Goal: Task Accomplishment & Management: Use online tool/utility

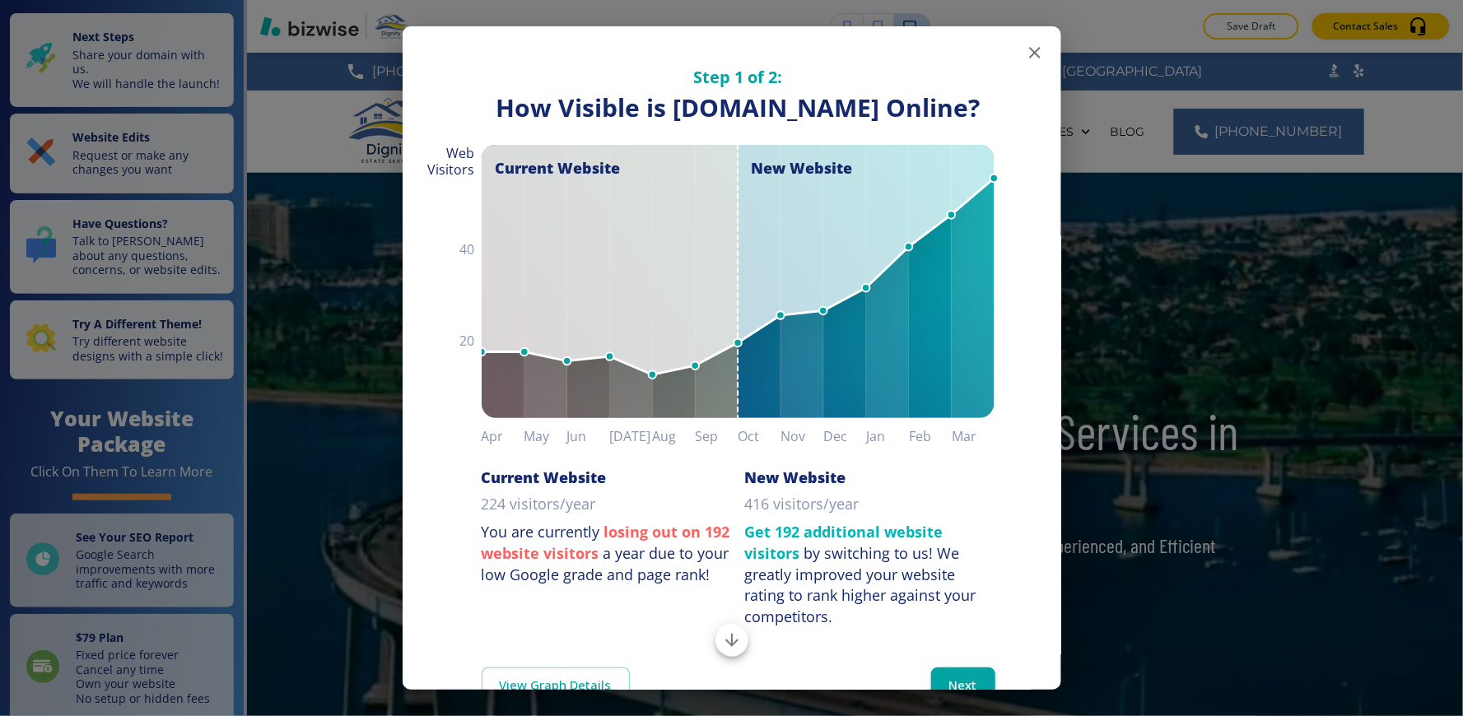
click at [1025, 50] on icon "button" at bounding box center [1035, 53] width 20 height 20
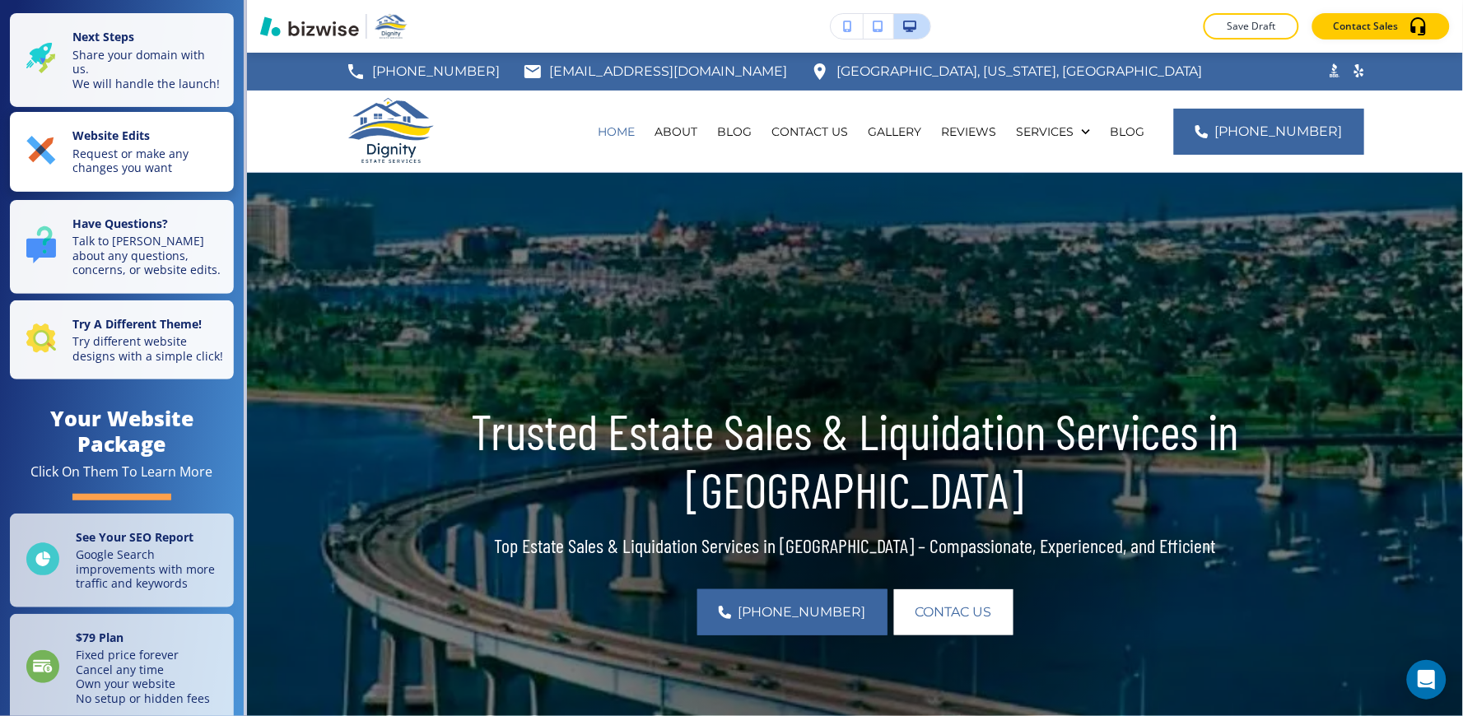
click at [132, 167] on p "Request or make any changes you want" at bounding box center [147, 161] width 151 height 29
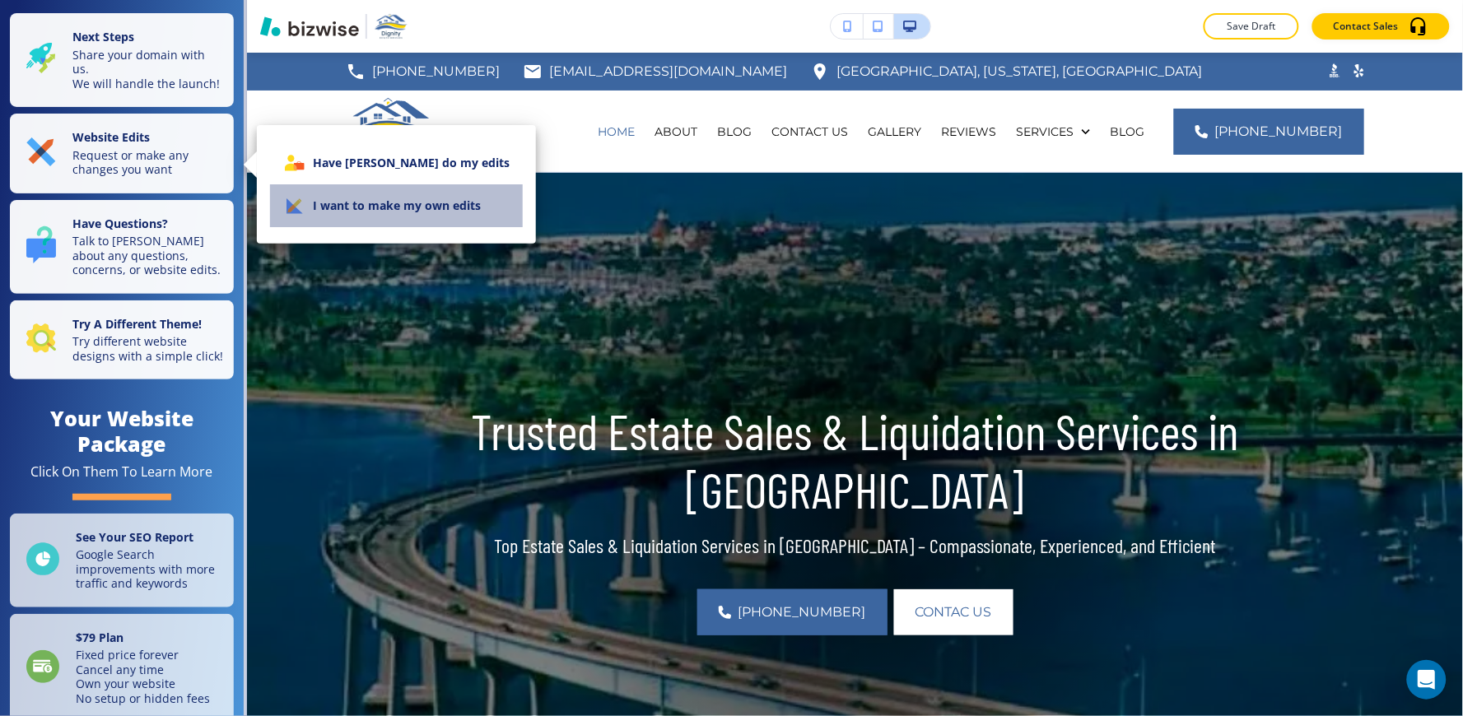
click at [423, 209] on li "I want to make my own edits" at bounding box center [396, 205] width 253 height 43
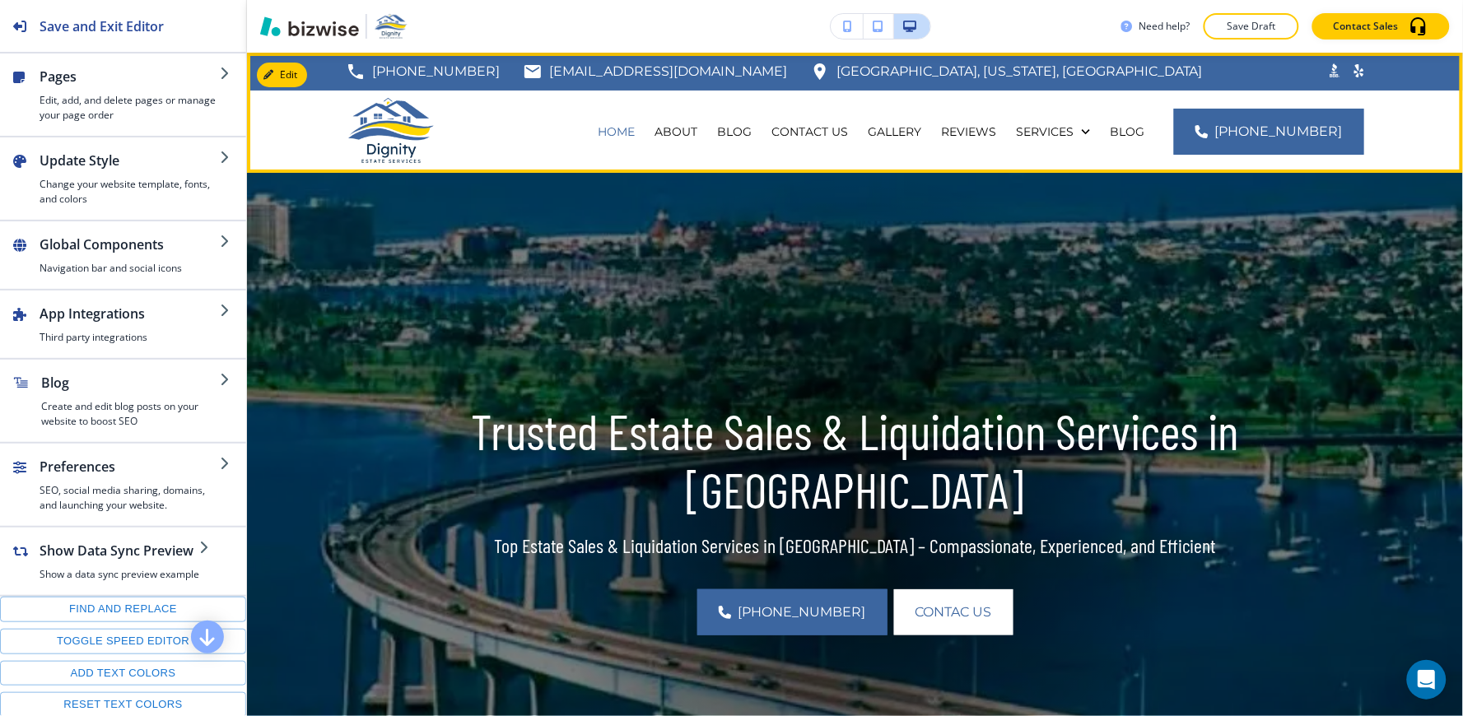
click at [254, 63] on div "619-742-7994 ckhvideo@yahoo.com San Diego, California, USA .st0{fill:#015A75;}" at bounding box center [855, 72] width 1216 height 38
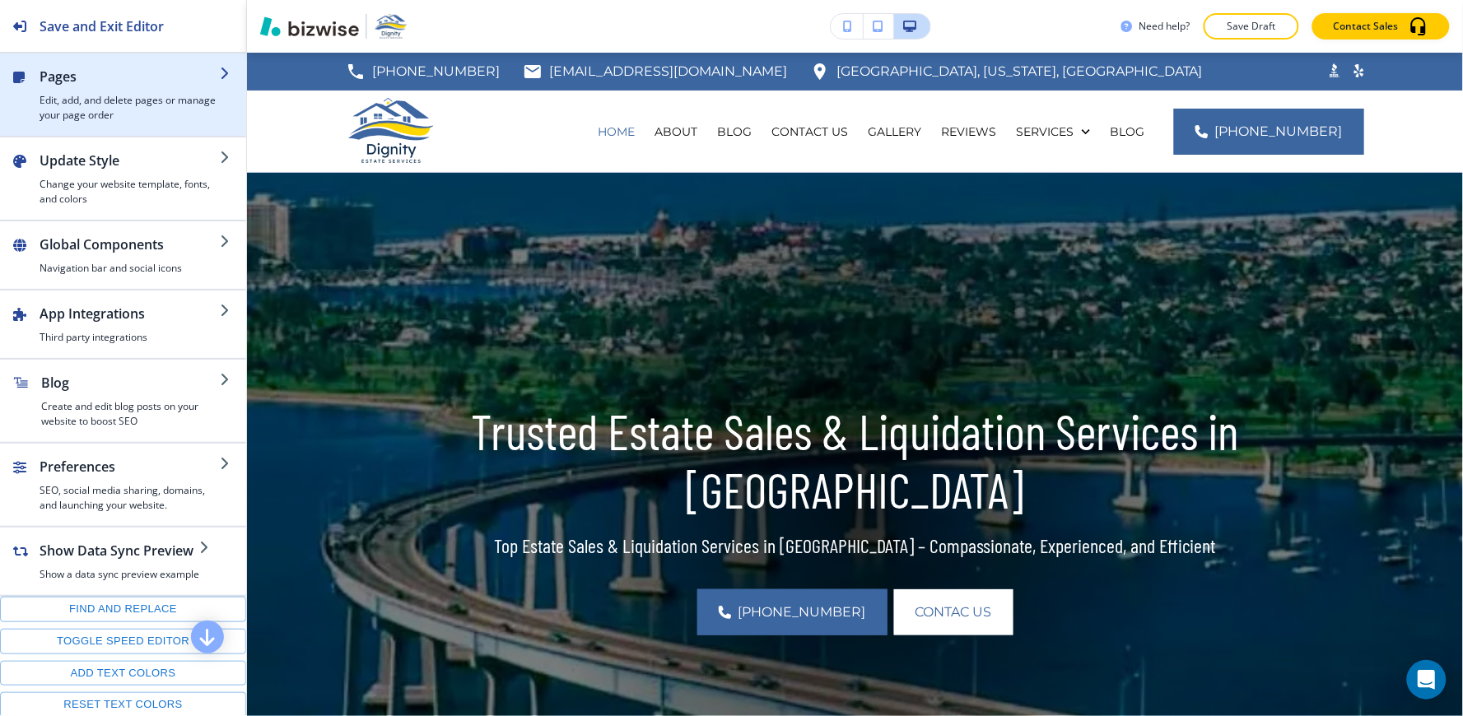
click at [148, 88] on div "button" at bounding box center [130, 89] width 180 height 7
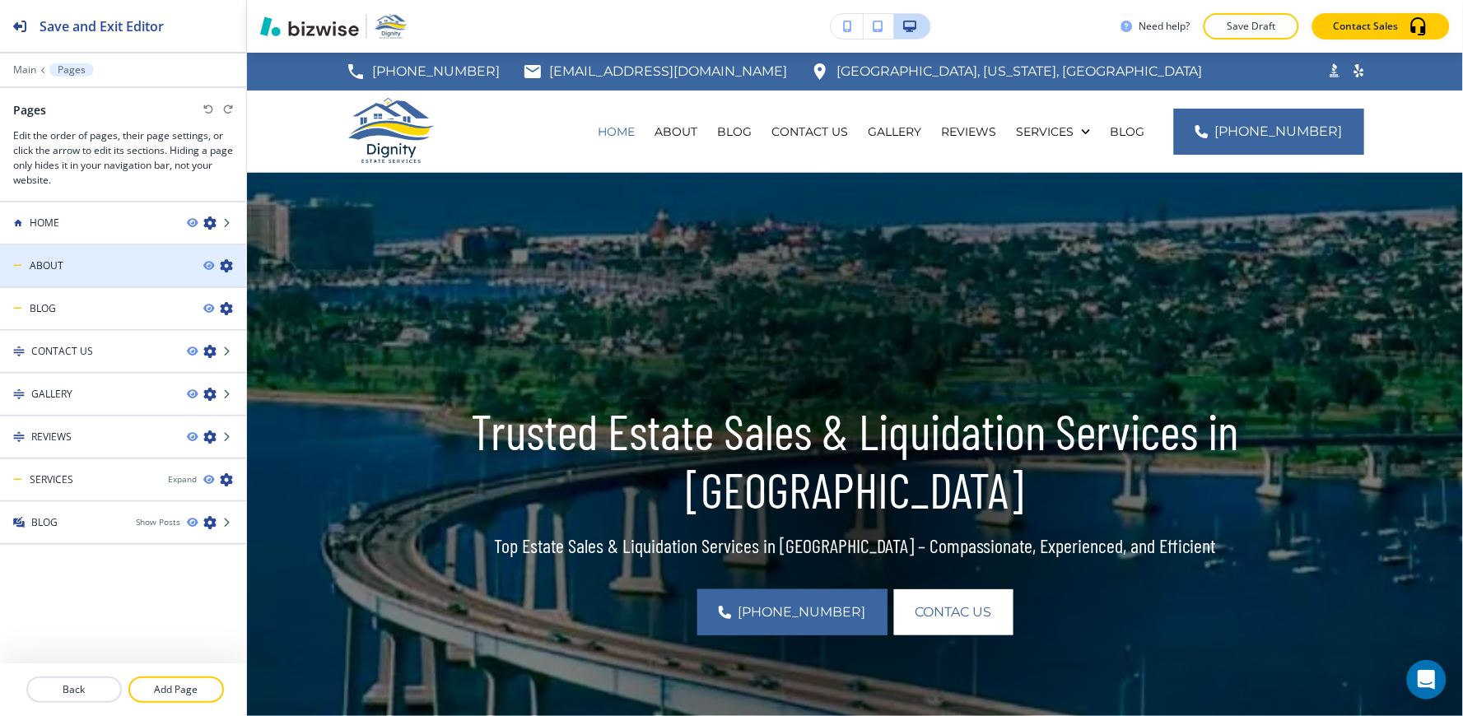
click at [105, 273] on div at bounding box center [123, 279] width 246 height 13
click at [226, 265] on icon "button" at bounding box center [226, 265] width 13 height 13
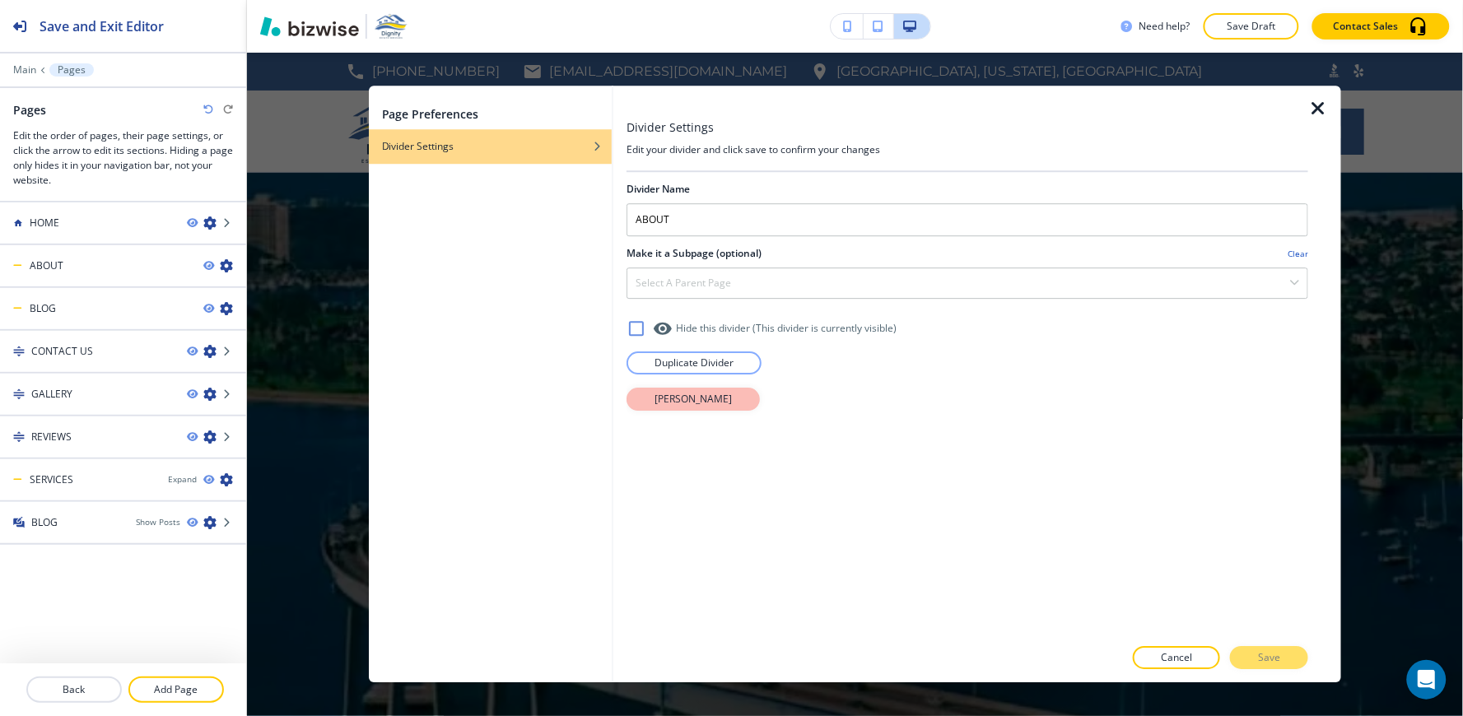
click at [693, 405] on p "Delete Divider" at bounding box center [692, 399] width 77 height 15
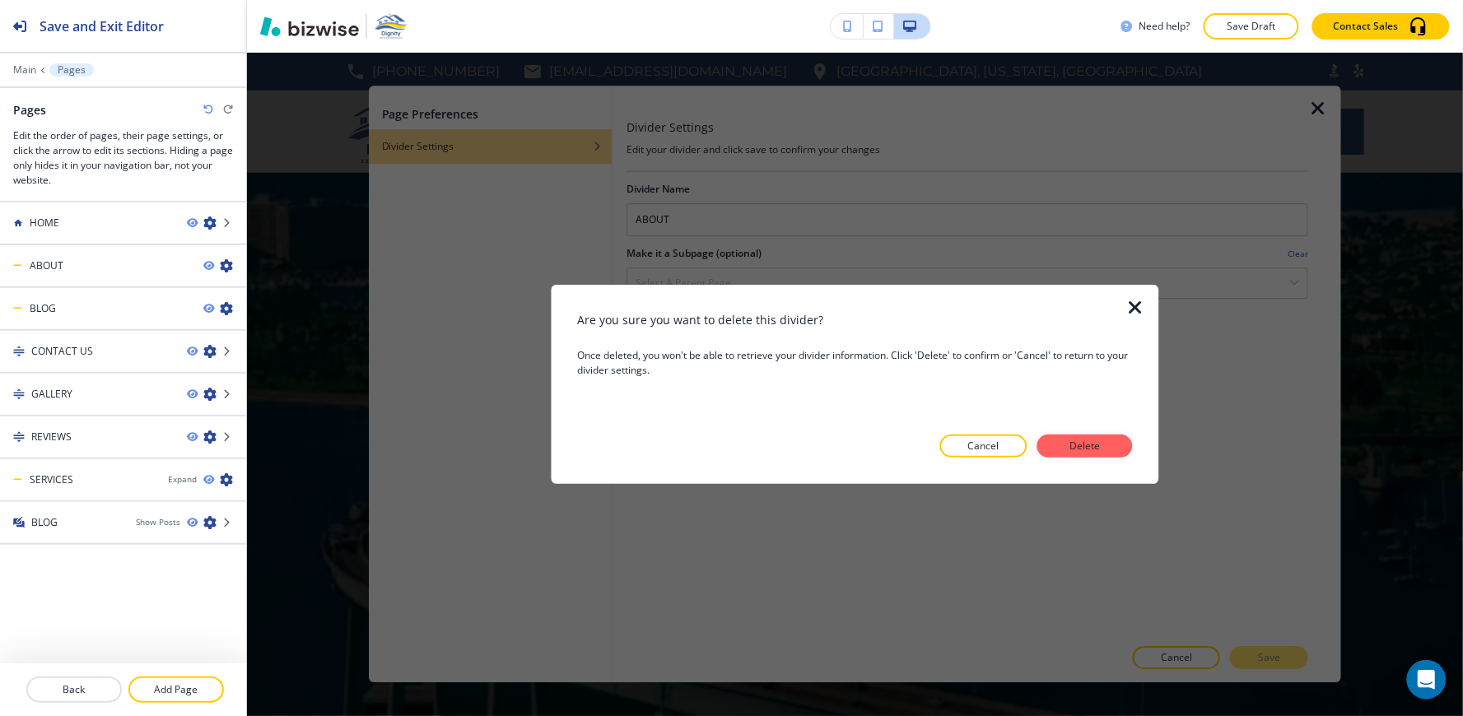
click at [1132, 313] on icon "button" at bounding box center [1136, 308] width 20 height 20
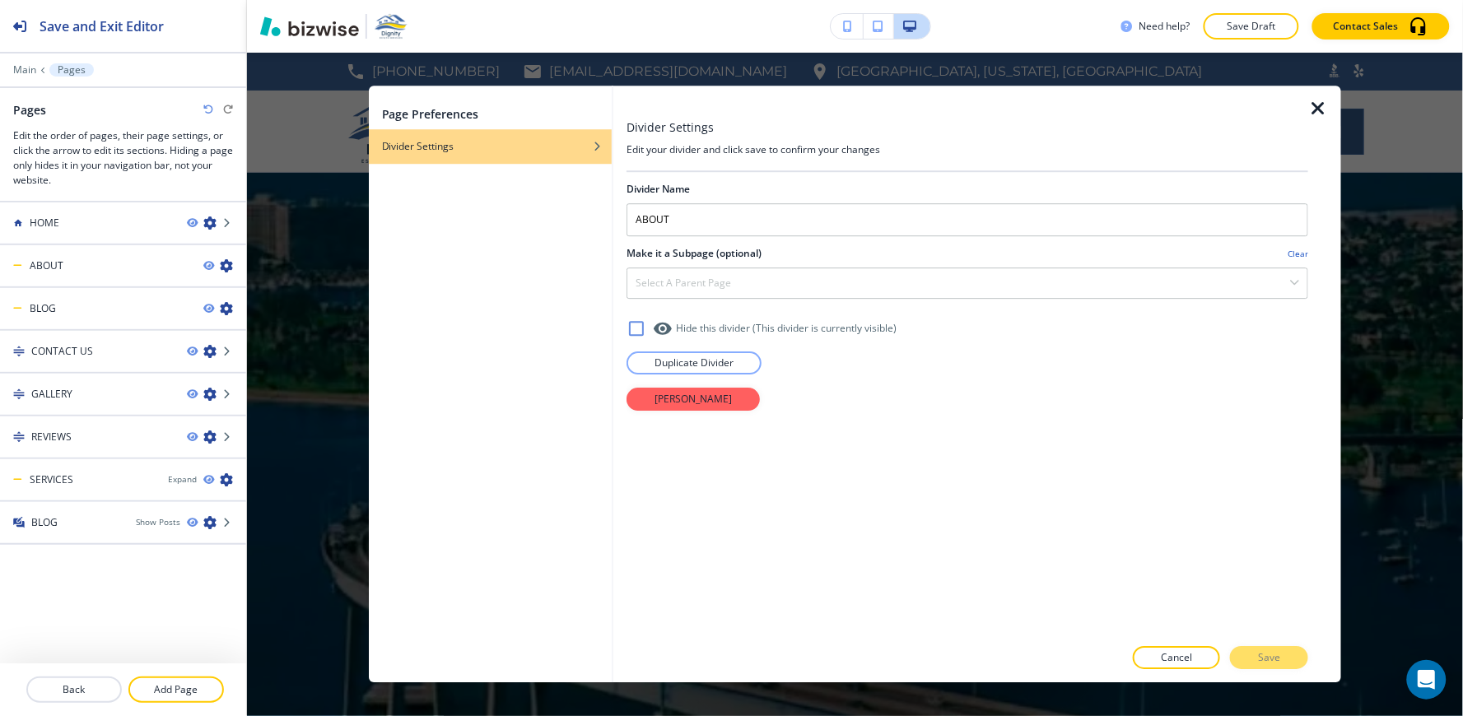
click at [1327, 115] on icon "button" at bounding box center [1318, 109] width 20 height 20
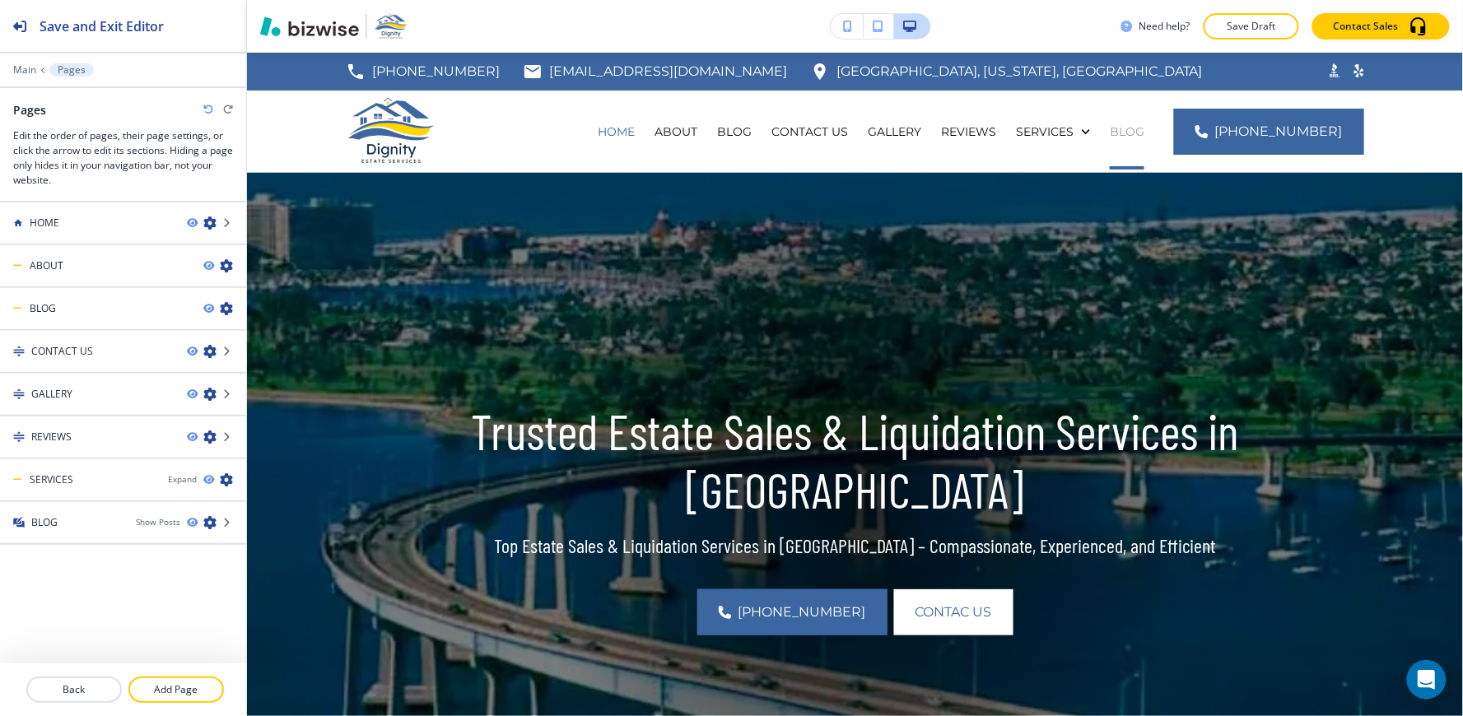
click at [1144, 132] on p "BLOG" at bounding box center [1127, 131] width 35 height 16
click at [1144, 134] on p "BLOG" at bounding box center [1127, 131] width 35 height 16
click at [1144, 136] on p "BLOG" at bounding box center [1127, 131] width 35 height 16
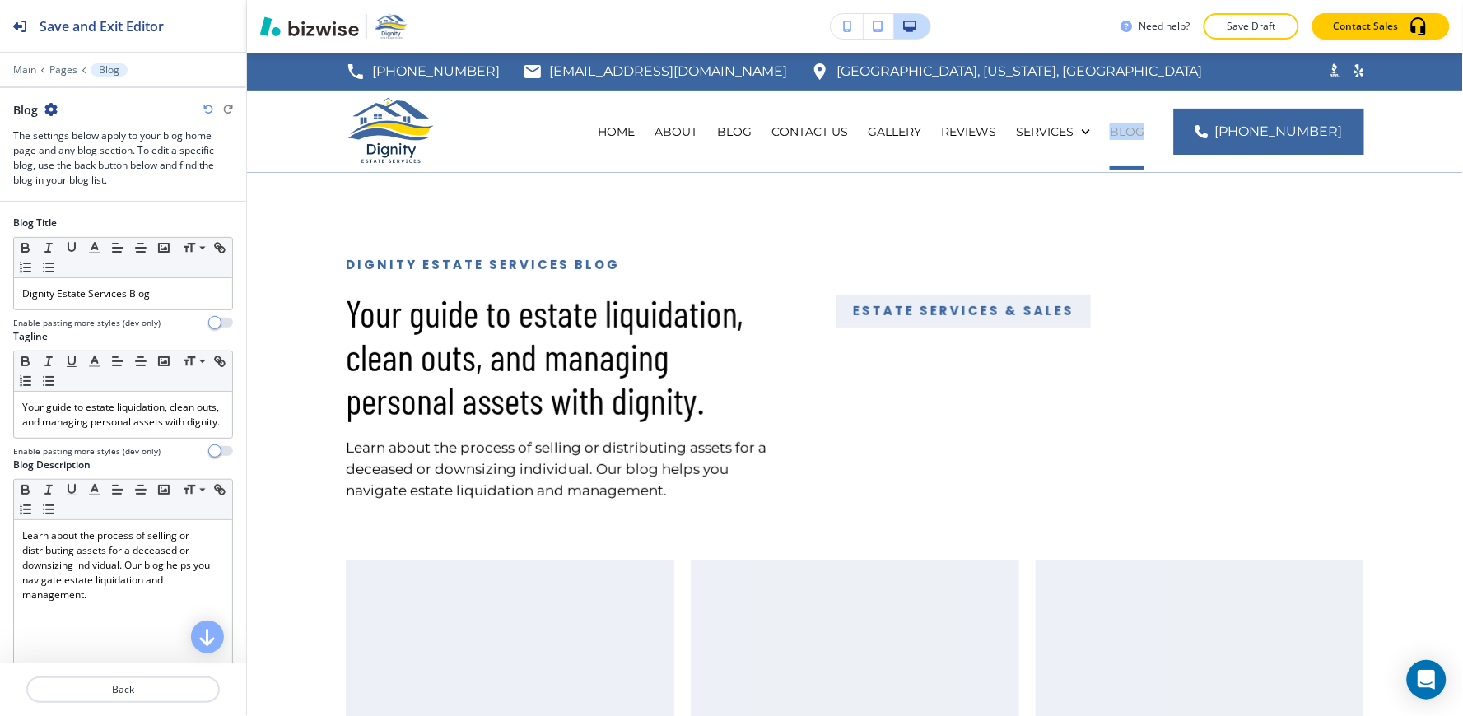
click at [1144, 136] on p "BLOG" at bounding box center [1127, 131] width 35 height 16
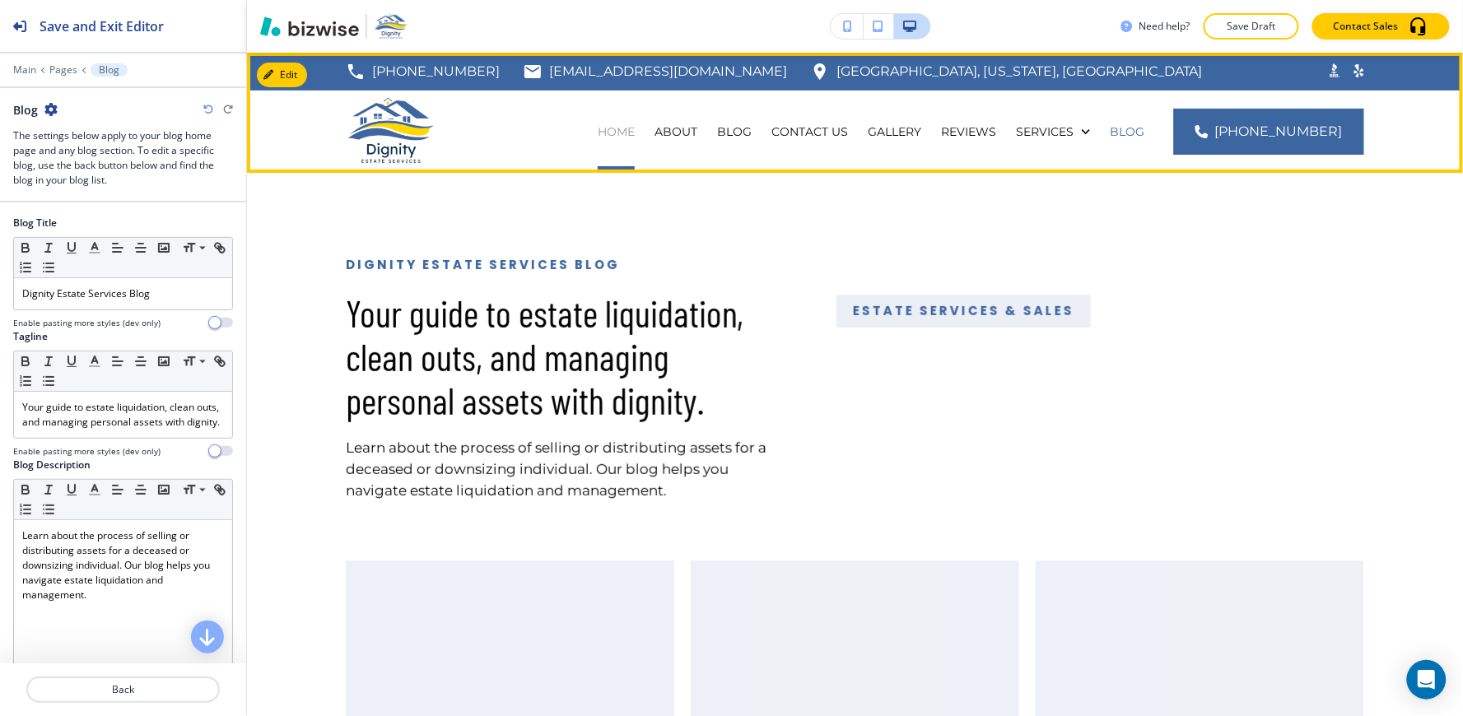
click at [635, 132] on p "HOME" at bounding box center [616, 131] width 37 height 16
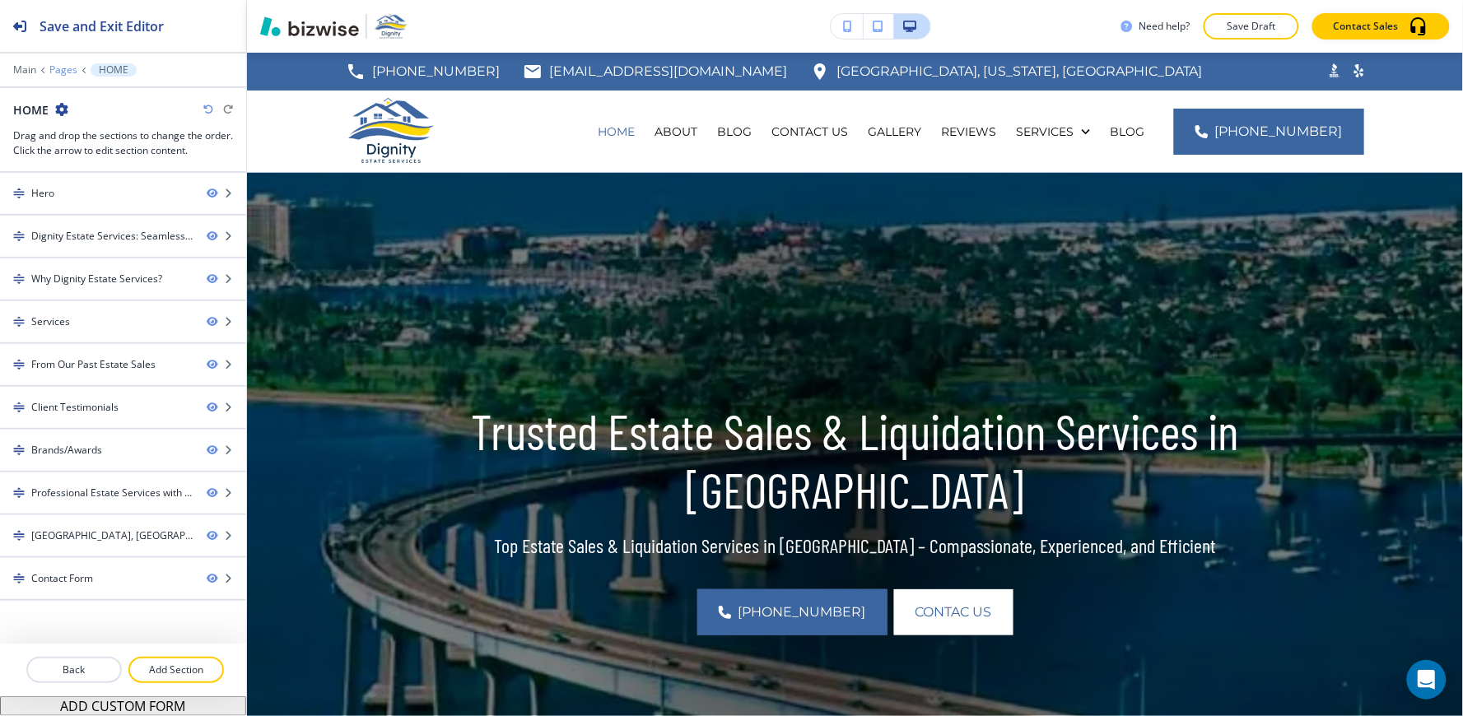
click at [58, 64] on p "Pages" at bounding box center [63, 70] width 28 height 12
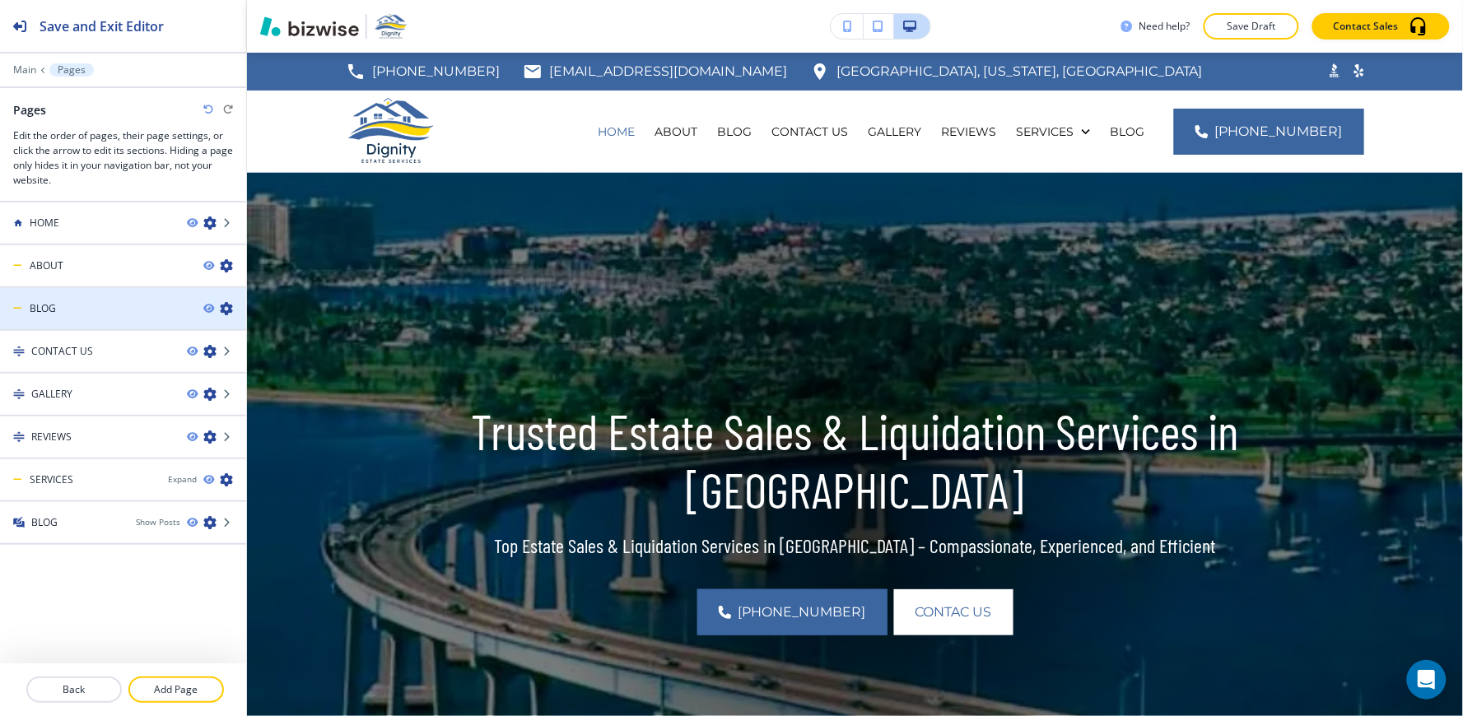
click at [224, 309] on icon "button" at bounding box center [226, 308] width 13 height 13
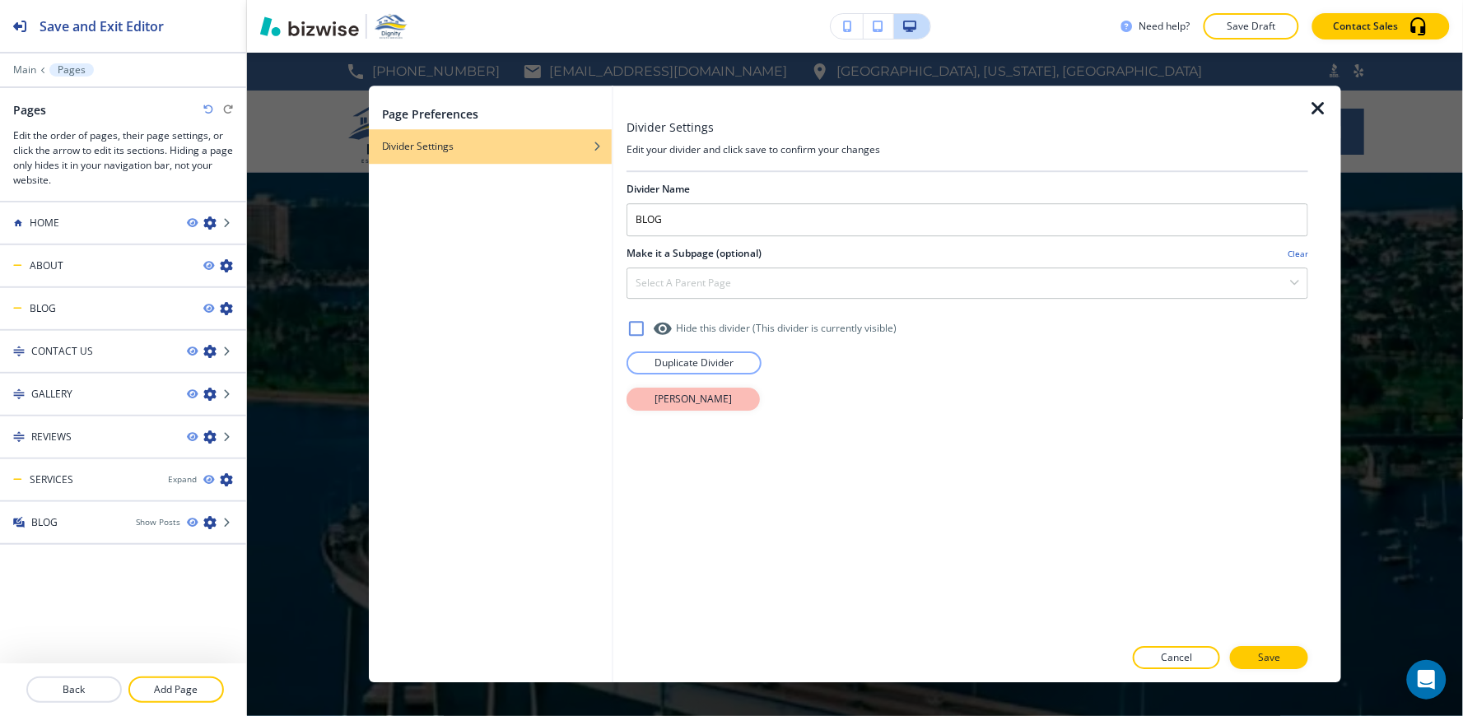
click at [729, 407] on button "Delete Divider" at bounding box center [692, 399] width 133 height 23
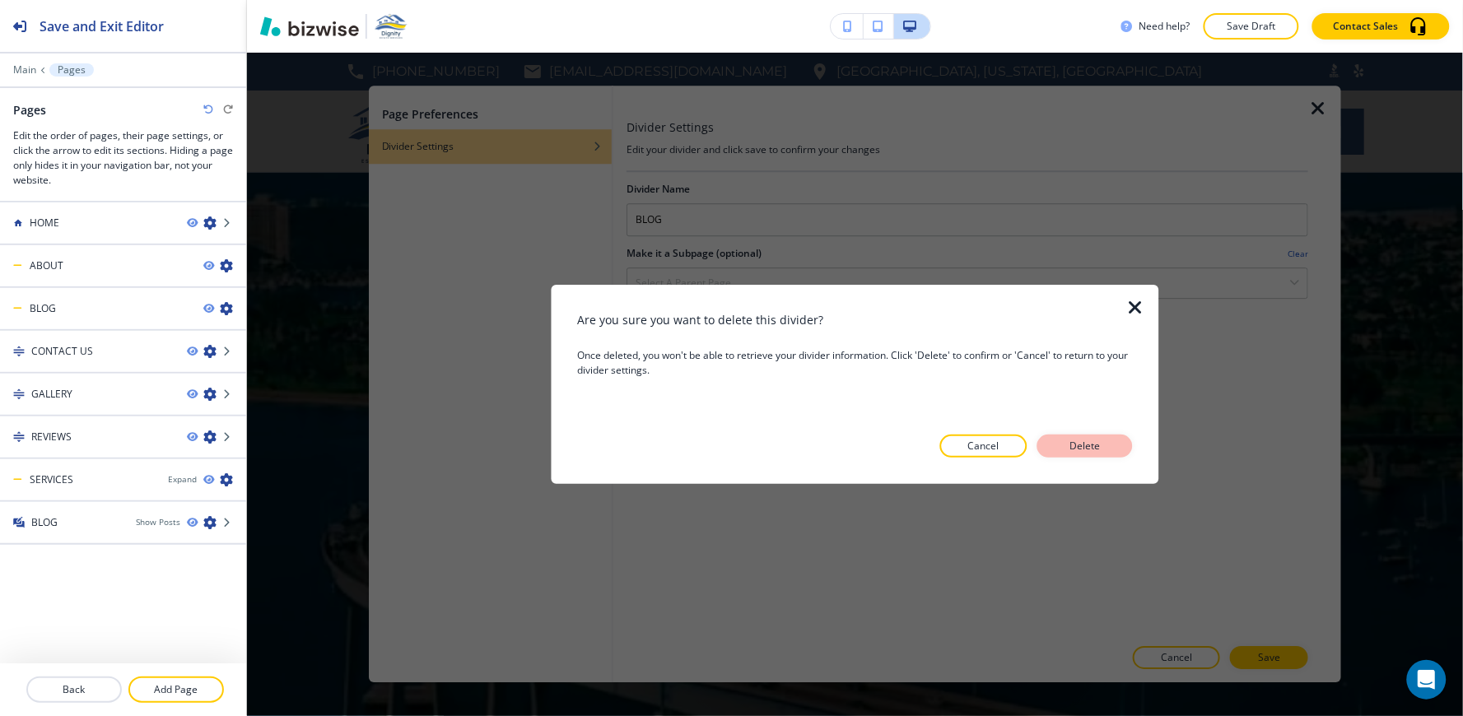
click at [1111, 438] on button "Delete" at bounding box center [1084, 446] width 95 height 23
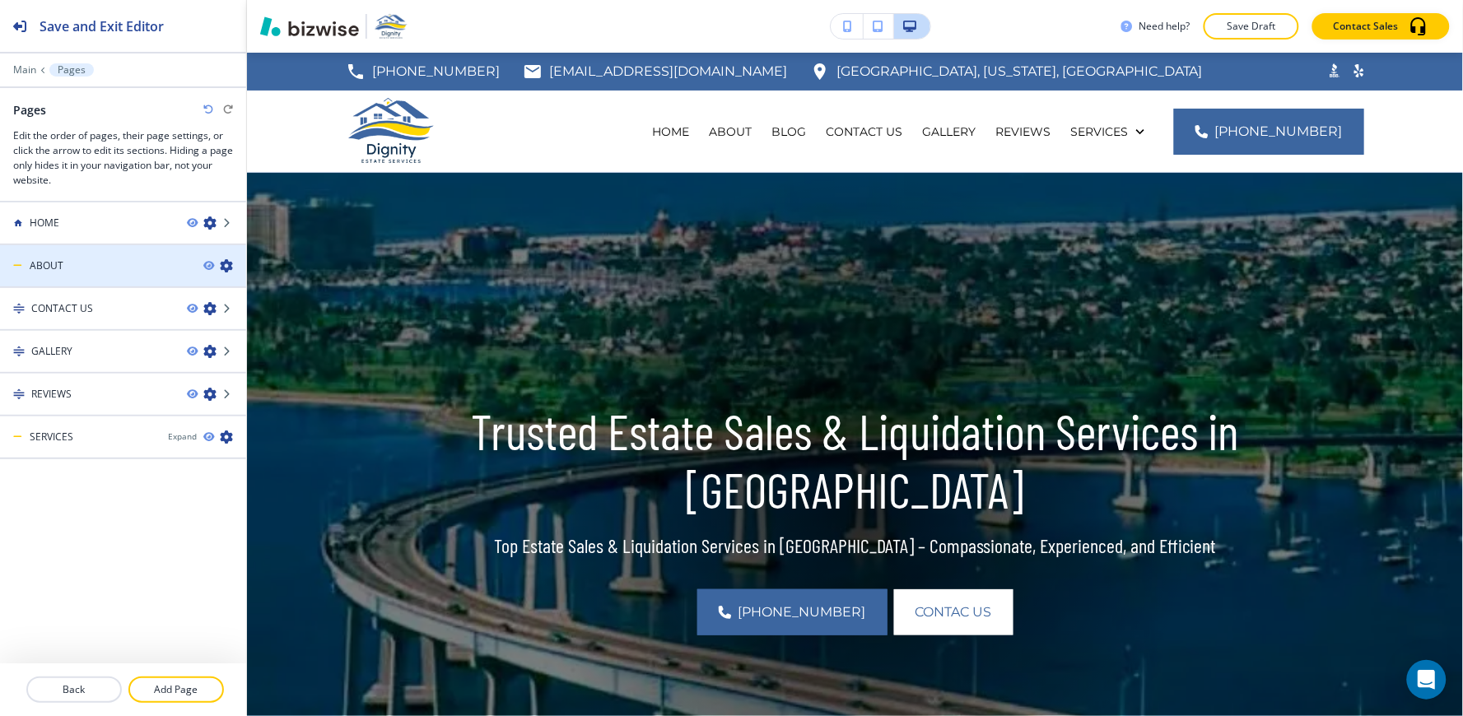
click at [226, 264] on icon "button" at bounding box center [226, 265] width 13 height 13
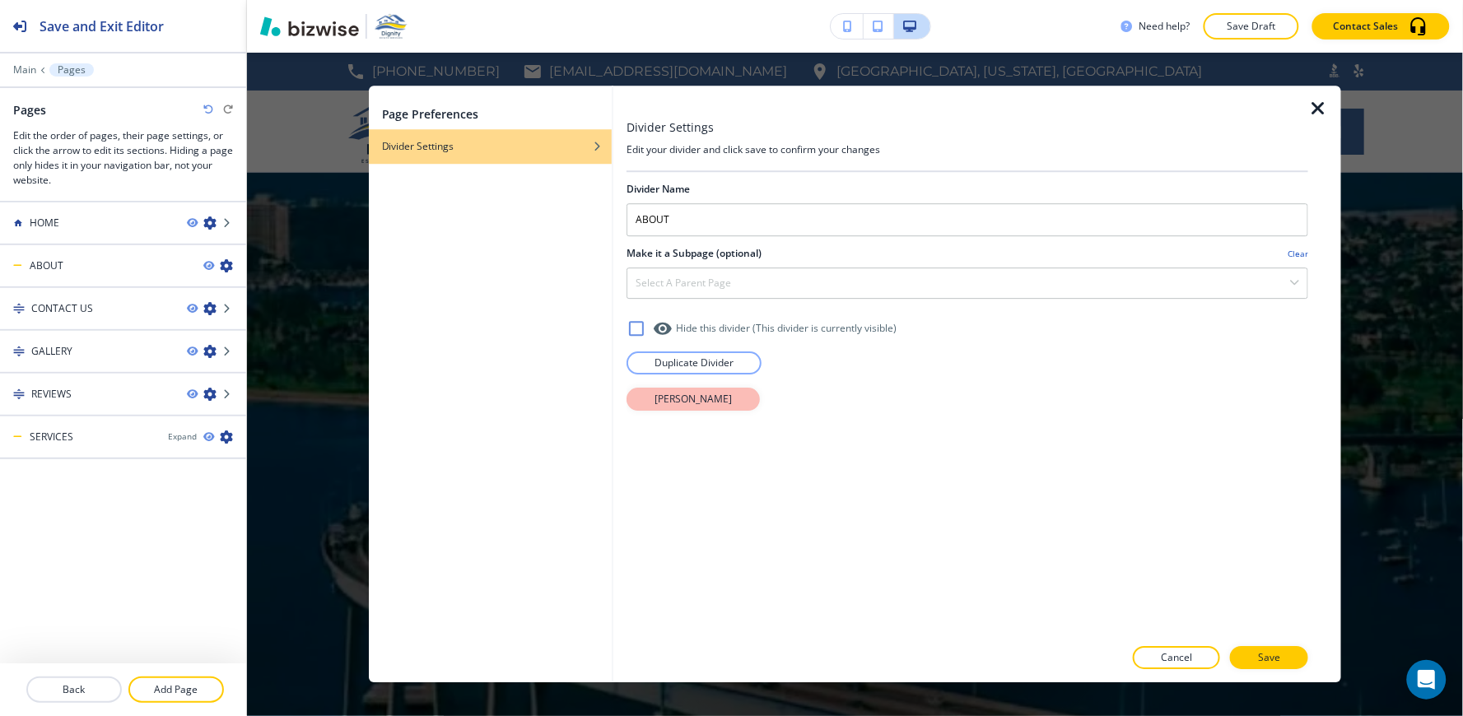
click at [714, 399] on p "Delete Divider" at bounding box center [692, 399] width 77 height 15
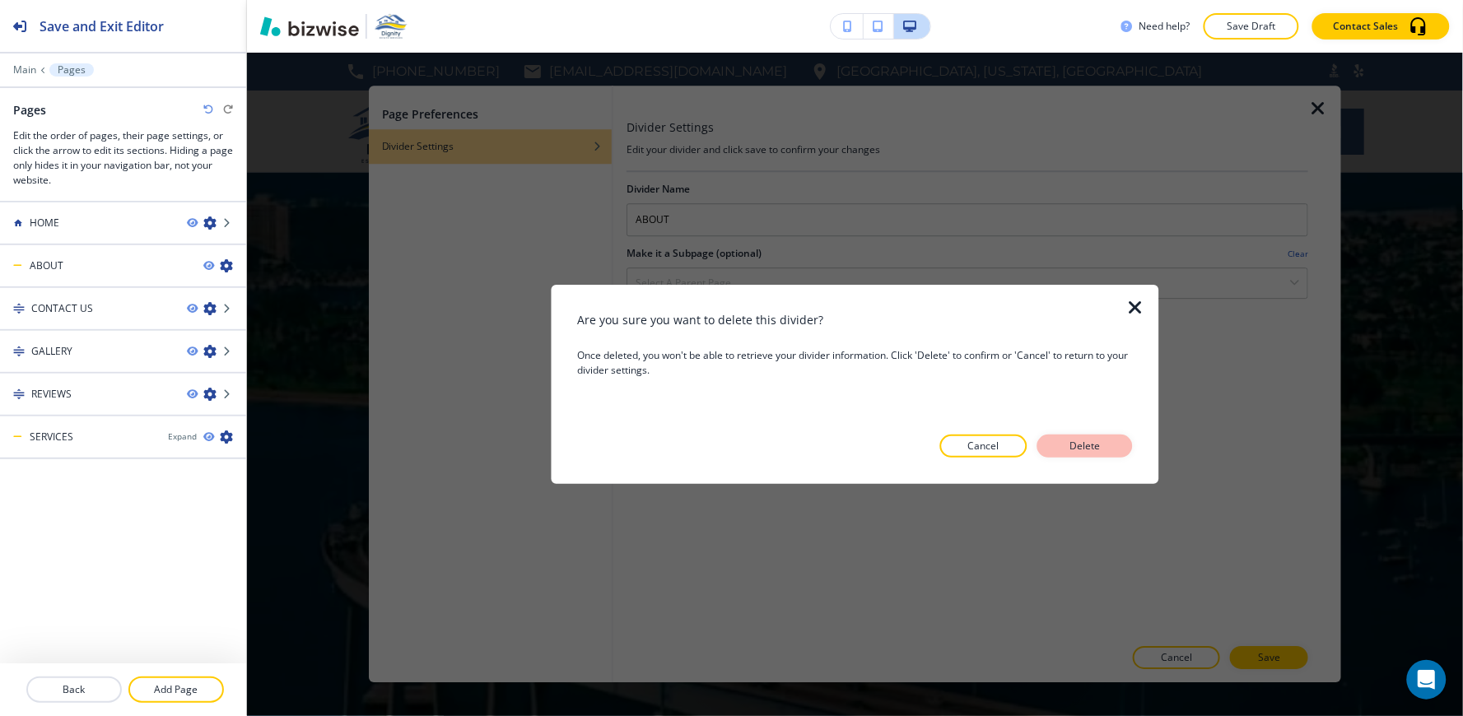
click at [1080, 453] on p "Delete" at bounding box center [1085, 446] width 40 height 15
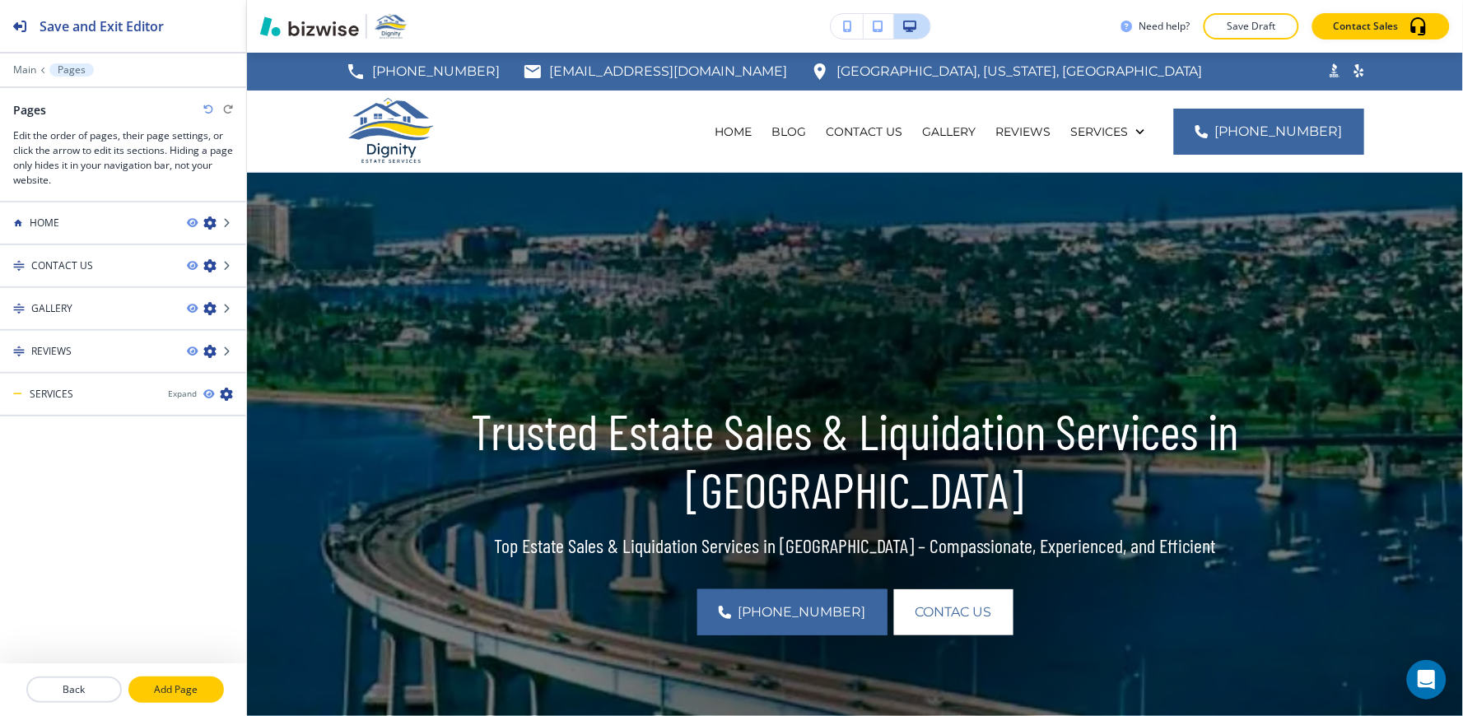
click at [167, 688] on p "Add Page" at bounding box center [176, 689] width 92 height 15
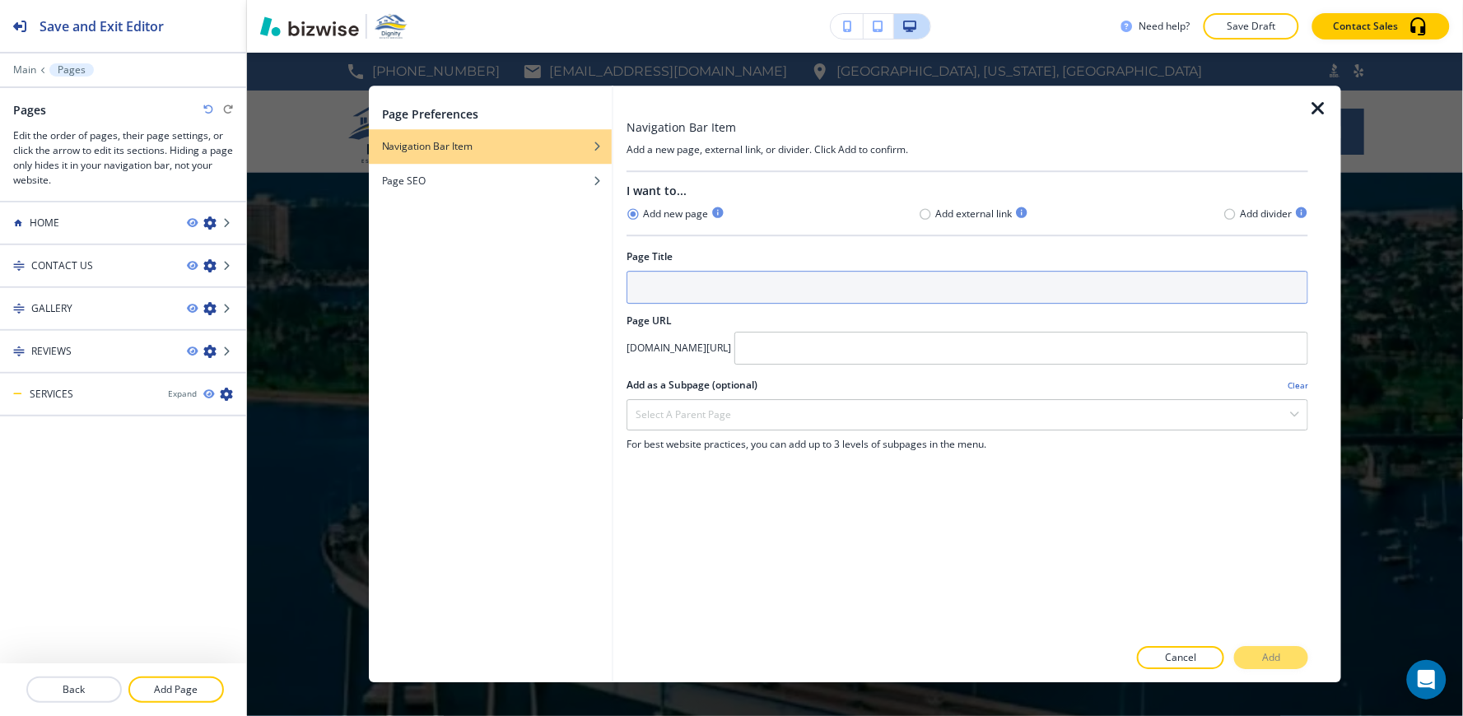
click at [734, 295] on input "text" at bounding box center [967, 287] width 682 height 33
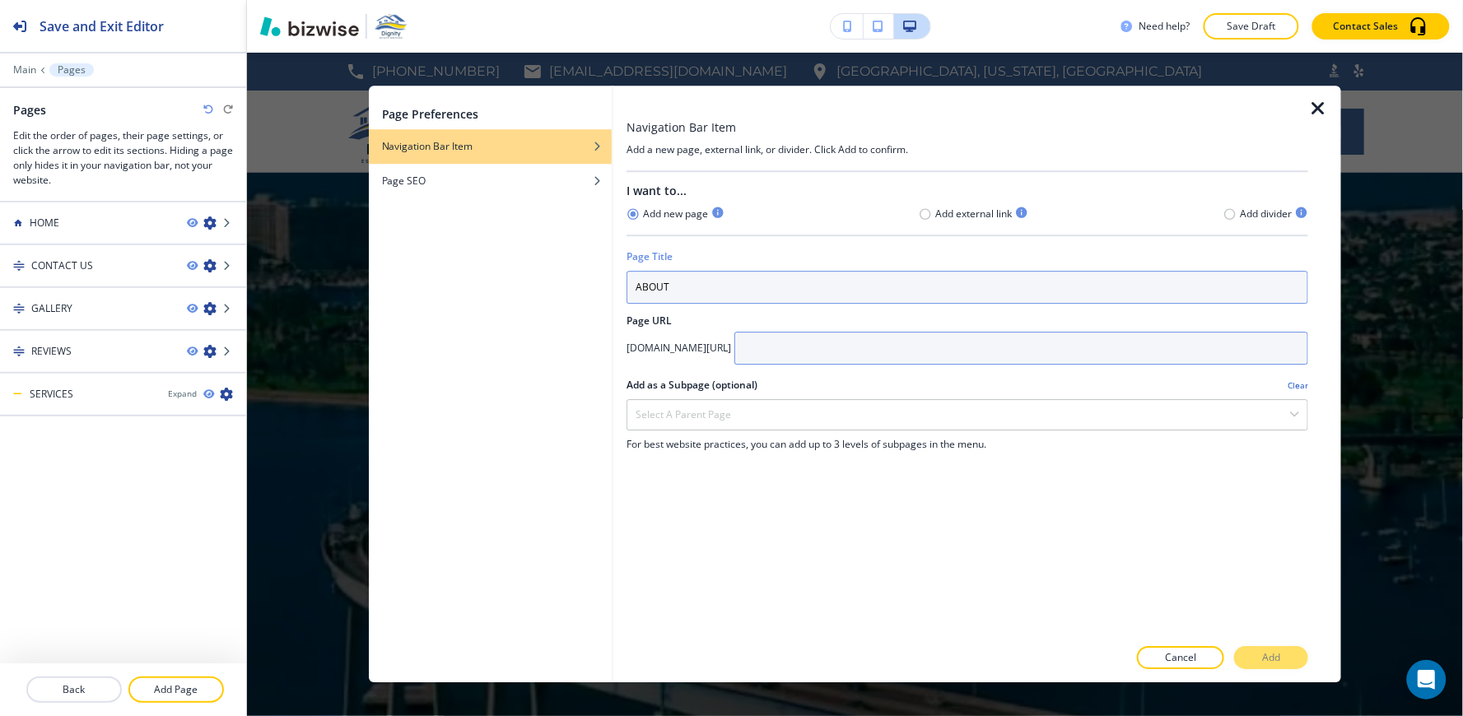
type input "ABOUT"
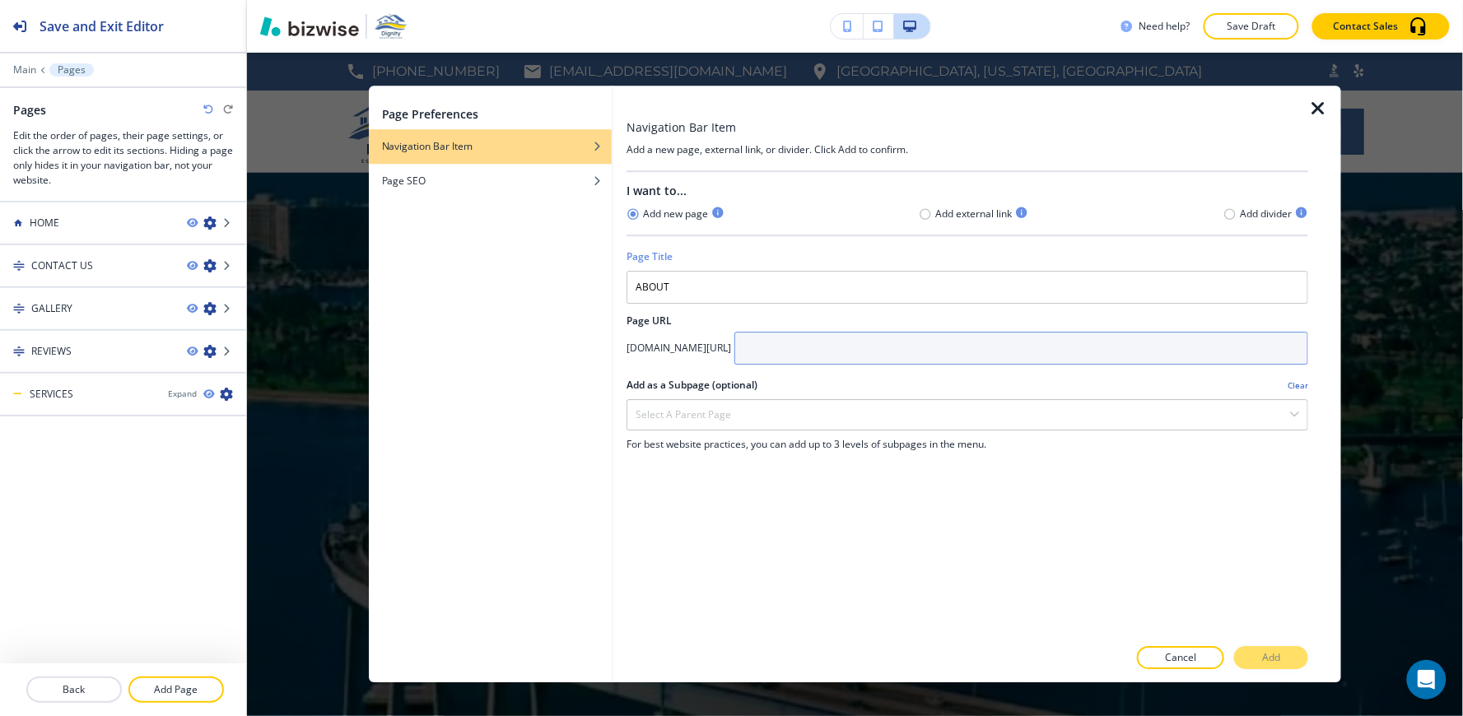
click at [934, 355] on input "text" at bounding box center [1021, 348] width 574 height 33
type input "About"
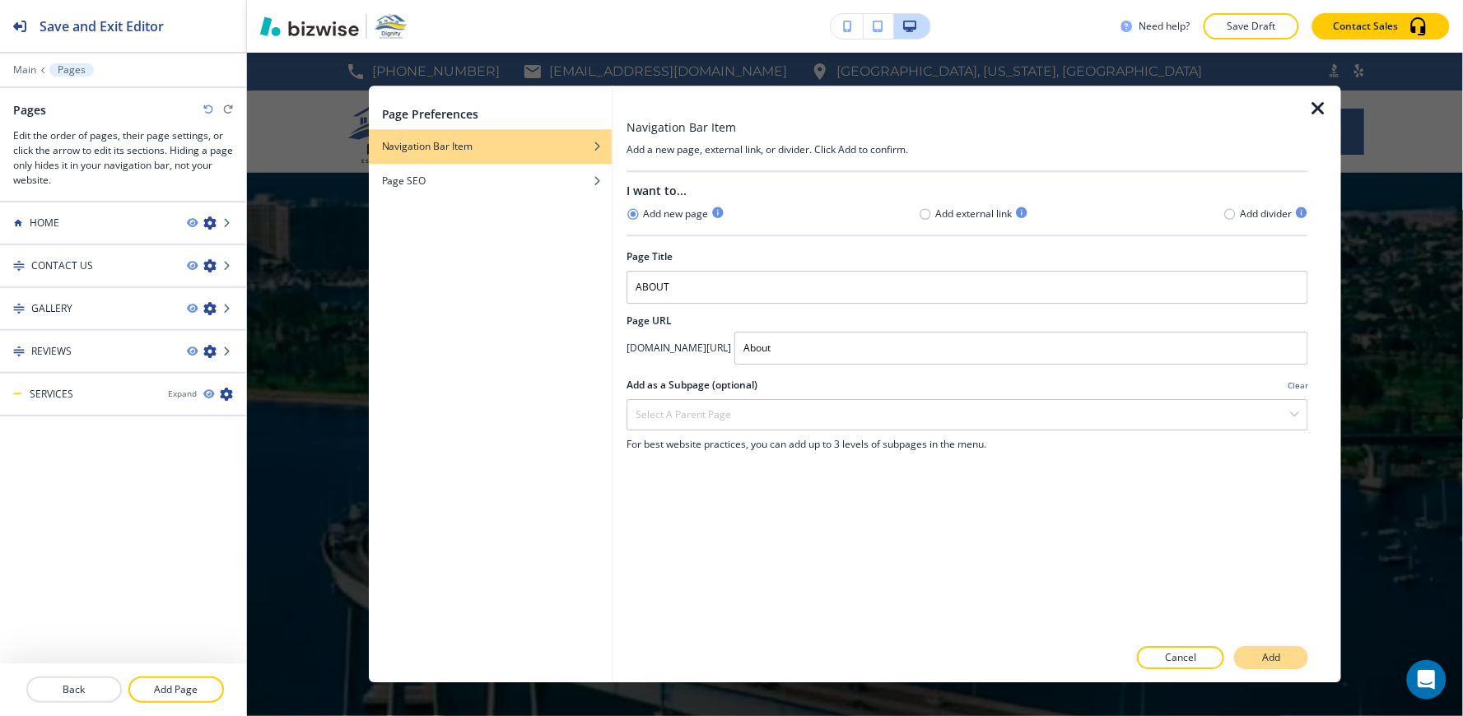
click at [1265, 657] on p "Add" at bounding box center [1271, 658] width 18 height 15
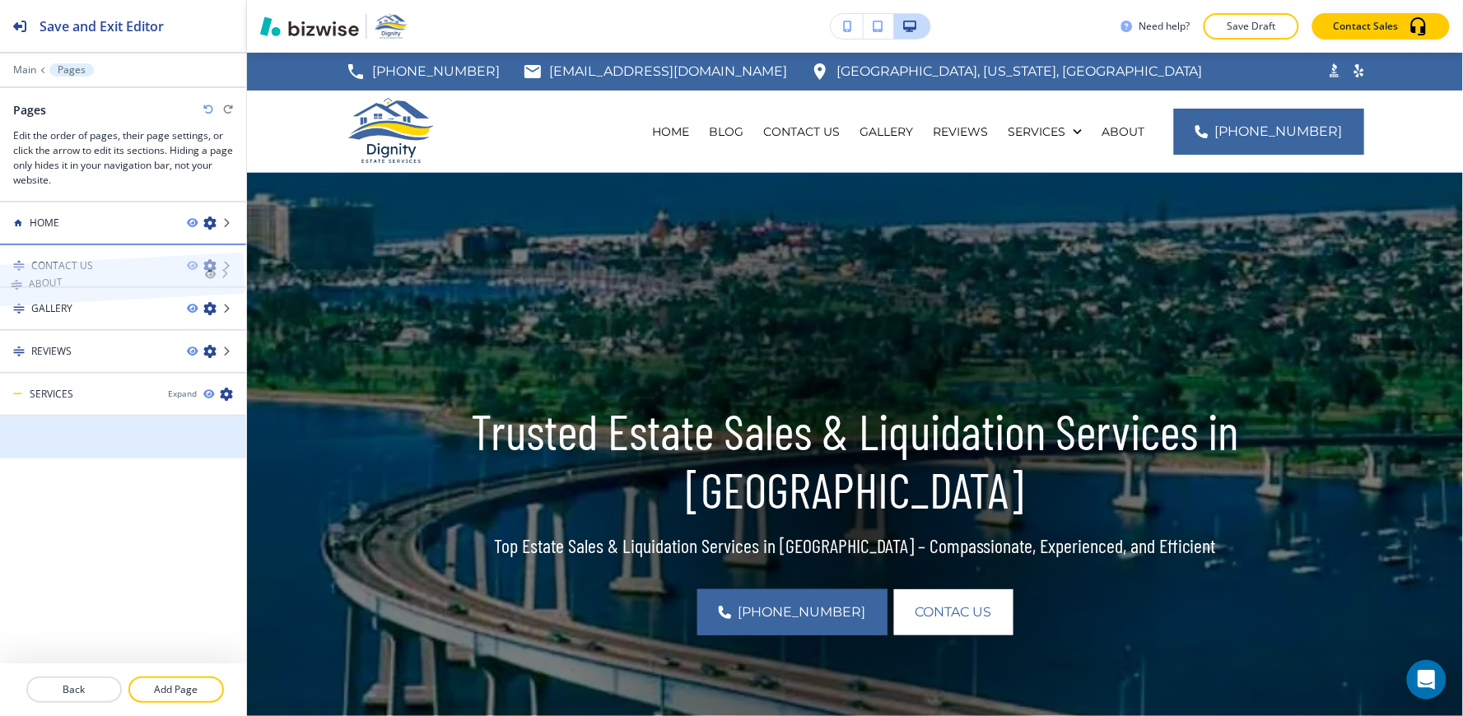
drag, startPoint x: 55, startPoint y: 433, endPoint x: 52, endPoint y: 247, distance: 186.0
drag, startPoint x: 78, startPoint y: 431, endPoint x: 79, endPoint y: 274, distance: 157.2
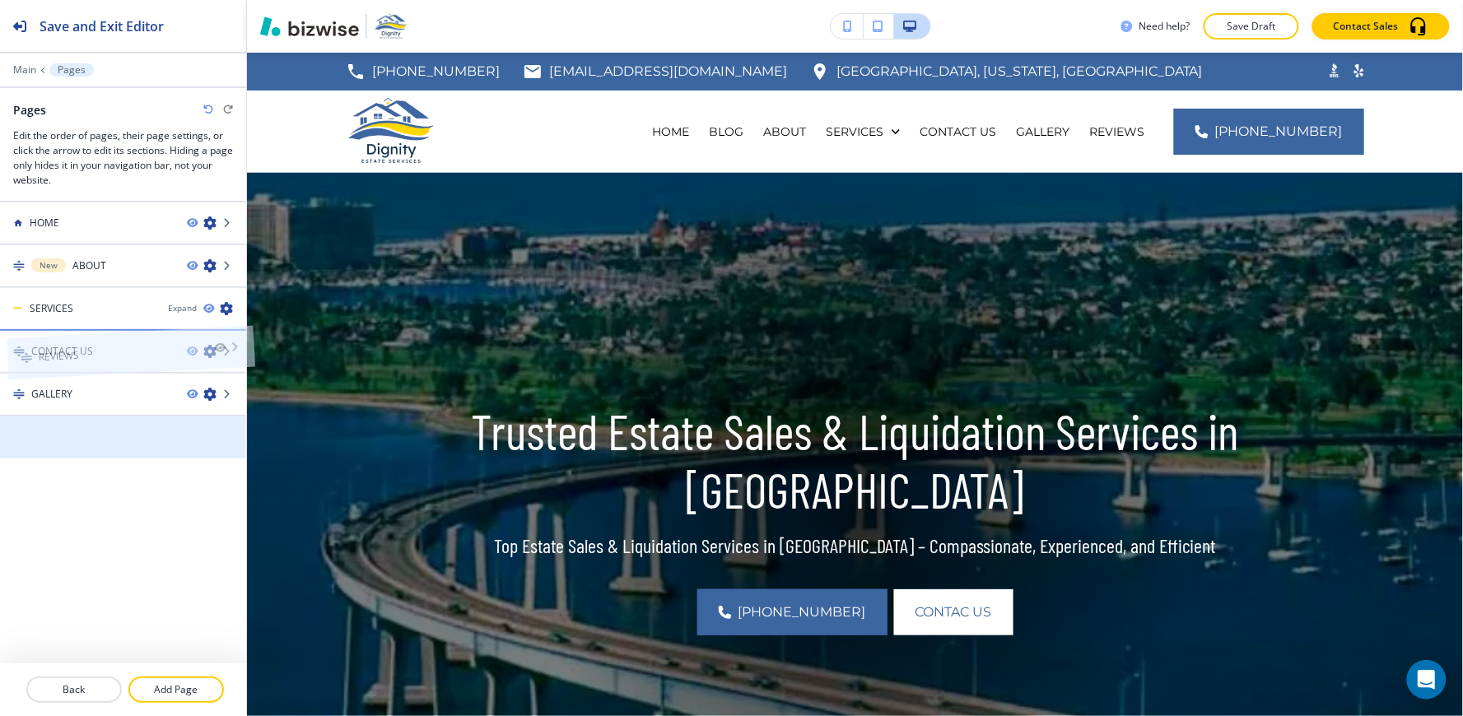
drag, startPoint x: 63, startPoint y: 443, endPoint x: 69, endPoint y: 330, distance: 113.0
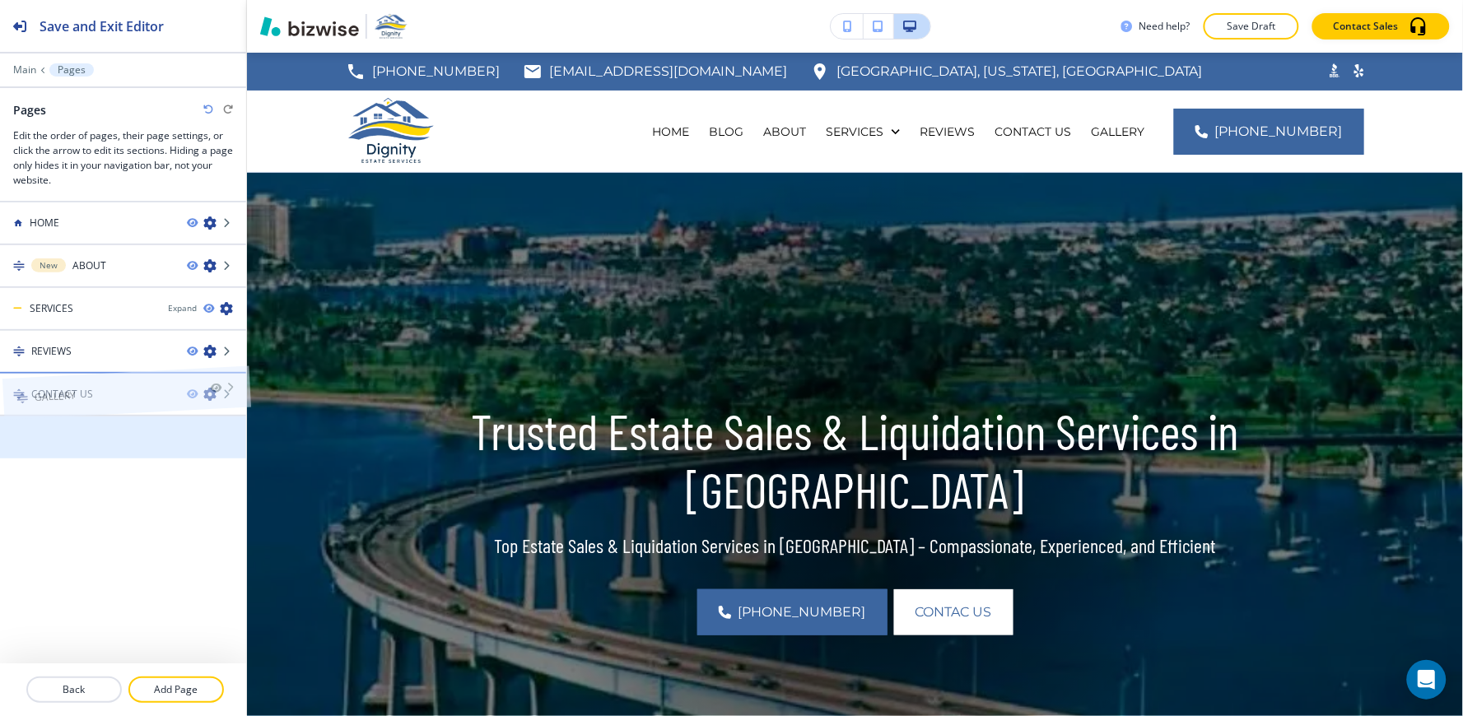
drag, startPoint x: 55, startPoint y: 439, endPoint x: 58, endPoint y: 366, distance: 72.5
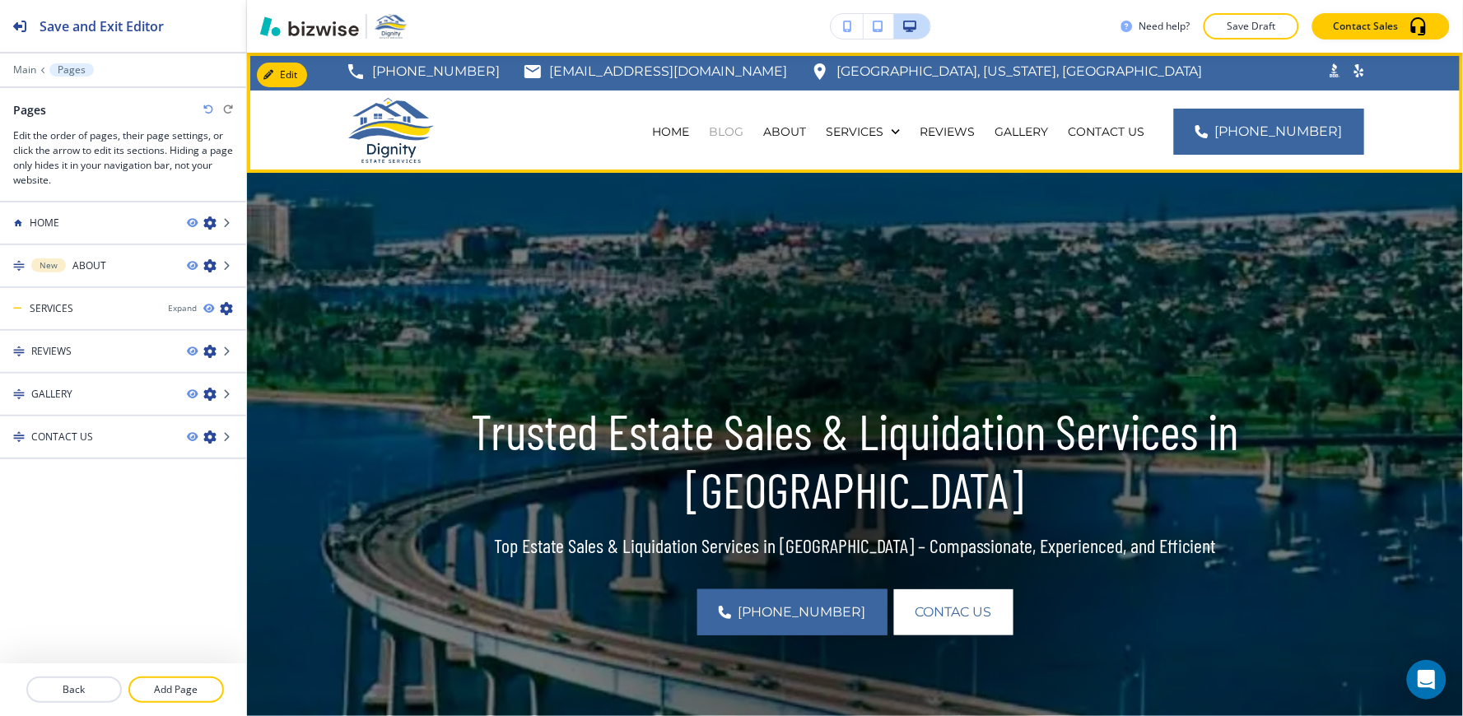
click at [743, 128] on p "BLOG" at bounding box center [726, 131] width 35 height 16
click at [743, 136] on p "BLOG" at bounding box center [726, 131] width 35 height 16
click at [743, 135] on p "BLOG" at bounding box center [726, 131] width 35 height 16
click at [743, 129] on p "BLOG" at bounding box center [726, 131] width 35 height 16
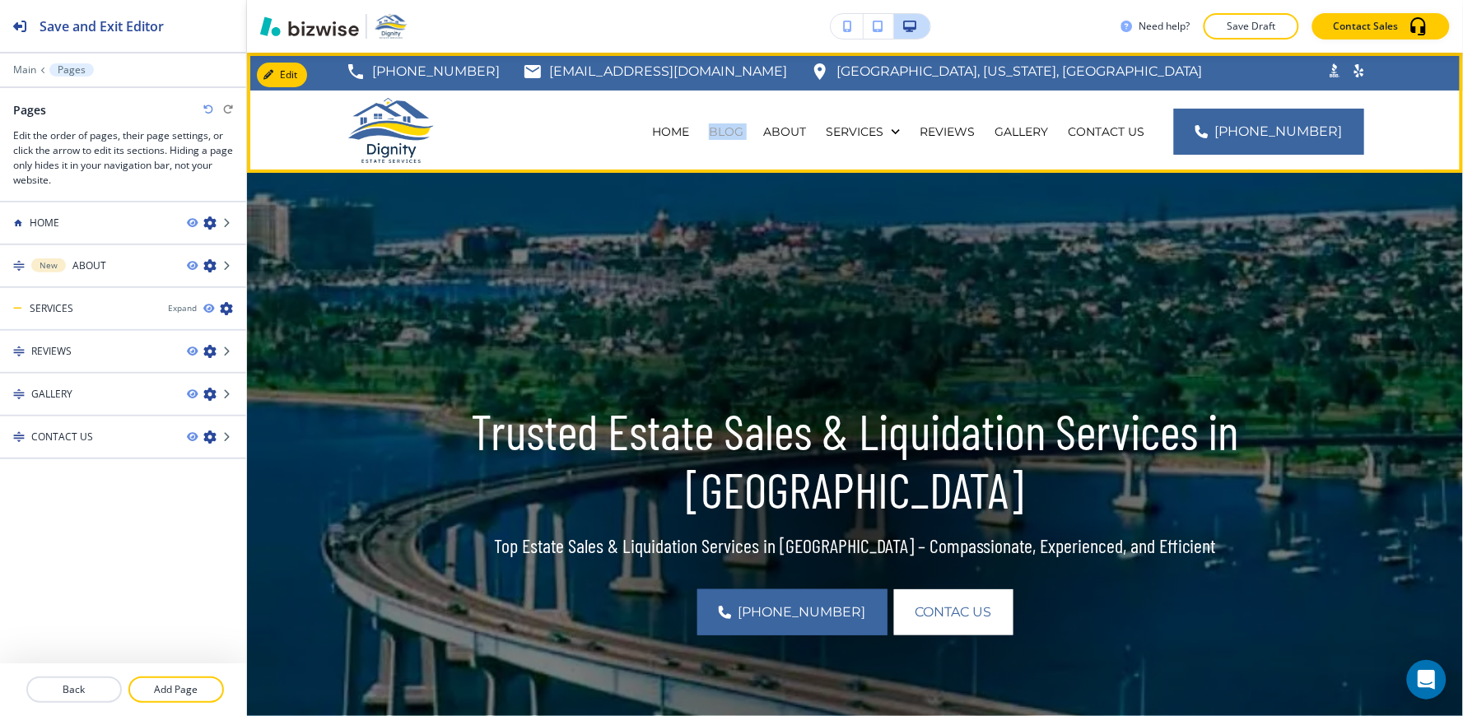
click at [743, 129] on p "BLOG" at bounding box center [726, 131] width 35 height 16
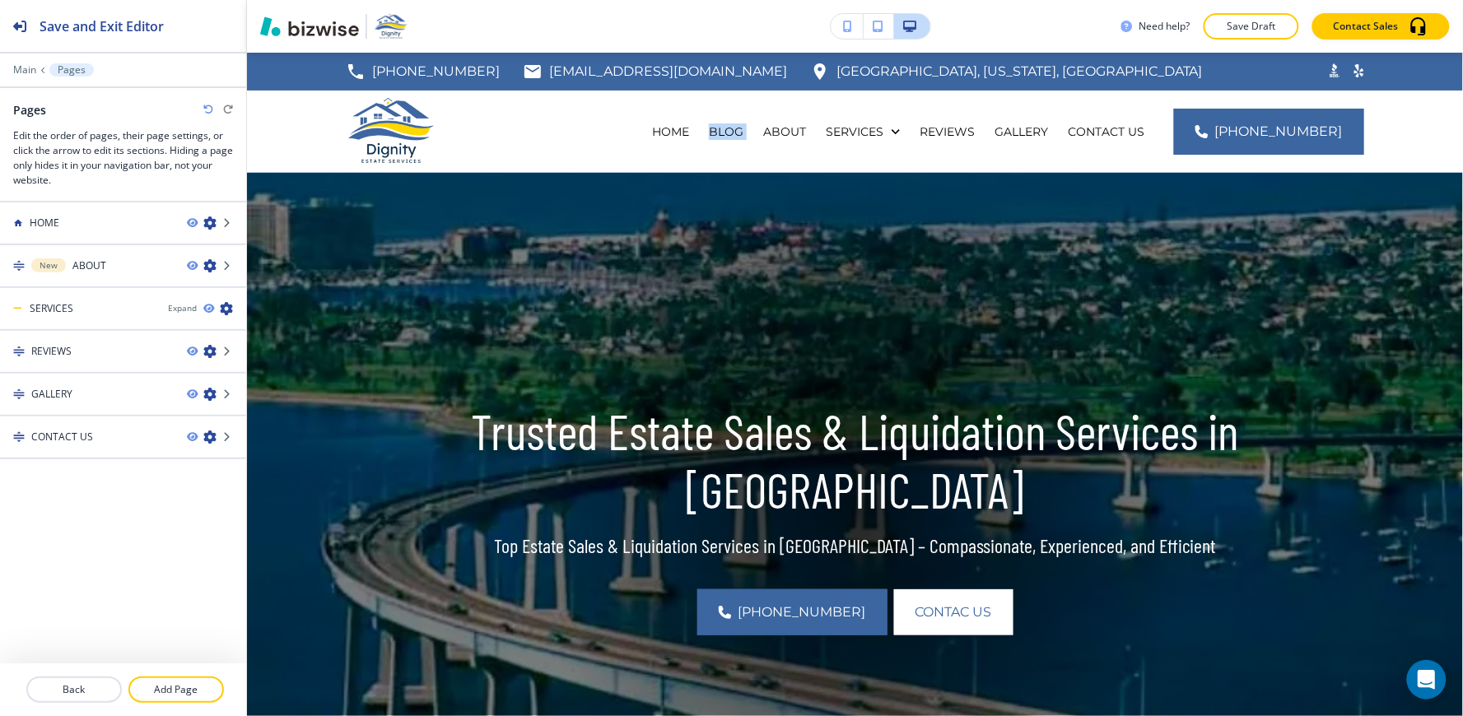
click at [210, 109] on icon "button" at bounding box center [208, 110] width 10 height 10
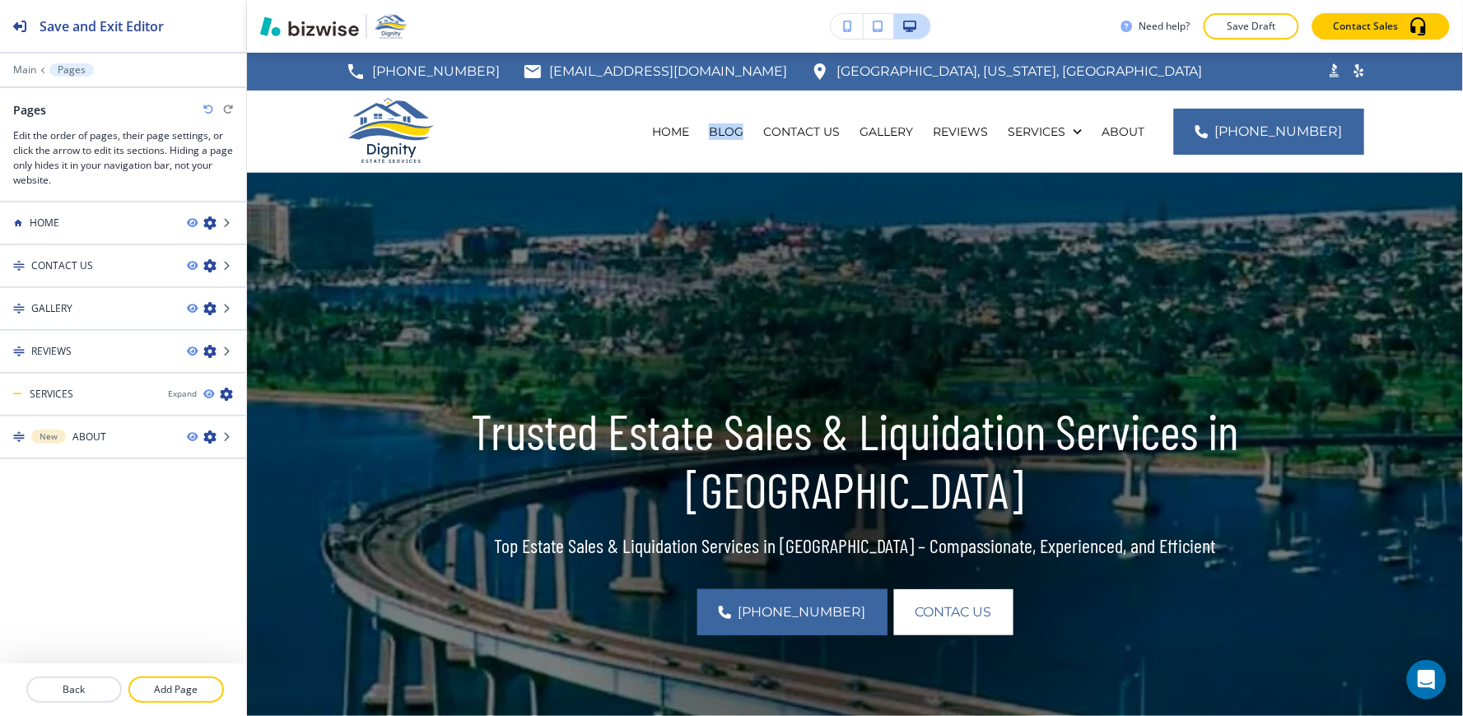
click at [210, 109] on icon "button" at bounding box center [208, 110] width 10 height 10
click at [207, 110] on icon "button" at bounding box center [208, 110] width 10 height 10
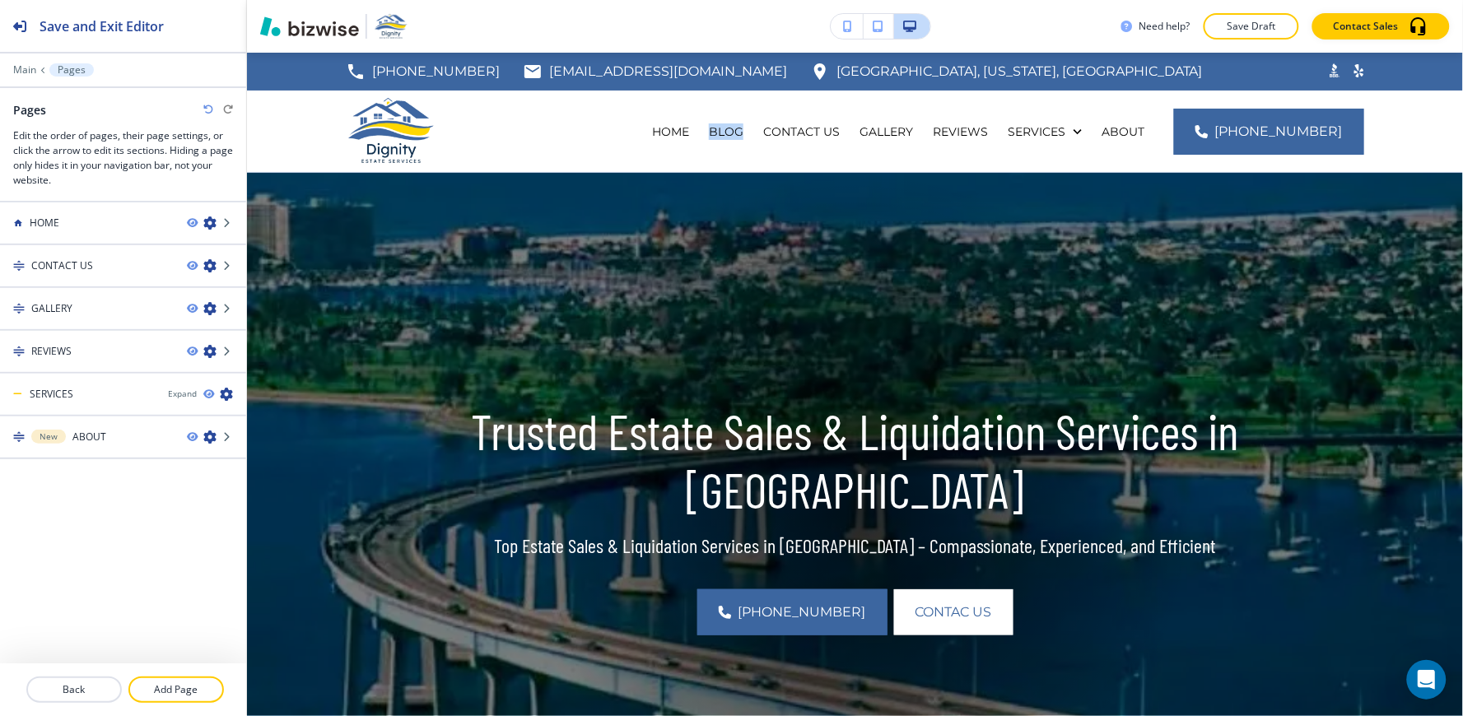
click at [207, 110] on icon "button" at bounding box center [208, 110] width 10 height 10
click at [207, 112] on icon "button" at bounding box center [208, 110] width 10 height 10
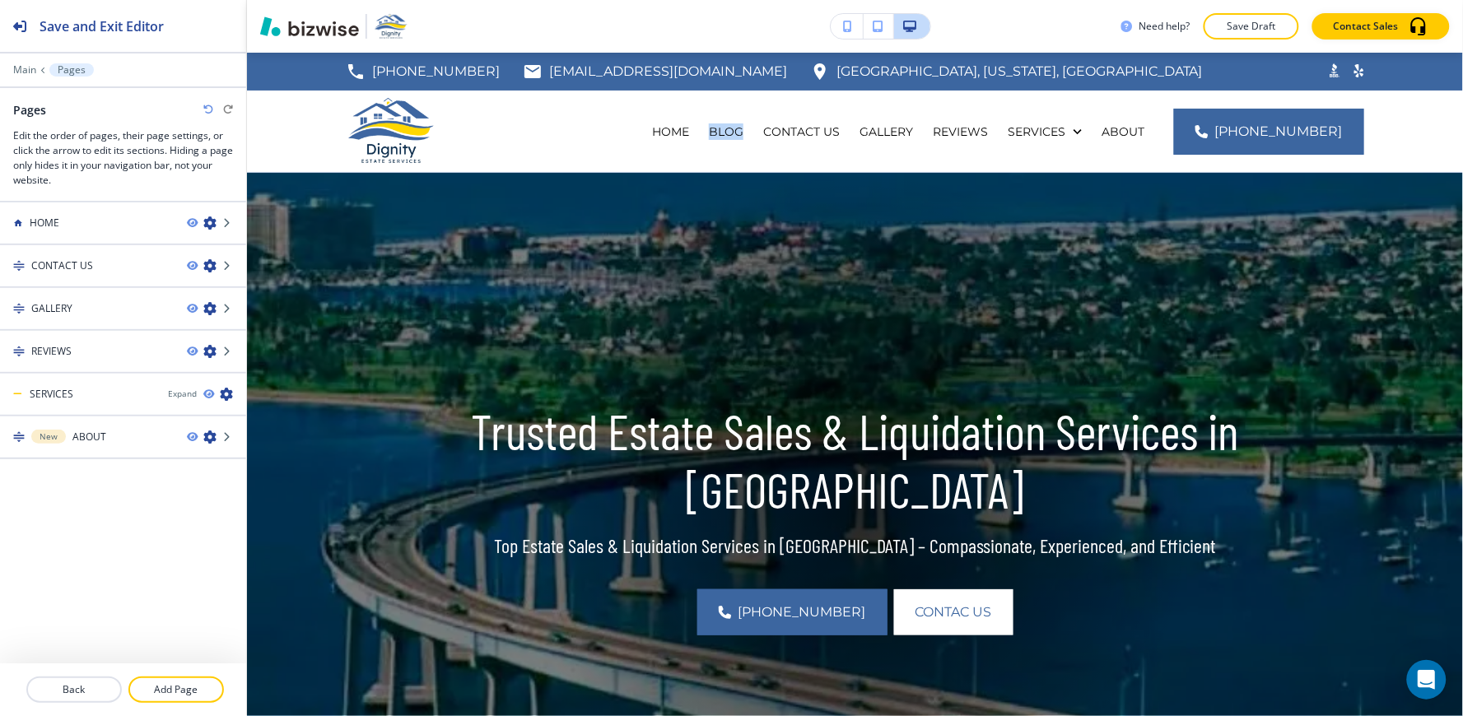
click at [207, 112] on icon "button" at bounding box center [208, 110] width 10 height 10
click at [207, 113] on icon "button" at bounding box center [208, 110] width 10 height 10
click at [207, 114] on icon "button" at bounding box center [208, 110] width 10 height 10
click at [208, 109] on icon "button" at bounding box center [208, 110] width 10 height 10
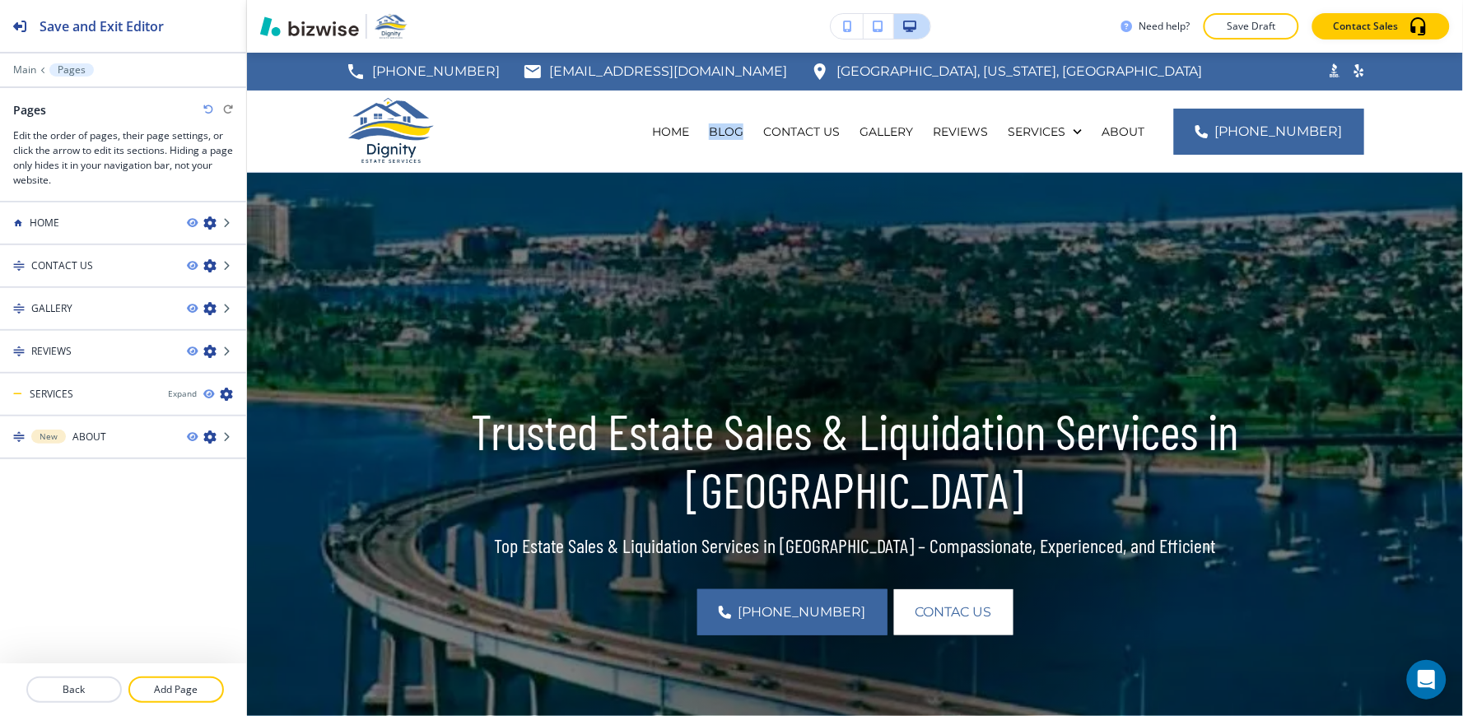
click at [208, 109] on icon "button" at bounding box center [208, 110] width 10 height 10
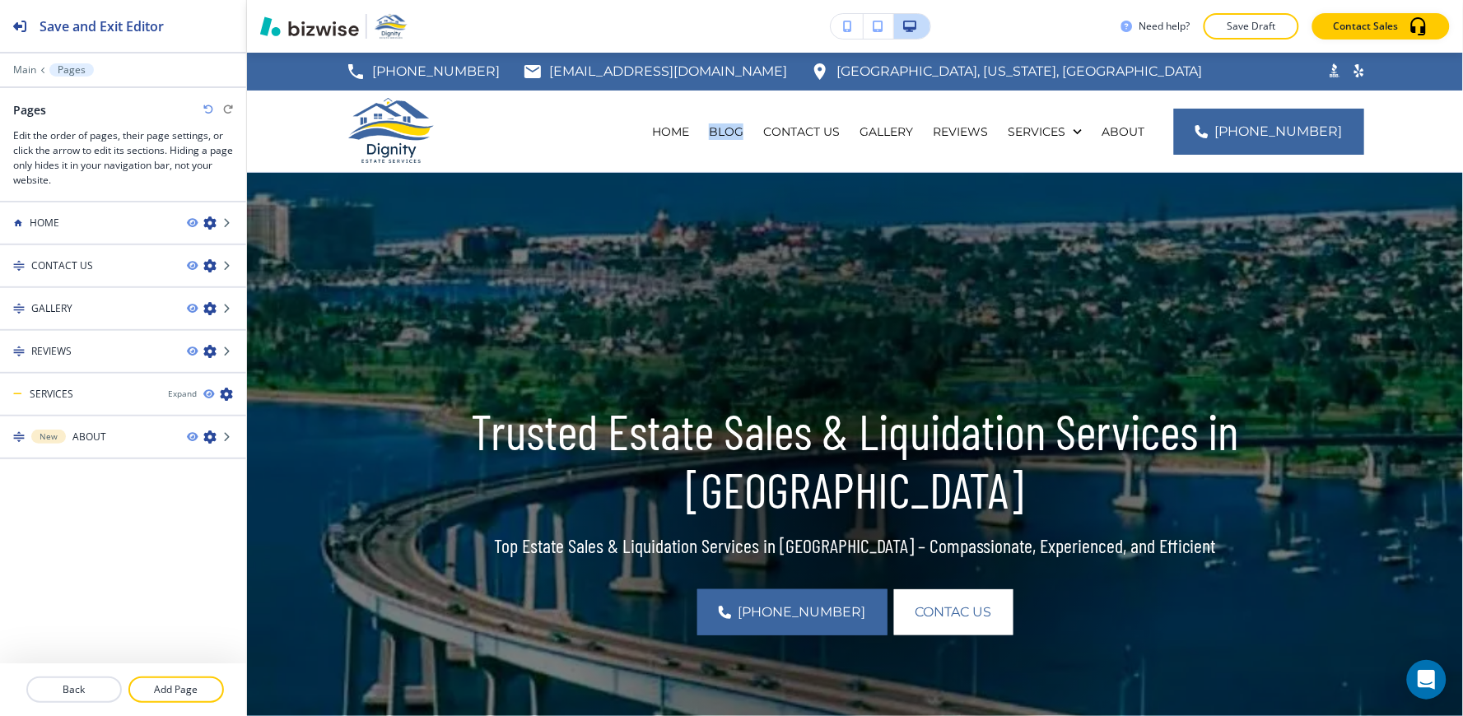
click at [208, 109] on icon "button" at bounding box center [208, 110] width 10 height 10
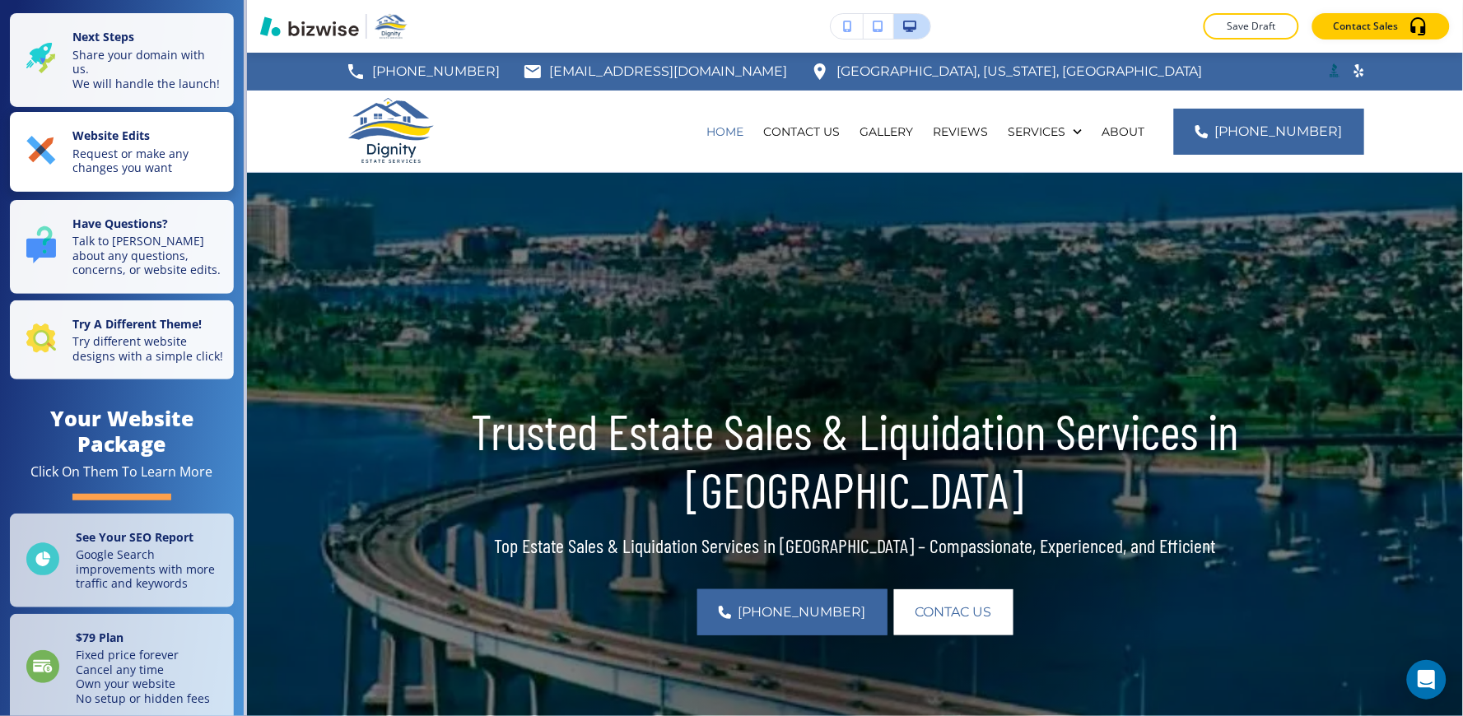
click at [161, 167] on p "Request or make any changes you want" at bounding box center [147, 161] width 151 height 29
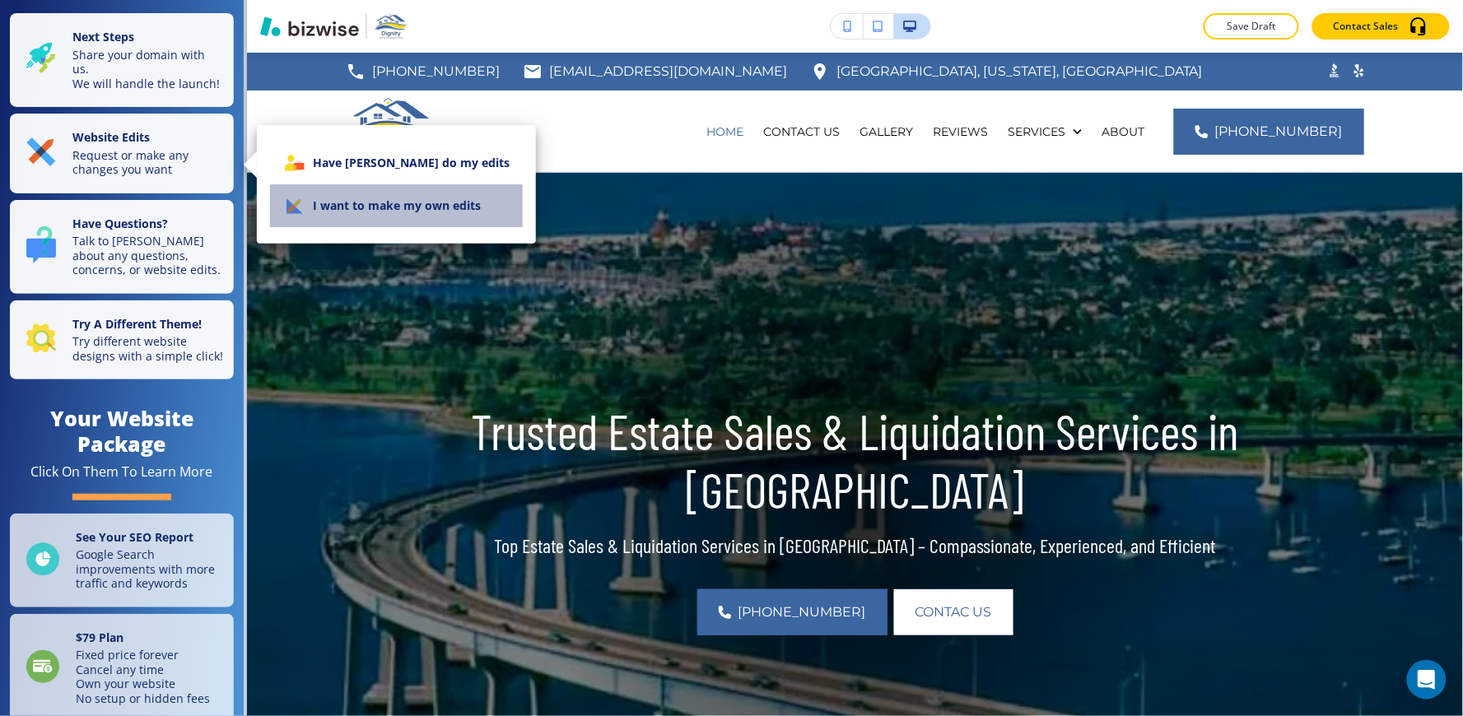
click at [448, 221] on li "I want to make my own edits" at bounding box center [396, 205] width 253 height 43
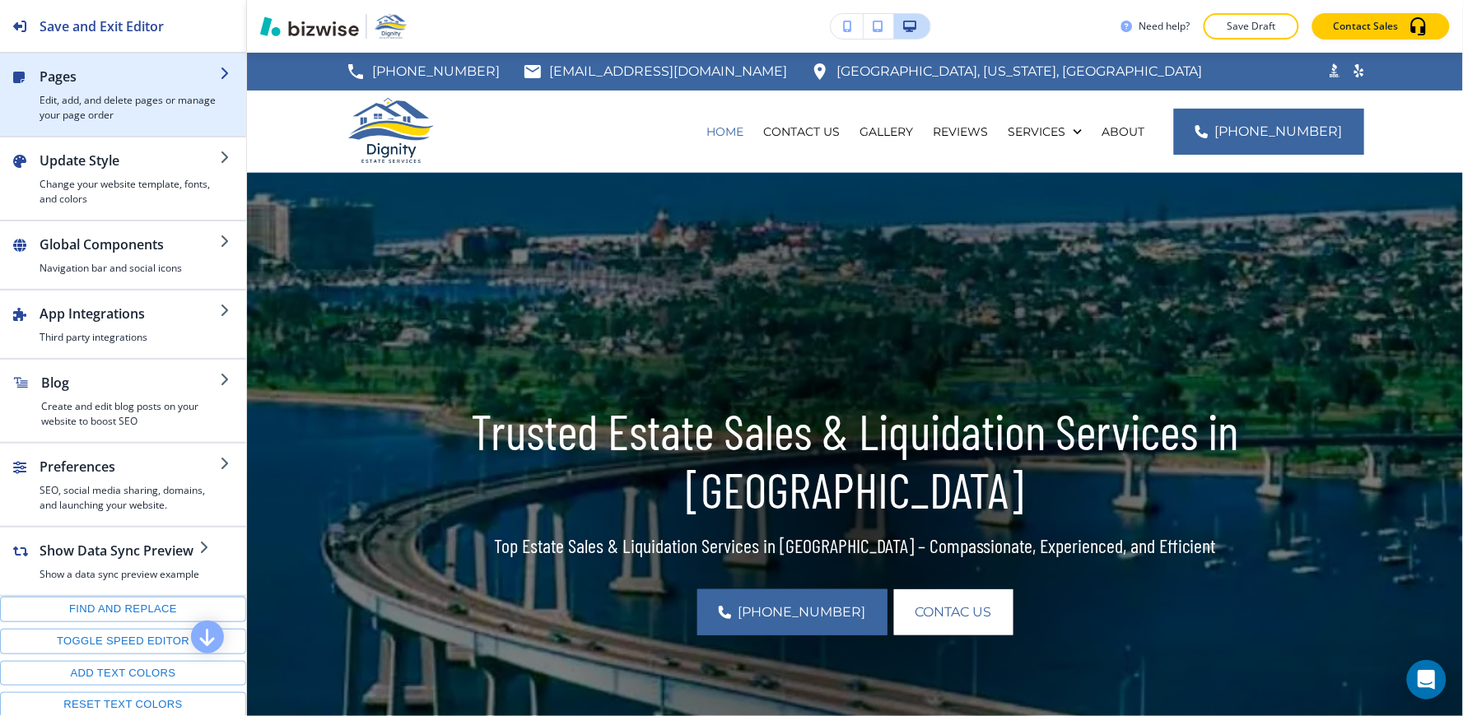
click at [121, 97] on h4 "Edit, add, and delete pages or manage your page order" at bounding box center [130, 108] width 180 height 30
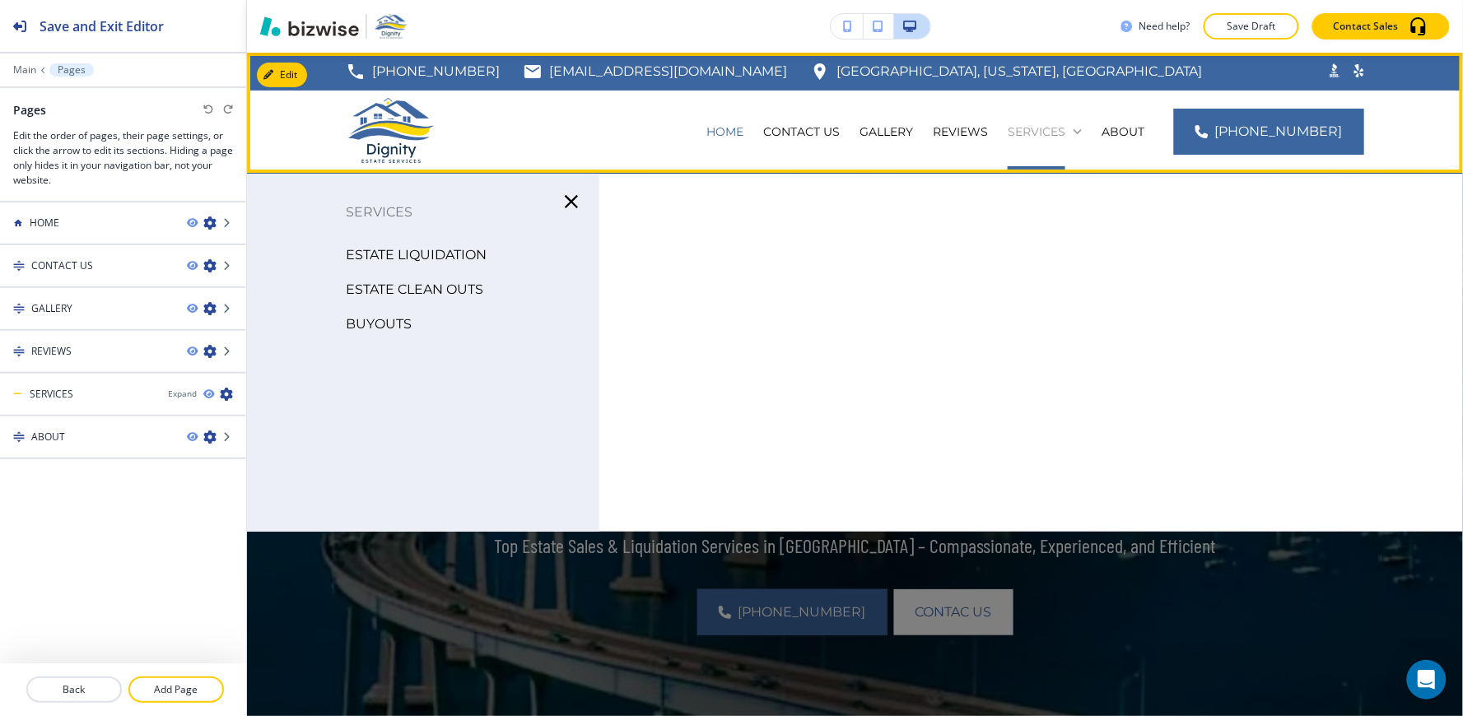
click at [1086, 138] on icon at bounding box center [1077, 131] width 16 height 16
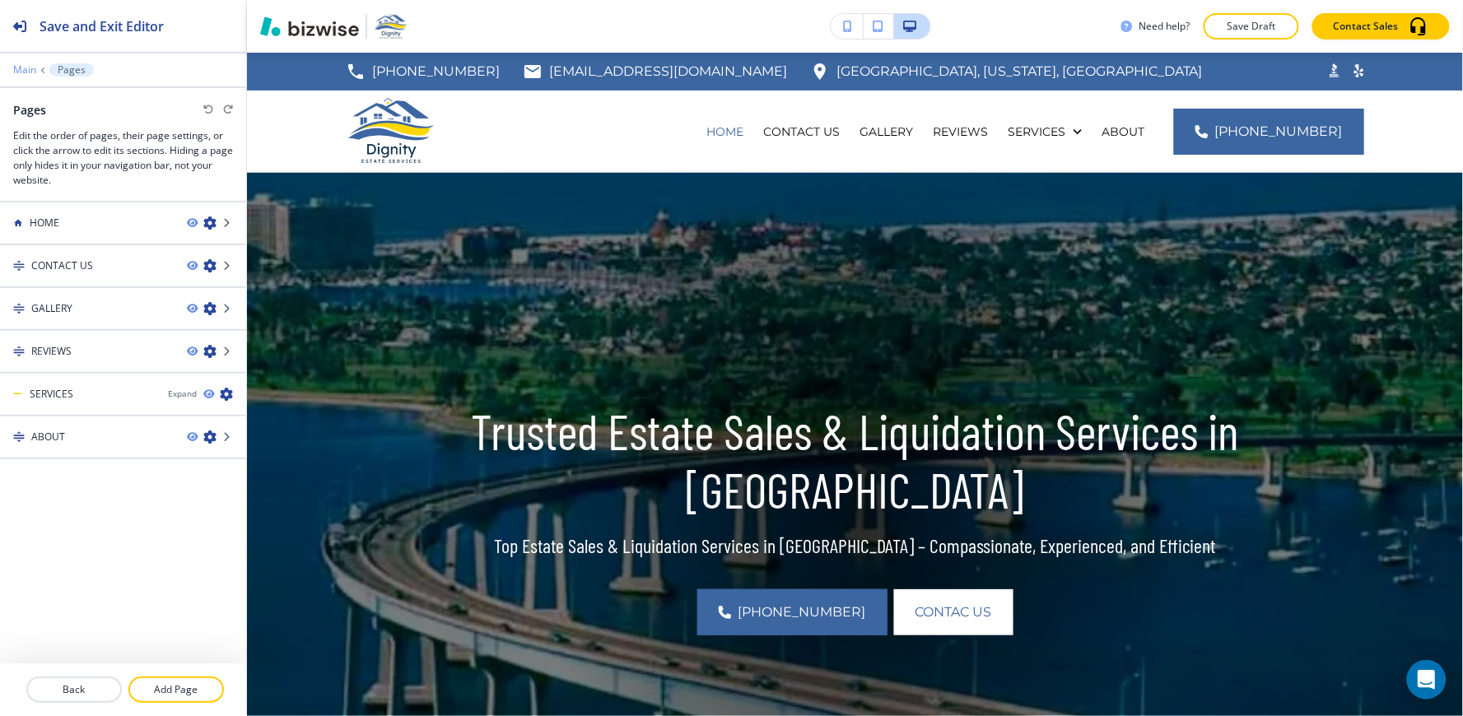
click at [29, 66] on p "Main" at bounding box center [24, 70] width 23 height 12
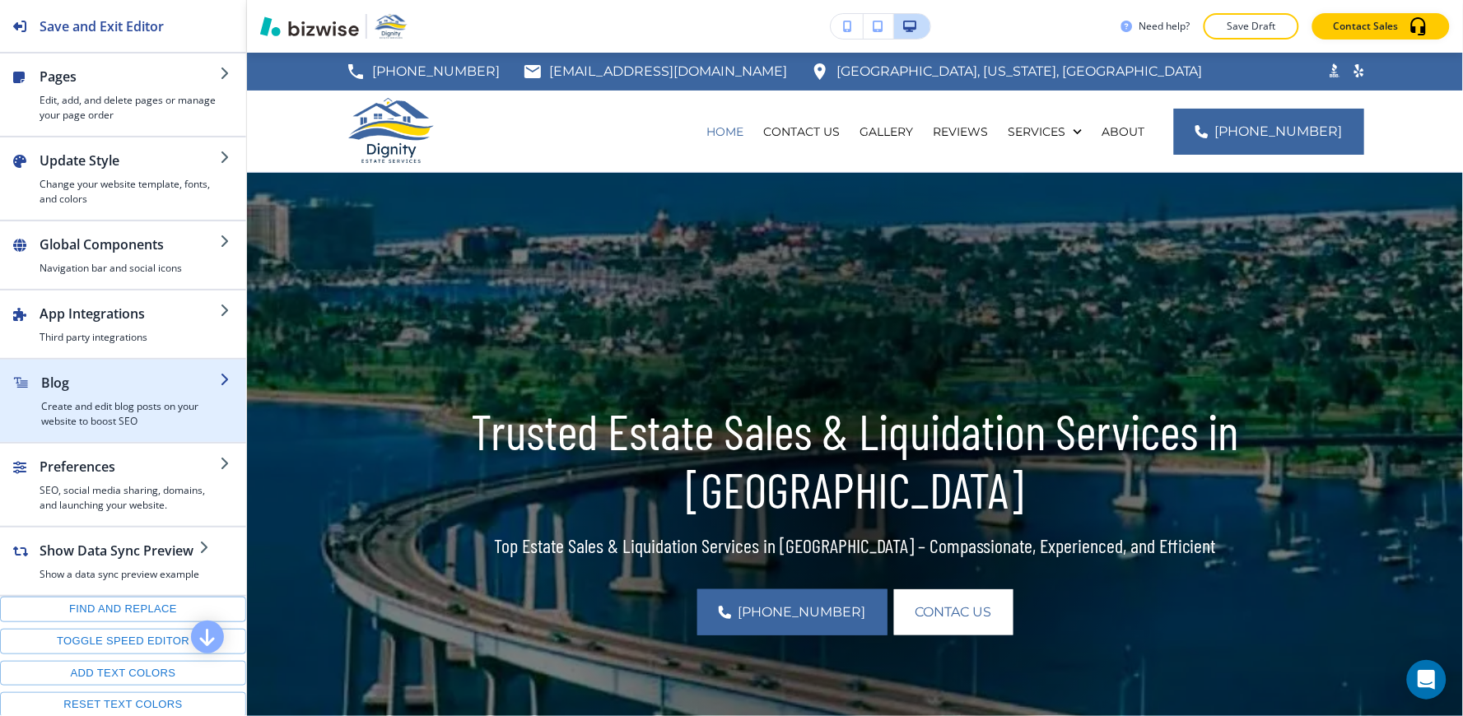
click at [128, 421] on h4 "Create and edit blog posts on your website to boost SEO" at bounding box center [130, 414] width 179 height 30
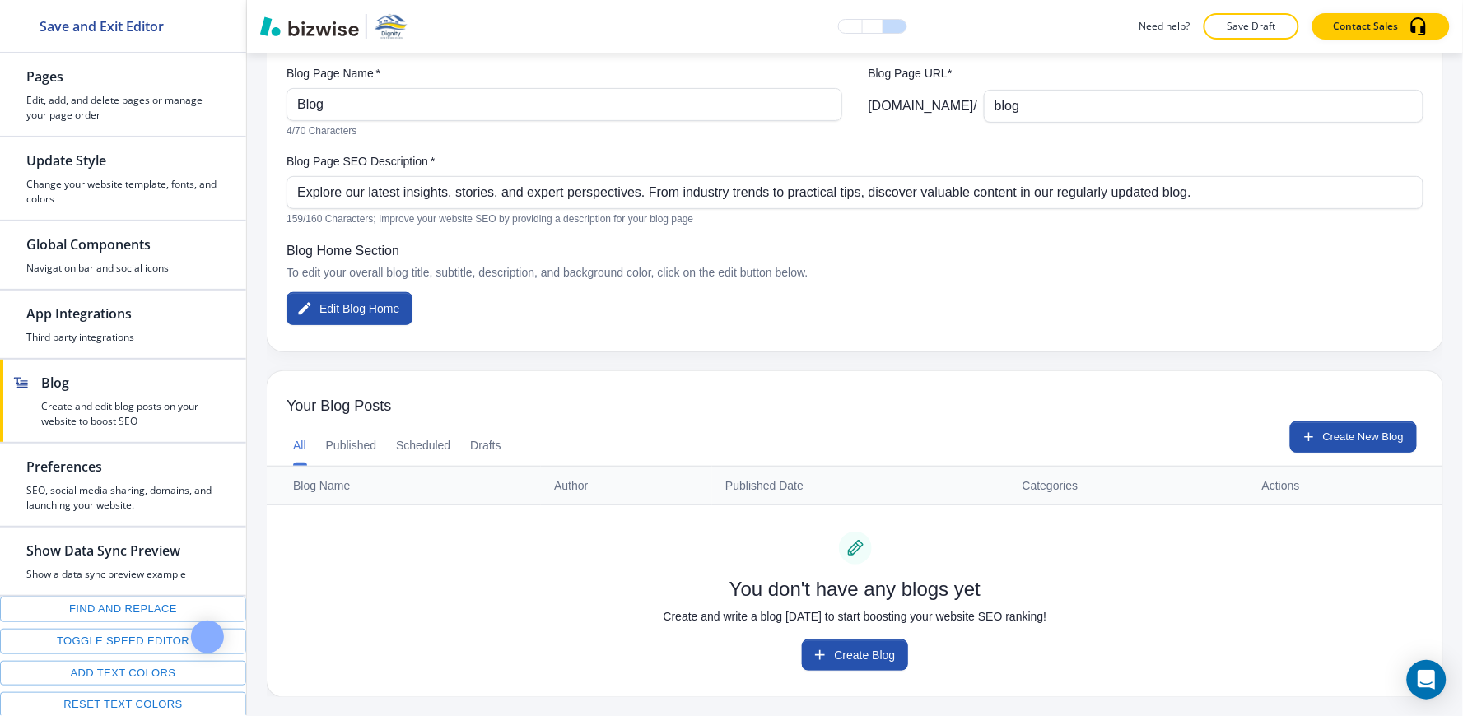
scroll to position [134, 0]
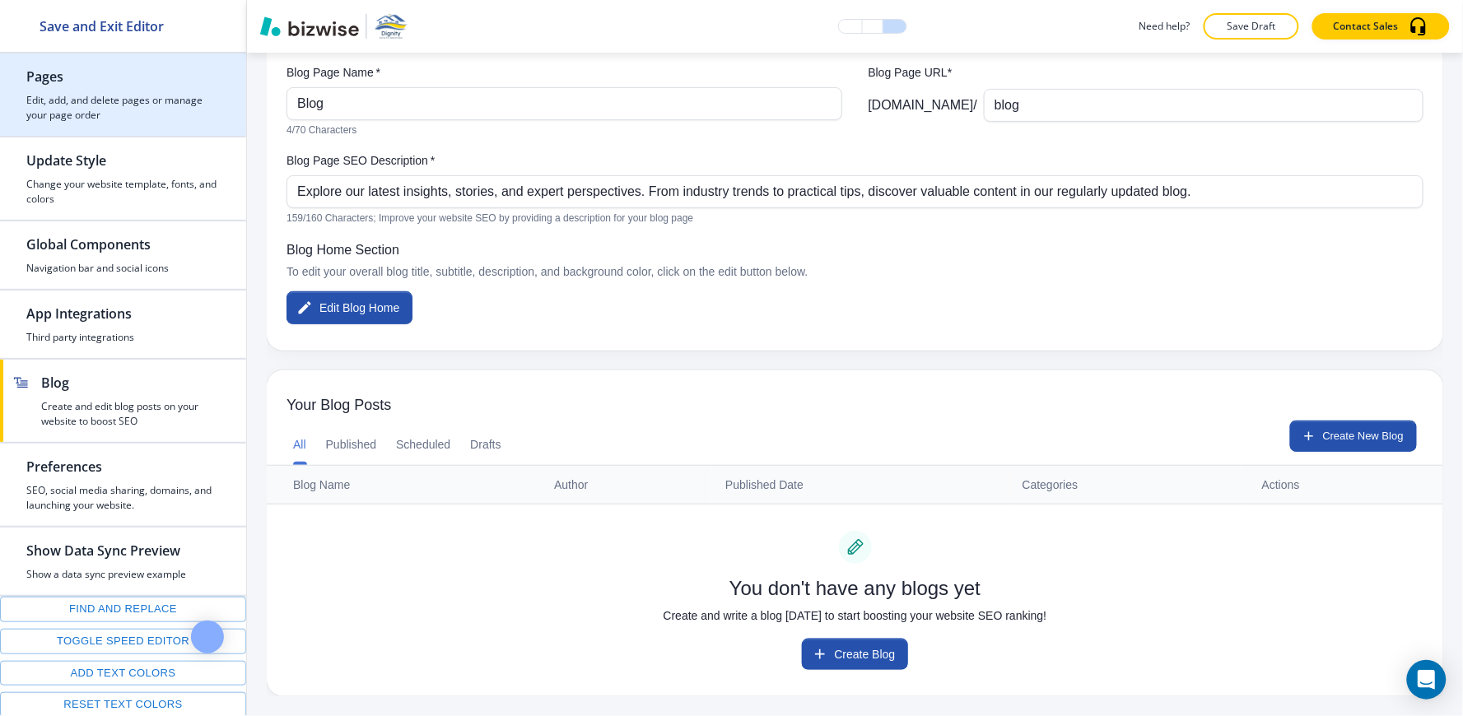
click at [72, 95] on h4 "Edit, add, and delete pages or manage your page order" at bounding box center [122, 108] width 193 height 30
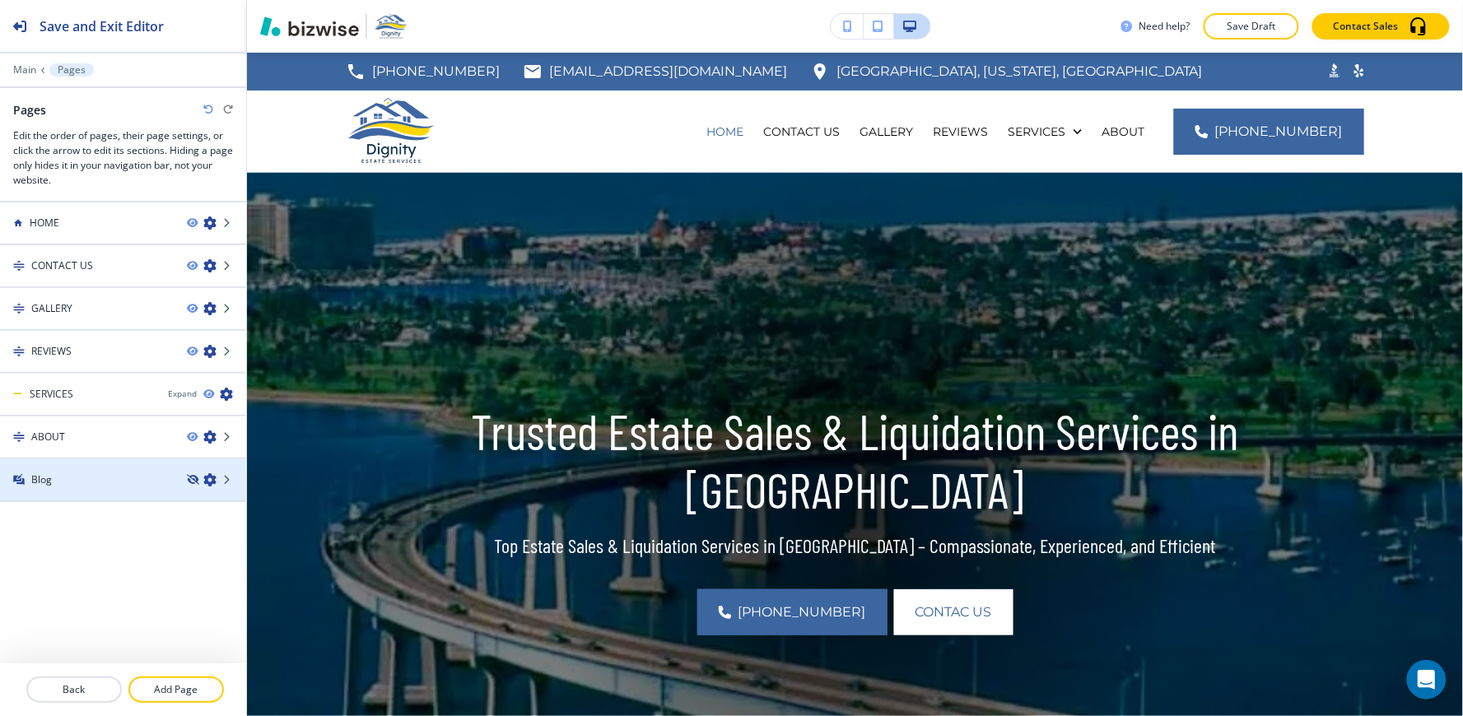
click at [190, 475] on icon "button" at bounding box center [192, 480] width 10 height 10
click at [191, 476] on icon "button" at bounding box center [192, 480] width 10 height 10
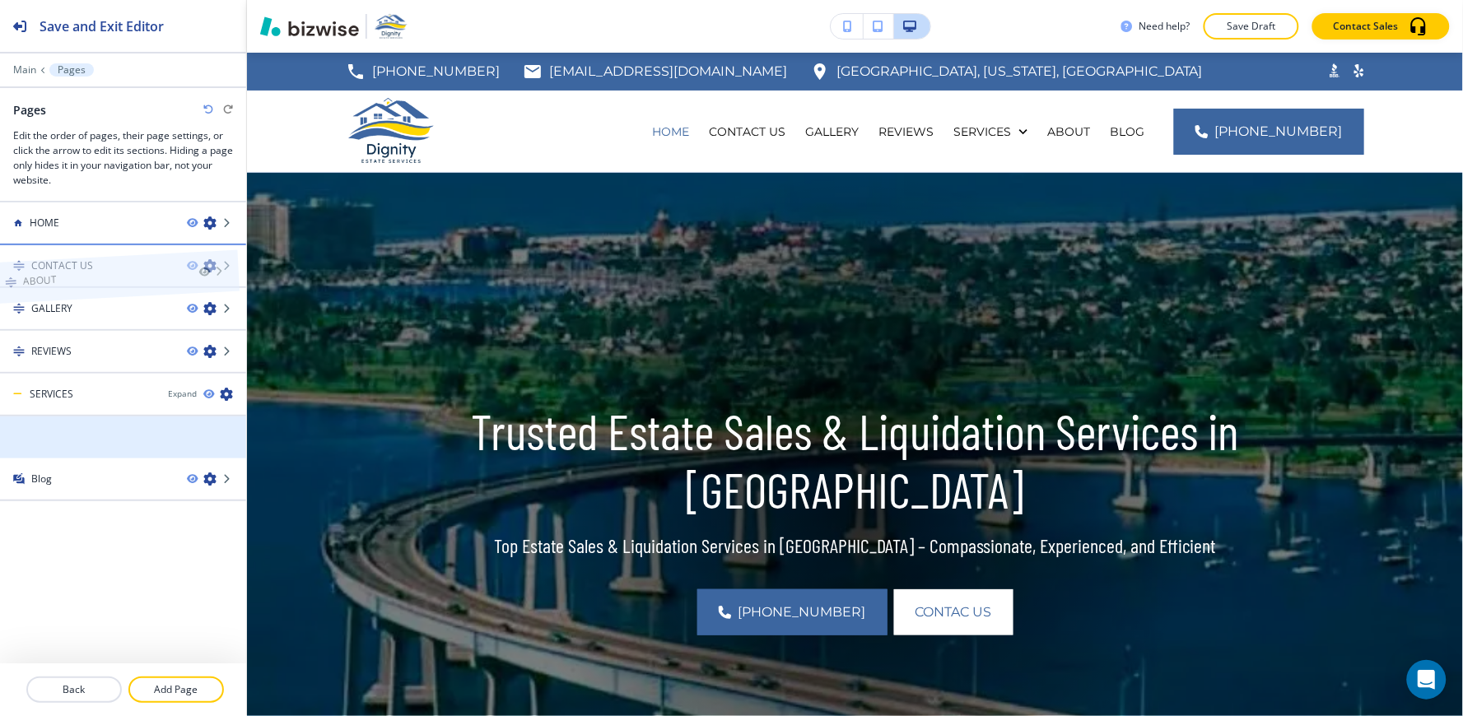
drag, startPoint x: 121, startPoint y: 441, endPoint x: 112, endPoint y: 253, distance: 188.7
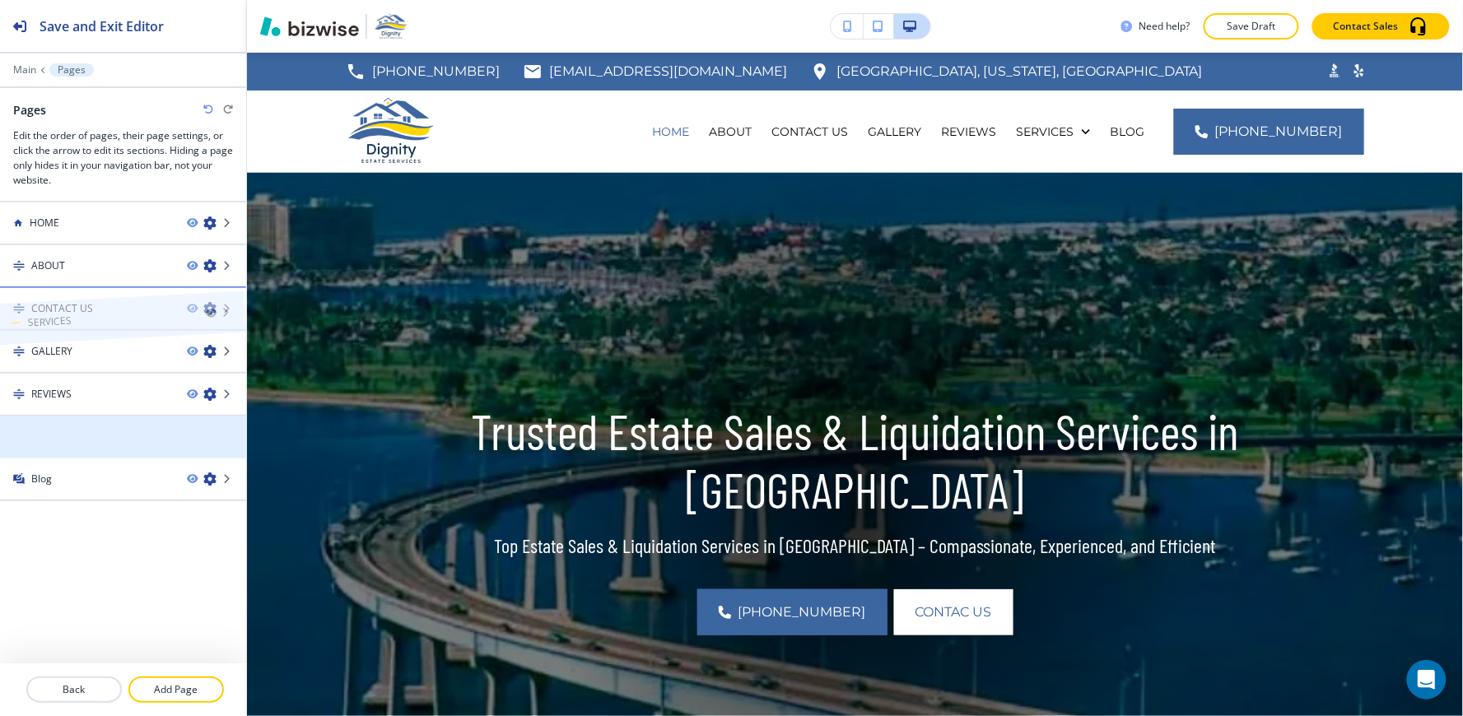
drag, startPoint x: 88, startPoint y: 428, endPoint x: 86, endPoint y: 281, distance: 147.4
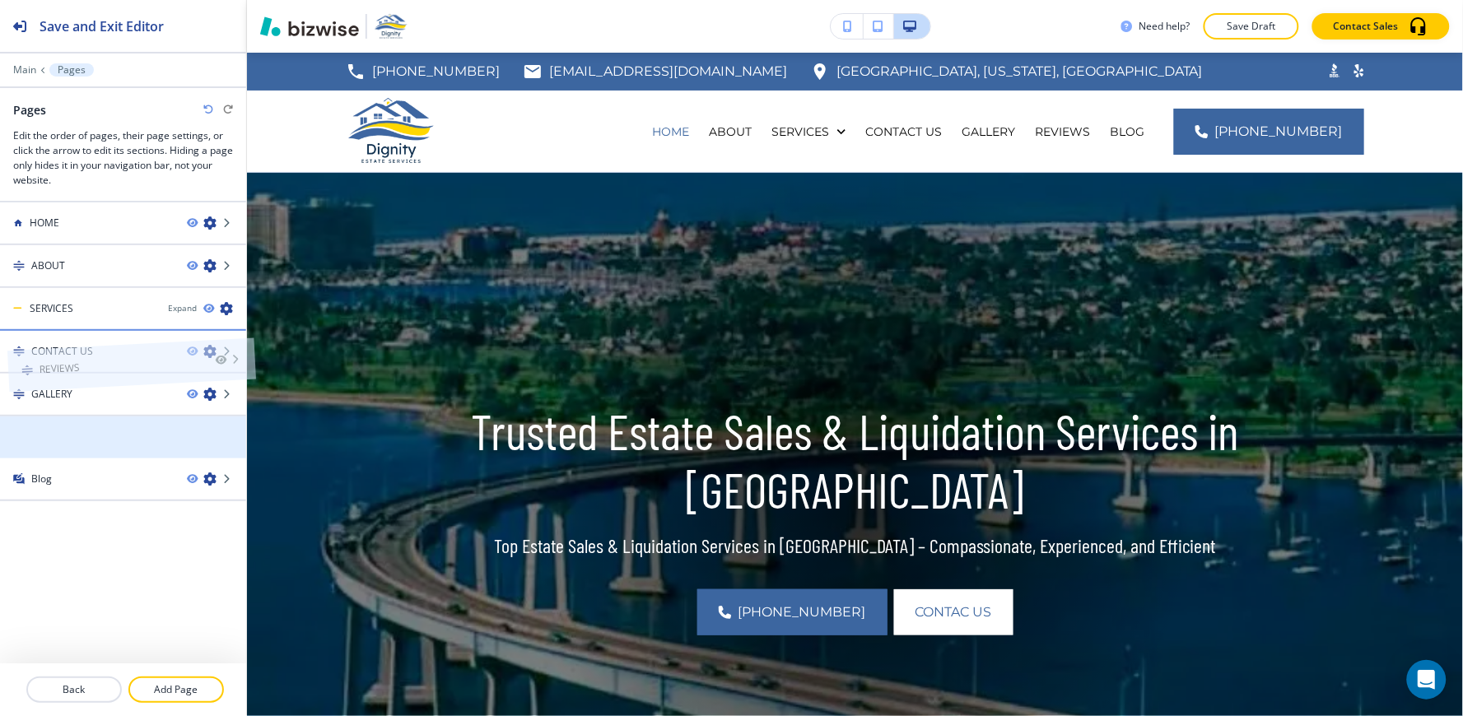
drag, startPoint x: 81, startPoint y: 438, endPoint x: 88, endPoint y: 337, distance: 100.7
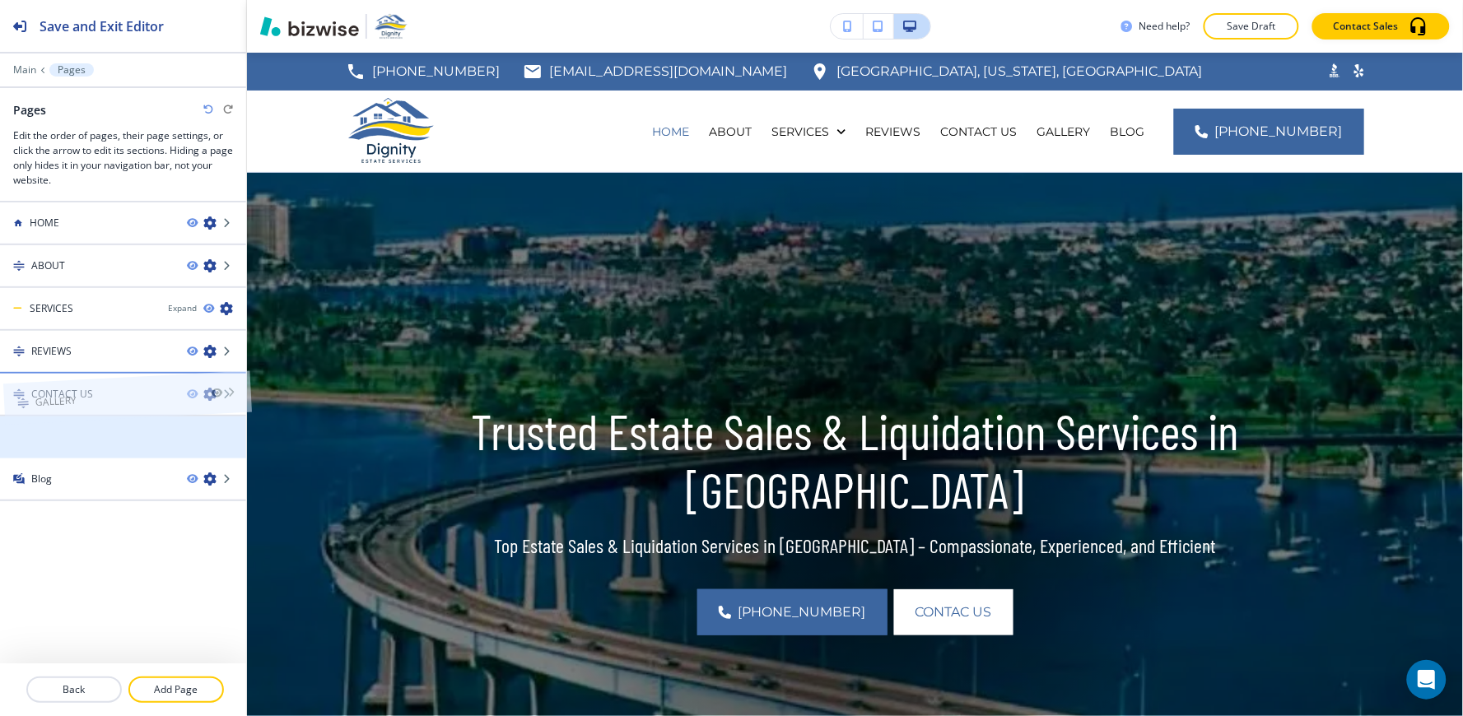
drag, startPoint x: 76, startPoint y: 432, endPoint x: 79, endPoint y: 365, distance: 67.6
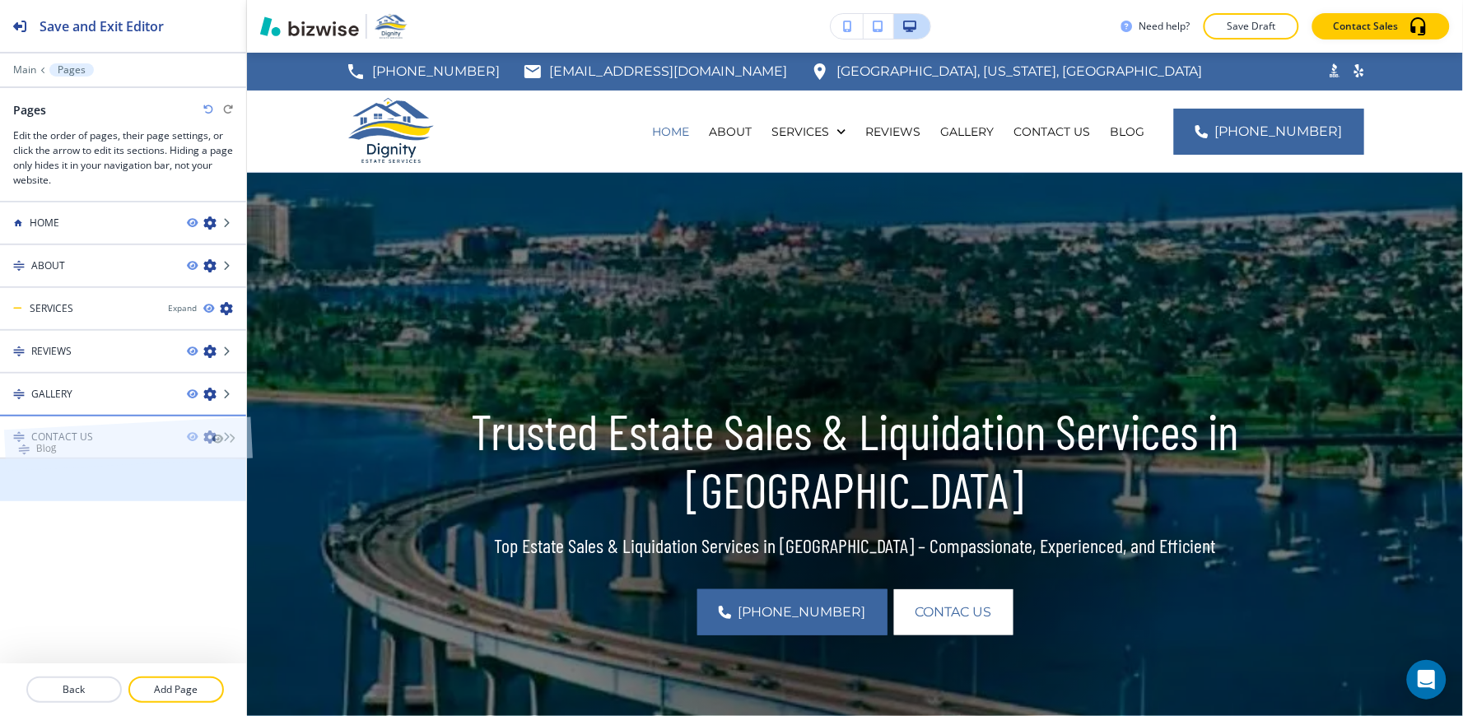
drag, startPoint x: 43, startPoint y: 483, endPoint x: 47, endPoint y: 420, distance: 63.5
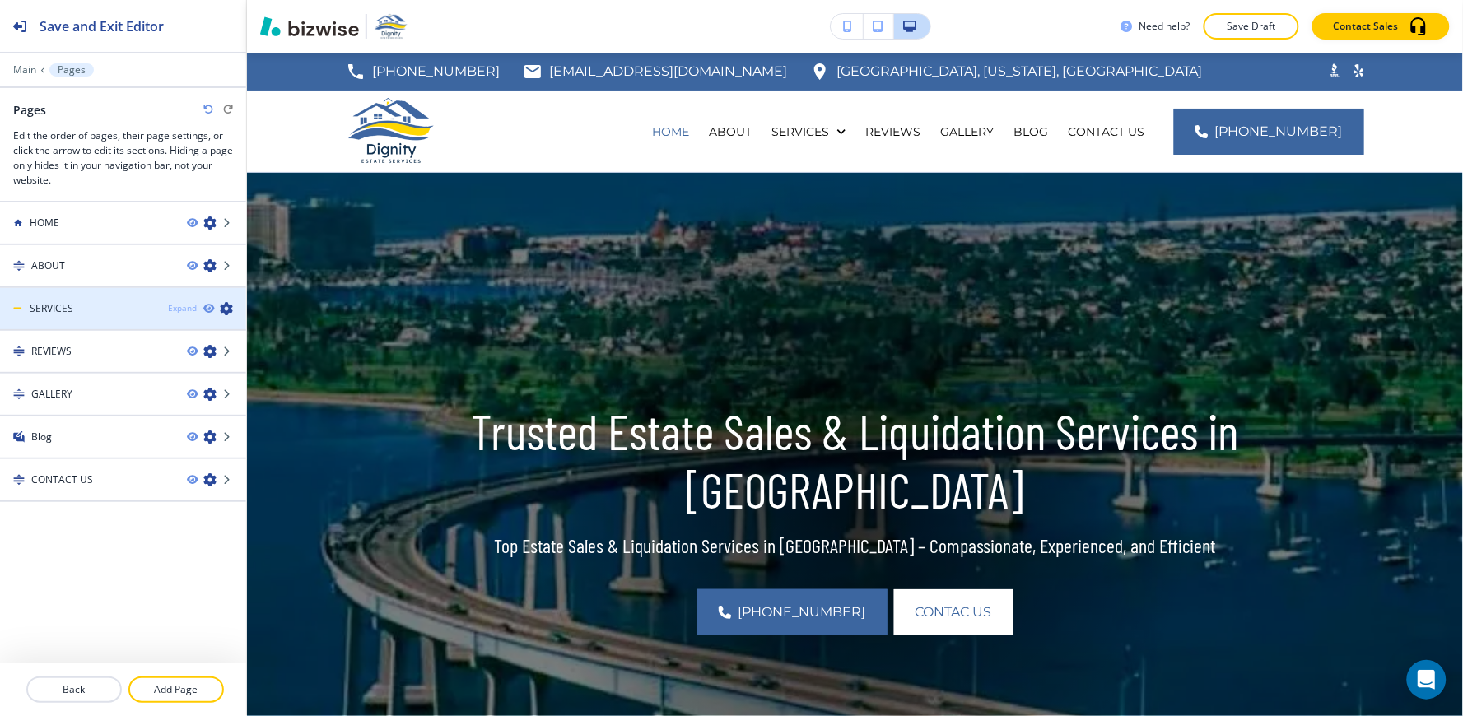
click at [174, 307] on div "Expand" at bounding box center [182, 308] width 29 height 12
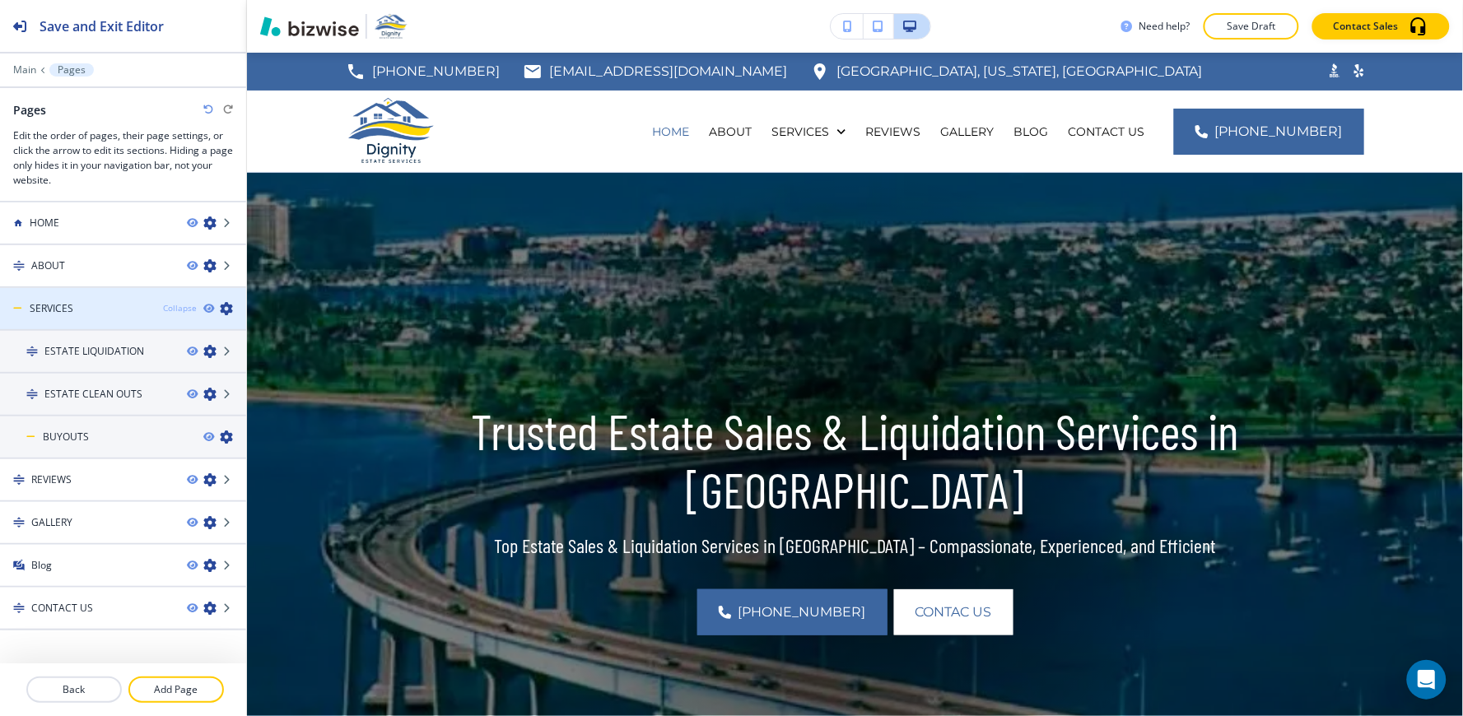
click at [174, 307] on div "Collapse" at bounding box center [180, 308] width 34 height 12
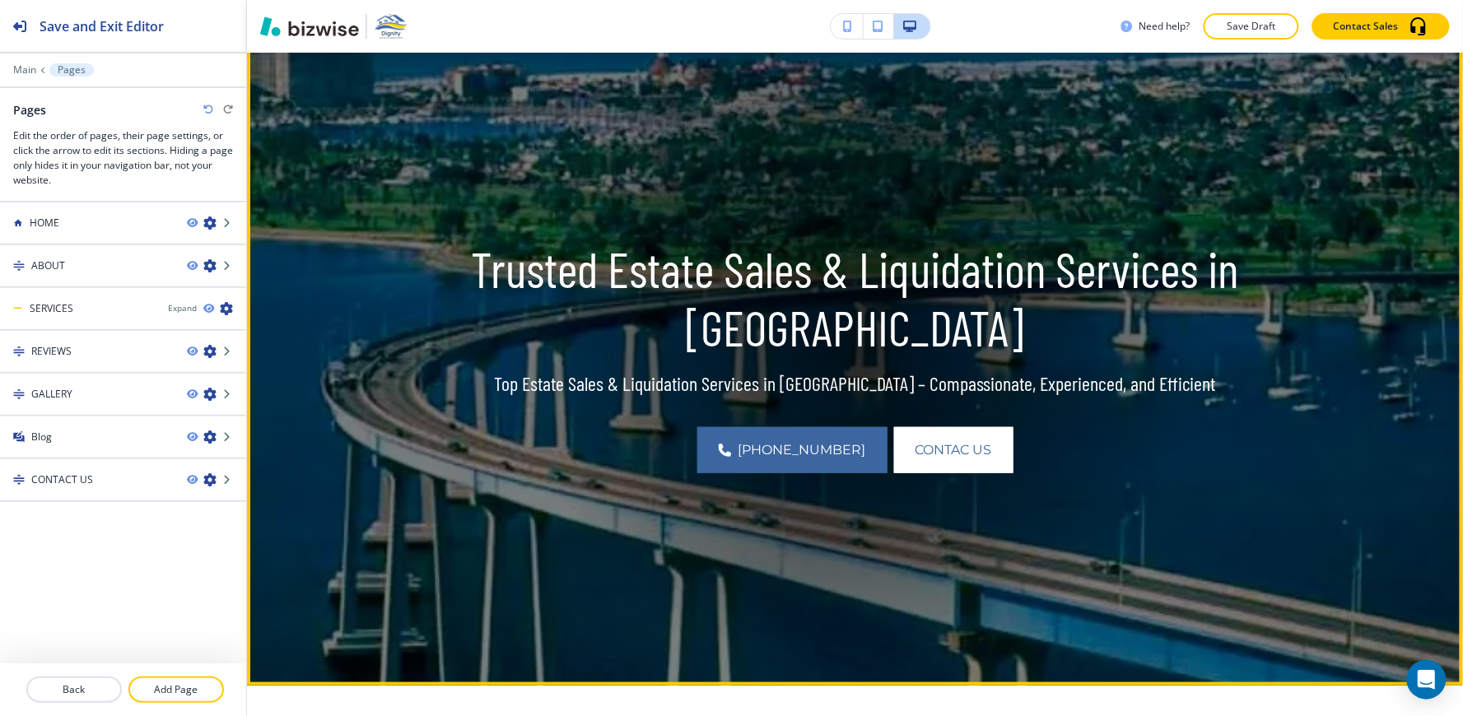
scroll to position [0, 0]
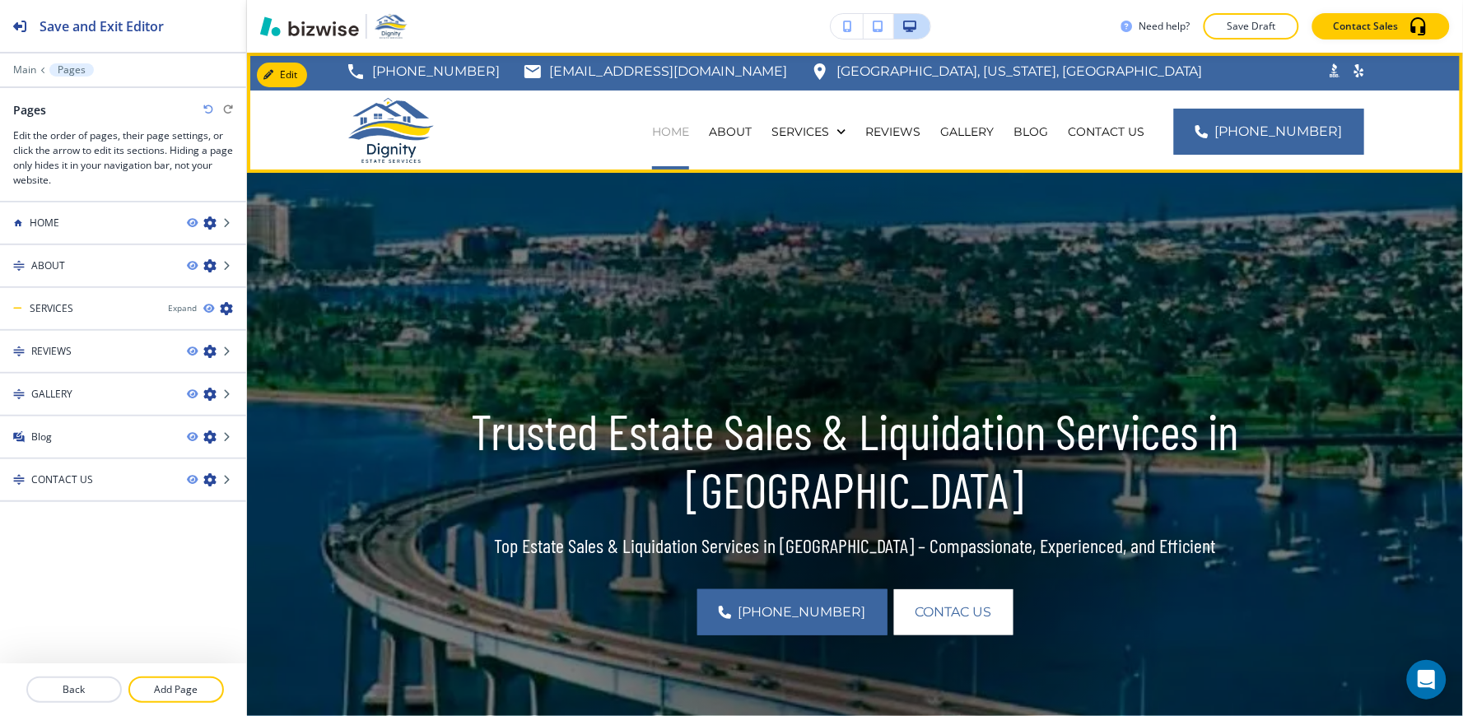
click at [689, 135] on p "HOME" at bounding box center [670, 131] width 37 height 16
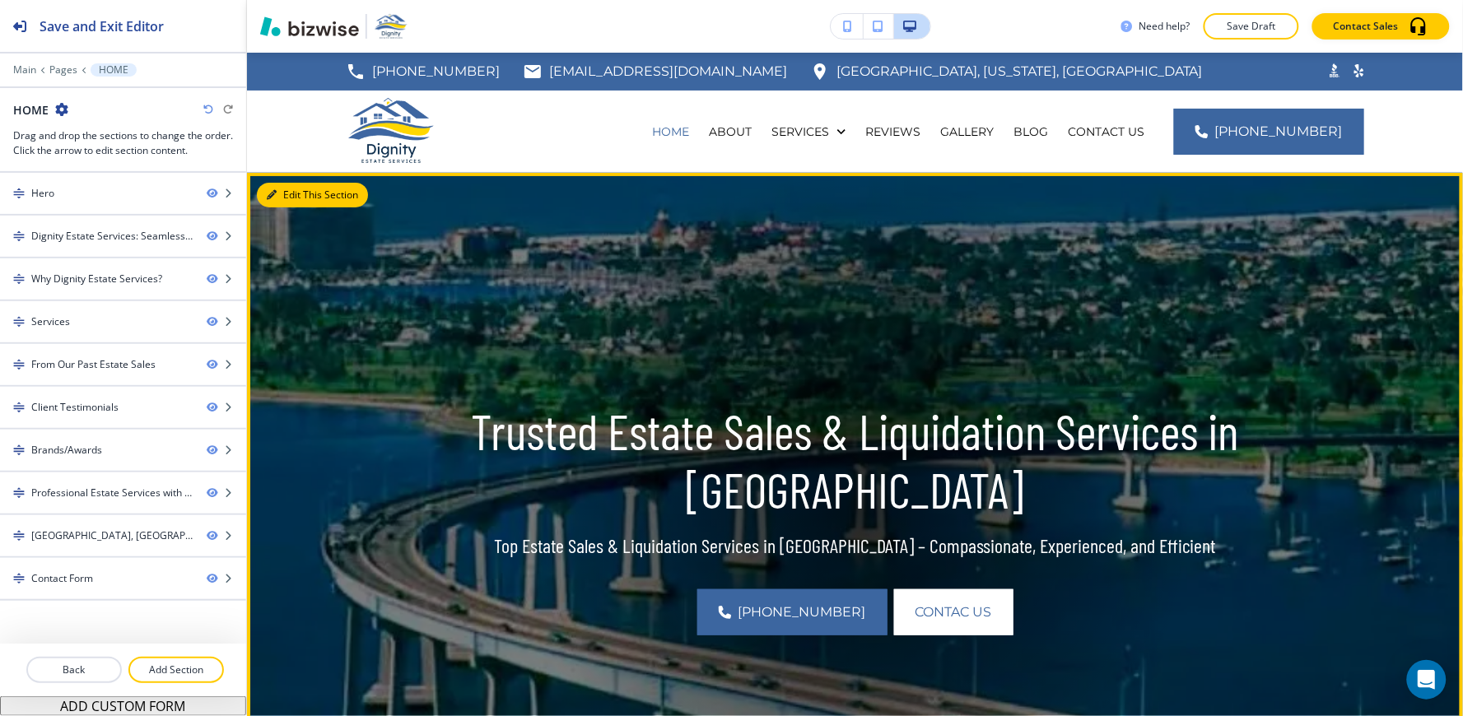
click at [267, 193] on icon "button" at bounding box center [272, 195] width 10 height 10
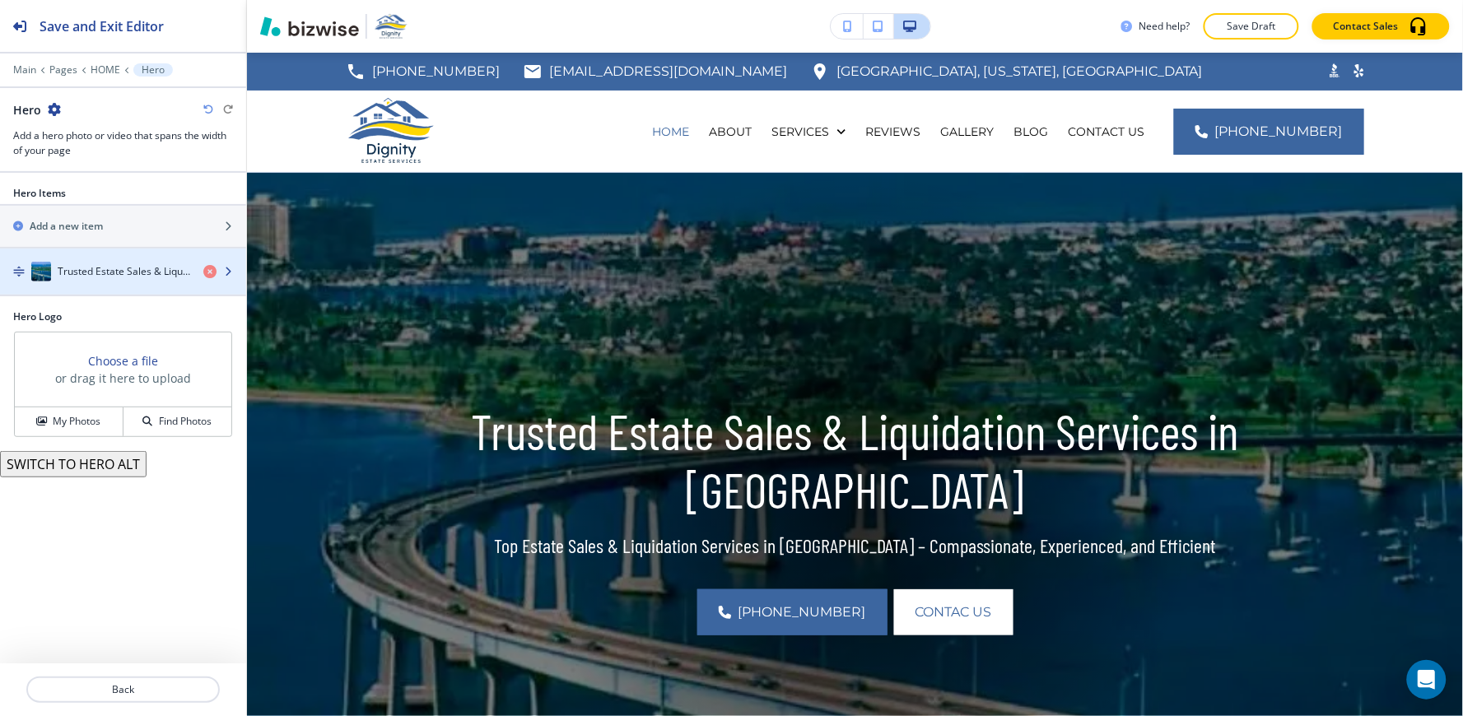
click at [155, 278] on h4 "Trusted Estate Sales & Liquidation Services in [GEOGRAPHIC_DATA]" at bounding box center [124, 271] width 133 height 15
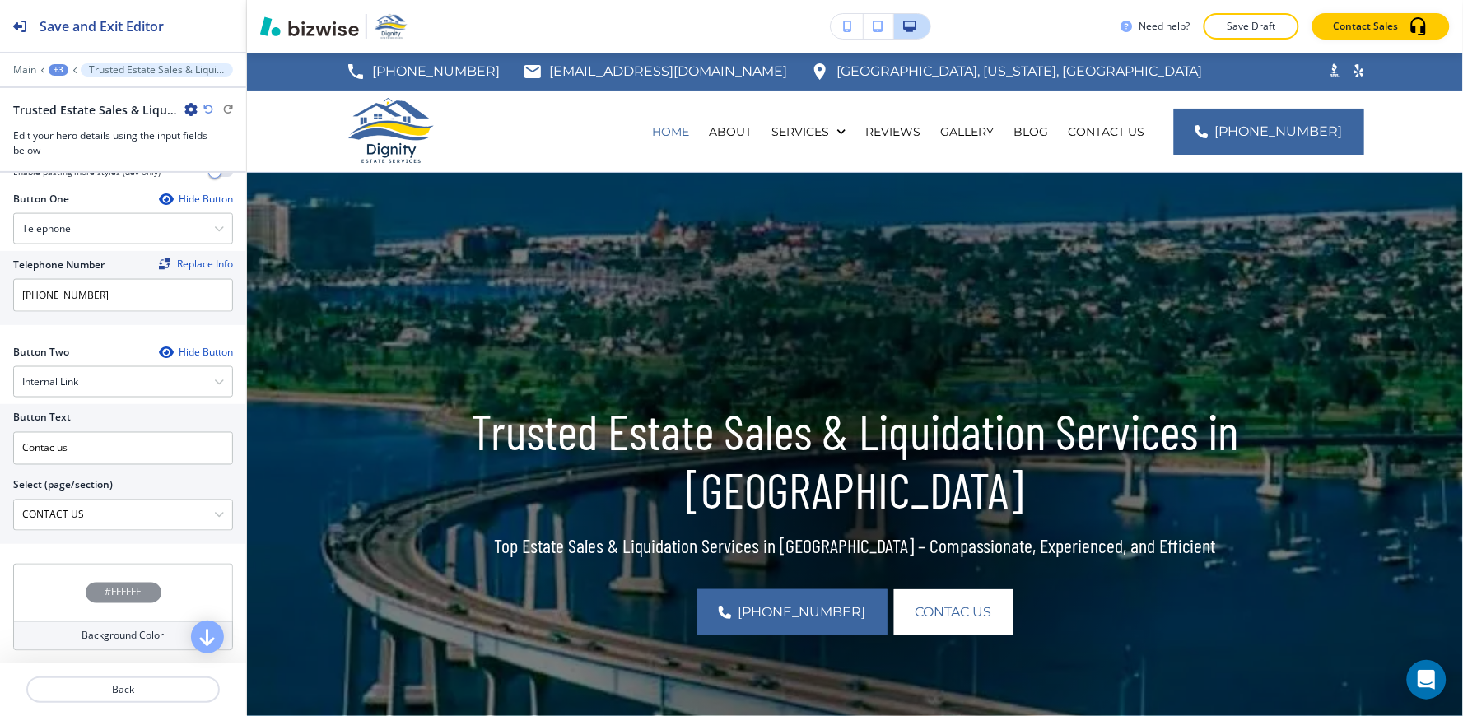
scroll to position [716, 0]
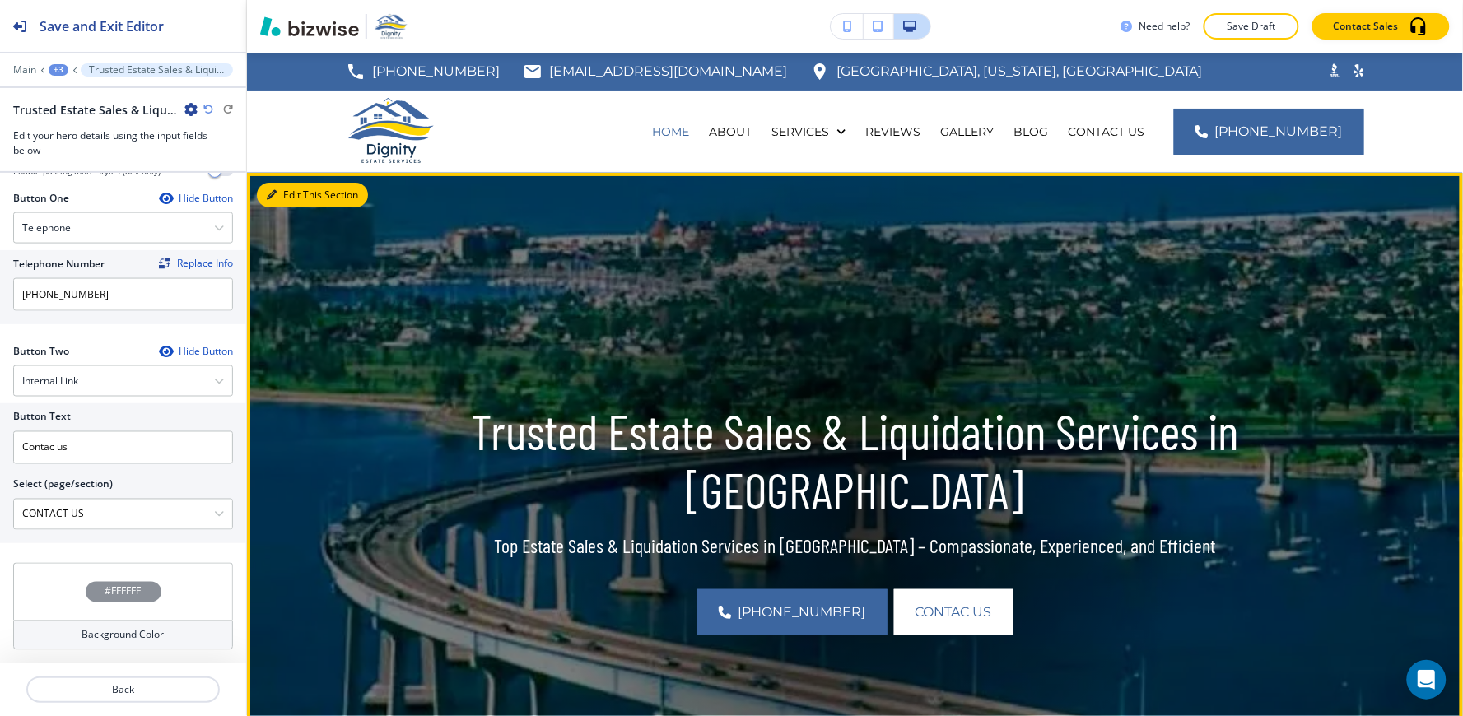
click at [300, 200] on button "Edit This Section" at bounding box center [312, 195] width 111 height 25
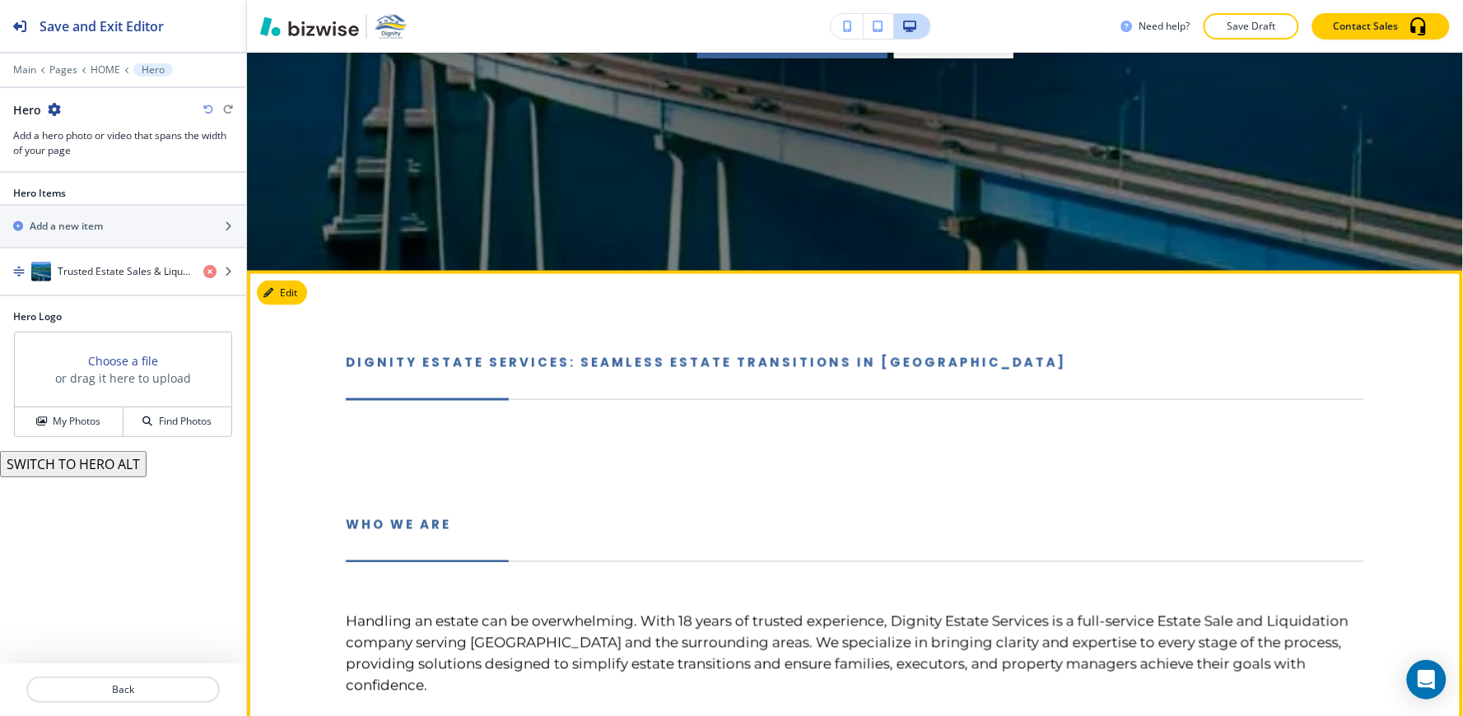
scroll to position [760, 0]
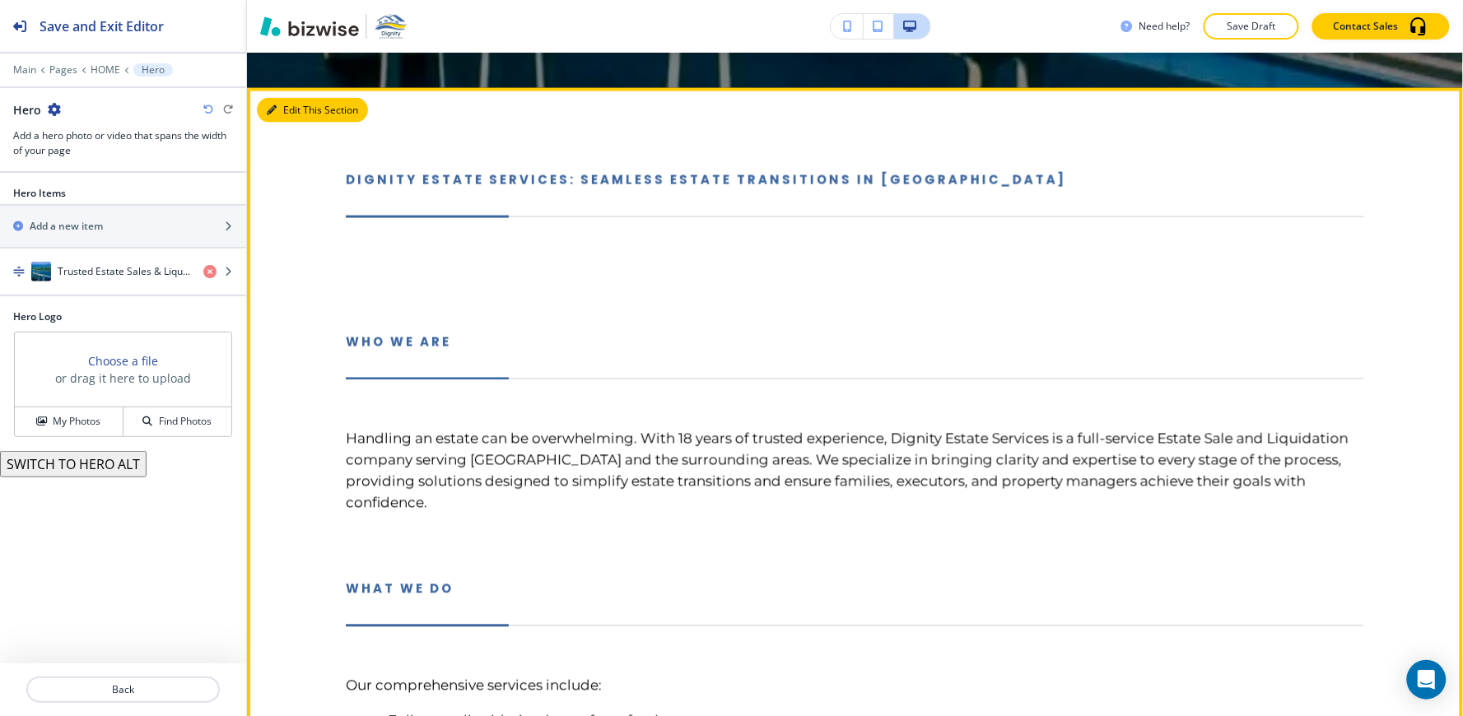
click at [277, 111] on button "Edit This Section" at bounding box center [312, 110] width 111 height 25
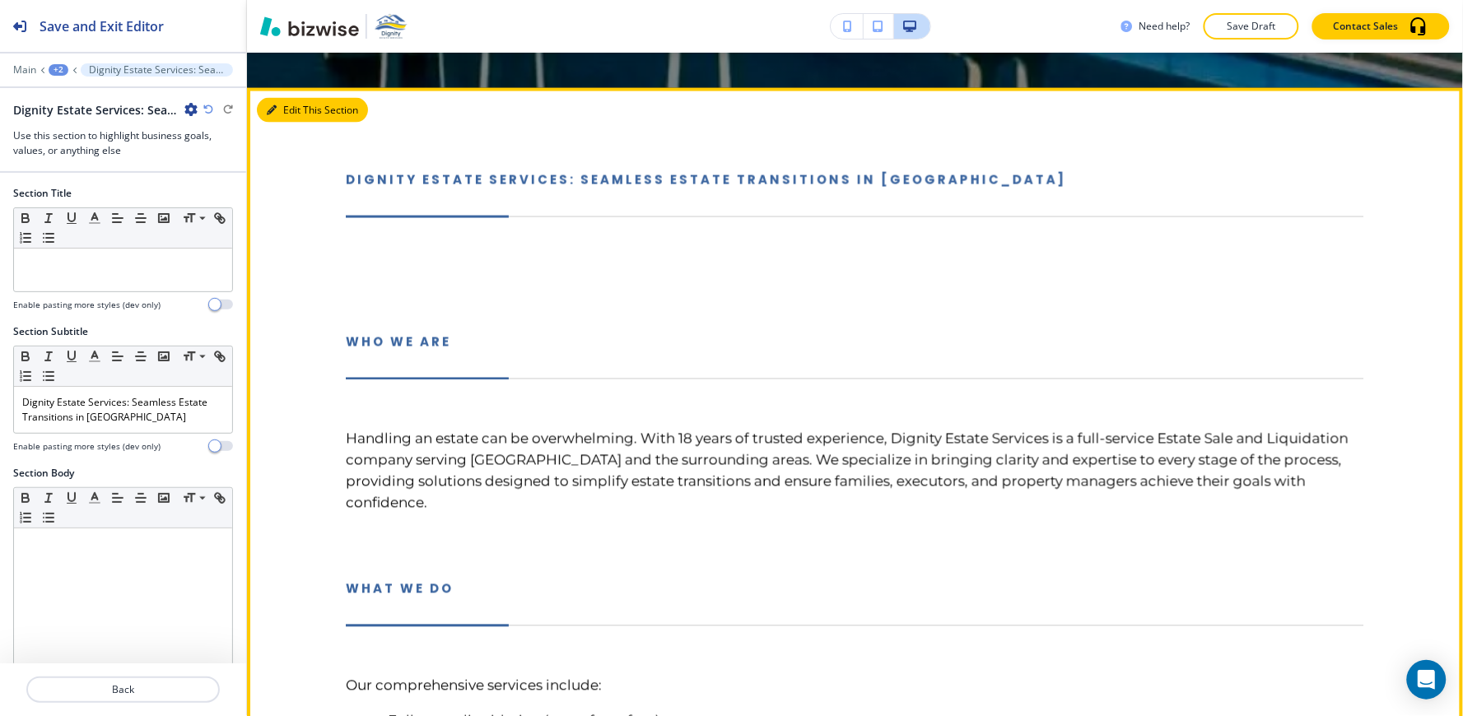
scroll to position [794, 0]
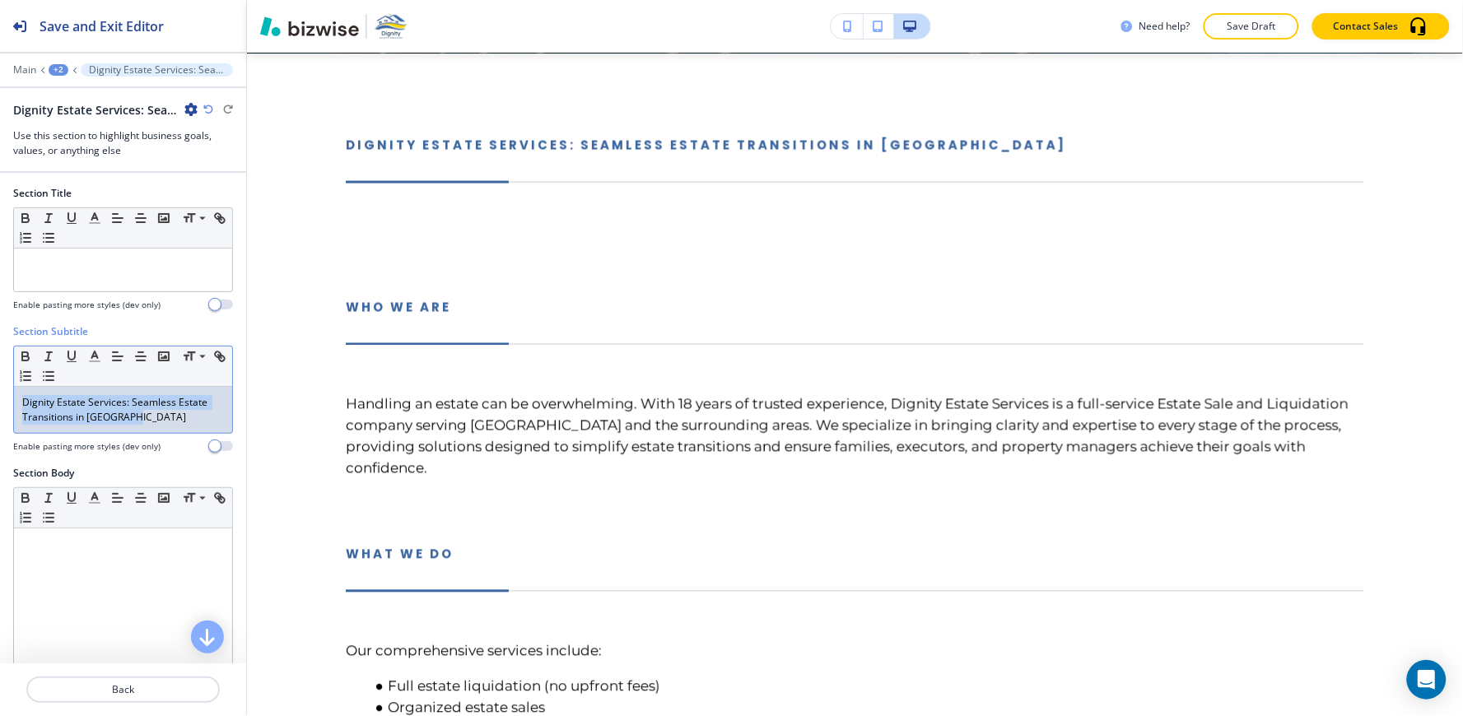
drag, startPoint x: 146, startPoint y: 421, endPoint x: 0, endPoint y: 308, distance: 184.7
click at [0, 308] on div "Section Title Small Normal Large Huge Enable pasting more styles (dev only) Sec…" at bounding box center [123, 418] width 246 height 491
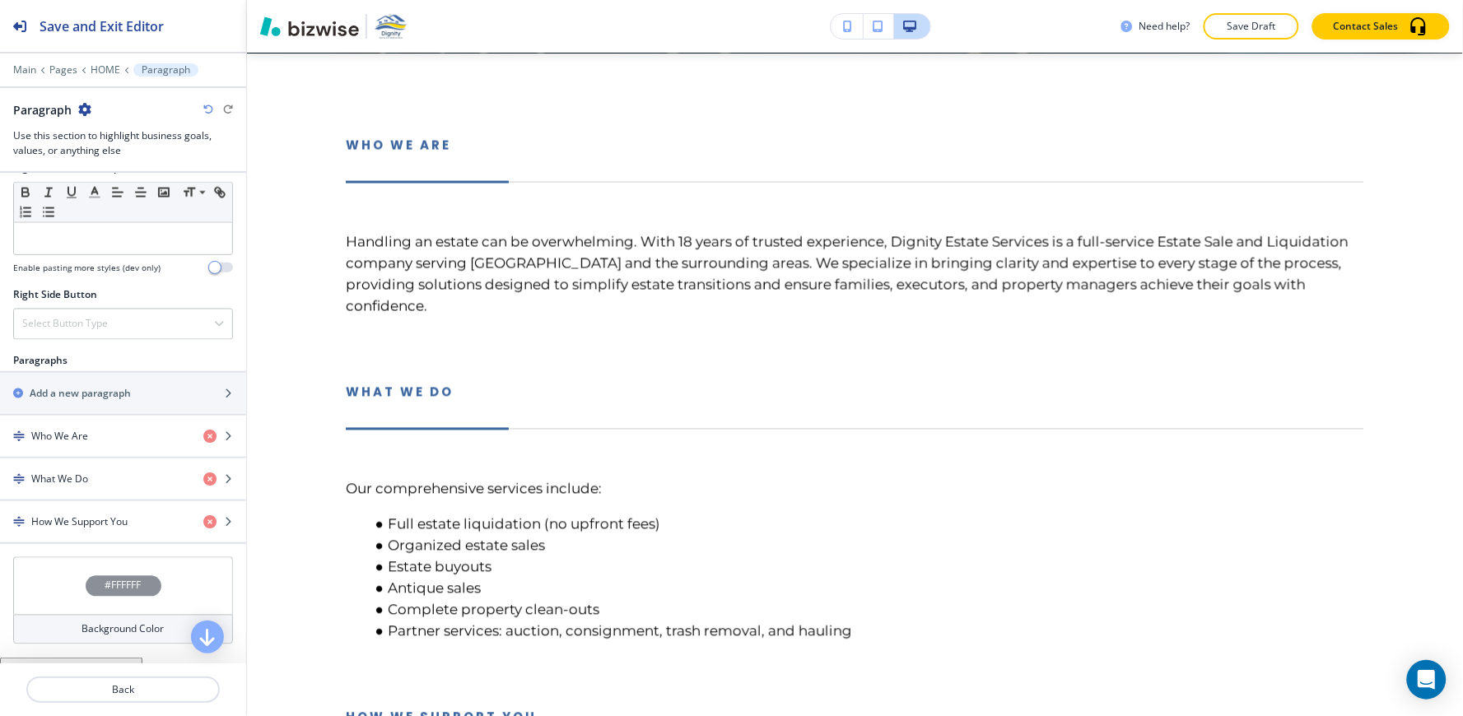
scroll to position [823, 0]
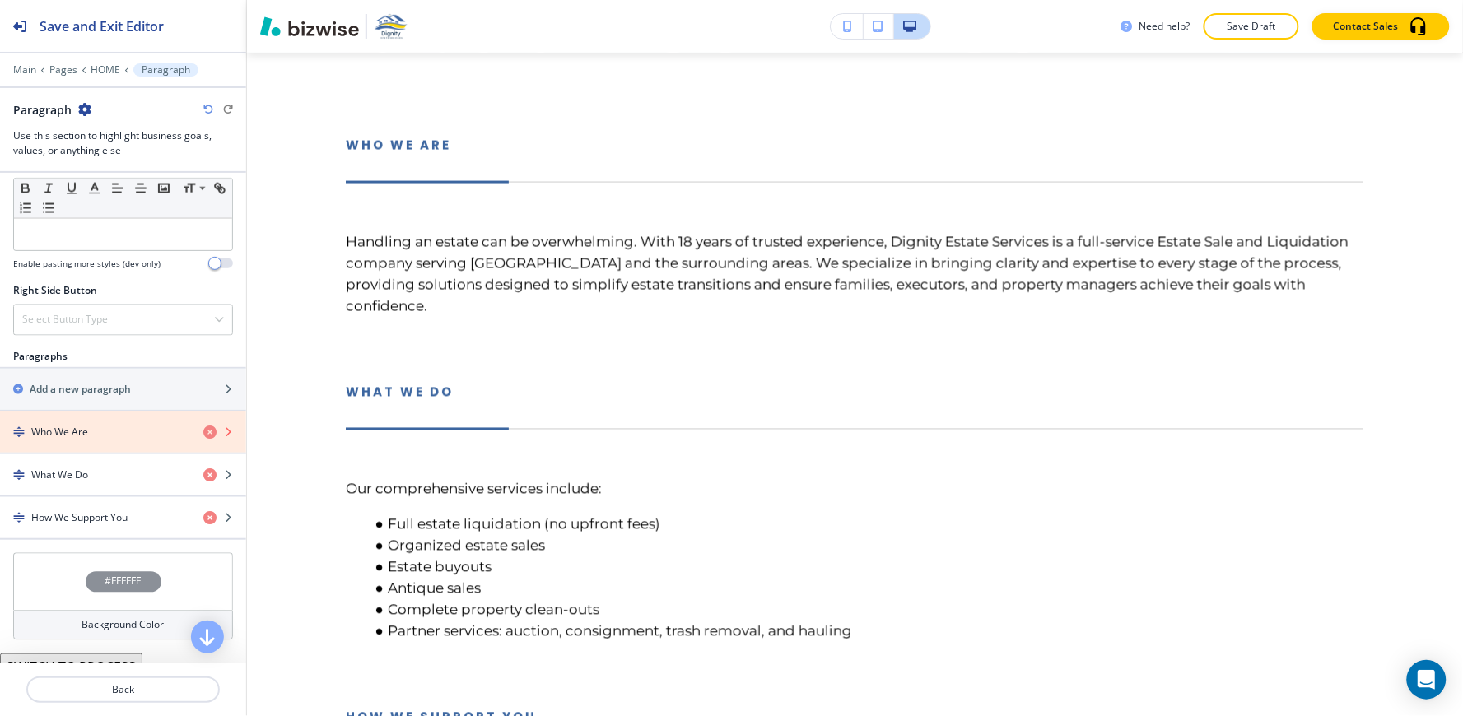
click at [203, 437] on icon "button" at bounding box center [209, 432] width 13 height 13
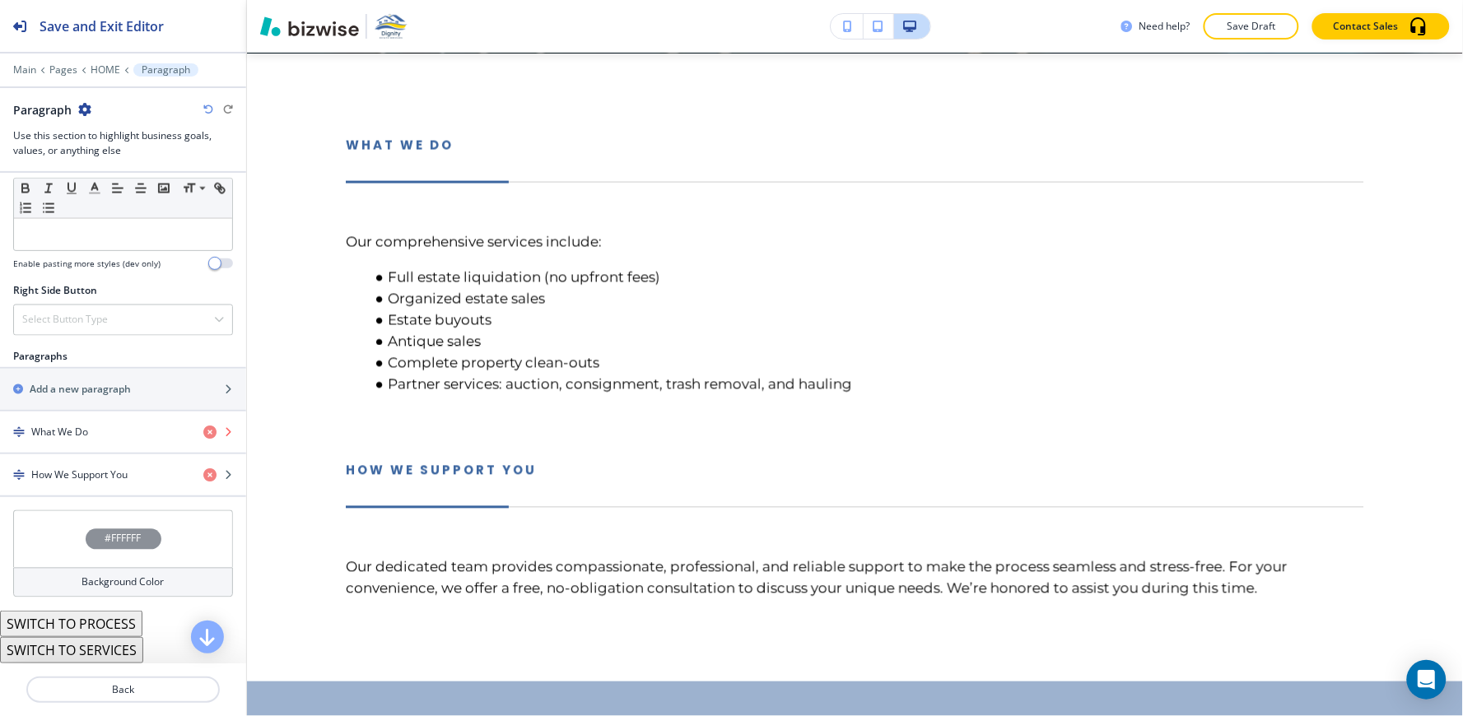
click at [203, 437] on icon "button" at bounding box center [209, 432] width 13 height 13
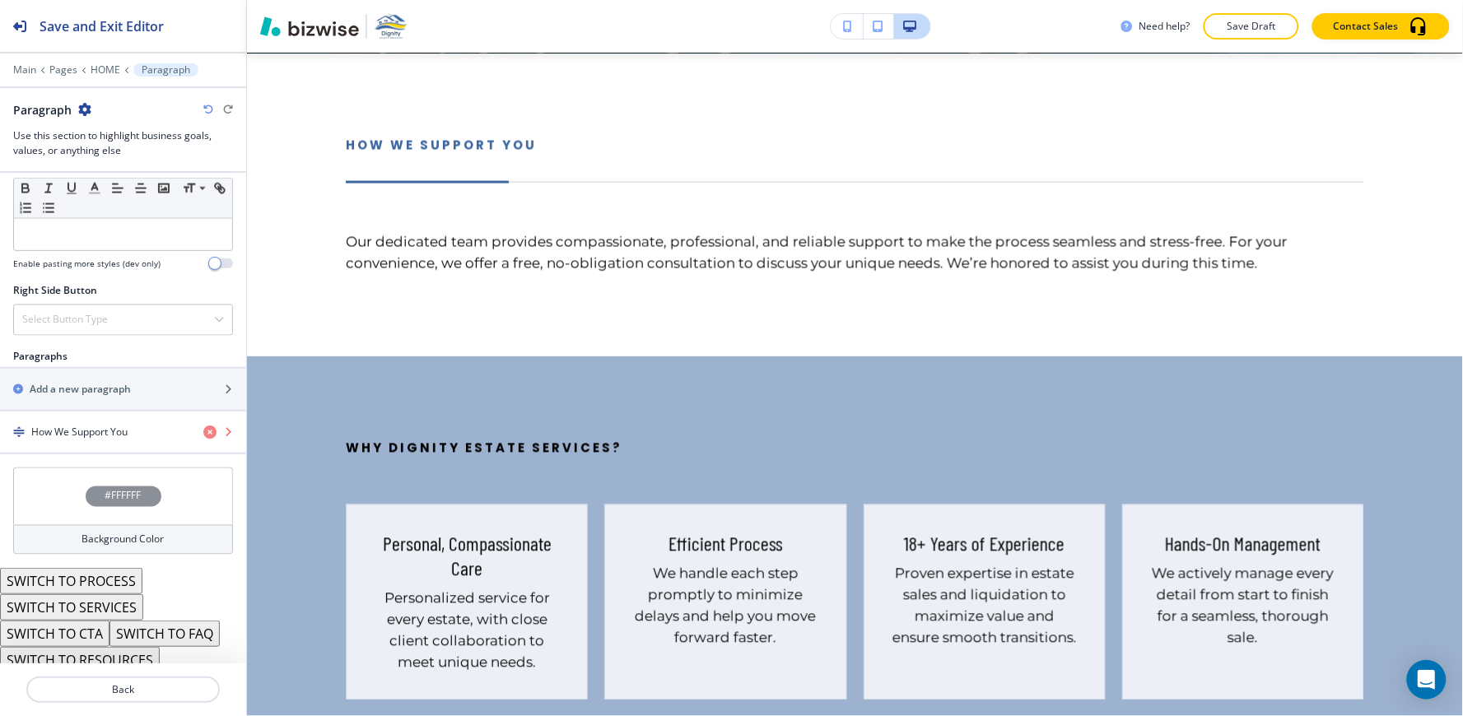
click at [203, 437] on icon "button" at bounding box center [209, 432] width 13 height 13
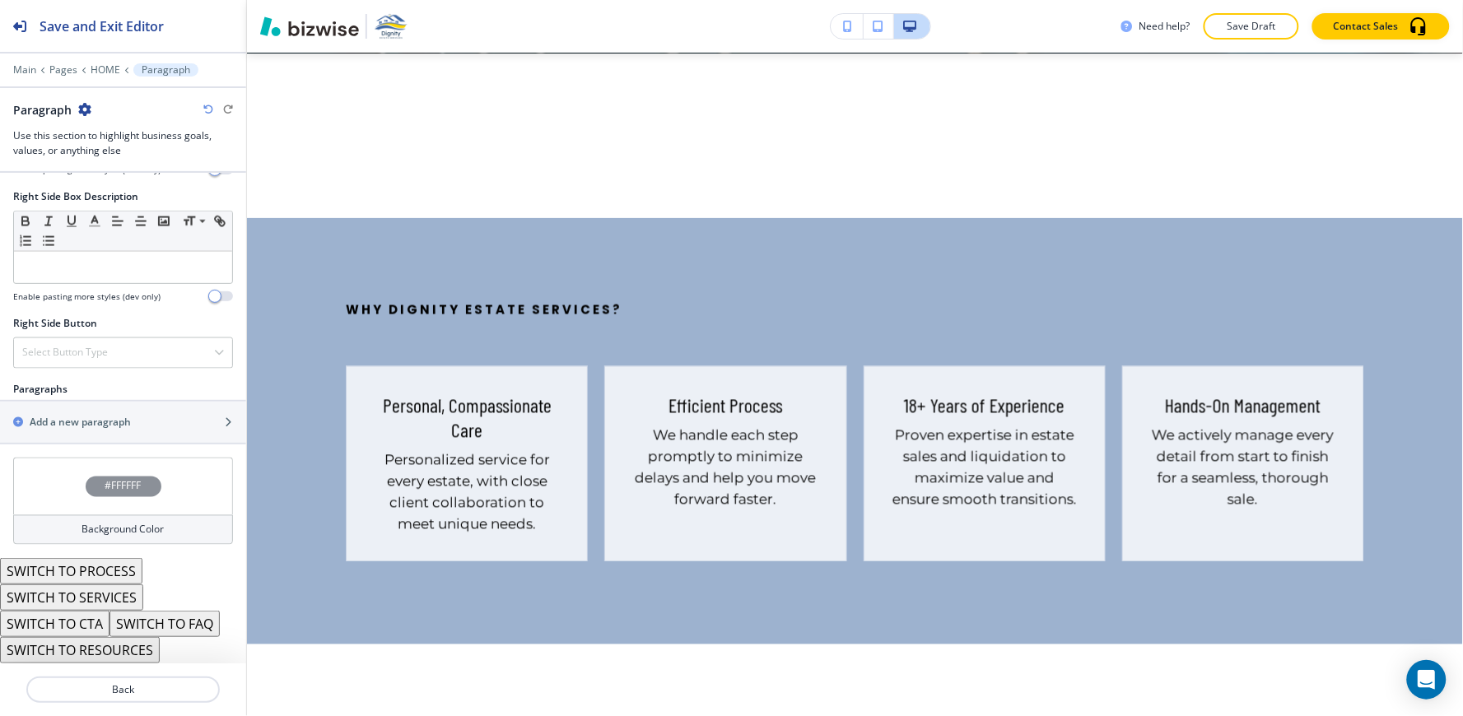
scroll to position [793, 0]
click at [117, 422] on h2 "Add a new paragraph" at bounding box center [80, 422] width 101 height 15
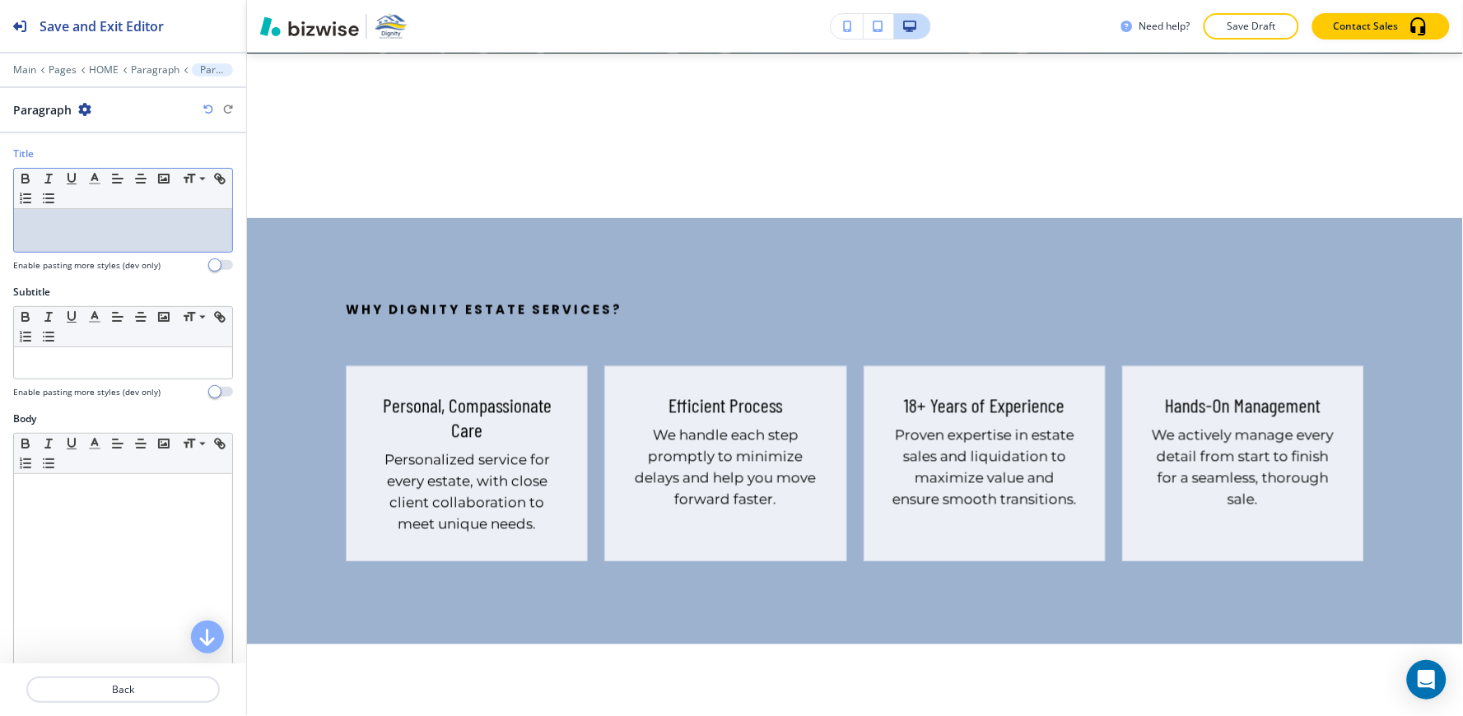
click at [129, 224] on p at bounding box center [123, 224] width 202 height 15
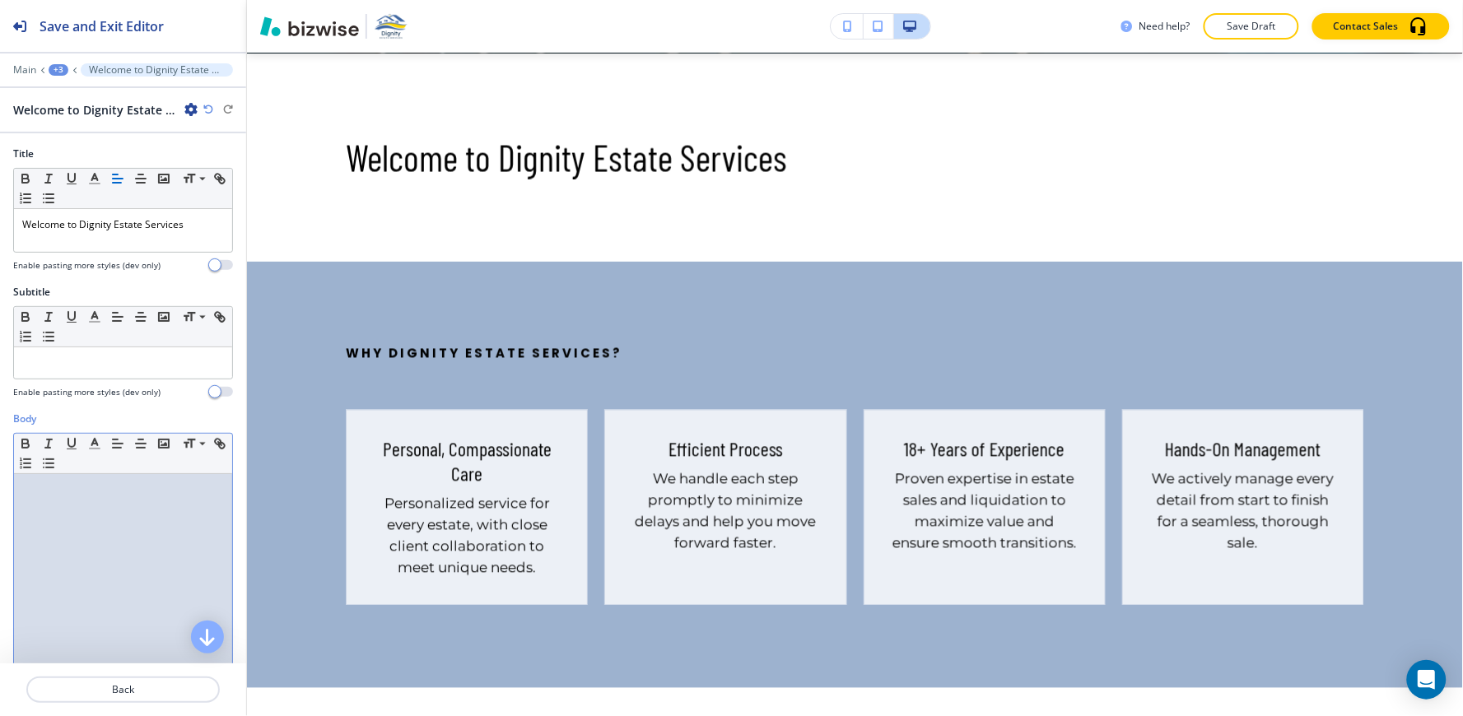
click at [111, 500] on div at bounding box center [123, 581] width 218 height 214
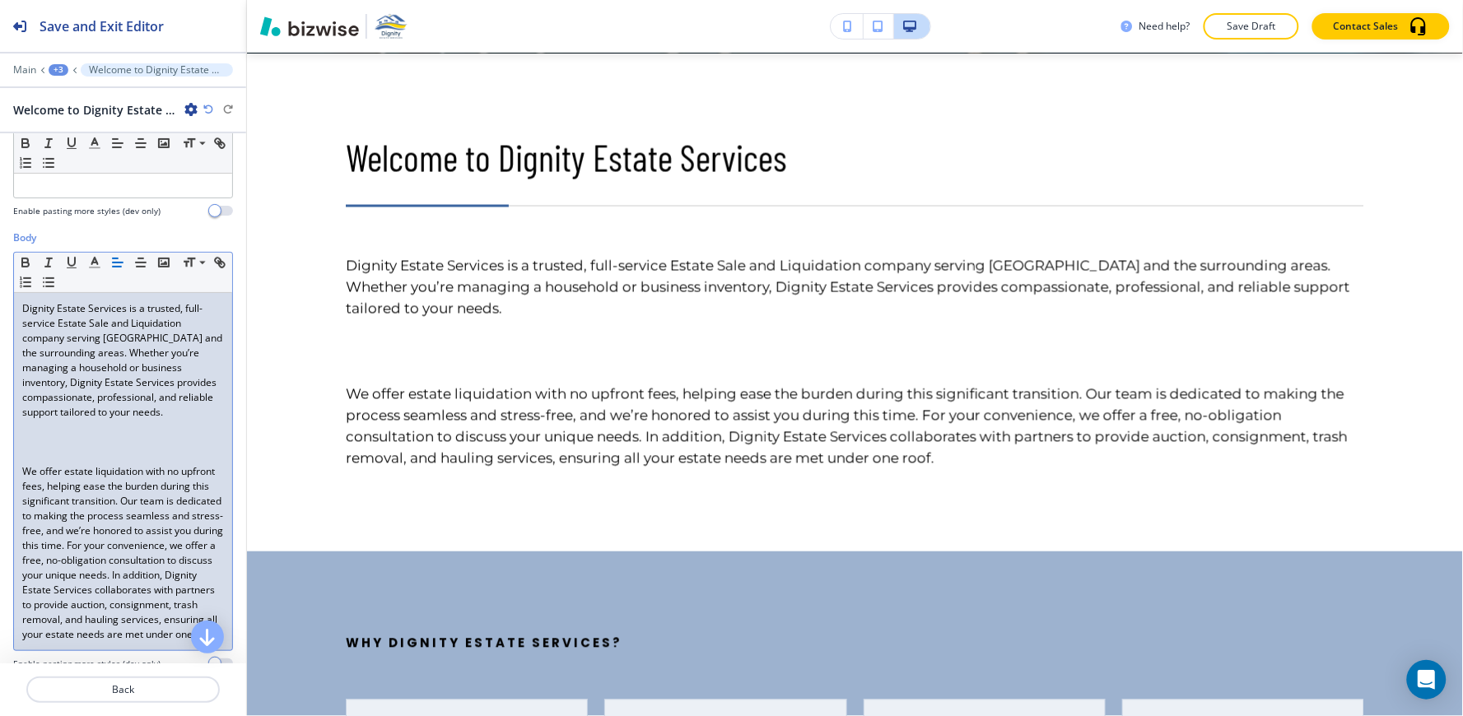
scroll to position [183, 0]
click at [16, 463] on div "Dignity Estate Services is a trusted, full-service Estate Sale and Liquidation …" at bounding box center [123, 469] width 218 height 357
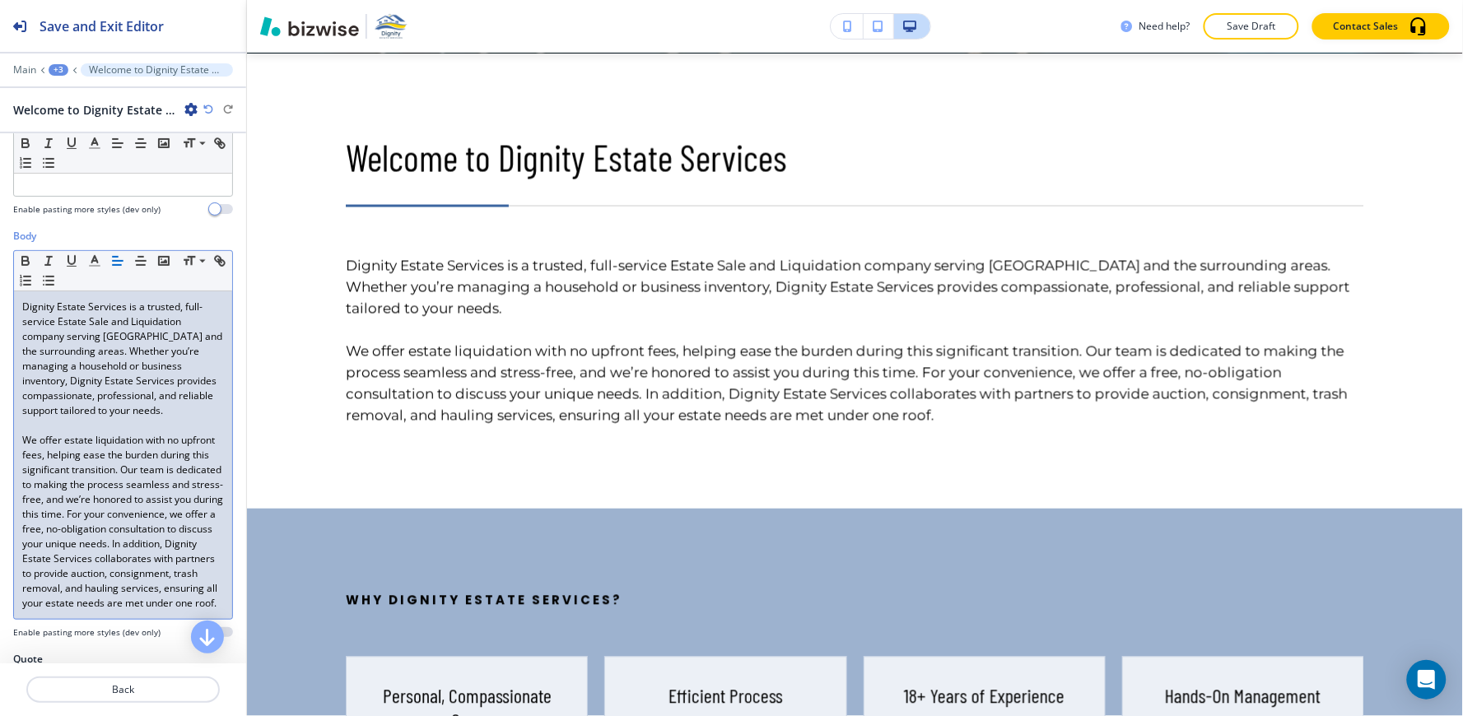
scroll to position [274, 0]
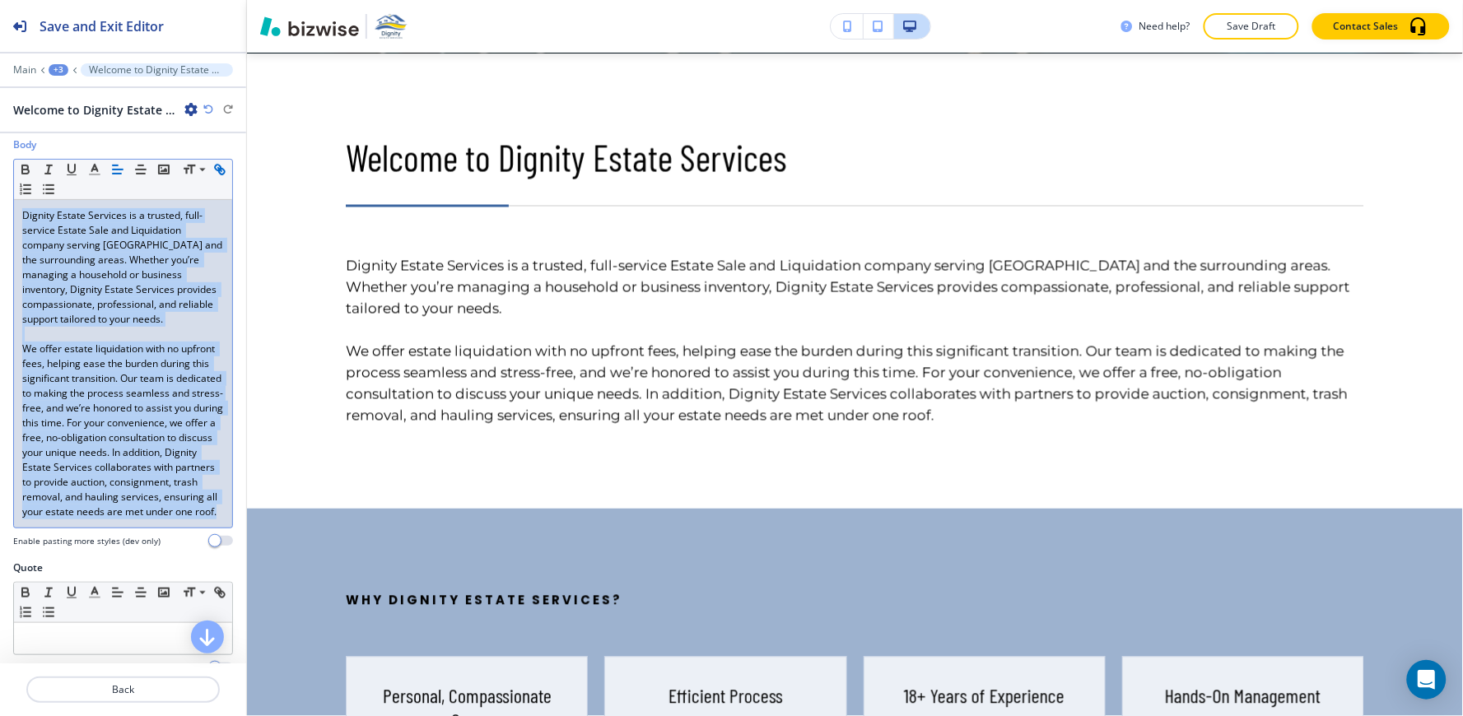
drag, startPoint x: 190, startPoint y: 563, endPoint x: 15, endPoint y: 191, distance: 411.3
click at [15, 191] on div "Small Normal Large Huge Dignity Estate Services is a trusted, full-service Esta…" at bounding box center [123, 344] width 220 height 370
click at [91, 170] on icon "button" at bounding box center [94, 169] width 15 height 15
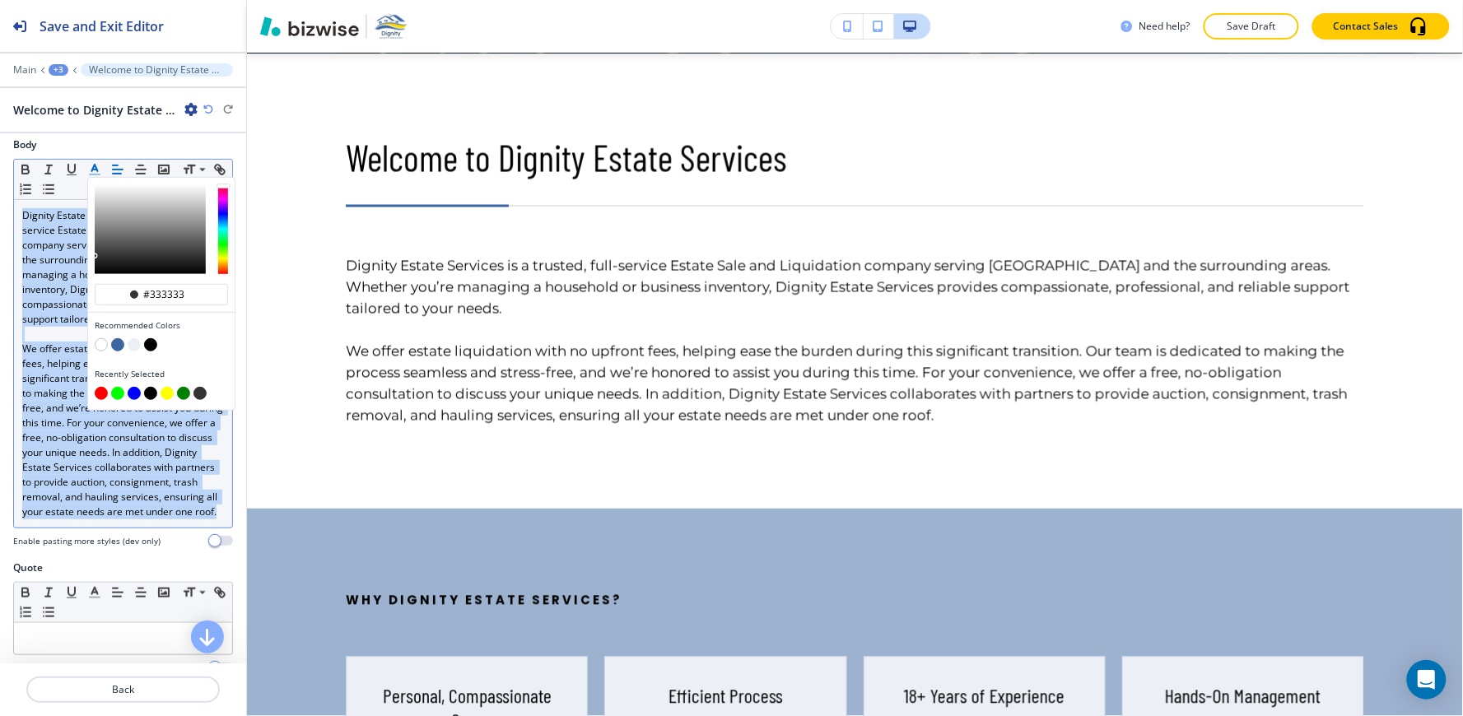
click at [151, 396] on button "button" at bounding box center [150, 393] width 13 height 13
type input "#000000"
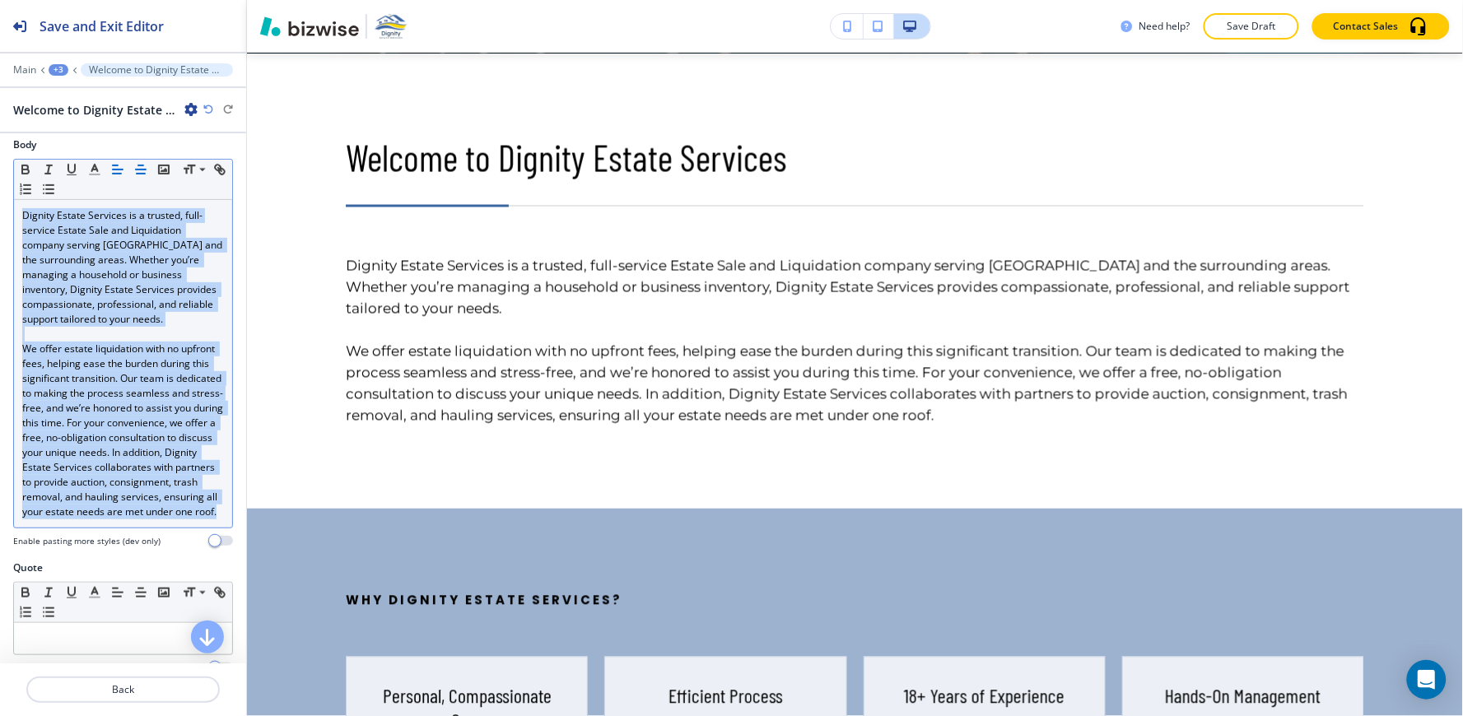
click at [144, 170] on icon "button" at bounding box center [140, 169] width 15 height 15
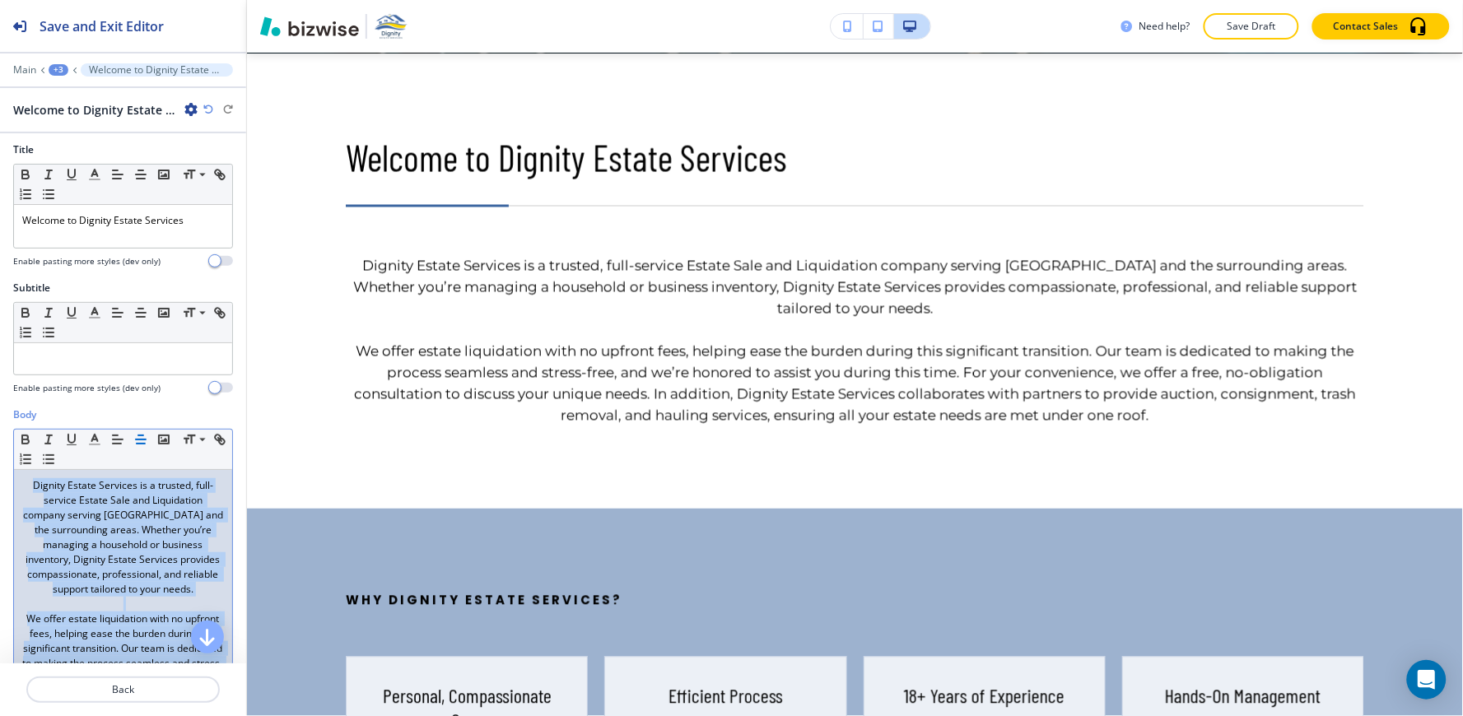
scroll to position [0, 0]
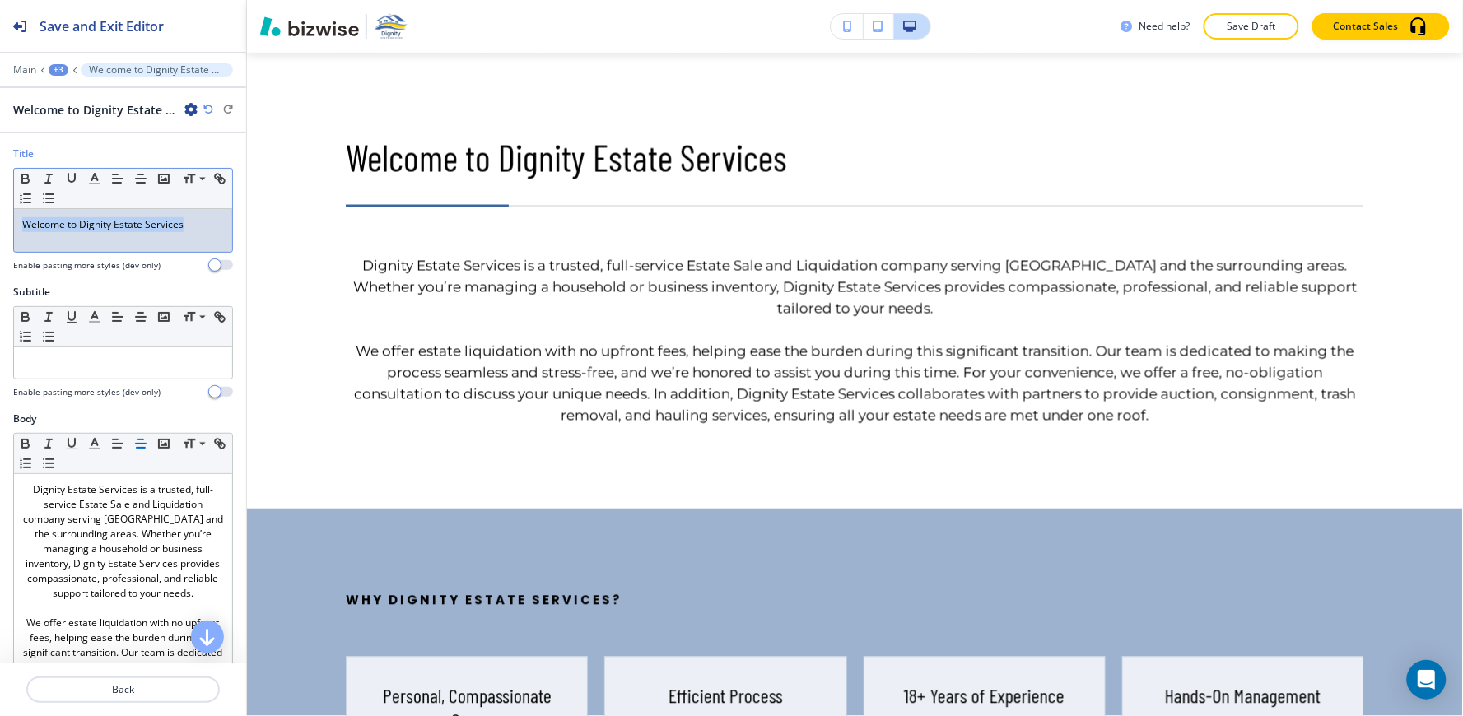
drag, startPoint x: 156, startPoint y: 216, endPoint x: 6, endPoint y: 236, distance: 152.0
click at [0, 245] on div "Title Small Normal Large Huge Welcome to Dignity Estate Services Enable pasting…" at bounding box center [123, 216] width 246 height 138
click at [142, 185] on icon "button" at bounding box center [140, 178] width 15 height 15
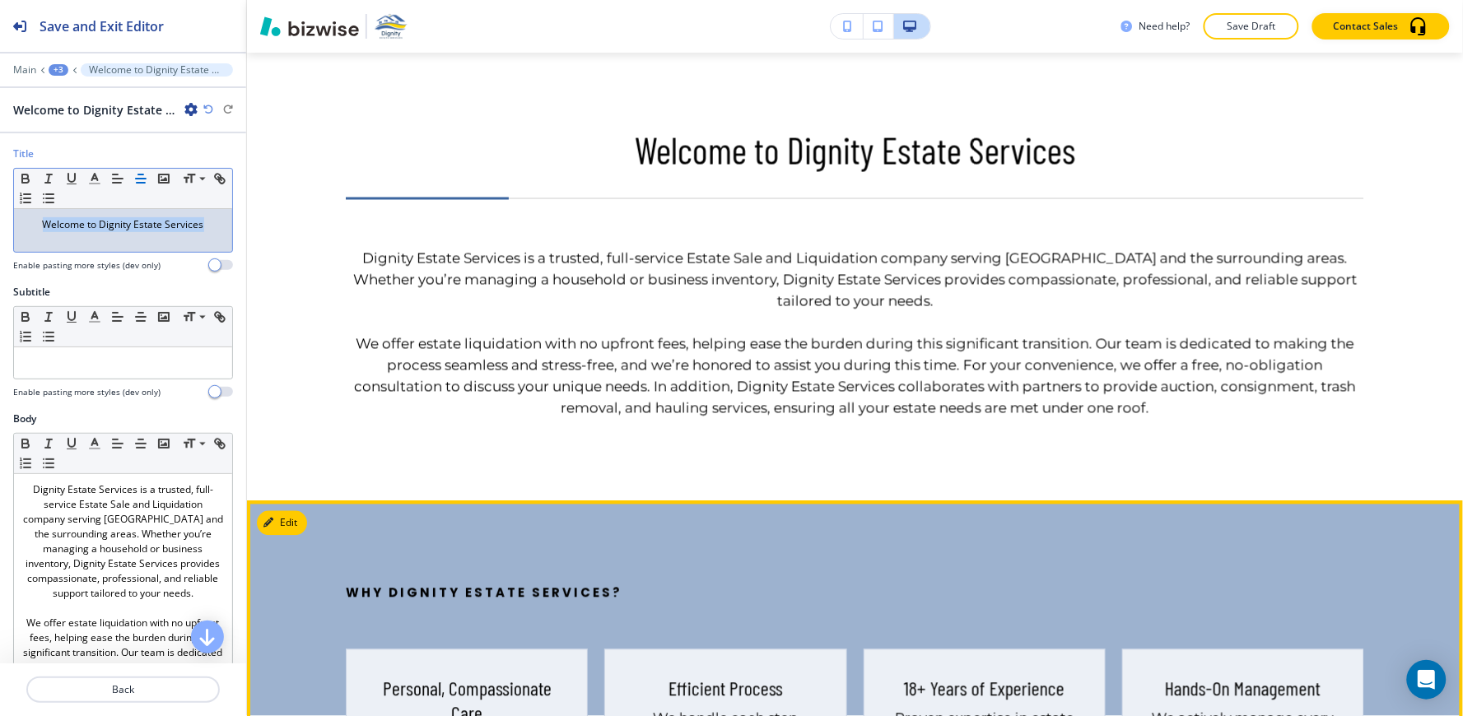
scroll to position [1161, 0]
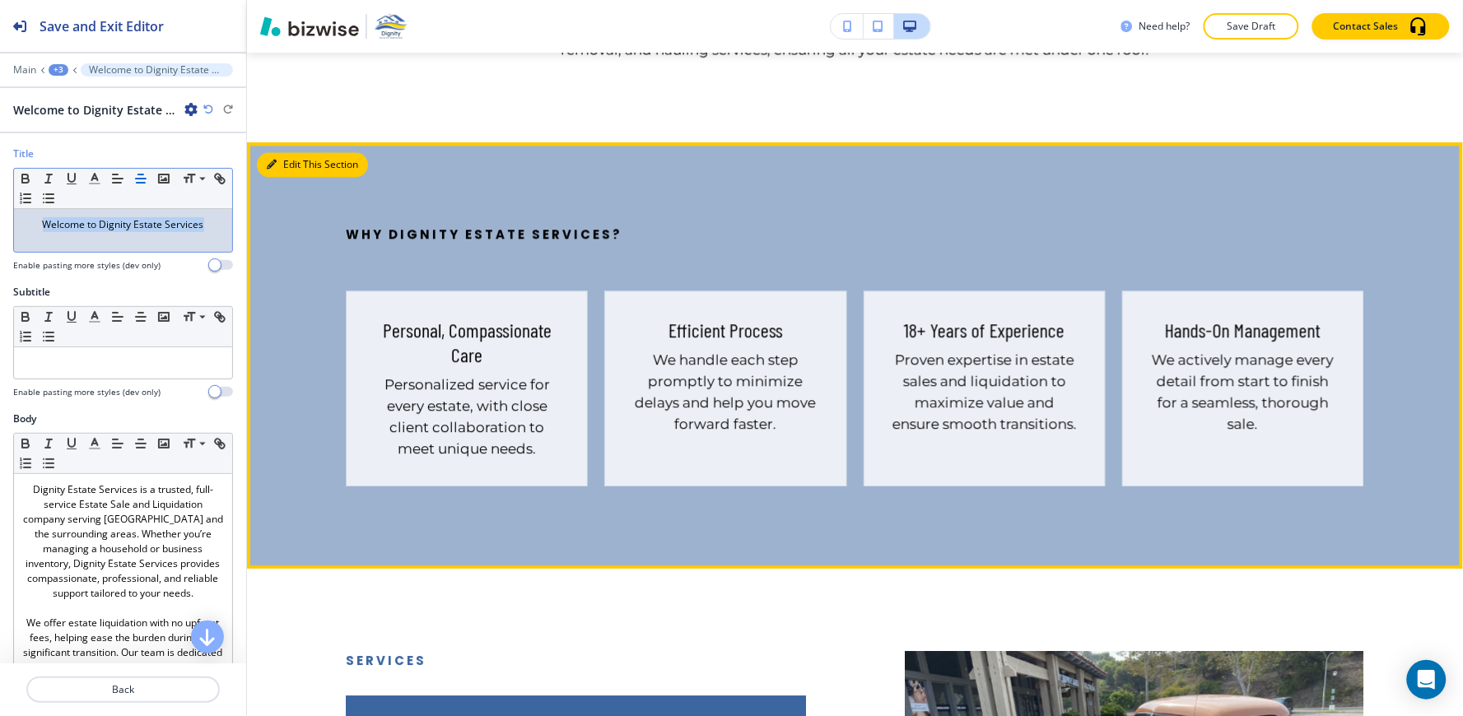
click at [280, 158] on button "Edit This Section" at bounding box center [312, 164] width 111 height 25
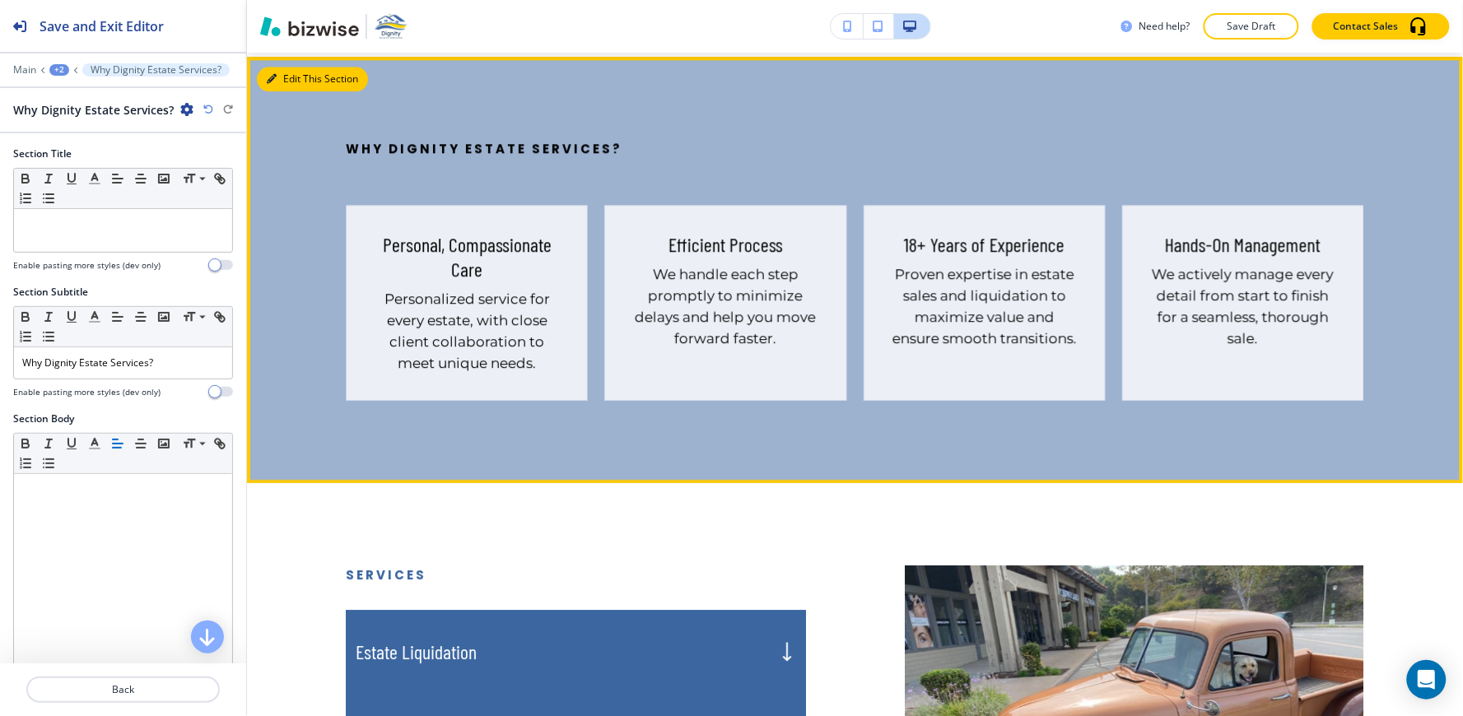
scroll to position [1249, 0]
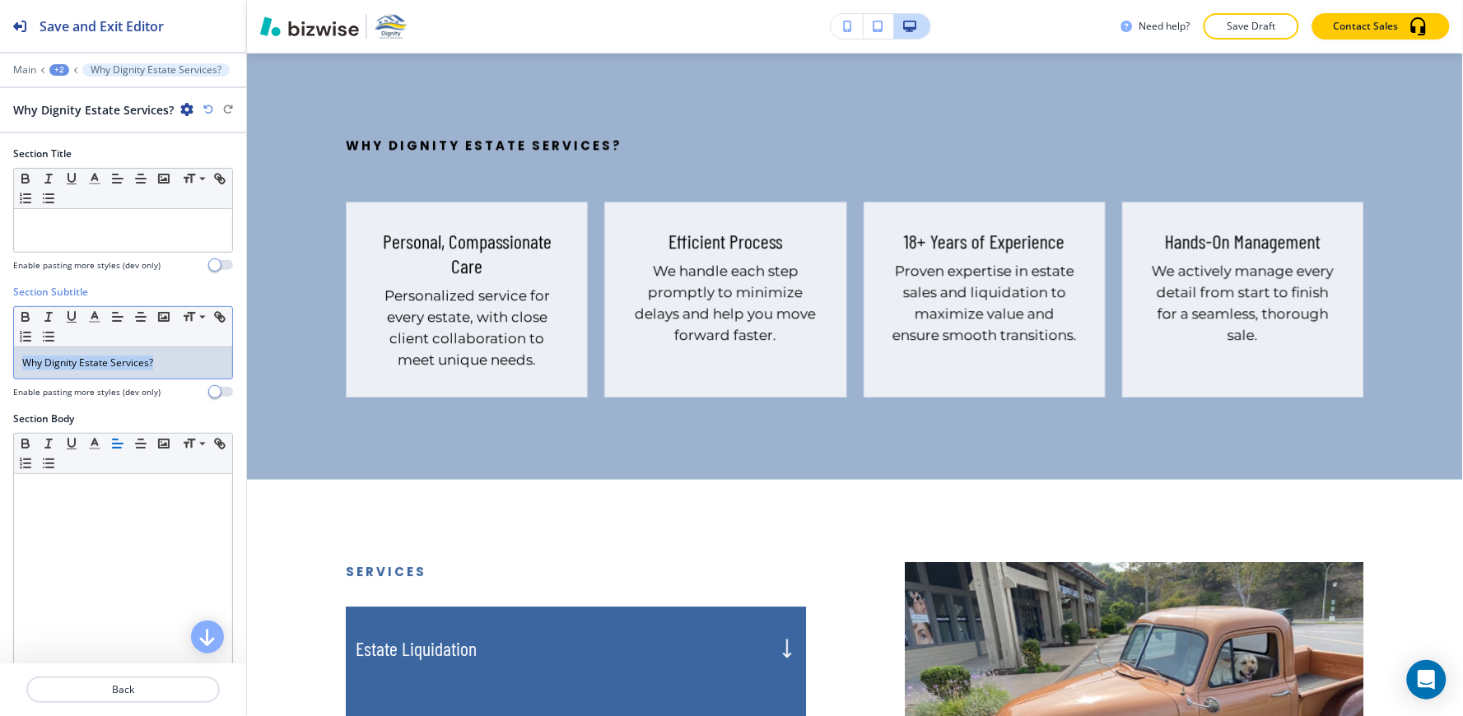
drag, startPoint x: 176, startPoint y: 364, endPoint x: 0, endPoint y: 371, distance: 176.3
click at [0, 371] on div "Section Subtitle Small Normal Large Huge Why Dignity Estate Services? Enable pa…" at bounding box center [123, 348] width 246 height 127
copy p "Why Dignity Estate Services?"
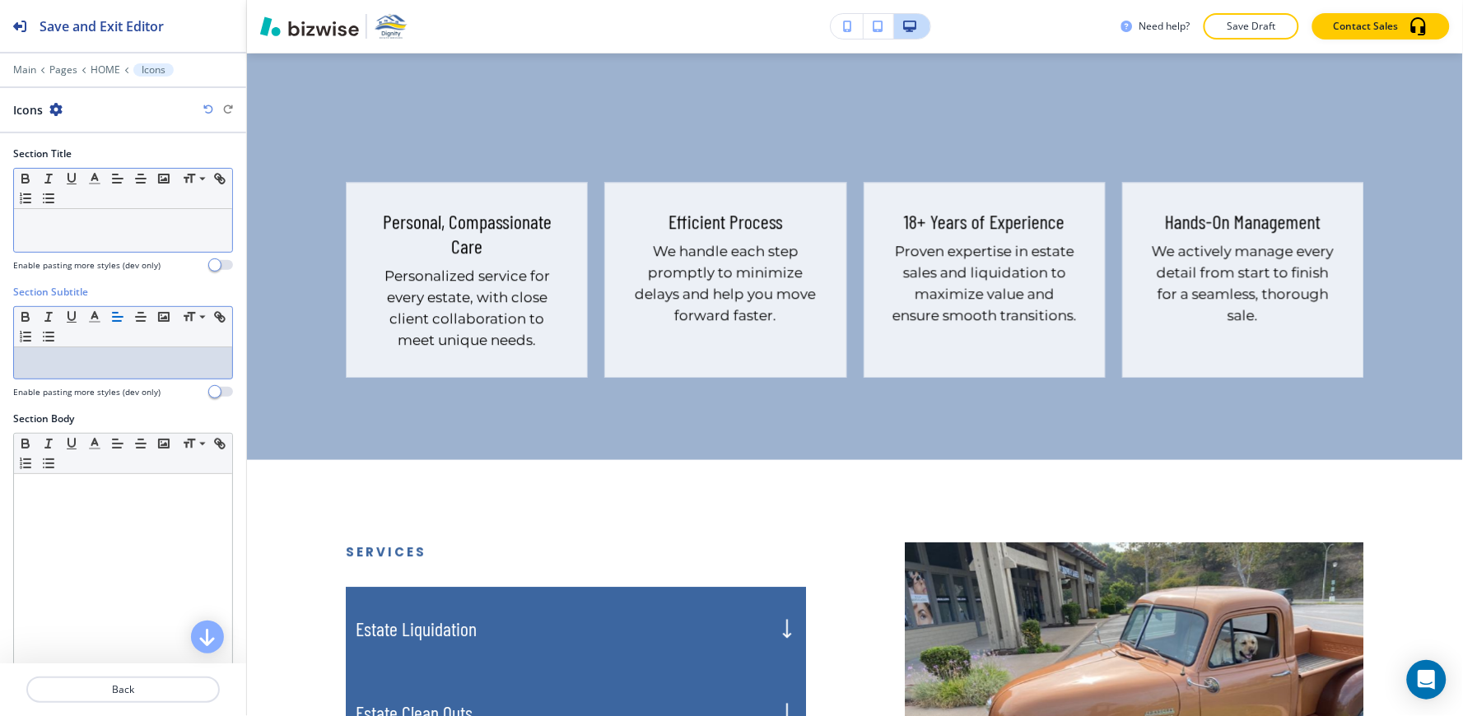
click at [44, 239] on div at bounding box center [123, 230] width 218 height 43
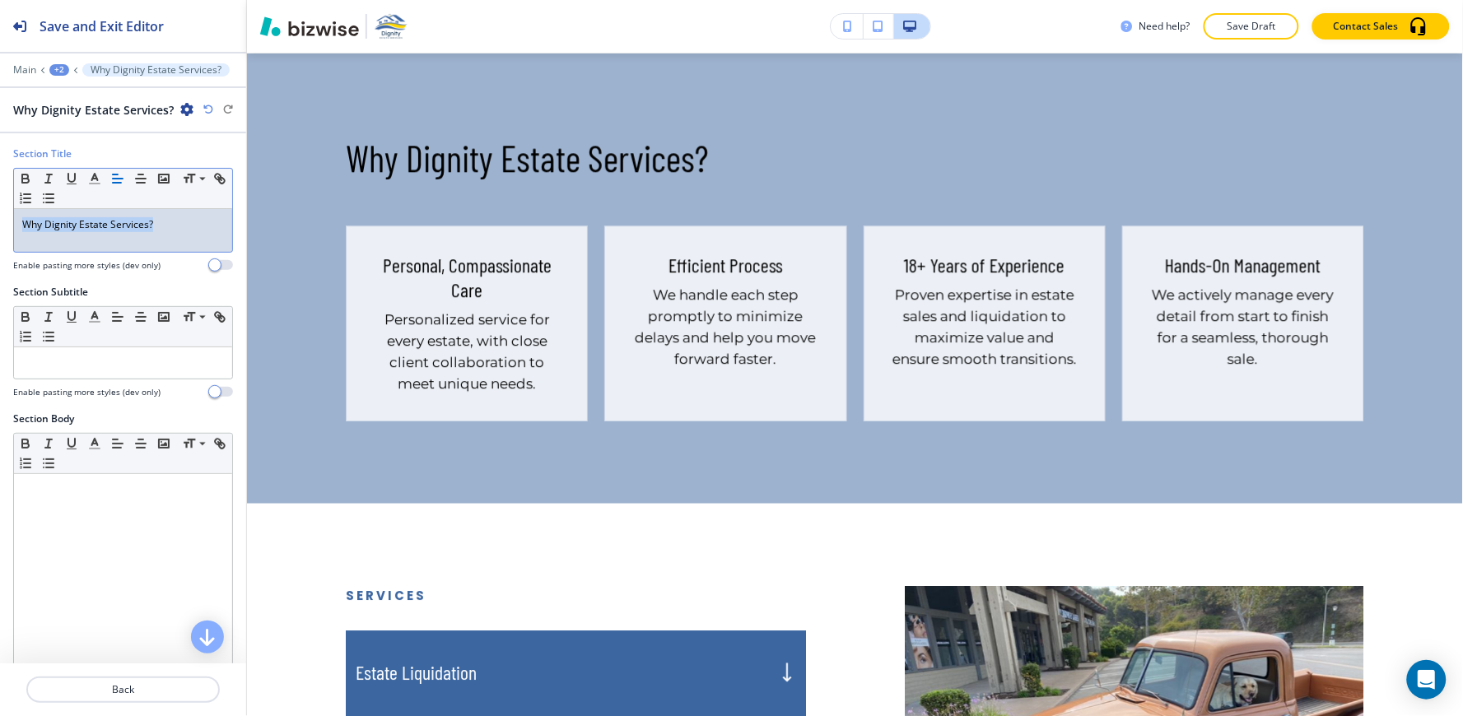
drag, startPoint x: 165, startPoint y: 232, endPoint x: 0, endPoint y: 244, distance: 165.0
click at [0, 244] on div "Section Title Small Normal Large Huge Why Dignity Estate Services? Enable pasti…" at bounding box center [123, 216] width 246 height 138
click at [141, 187] on button "button" at bounding box center [140, 179] width 23 height 20
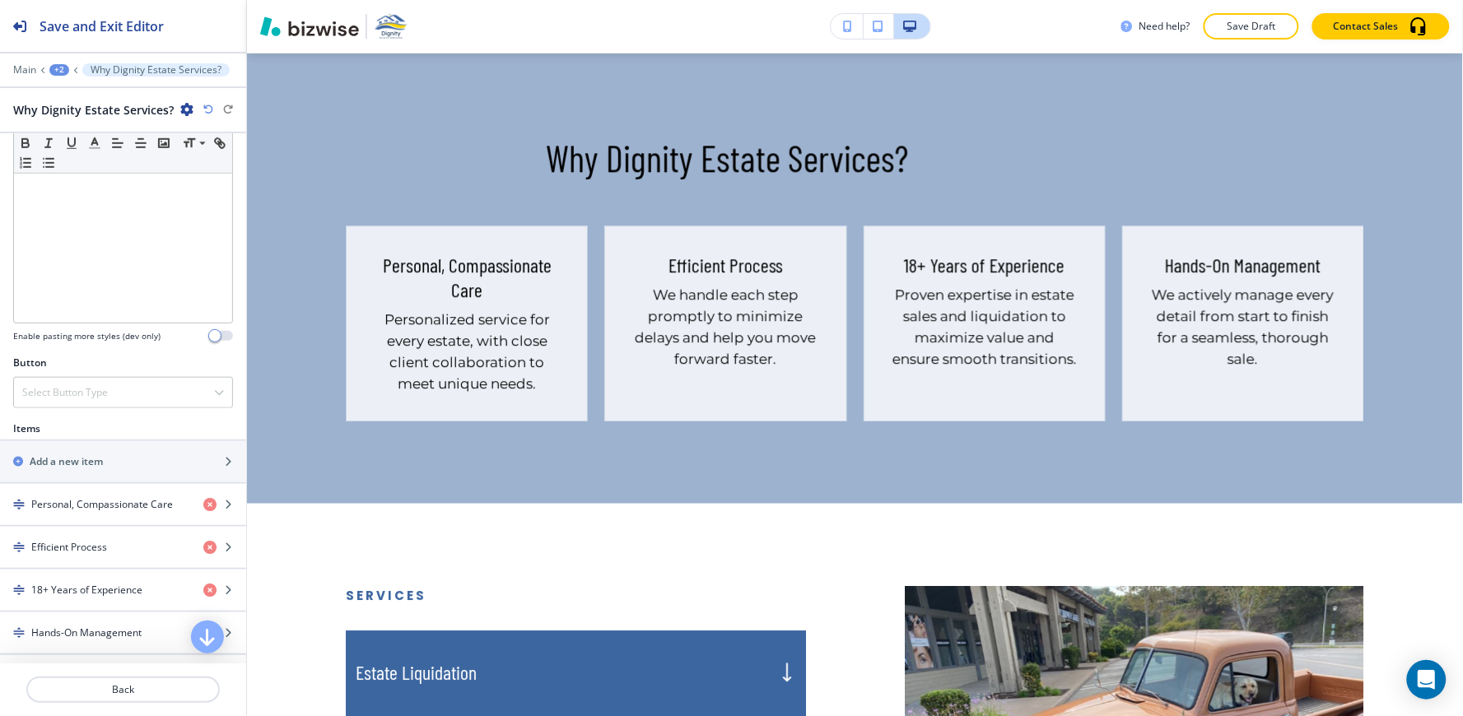
scroll to position [548, 0]
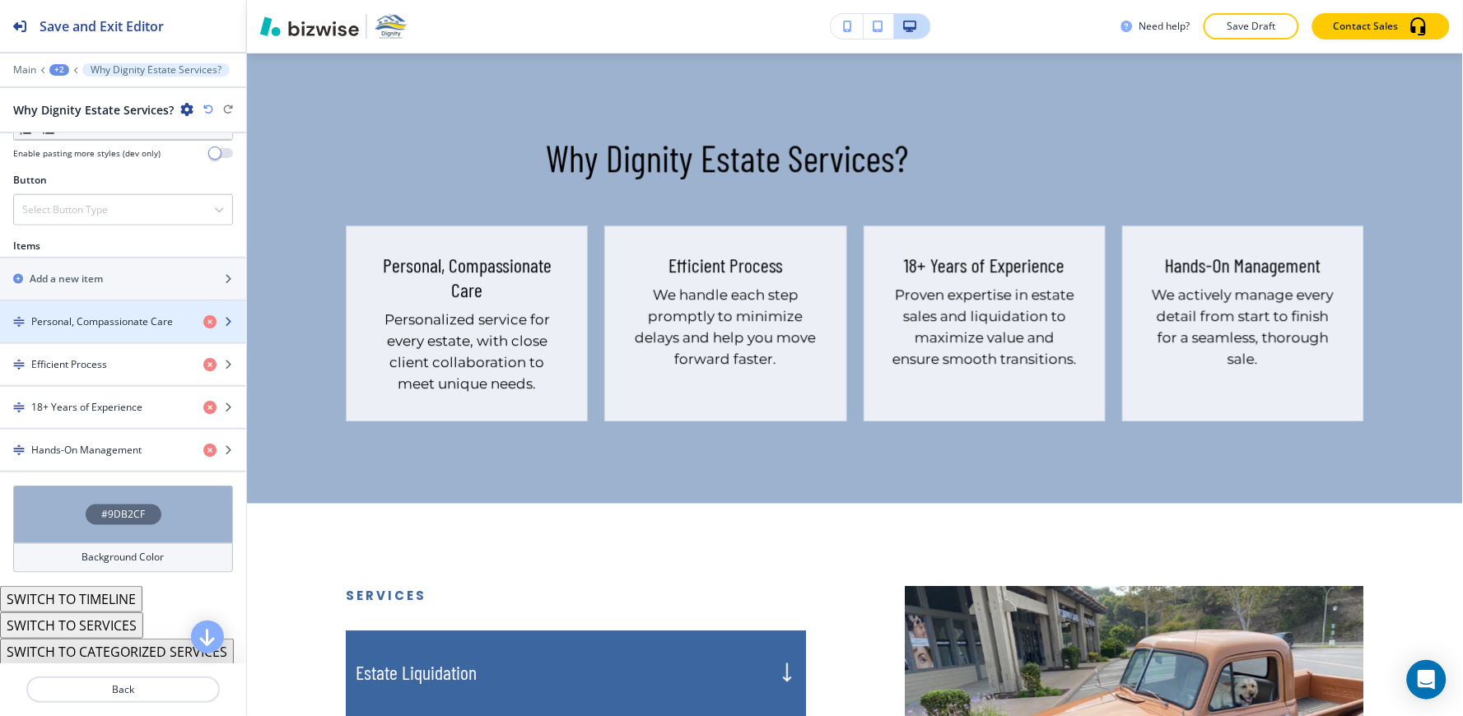
click at [119, 334] on div "button" at bounding box center [123, 335] width 246 height 13
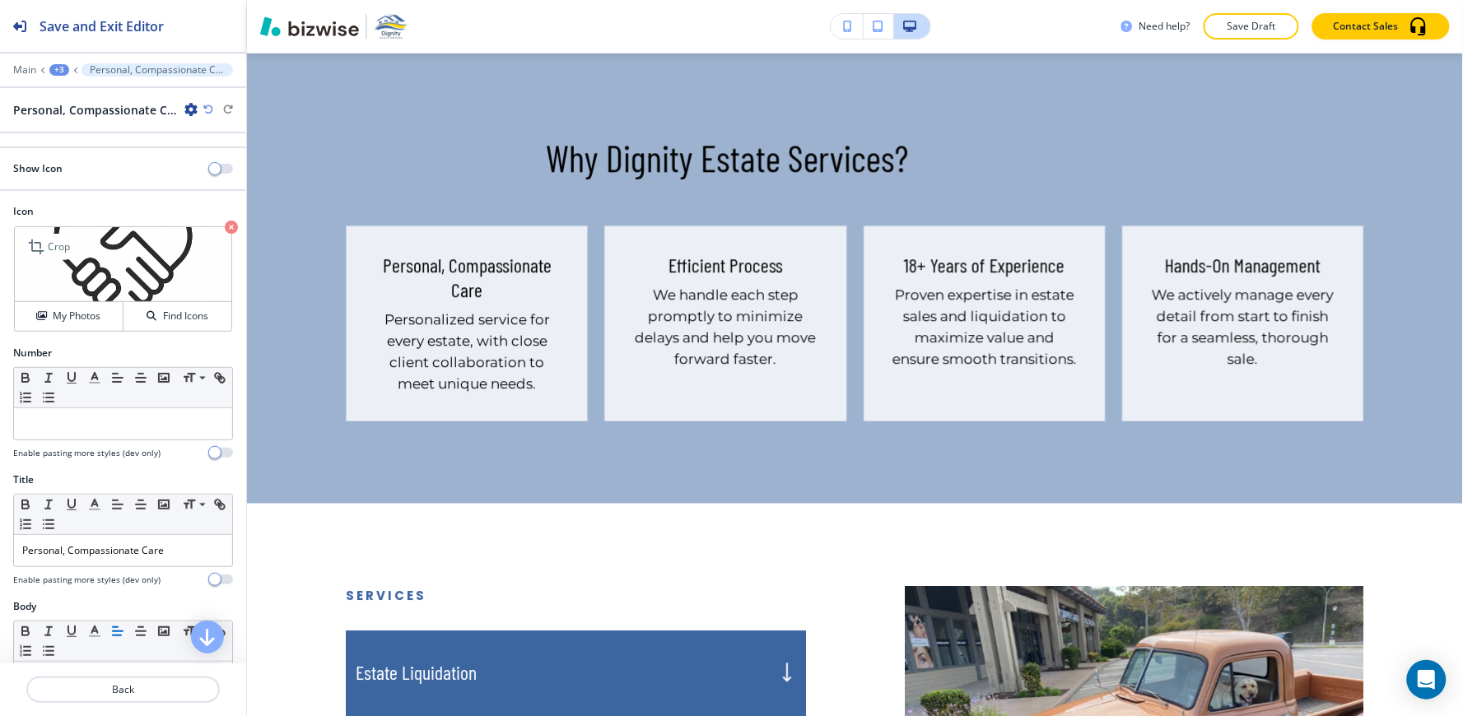
click at [141, 277] on img at bounding box center [123, 264] width 216 height 75
click at [55, 311] on h4 "My Photos" at bounding box center [77, 316] width 48 height 15
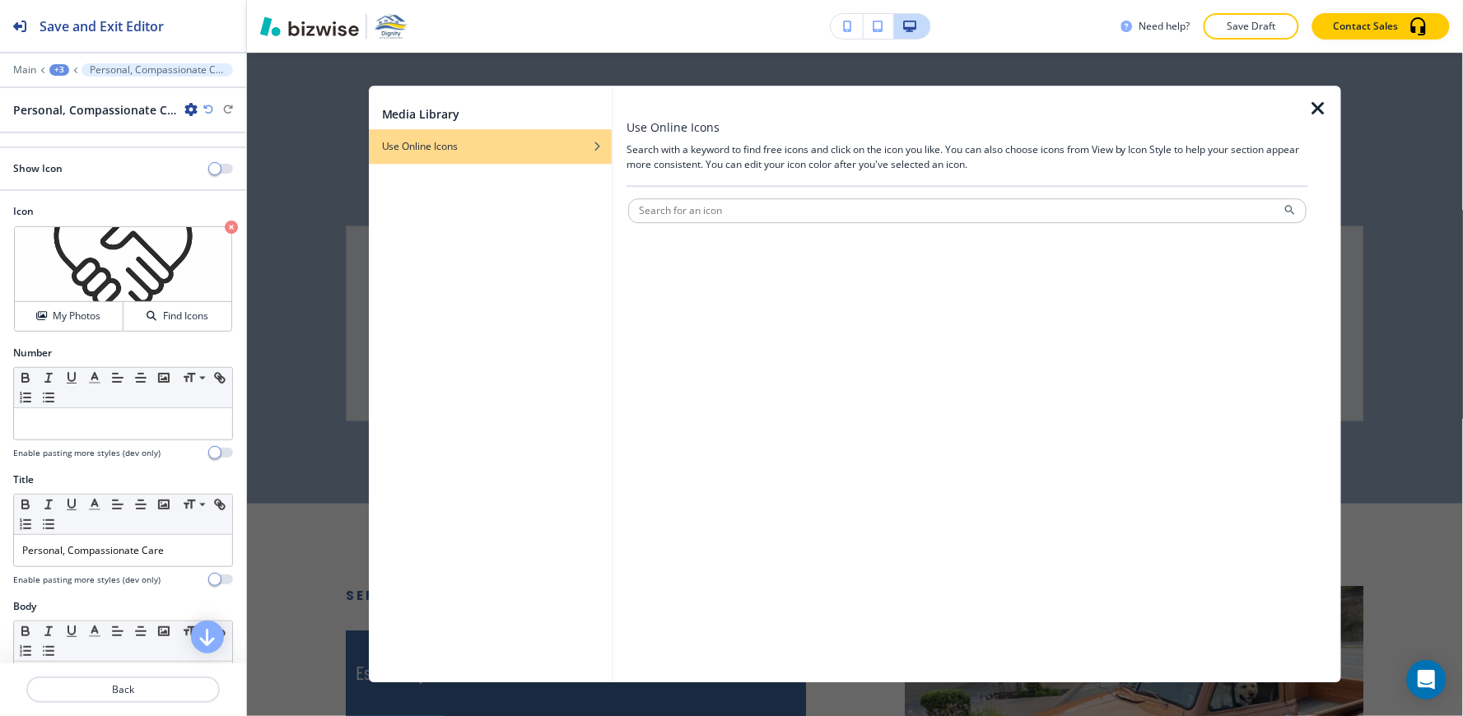
click at [1314, 112] on icon "button" at bounding box center [1318, 109] width 20 height 20
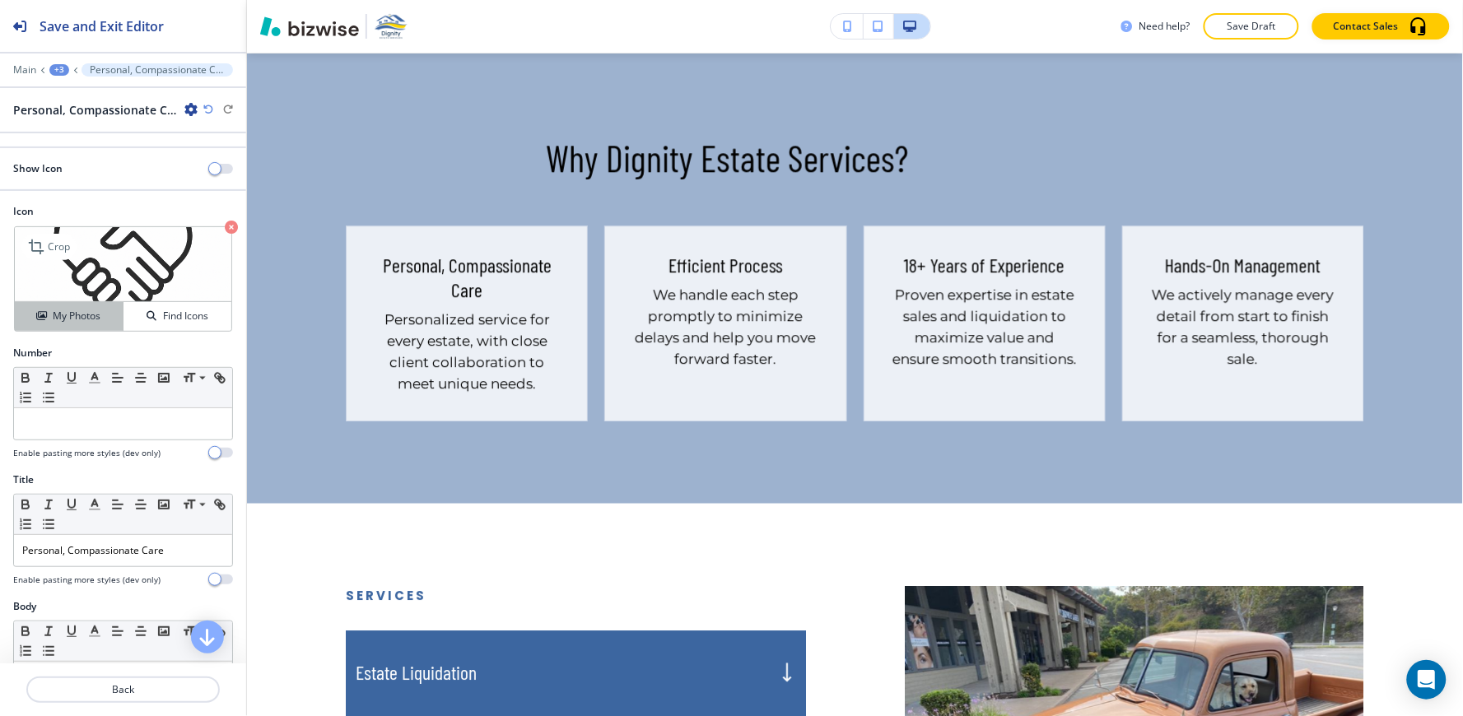
click at [53, 323] on h4 "My Photos" at bounding box center [77, 316] width 48 height 15
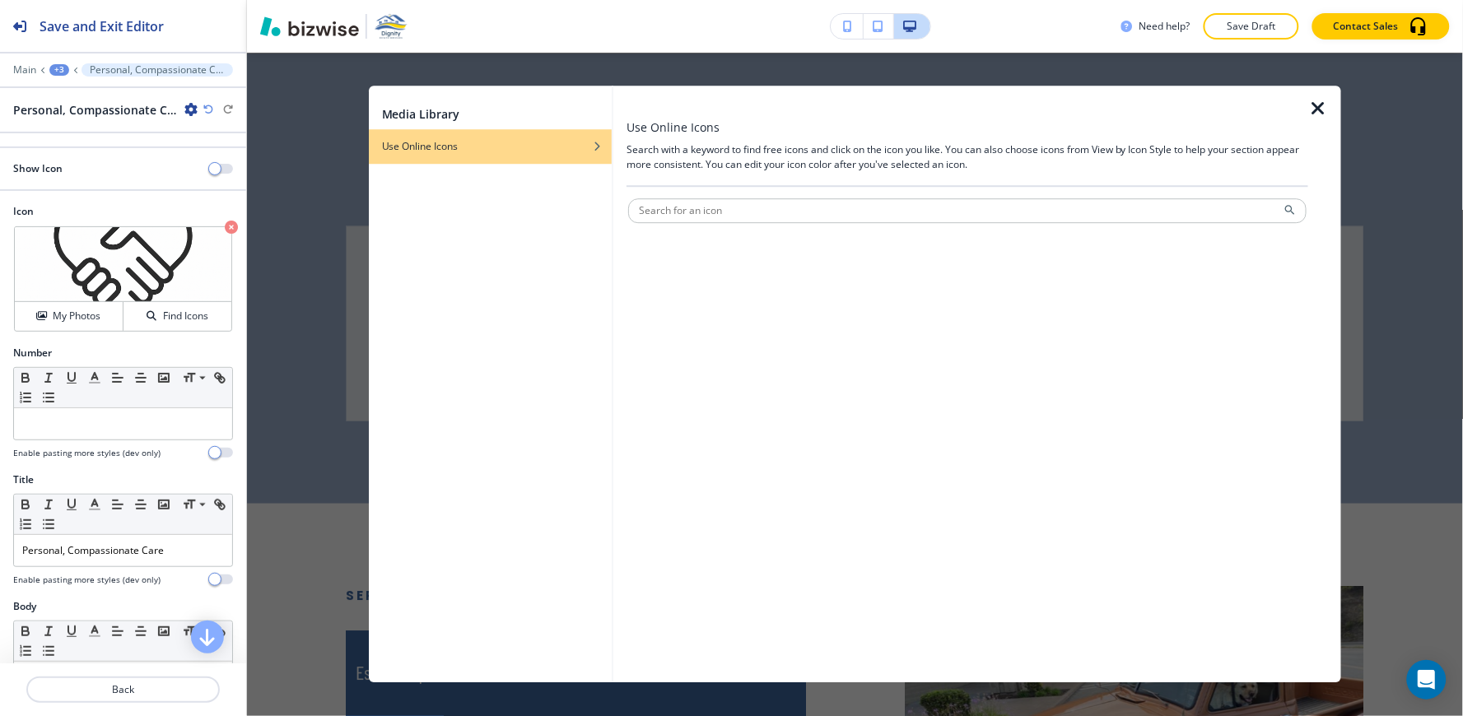
paste input "Personal Treatment"
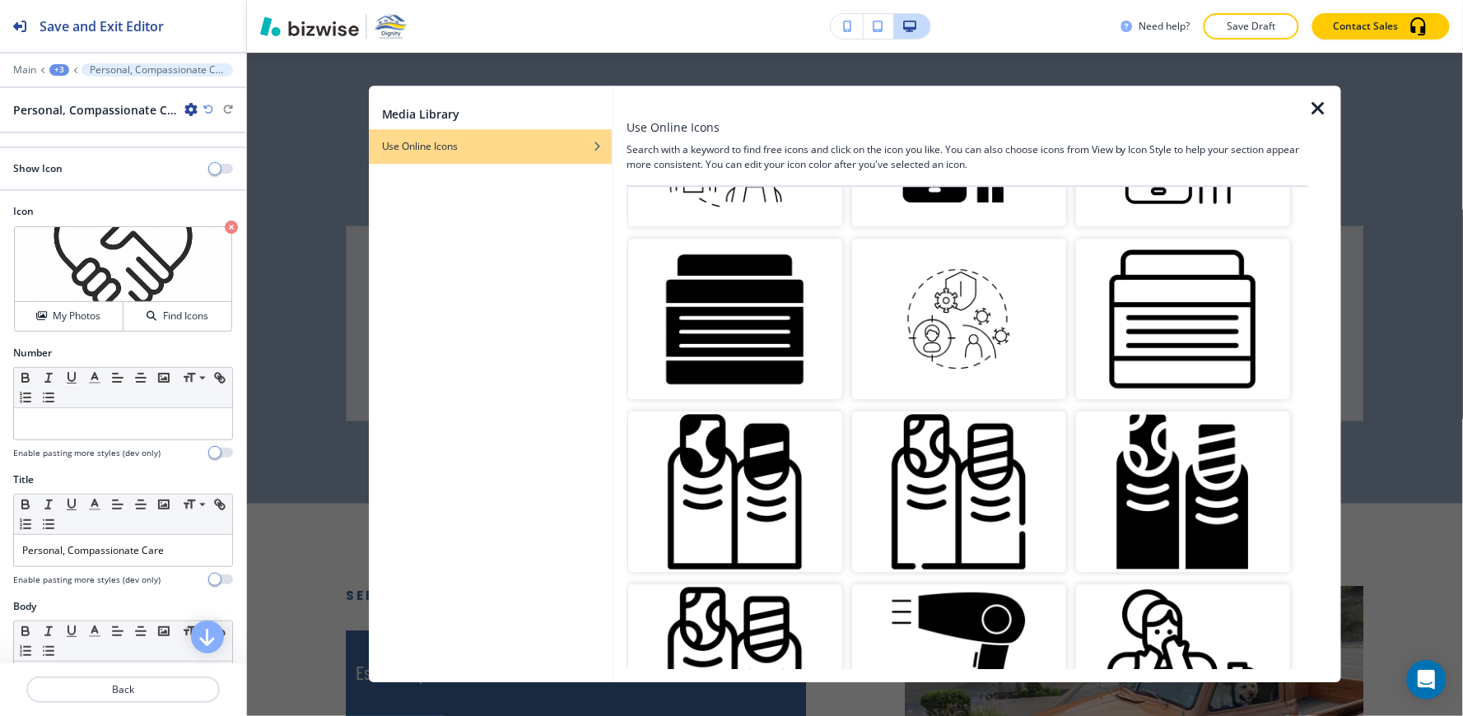
scroll to position [0, 0]
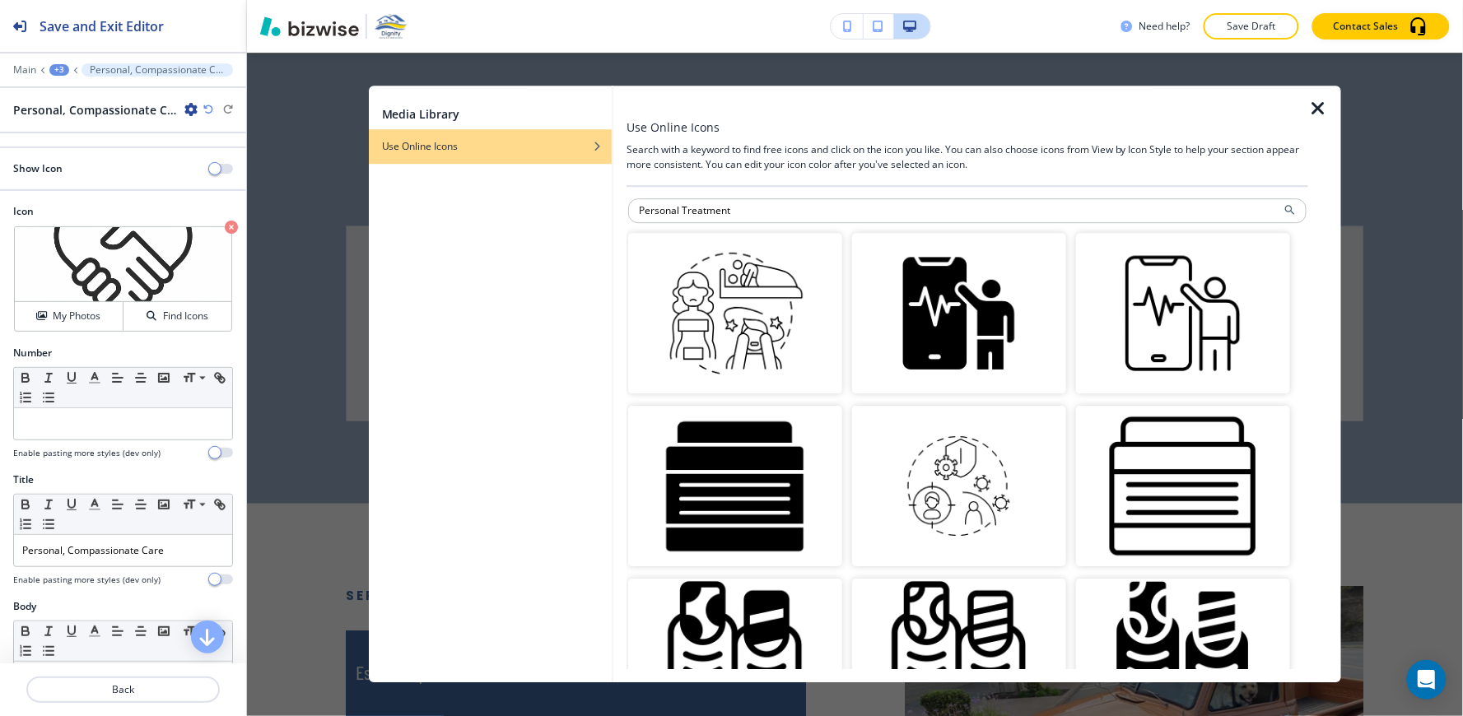
drag, startPoint x: 811, startPoint y: 212, endPoint x: 435, endPoint y: 244, distance: 377.5
click at [435, 244] on div "Media Library Use Online Icons Use Online Icons Search with a keyword to find f…" at bounding box center [855, 384] width 973 height 597
paste input "User Settings"
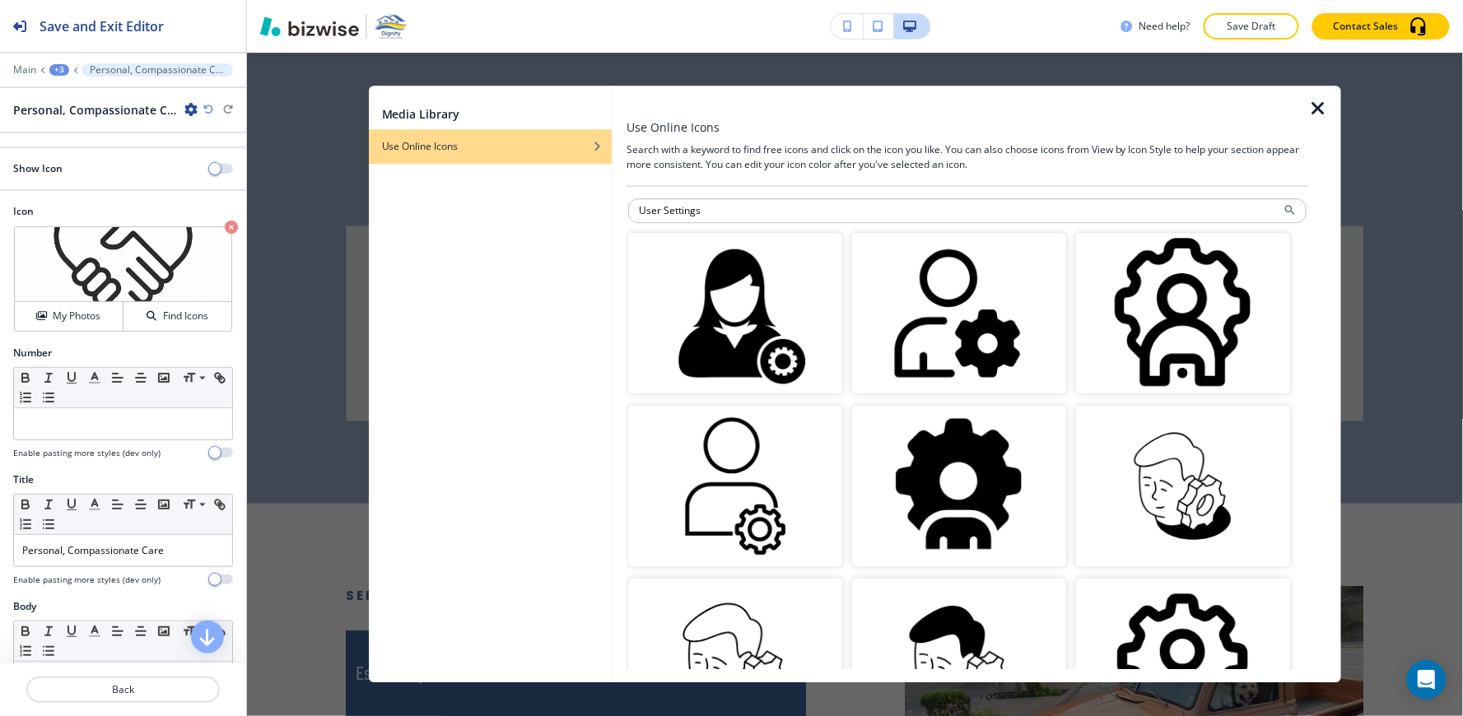
drag, startPoint x: 719, startPoint y: 212, endPoint x: 426, endPoint y: 226, distance: 294.2
click at [426, 231] on div "Media Library Use Online Icons Use Online Icons Search with a keyword to find f…" at bounding box center [855, 384] width 973 height 597
paste input "Management."
type input "User Management."
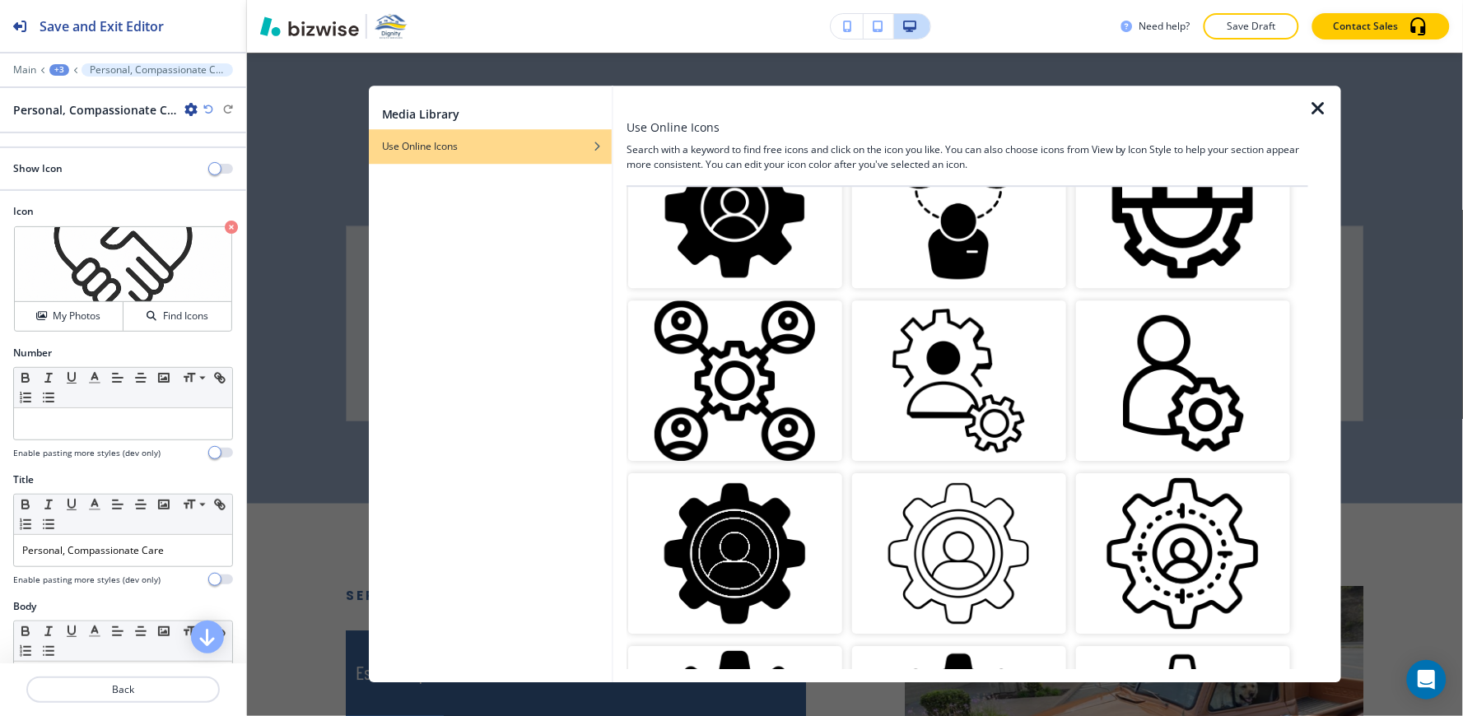
scroll to position [1806, 0]
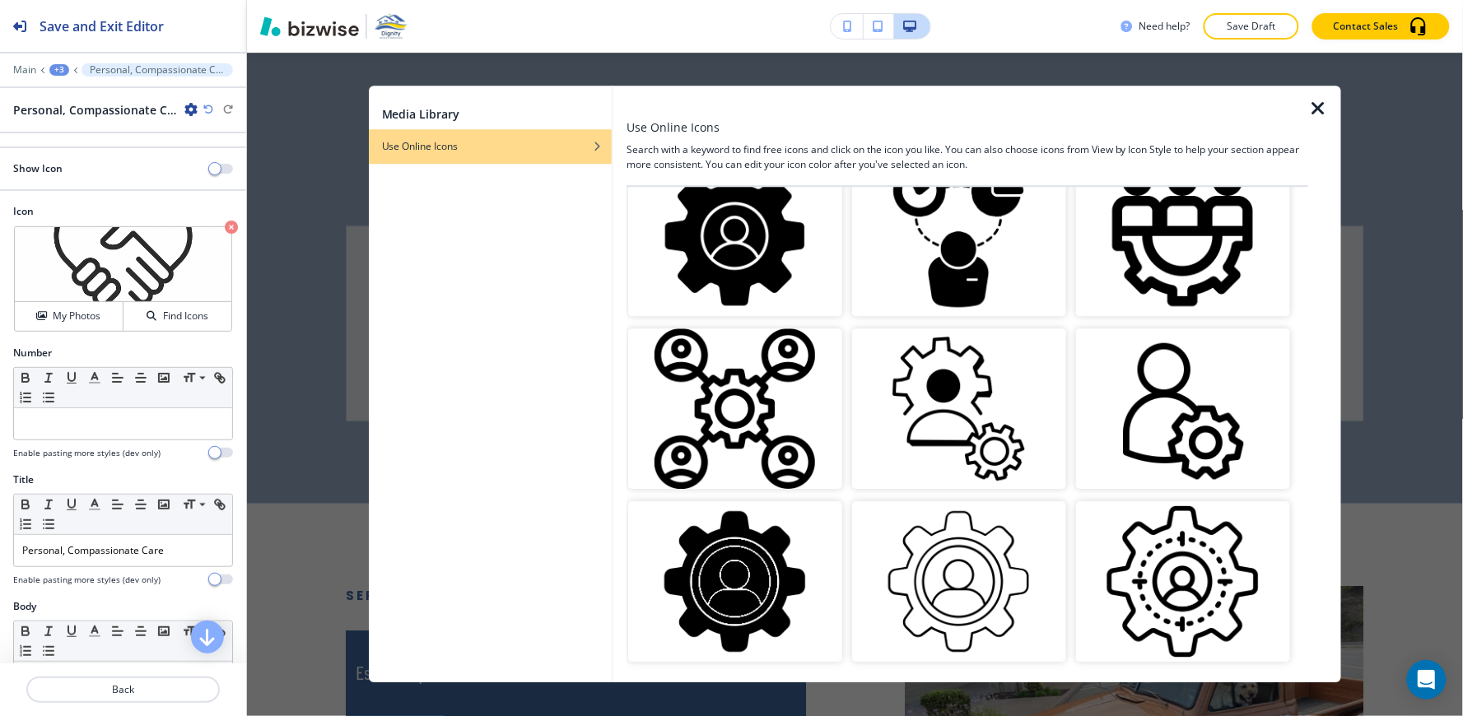
click at [956, 388] on img "button" at bounding box center [959, 408] width 214 height 161
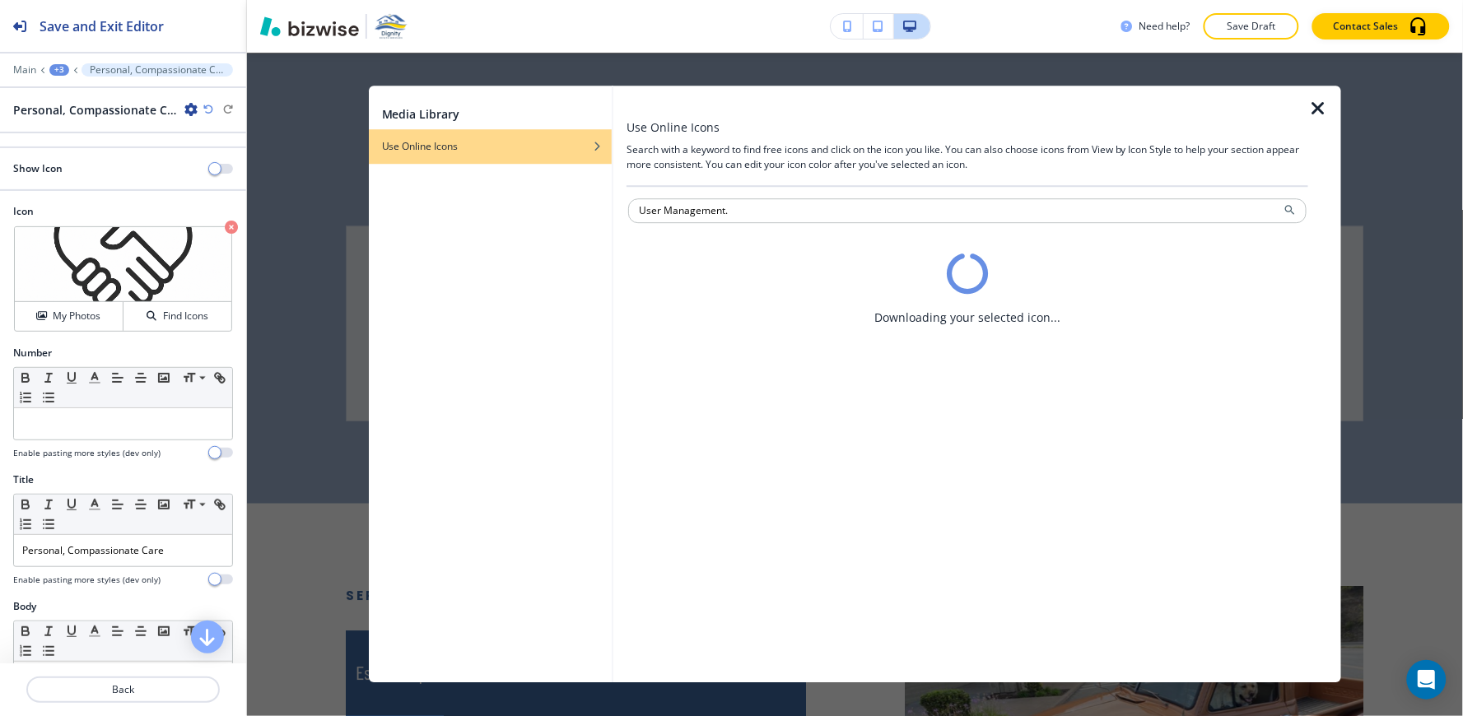
scroll to position [0, 0]
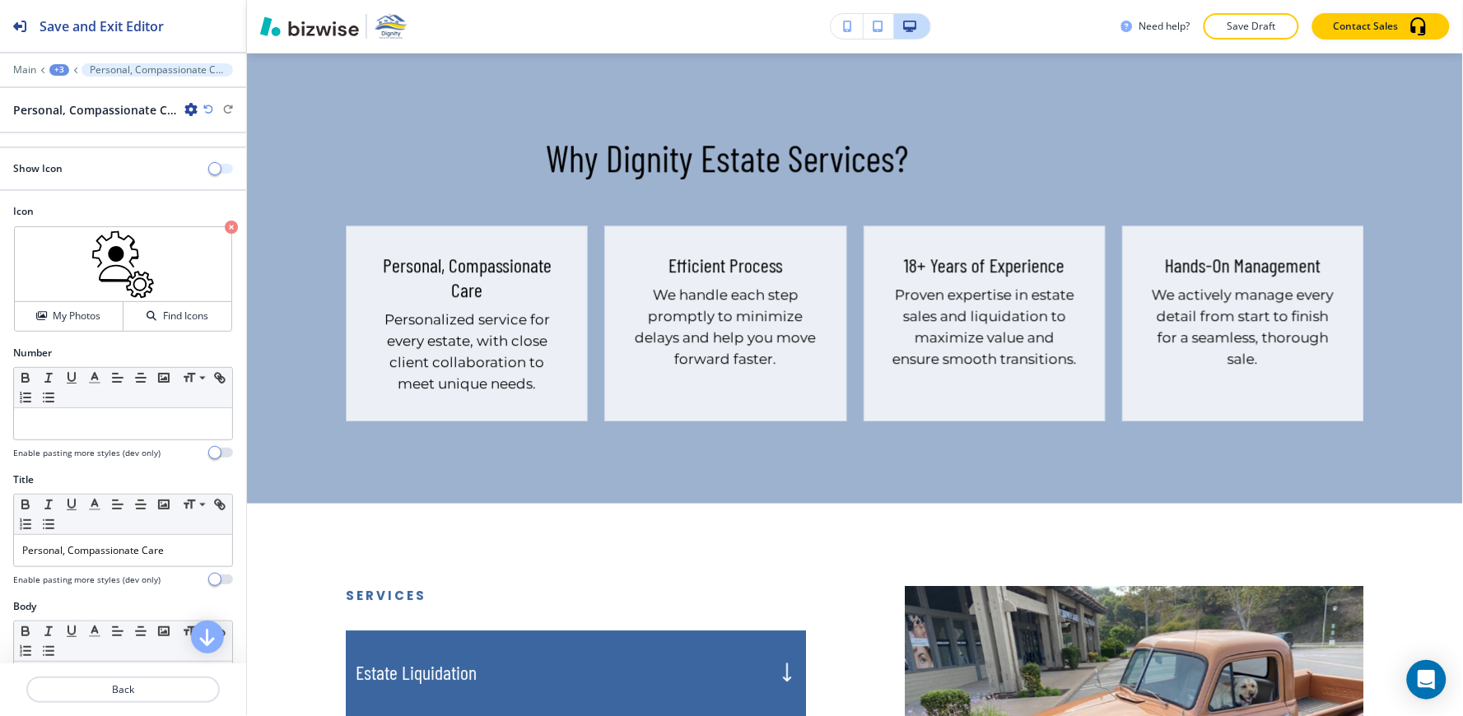
click at [208, 170] on span "button" at bounding box center [214, 168] width 13 height 13
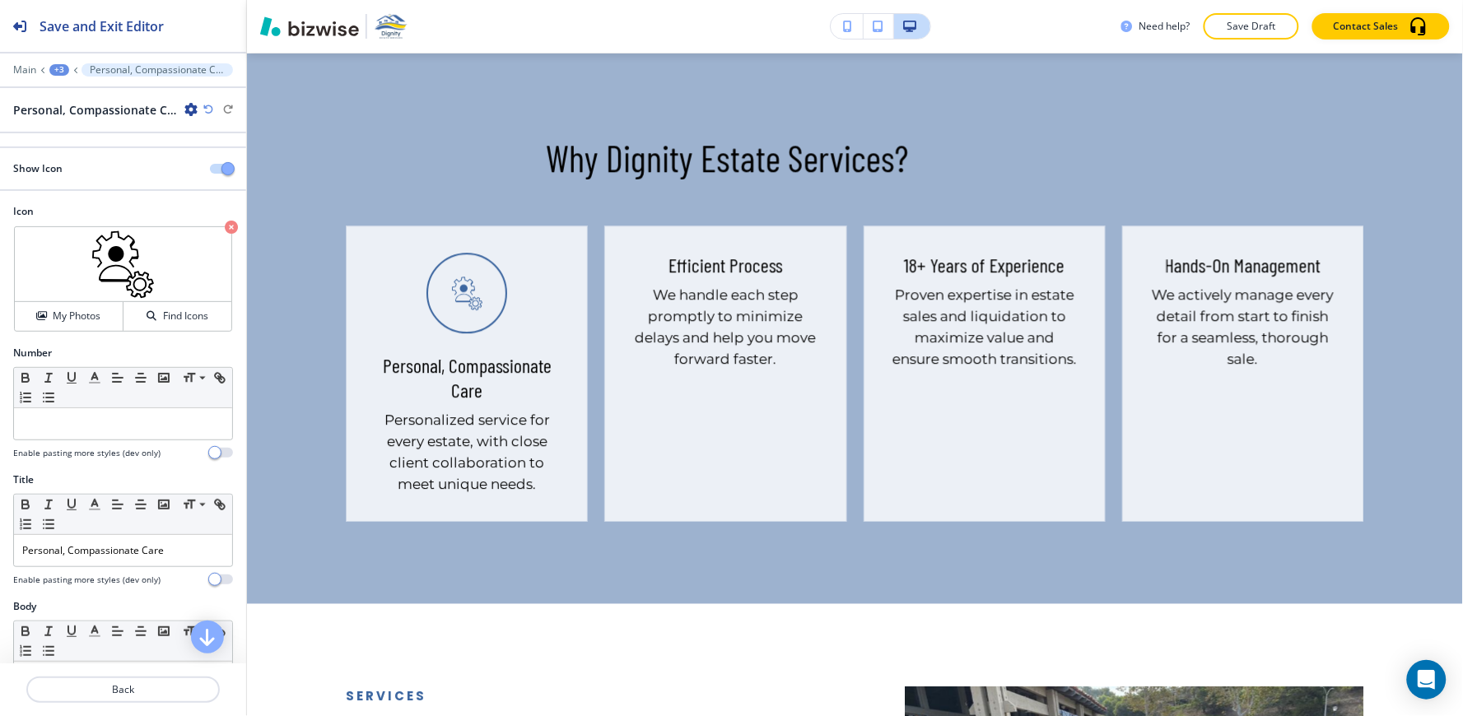
click at [58, 67] on div "+3" at bounding box center [59, 70] width 20 height 12
click at [81, 157] on p "Why Dignity Estate Services?" at bounding box center [102, 154] width 84 height 15
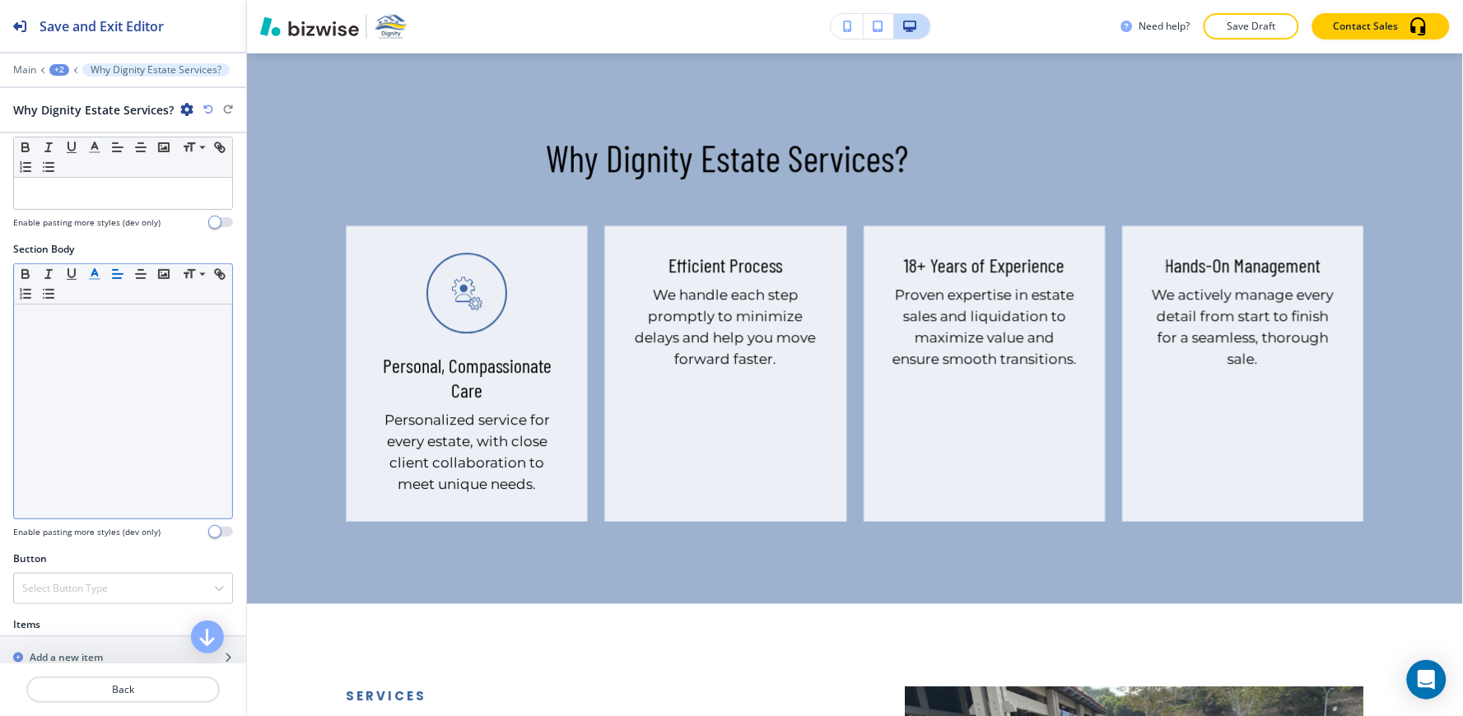
scroll to position [365, 0]
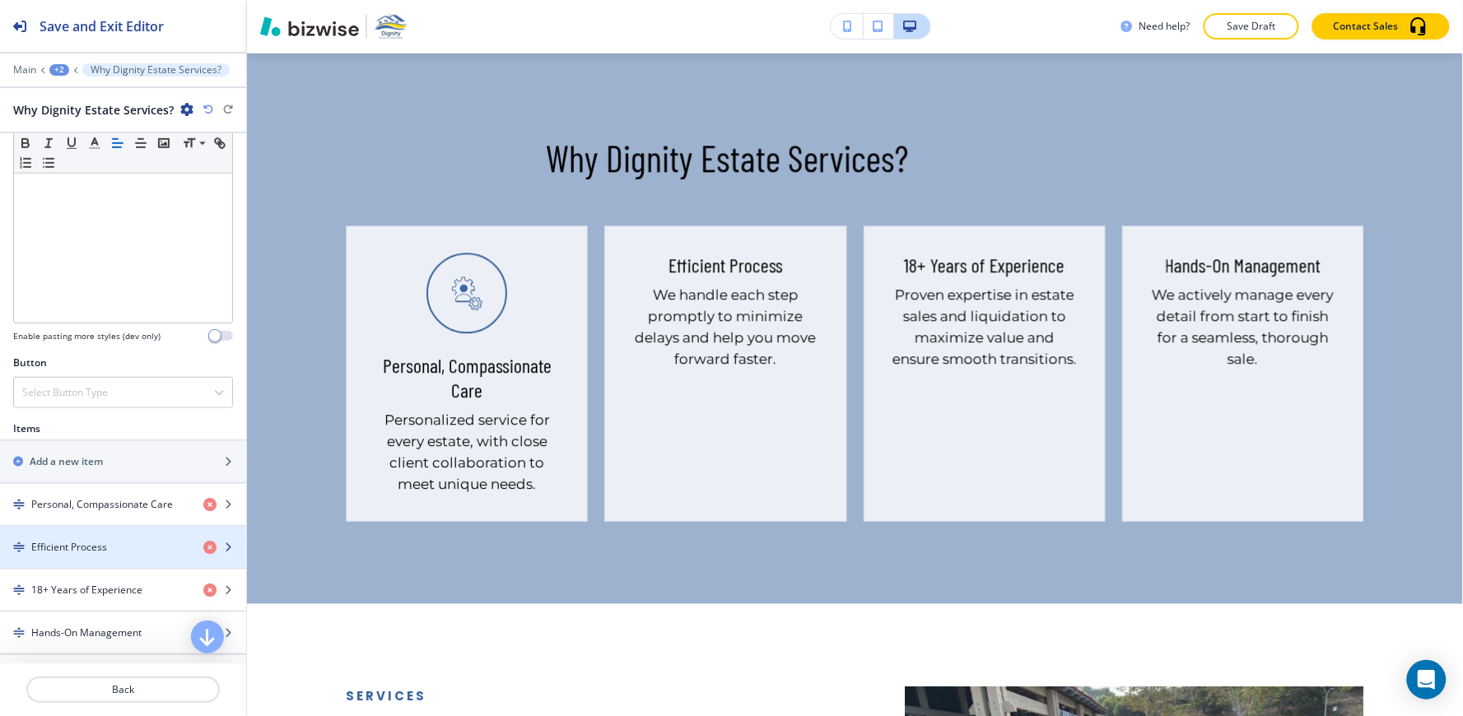
click at [94, 560] on div "button" at bounding box center [123, 561] width 246 height 13
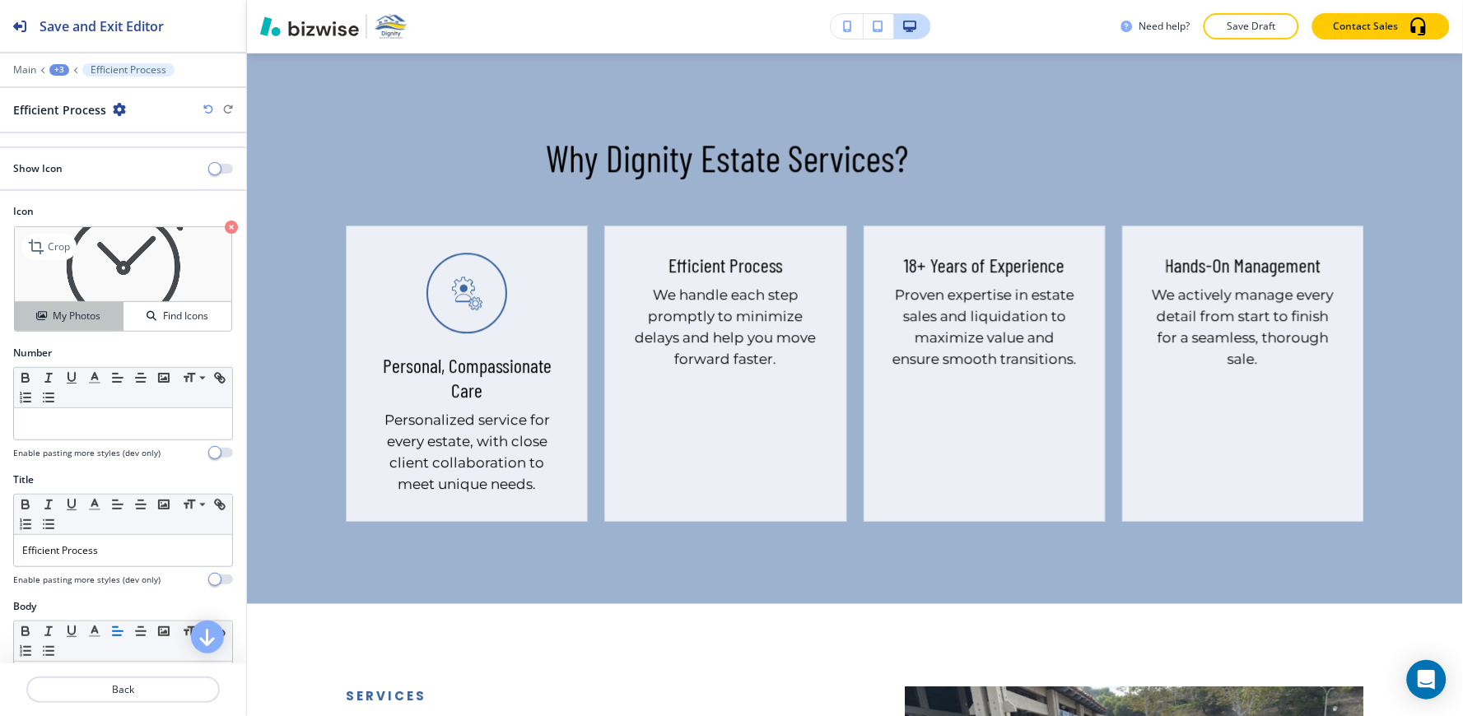
click at [72, 319] on h4 "My Photos" at bounding box center [77, 316] width 48 height 15
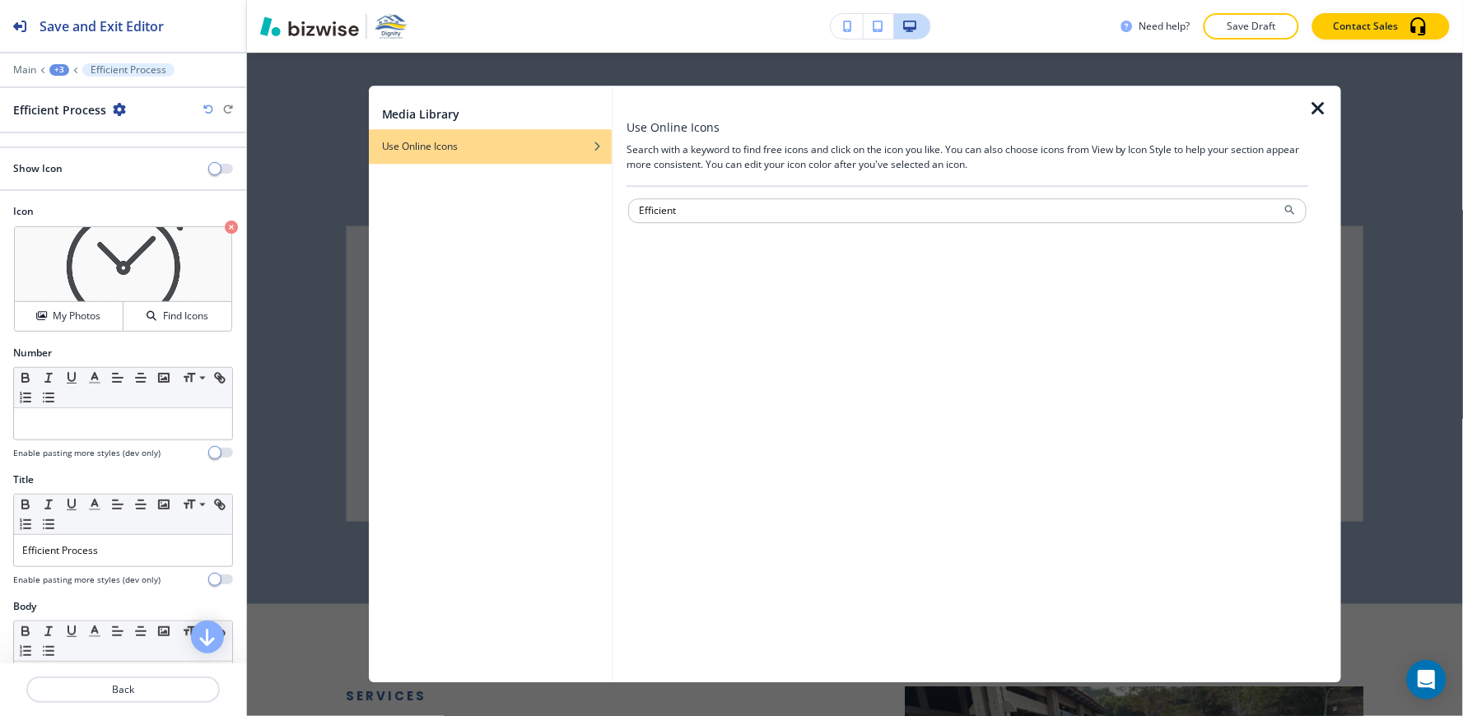
type input "Efficient"
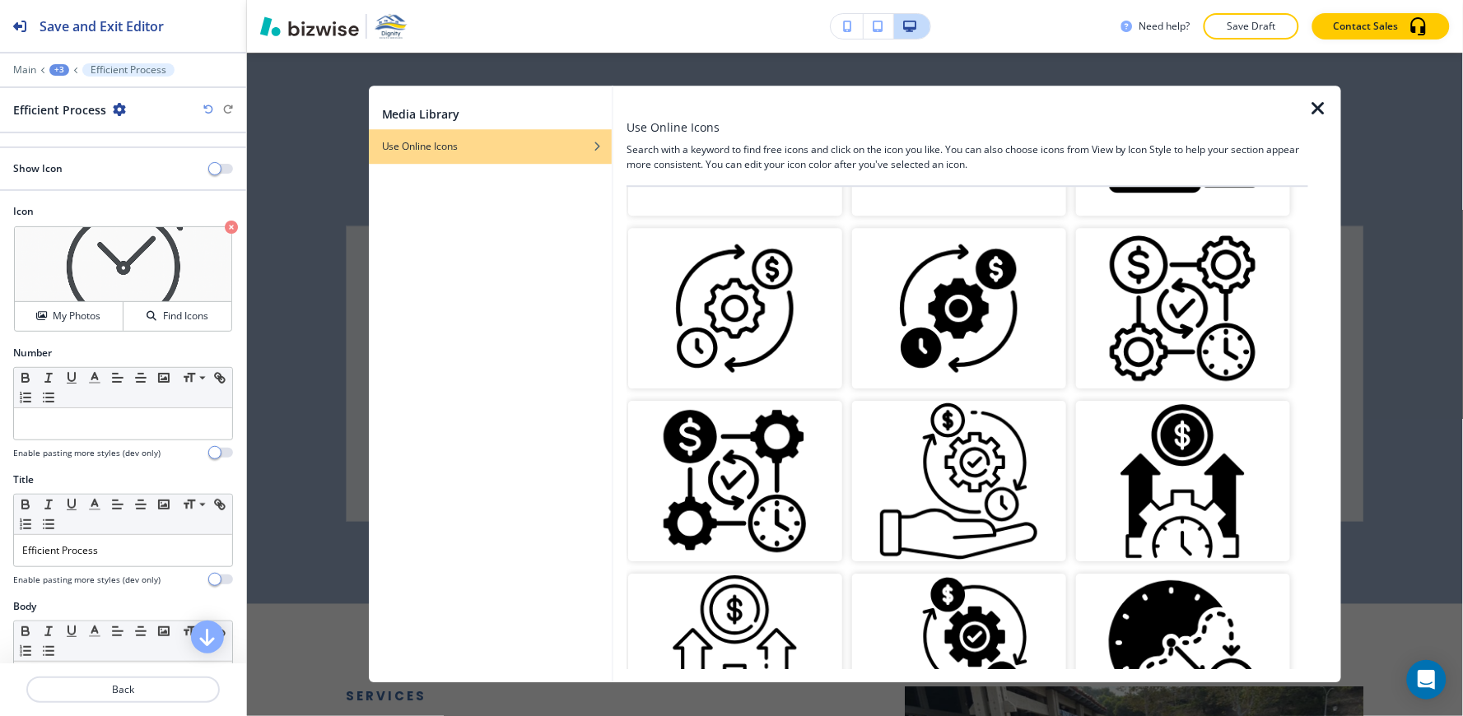
scroll to position [914, 0]
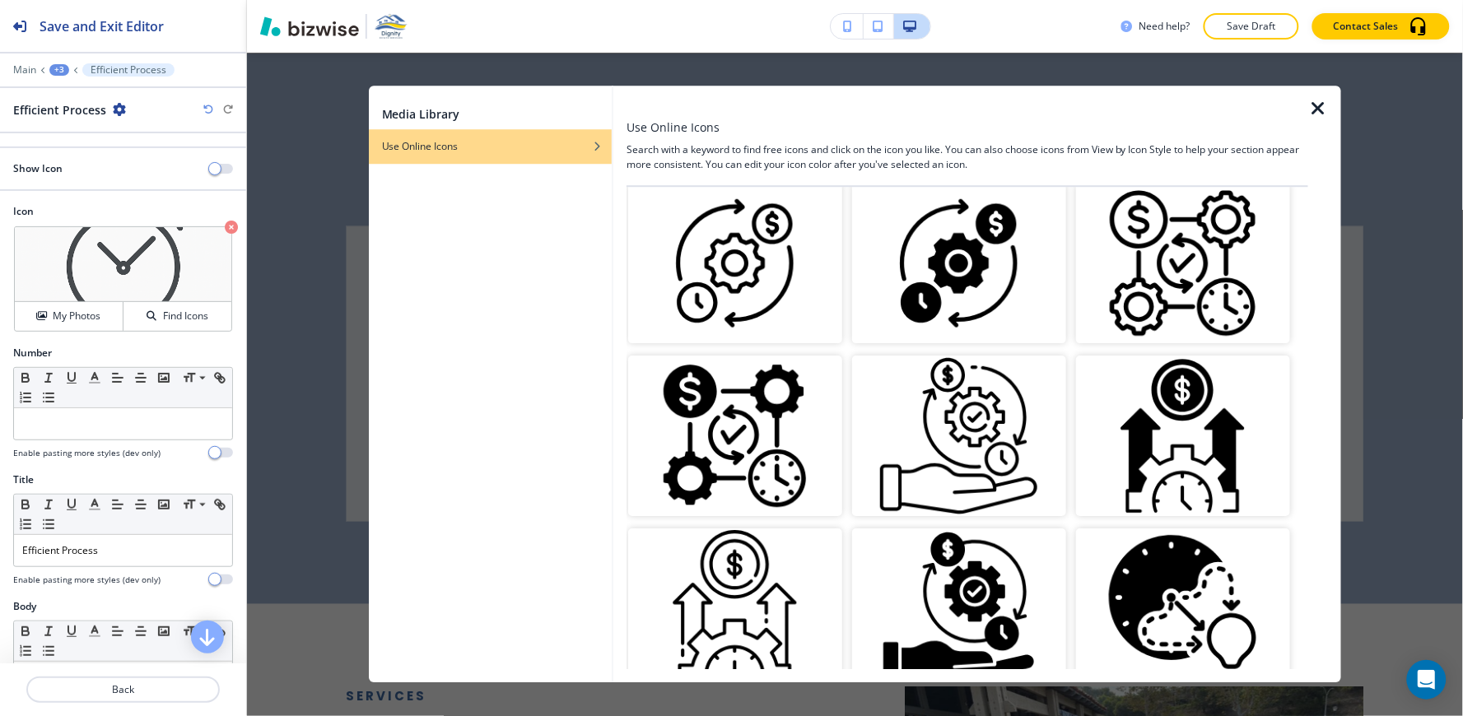
click at [749, 448] on img "button" at bounding box center [735, 436] width 214 height 161
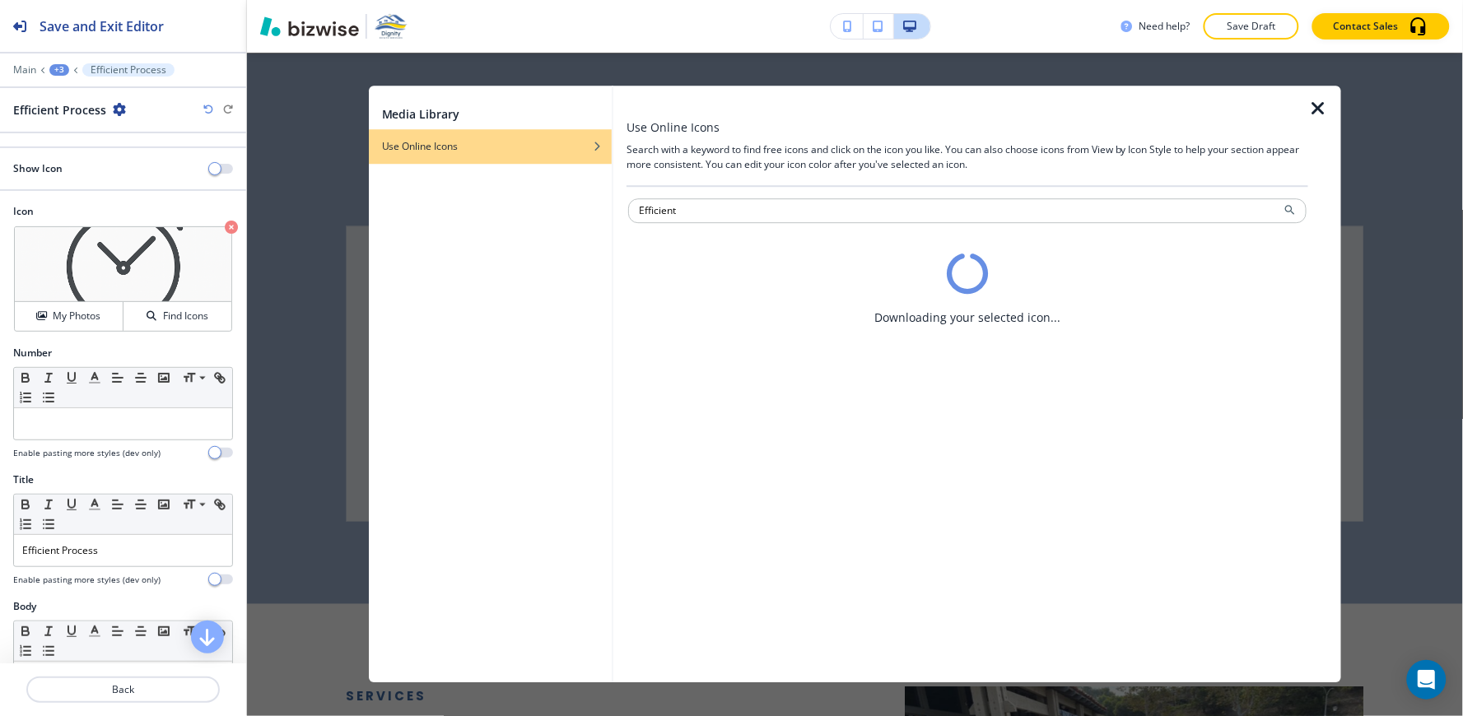
scroll to position [0, 0]
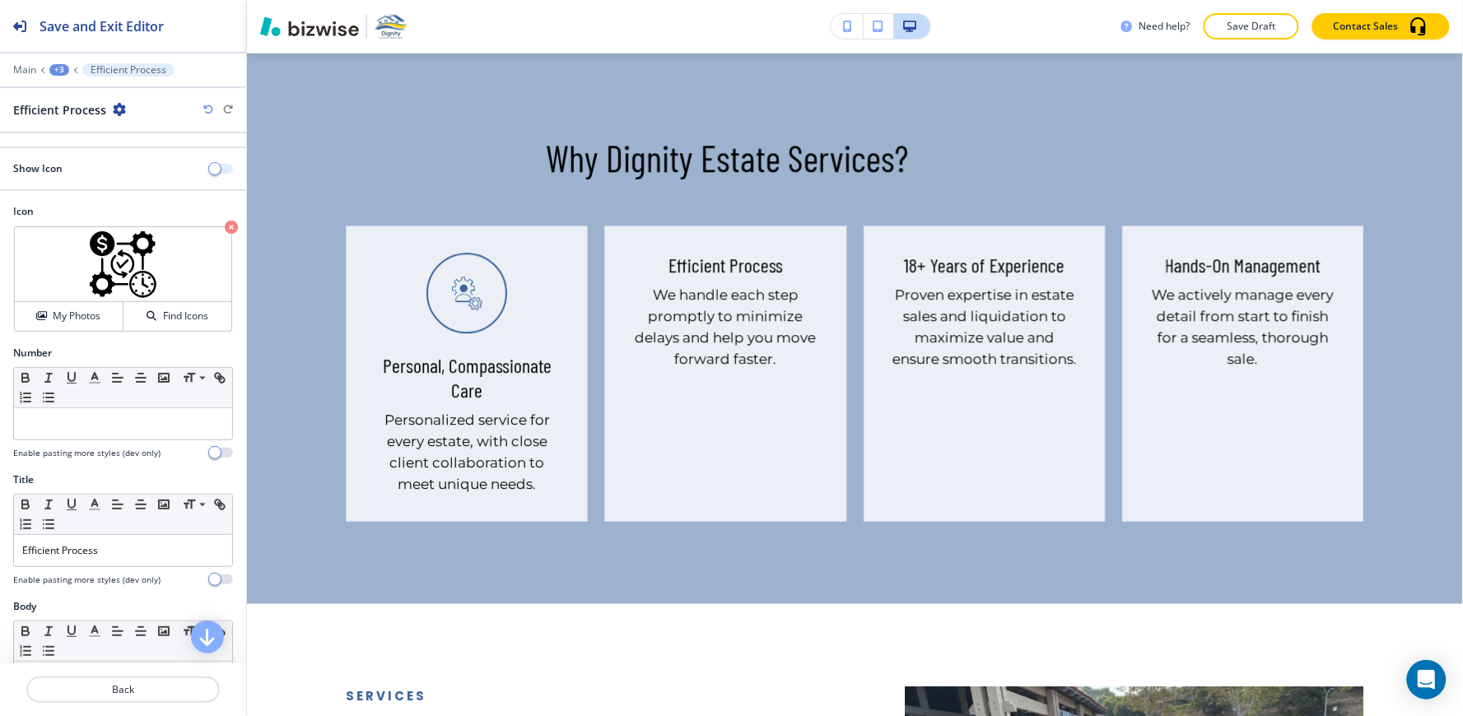
click at [208, 167] on span "button" at bounding box center [214, 168] width 13 height 13
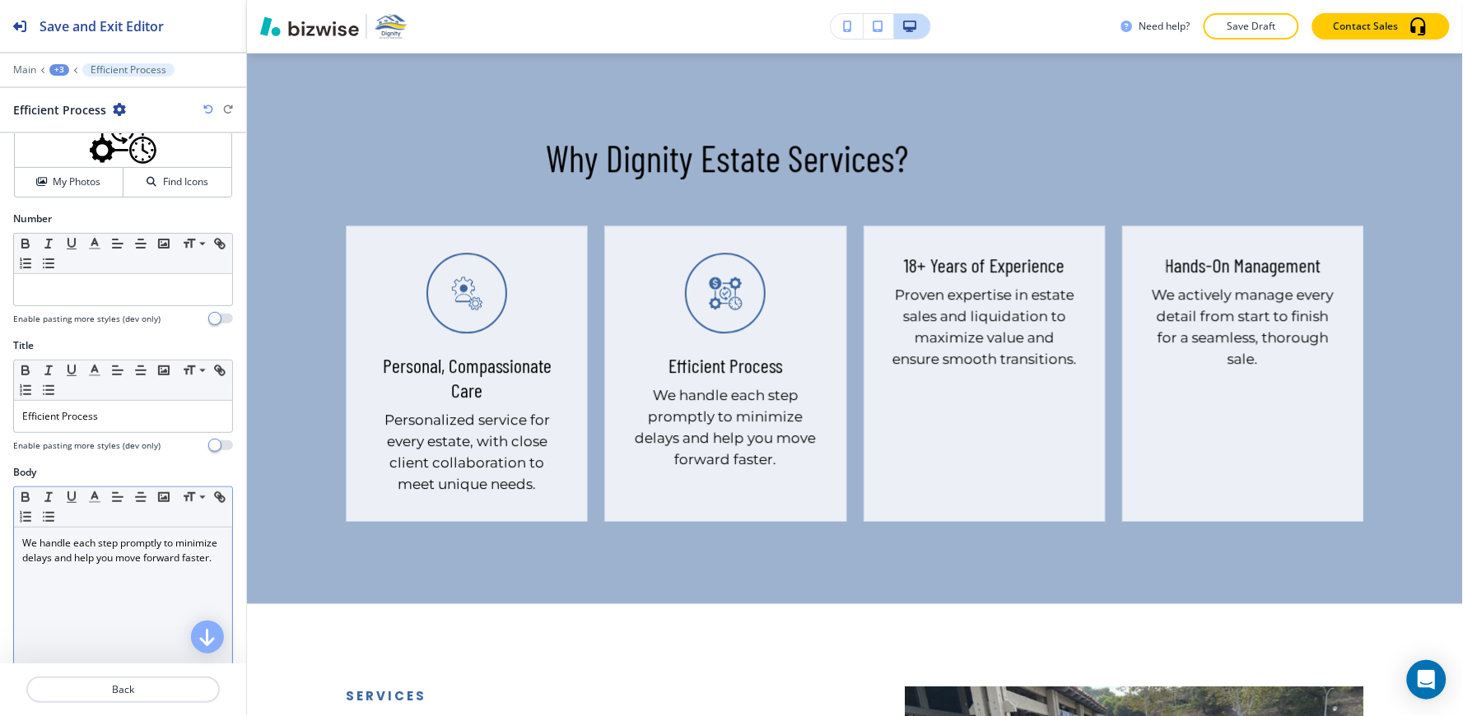
scroll to position [129, 0]
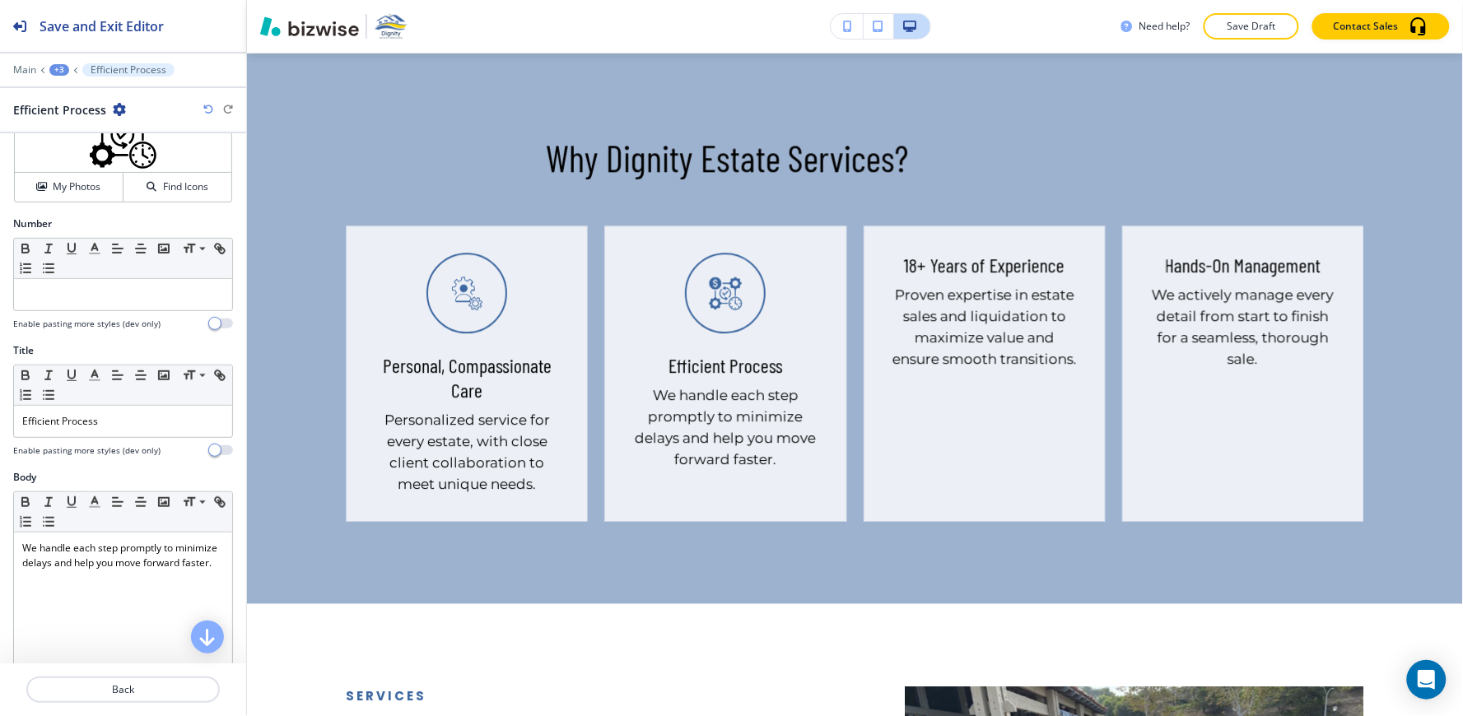
click at [54, 71] on div "+3" at bounding box center [59, 70] width 20 height 12
click at [115, 146] on button "Why Dignity Estate Services?" at bounding box center [101, 155] width 105 height 30
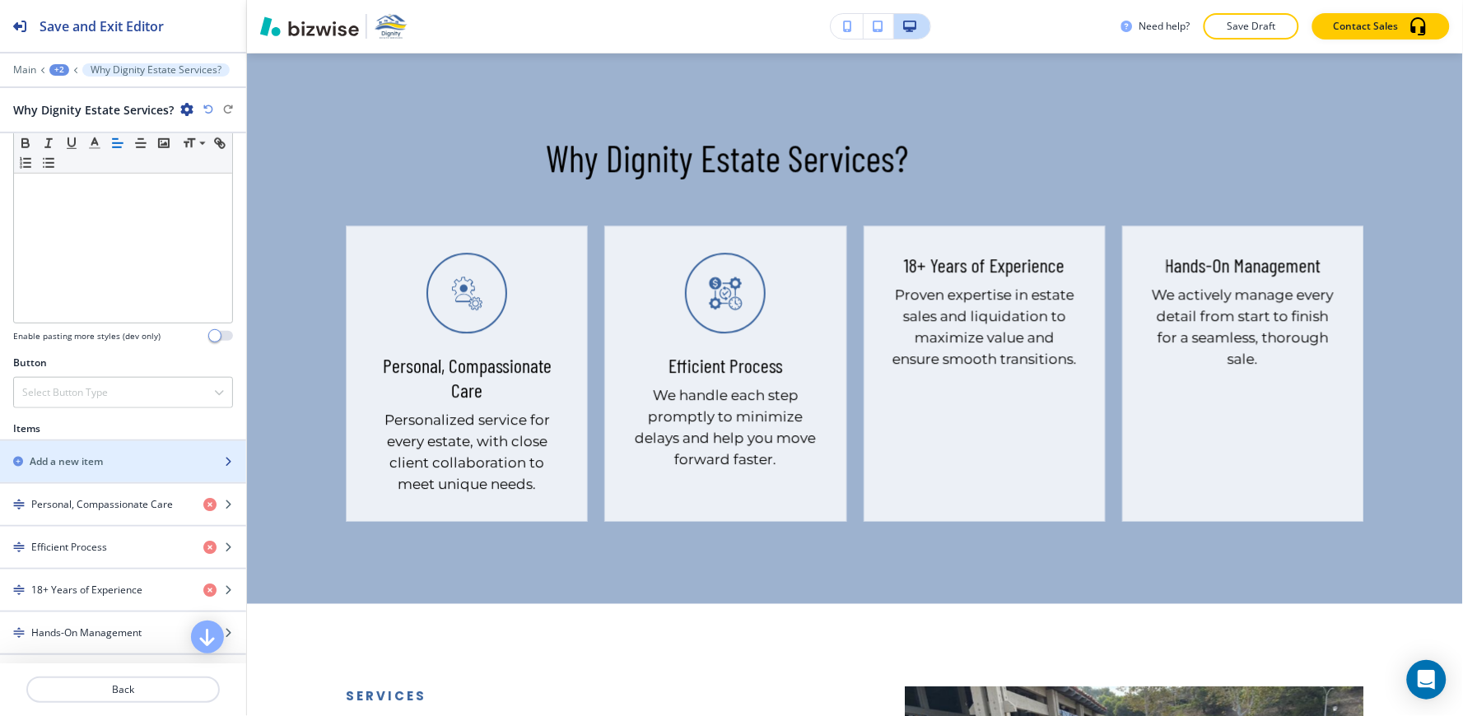
scroll to position [457, 0]
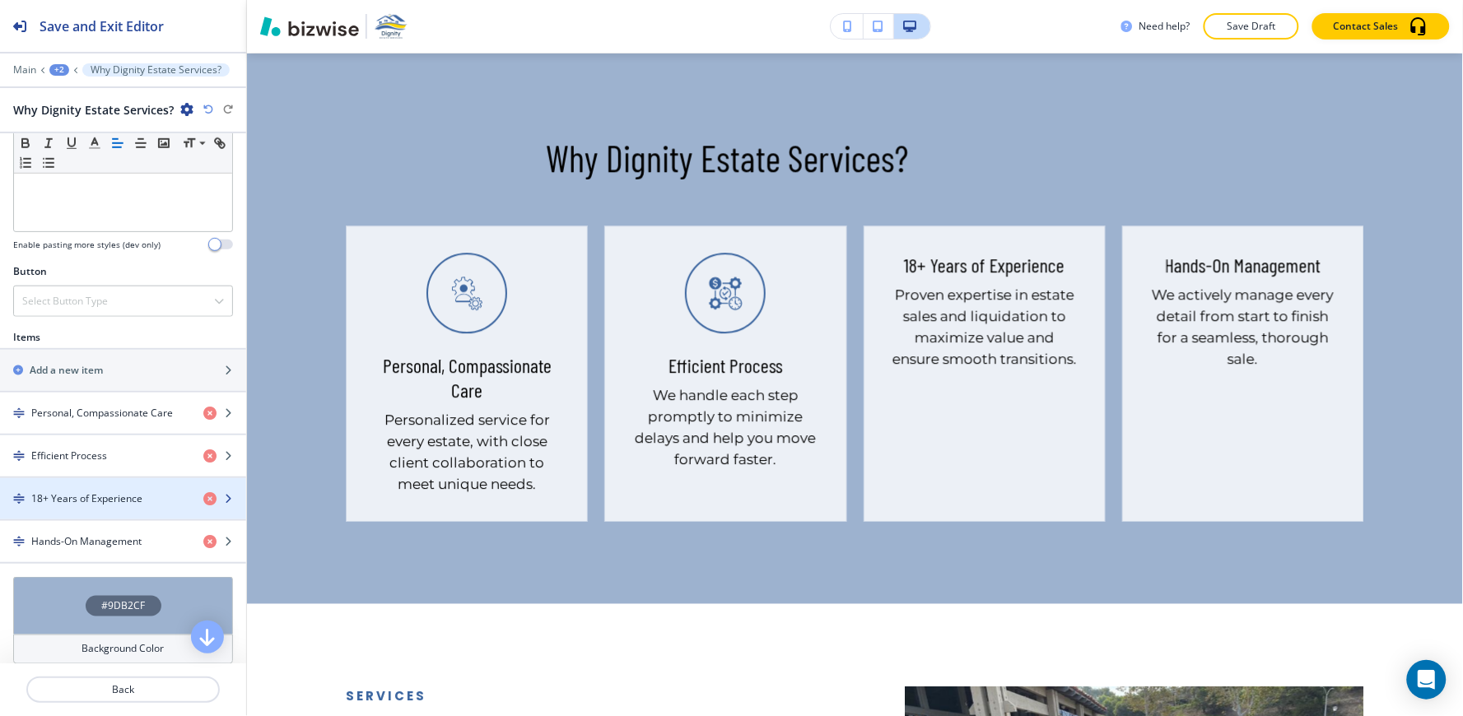
click at [97, 488] on div "button" at bounding box center [123, 484] width 246 height 13
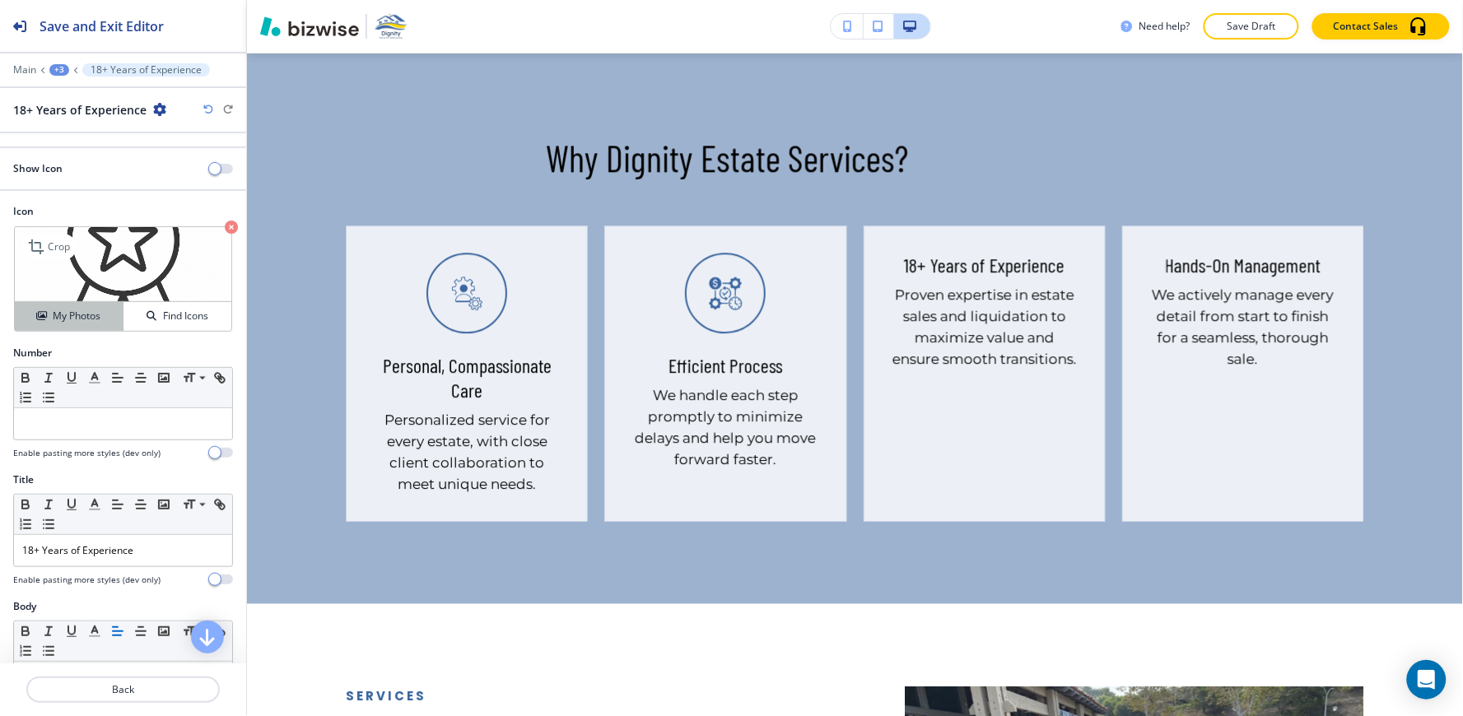
click at [86, 313] on h4 "My Photos" at bounding box center [77, 316] width 48 height 15
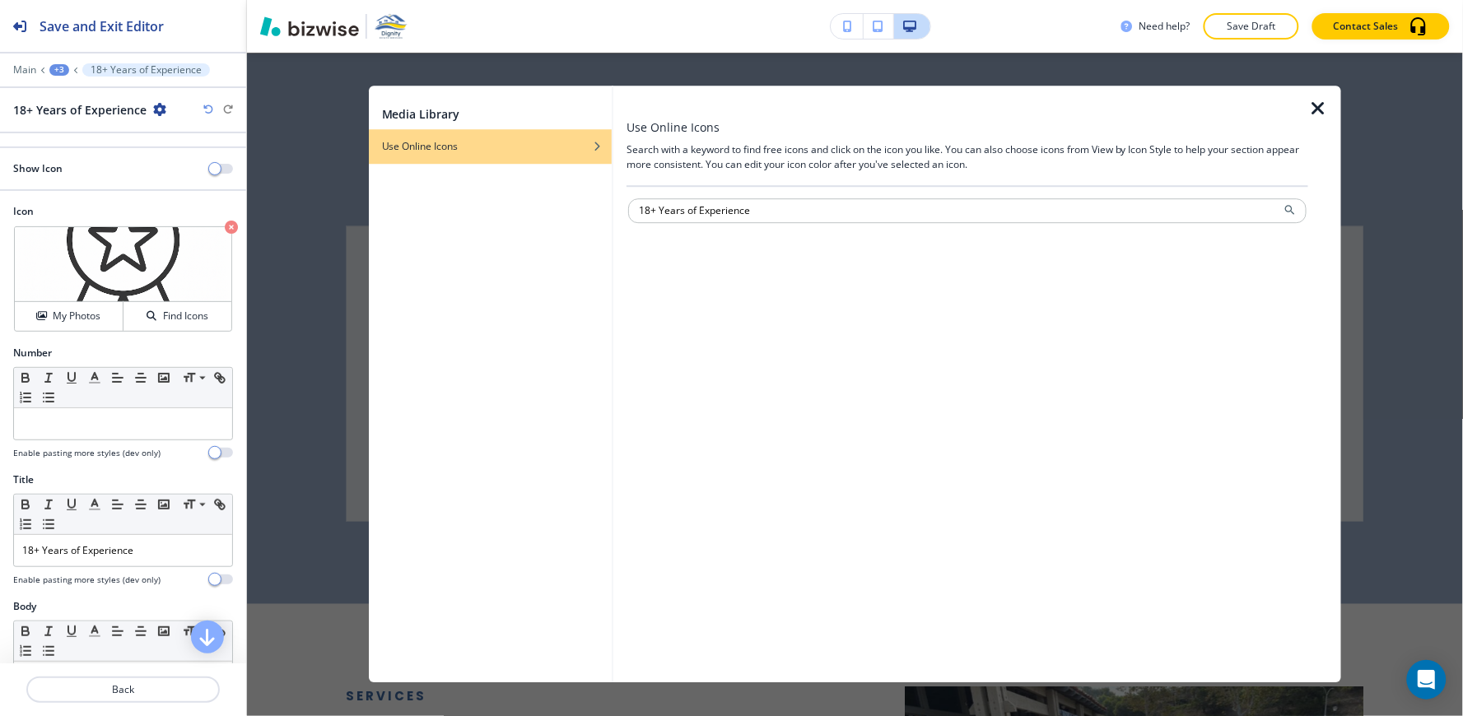
type input "18+ Years of Experience"
drag, startPoint x: 772, startPoint y: 210, endPoint x: 478, endPoint y: 248, distance: 296.3
click at [478, 248] on div "Media Library Use Online Icons Use Online Icons Search with a keyword to find f…" at bounding box center [855, 384] width 973 height 597
paste input "Customer Reviews"
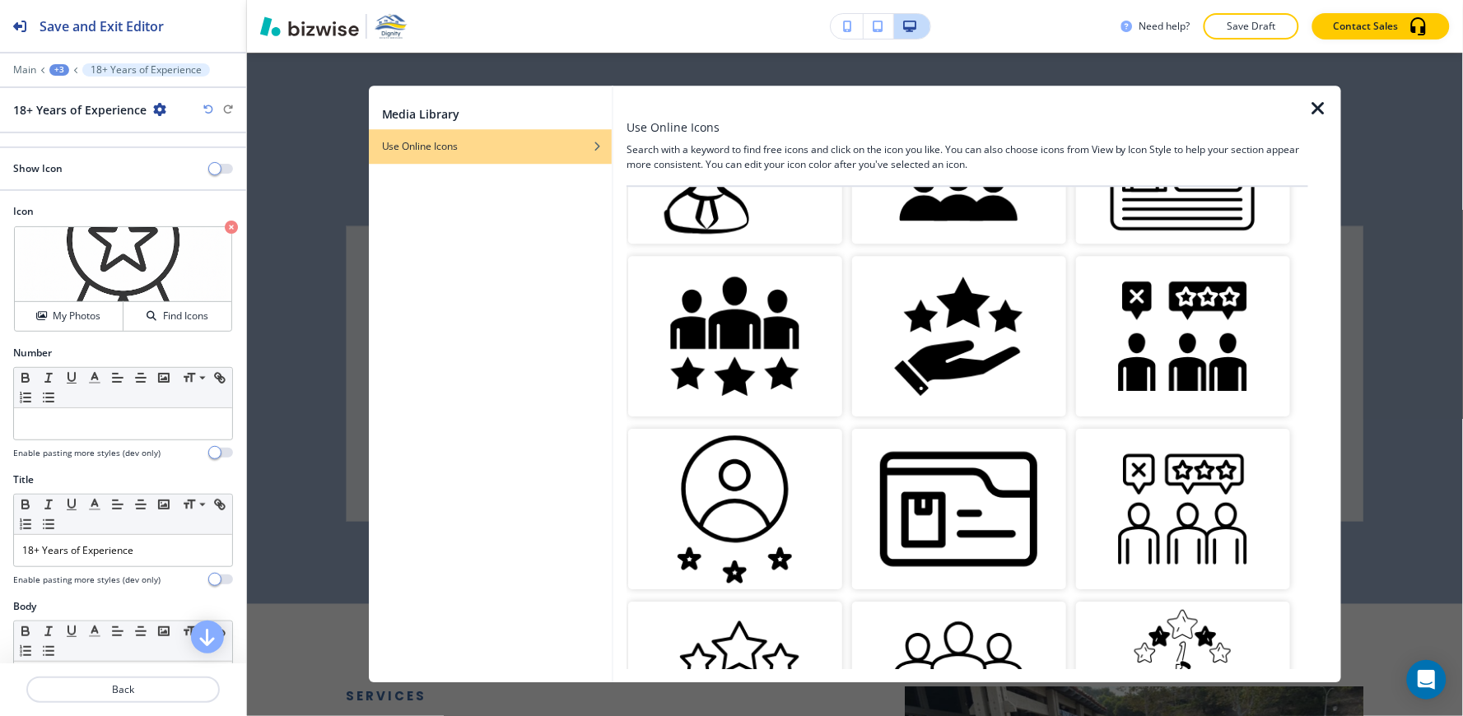
scroll to position [0, 0]
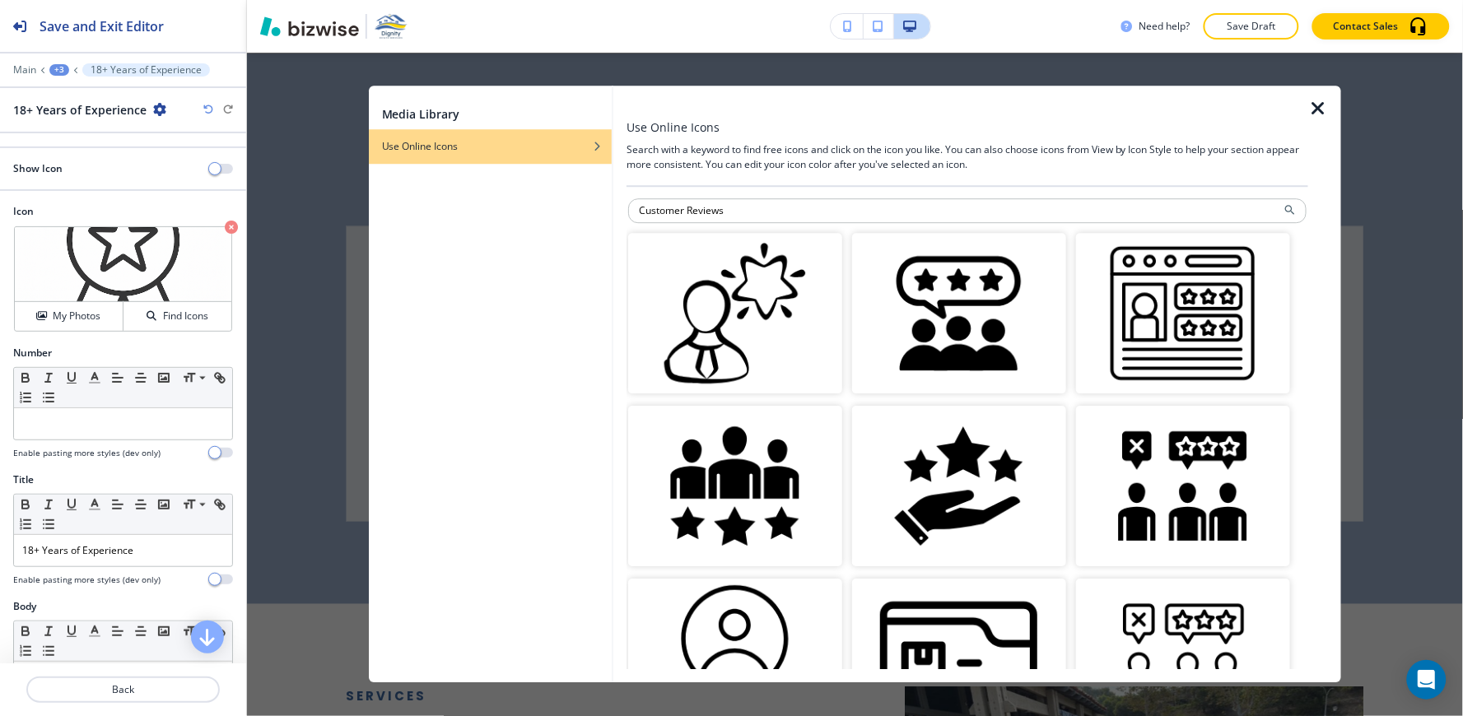
drag, startPoint x: 851, startPoint y: 202, endPoint x: 564, endPoint y: 234, distance: 289.0
click at [564, 234] on div "Media Library Use Online Icons Use Online Icons Search with a keyword to find f…" at bounding box center [855, 384] width 973 height 597
paste input "lient Feedback"
type input "Client Feedback"
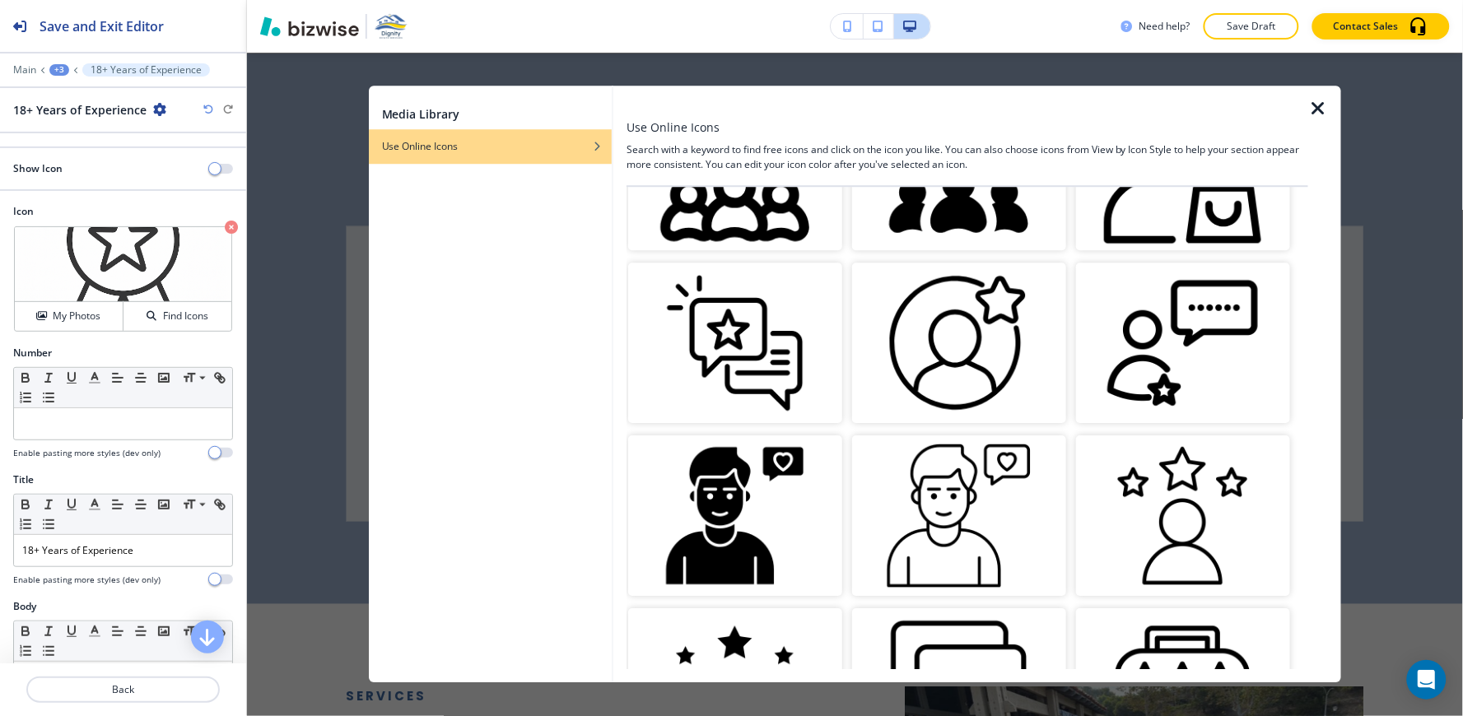
scroll to position [2446, 0]
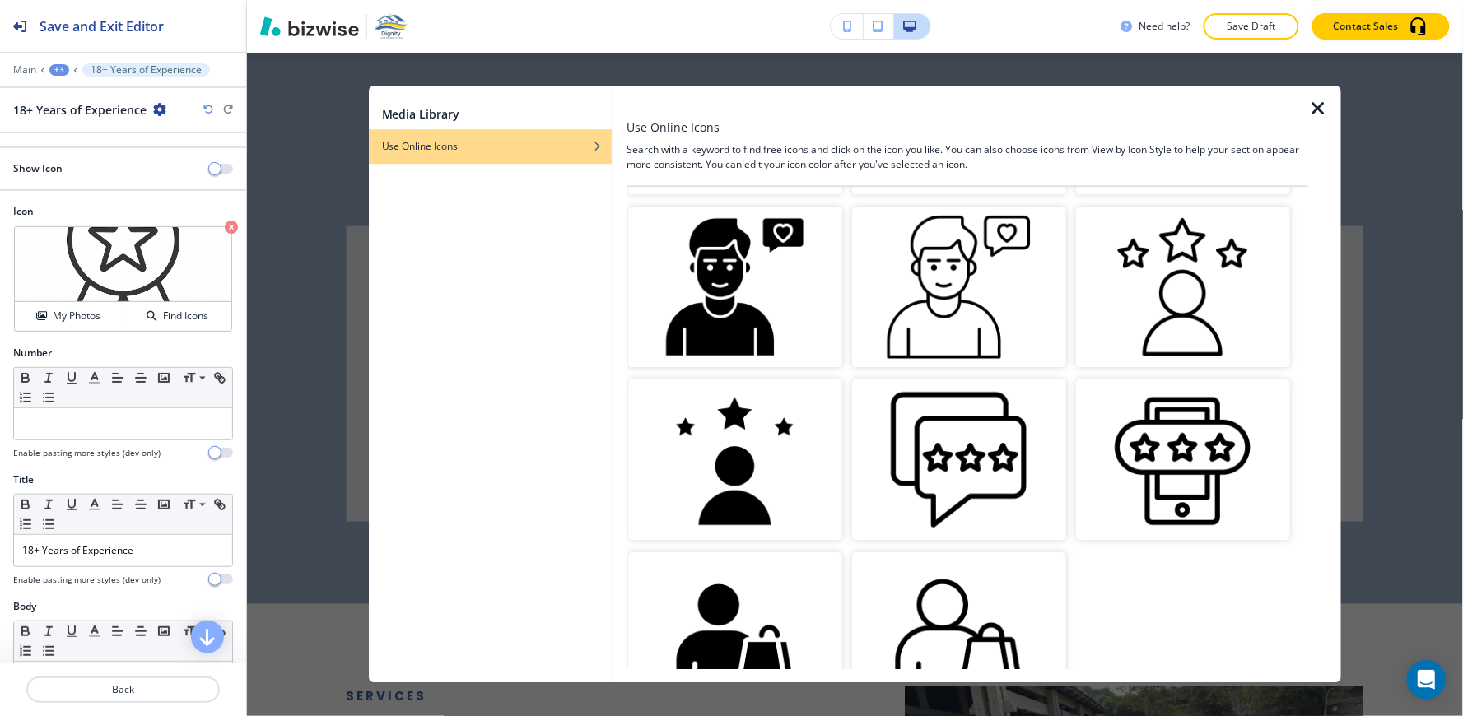
click at [756, 441] on img "button" at bounding box center [735, 459] width 214 height 161
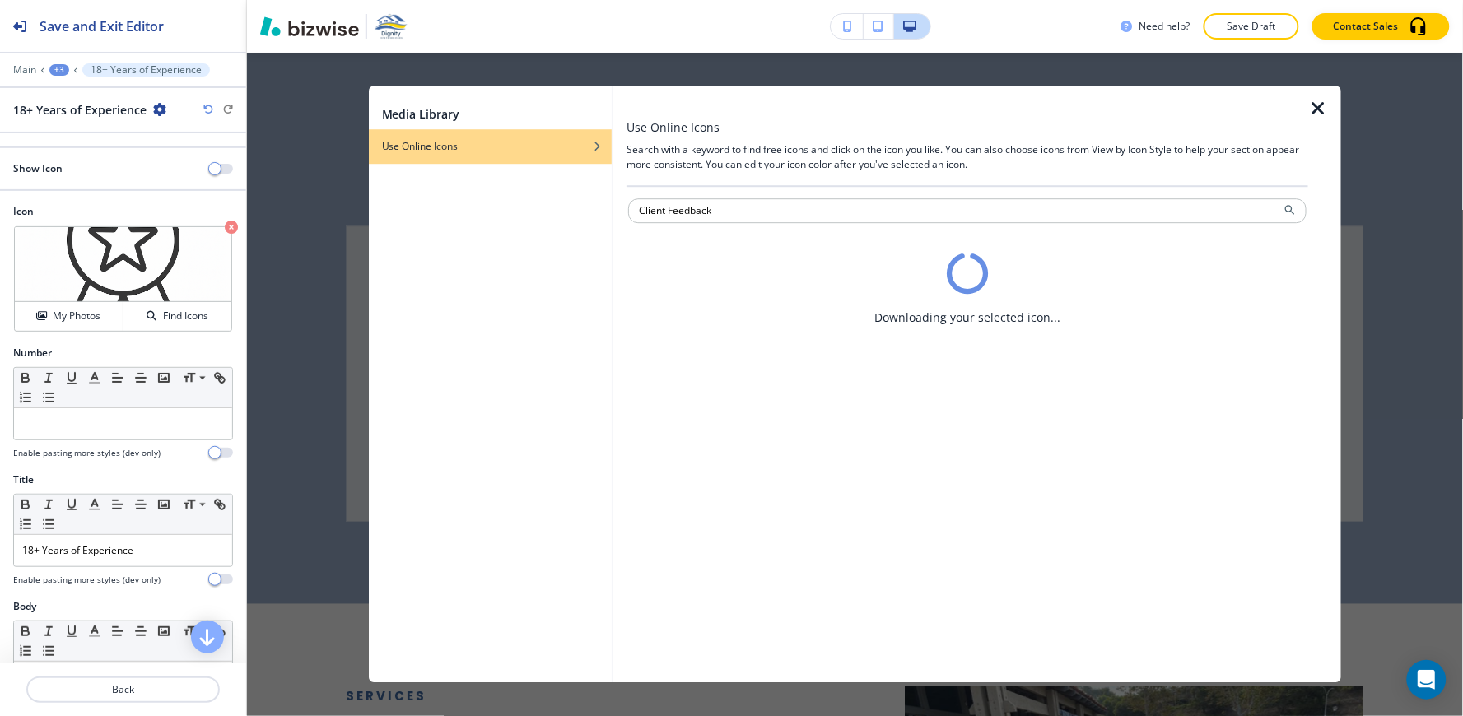
scroll to position [0, 0]
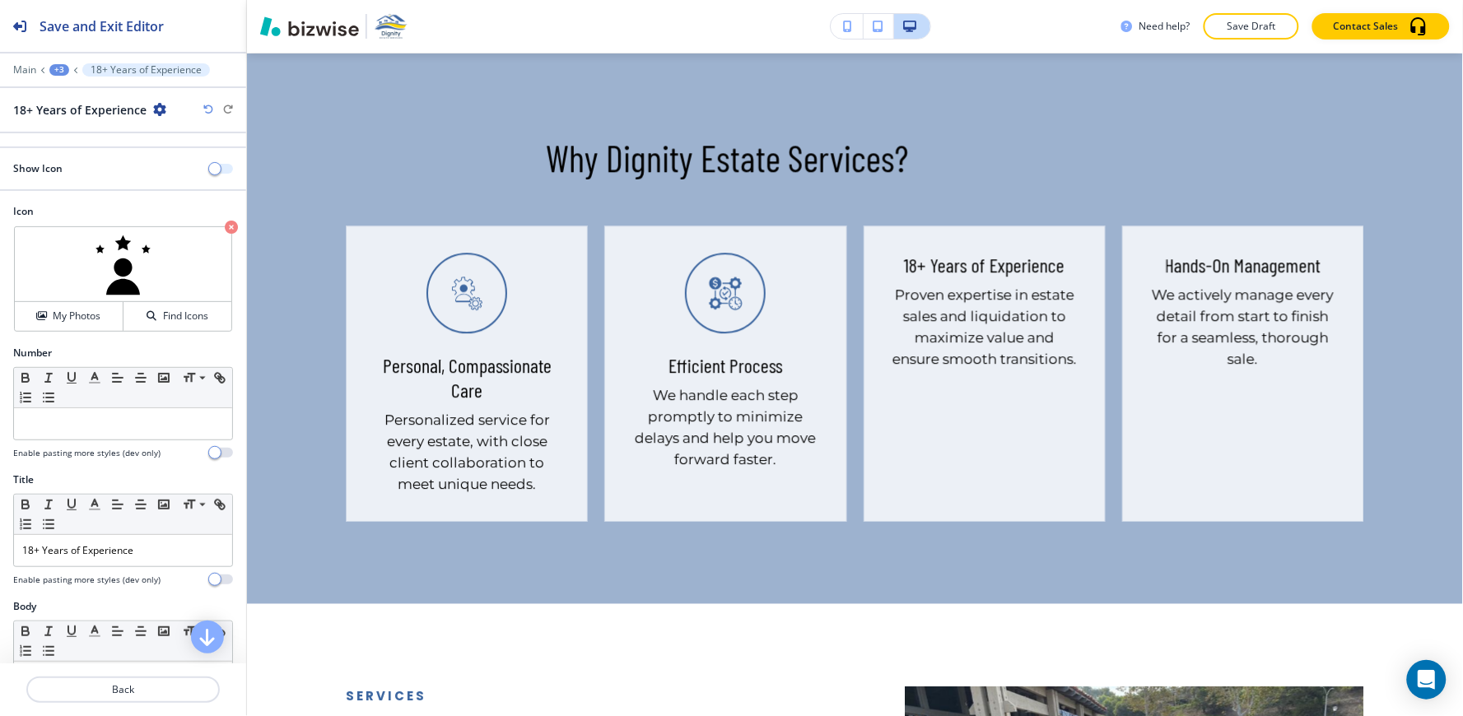
click at [208, 168] on span "button" at bounding box center [214, 168] width 13 height 13
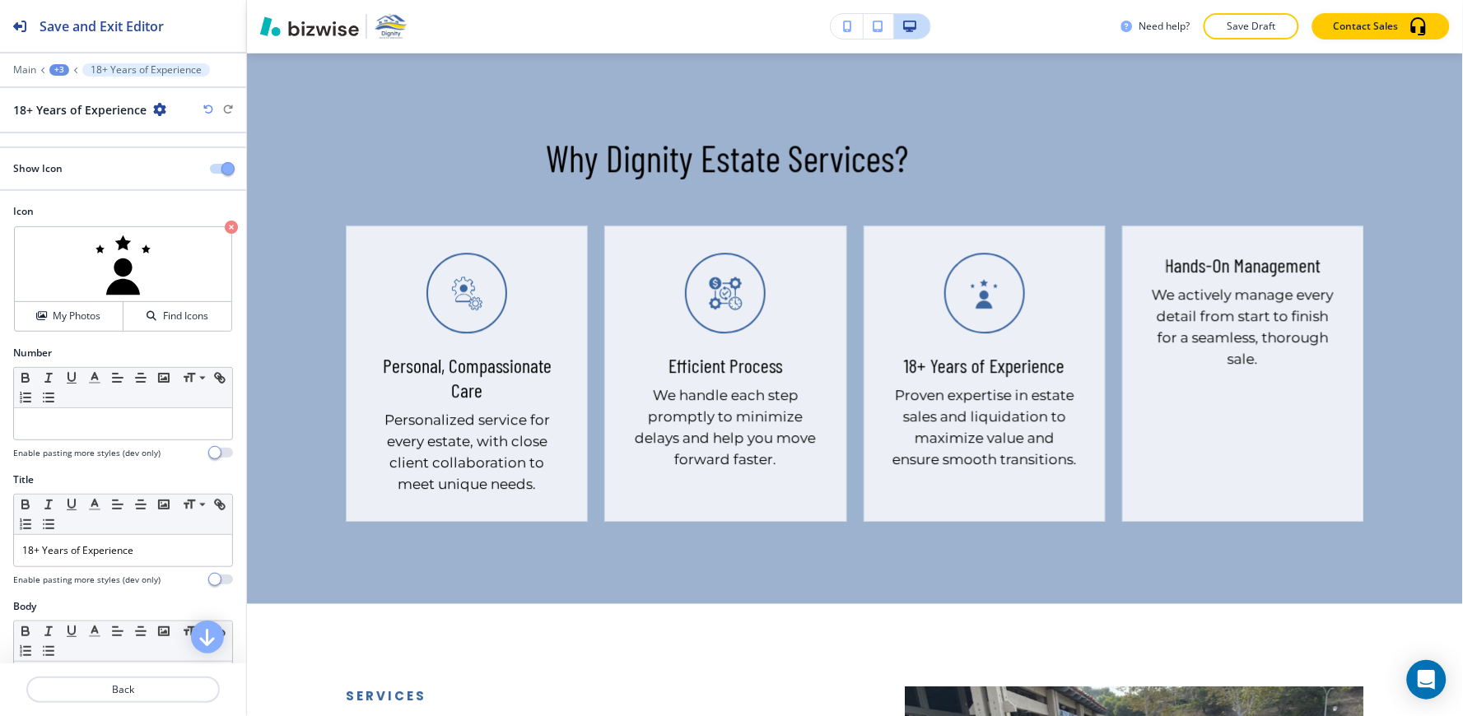
click at [51, 67] on div "+3" at bounding box center [59, 70] width 20 height 12
click at [91, 161] on p "Why Dignity Estate Services?" at bounding box center [102, 154] width 84 height 15
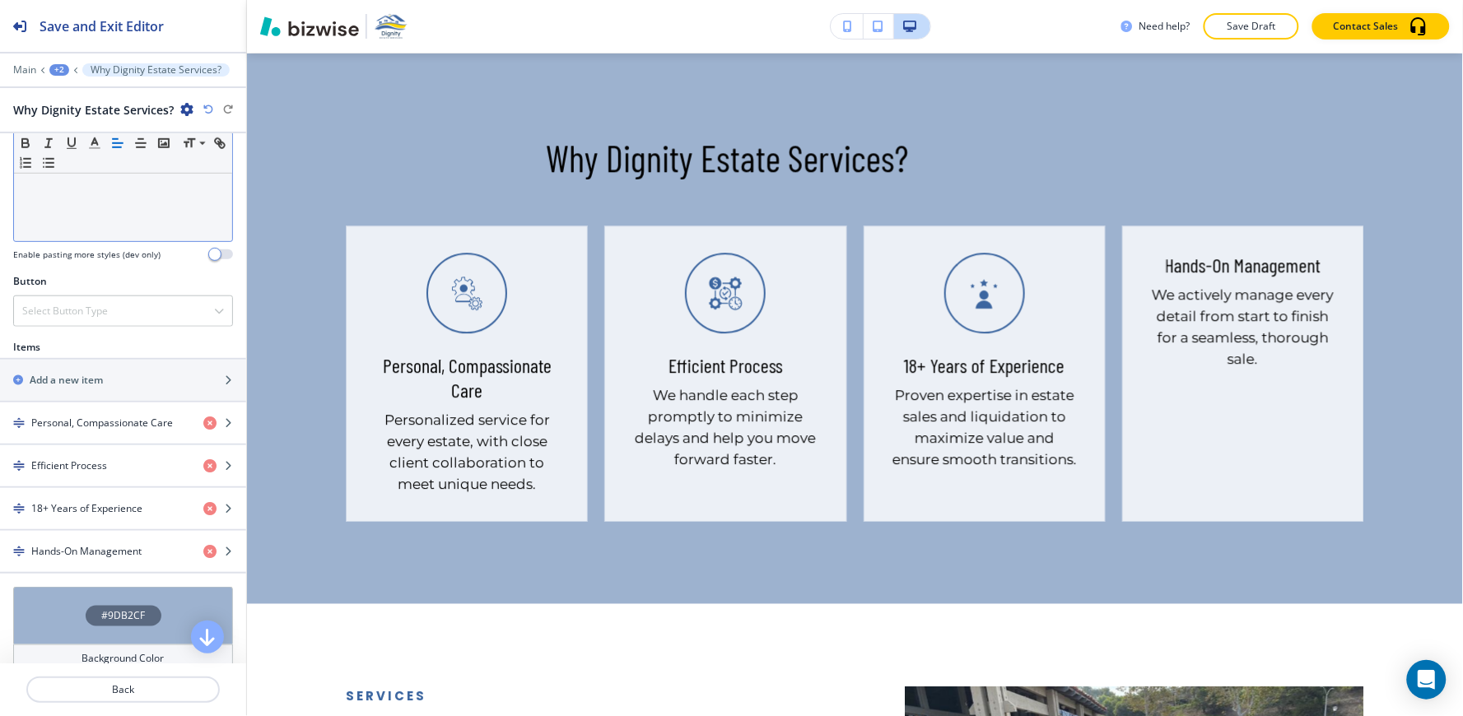
scroll to position [548, 0]
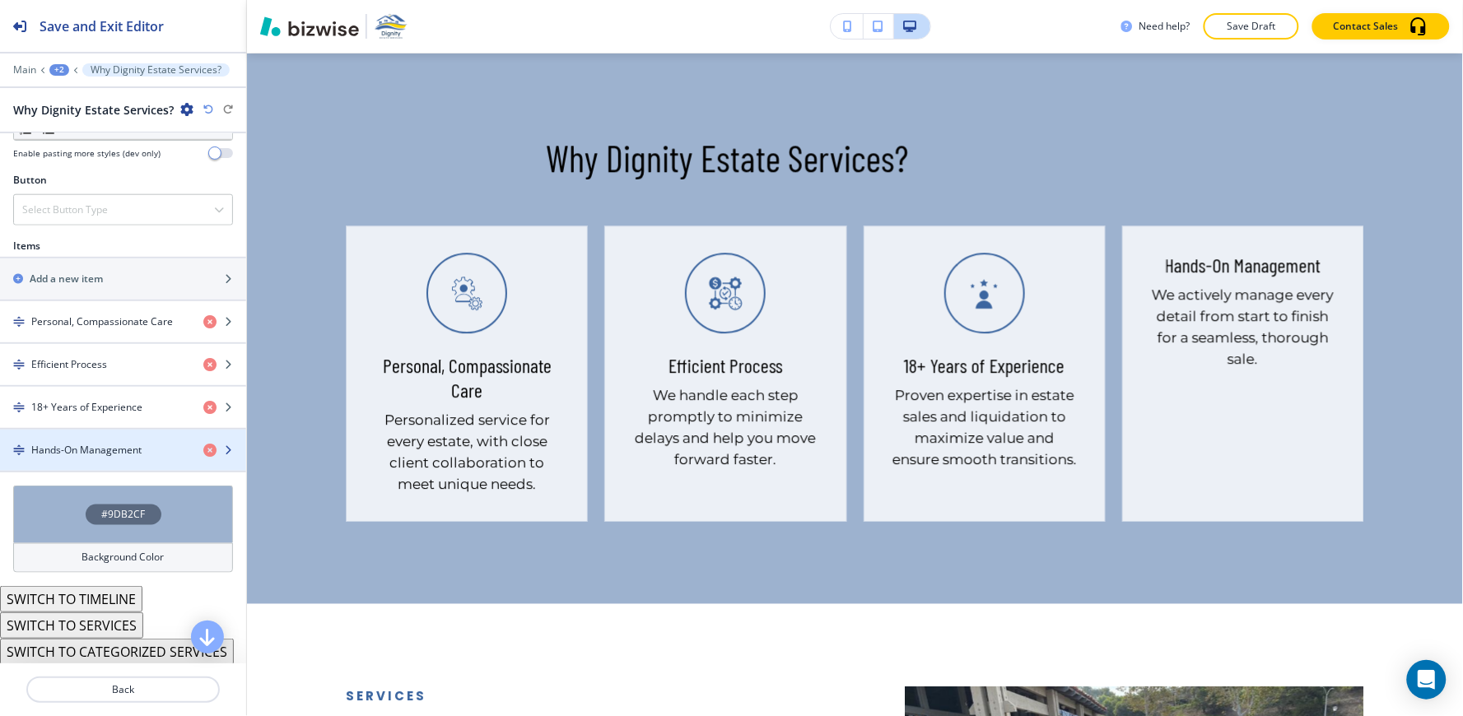
click at [84, 461] on div "button" at bounding box center [123, 464] width 246 height 13
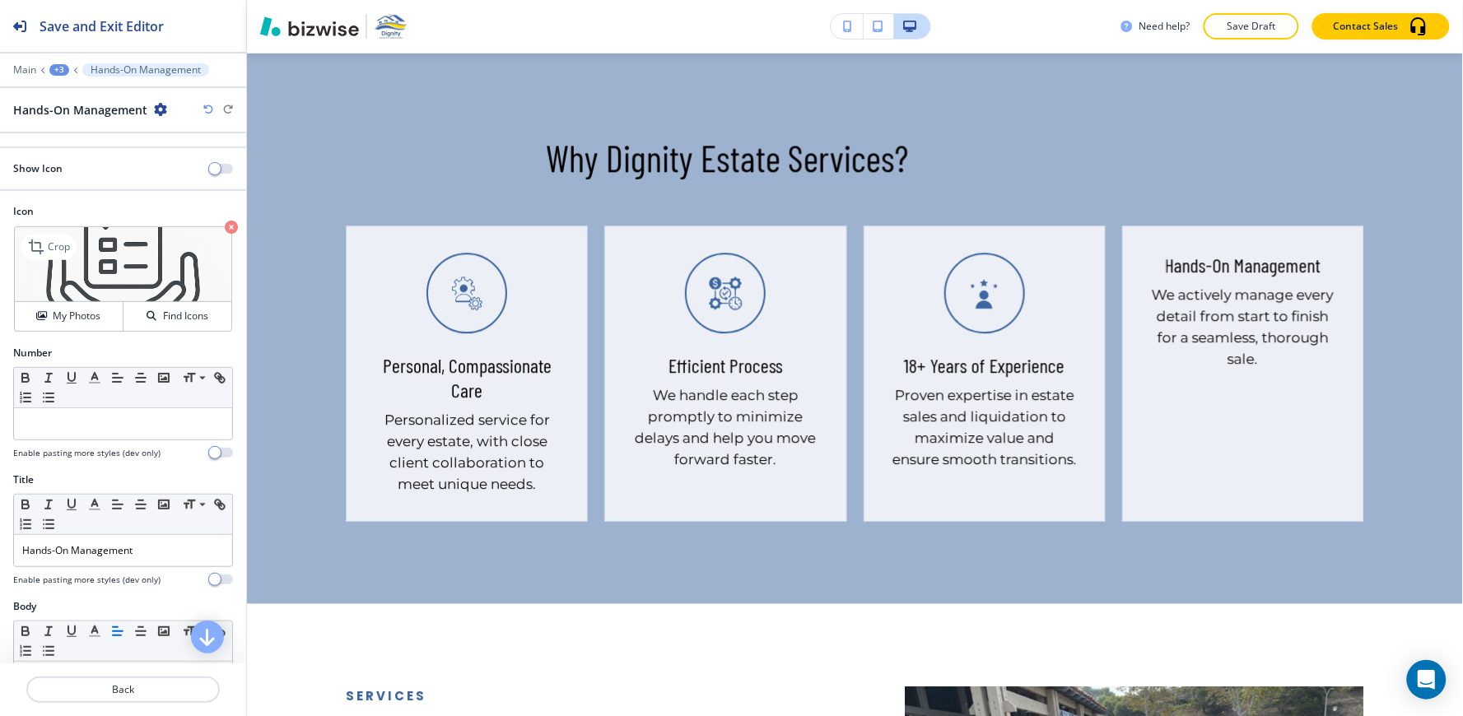
click at [68, 332] on div "Crop My Photos Find Icons" at bounding box center [123, 278] width 218 height 105
click at [74, 318] on h4 "My Photos" at bounding box center [77, 316] width 48 height 15
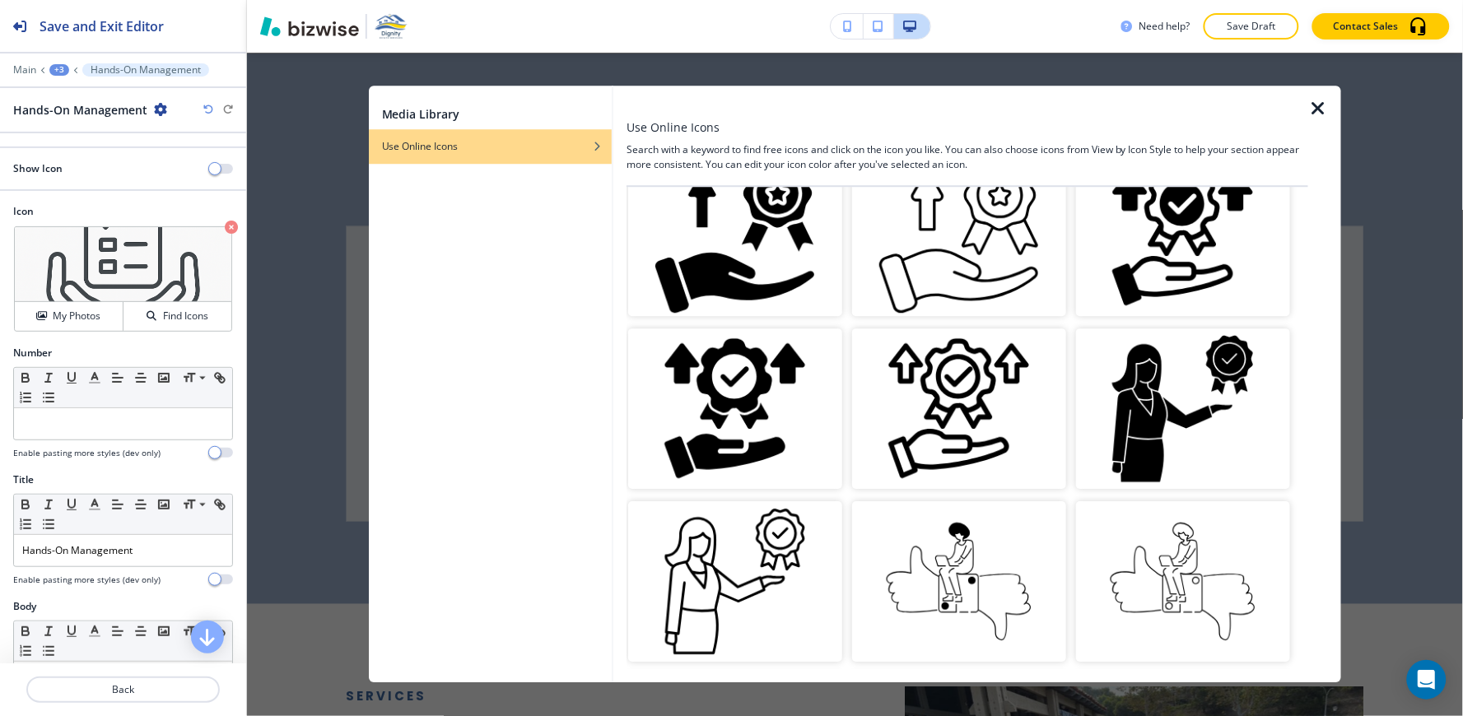
scroll to position [0, 0]
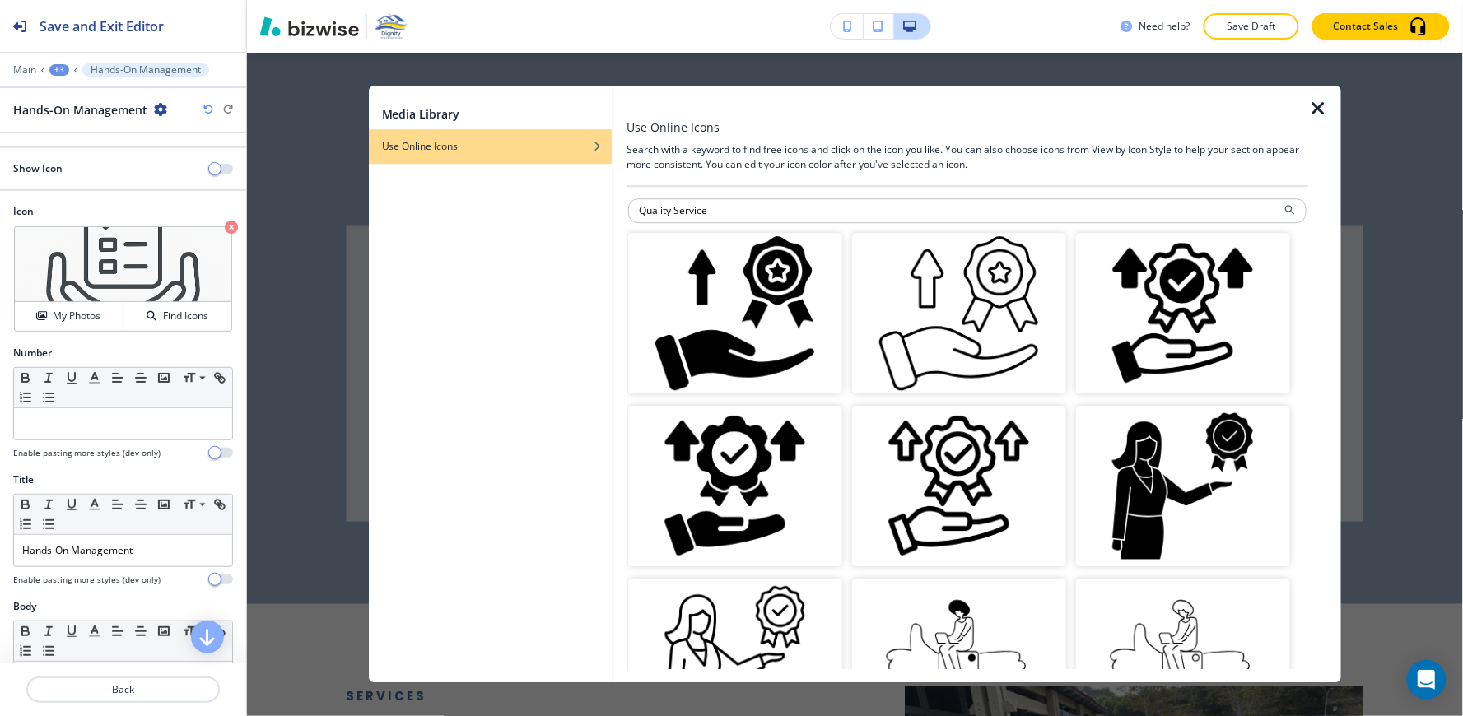
drag, startPoint x: 760, startPoint y: 212, endPoint x: 505, endPoint y: 235, distance: 256.1
click at [505, 235] on div "Media Library Use Online Icons Use Online Icons Search with a keyword to find f…" at bounding box center [855, 384] width 973 height 597
paste input "Customer Satisfaction."
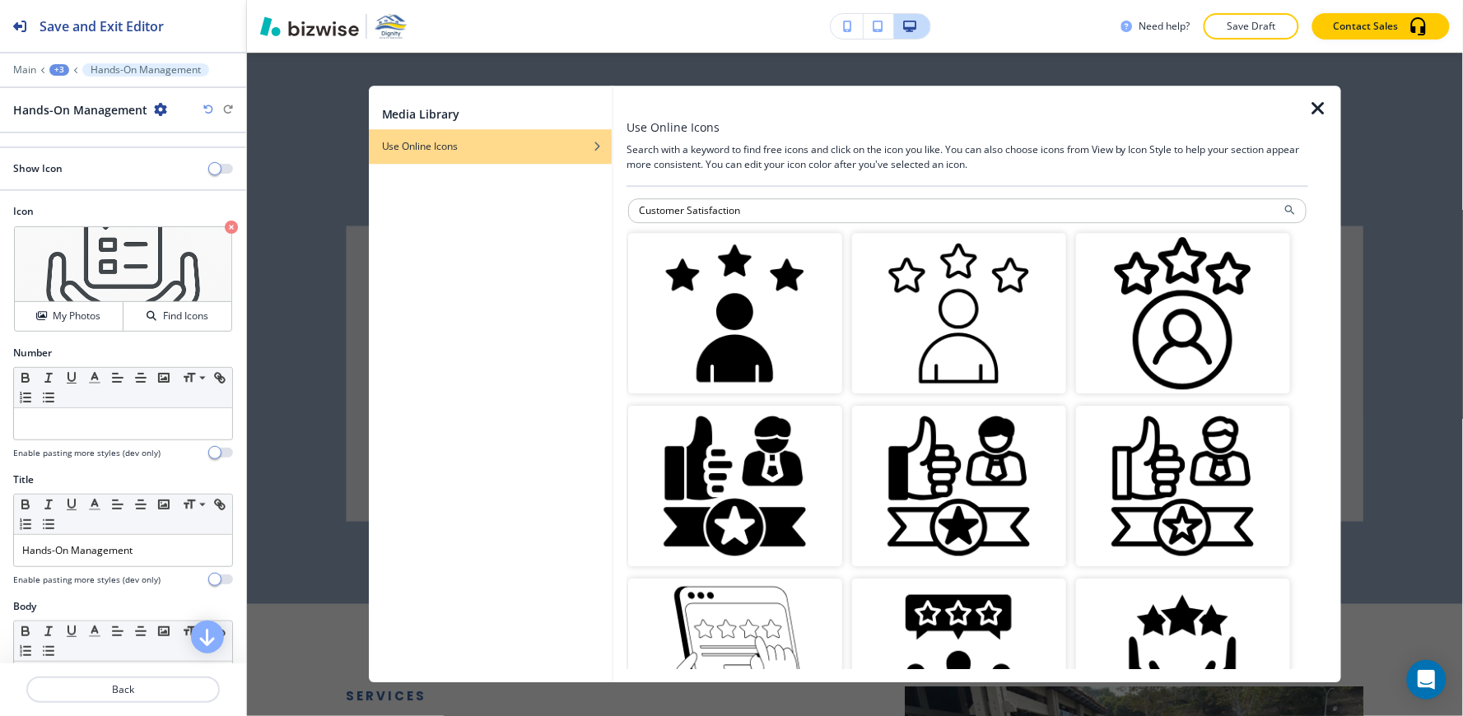
drag, startPoint x: 642, startPoint y: 218, endPoint x: 416, endPoint y: 253, distance: 228.2
click at [416, 253] on div "Media Library Use Online Icons Use Online Icons Search with a keyword to find f…" at bounding box center [855, 384] width 973 height 597
paste input "Quality Service"
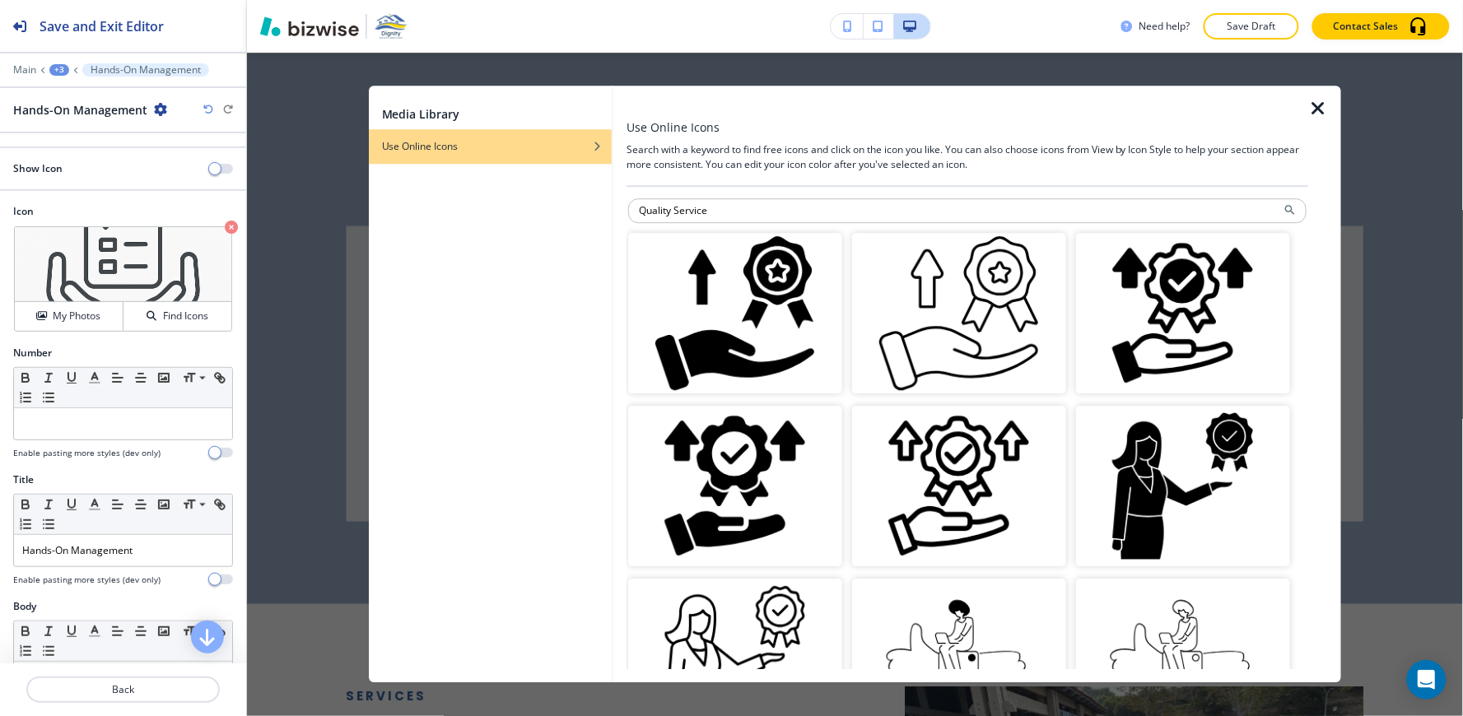
drag, startPoint x: 696, startPoint y: 225, endPoint x: 637, endPoint y: 226, distance: 58.4
type input "hands with stars"
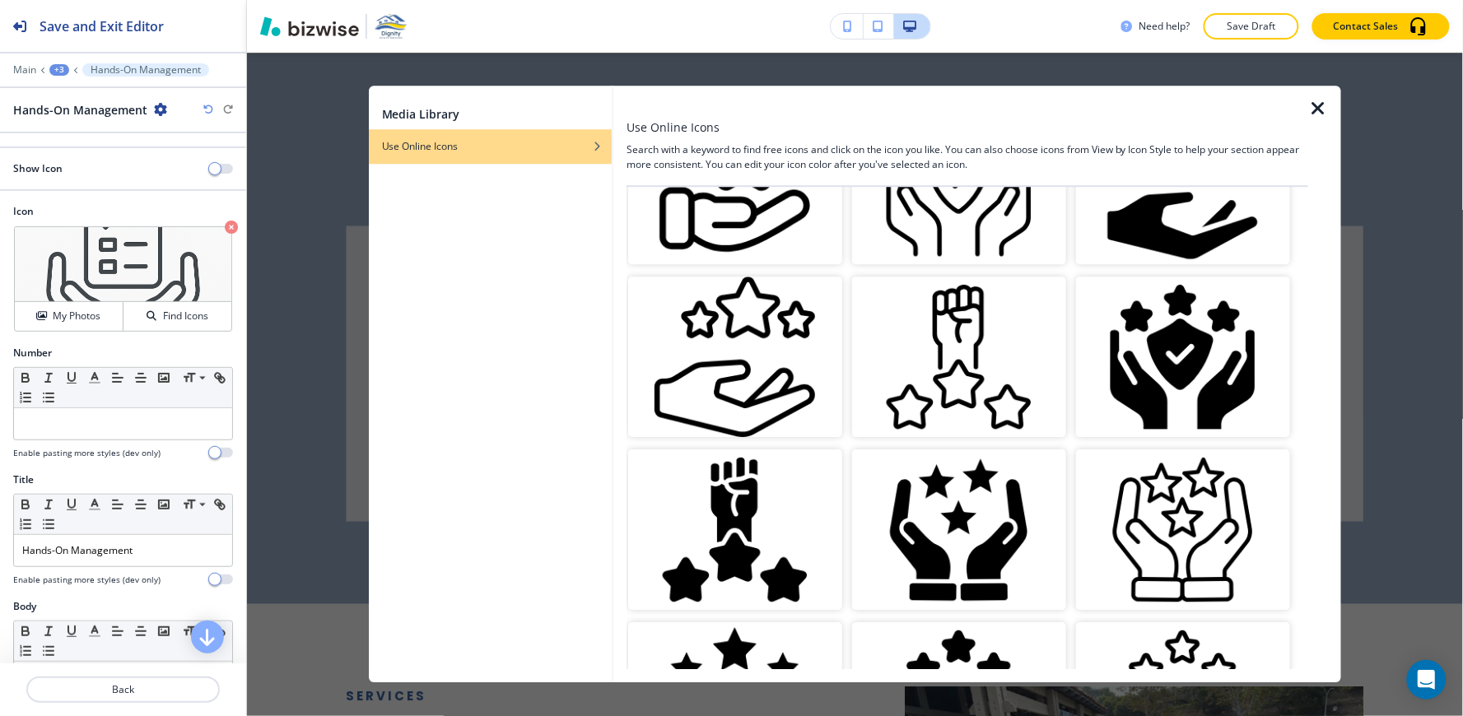
scroll to position [2171, 0]
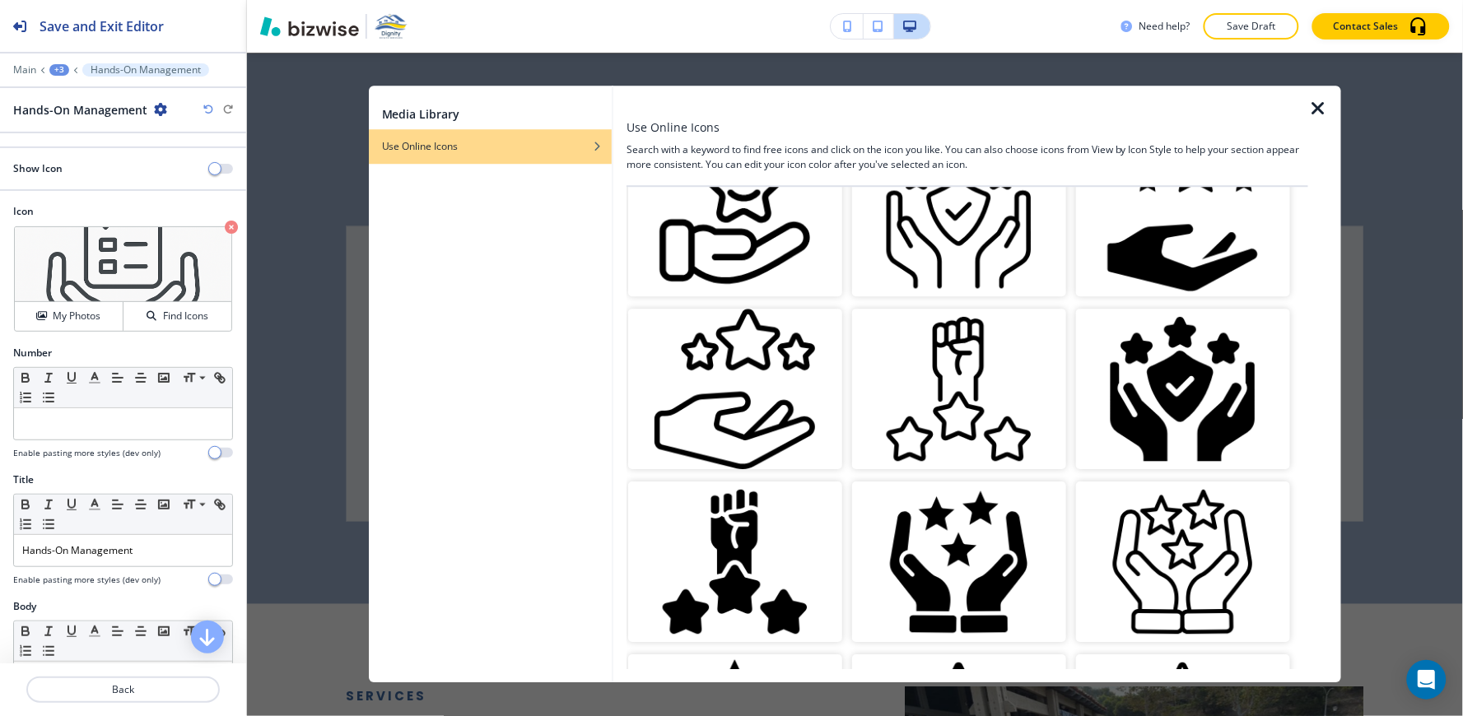
click at [702, 356] on img "button" at bounding box center [735, 389] width 214 height 161
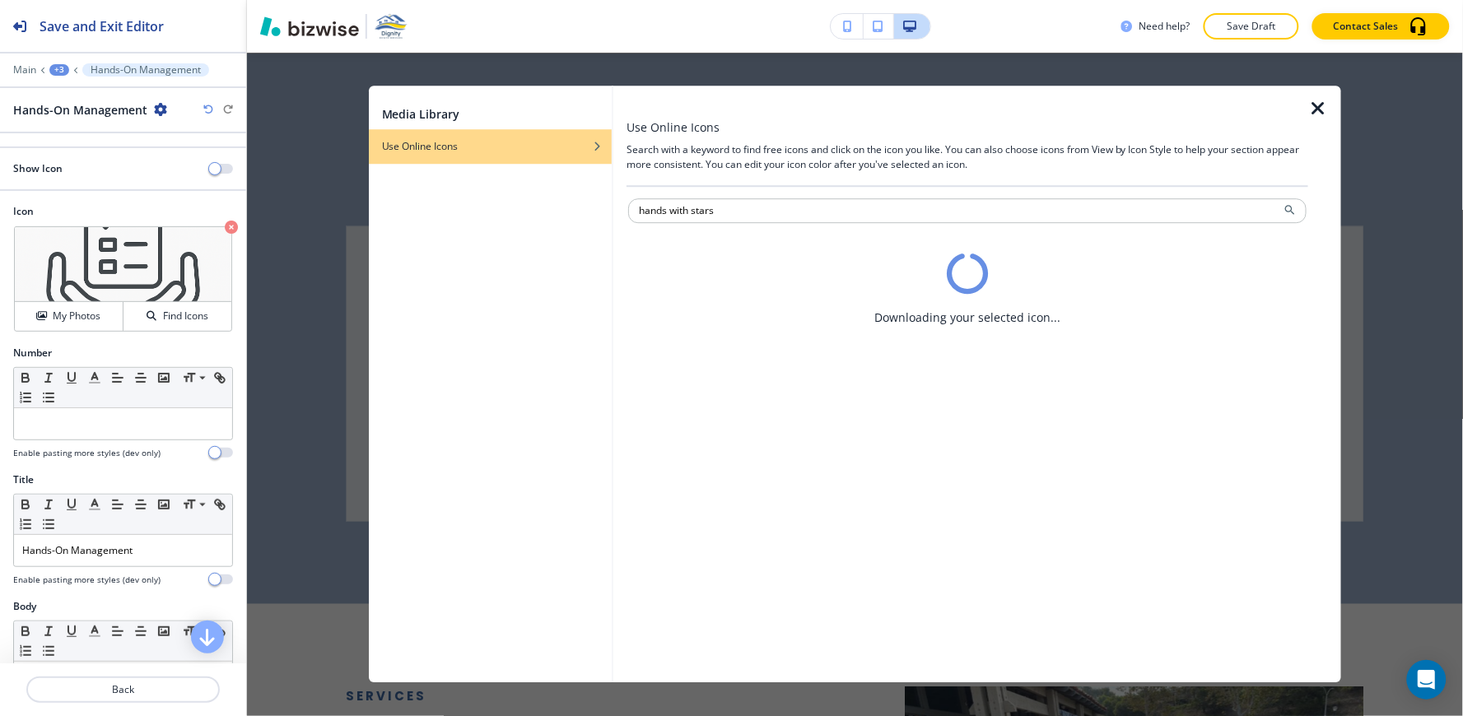
scroll to position [0, 0]
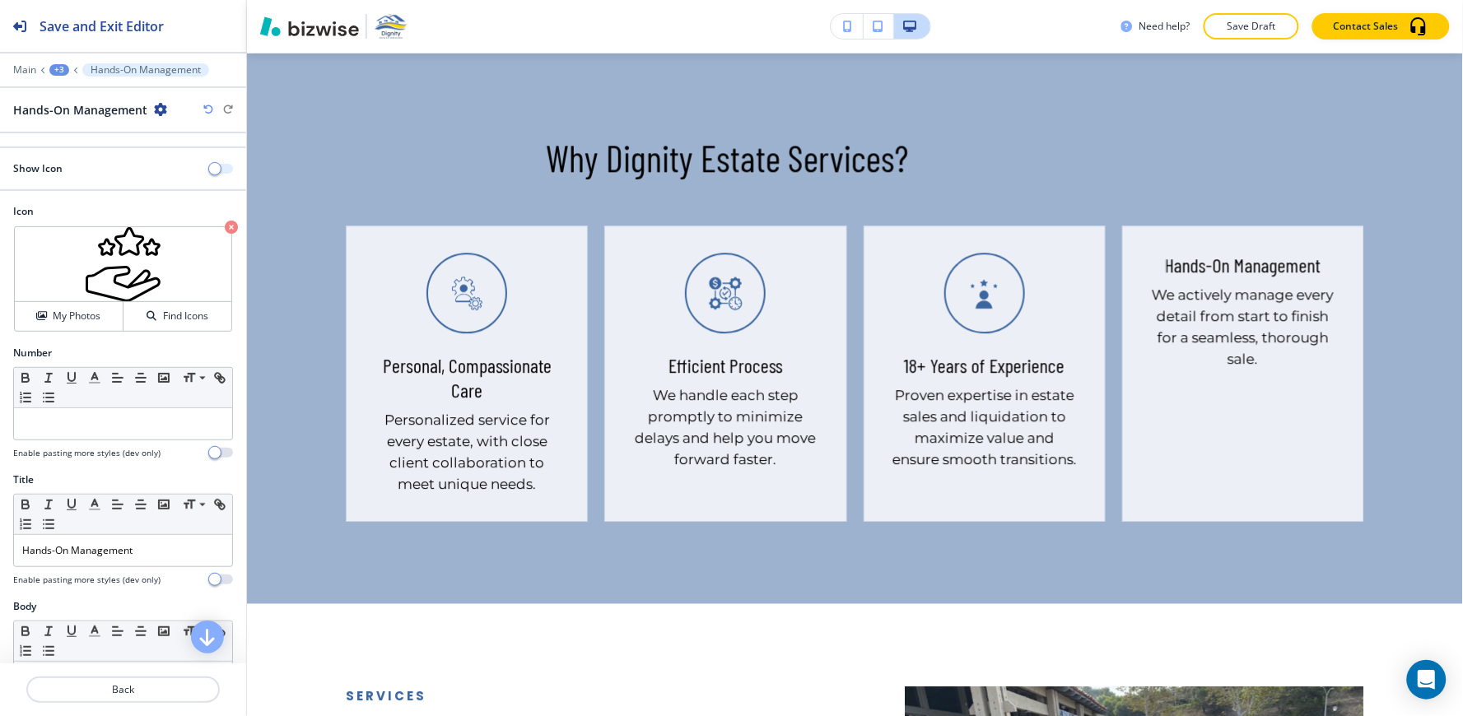
click at [208, 167] on span "button" at bounding box center [214, 168] width 13 height 13
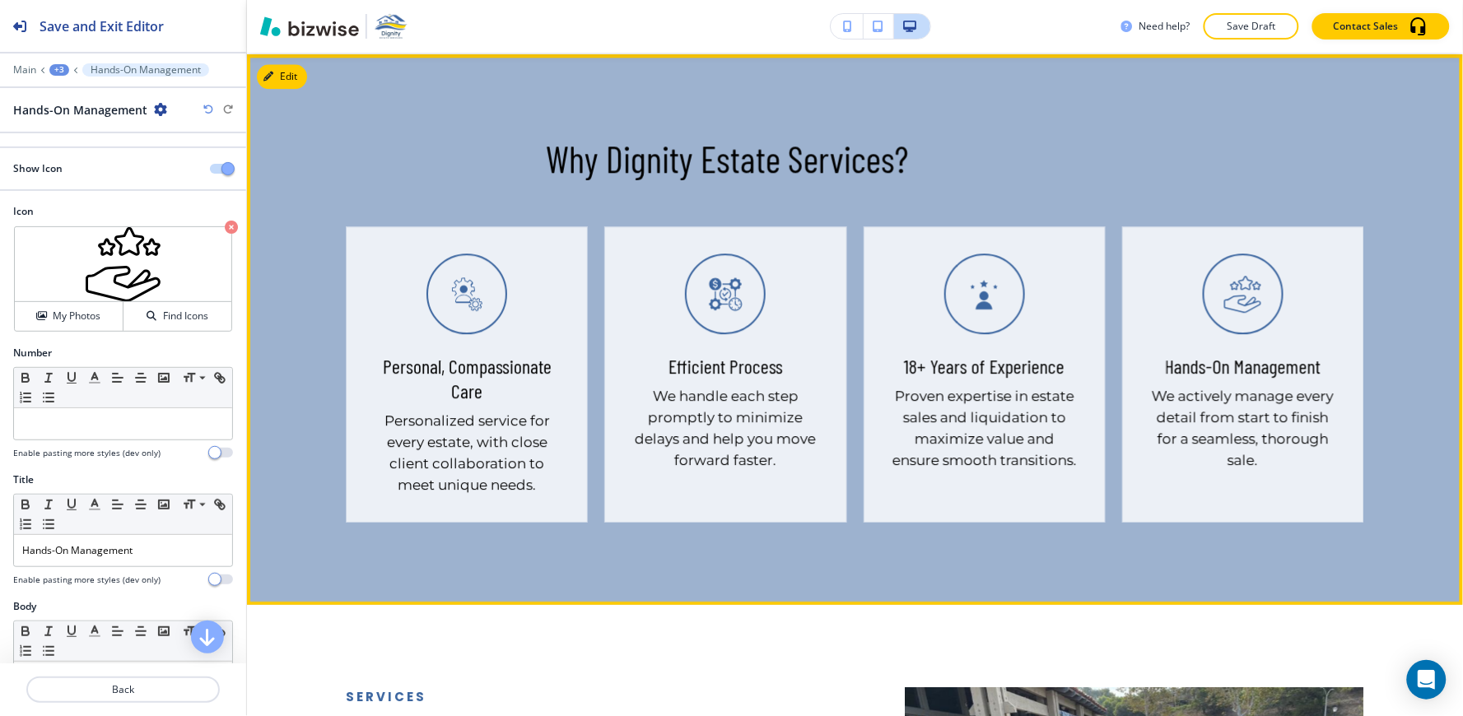
scroll to position [1249, 0]
click at [299, 77] on button "Edit This Section" at bounding box center [312, 75] width 111 height 25
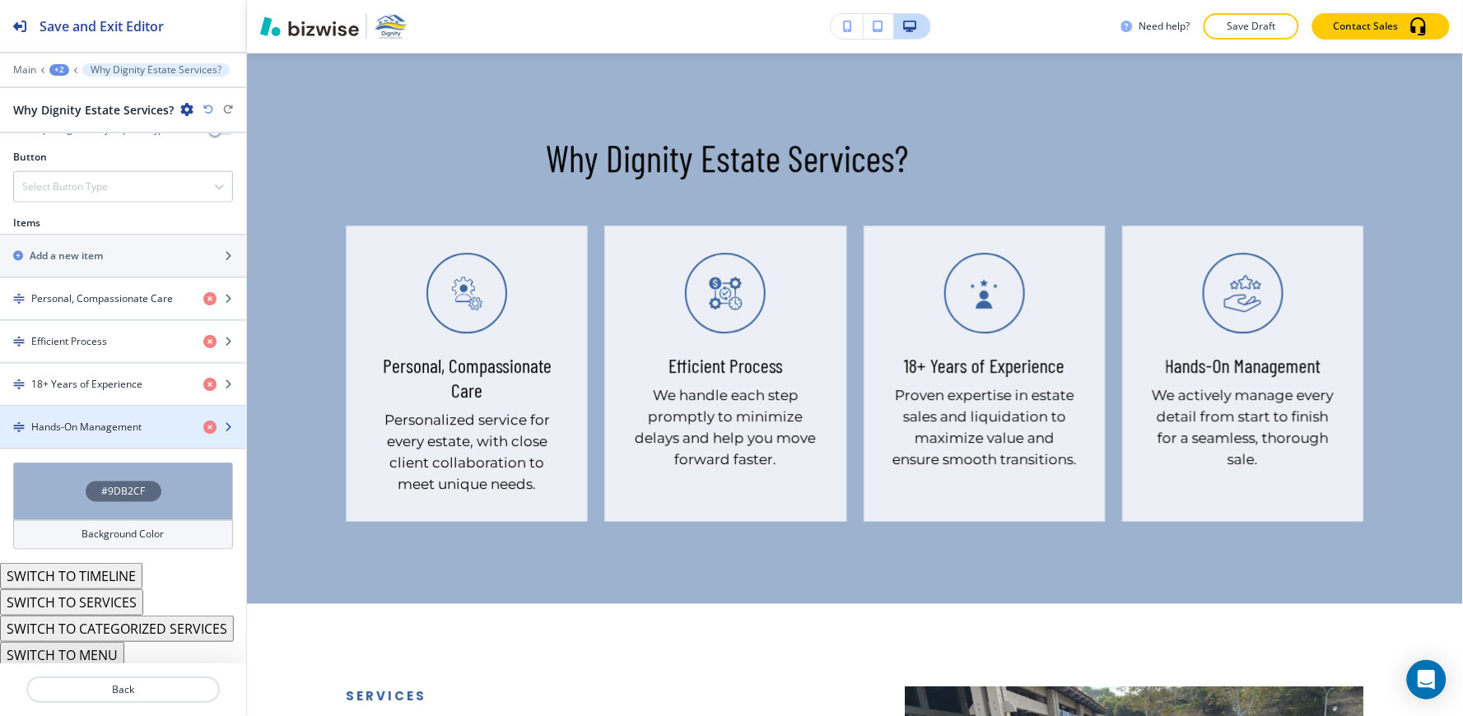
scroll to position [579, 0]
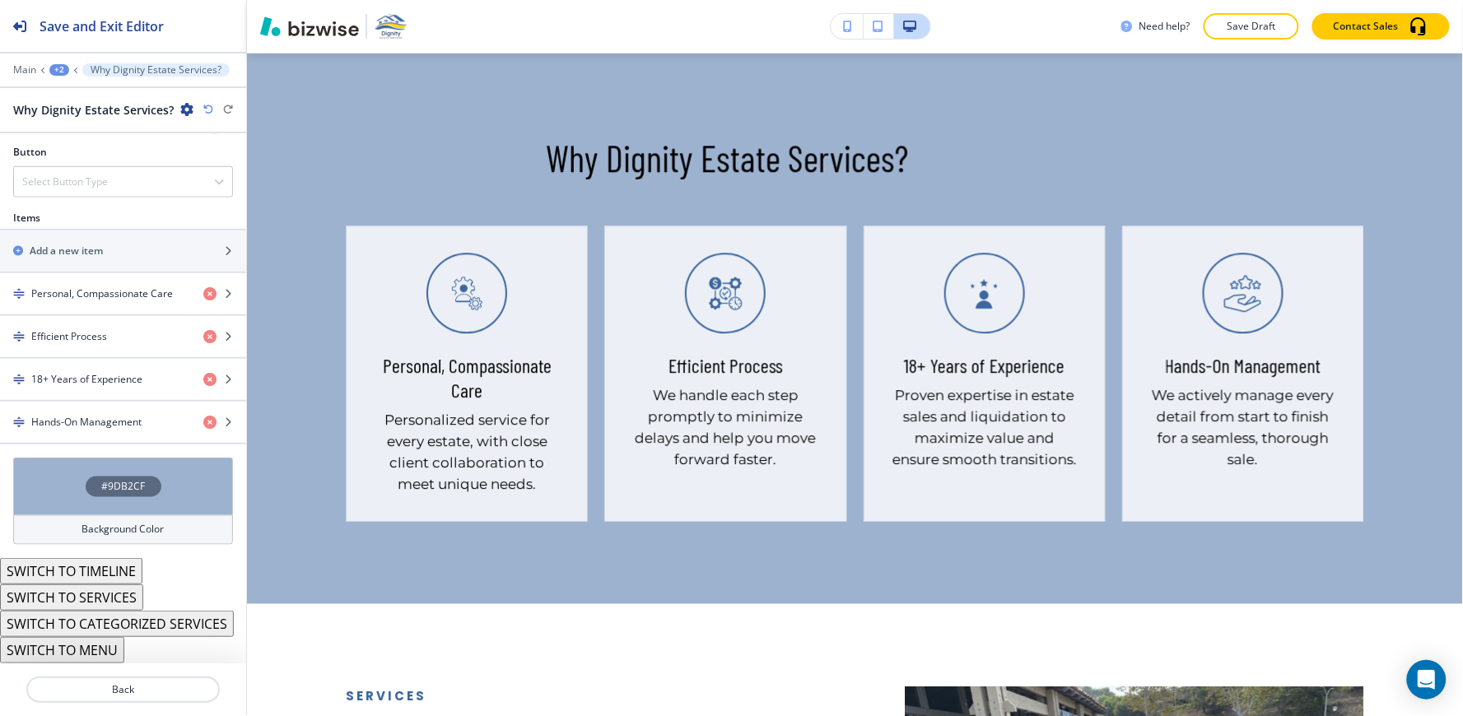
click at [107, 520] on div "Background Color" at bounding box center [123, 530] width 220 height 30
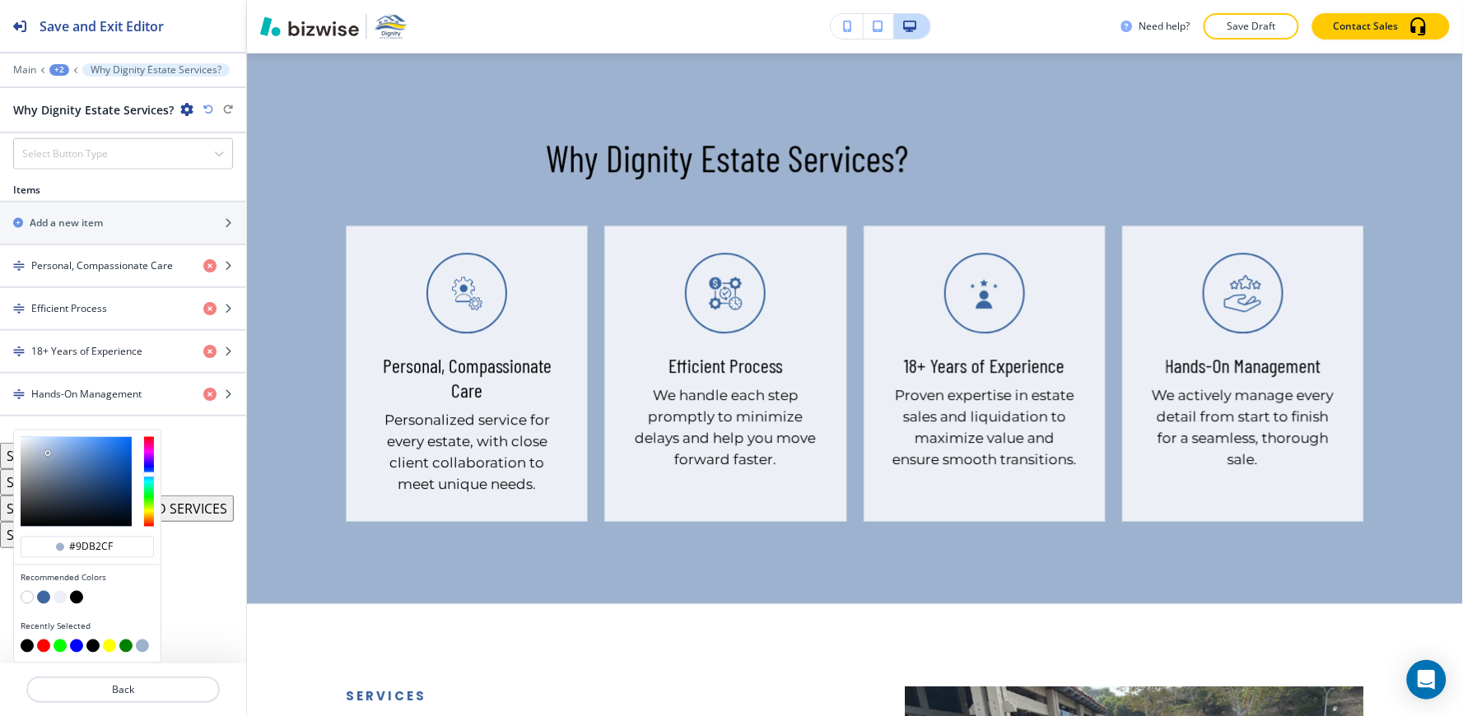
click at [61, 593] on button "button" at bounding box center [60, 597] width 13 height 13
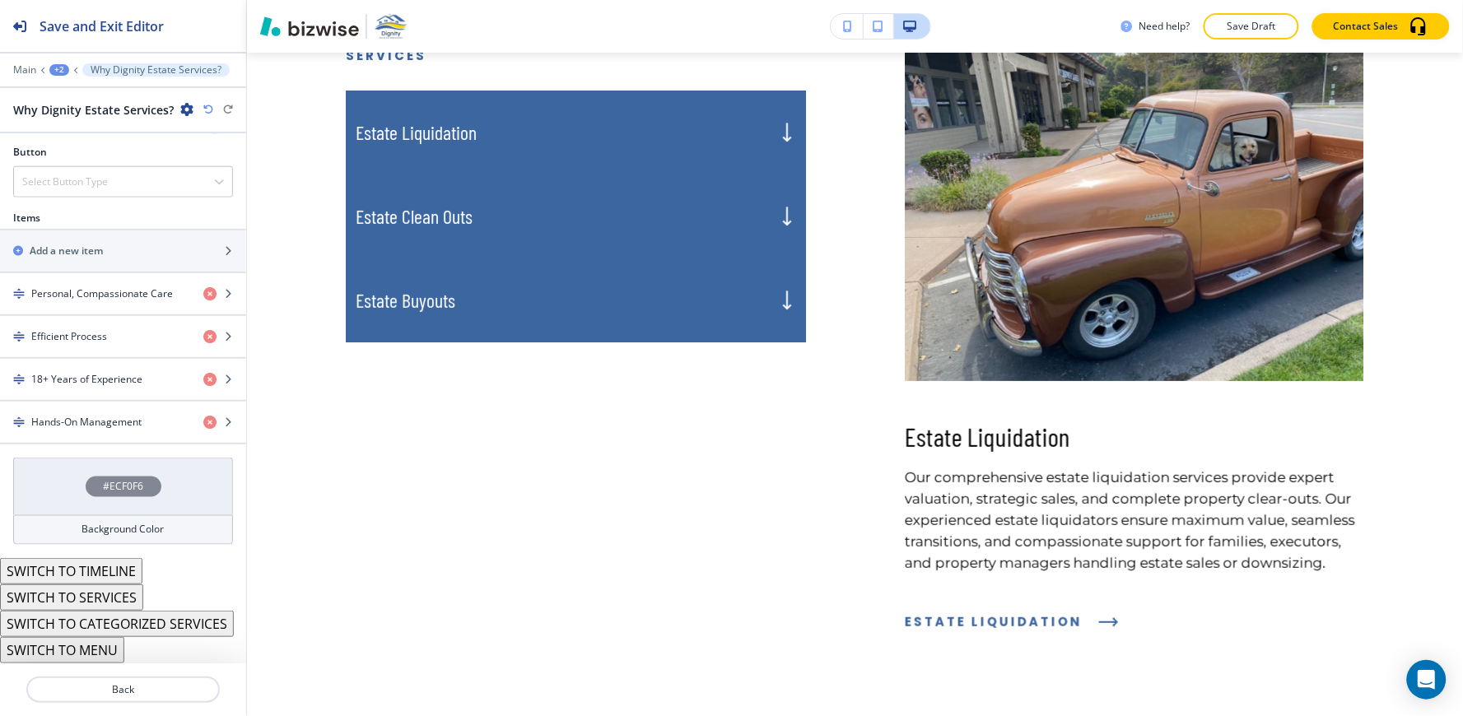
scroll to position [1616, 0]
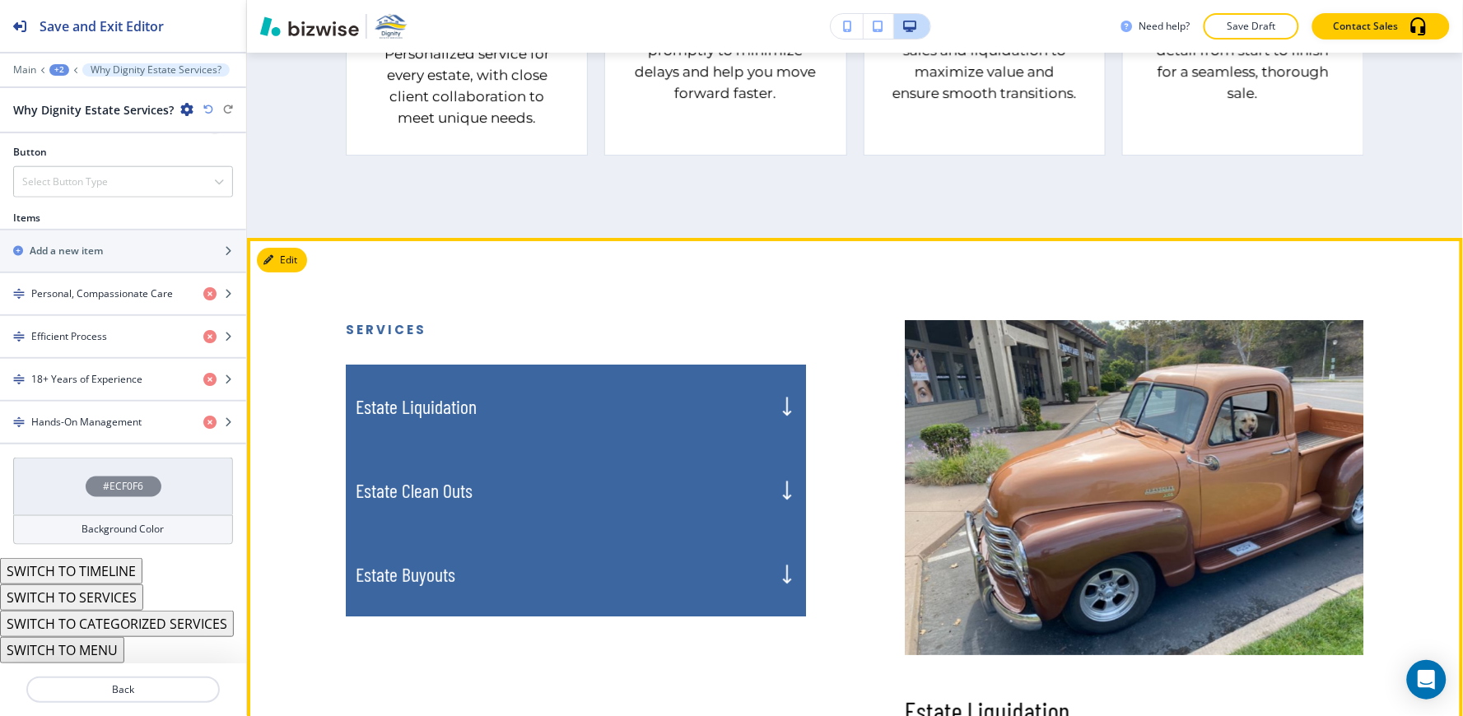
drag, startPoint x: 582, startPoint y: 449, endPoint x: 584, endPoint y: 421, distance: 28.1
click at [582, 446] on div "Estate Liquidation Estate Clean Outs Estate Buyouts" at bounding box center [576, 491] width 460 height 252
click at [584, 417] on div "Estate Liquidation" at bounding box center [576, 407] width 460 height 84
click at [585, 416] on div "Estate Liquidation" at bounding box center [576, 407] width 460 height 84
drag, startPoint x: 607, startPoint y: 506, endPoint x: 607, endPoint y: 494, distance: 12.3
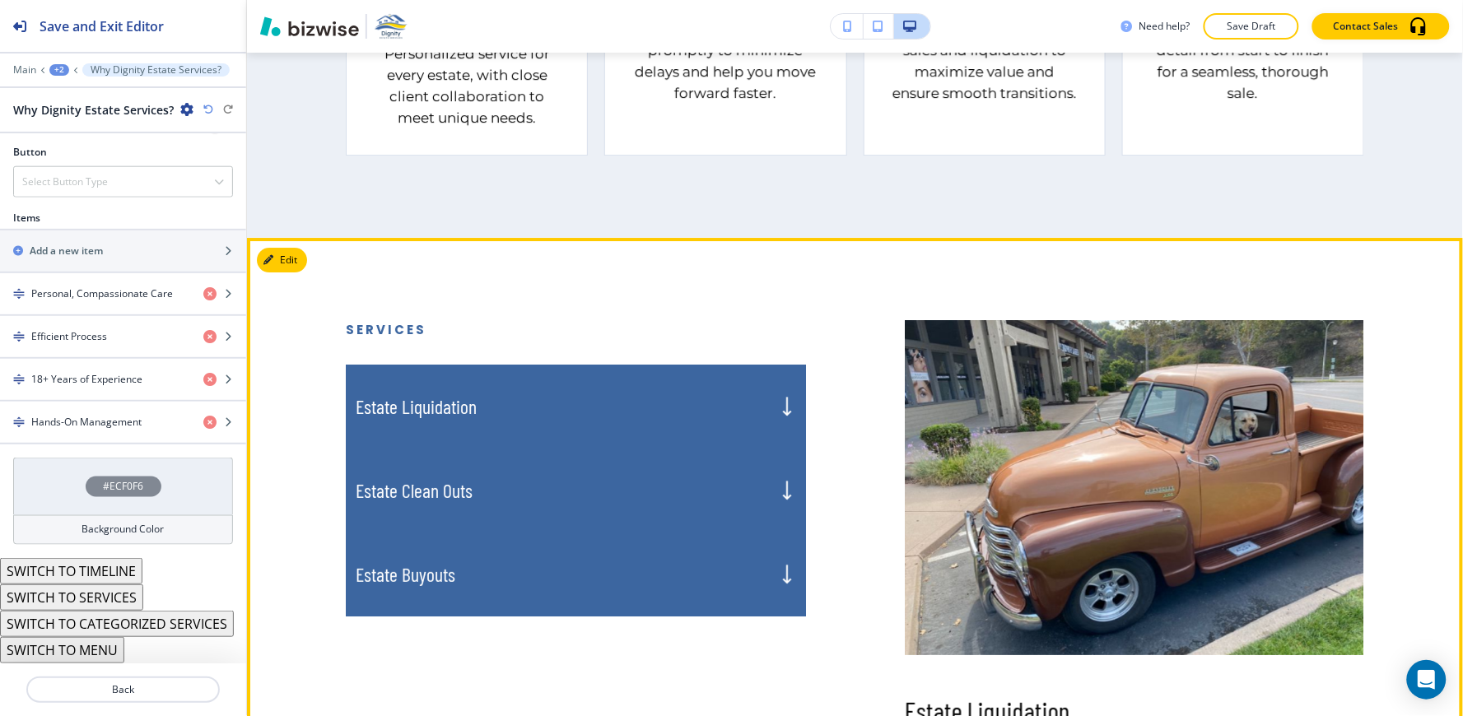
click at [607, 502] on div "Estate Clean Outs" at bounding box center [576, 491] width 460 height 84
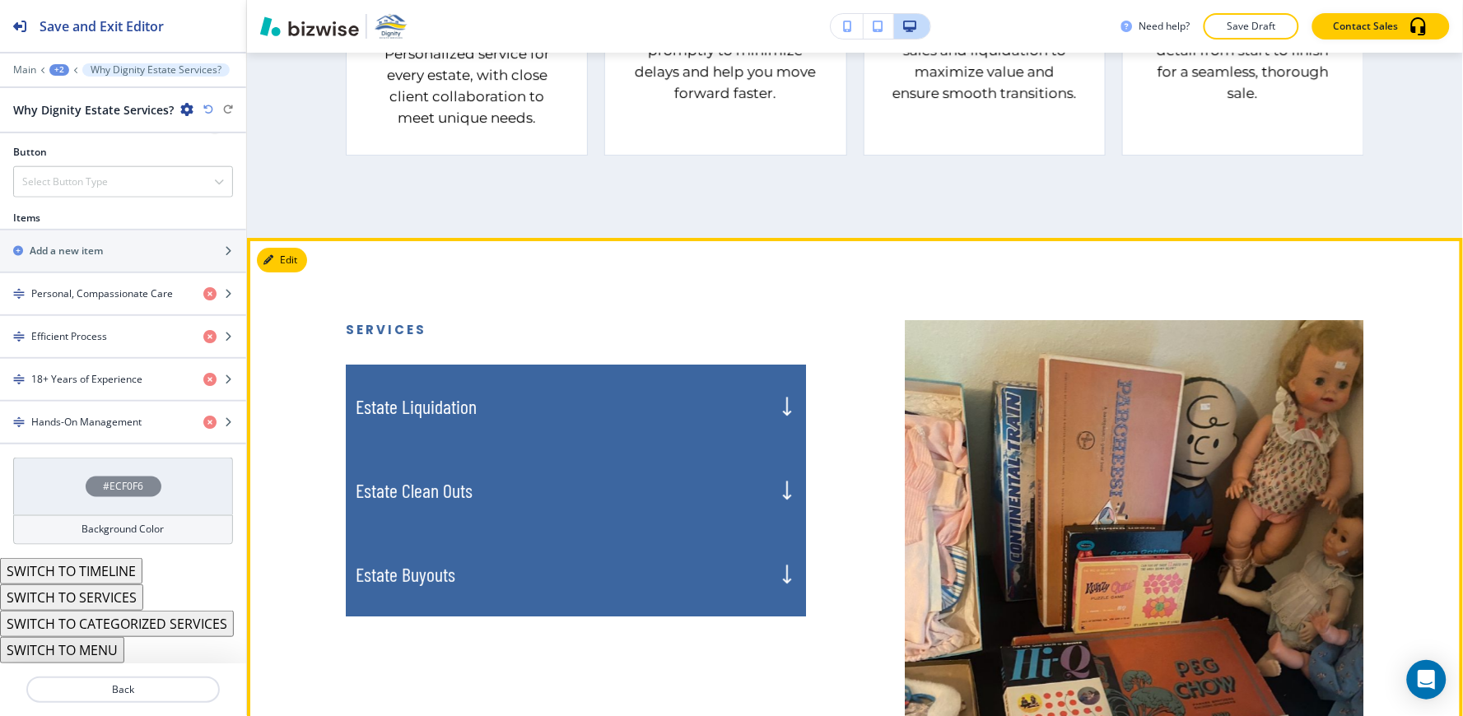
drag, startPoint x: 607, startPoint y: 494, endPoint x: 607, endPoint y: 569, distance: 74.9
click at [606, 495] on div "Estate Clean Outs" at bounding box center [576, 491] width 460 height 84
click at [607, 572] on div "Estate Buyouts" at bounding box center [576, 575] width 460 height 84
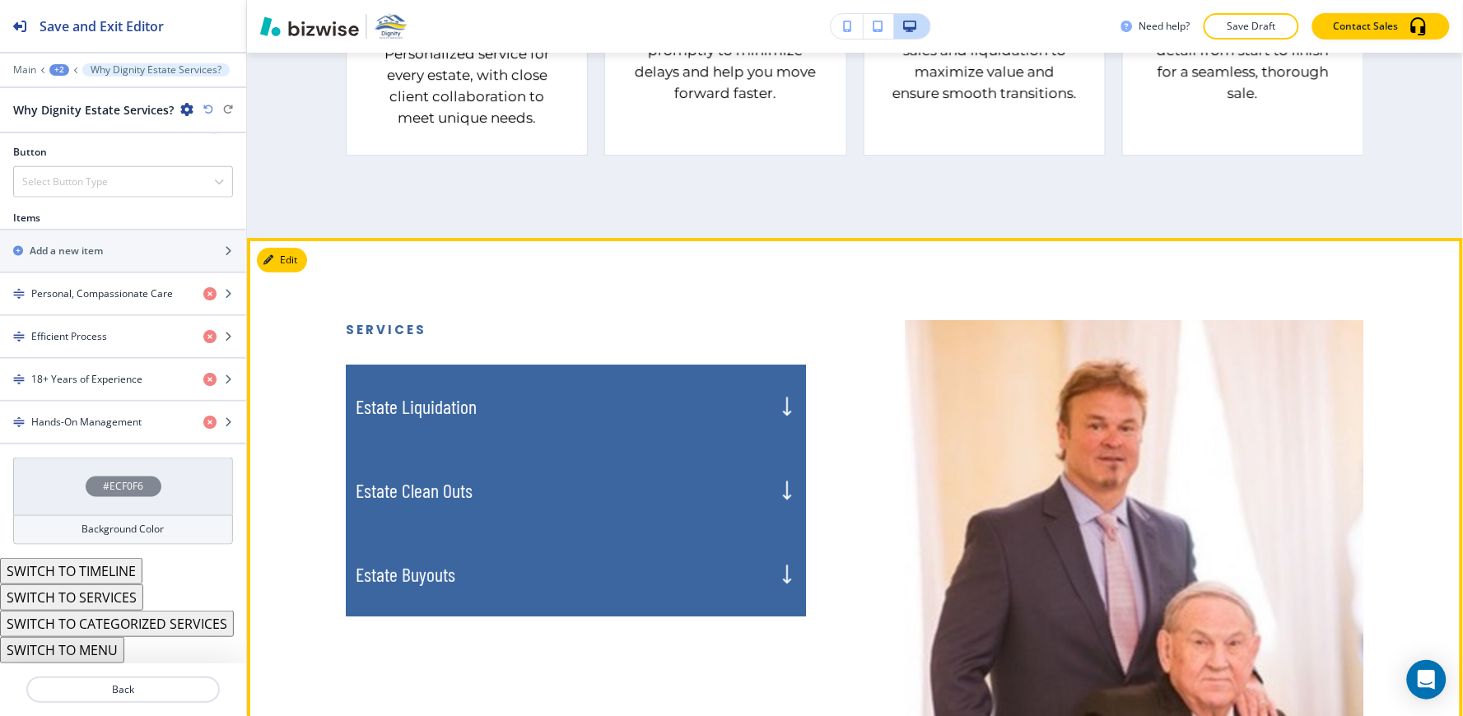
click at [591, 471] on div "Estate Clean Outs" at bounding box center [576, 491] width 460 height 84
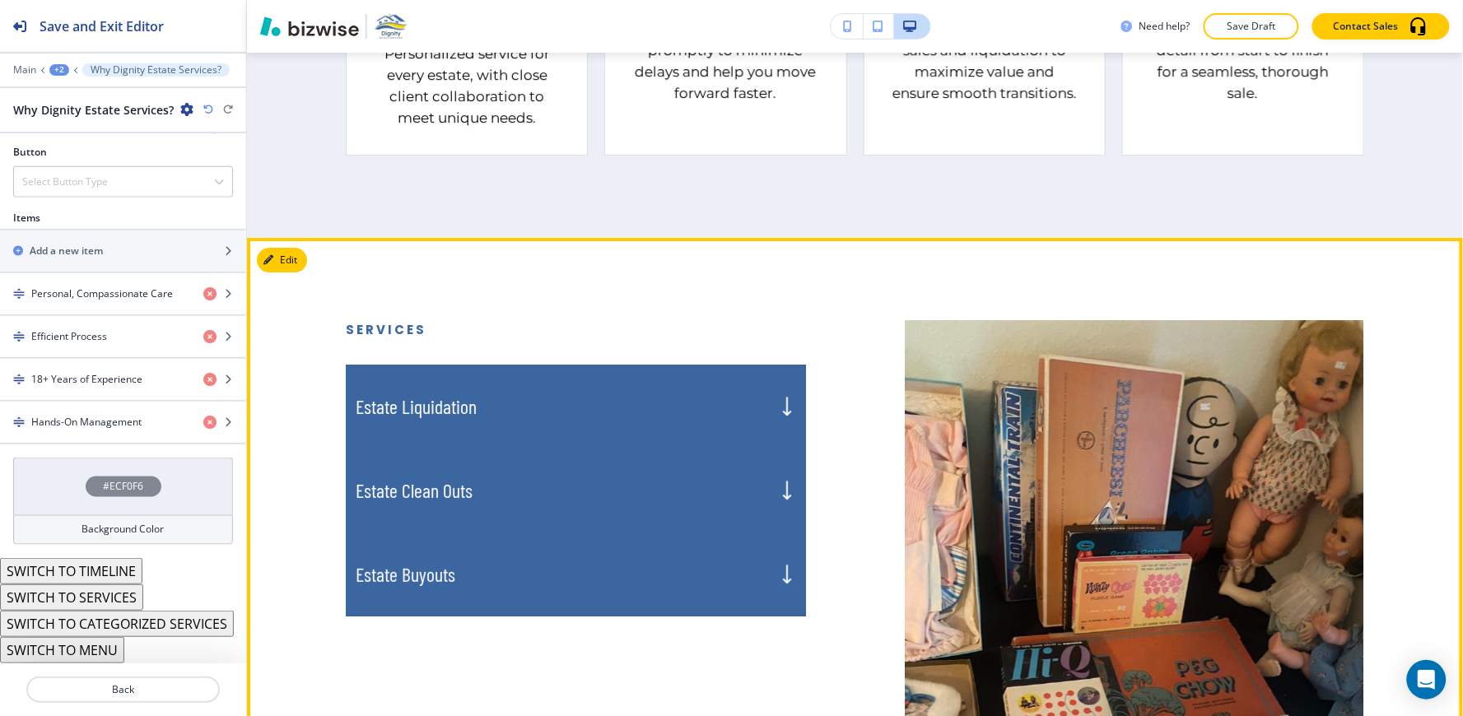
click at [550, 375] on div "Estate Liquidation" at bounding box center [576, 407] width 460 height 84
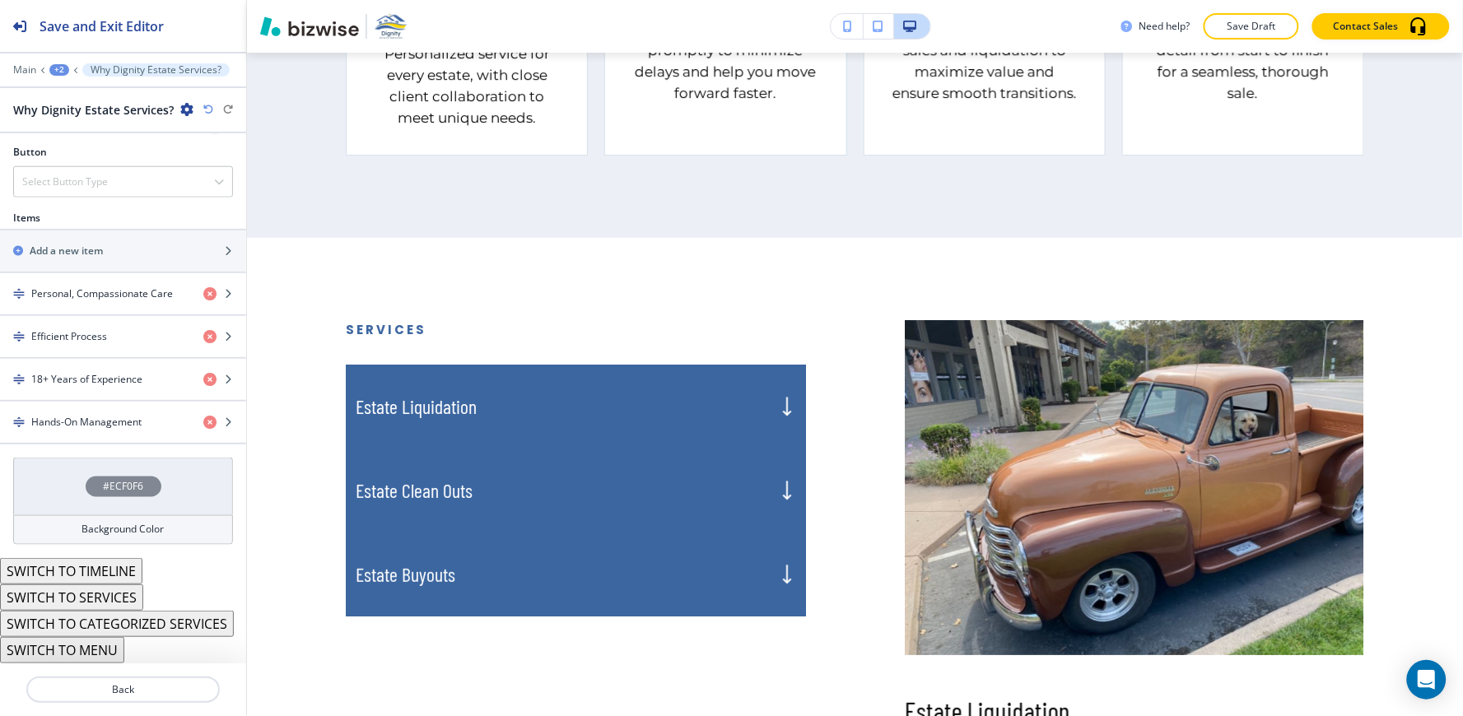
click at [273, 261] on div "Edit Services Estate Liquidation Estate Clean Outs Estate Buyouts Estate Liquid…" at bounding box center [855, 619] width 1216 height 763
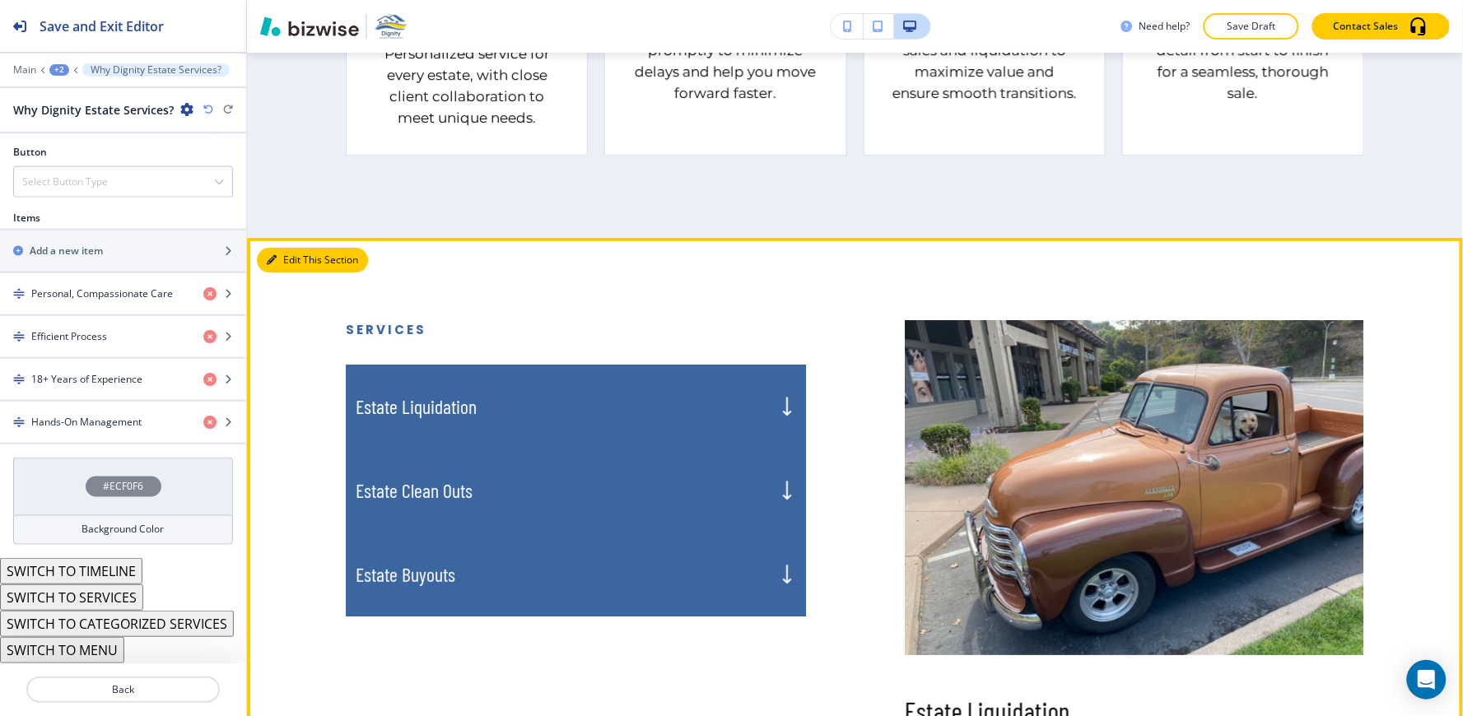
click at [295, 265] on button "Edit This Section" at bounding box center [312, 260] width 111 height 25
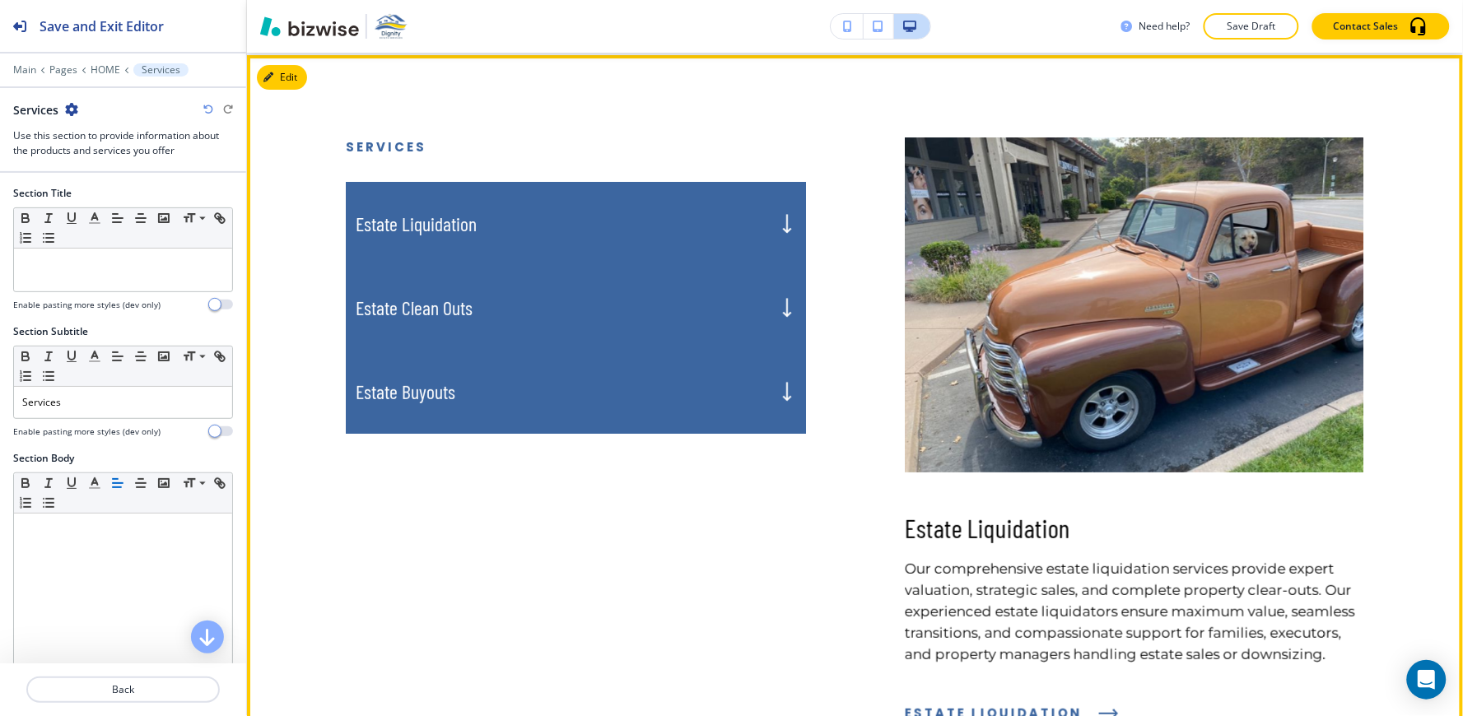
scroll to position [1800, 0]
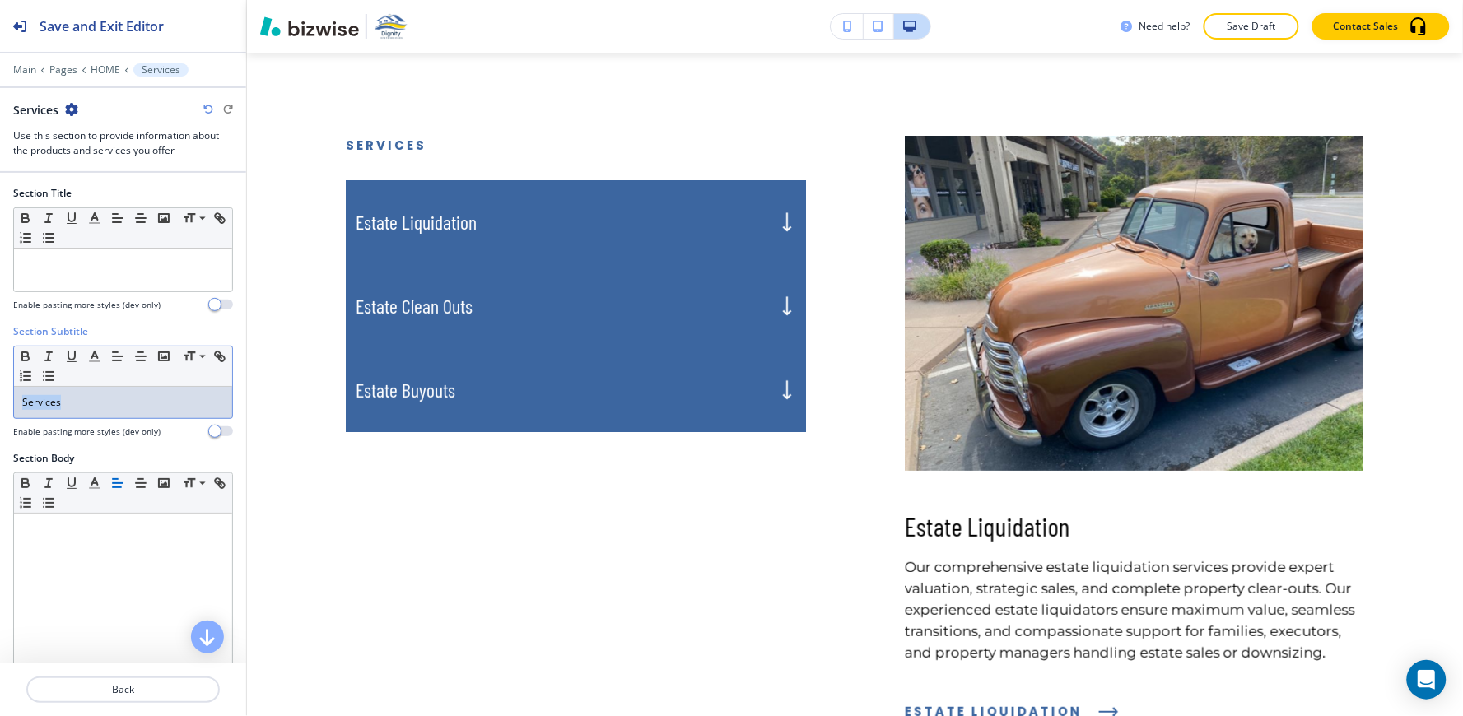
drag, startPoint x: 100, startPoint y: 397, endPoint x: 0, endPoint y: 430, distance: 105.2
click at [0, 430] on div "Section Subtitle Small Normal Large Huge Services Enable pasting more styles (d…" at bounding box center [123, 387] width 246 height 127
copy p "Services"
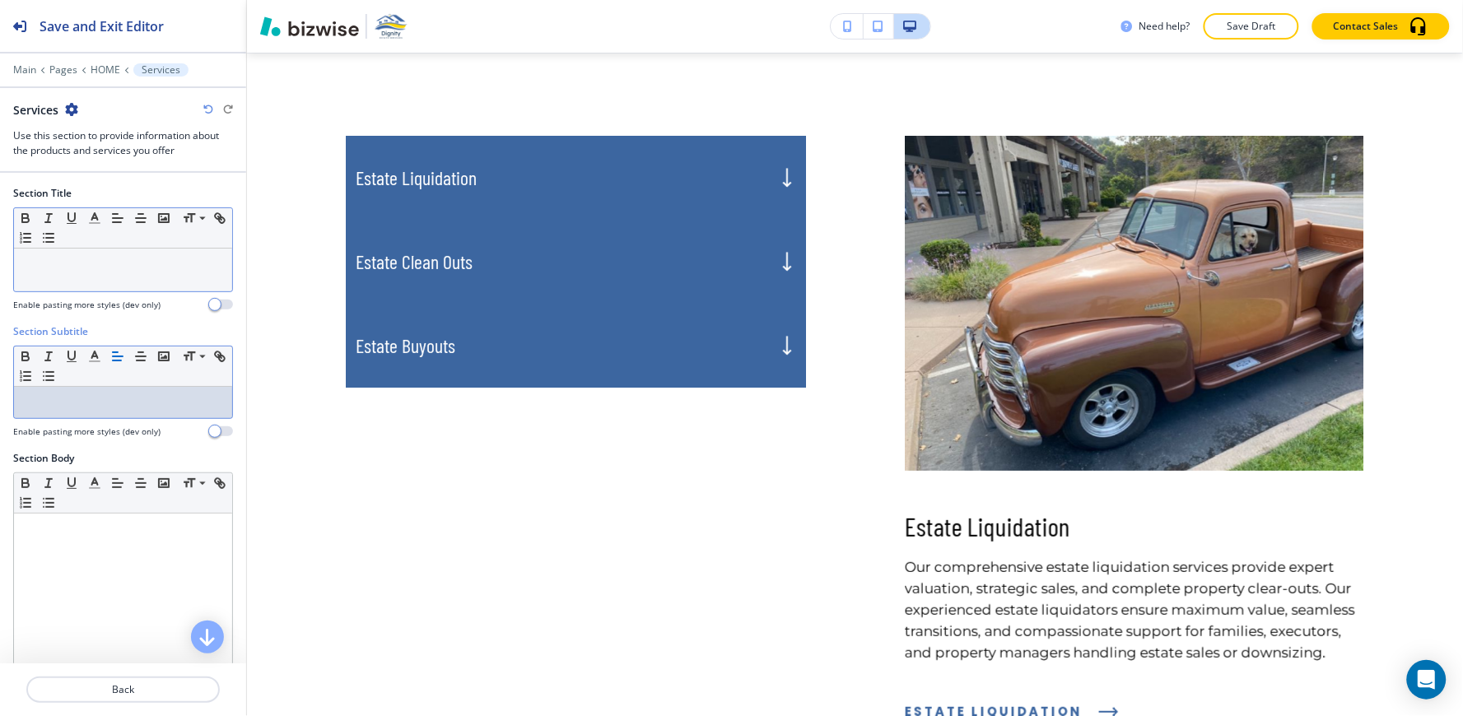
click at [202, 258] on p at bounding box center [123, 264] width 202 height 15
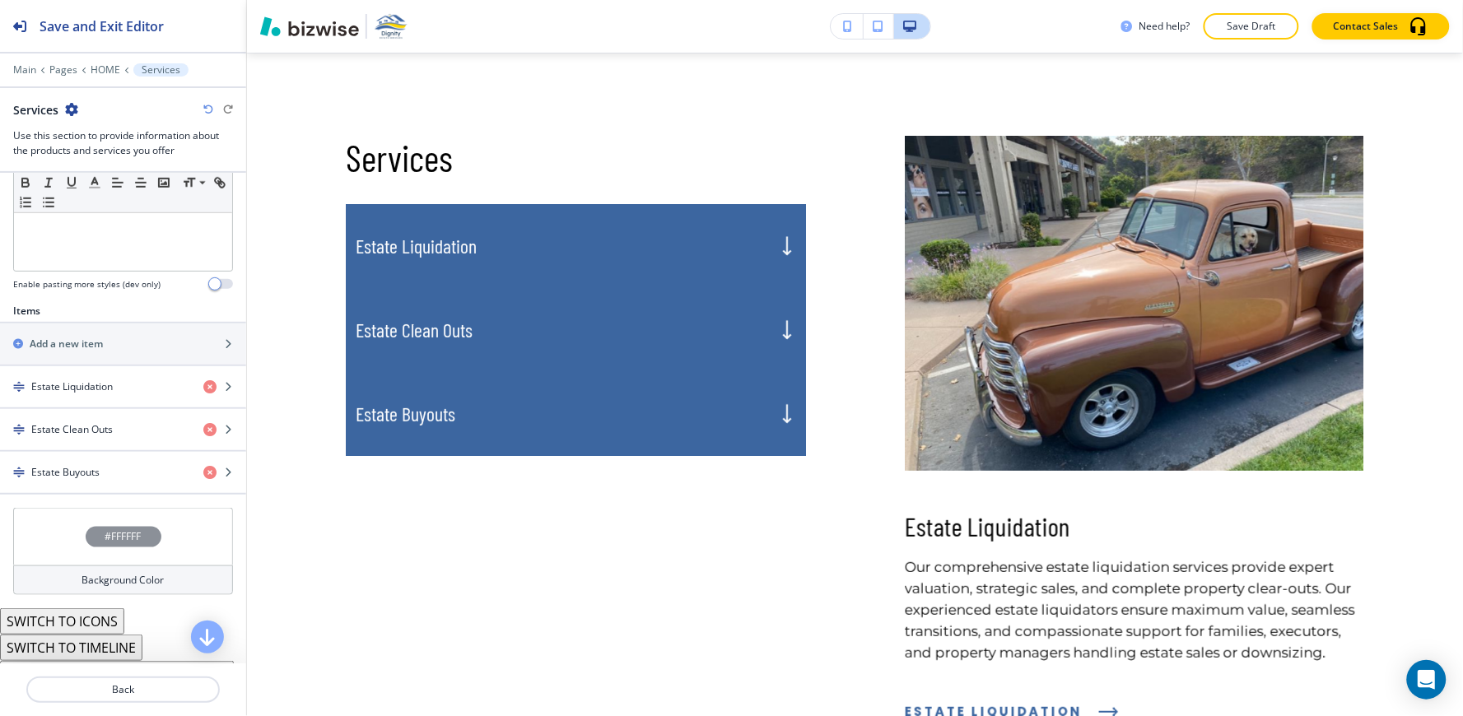
scroll to position [482, 0]
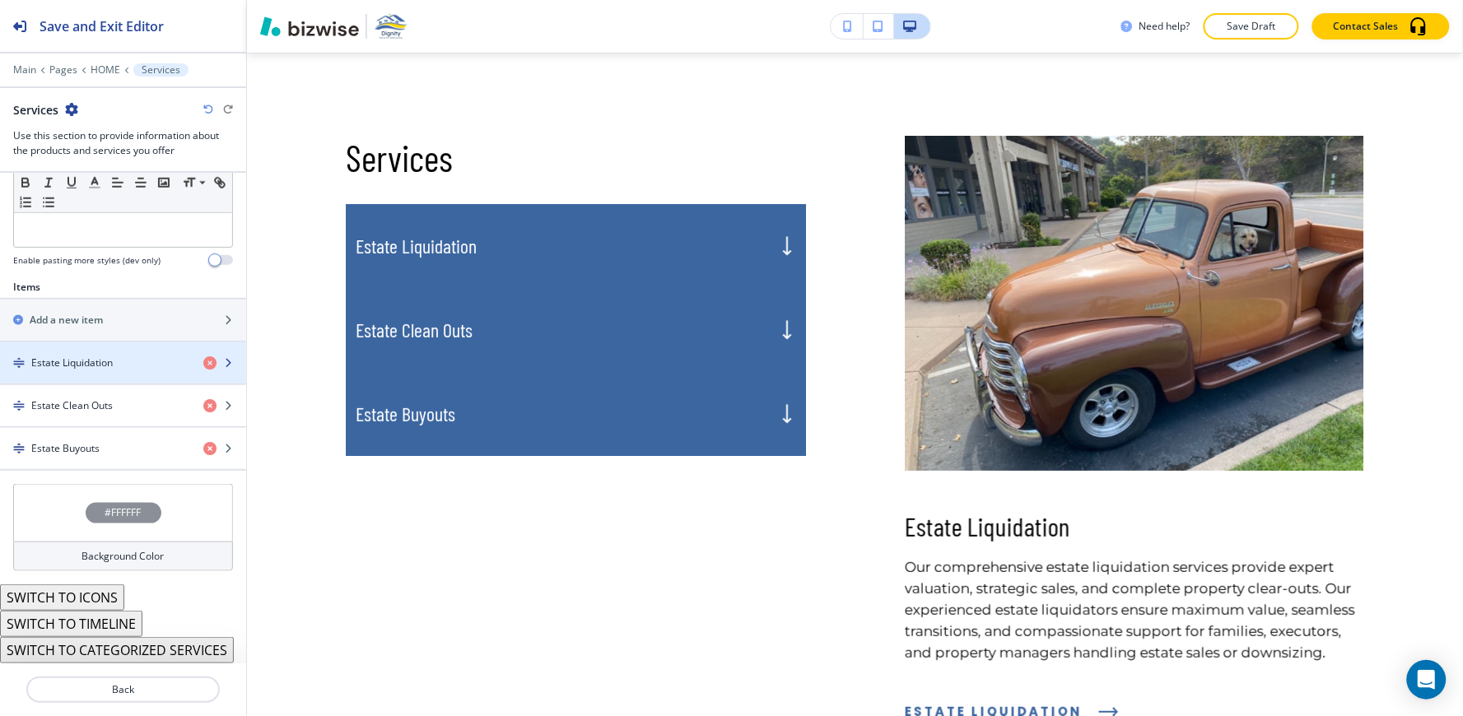
click at [119, 372] on div "button" at bounding box center [123, 376] width 246 height 13
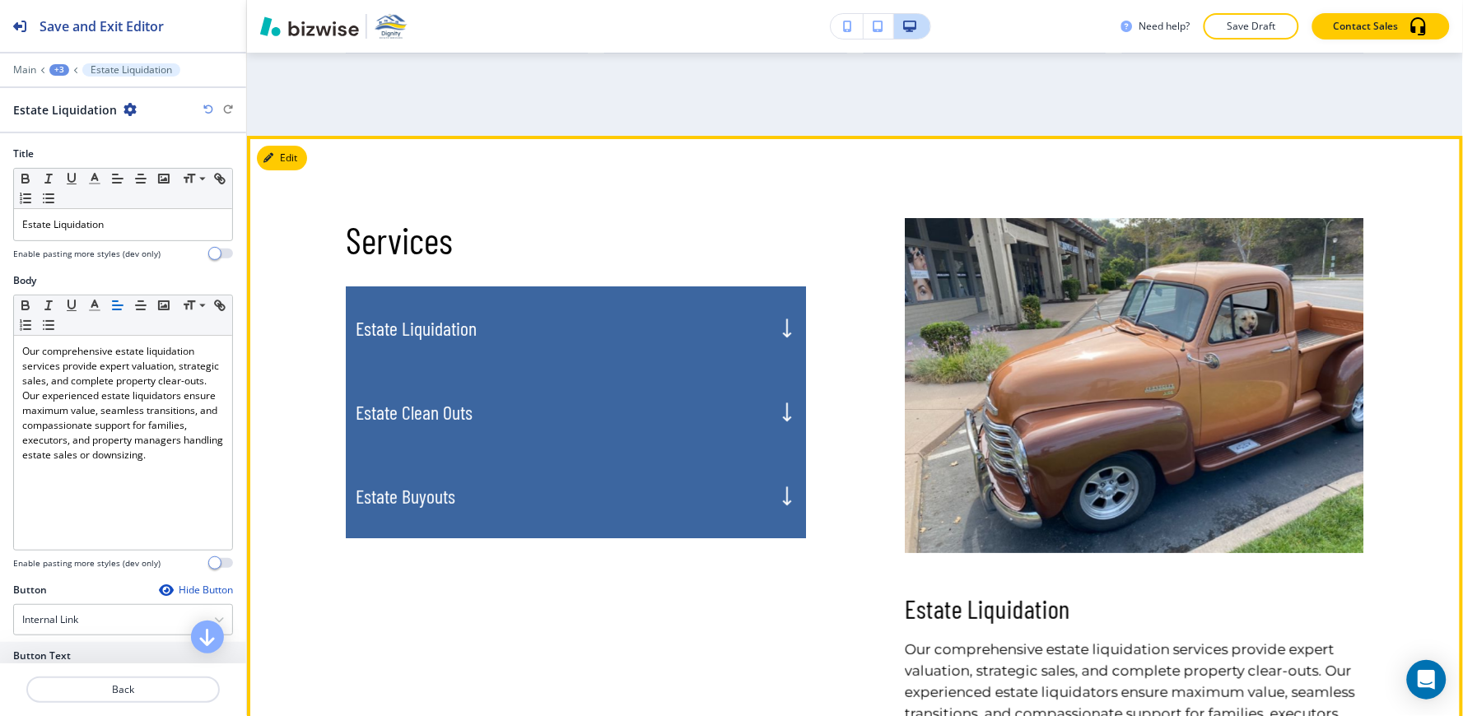
scroll to position [1617, 0]
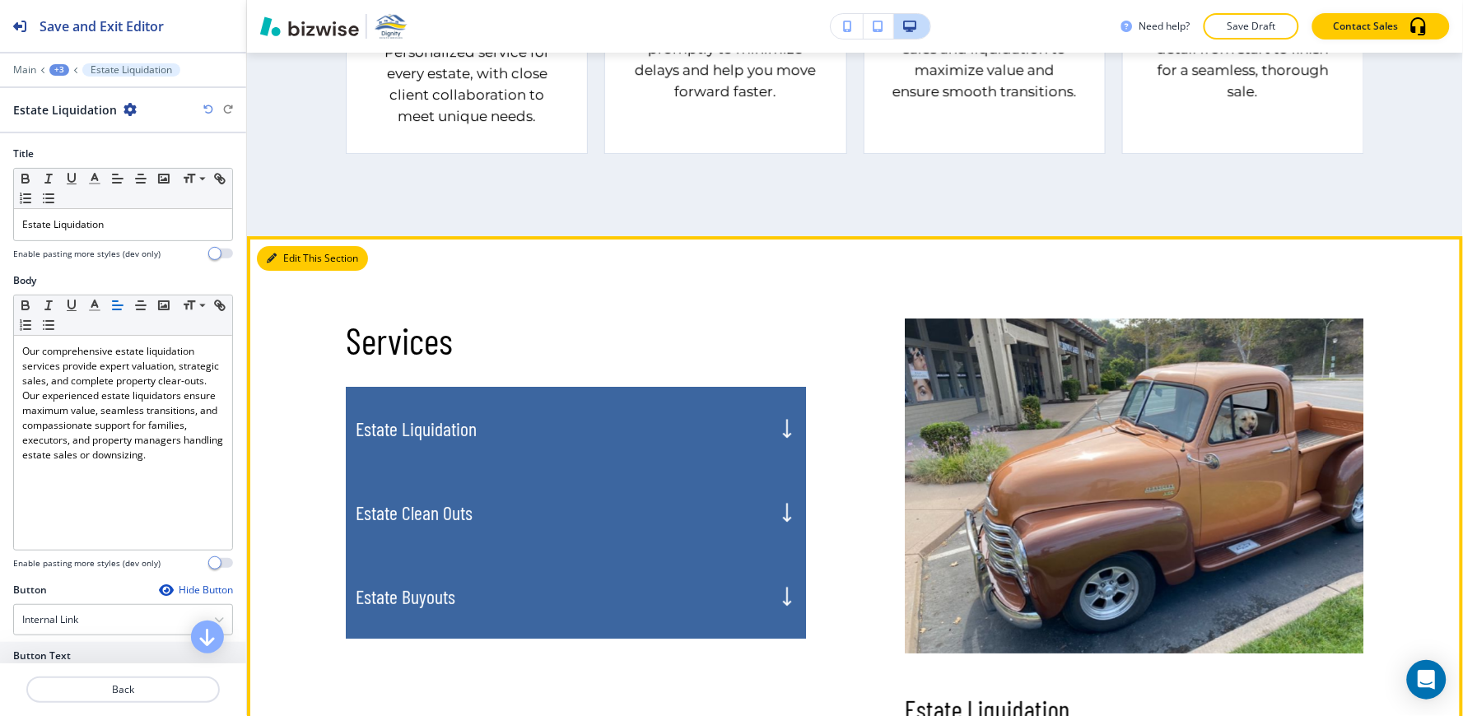
click at [281, 246] on button "Edit This Section" at bounding box center [312, 258] width 111 height 25
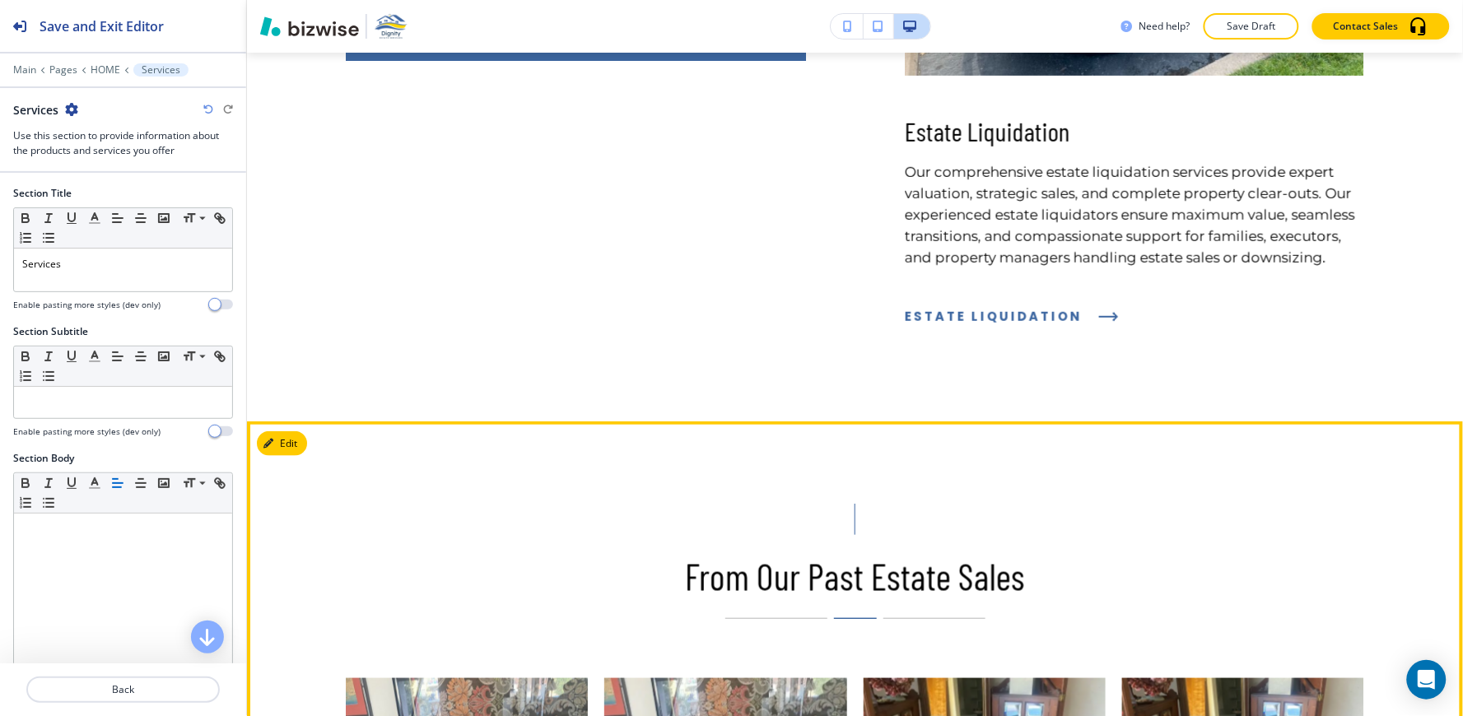
scroll to position [2166, 0]
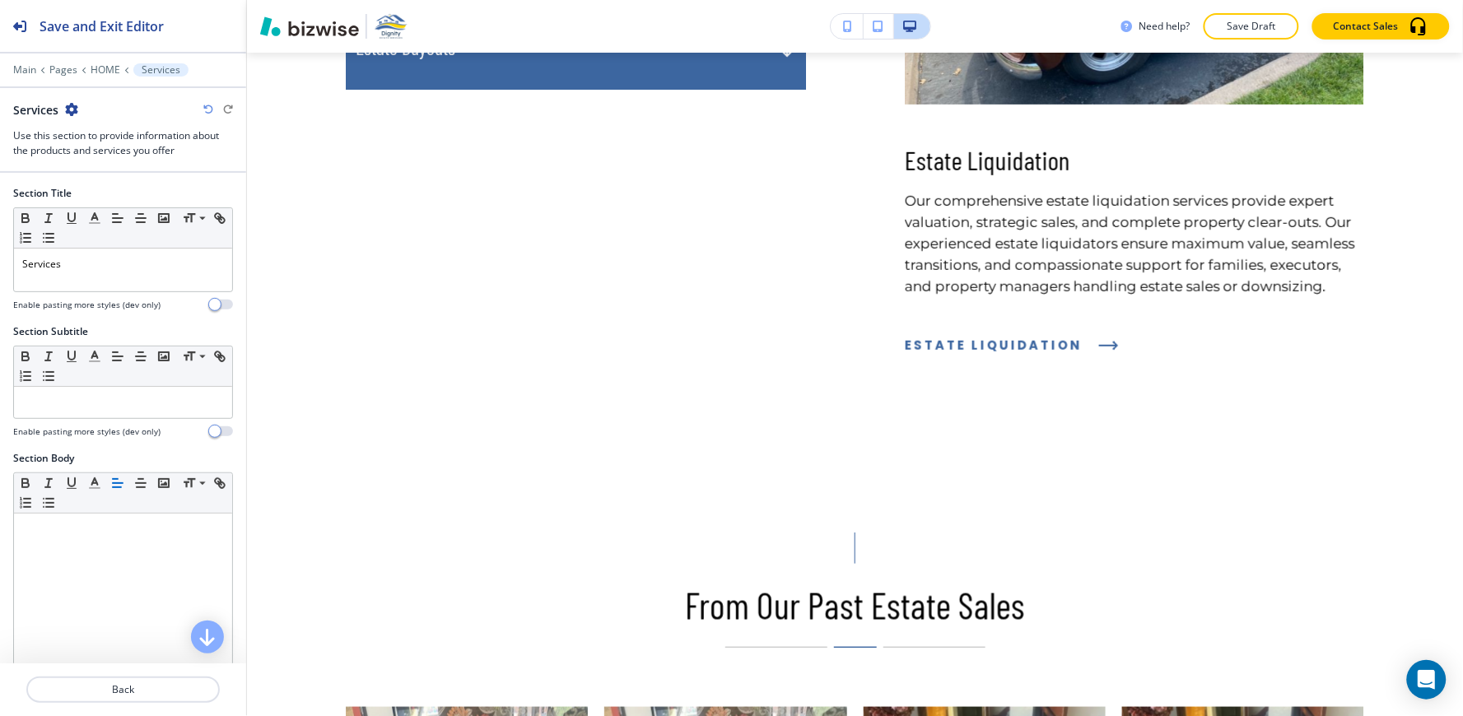
click at [72, 108] on icon "button" at bounding box center [71, 109] width 13 height 13
click at [103, 190] on p "Delete Section" at bounding box center [118, 195] width 84 height 15
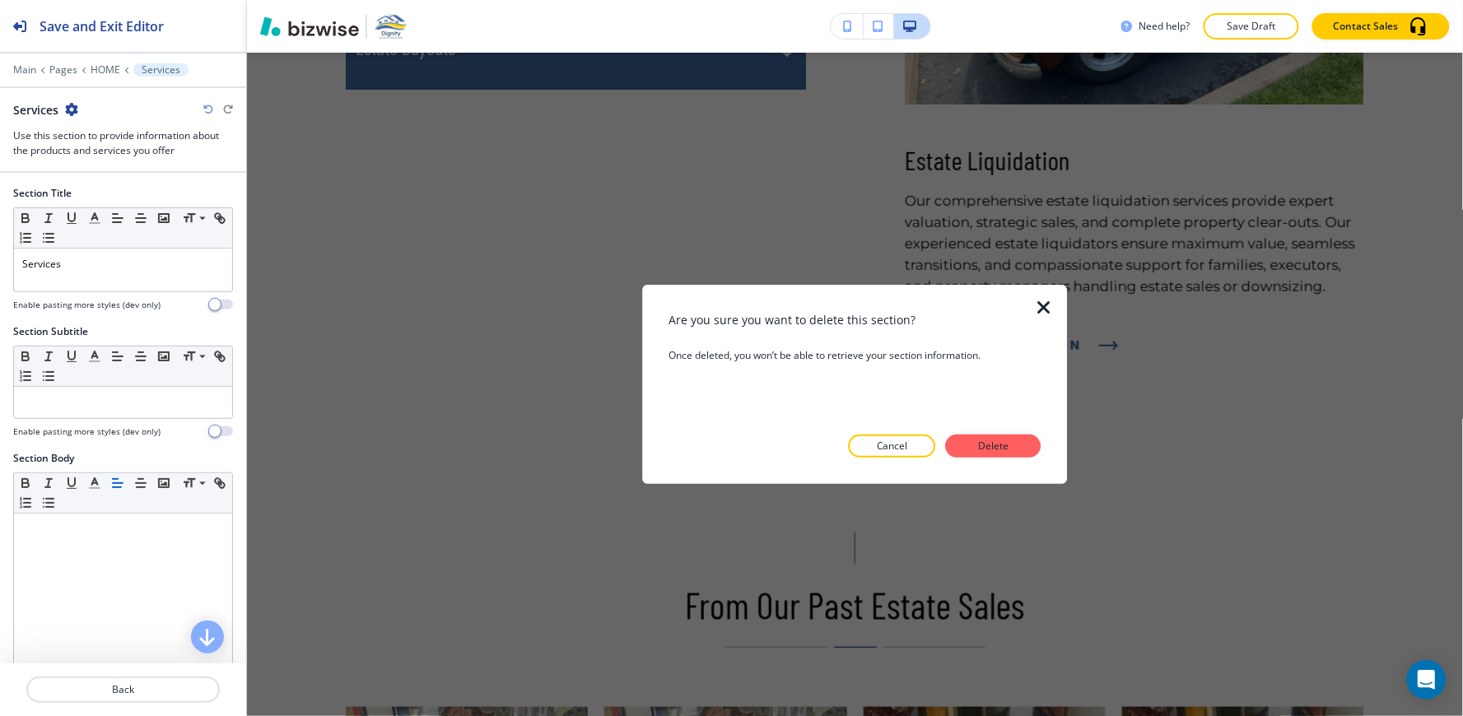
click at [1039, 309] on icon "button" at bounding box center [1045, 308] width 20 height 20
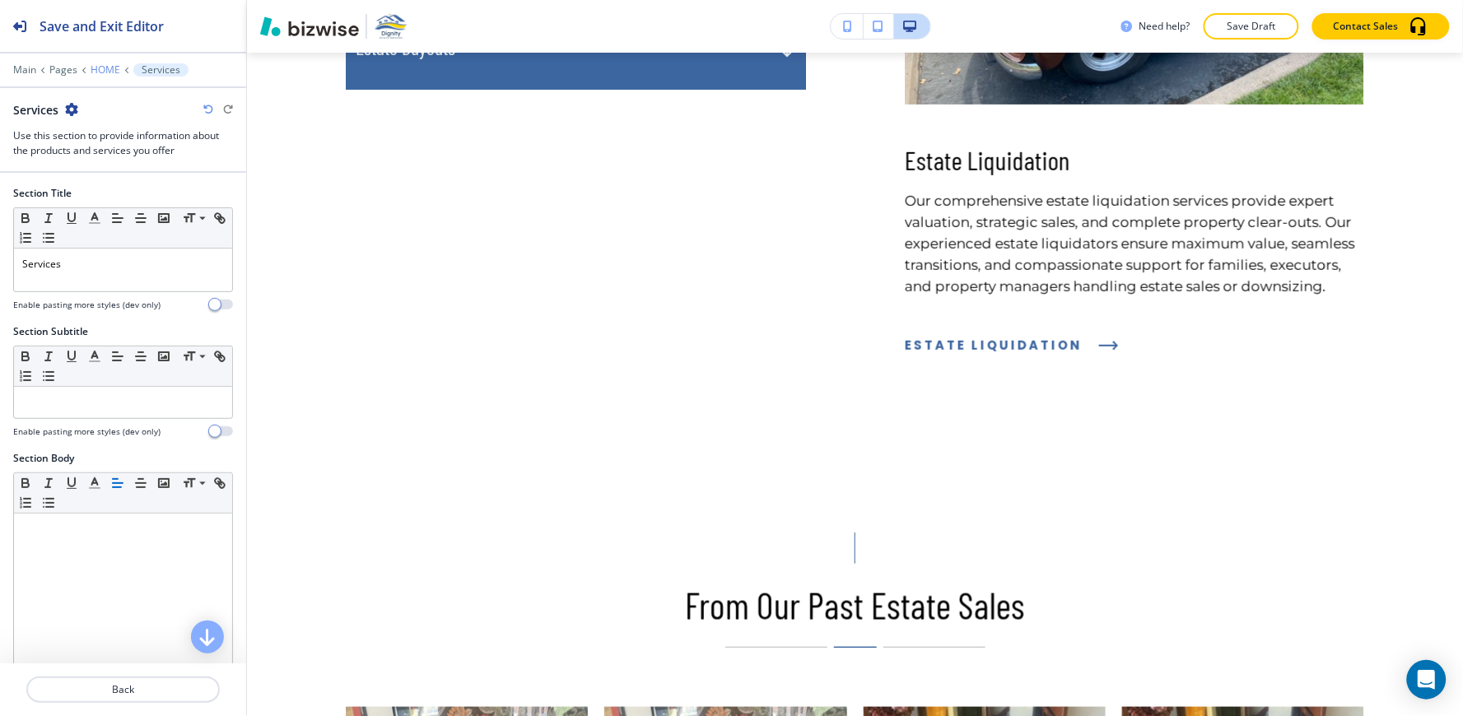
click at [116, 67] on p "HOME" at bounding box center [106, 70] width 30 height 12
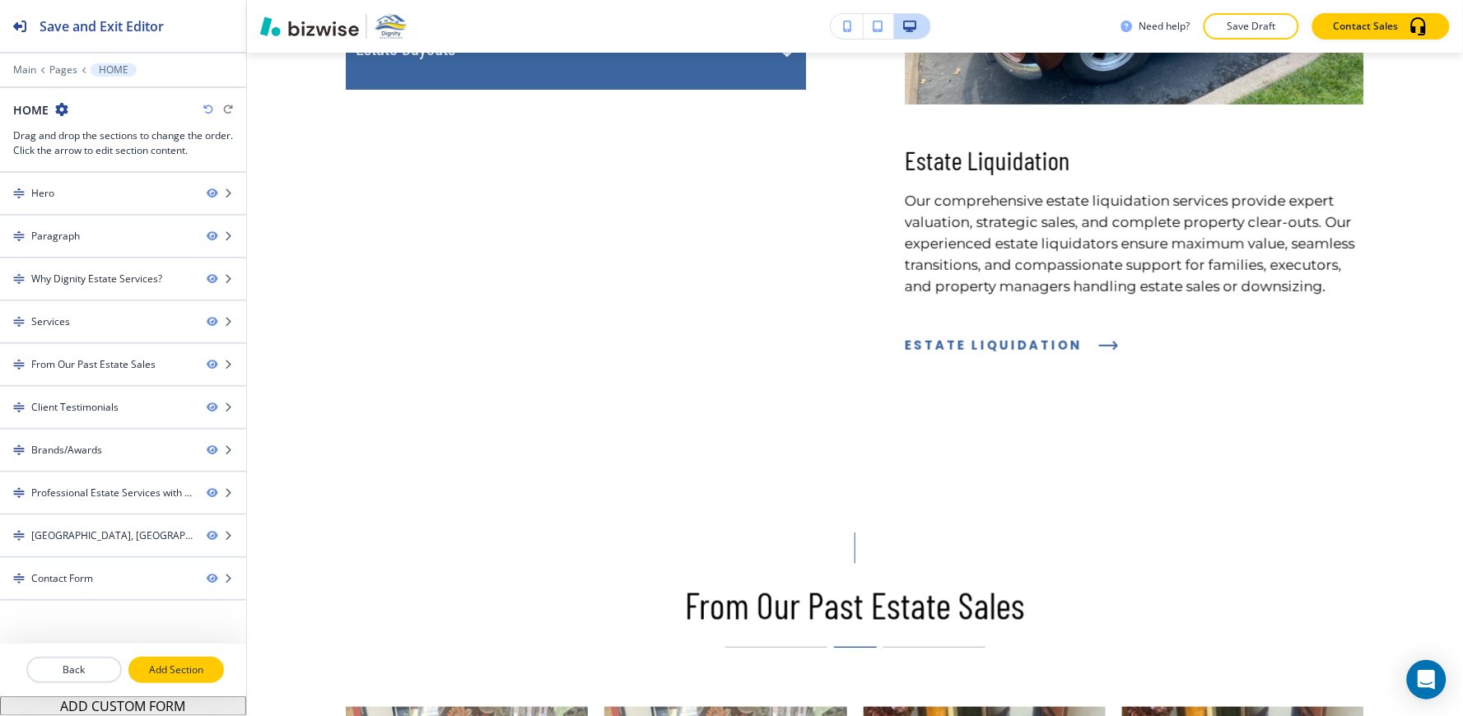
click at [182, 671] on p "Add Section" at bounding box center [176, 670] width 92 height 15
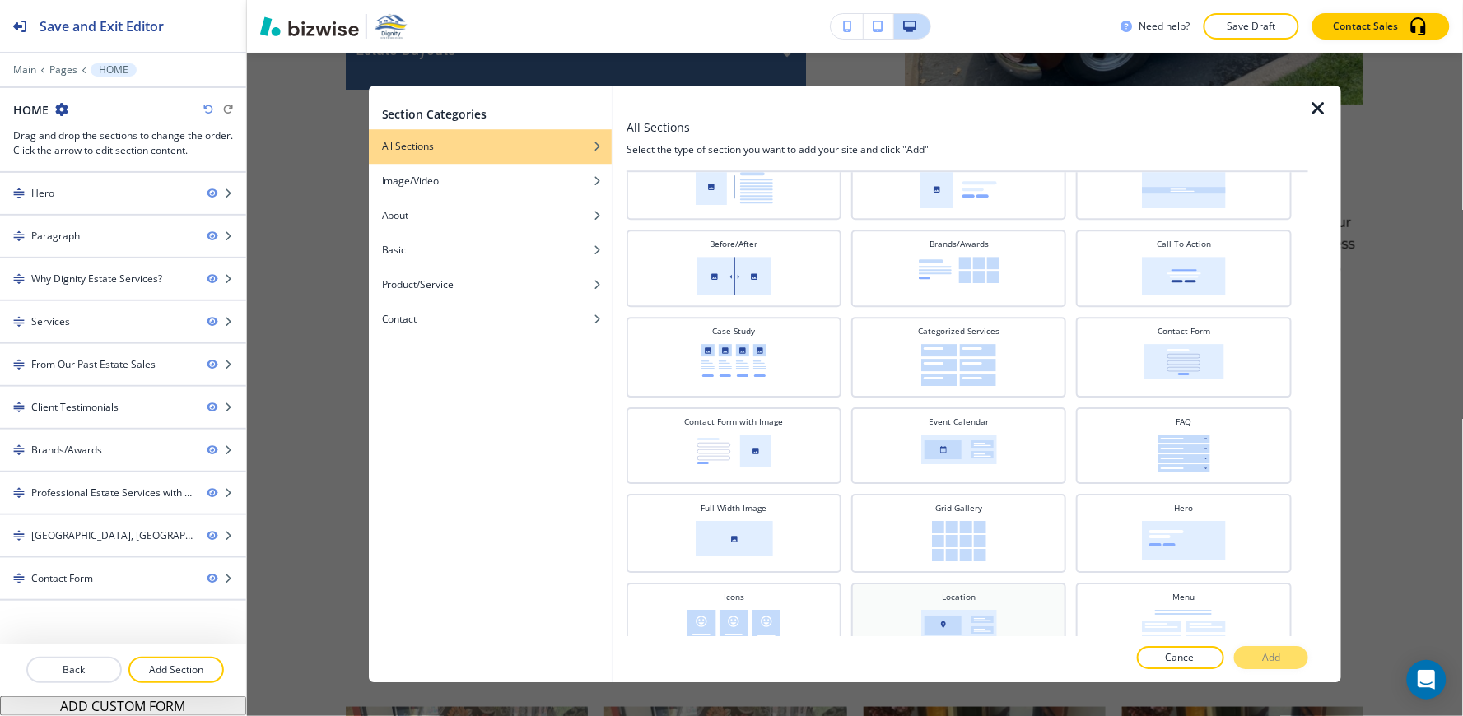
scroll to position [183, 0]
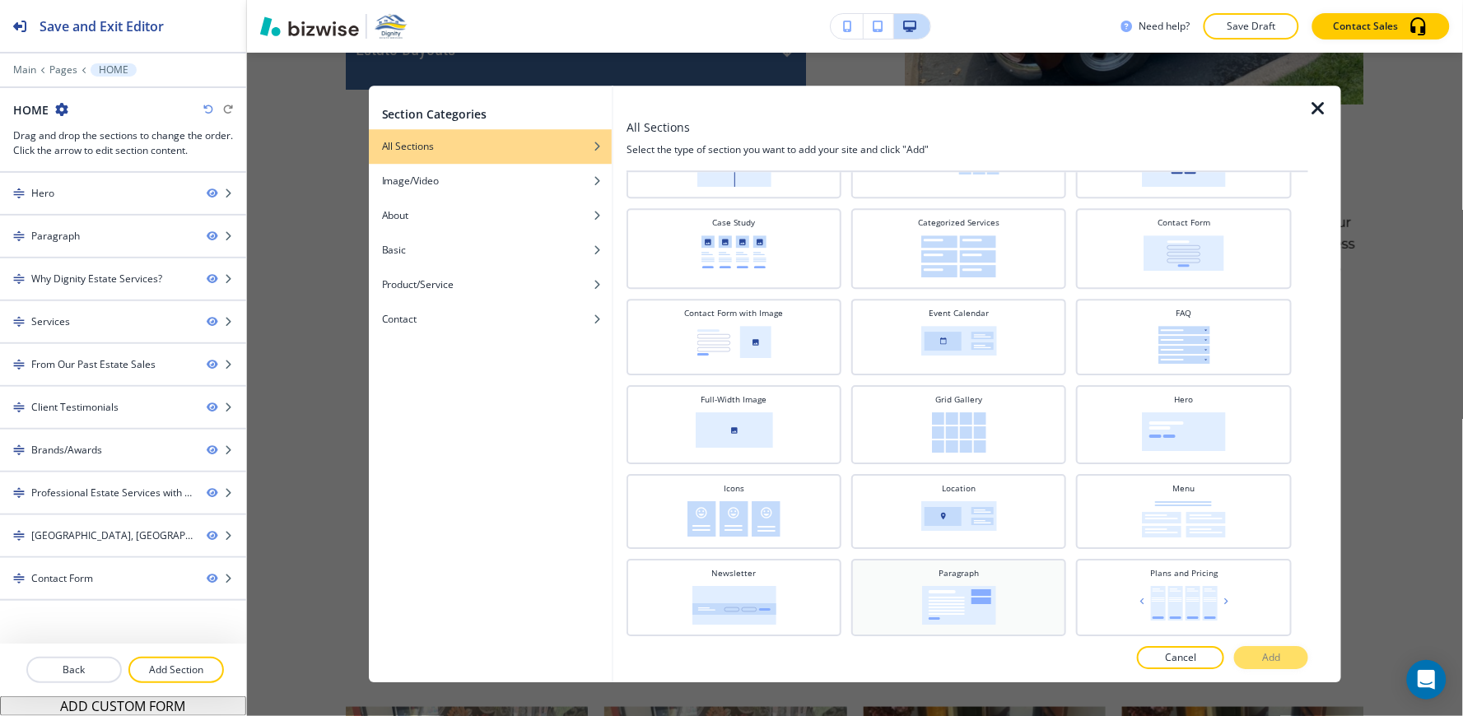
click at [975, 586] on img at bounding box center [959, 605] width 74 height 39
click at [1264, 656] on p "Add" at bounding box center [1271, 658] width 18 height 15
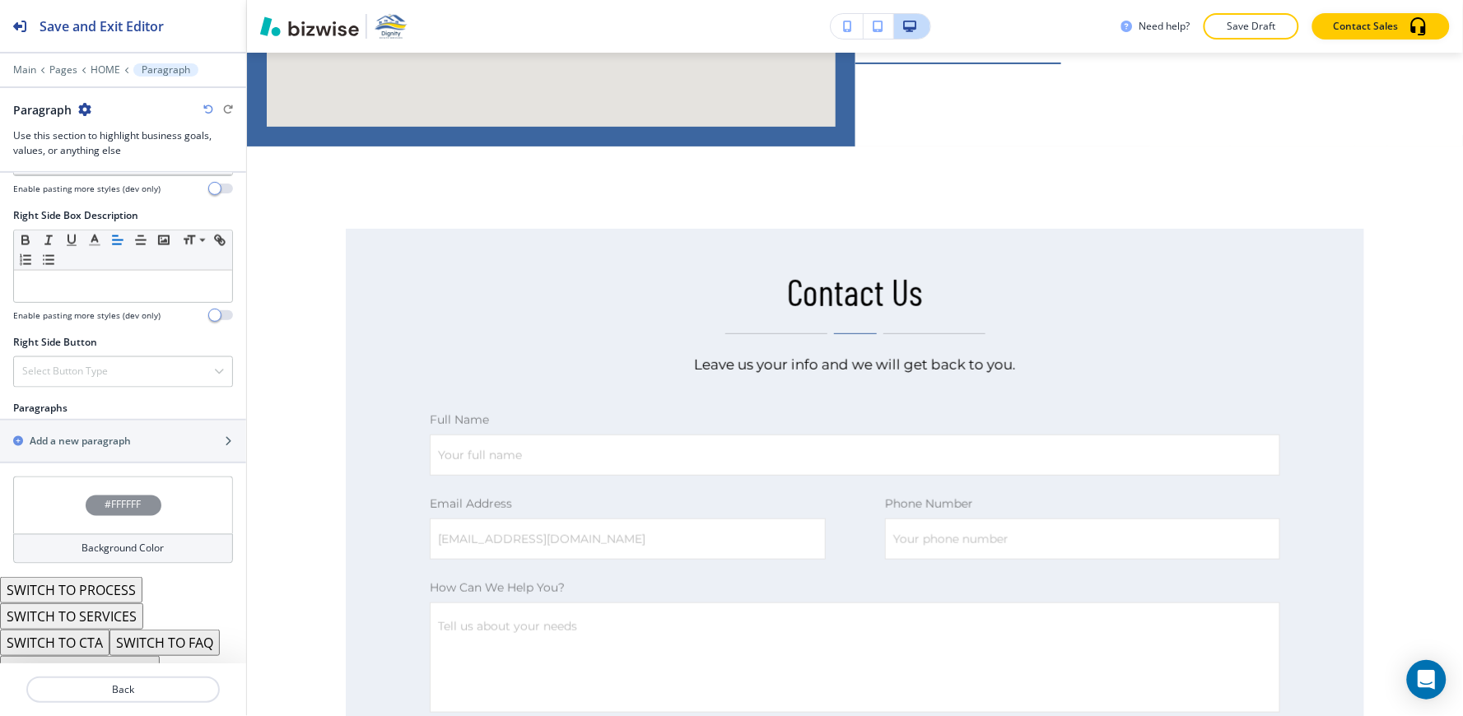
scroll to position [793, 0]
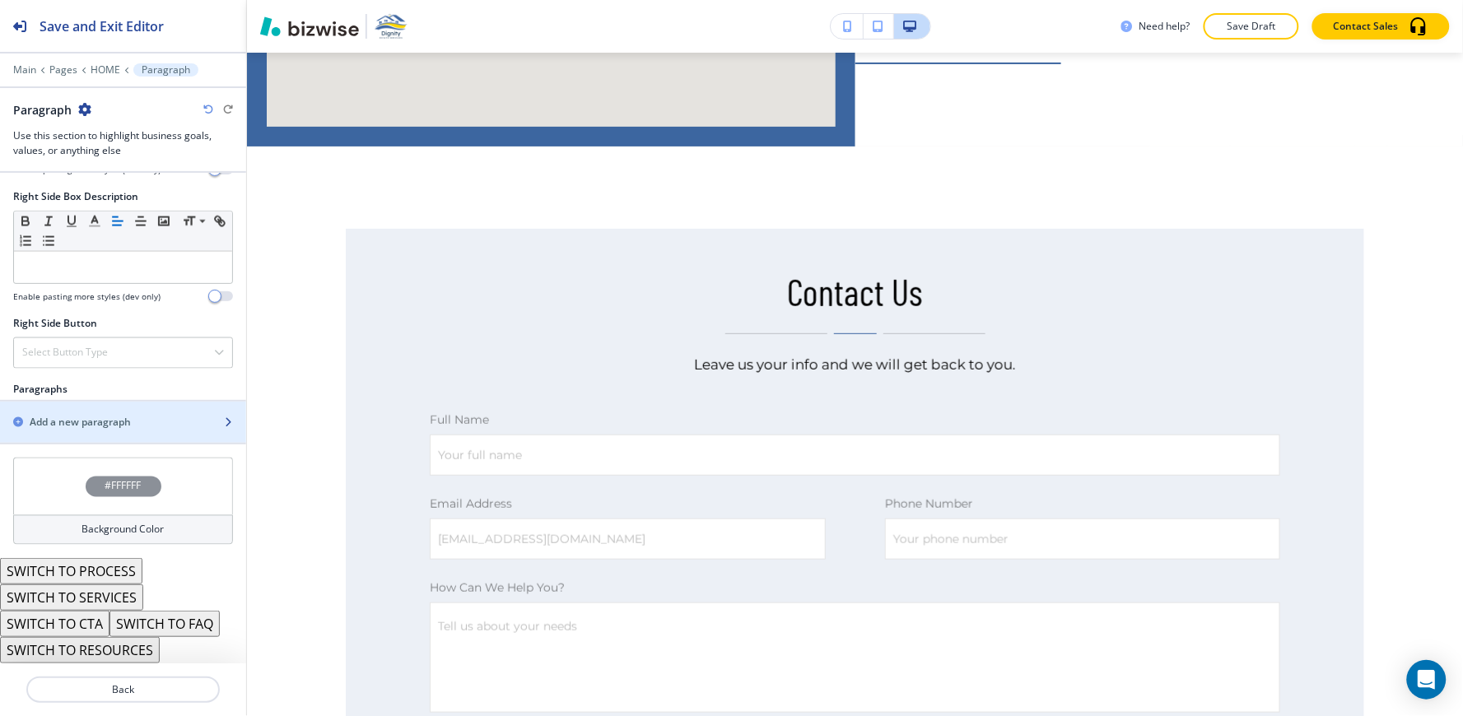
click at [161, 430] on div "button" at bounding box center [123, 436] width 246 height 13
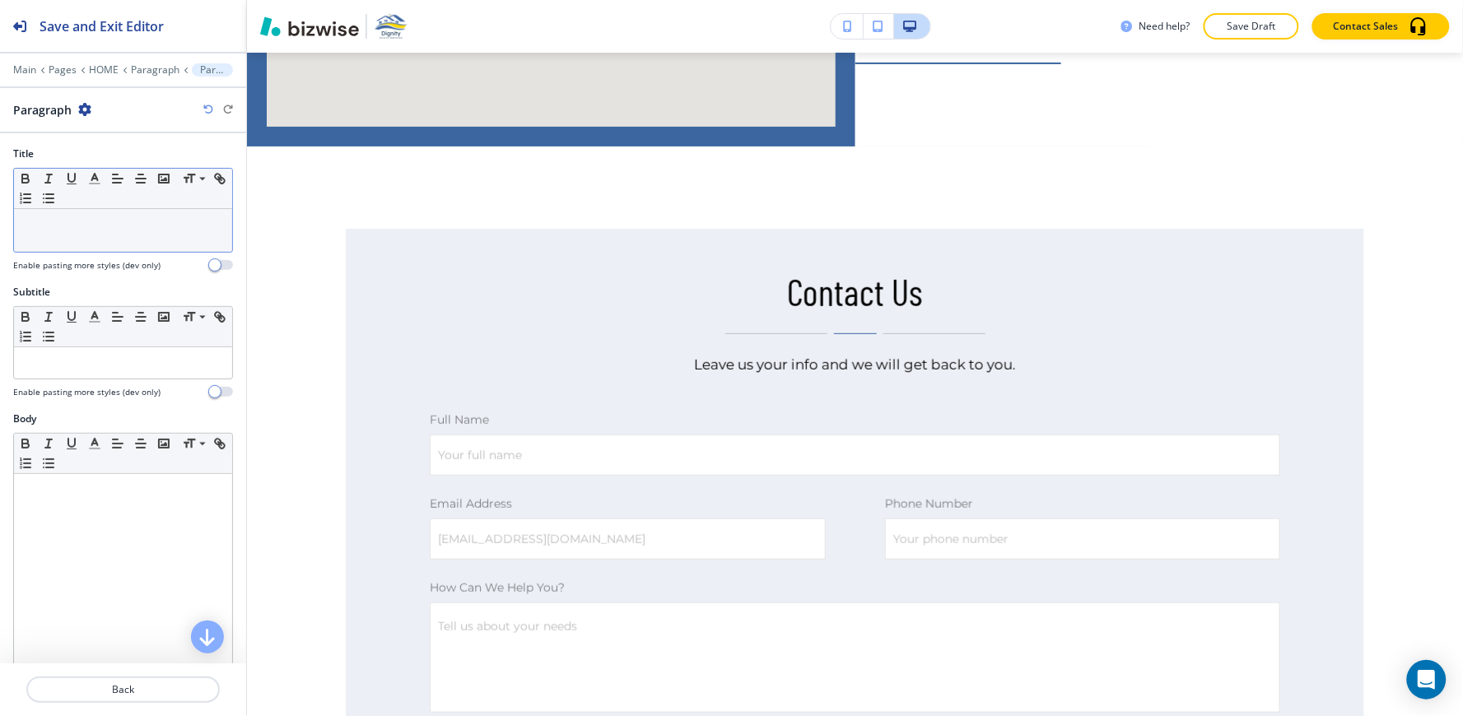
click at [77, 216] on div at bounding box center [123, 230] width 218 height 43
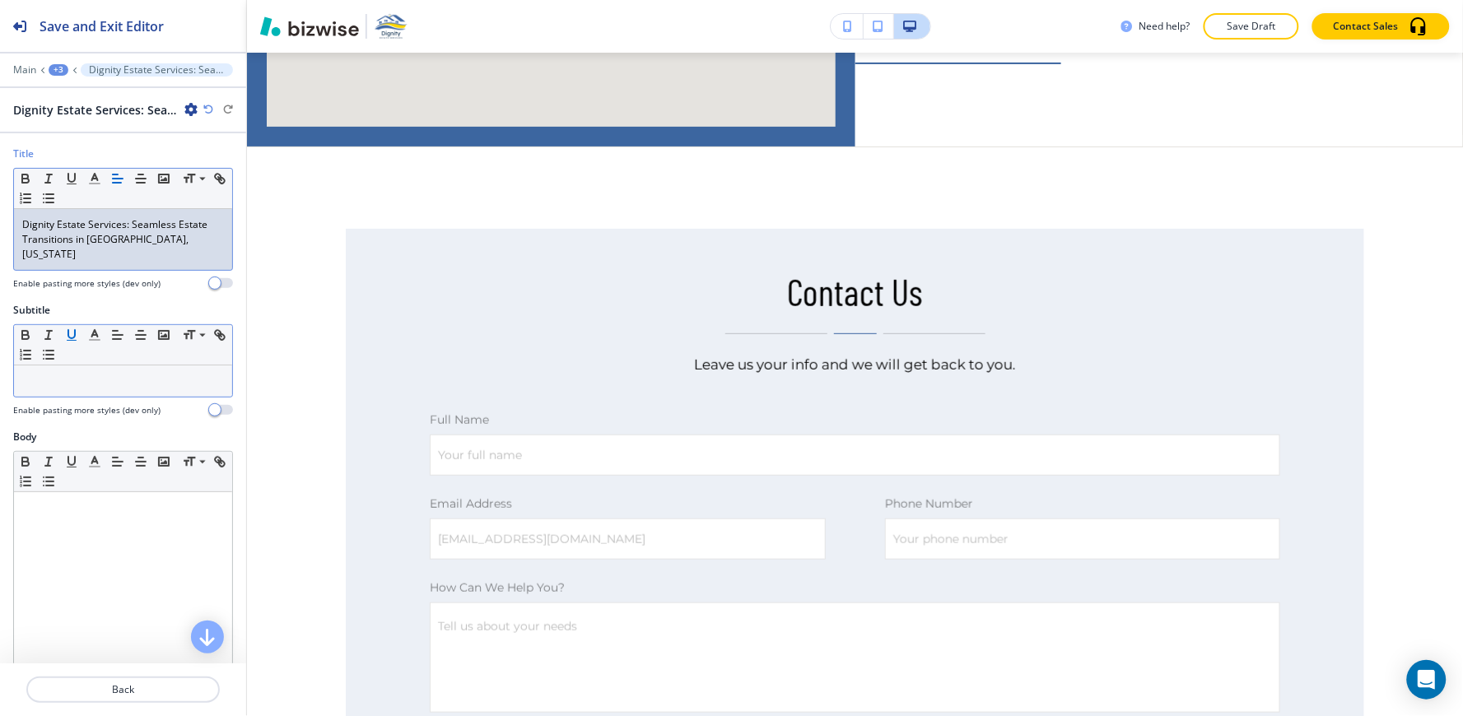
scroll to position [274, 0]
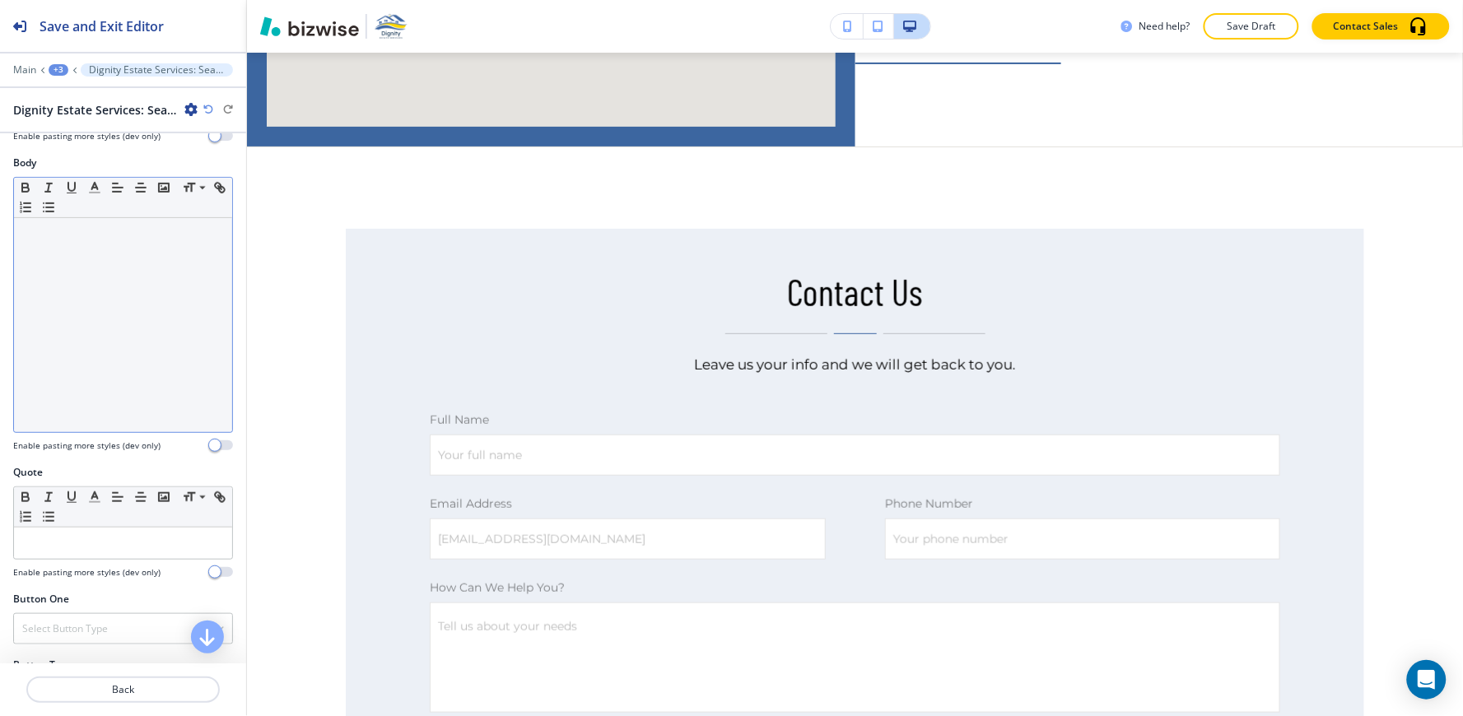
click at [78, 356] on div at bounding box center [123, 325] width 218 height 214
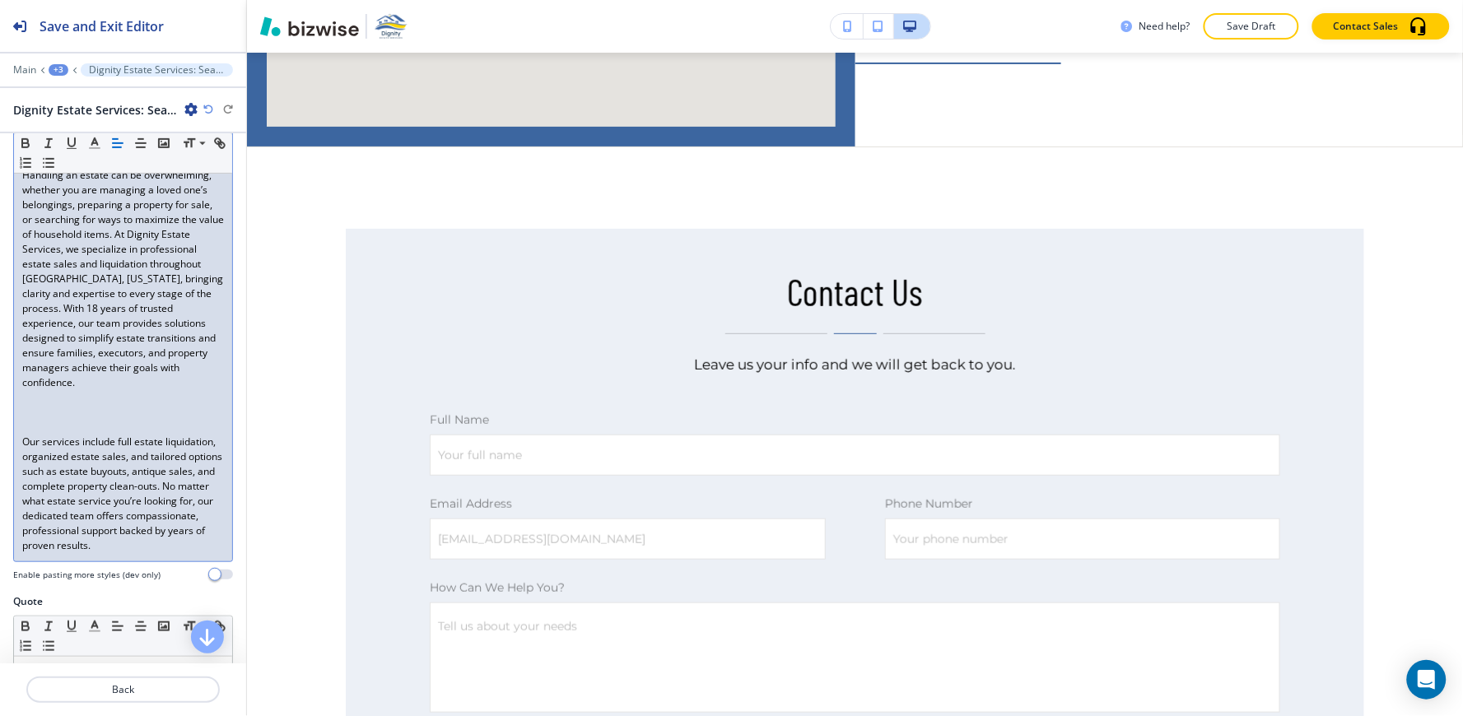
scroll to position [365, 0]
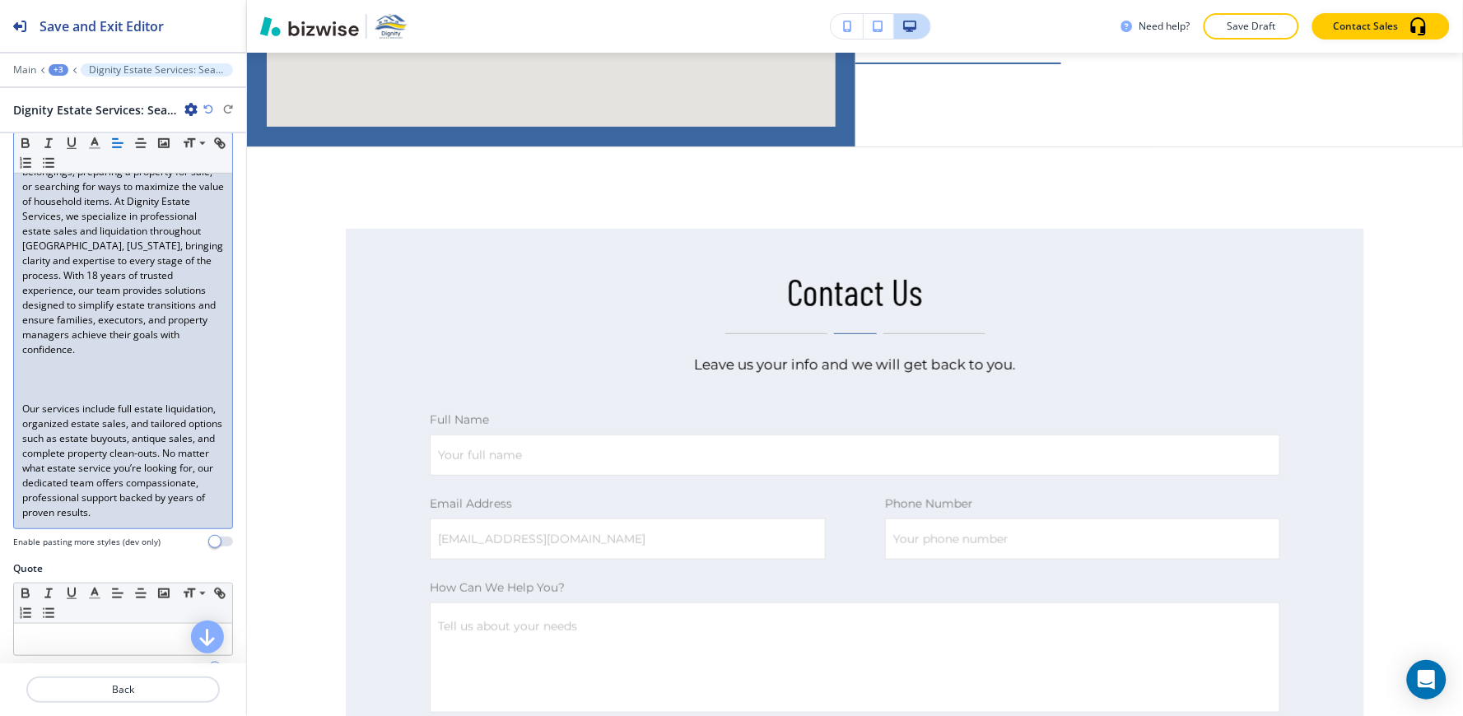
click at [16, 387] on div "Handling an estate can be overwhelming, whether you are managing a loved one’s …" at bounding box center [123, 328] width 218 height 402
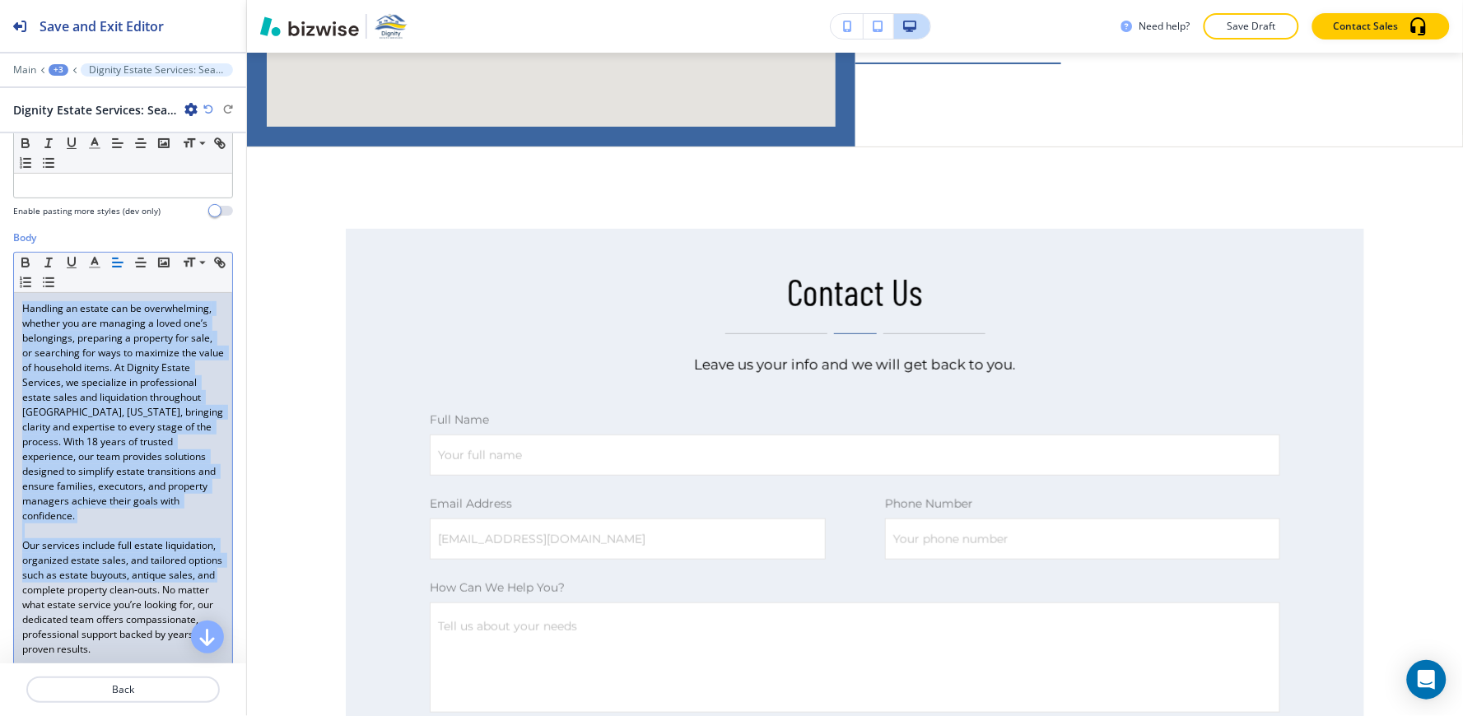
scroll to position [403, 0]
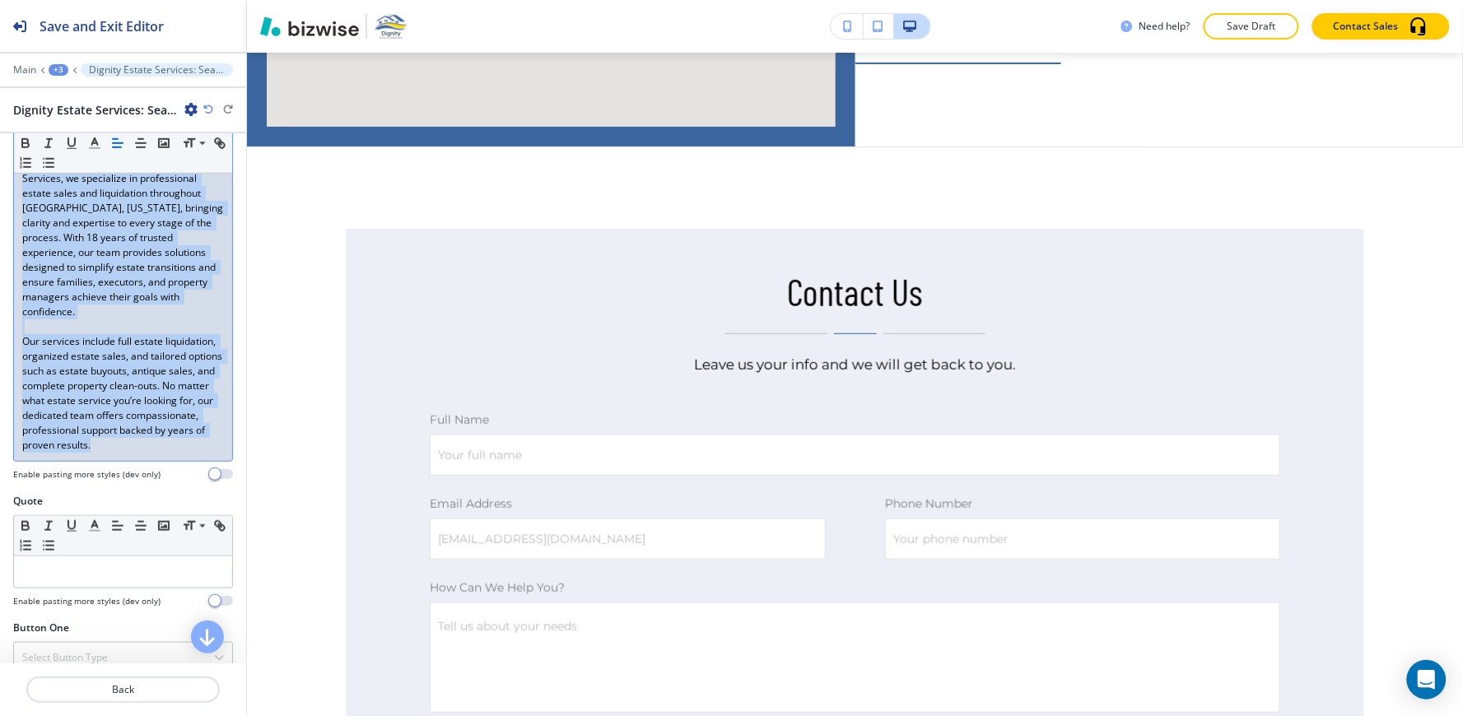
drag, startPoint x: 17, startPoint y: 362, endPoint x: 143, endPoint y: 486, distance: 176.4
click at [143, 486] on div "Body Small Normal Large Huge Handling an estate can be overwhelming, whether yo…" at bounding box center [123, 260] width 246 height 468
click at [94, 148] on line "button" at bounding box center [95, 148] width 10 height 0
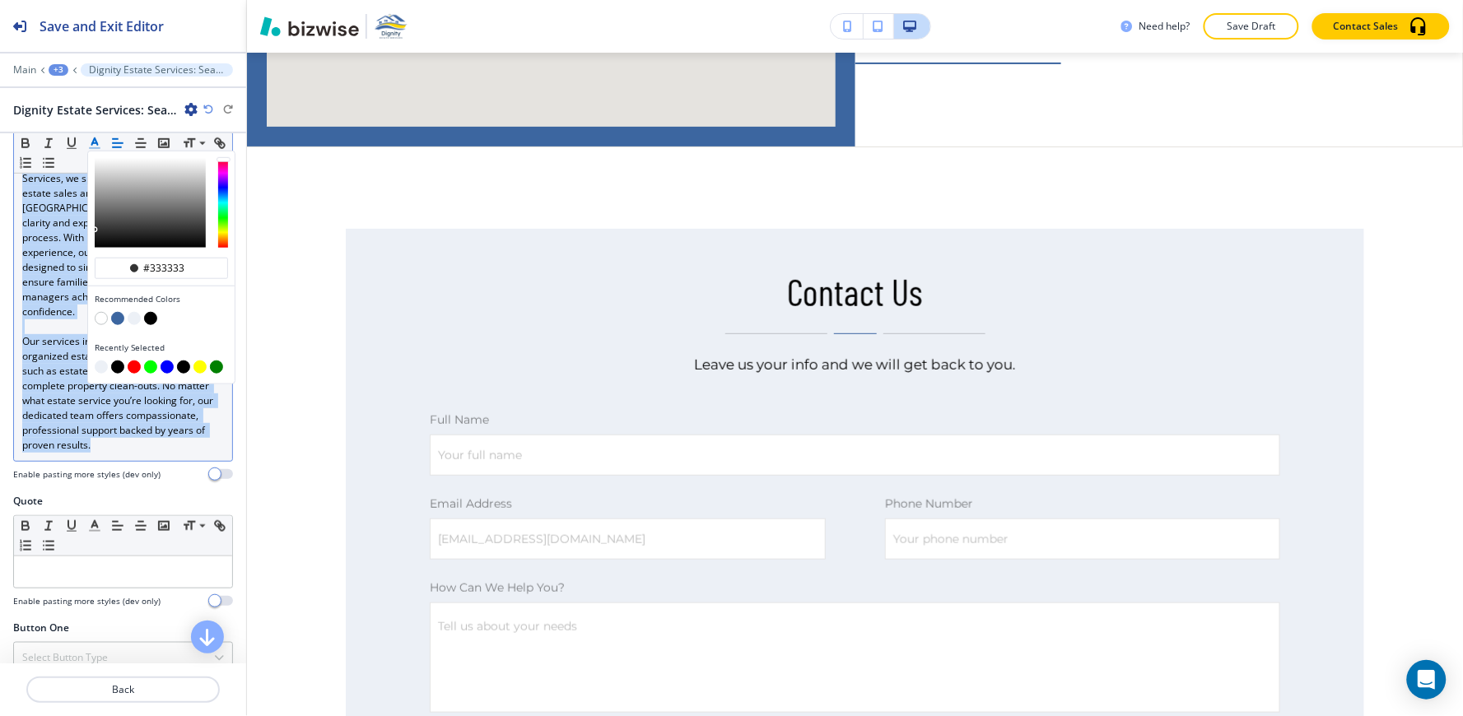
click at [117, 365] on button "button" at bounding box center [117, 367] width 13 height 13
type input "#000000"
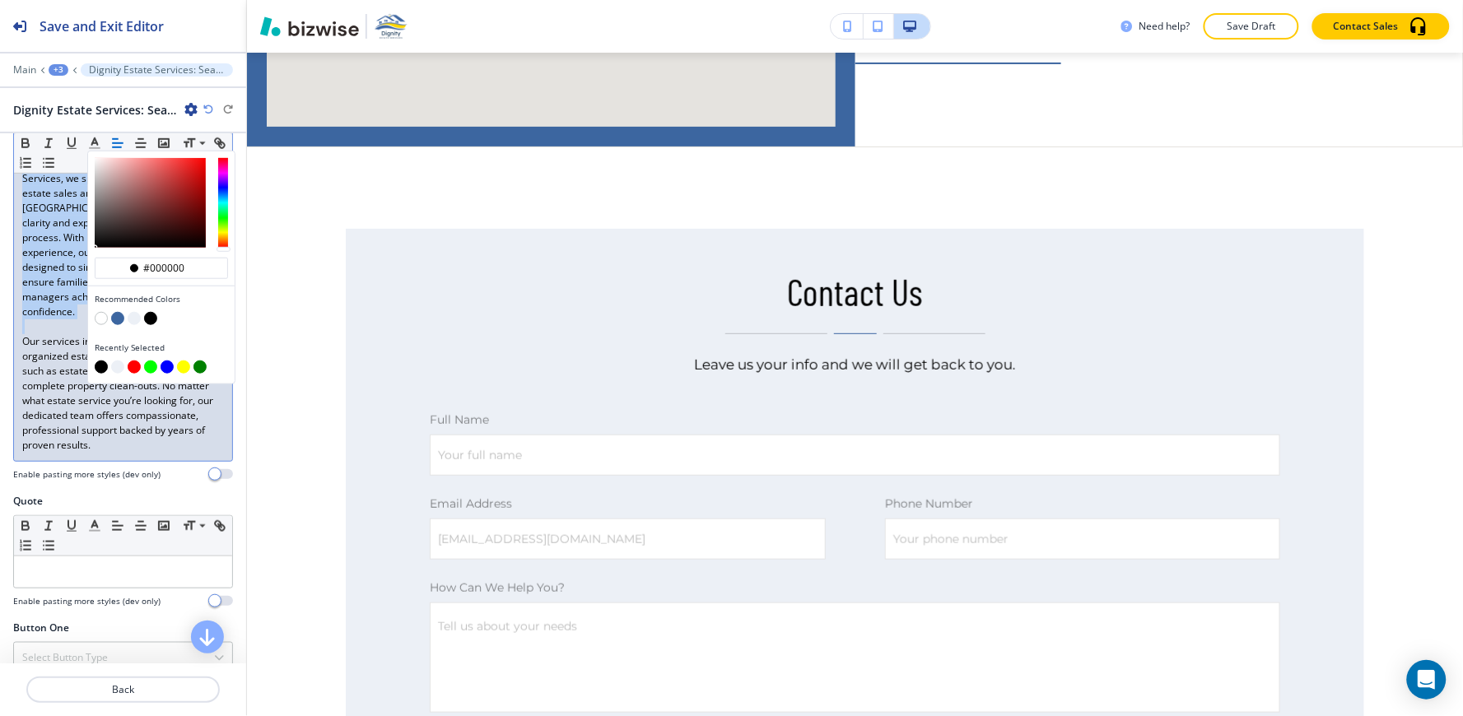
click at [88, 461] on div "Handling an estate can be overwhelming, whether you are managing a loved one’s …" at bounding box center [123, 275] width 218 height 372
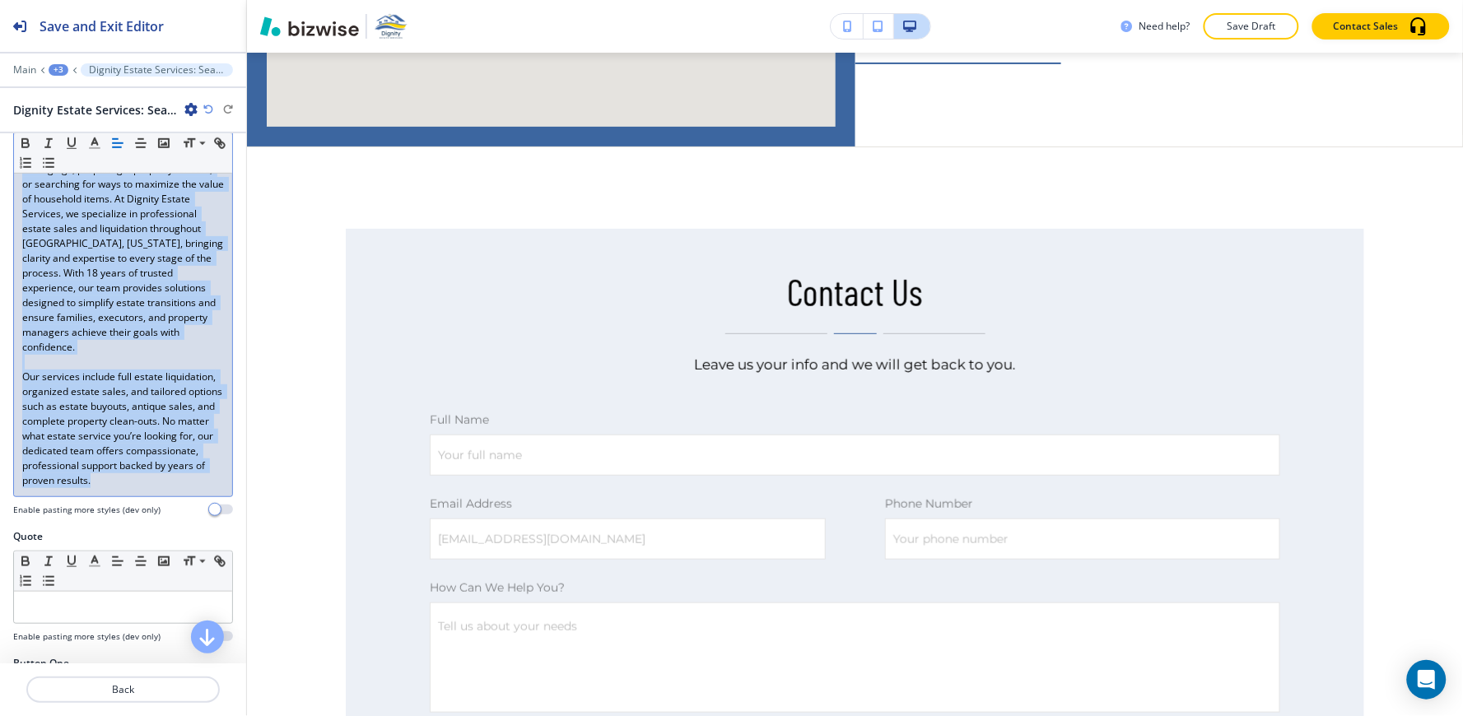
drag, startPoint x: 67, startPoint y: 468, endPoint x: 2, endPoint y: 145, distance: 329.1
click at [2, 145] on div "Body Small Normal Large Huge Handling an estate can be overwhelming, whether yo…" at bounding box center [123, 296] width 246 height 468
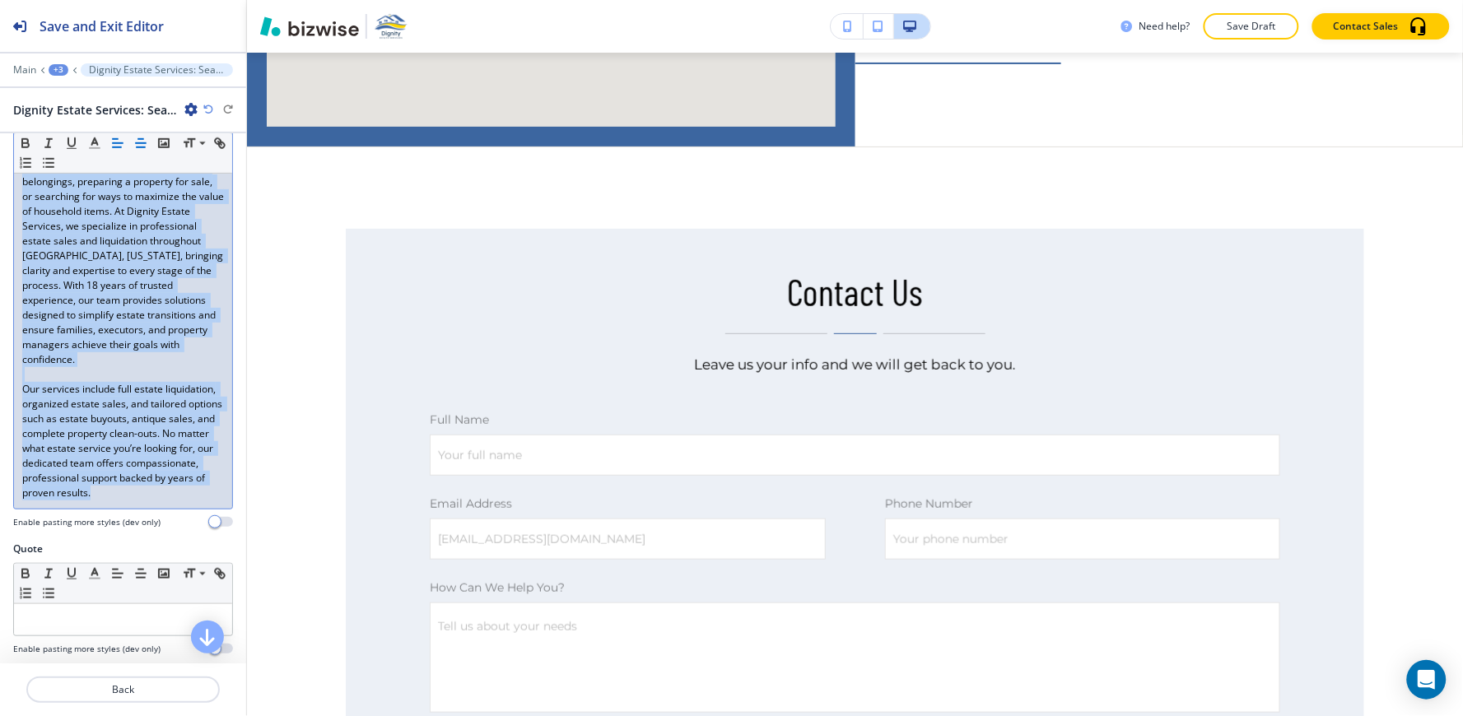
click at [136, 142] on icon "button" at bounding box center [140, 143] width 15 height 15
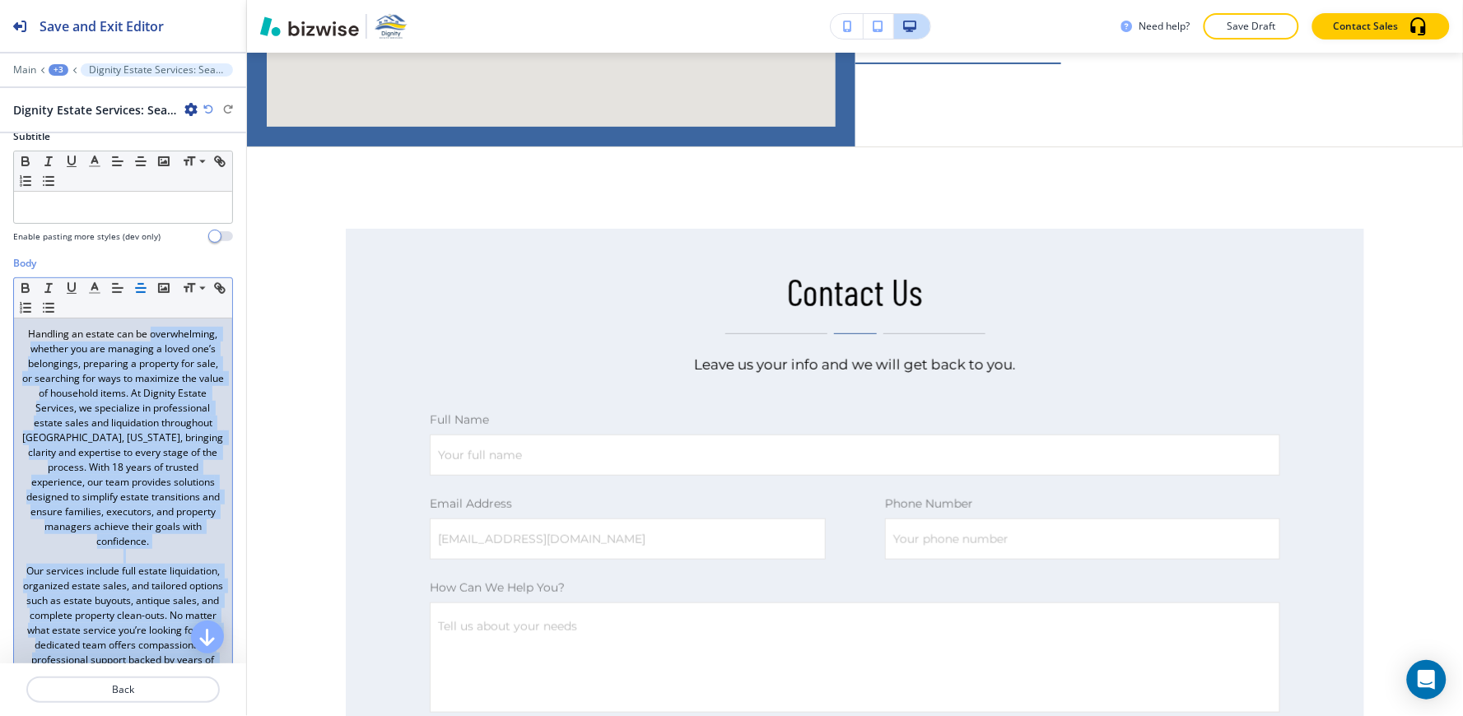
scroll to position [173, 0]
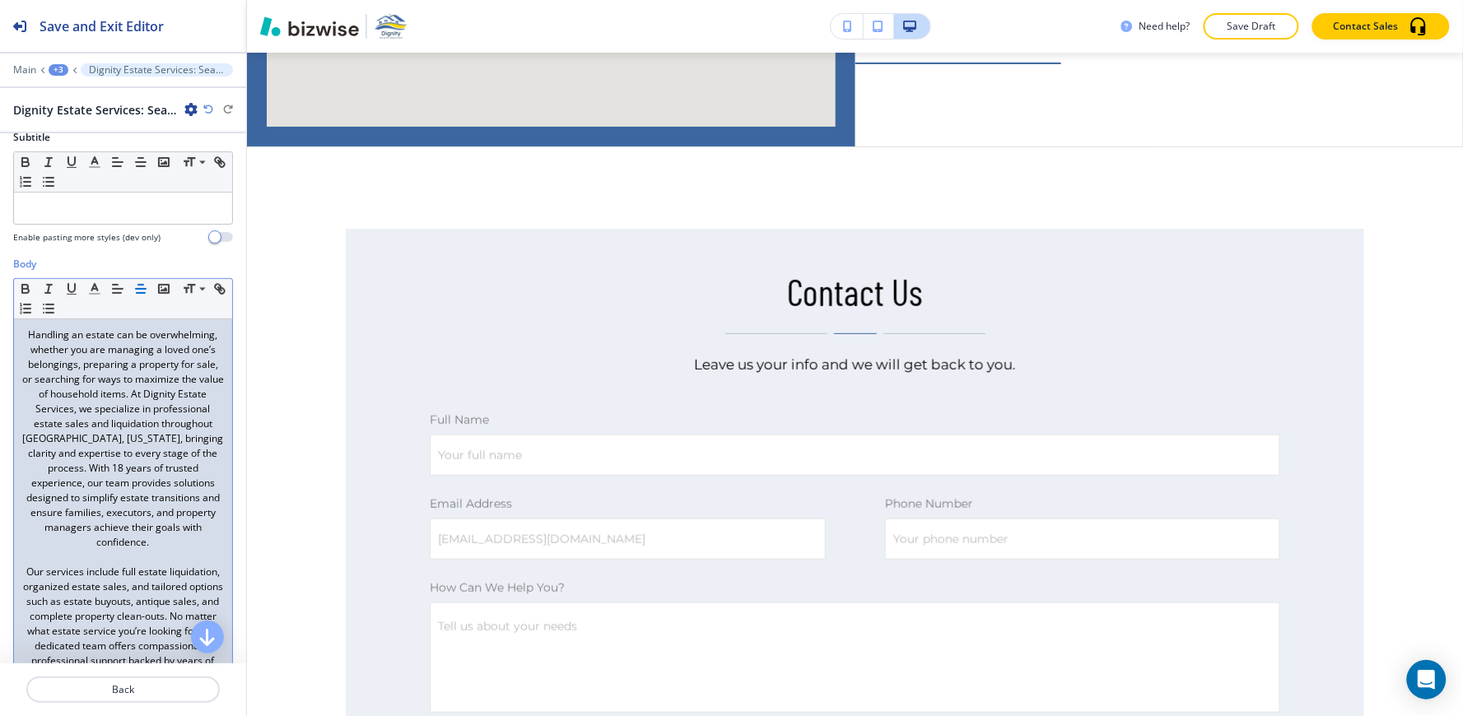
click at [45, 328] on p "Handling an estate can be overwhelming, whether you are managing a loved one’s …" at bounding box center [123, 439] width 202 height 222
drag, startPoint x: 47, startPoint y: 322, endPoint x: 220, endPoint y: 319, distance: 172.9
click at [220, 319] on div "Body Small Normal Large Huge Handling an estate can be overwhelming, whether yo…" at bounding box center [123, 491] width 246 height 468
click at [134, 281] on icon "button" at bounding box center [140, 288] width 15 height 15
click at [17, 328] on div "Handling an estate can be overwhelming, whether you are managing a loved one’s …" at bounding box center [123, 505] width 218 height 372
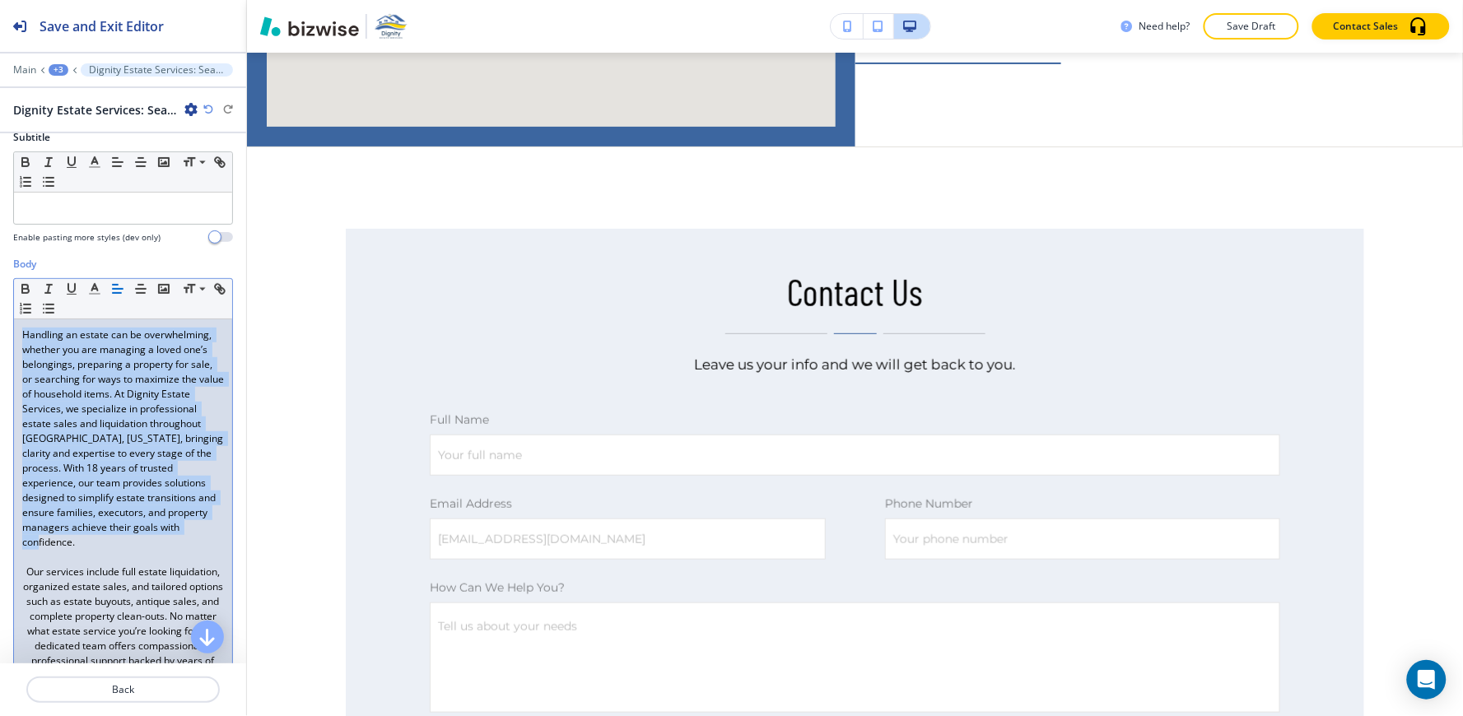
drag, startPoint x: 17, startPoint y: 324, endPoint x: 191, endPoint y: 537, distance: 275.0
click at [191, 547] on div "Handling an estate can be overwhelming, whether you are managing a loved one’s …" at bounding box center [123, 505] width 218 height 372
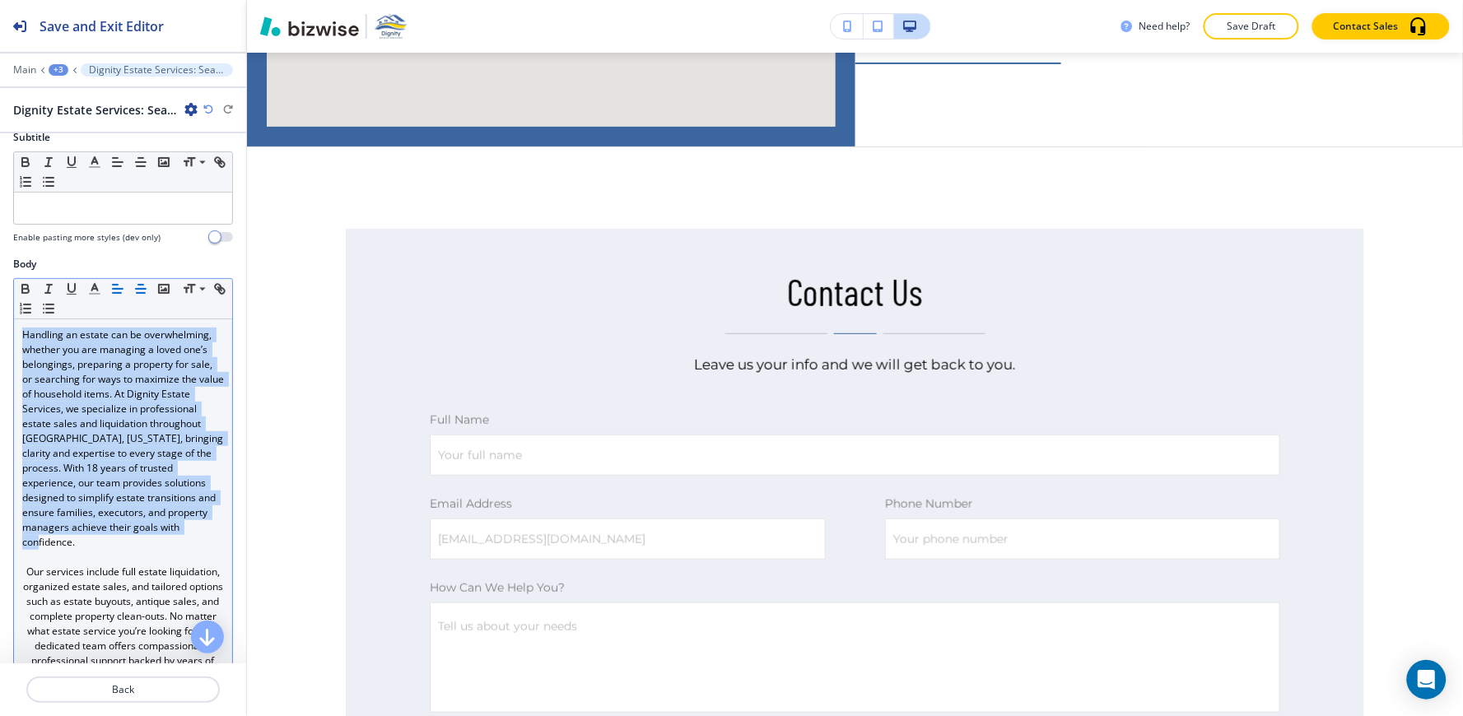
click at [144, 281] on icon "button" at bounding box center [140, 288] width 15 height 15
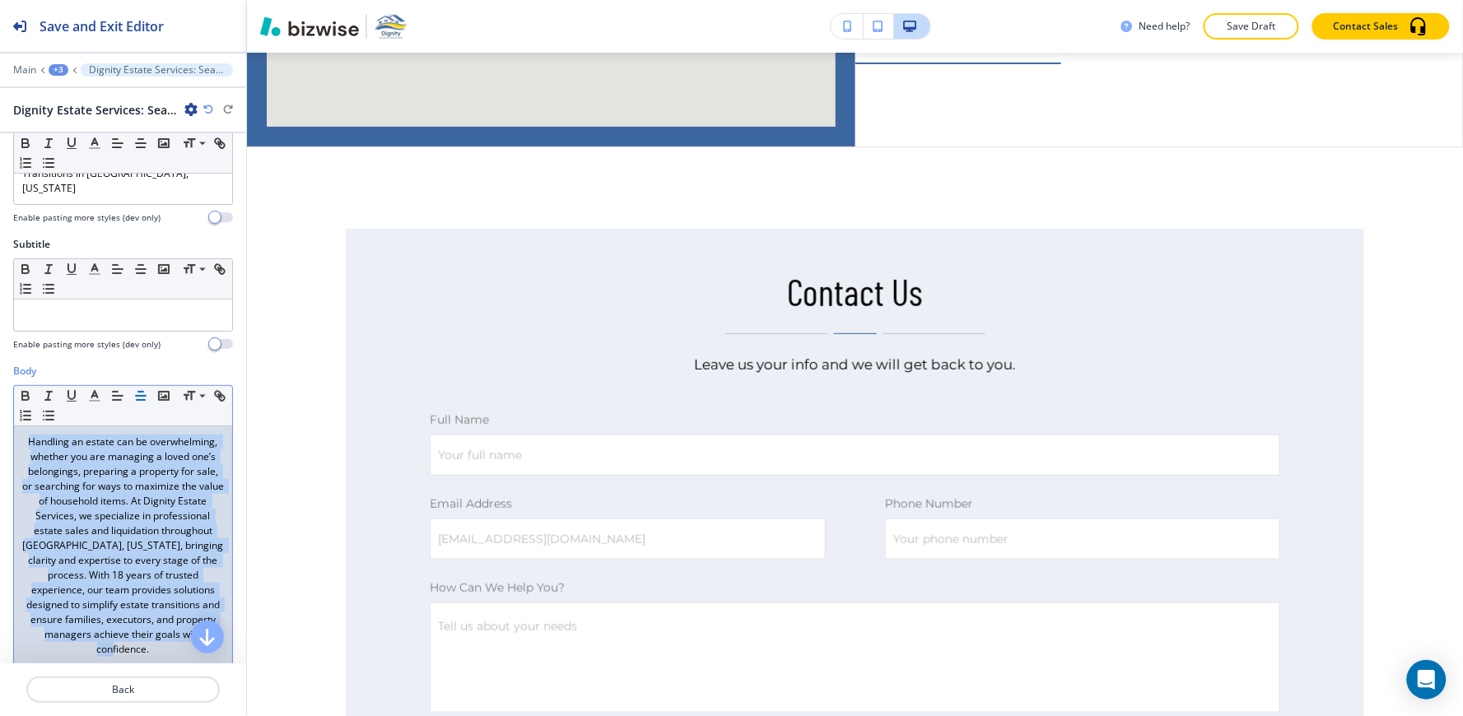
scroll to position [0, 0]
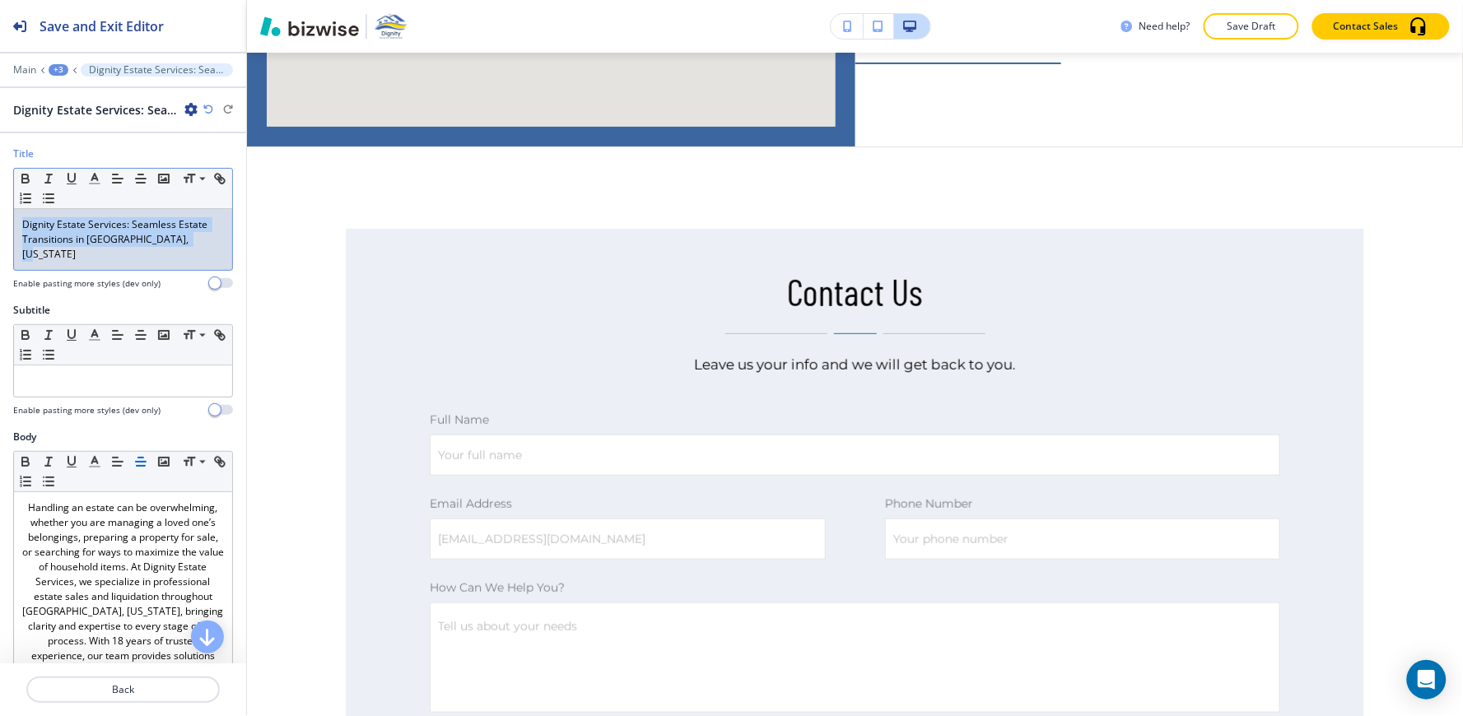
drag, startPoint x: 182, startPoint y: 240, endPoint x: 0, endPoint y: 181, distance: 191.1
click at [0, 181] on div "Title Small Normal Large Huge Dignity Estate Services: Seamless Estate Transiti…" at bounding box center [123, 225] width 246 height 156
click at [141, 177] on icon "button" at bounding box center [140, 178] width 15 height 15
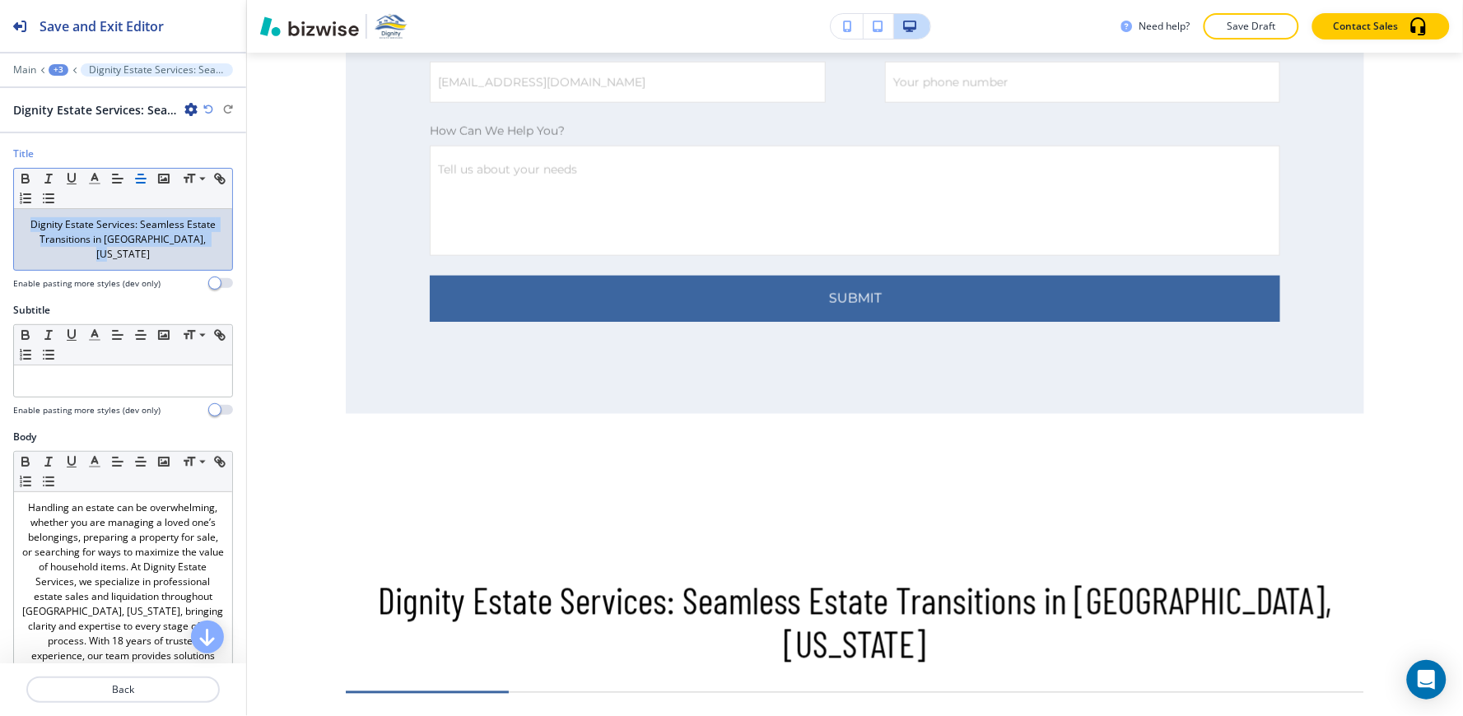
click at [58, 71] on div "+3" at bounding box center [59, 70] width 20 height 12
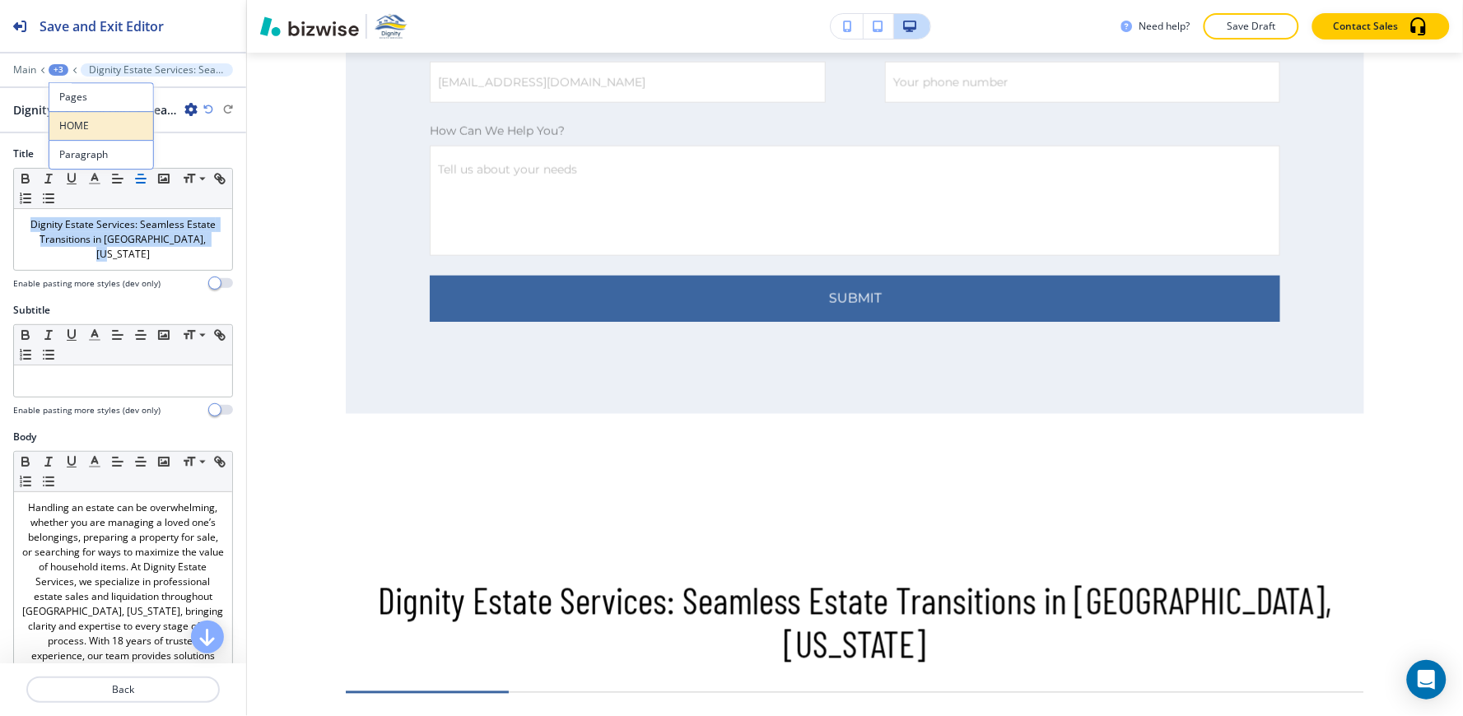
click at [119, 126] on p "HOME" at bounding box center [101, 126] width 84 height 15
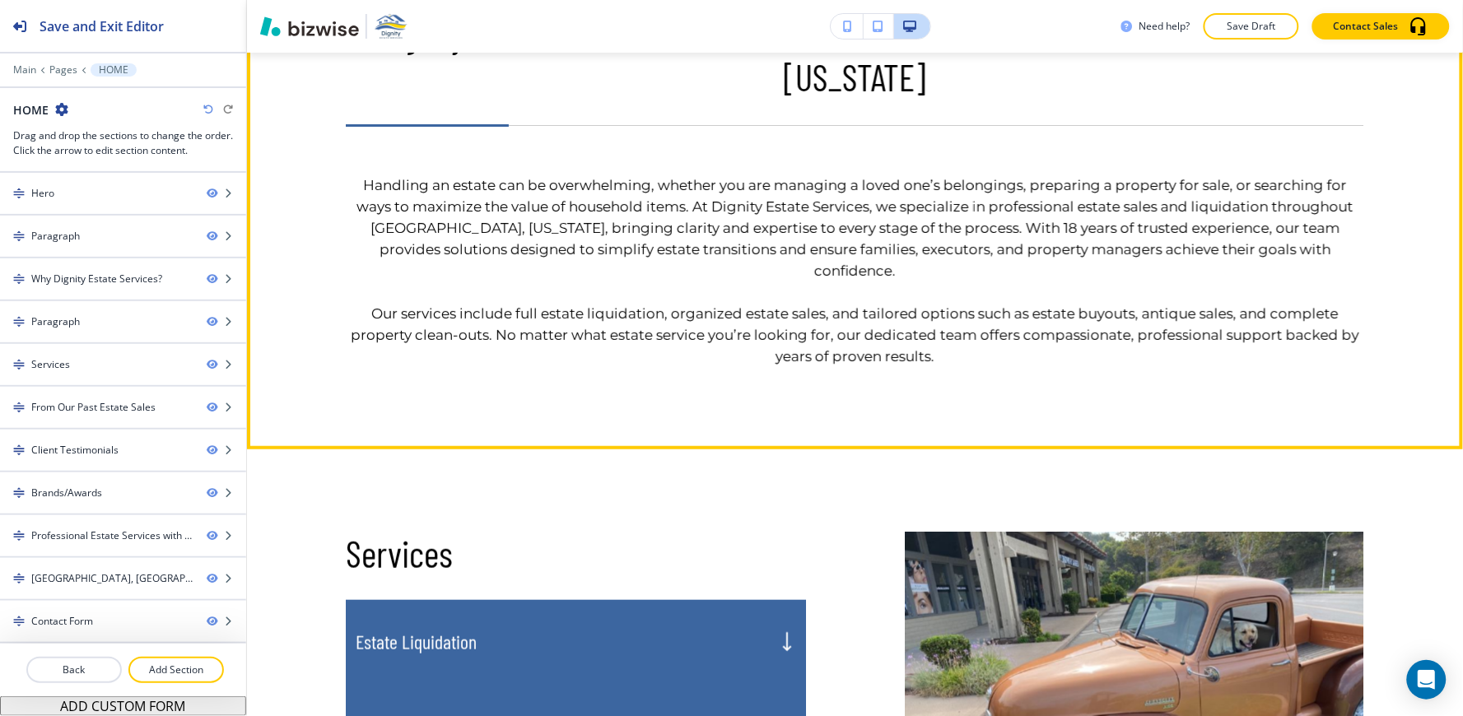
scroll to position [1984, 0]
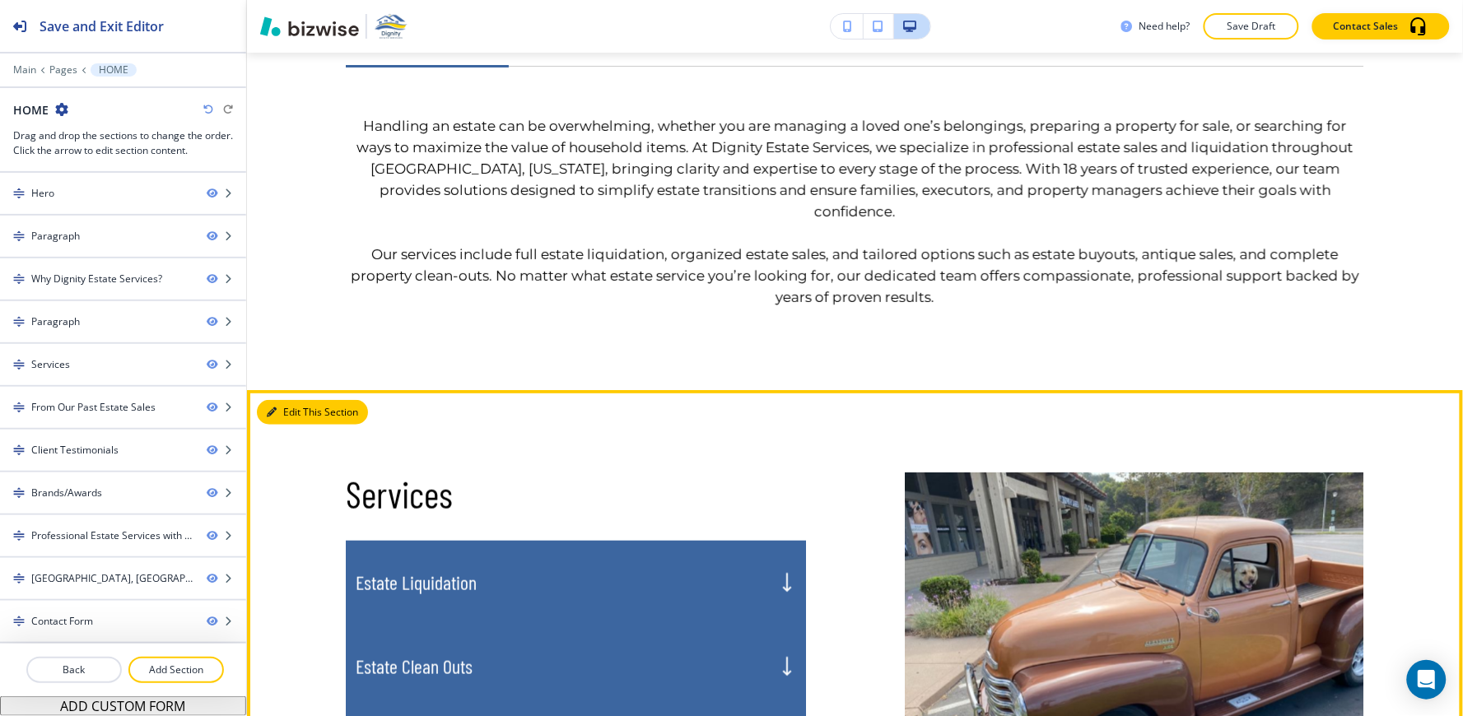
click at [277, 400] on button "Edit This Section" at bounding box center [312, 412] width 111 height 25
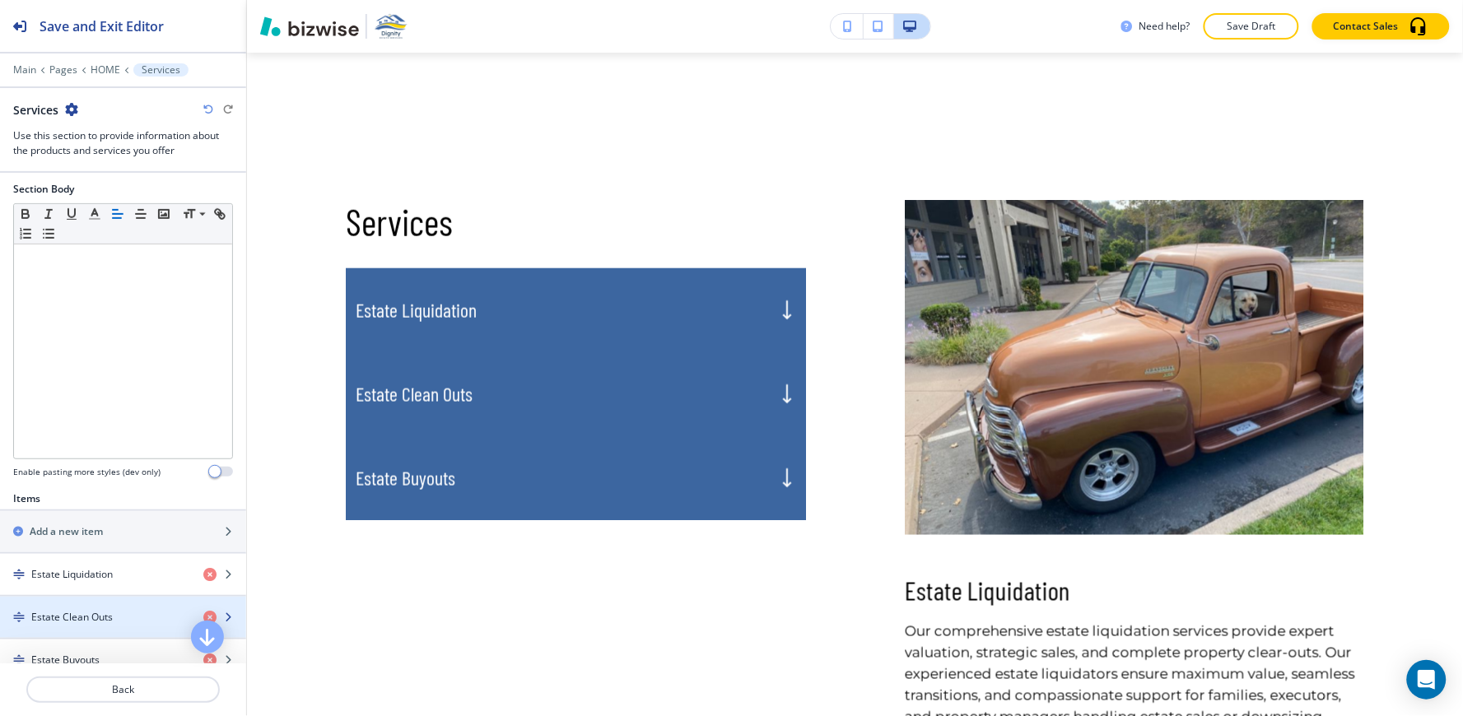
scroll to position [457, 0]
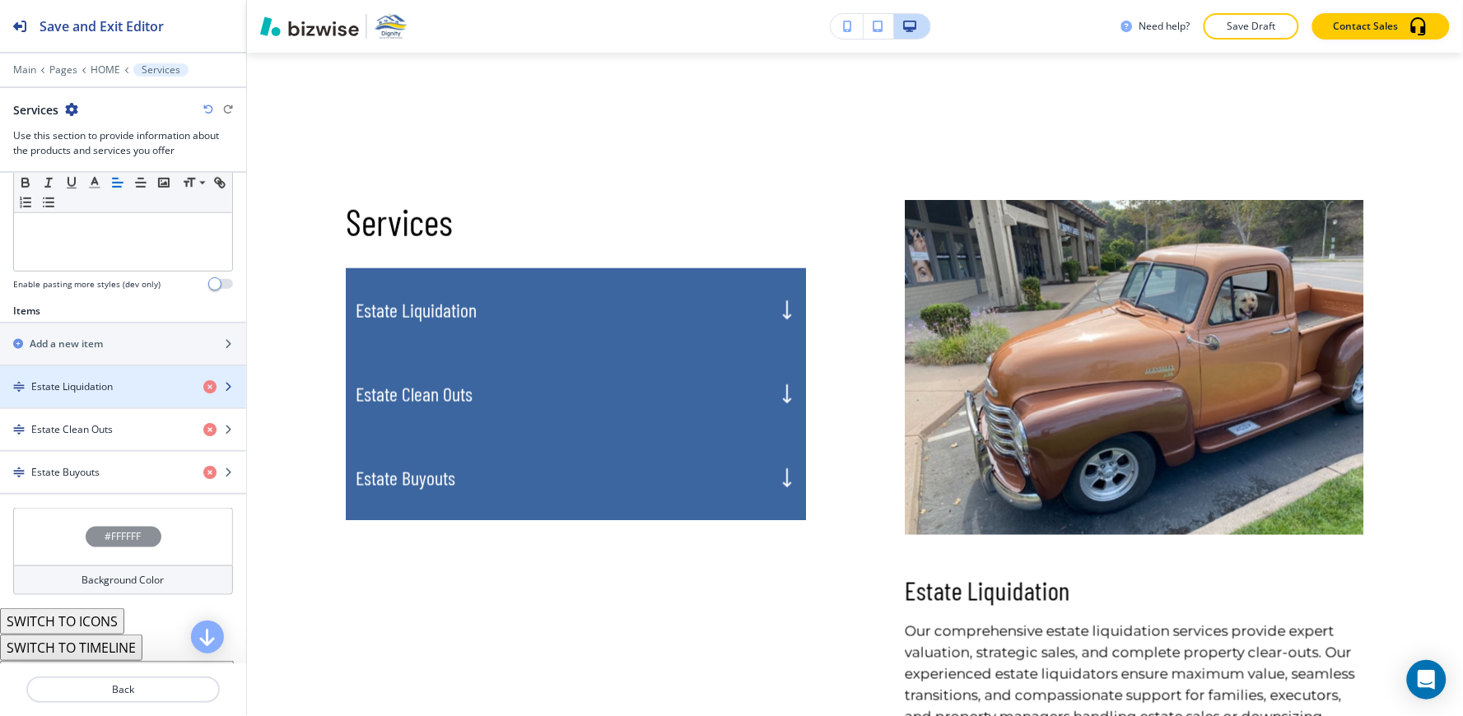
click at [89, 375] on div "button" at bounding box center [123, 372] width 246 height 13
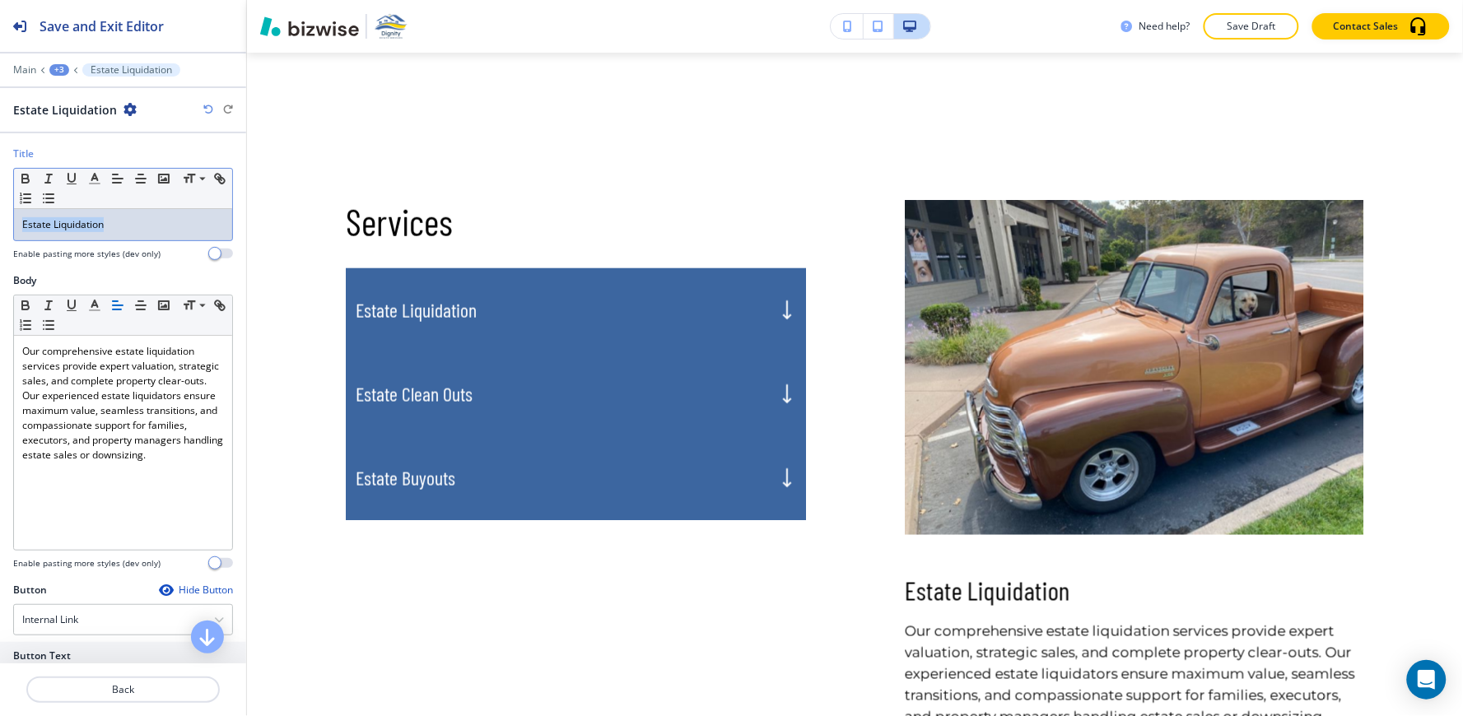
drag, startPoint x: 132, startPoint y: 210, endPoint x: 0, endPoint y: 241, distance: 135.4
click at [0, 244] on div "Title Small Normal Large Huge Estate Liquidation Enable pasting more styles (de…" at bounding box center [123, 210] width 246 height 127
copy p "Estate Liquidation"
click at [56, 72] on div "+3" at bounding box center [59, 70] width 20 height 12
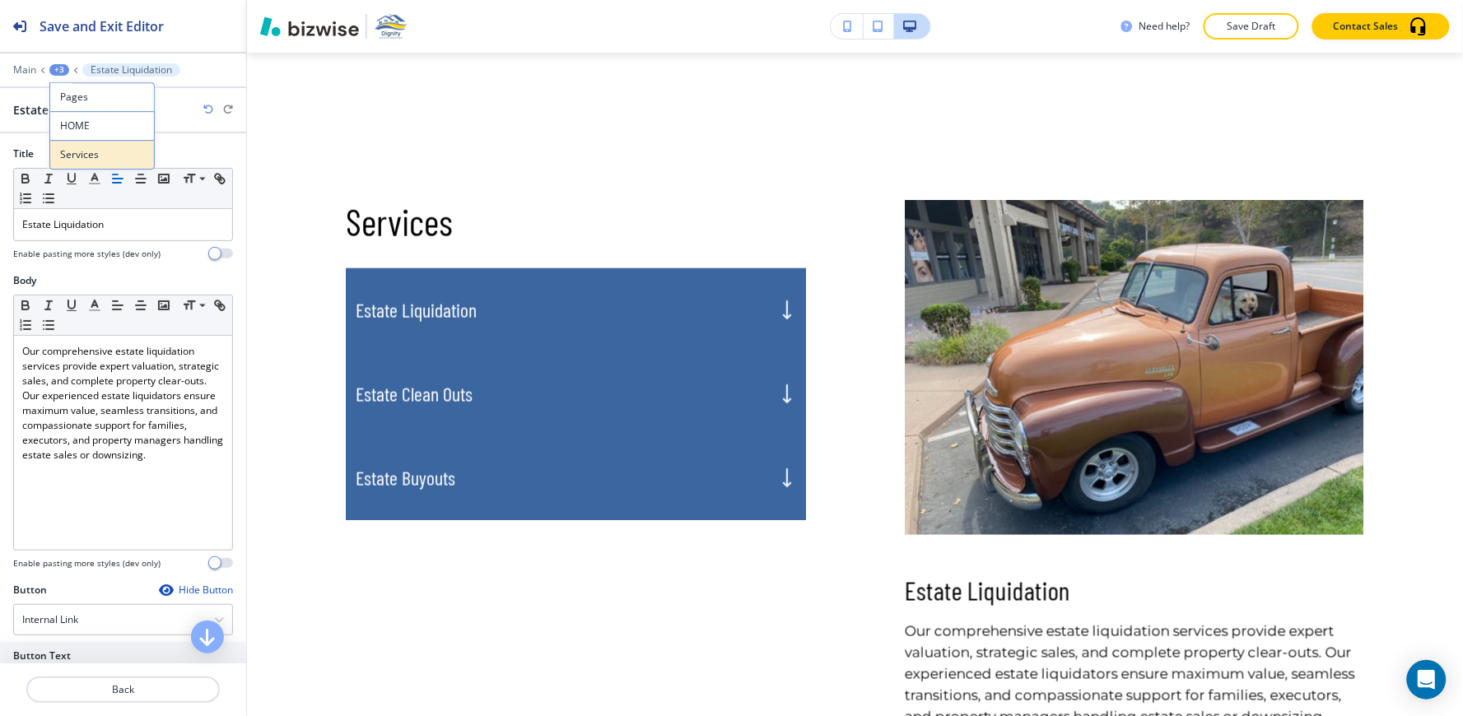
click at [95, 143] on button "Services" at bounding box center [101, 155] width 105 height 30
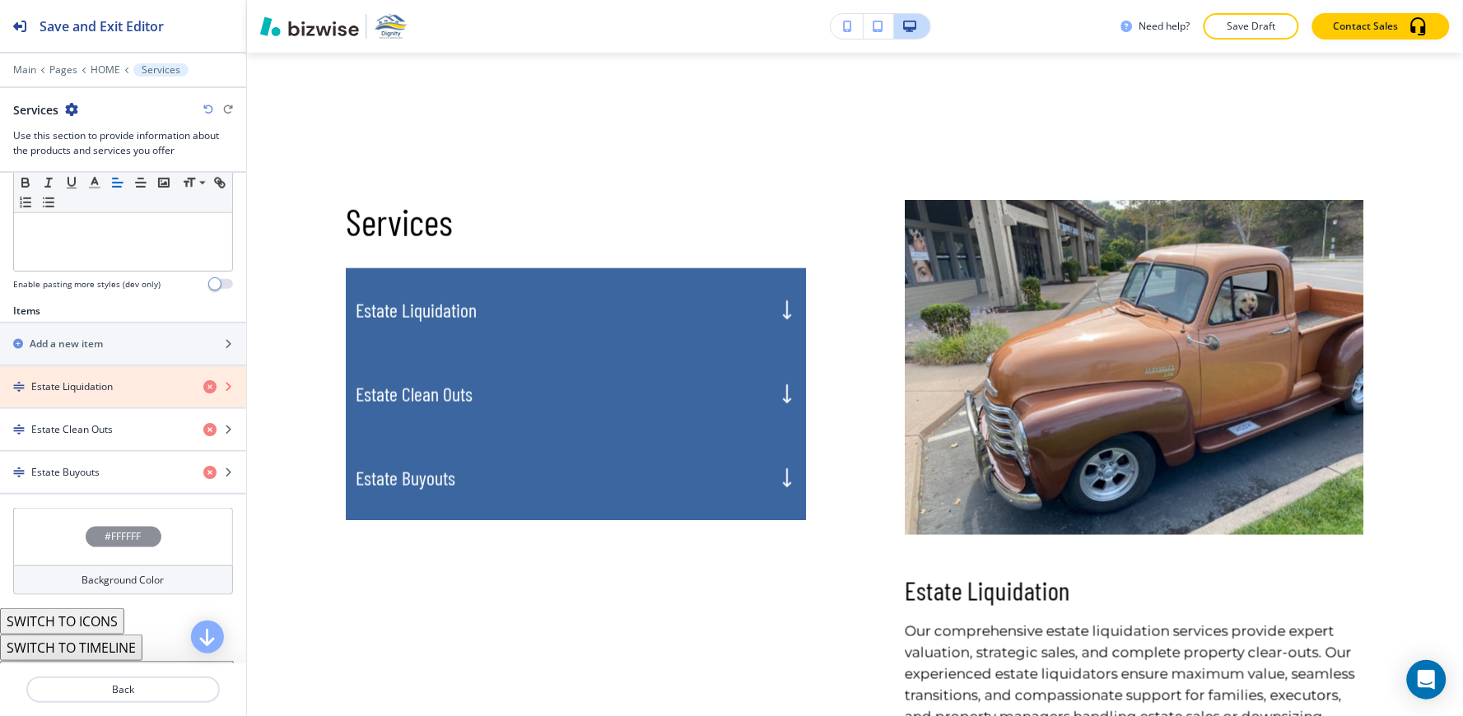
click at [203, 391] on icon "button" at bounding box center [209, 386] width 13 height 13
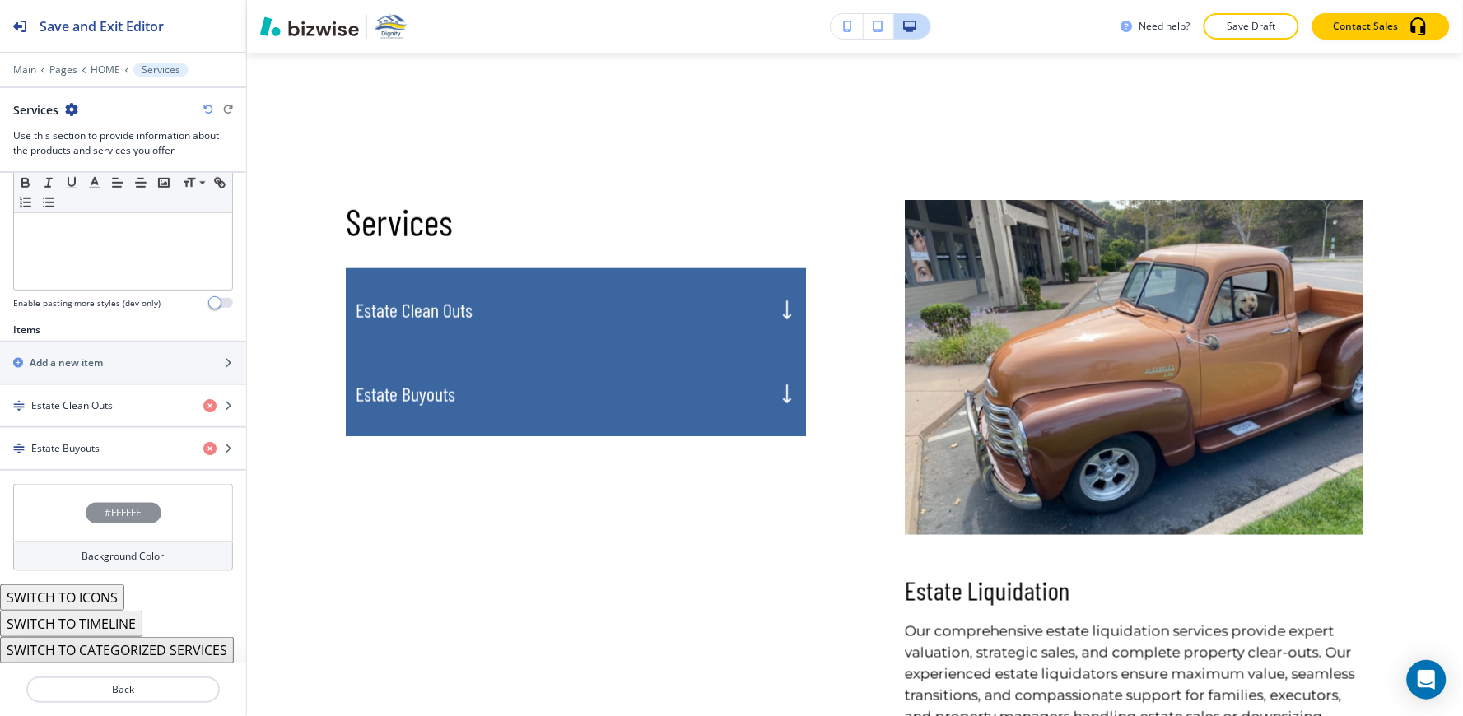
click at [193, 391] on div "button" at bounding box center [123, 391] width 246 height 13
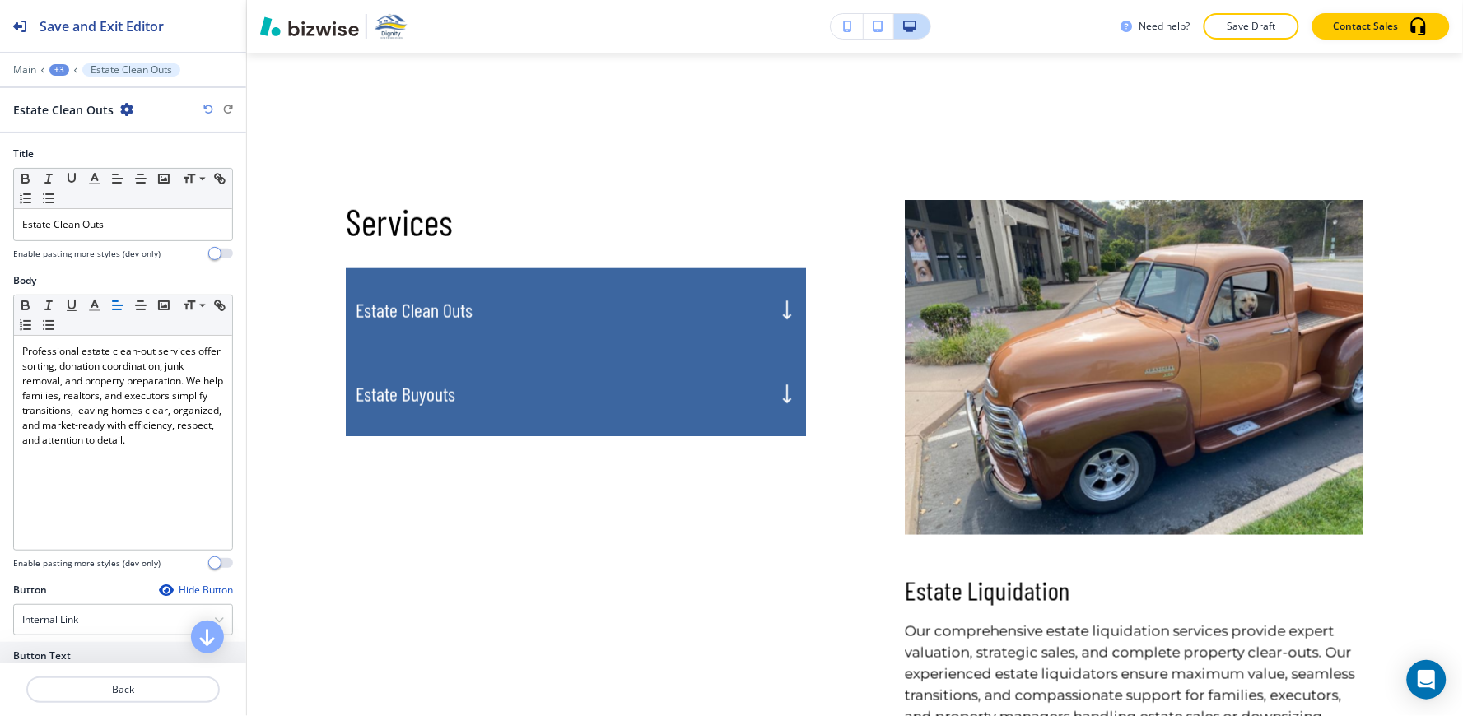
click at [58, 74] on div "+3" at bounding box center [59, 70] width 20 height 12
click at [87, 156] on p "Services" at bounding box center [102, 154] width 84 height 15
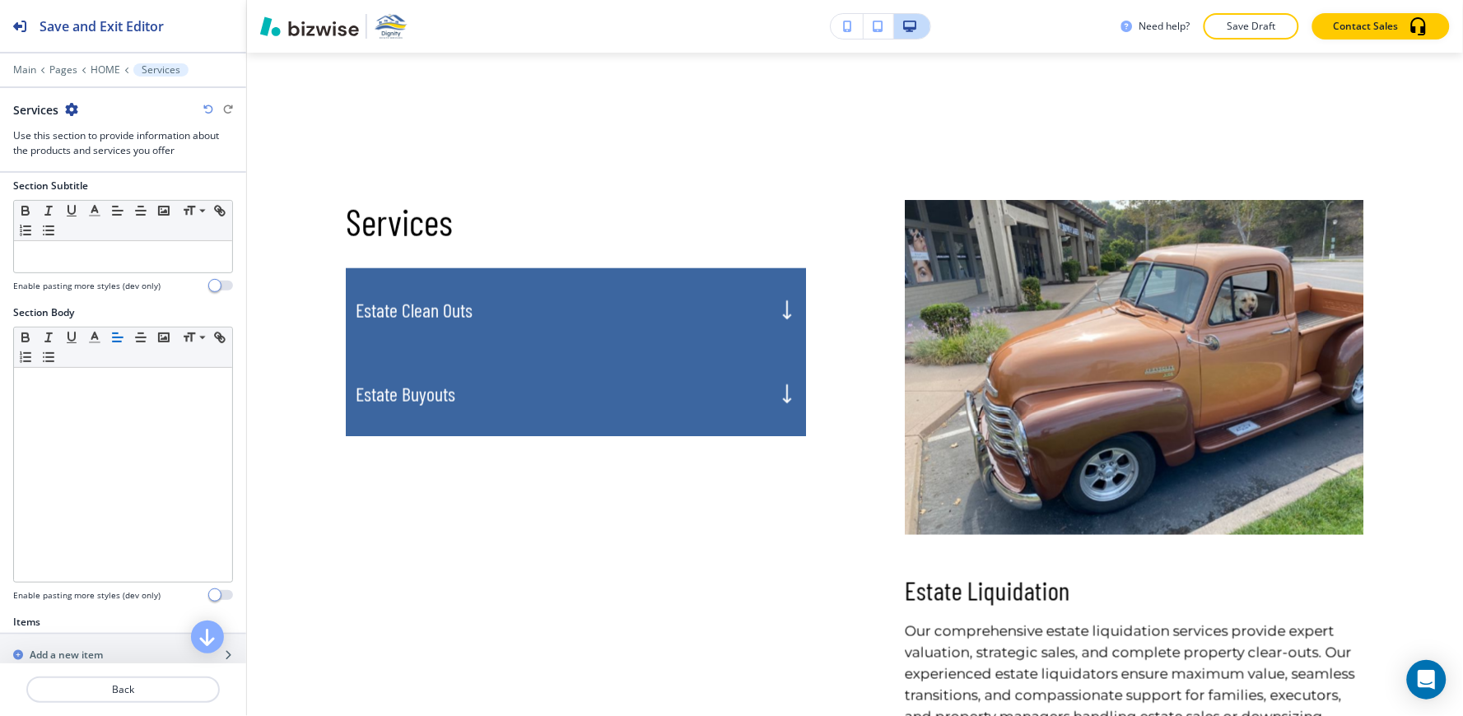
scroll to position [365, 0]
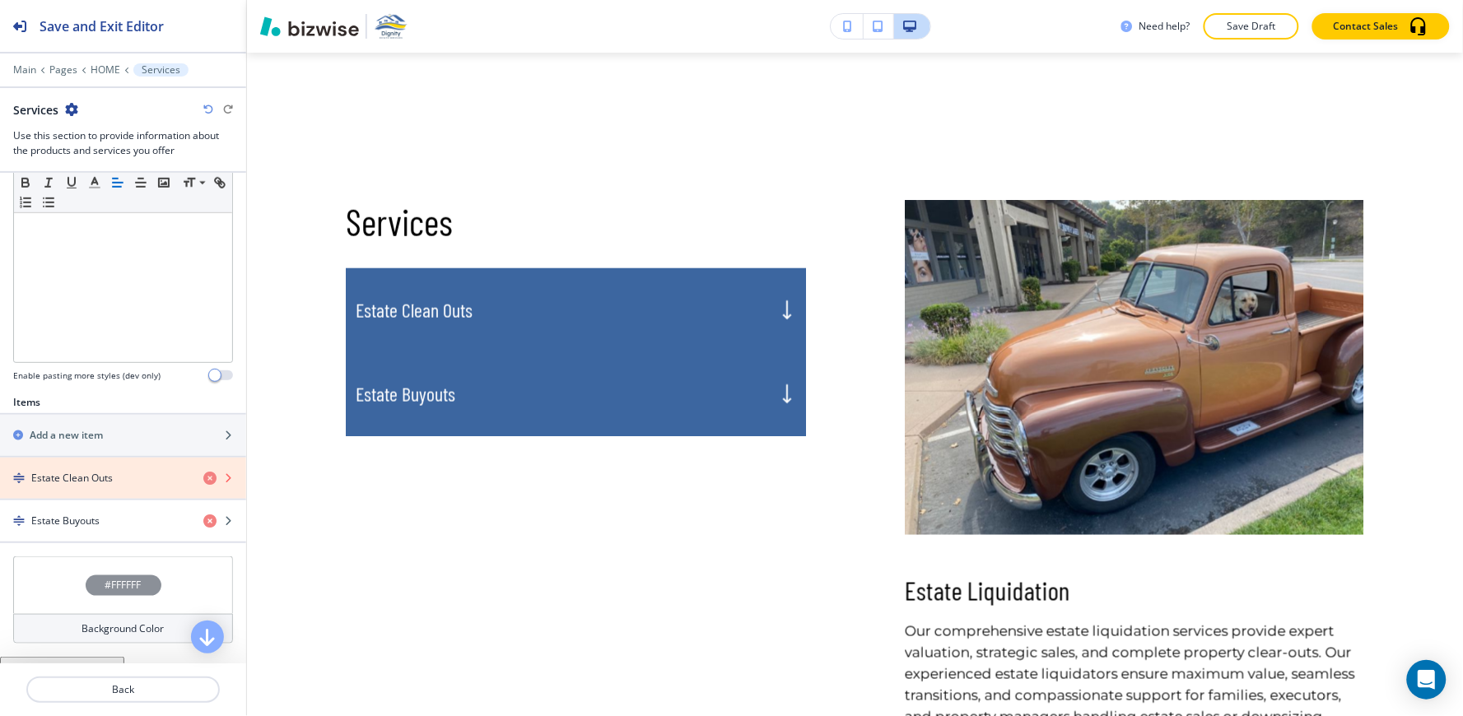
click at [203, 481] on icon "button" at bounding box center [209, 478] width 13 height 13
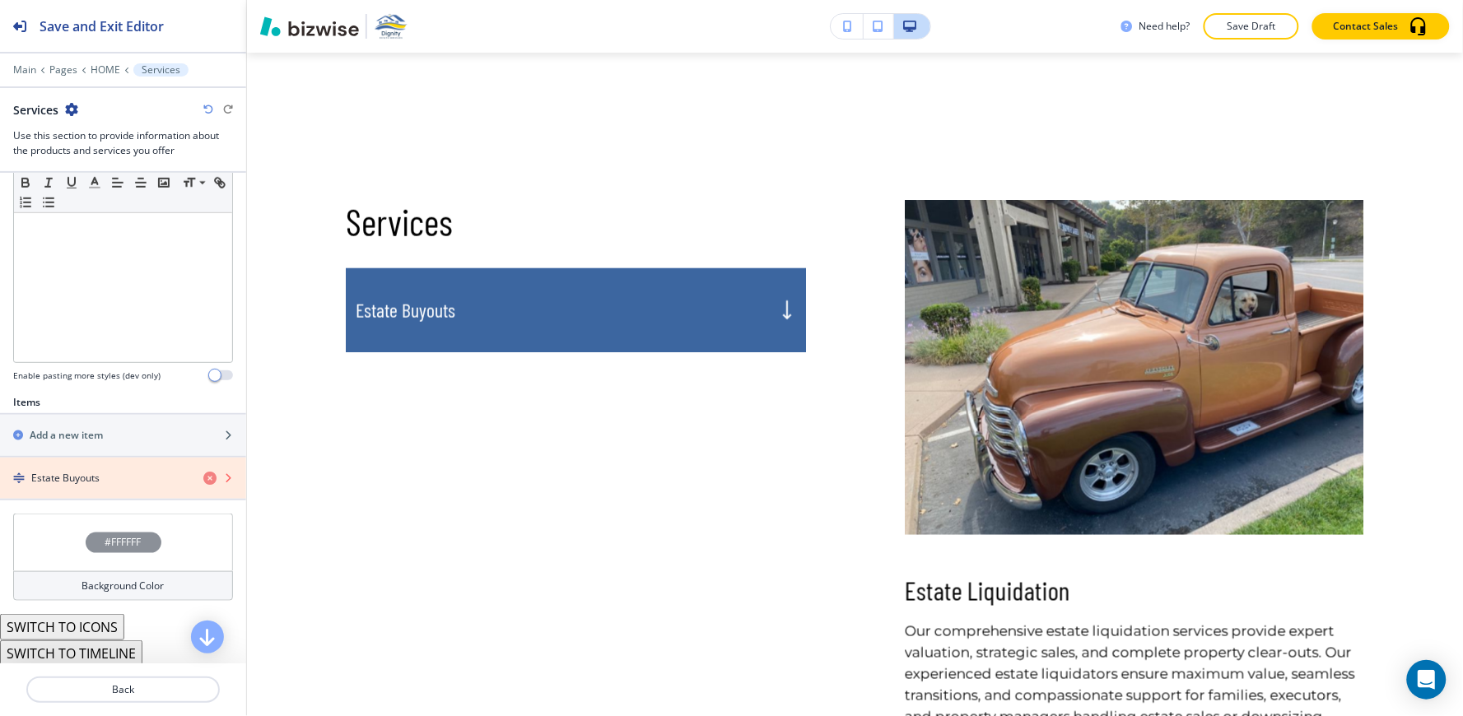
click at [203, 481] on icon "button" at bounding box center [209, 478] width 13 height 13
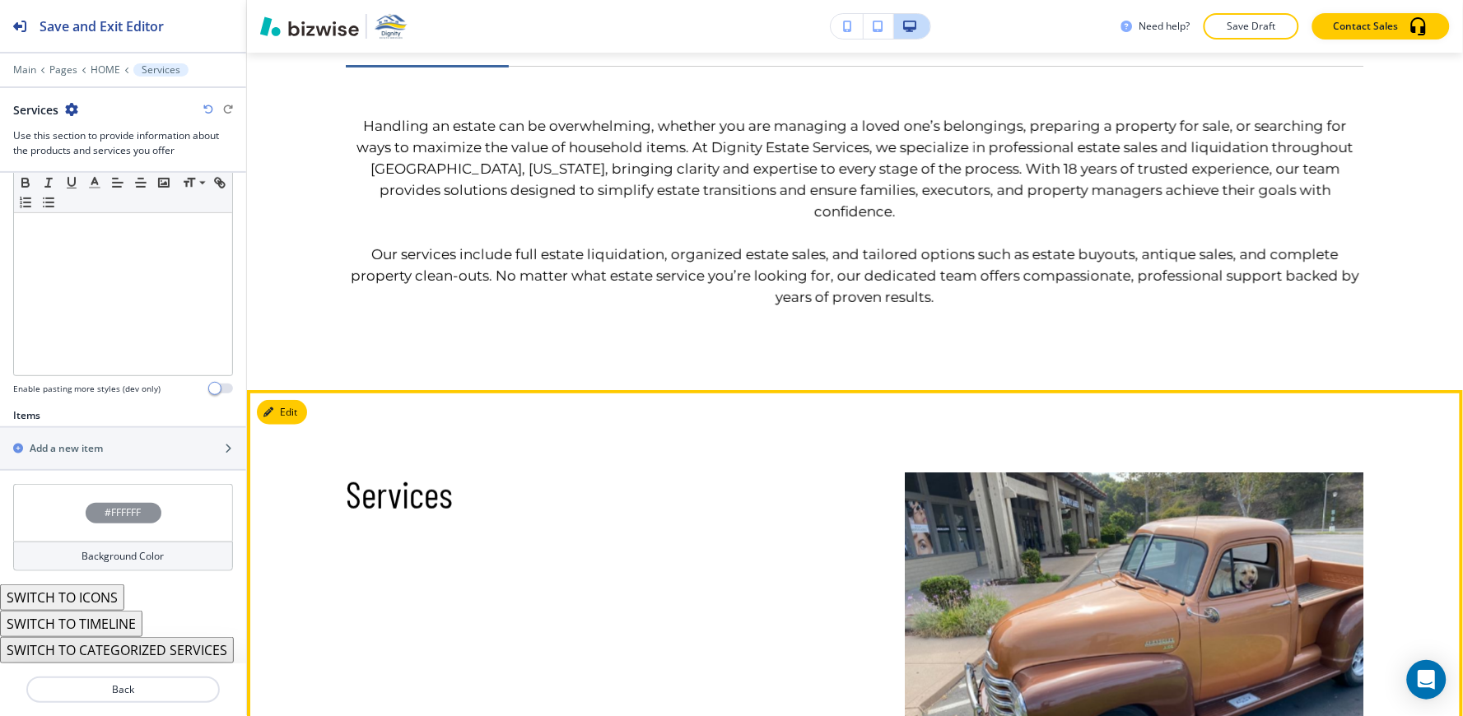
scroll to position [1981, 0]
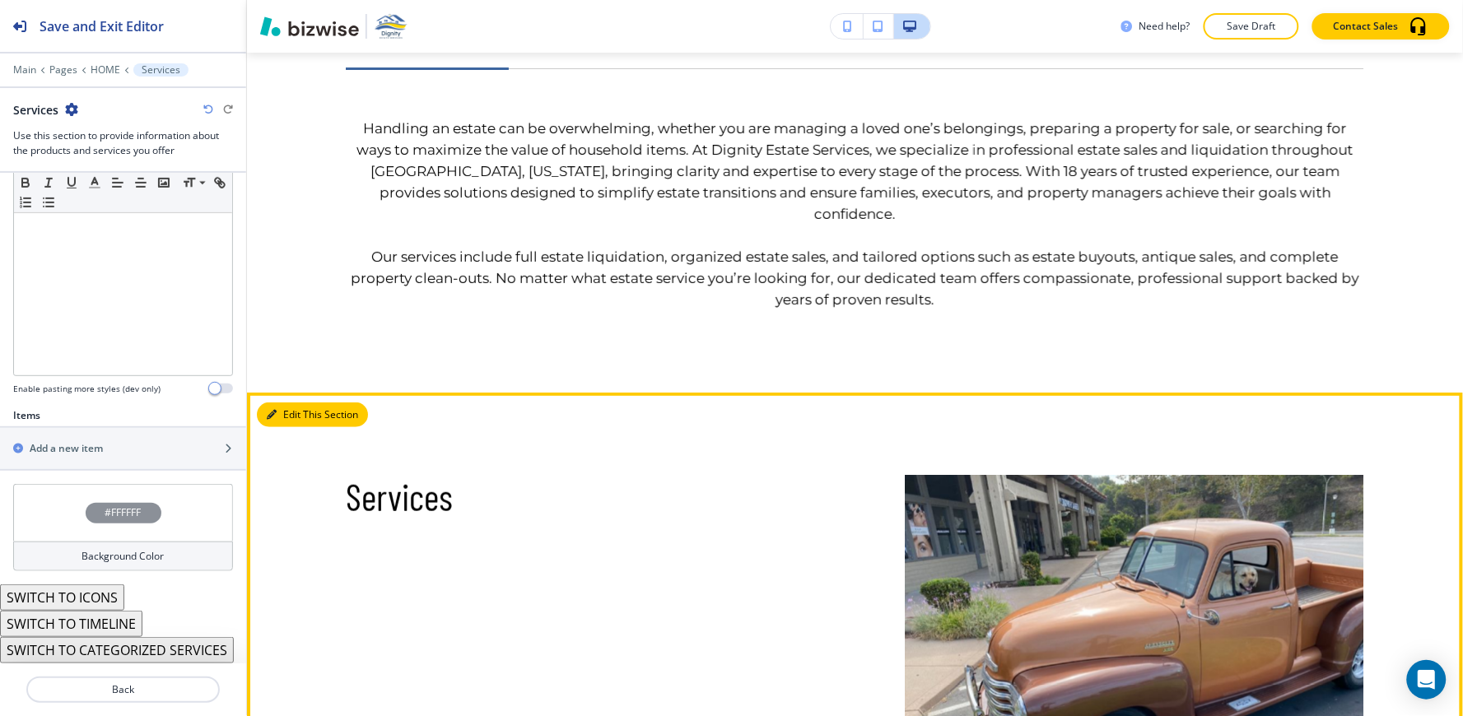
click at [293, 402] on button "Edit This Section" at bounding box center [312, 414] width 111 height 25
click at [292, 402] on button "Edit This Section" at bounding box center [312, 414] width 111 height 25
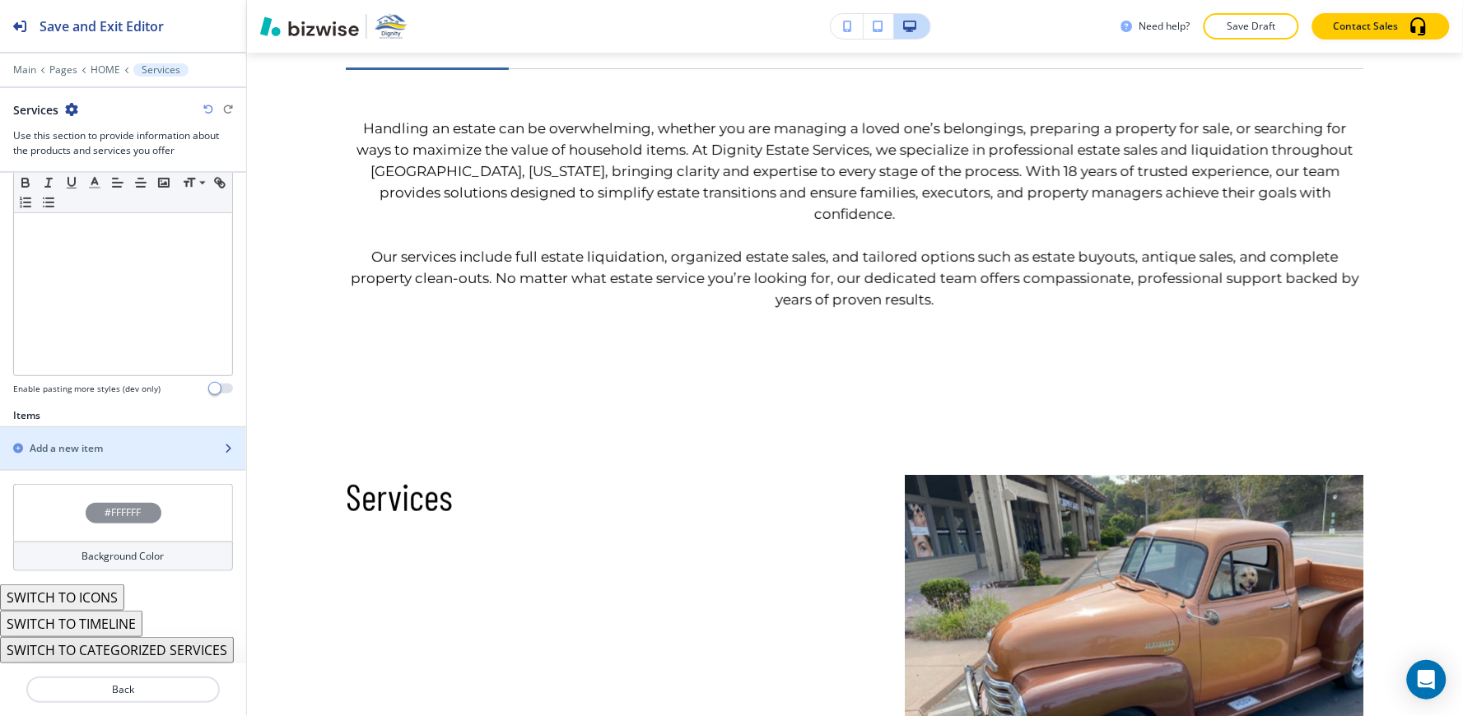
click at [129, 435] on div "button" at bounding box center [123, 434] width 246 height 13
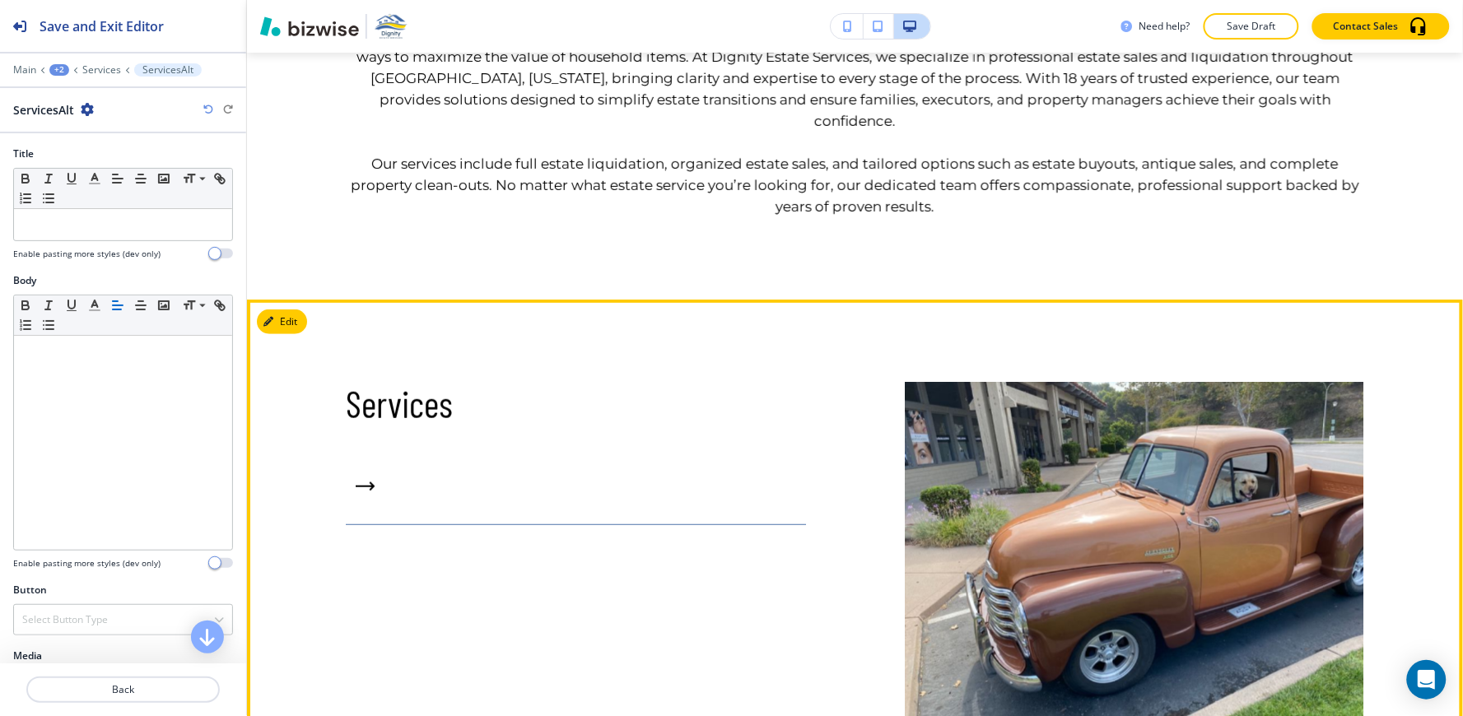
scroll to position [2073, 0]
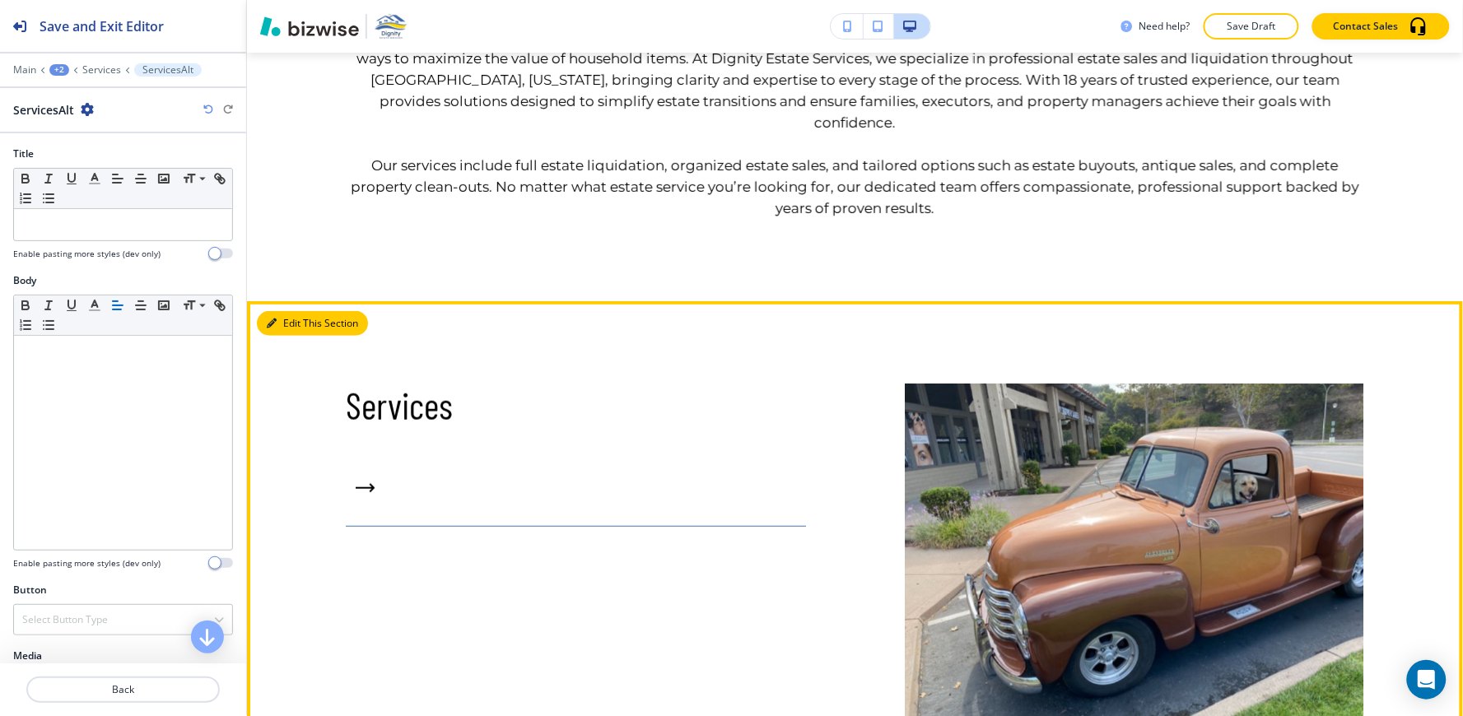
click at [277, 311] on button "Edit This Section" at bounding box center [312, 323] width 111 height 25
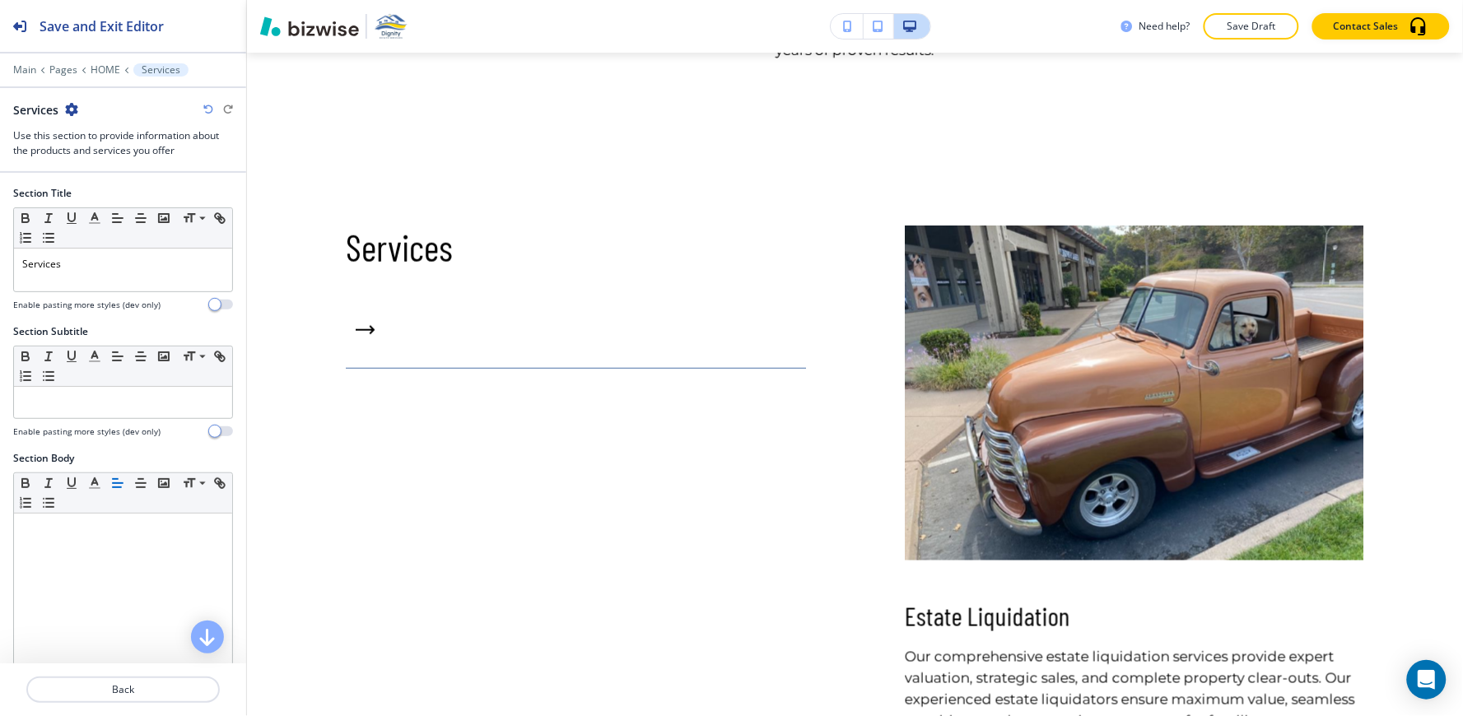
scroll to position [2256, 0]
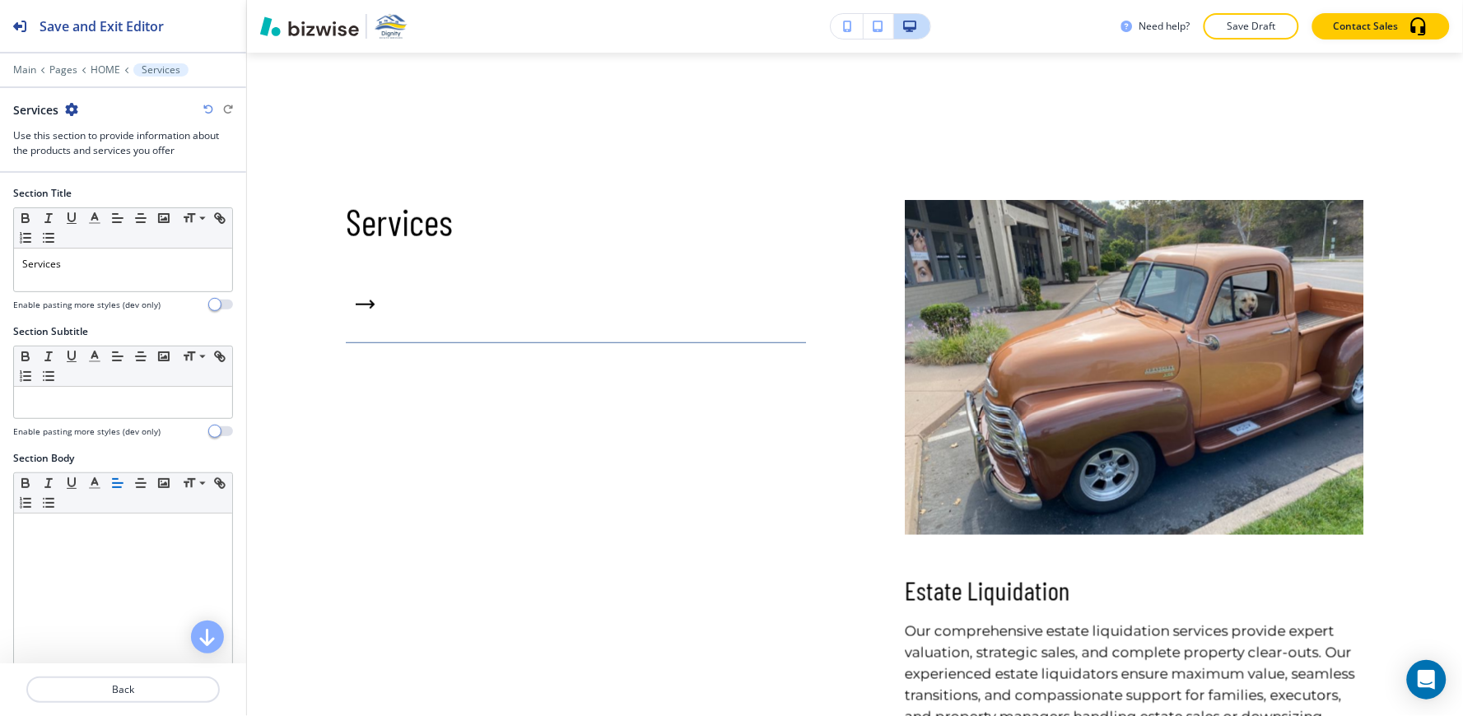
click at [72, 110] on icon "button" at bounding box center [71, 109] width 13 height 13
click at [92, 185] on button "Delete Section" at bounding box center [117, 196] width 105 height 30
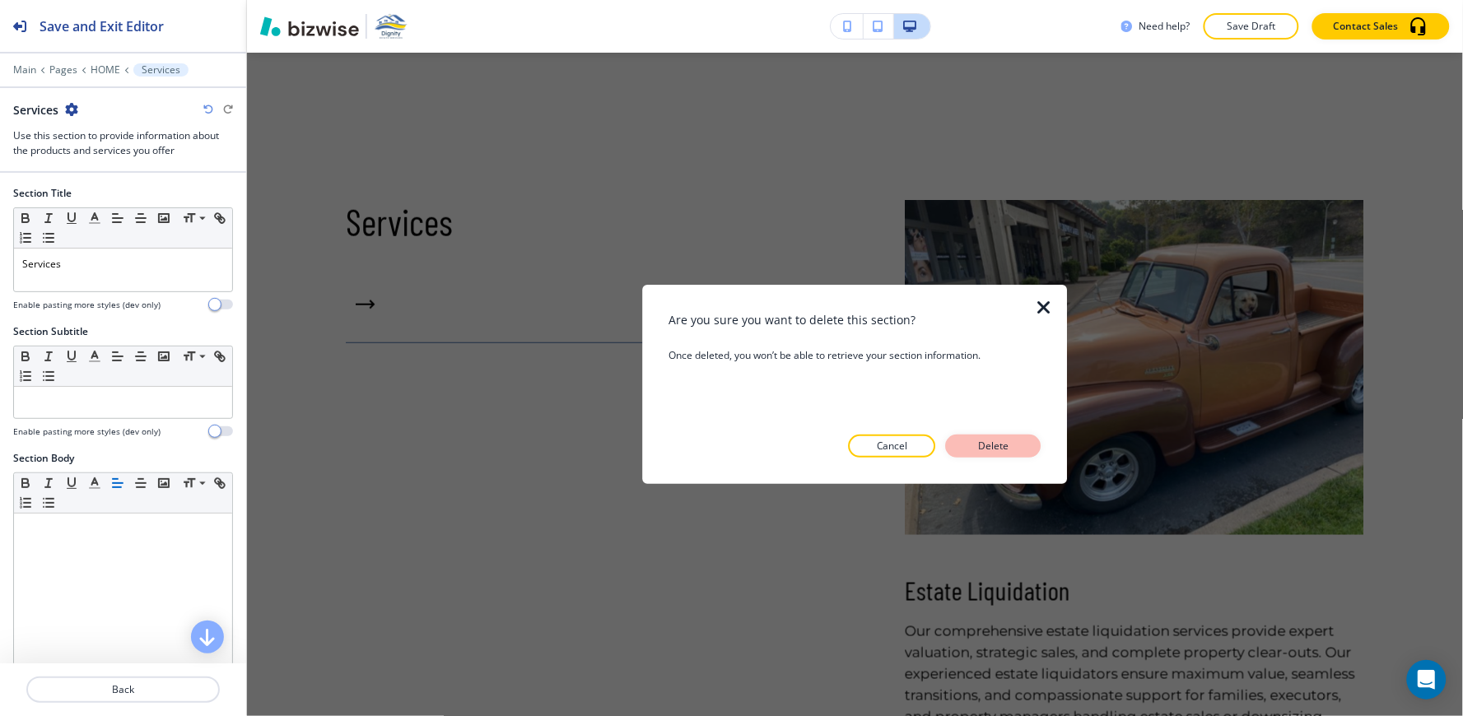
click at [1008, 435] on button "Delete" at bounding box center [993, 446] width 95 height 23
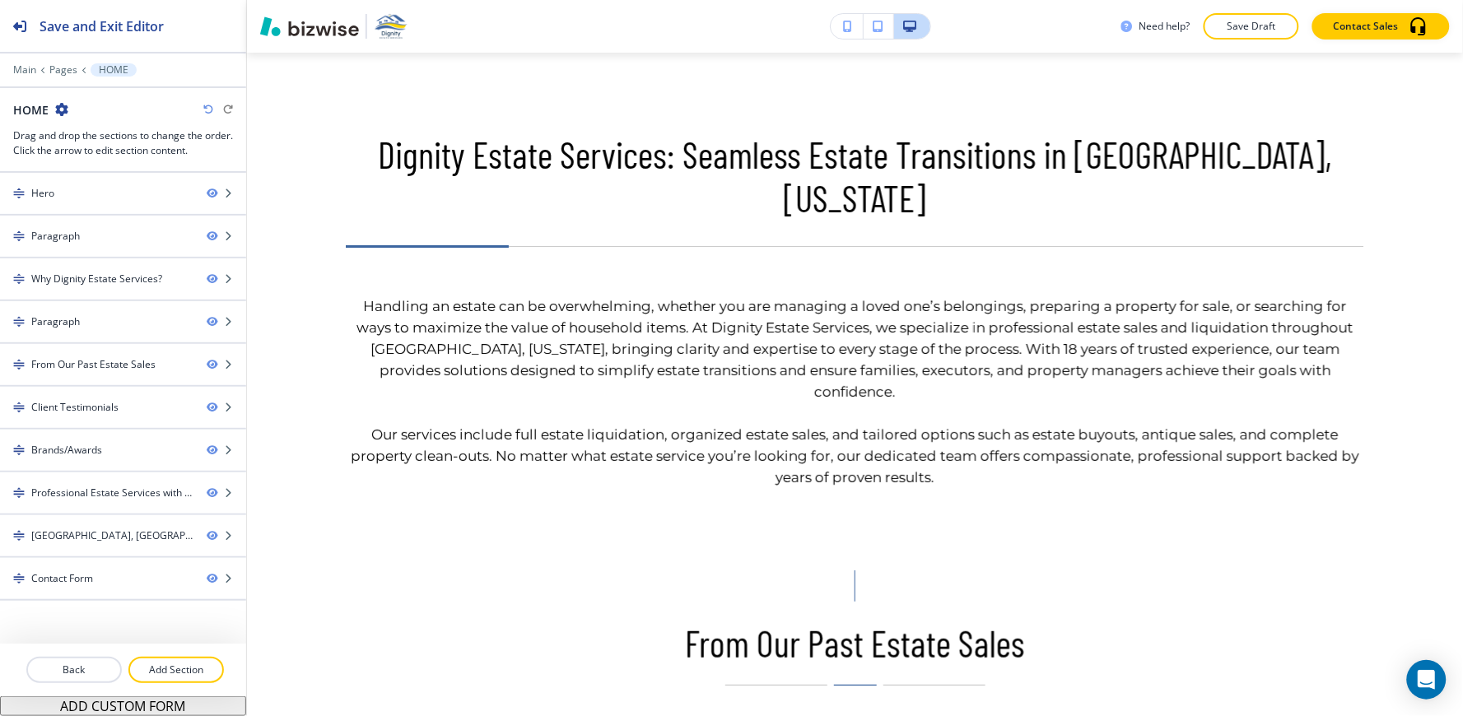
scroll to position [1798, 0]
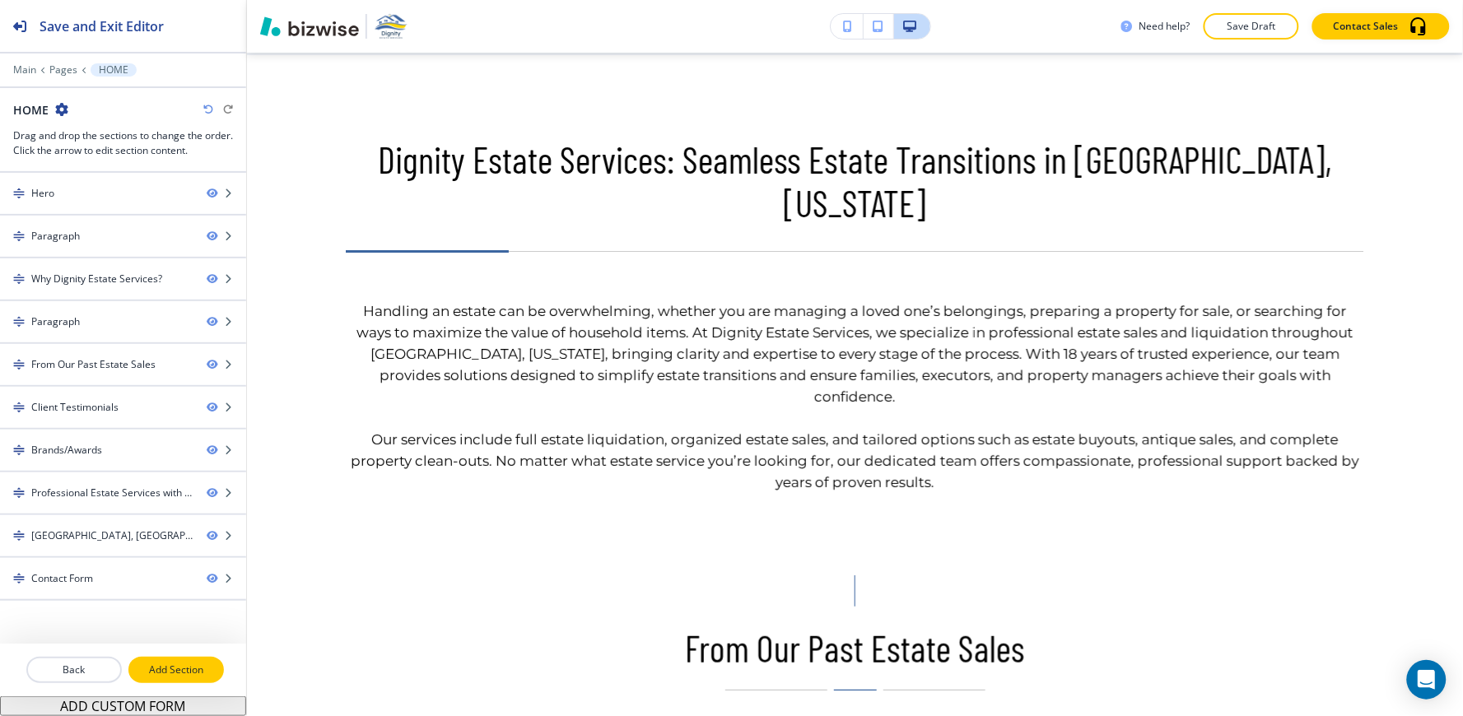
click at [178, 673] on p "Add Section" at bounding box center [176, 670] width 92 height 15
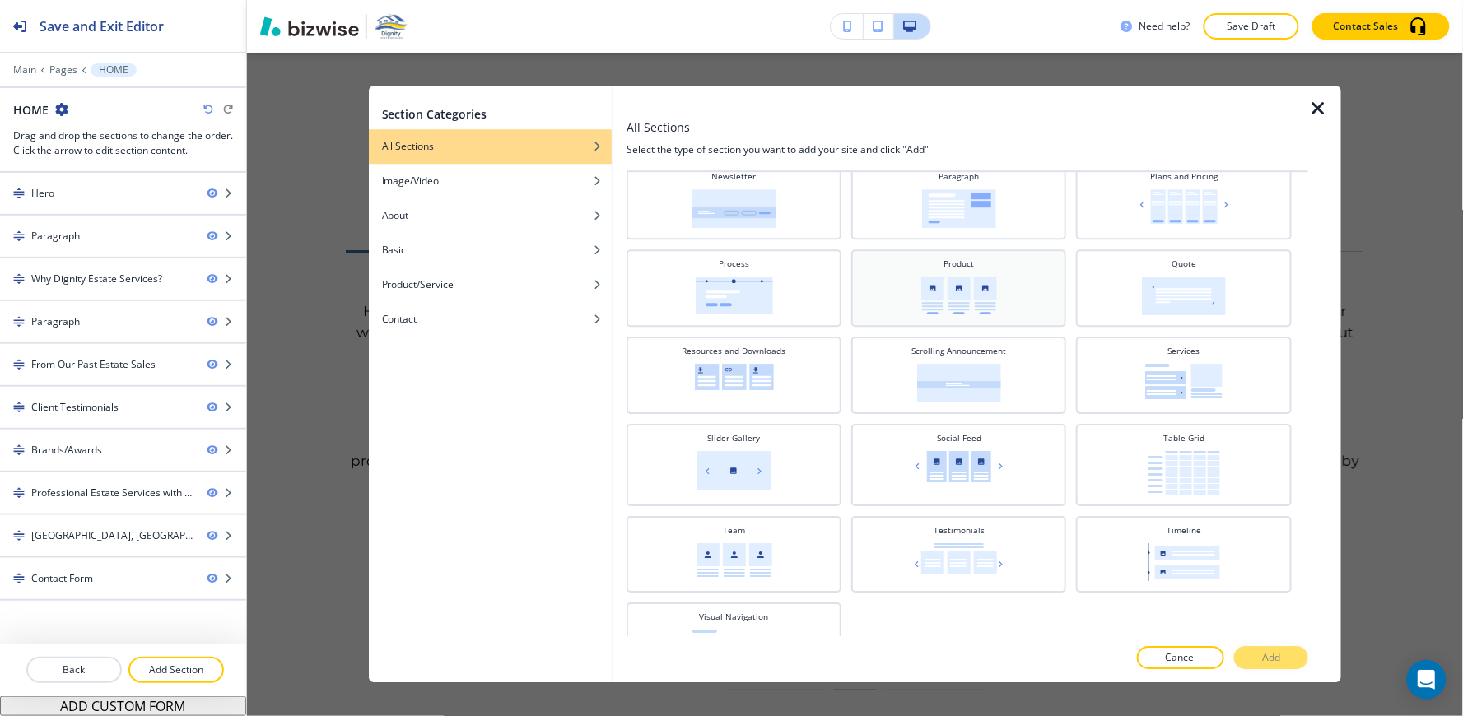
scroll to position [602, 0]
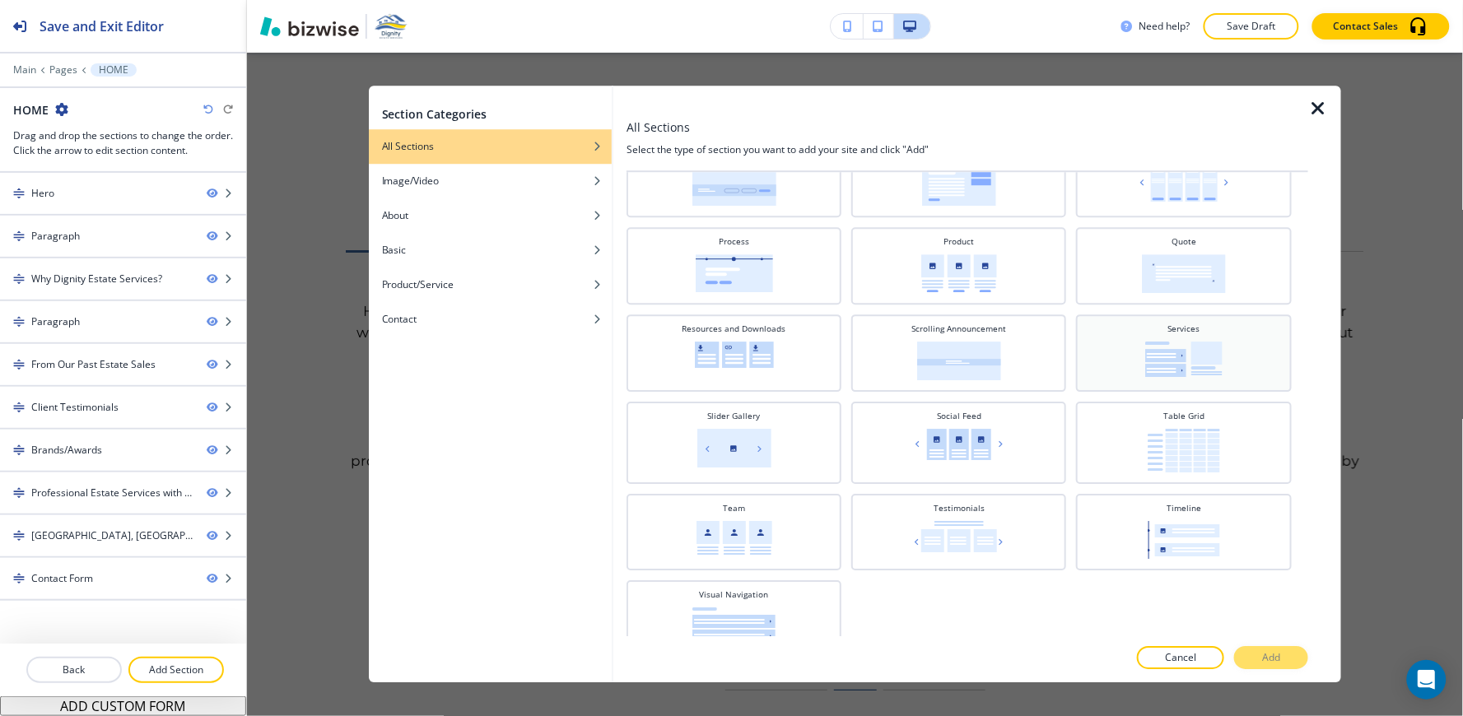
click at [1224, 343] on div "Services" at bounding box center [1184, 352] width 198 height 58
click at [1290, 663] on button "Add" at bounding box center [1271, 658] width 74 height 23
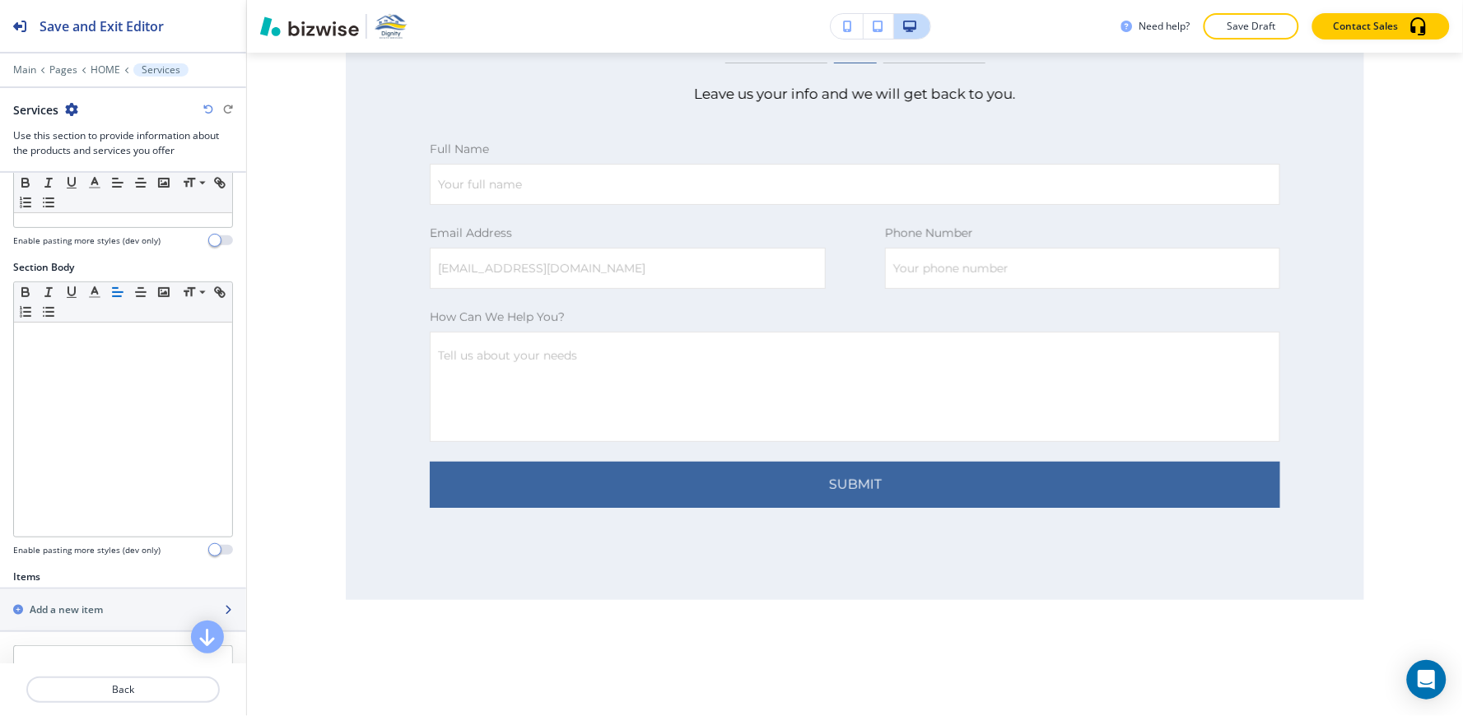
scroll to position [0, 0]
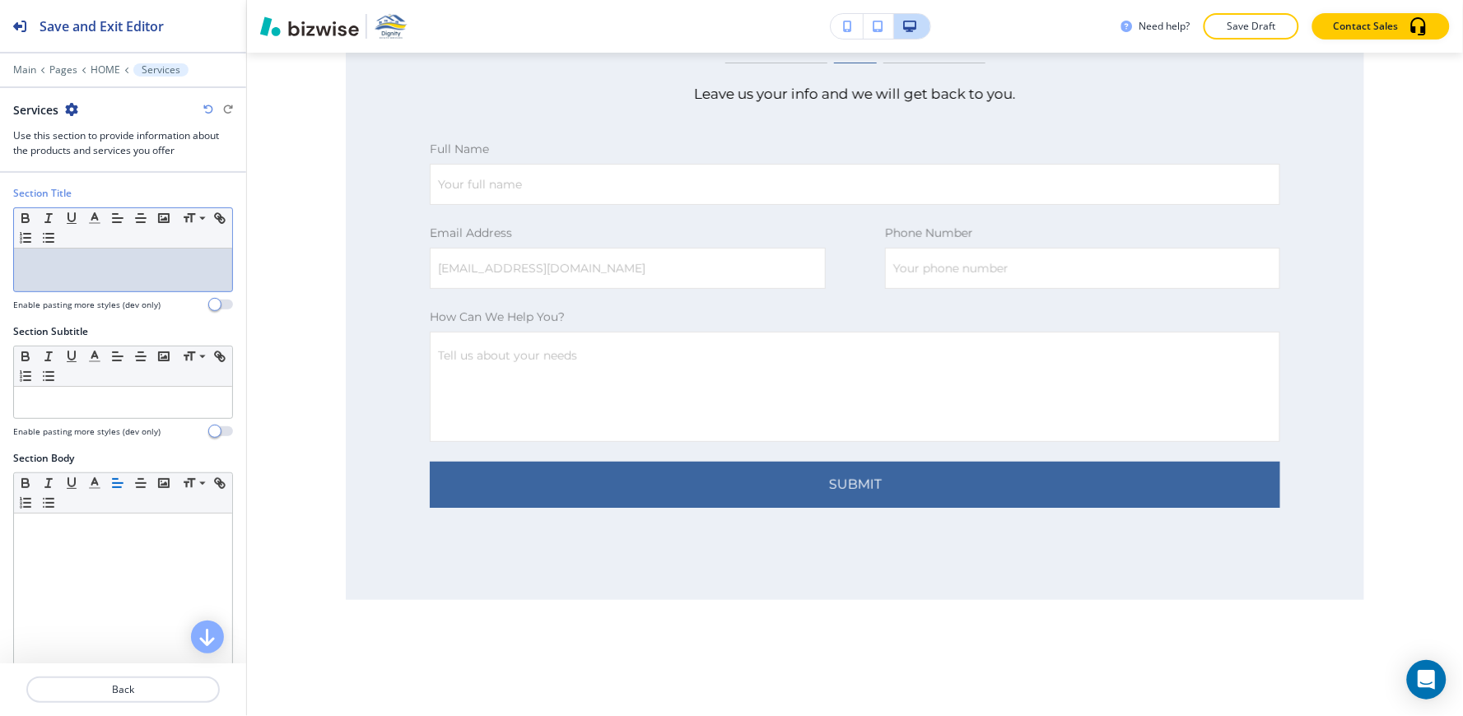
click at [145, 255] on div at bounding box center [123, 270] width 218 height 43
drag, startPoint x: 82, startPoint y: 266, endPoint x: 0, endPoint y: 249, distance: 84.1
click at [0, 249] on div "Section Title Small Normal Large Huge Services Enable pasting more styles (dev …" at bounding box center [123, 255] width 246 height 138
click at [140, 220] on icon "button" at bounding box center [140, 218] width 15 height 15
click at [114, 220] on icon "button" at bounding box center [117, 218] width 15 height 15
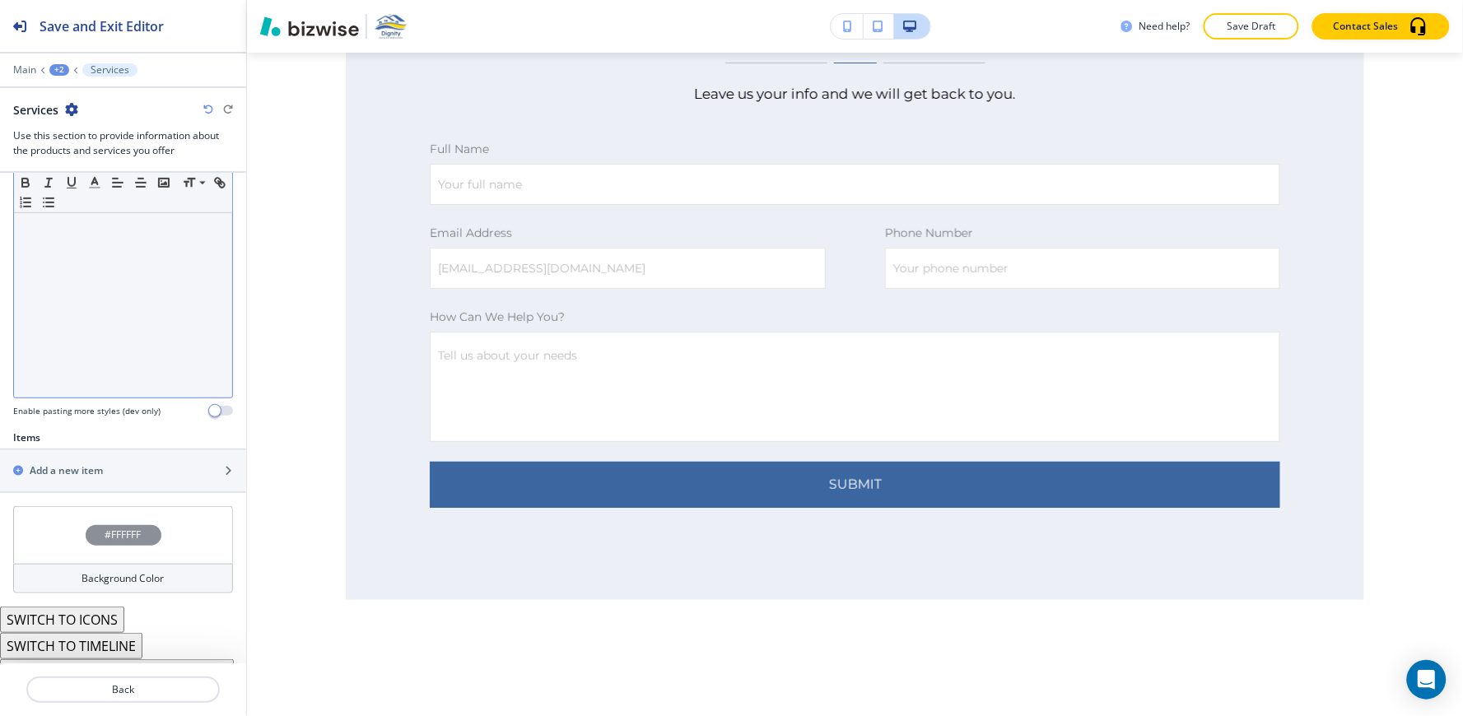
scroll to position [354, 0]
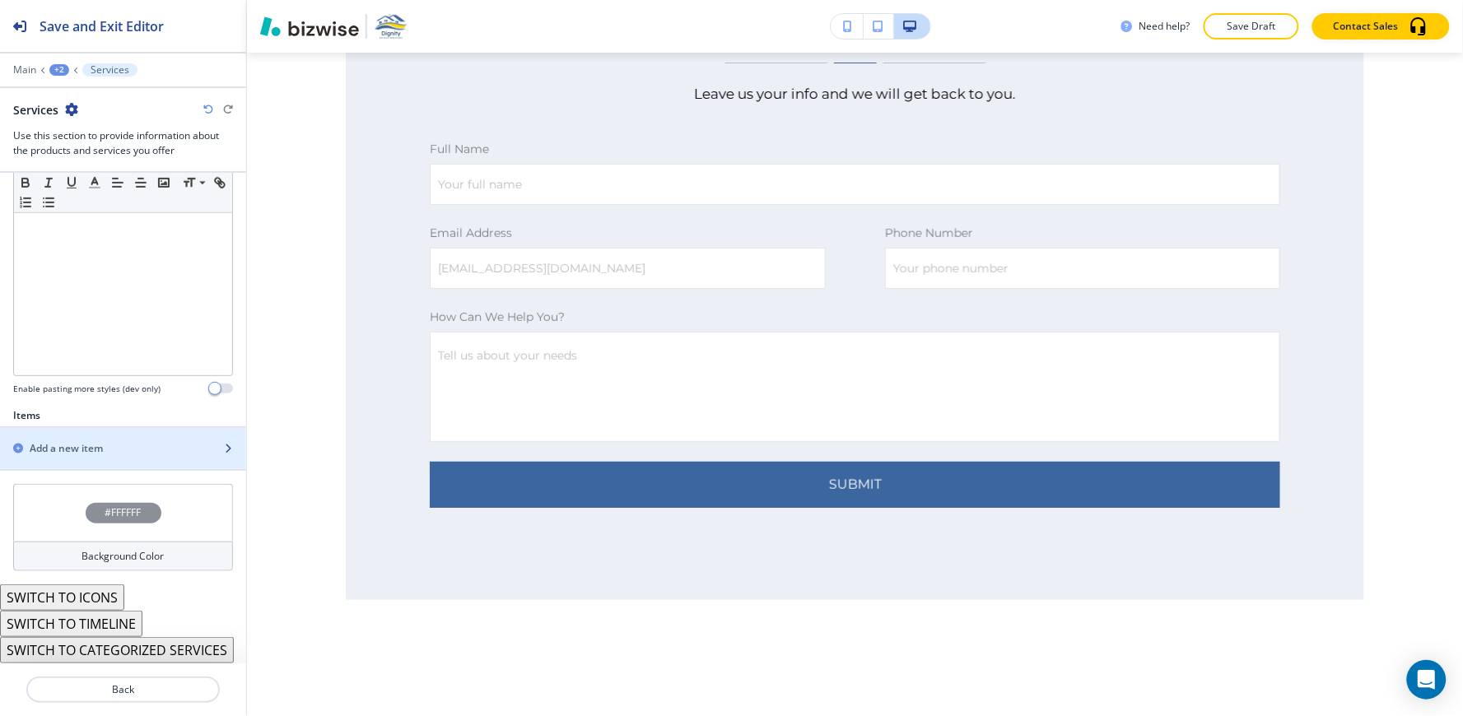
click at [100, 439] on div "button" at bounding box center [123, 434] width 246 height 13
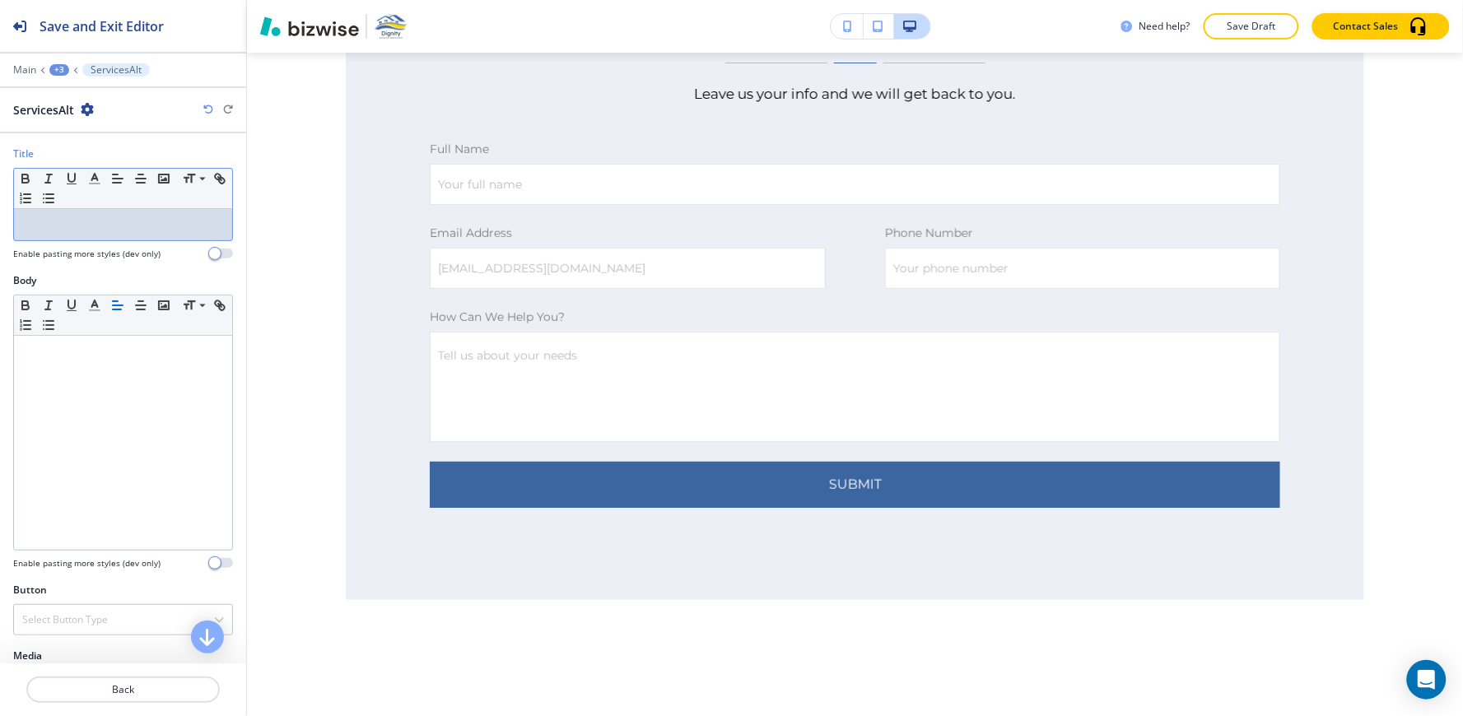
click at [105, 217] on p at bounding box center [123, 224] width 202 height 15
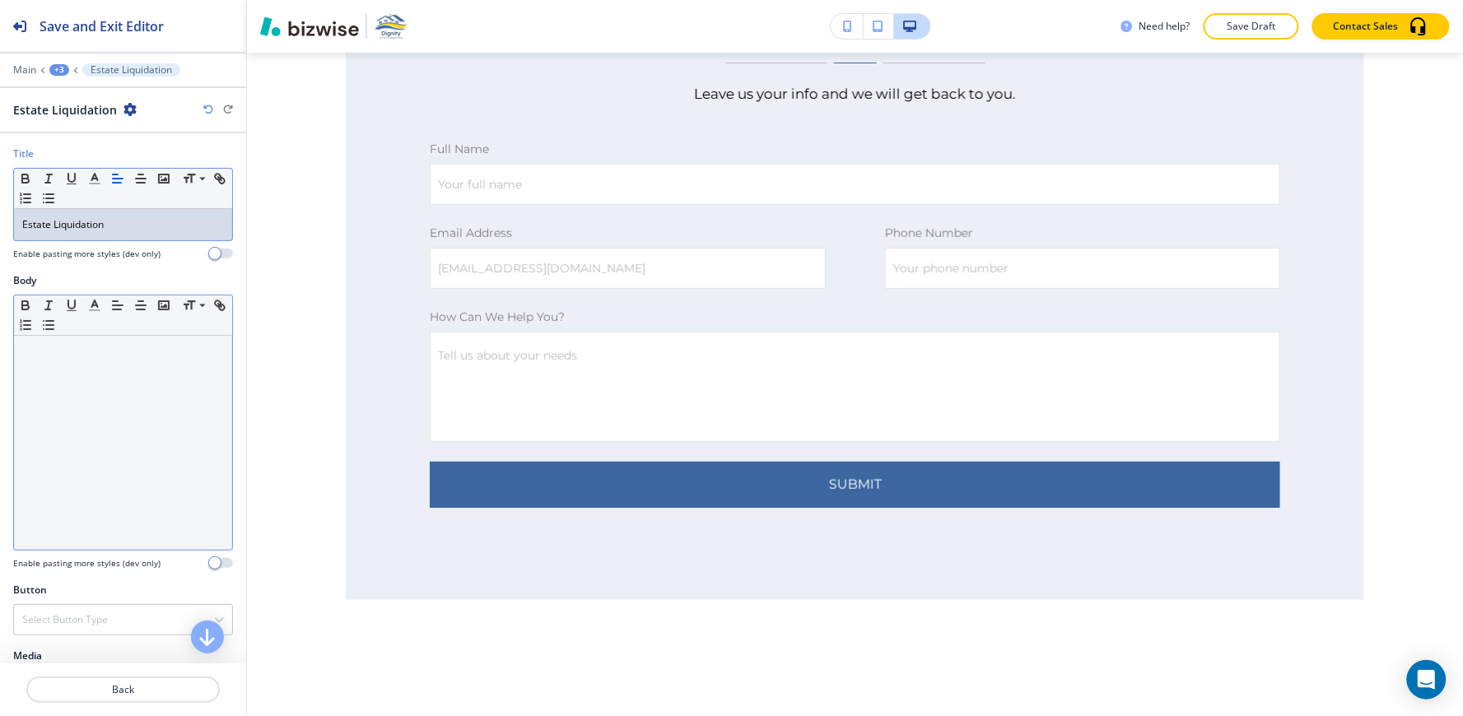
scroll to position [0, 0]
click at [95, 440] on div at bounding box center [123, 443] width 218 height 214
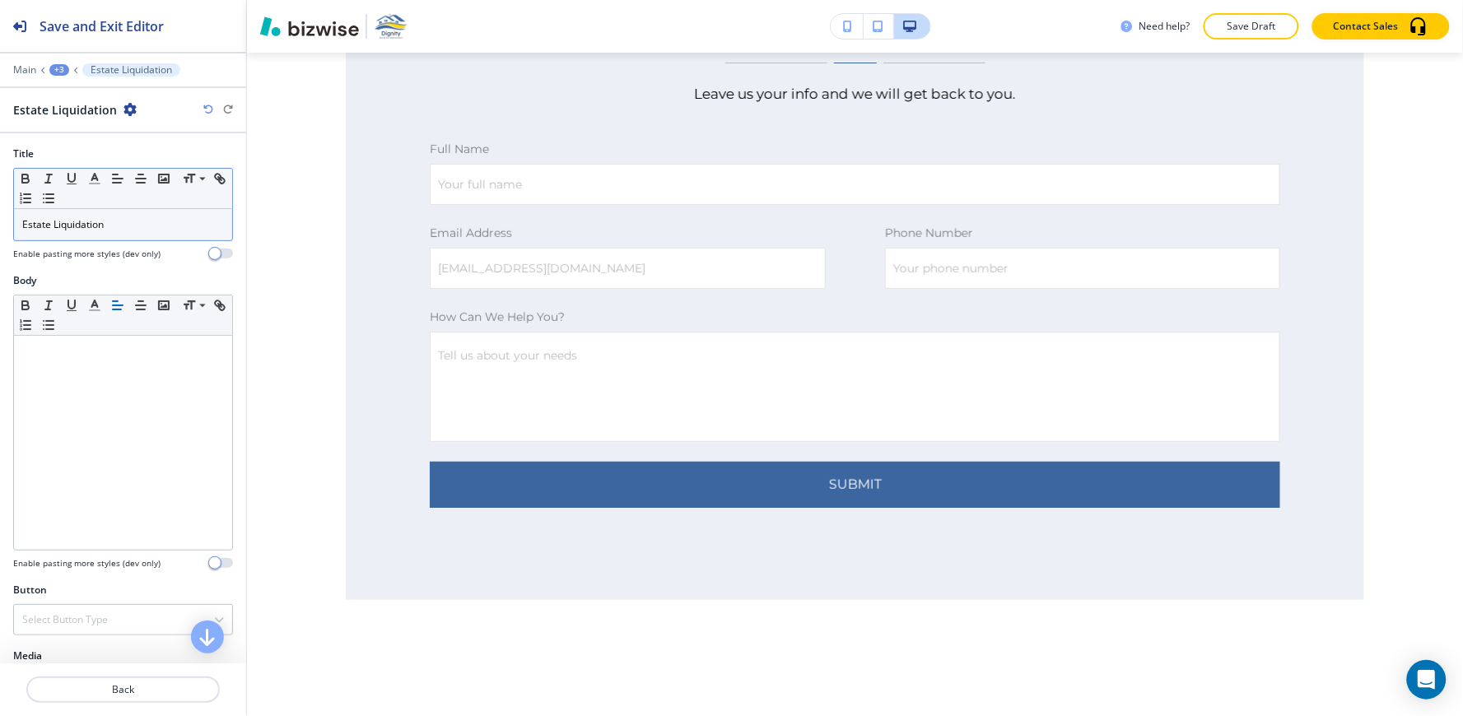
click at [154, 206] on div "Small Normal Large Huge" at bounding box center [123, 189] width 218 height 40
click at [142, 235] on div "Estate Liquidation" at bounding box center [123, 224] width 218 height 31
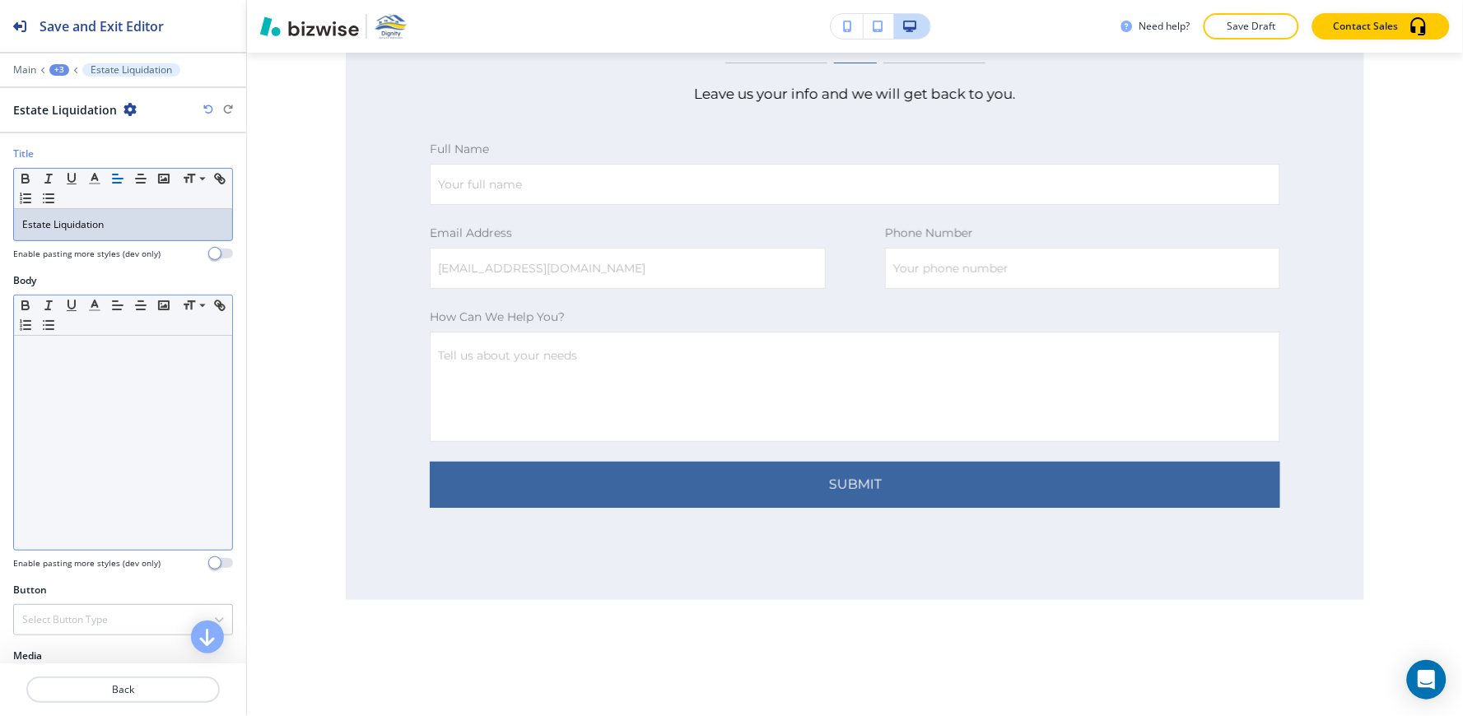
click at [110, 431] on div at bounding box center [123, 443] width 218 height 214
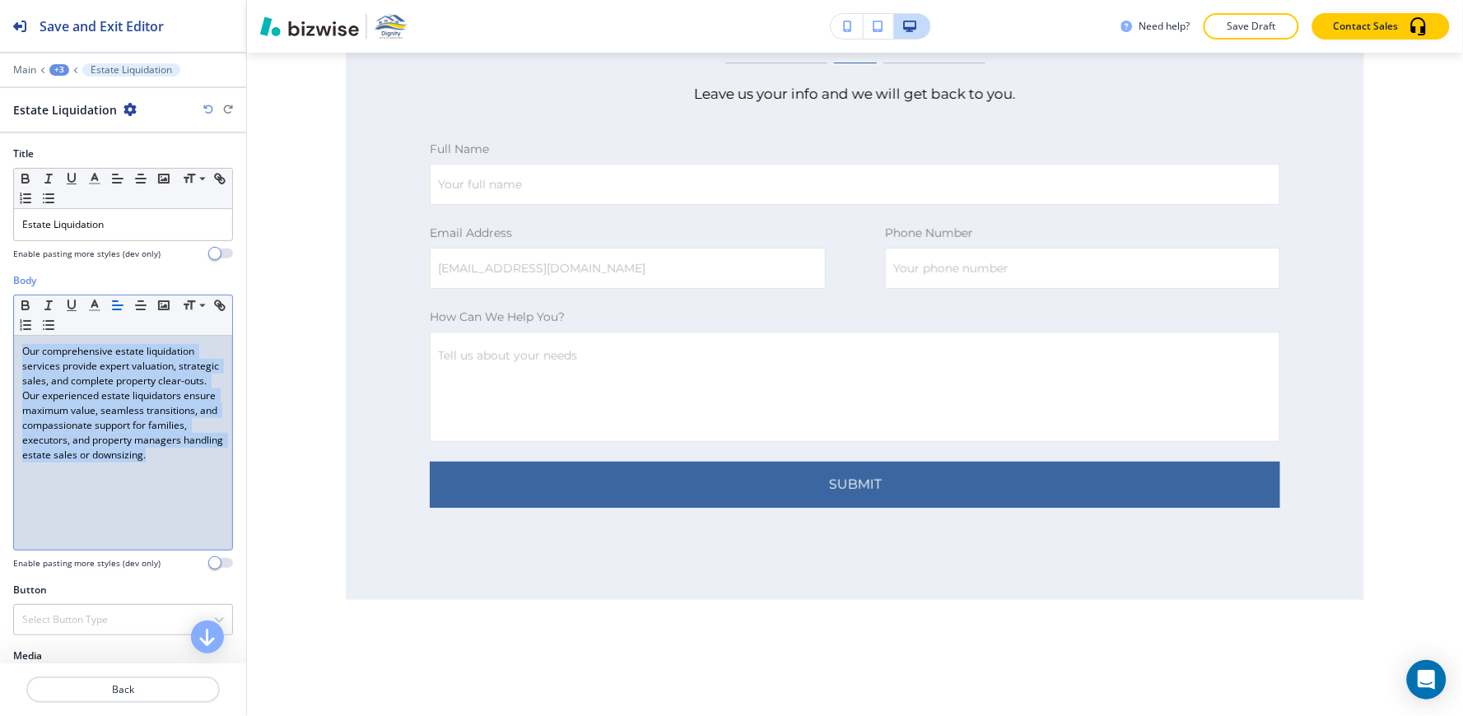
drag, startPoint x: 198, startPoint y: 472, endPoint x: 0, endPoint y: 283, distance: 273.6
click at [0, 283] on div "Body Small Normal Large Huge Our comprehensive estate liquidation services prov…" at bounding box center [123, 427] width 246 height 309
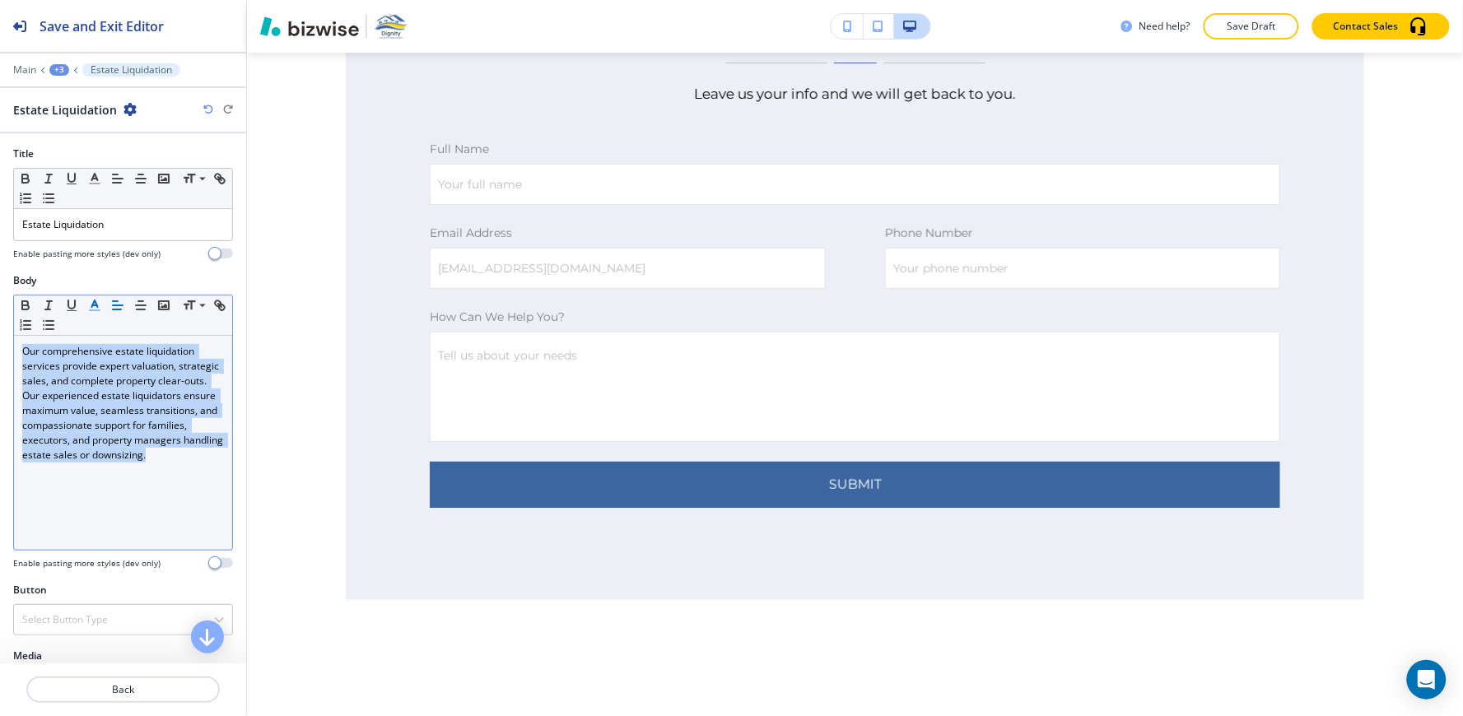
click at [95, 308] on icon "button" at bounding box center [94, 305] width 15 height 15
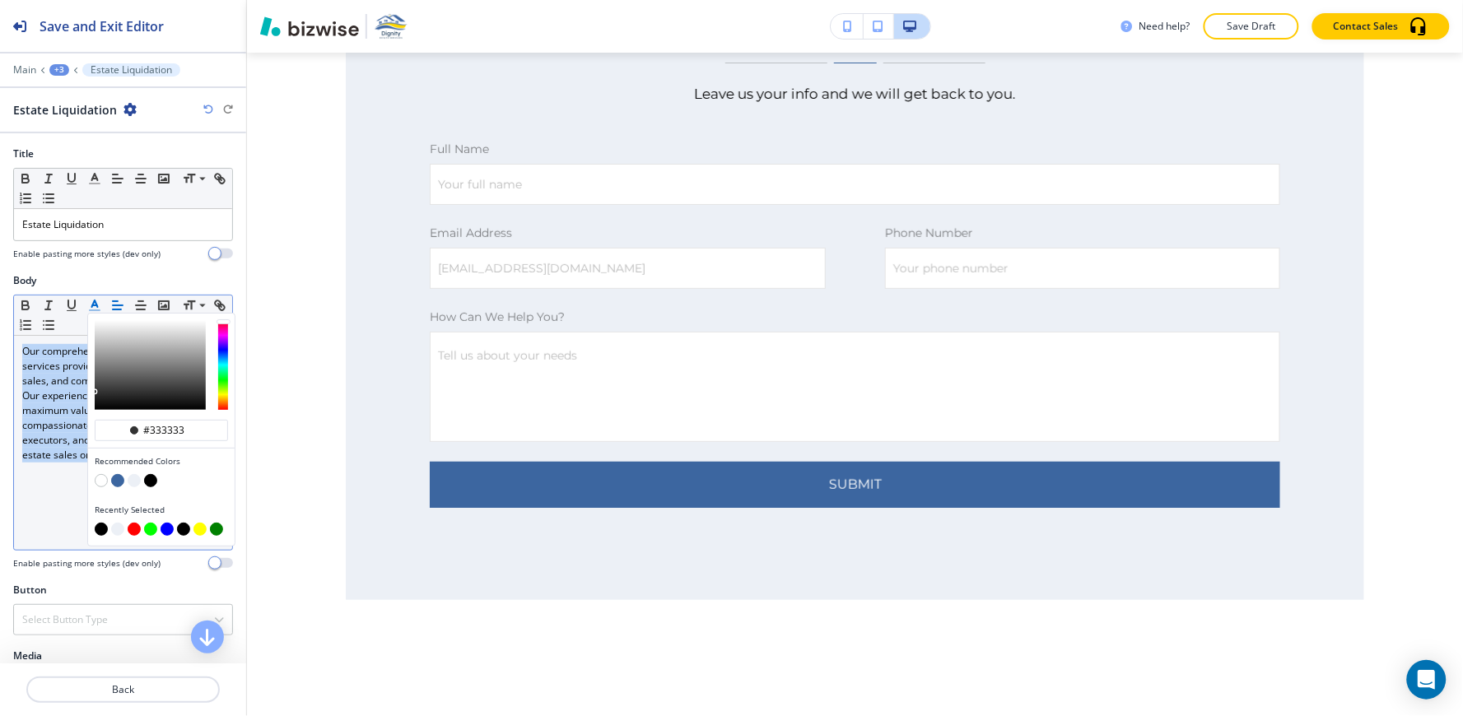
click at [97, 529] on button "button" at bounding box center [101, 529] width 13 height 13
type input "#000000"
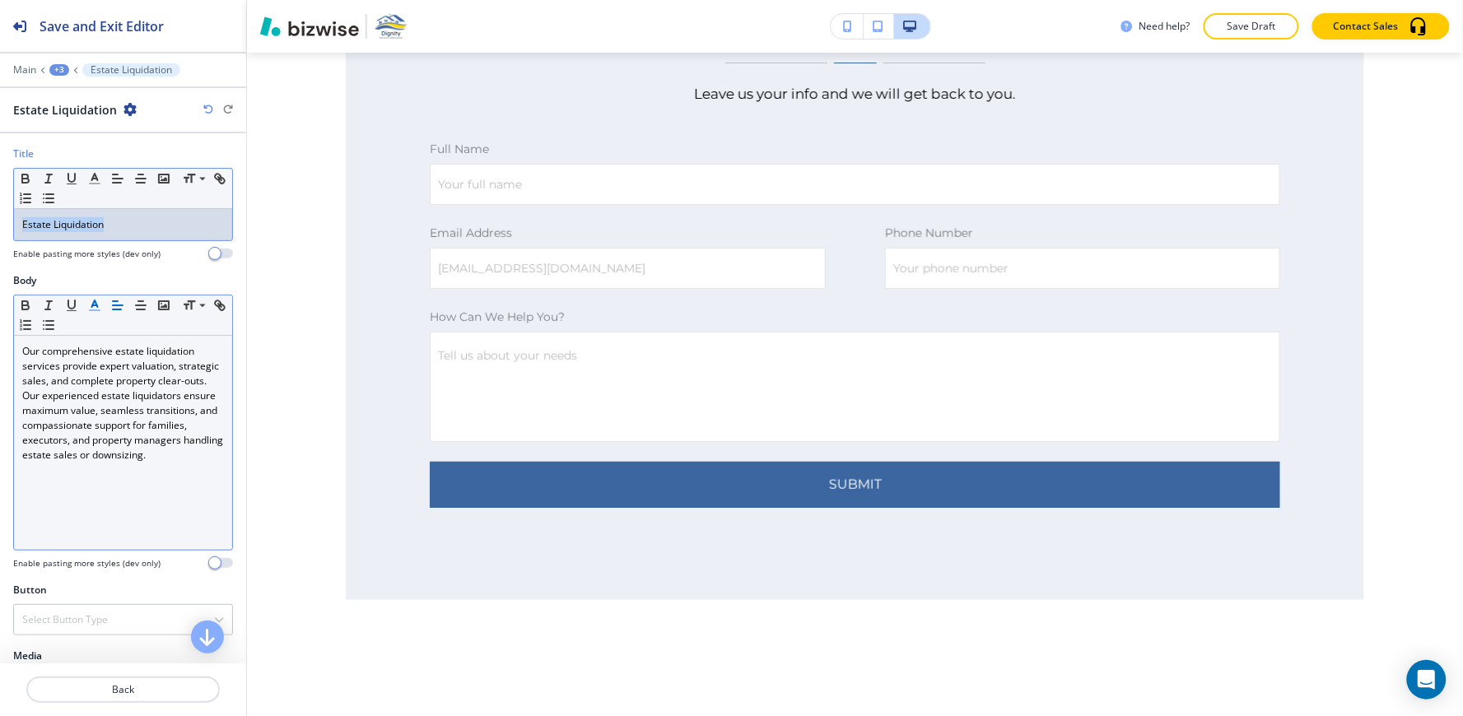
drag, startPoint x: 118, startPoint y: 219, endPoint x: 0, endPoint y: 212, distance: 117.9
click at [0, 212] on div "Title Small Normal Large Huge Estate Liquidation Enable pasting more styles (de…" at bounding box center [123, 210] width 246 height 127
click at [94, 179] on line "button" at bounding box center [94, 179] width 4 height 0
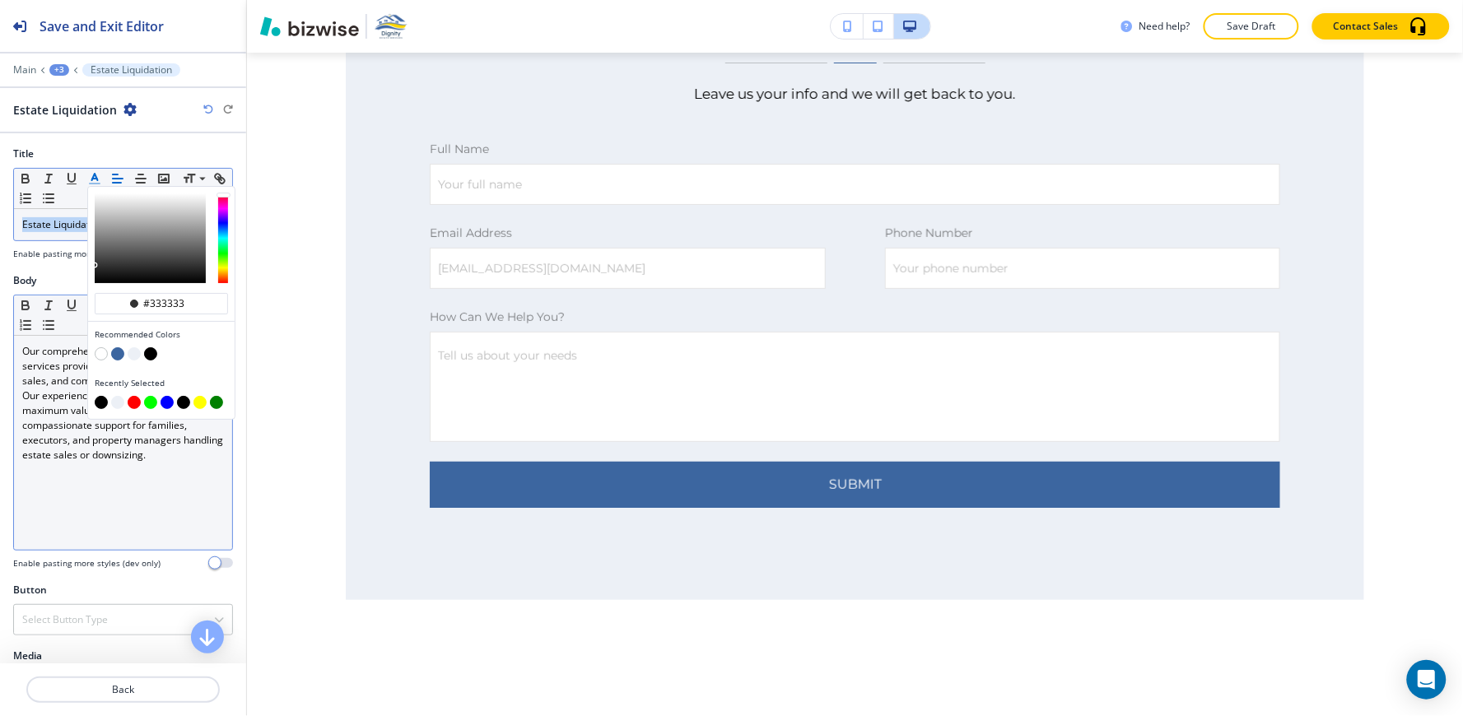
click at [99, 404] on button "button" at bounding box center [101, 402] width 13 height 13
type input "#000000"
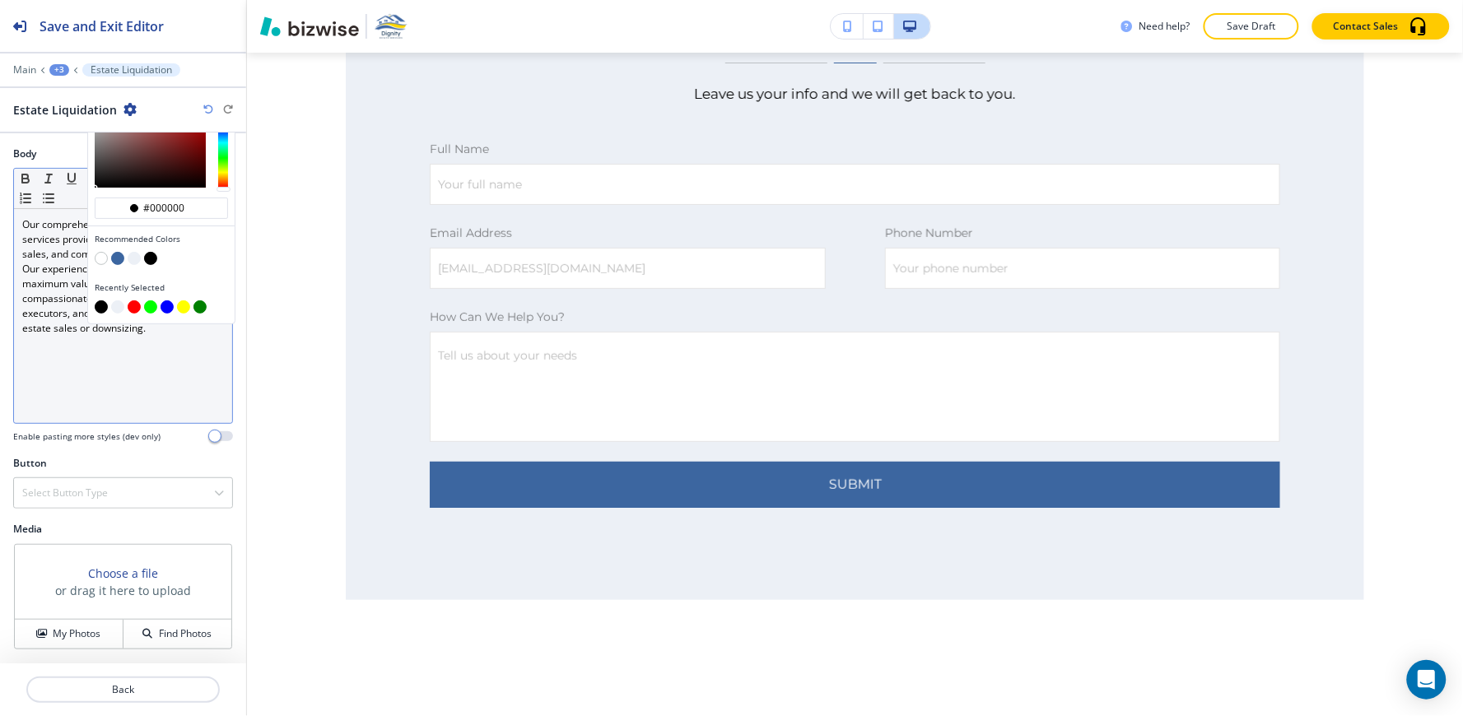
scroll to position [142, 0]
click at [77, 486] on h4 "Select Button Type" at bounding box center [65, 493] width 86 height 15
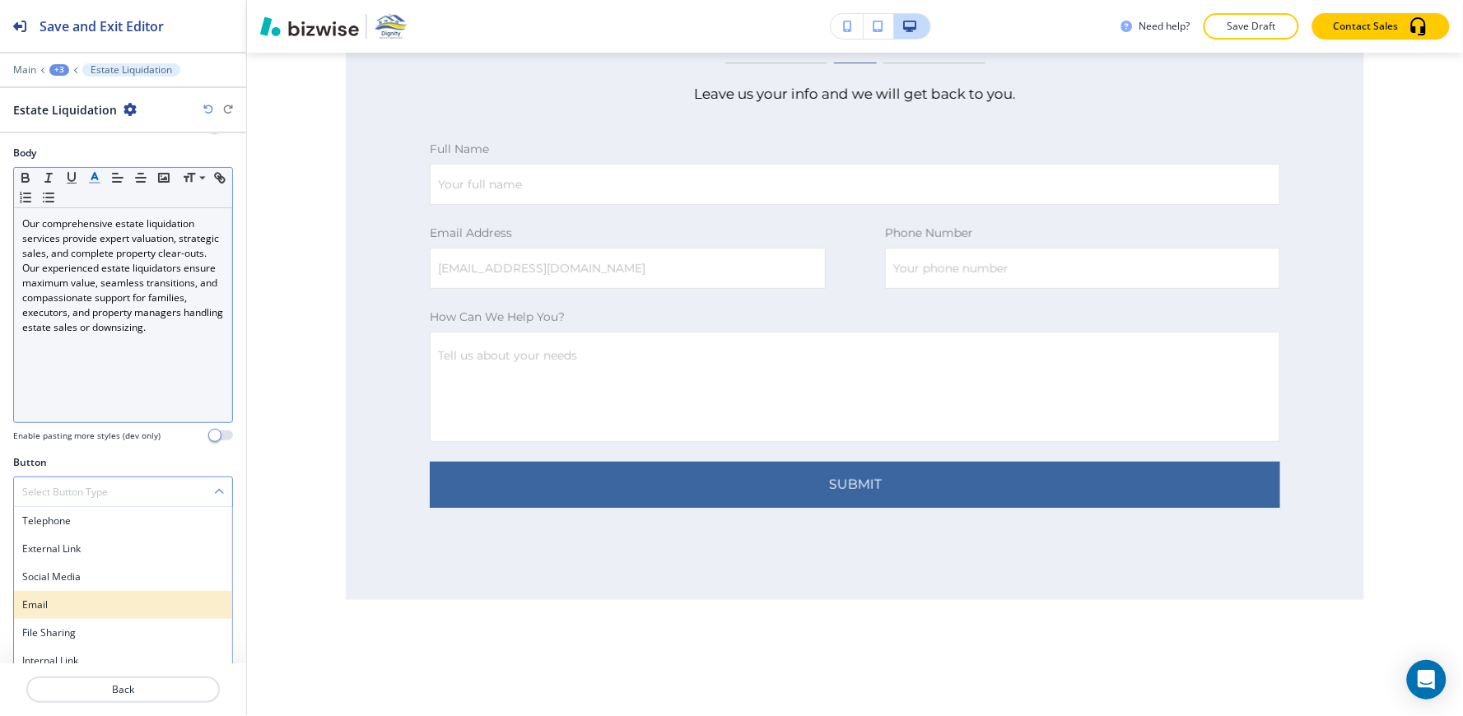
scroll to position [141, 0]
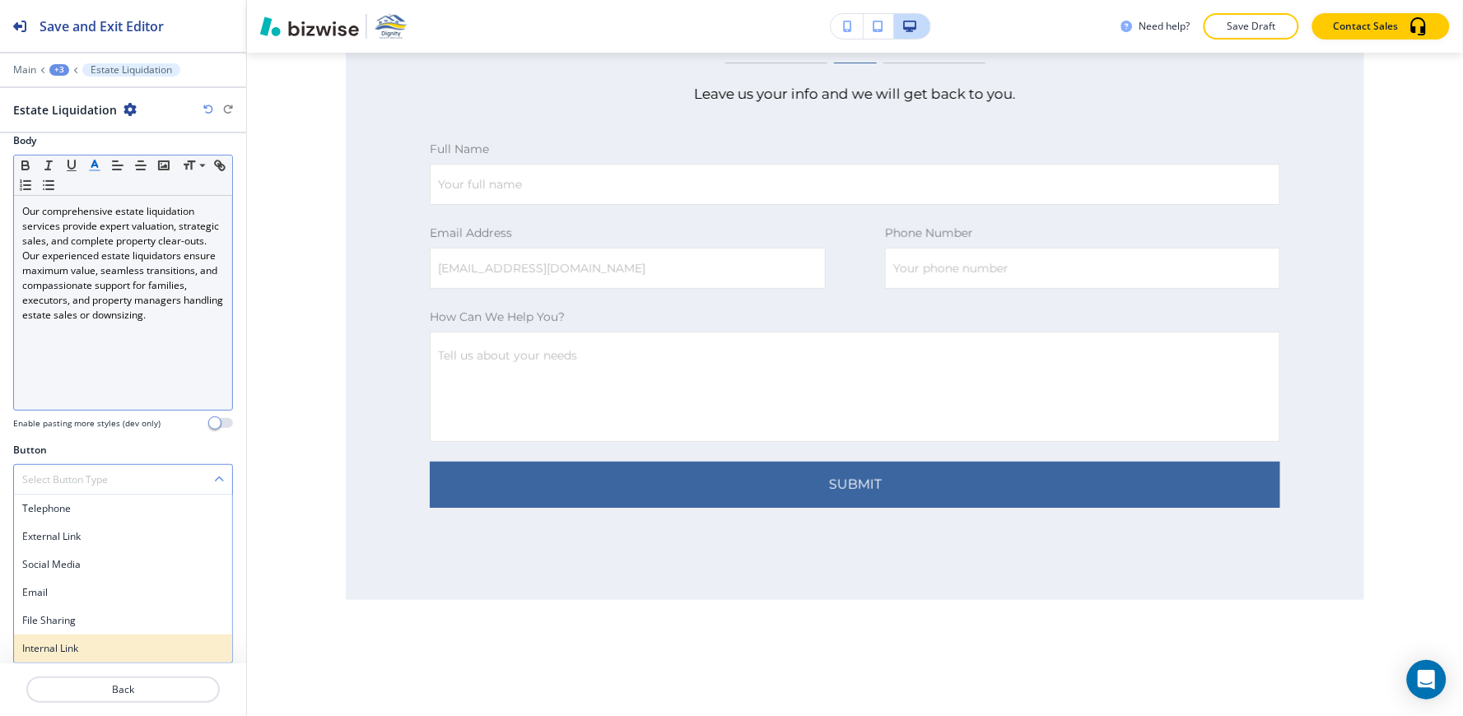
click at [54, 655] on h4 "Internal Link" at bounding box center [123, 648] width 202 height 15
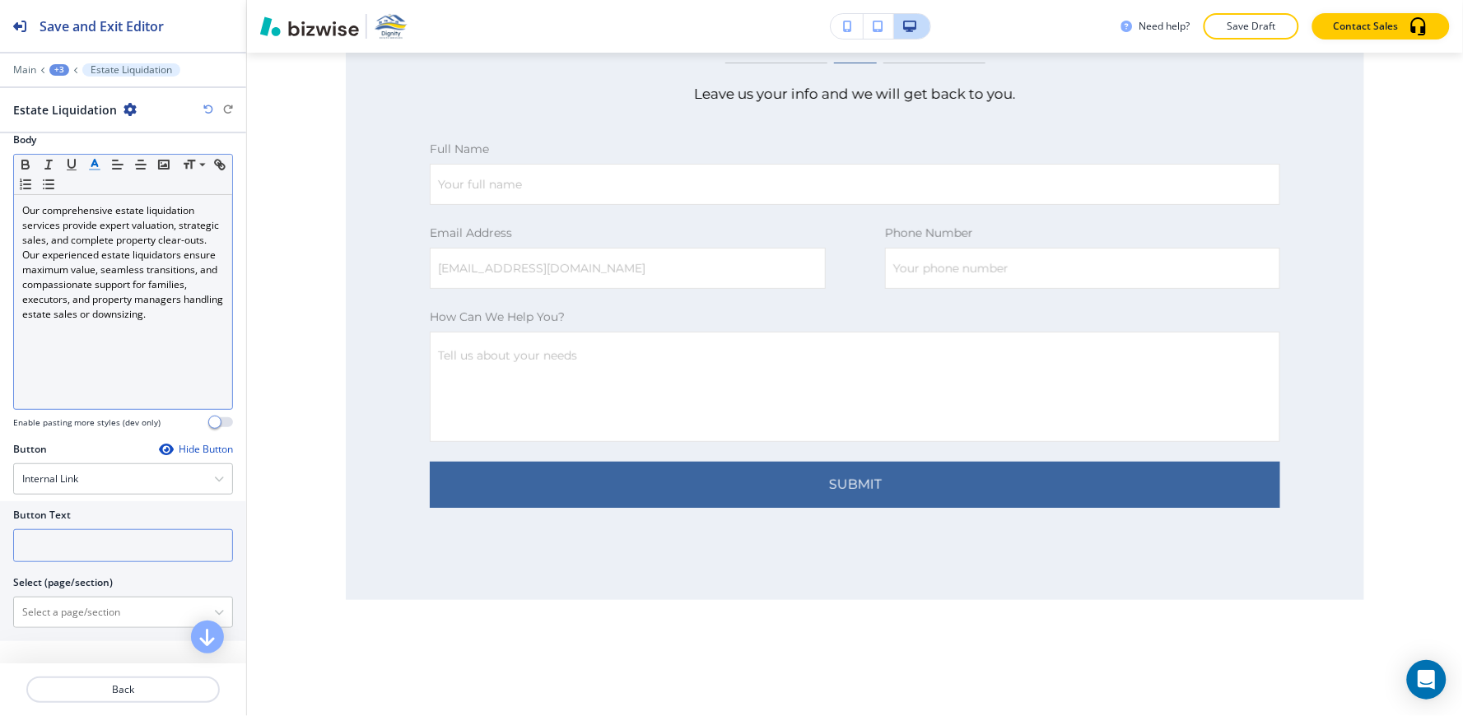
click at [58, 536] on input "text" at bounding box center [123, 545] width 220 height 33
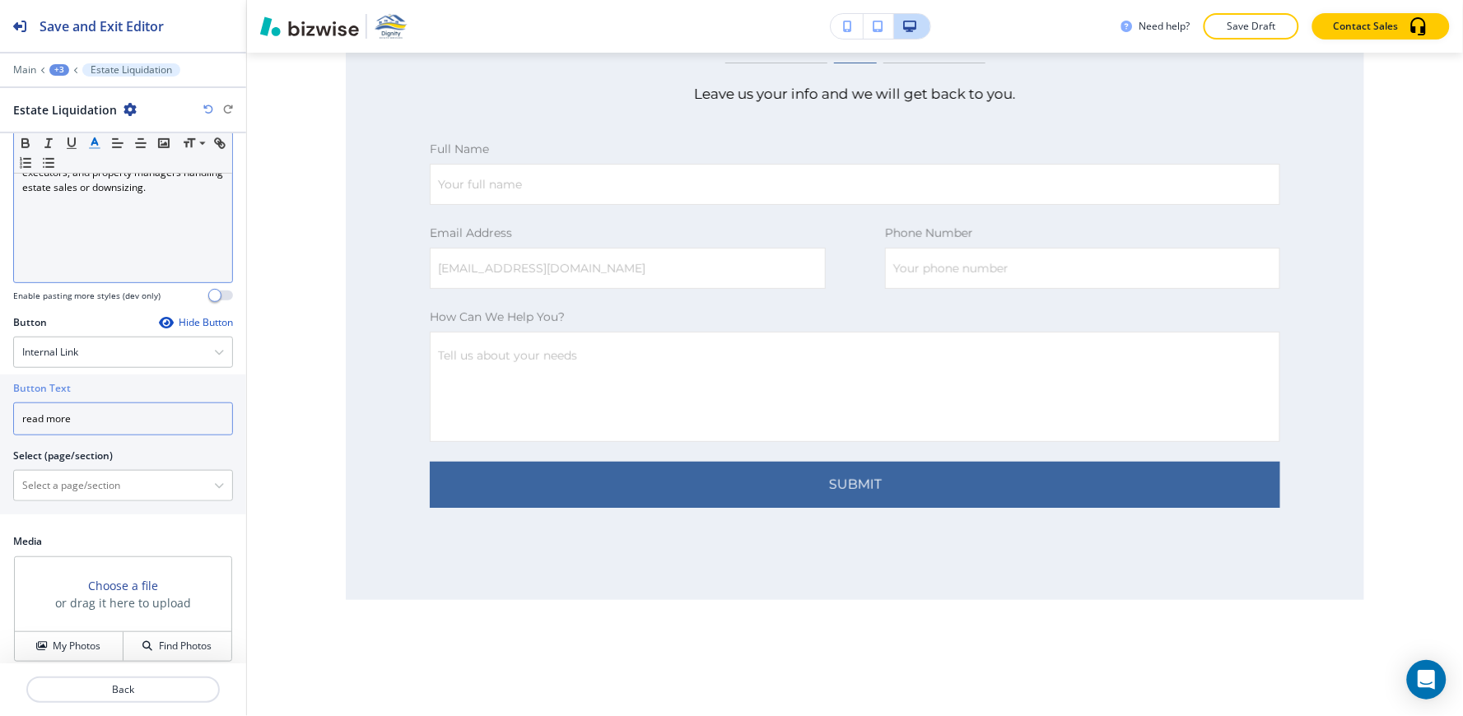
scroll to position [281, 0]
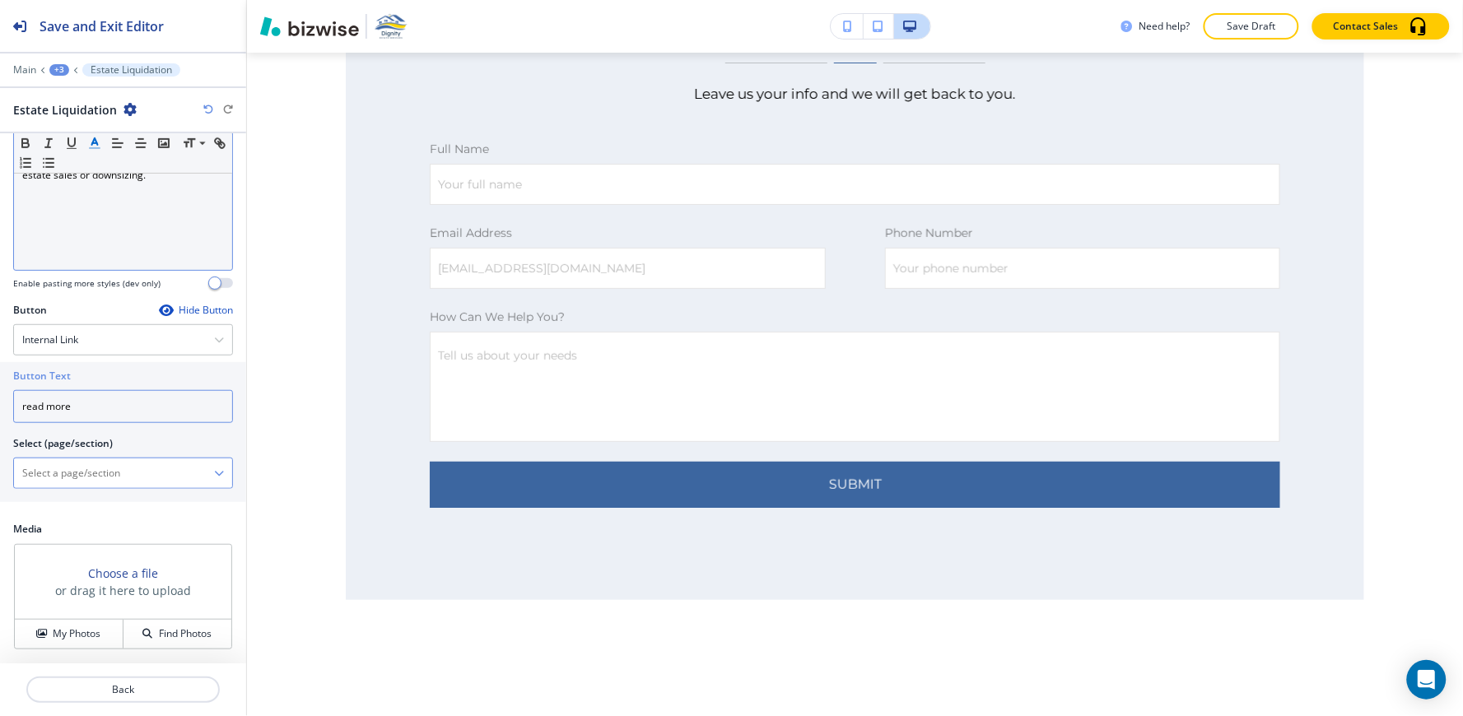
type input "read more"
click at [72, 472] on \(page\/section\) "Manual Input" at bounding box center [114, 473] width 200 height 28
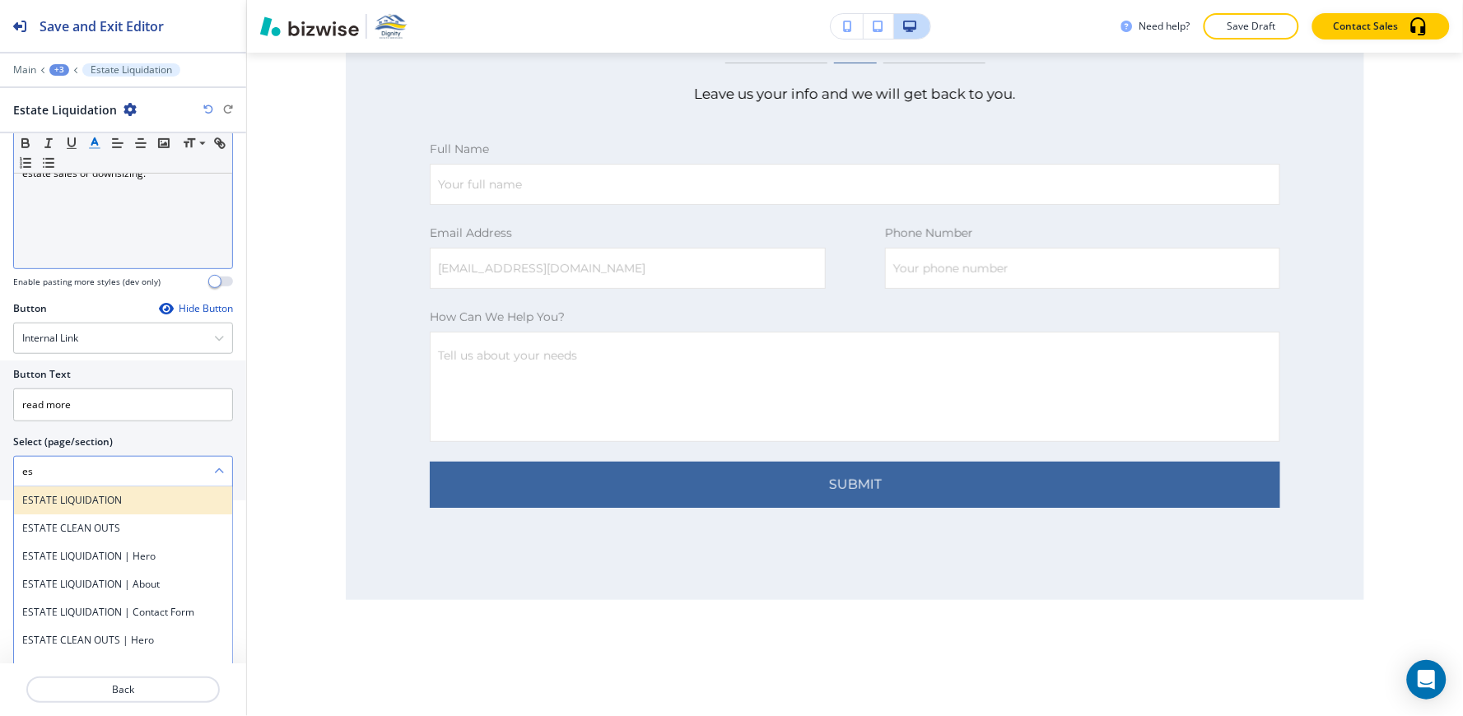
click at [48, 506] on h4 "ESTATE LIQUIDATION" at bounding box center [123, 500] width 202 height 15
type \(page\/section\) "ESTATE LIQUIDATION"
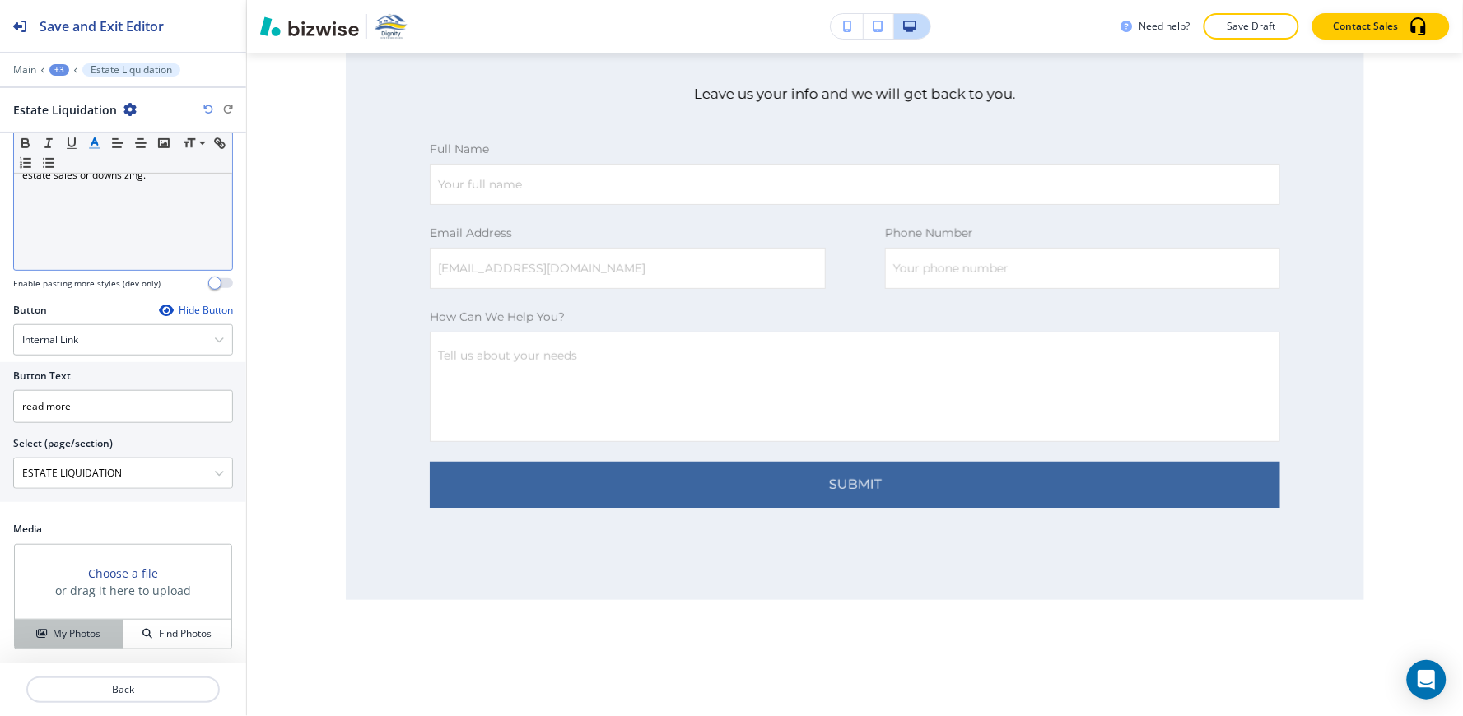
click at [53, 640] on h4 "My Photos" at bounding box center [77, 633] width 48 height 15
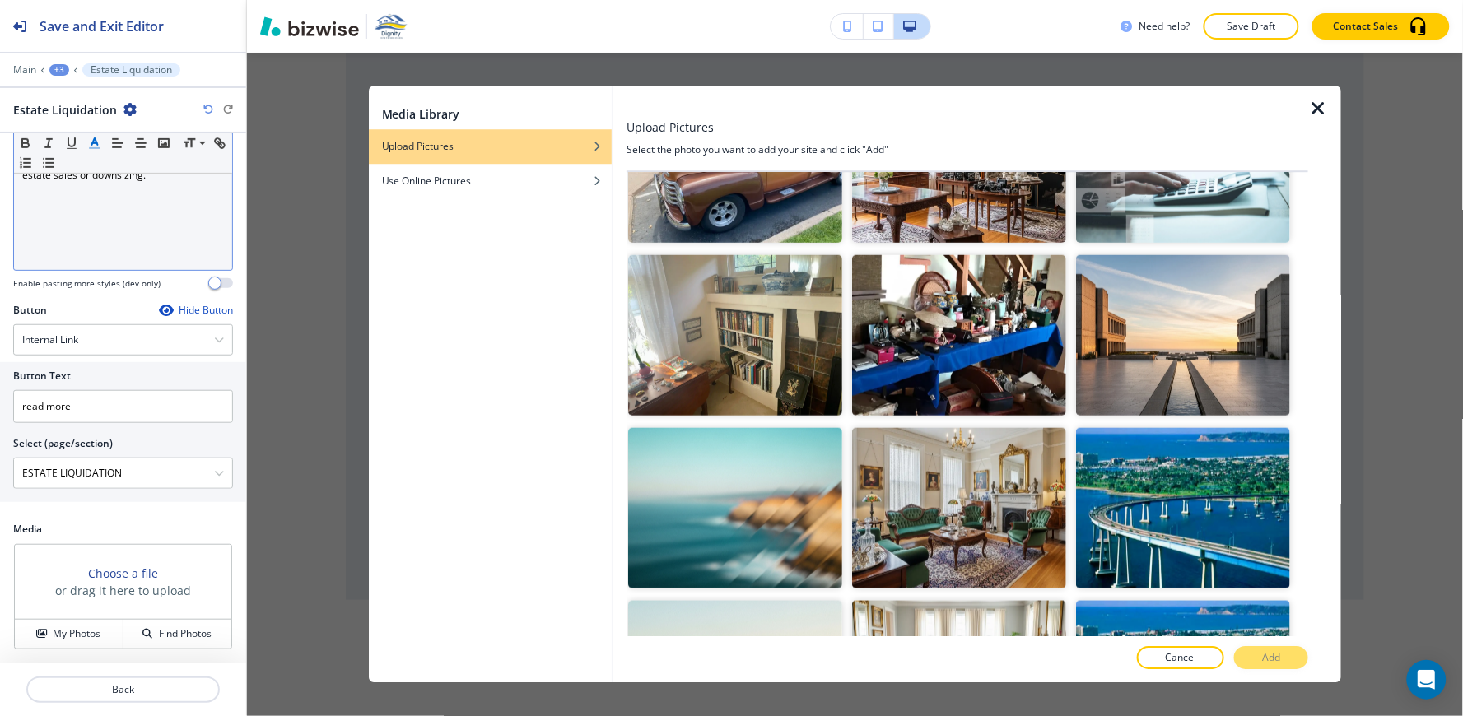
scroll to position [274, 0]
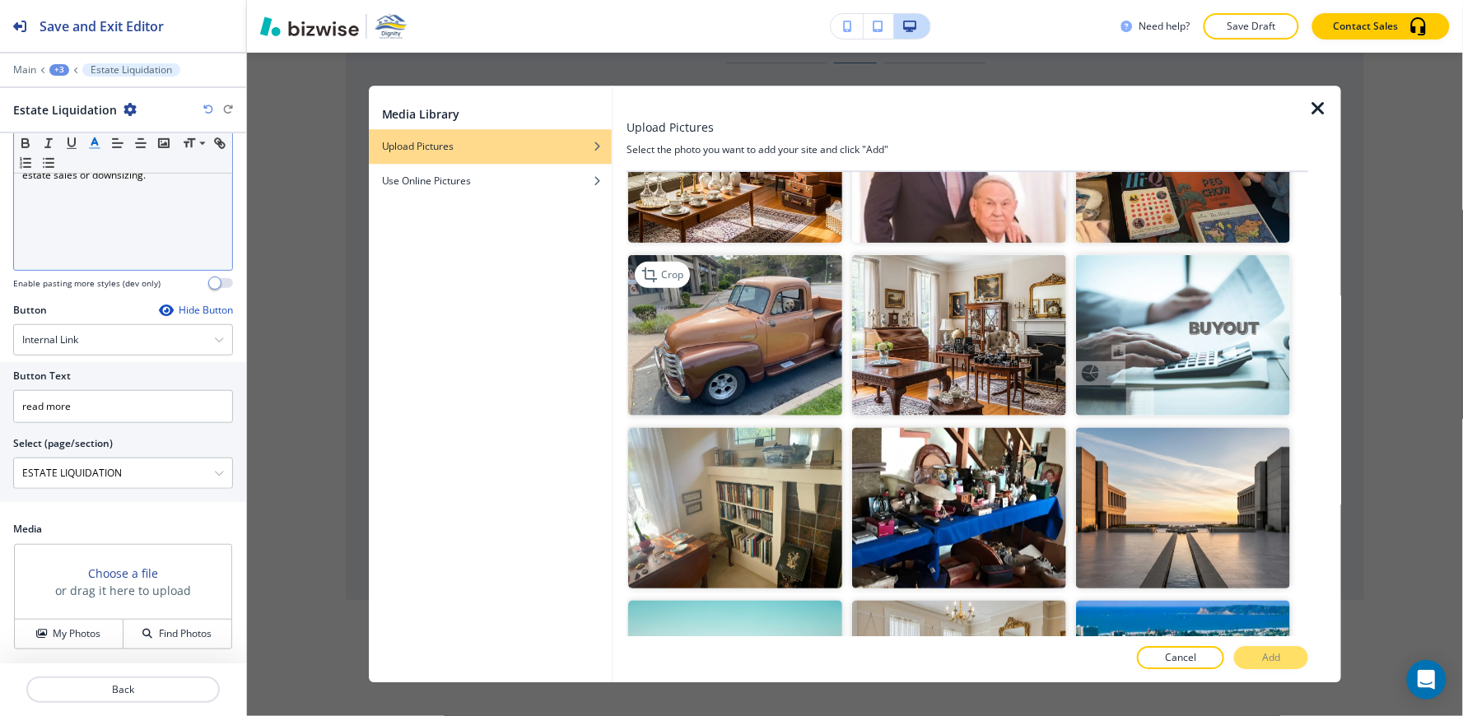
click at [671, 333] on img "button" at bounding box center [735, 335] width 214 height 161
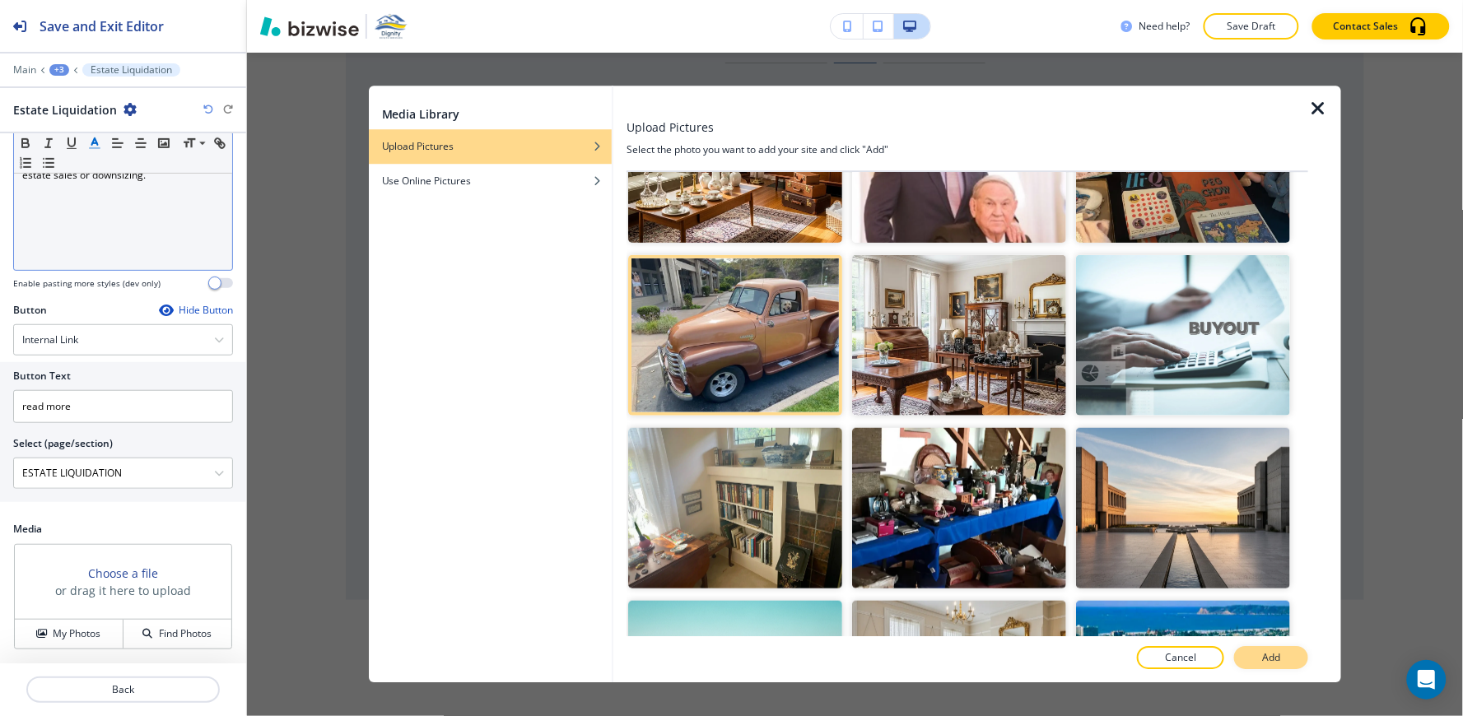
click at [1295, 659] on button "Add" at bounding box center [1271, 658] width 74 height 23
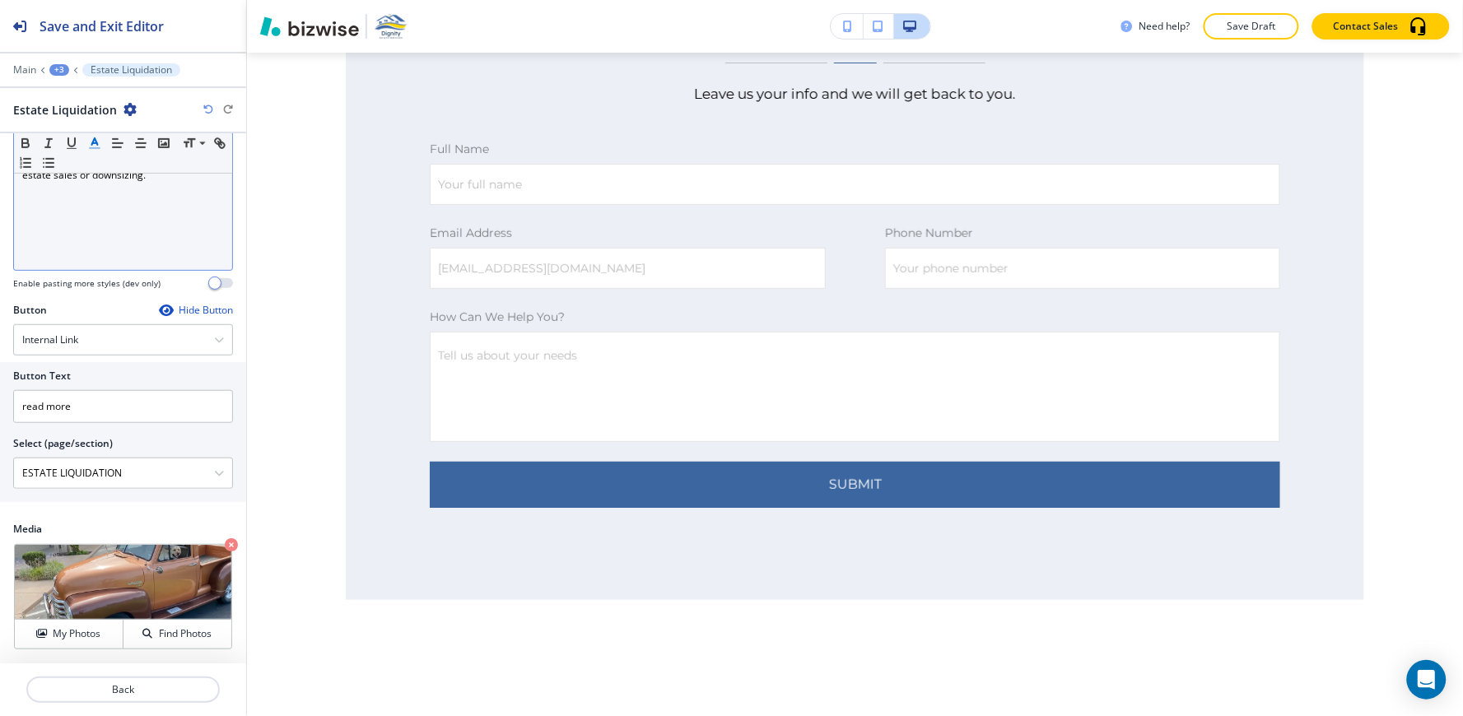
scroll to position [5623, 0]
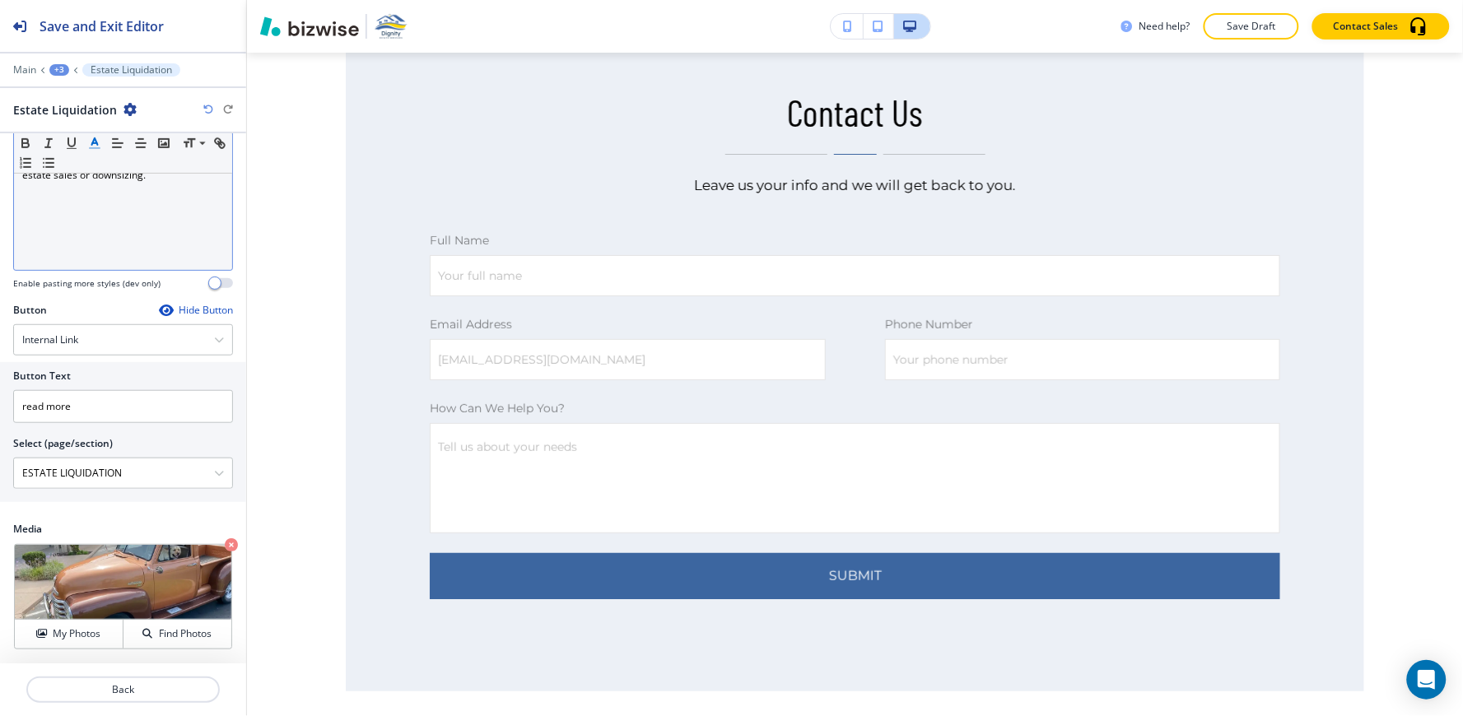
click at [58, 68] on div "+3" at bounding box center [59, 70] width 20 height 12
click at [97, 165] on button "Services" at bounding box center [101, 155] width 105 height 30
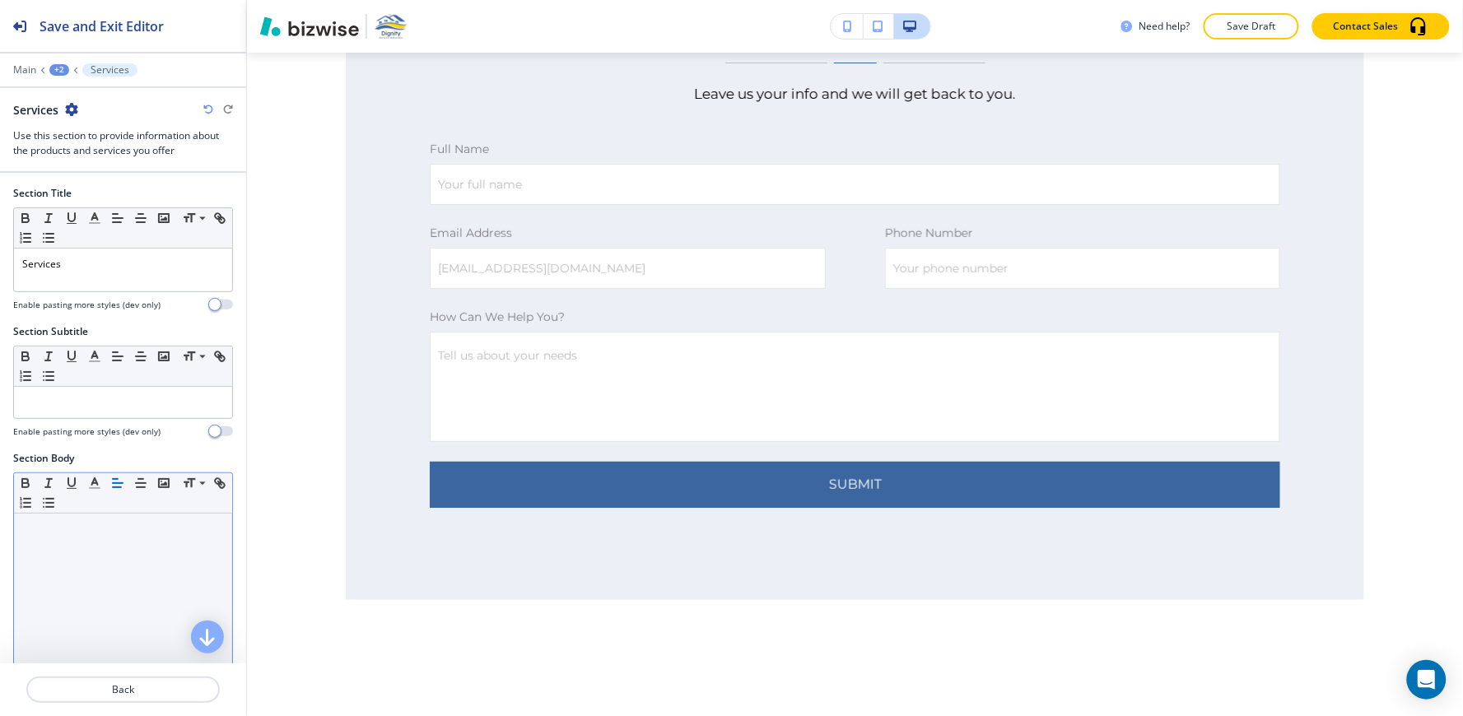
scroll to position [397, 0]
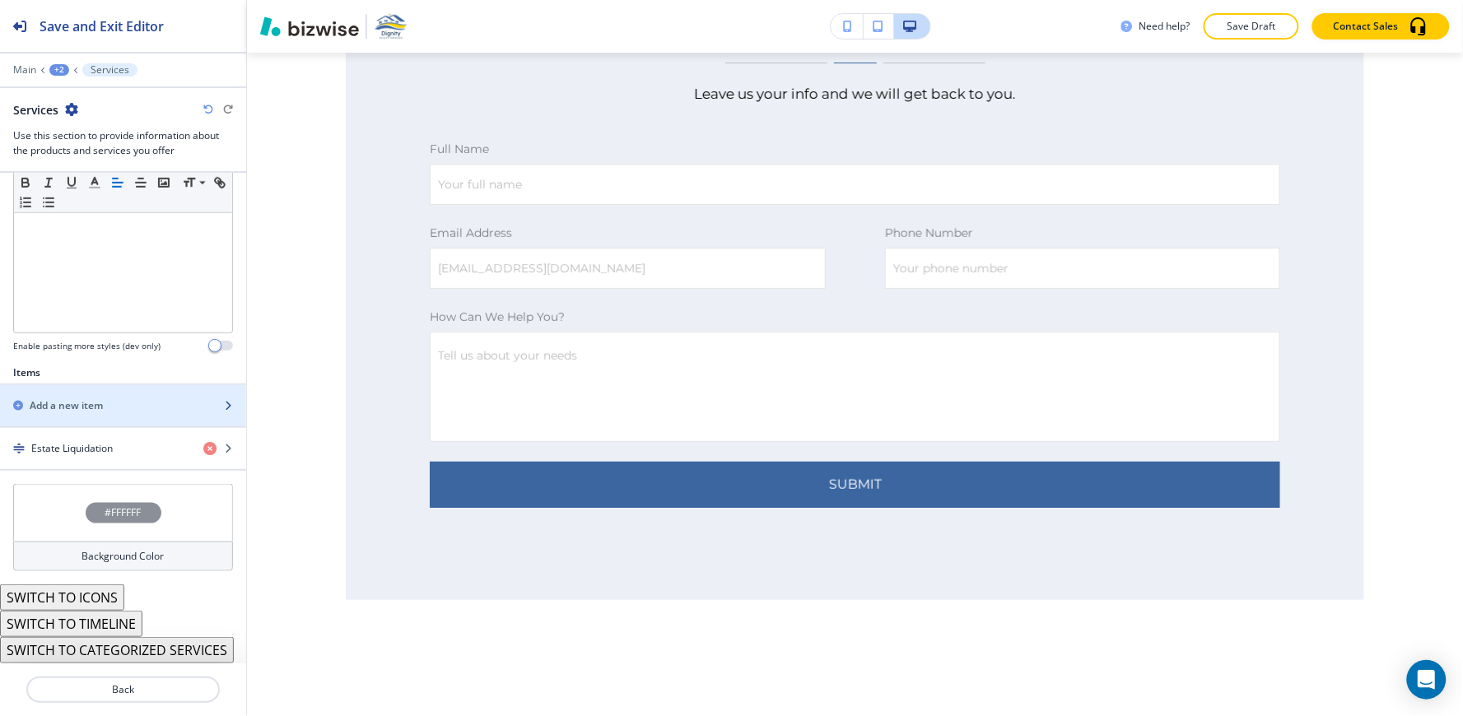
click at [122, 410] on div "Add a new item" at bounding box center [105, 405] width 210 height 15
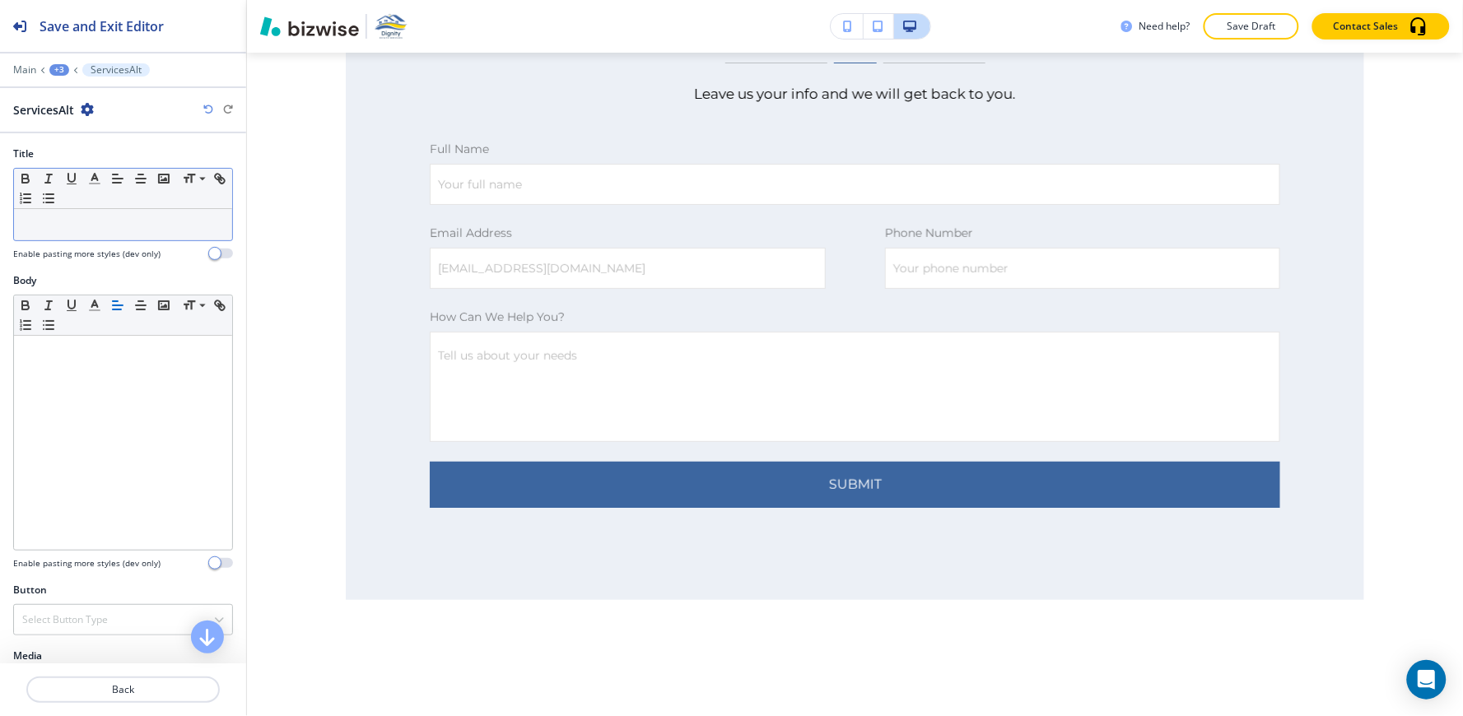
click at [81, 220] on p at bounding box center [123, 224] width 202 height 15
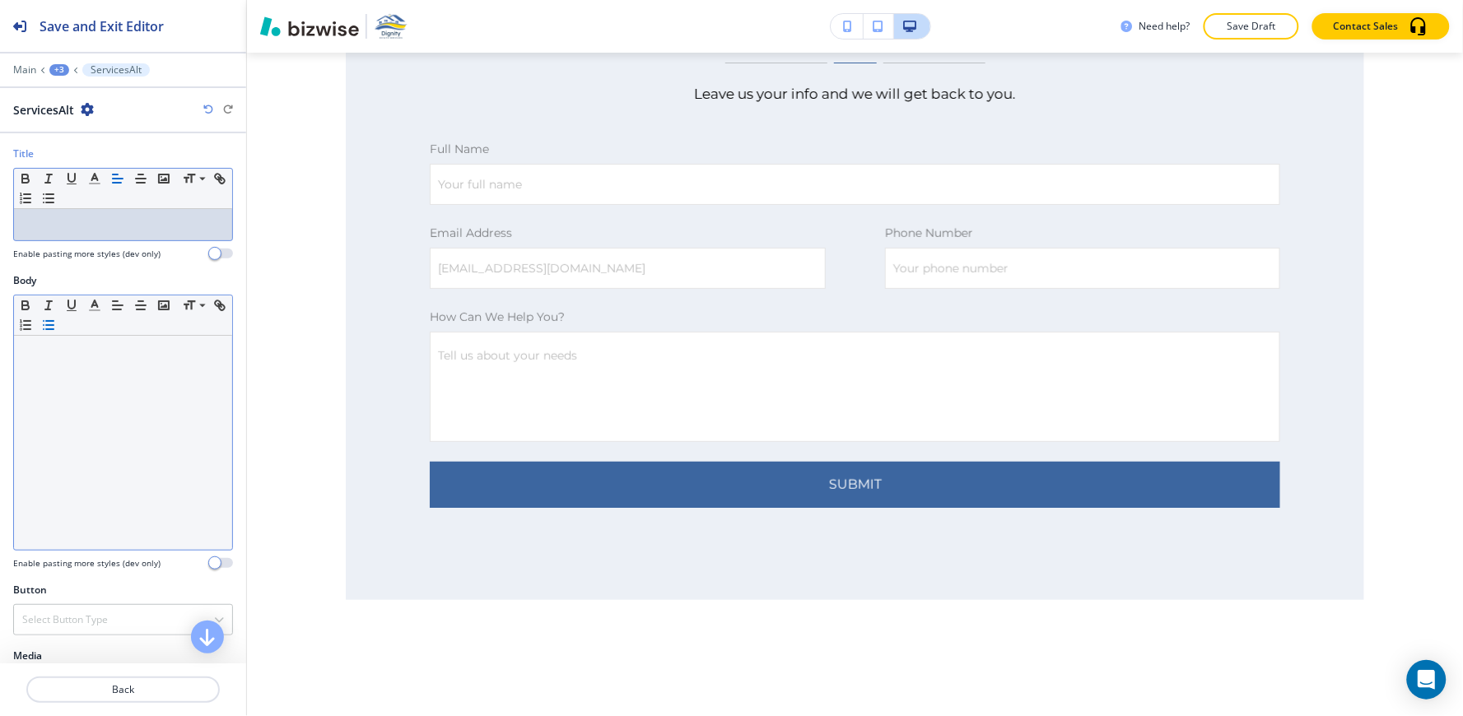
paste div
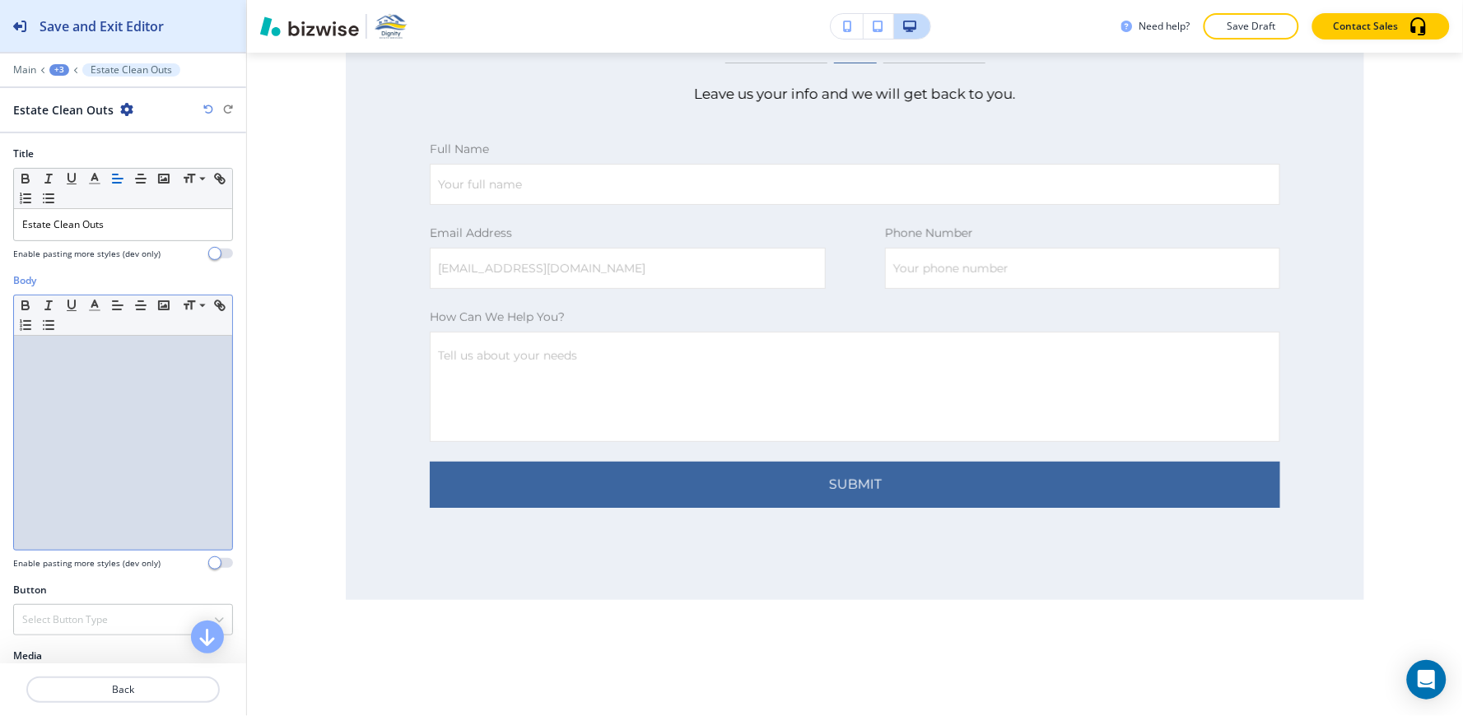
drag, startPoint x: 86, startPoint y: 421, endPoint x: 100, endPoint y: 26, distance: 396.1
click at [86, 414] on div at bounding box center [123, 443] width 218 height 214
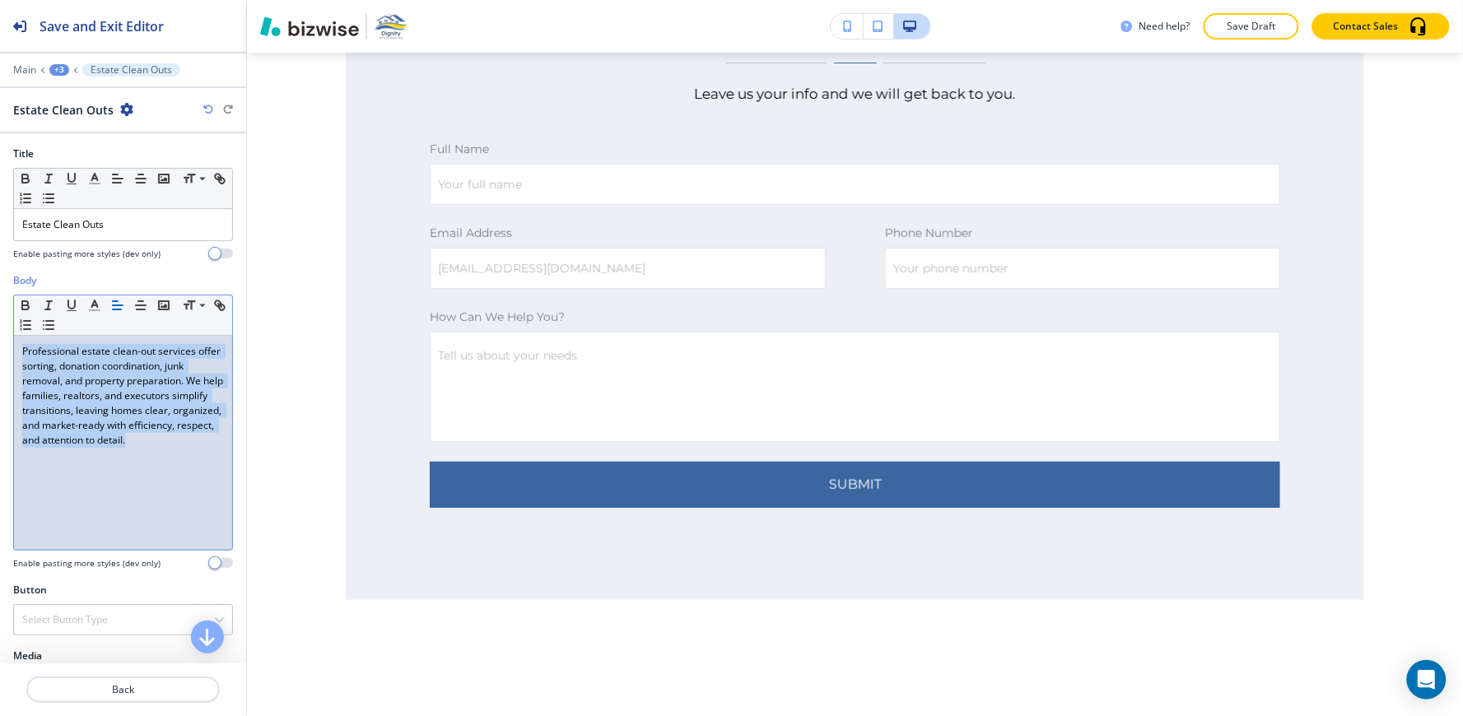
drag, startPoint x: 59, startPoint y: 462, endPoint x: 0, endPoint y: 297, distance: 175.0
click at [0, 297] on div "Body Small Normal Large Huge Professional estate clean-out services offer sorti…" at bounding box center [123, 427] width 246 height 309
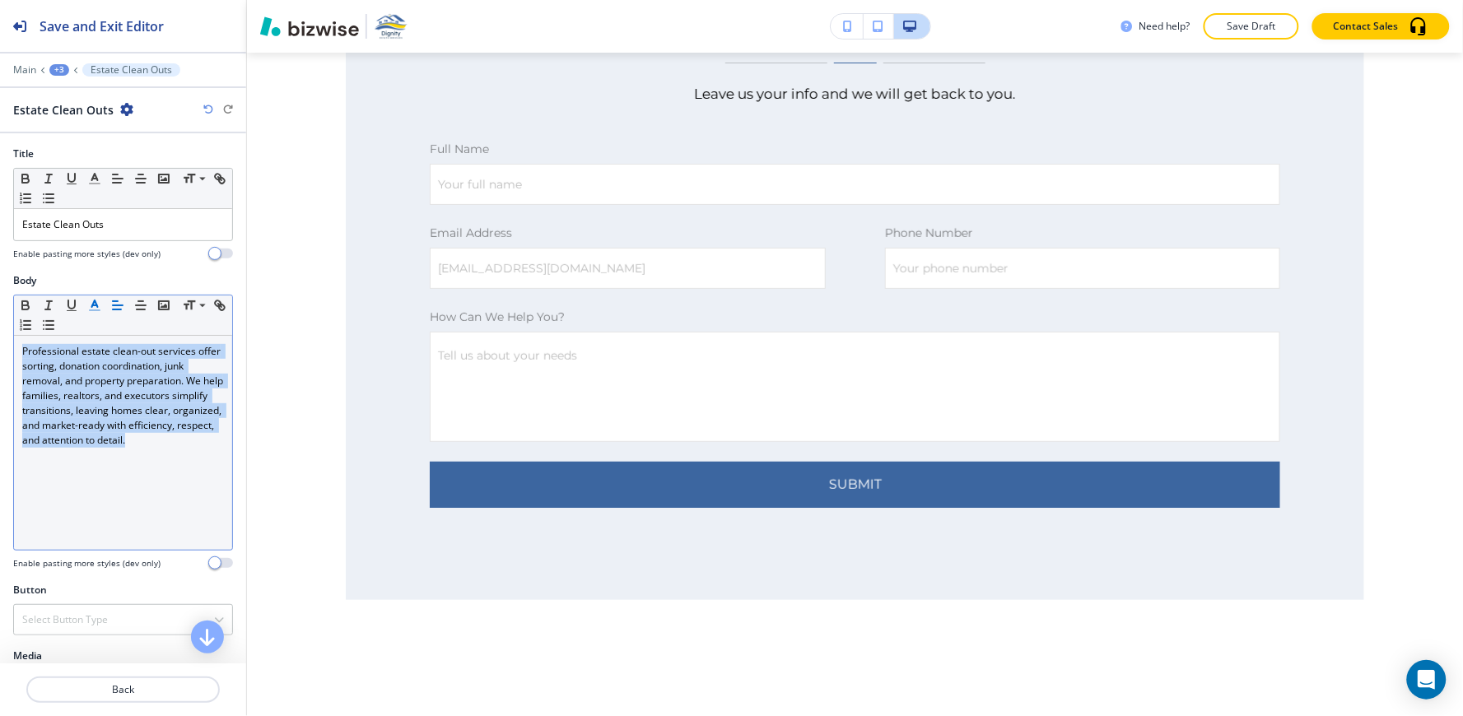
click at [88, 303] on icon "button" at bounding box center [94, 305] width 15 height 15
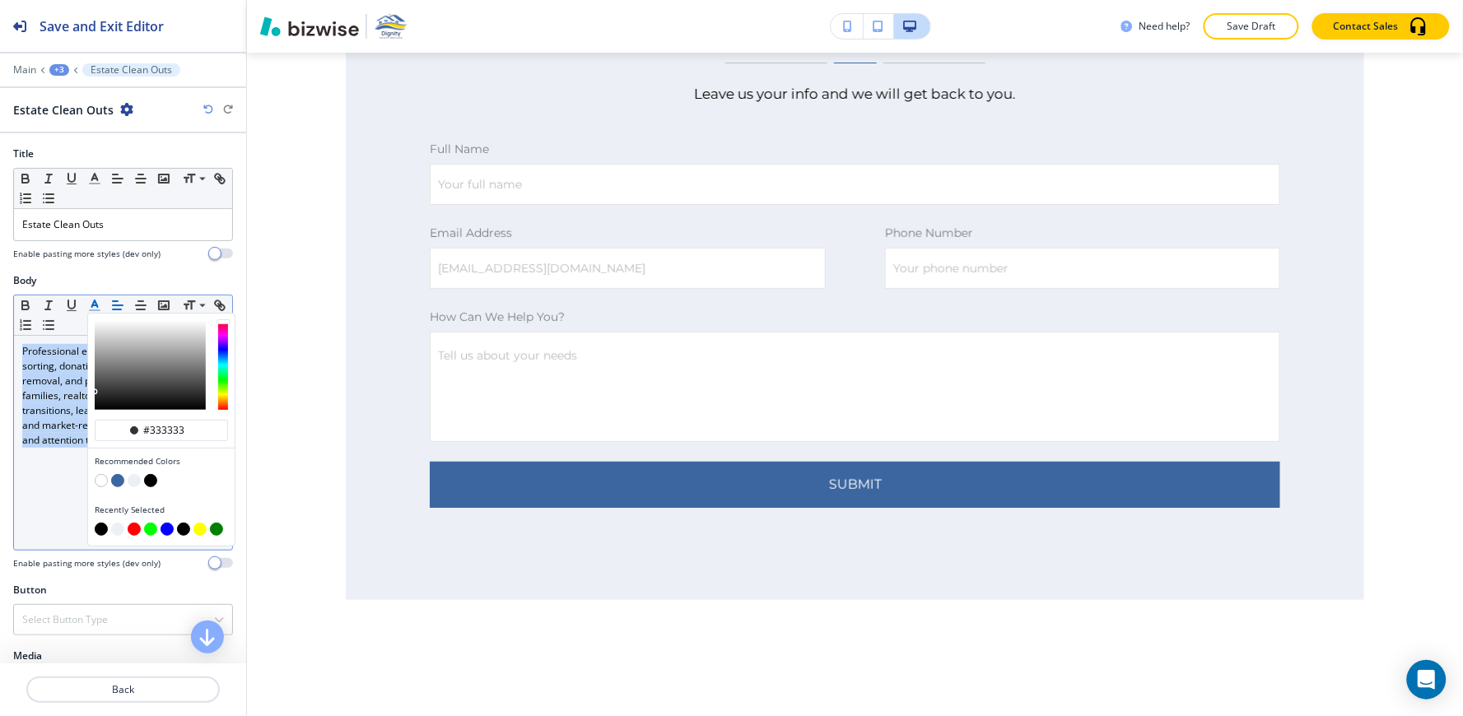
click at [103, 532] on button "button" at bounding box center [101, 529] width 13 height 13
type input "#000000"
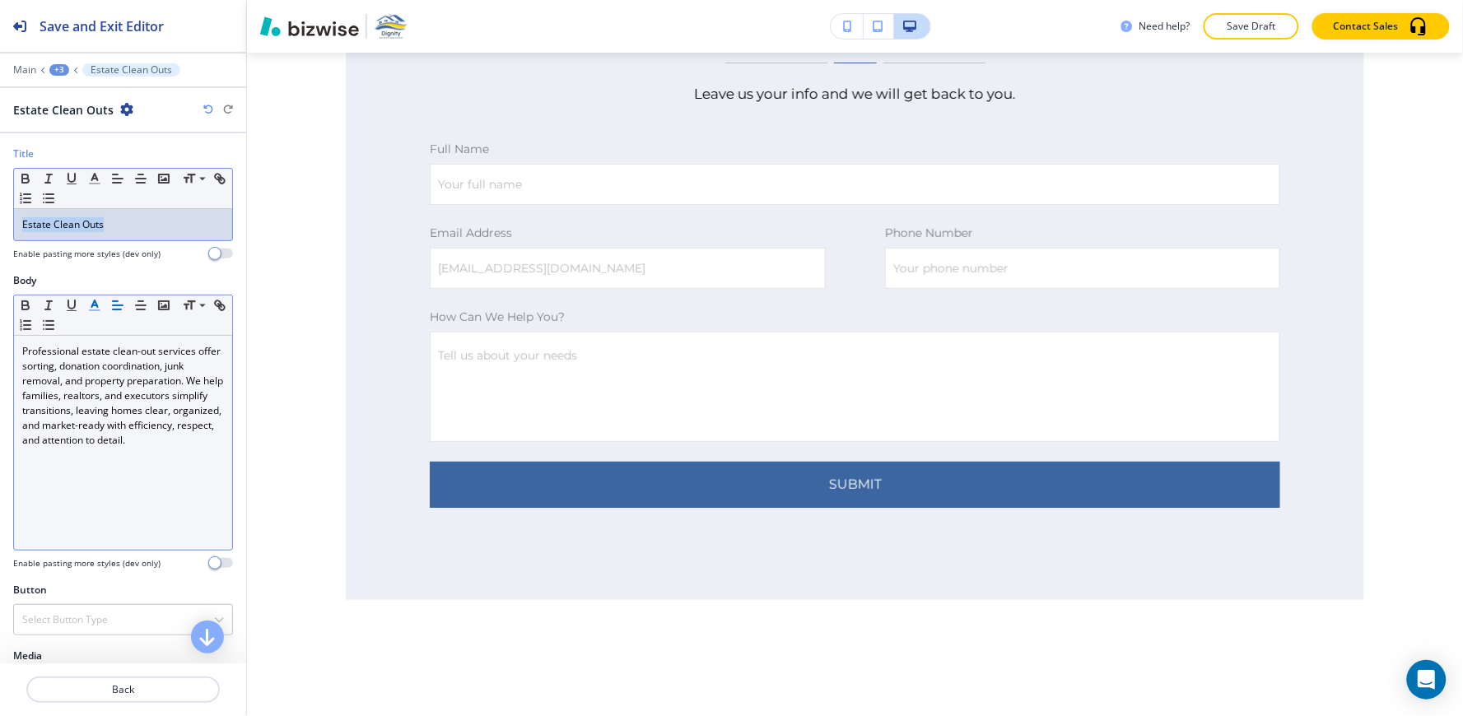
drag, startPoint x: 121, startPoint y: 226, endPoint x: 0, endPoint y: 226, distance: 121.0
click at [0, 226] on div "Title Small Normal Large Huge Estate Clean Outs Enable pasting more styles (dev…" at bounding box center [123, 210] width 246 height 127
click at [97, 184] on line "button" at bounding box center [95, 184] width 10 height 0
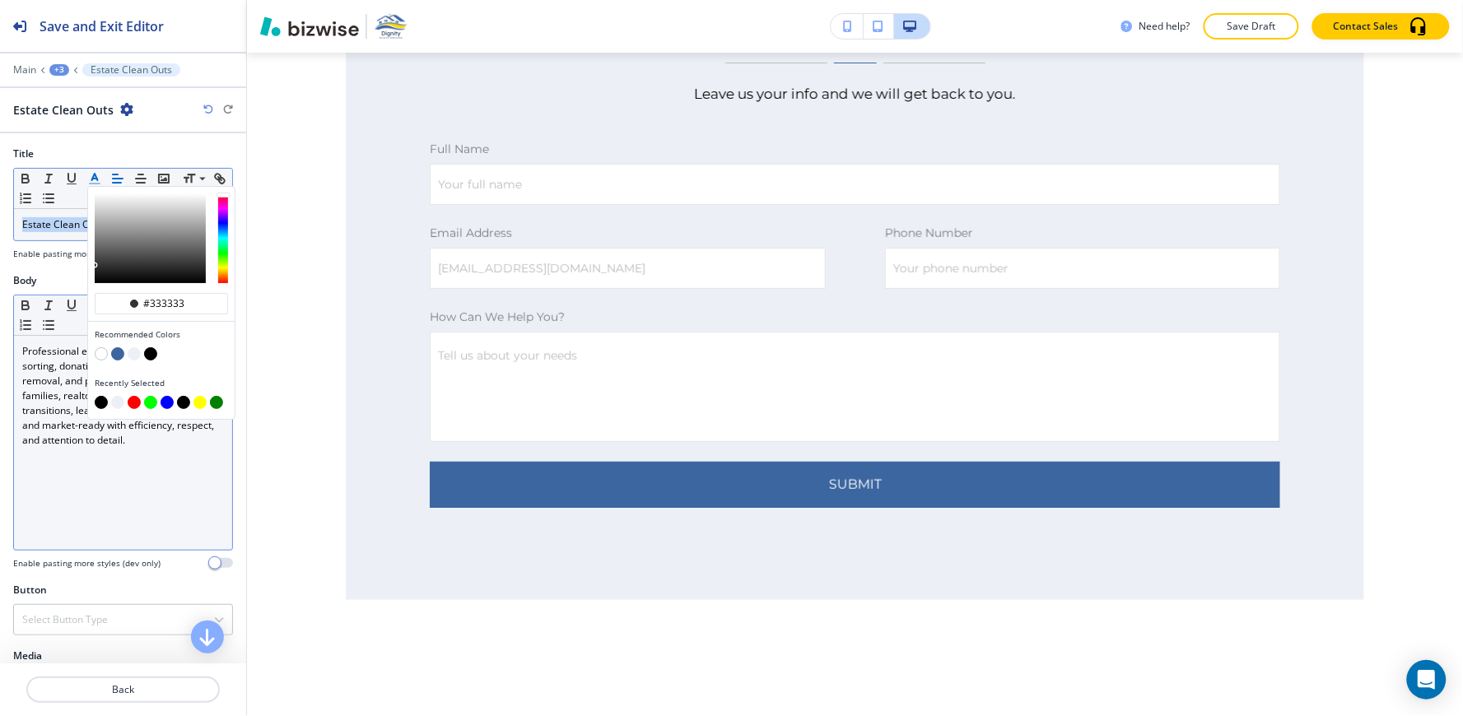
click at [99, 404] on button "button" at bounding box center [101, 402] width 13 height 13
type input "#000000"
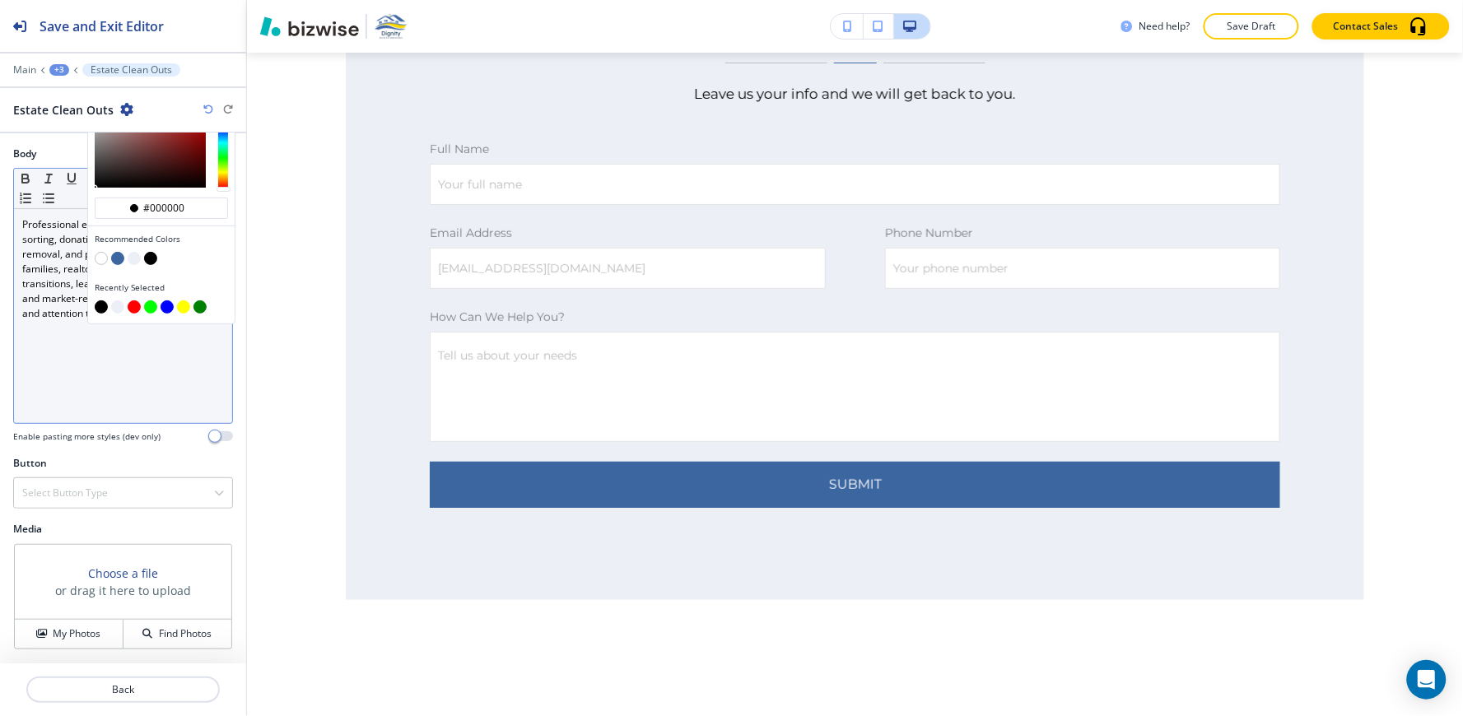
click at [61, 495] on div "Button Select Button Type Telephone External Link Social Media Email File Shari…" at bounding box center [123, 489] width 246 height 66
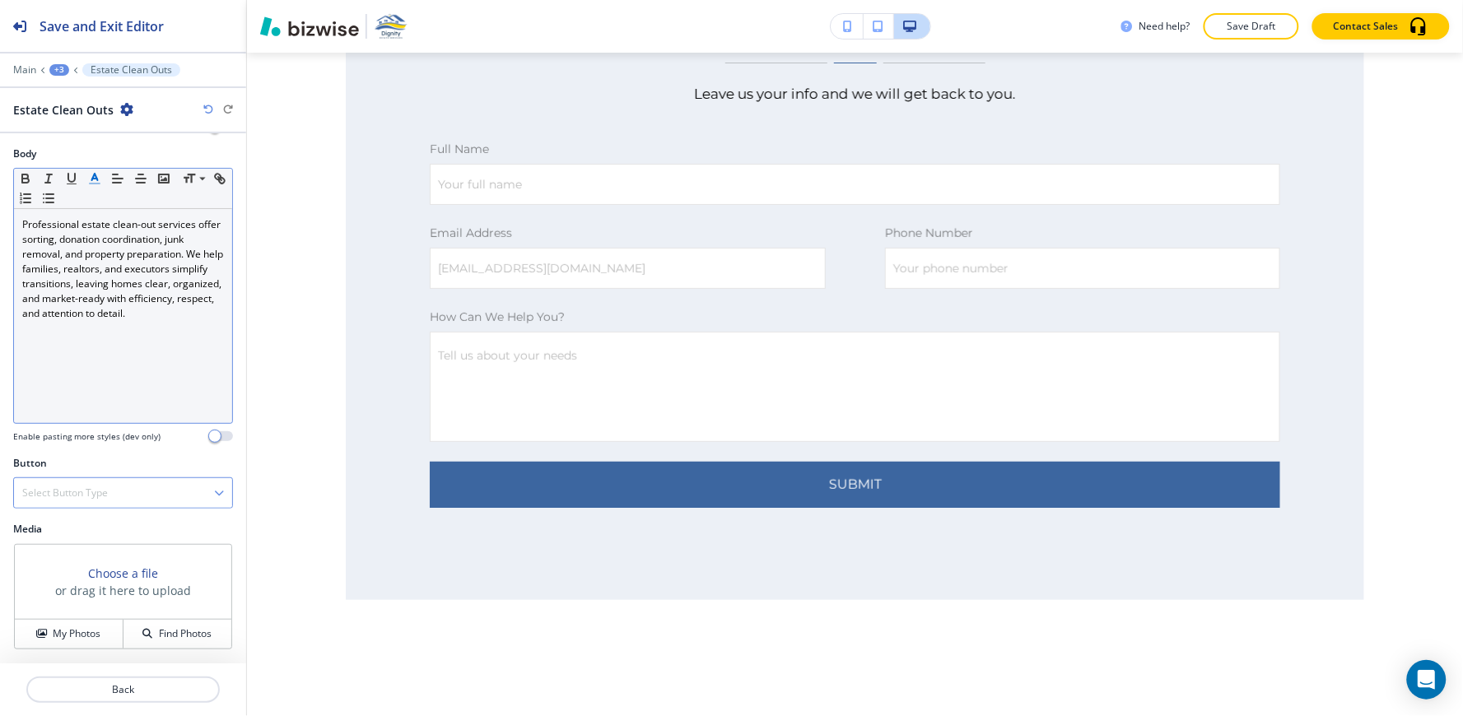
scroll to position [128, 0]
click at [78, 505] on div "Select Button Type Telephone External Link Social Media Email File Sharing Inte…" at bounding box center [123, 492] width 220 height 31
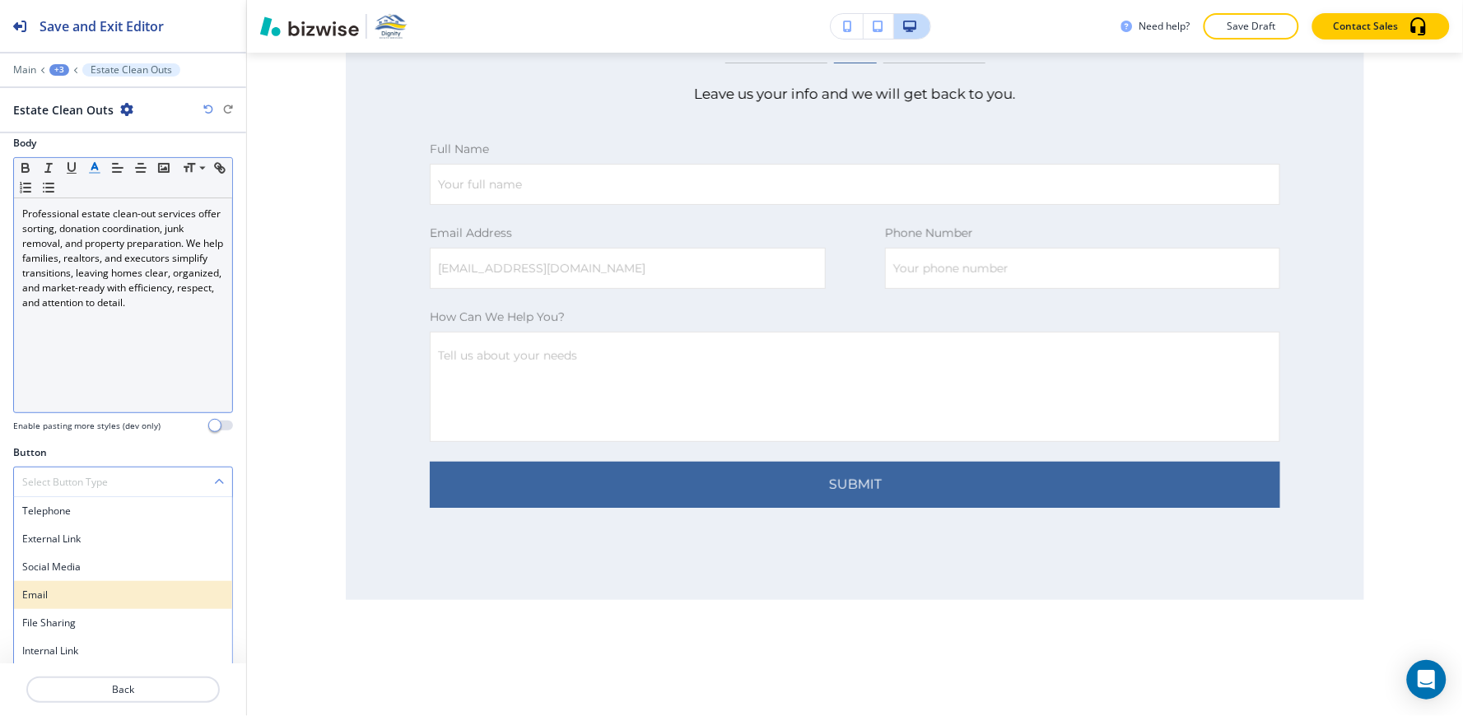
scroll to position [141, 0]
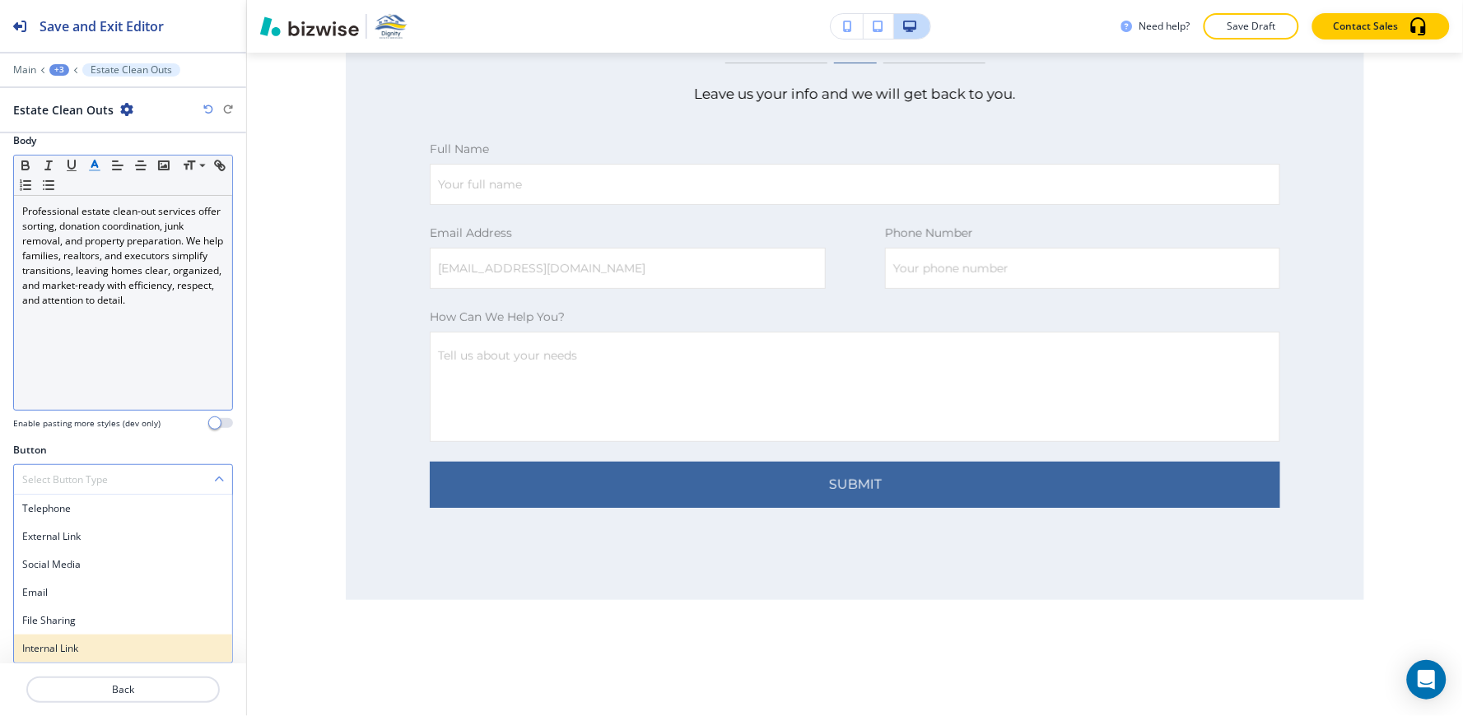
click at [109, 641] on h4 "Internal Link" at bounding box center [123, 648] width 202 height 15
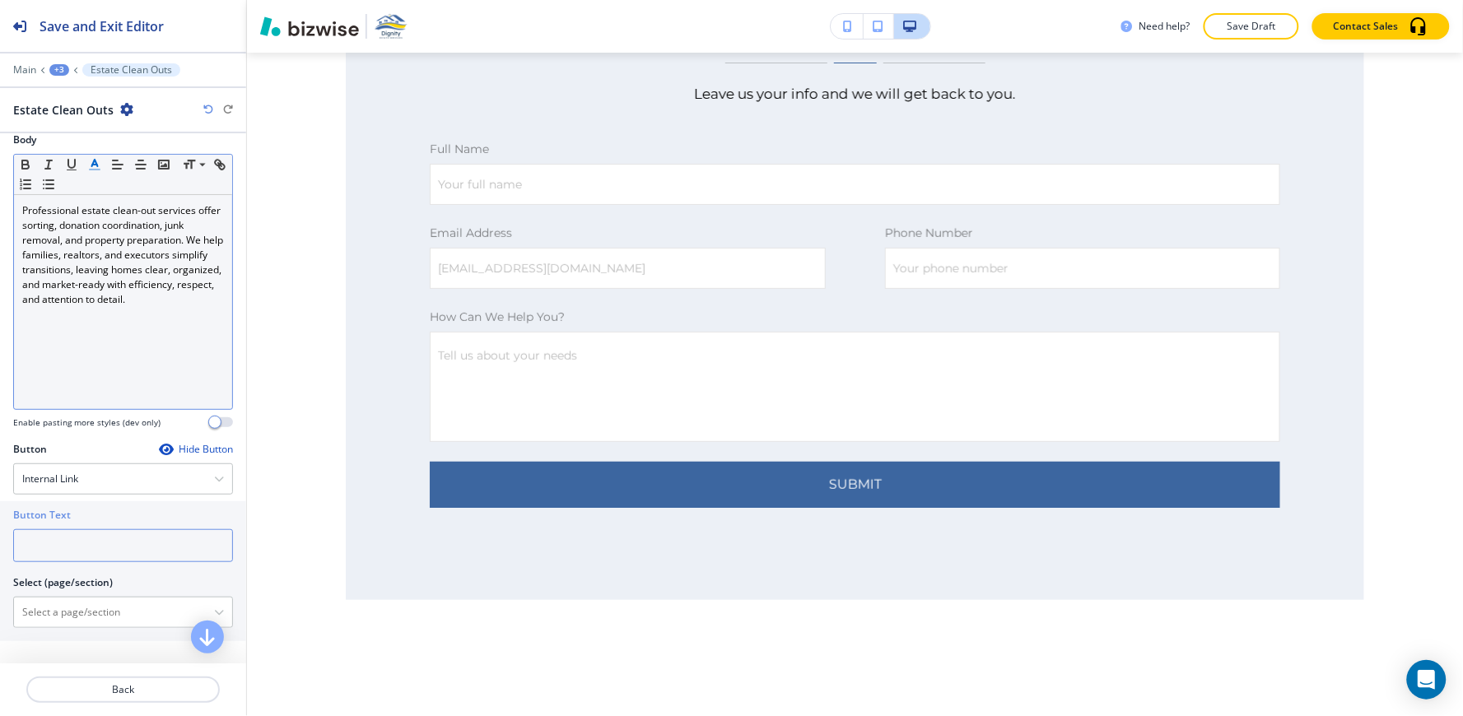
click at [69, 544] on input "text" at bounding box center [123, 545] width 220 height 33
type input "read more"
click at [56, 610] on \(page\/section\) "Manual Input" at bounding box center [114, 612] width 200 height 28
click at [49, 649] on h4 "ESTATE CLEAN OUTS" at bounding box center [123, 641] width 202 height 15
type \(page\/section\) "ESTATE CLEAN OUTS"
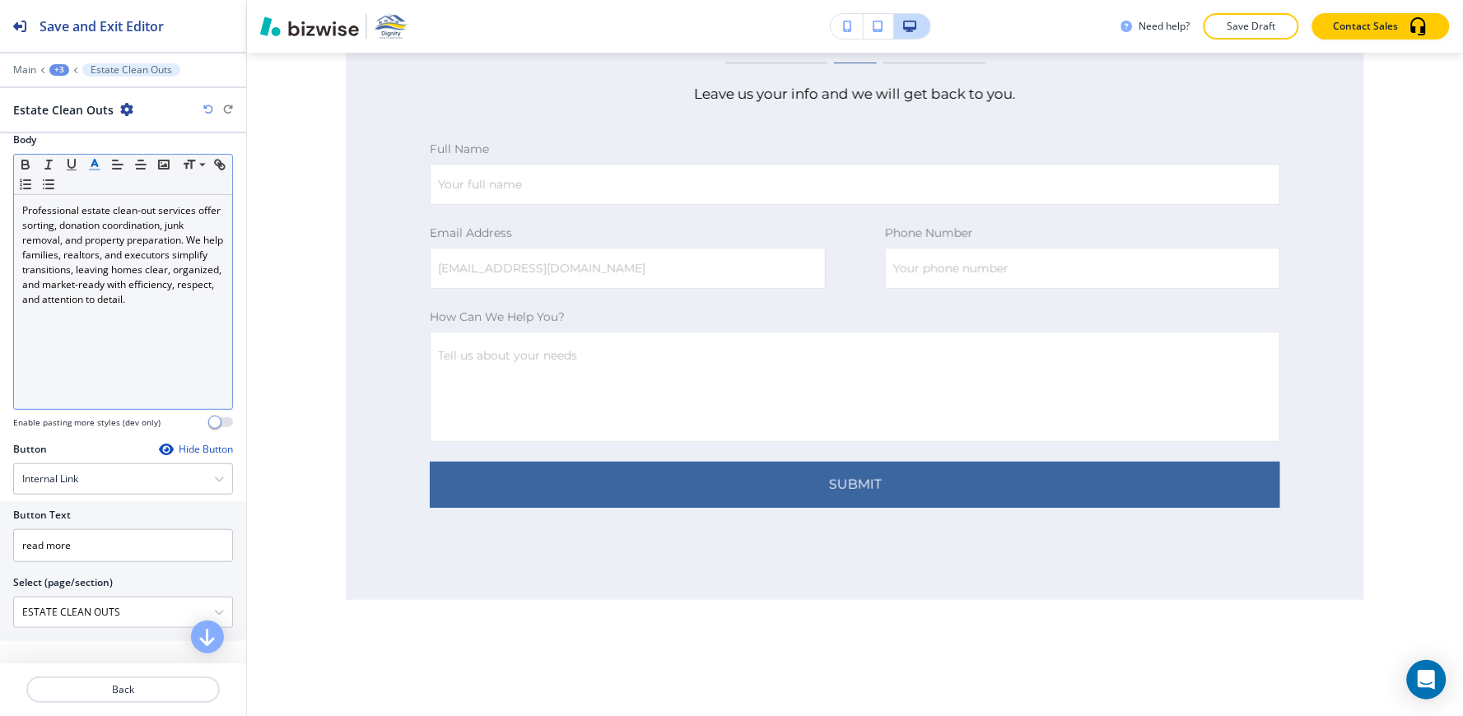
scroll to position [281, 0]
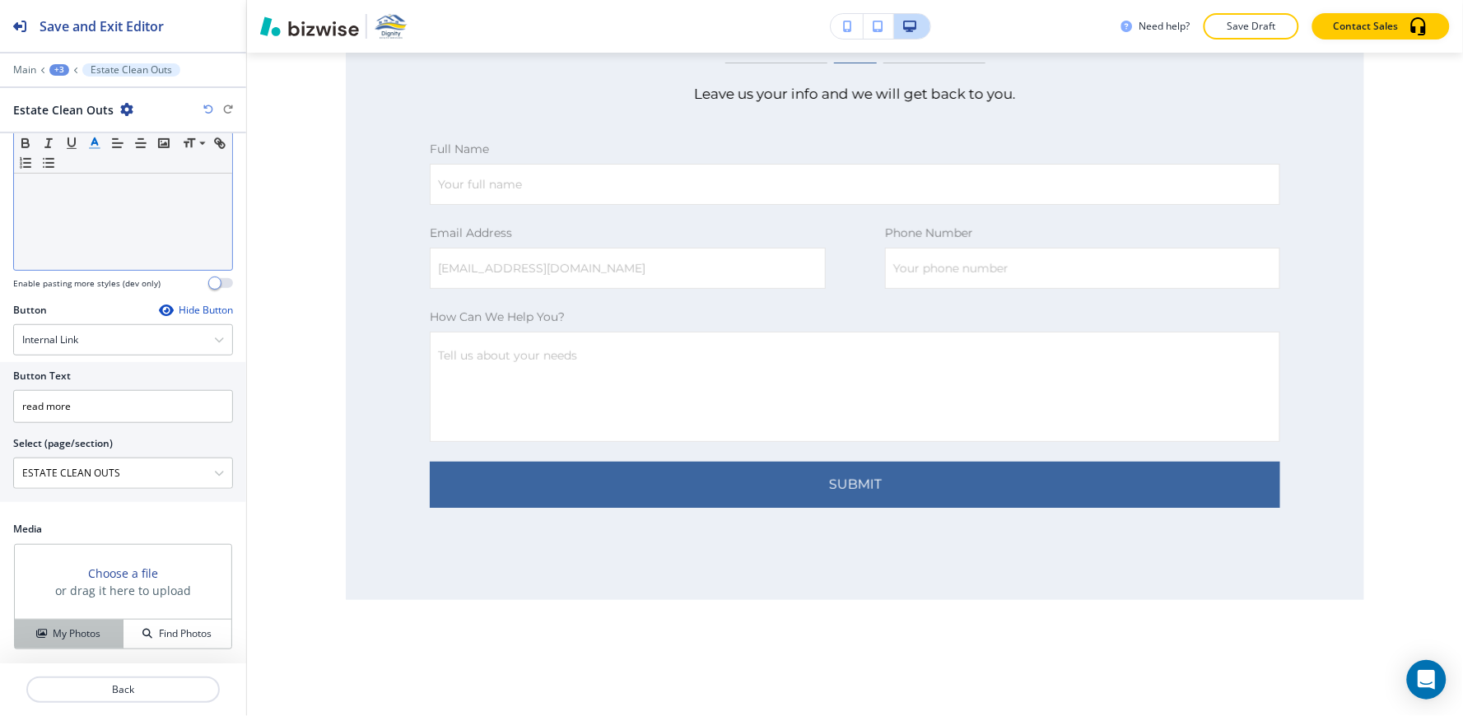
click at [71, 637] on h4 "My Photos" at bounding box center [77, 633] width 48 height 15
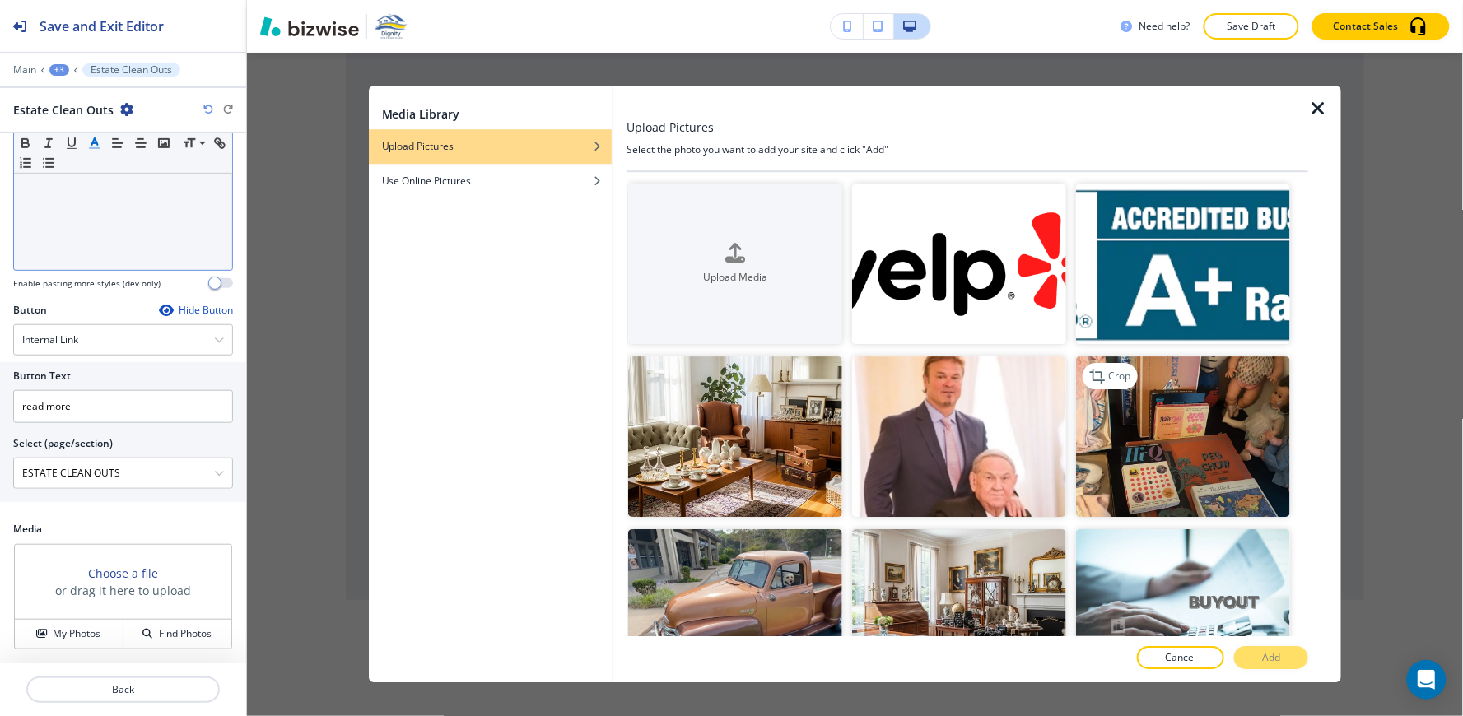
click at [1219, 476] on img "button" at bounding box center [1183, 436] width 214 height 161
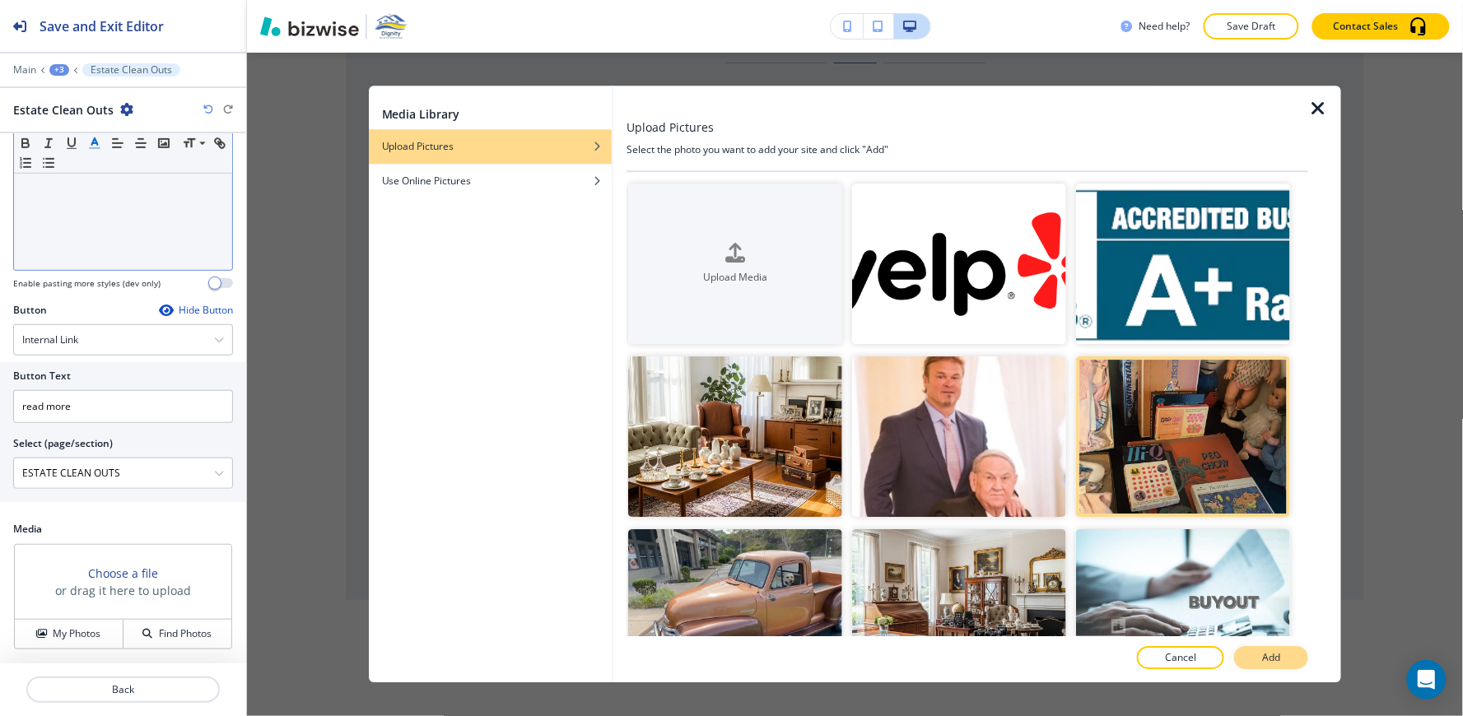
click at [1276, 667] on button "Add" at bounding box center [1271, 658] width 74 height 23
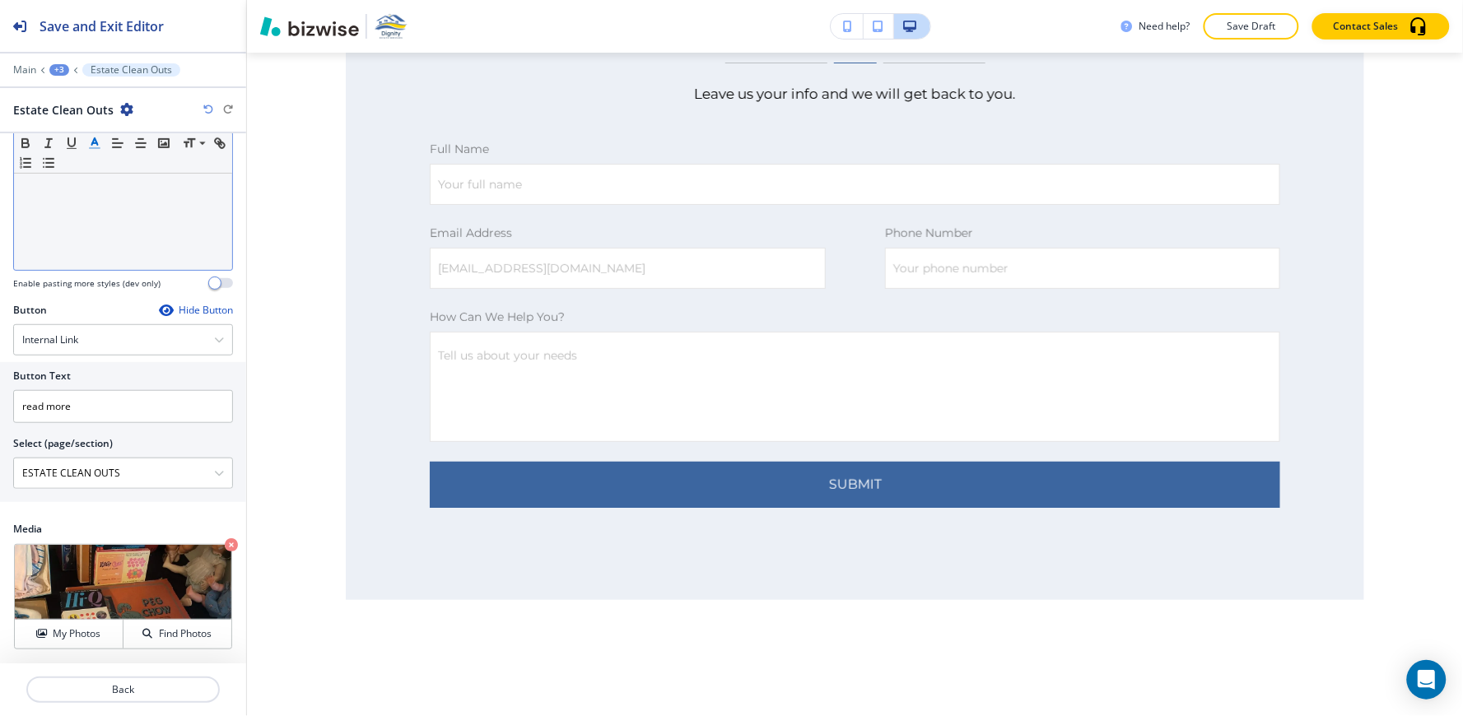
click at [56, 74] on div "+3" at bounding box center [59, 70] width 20 height 12
click at [72, 156] on p "Services" at bounding box center [102, 154] width 84 height 15
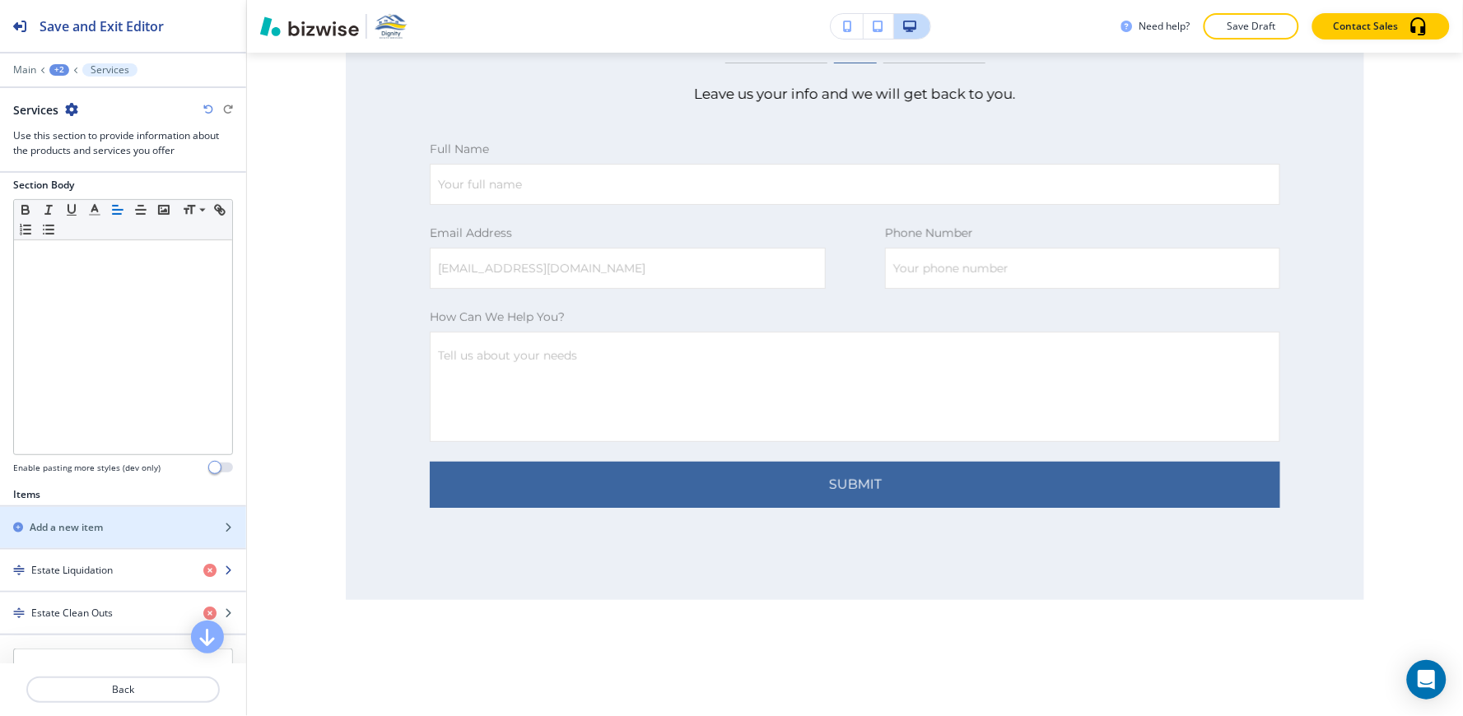
scroll to position [274, 0]
click at [84, 519] on h2 "Add a new item" at bounding box center [66, 526] width 73 height 15
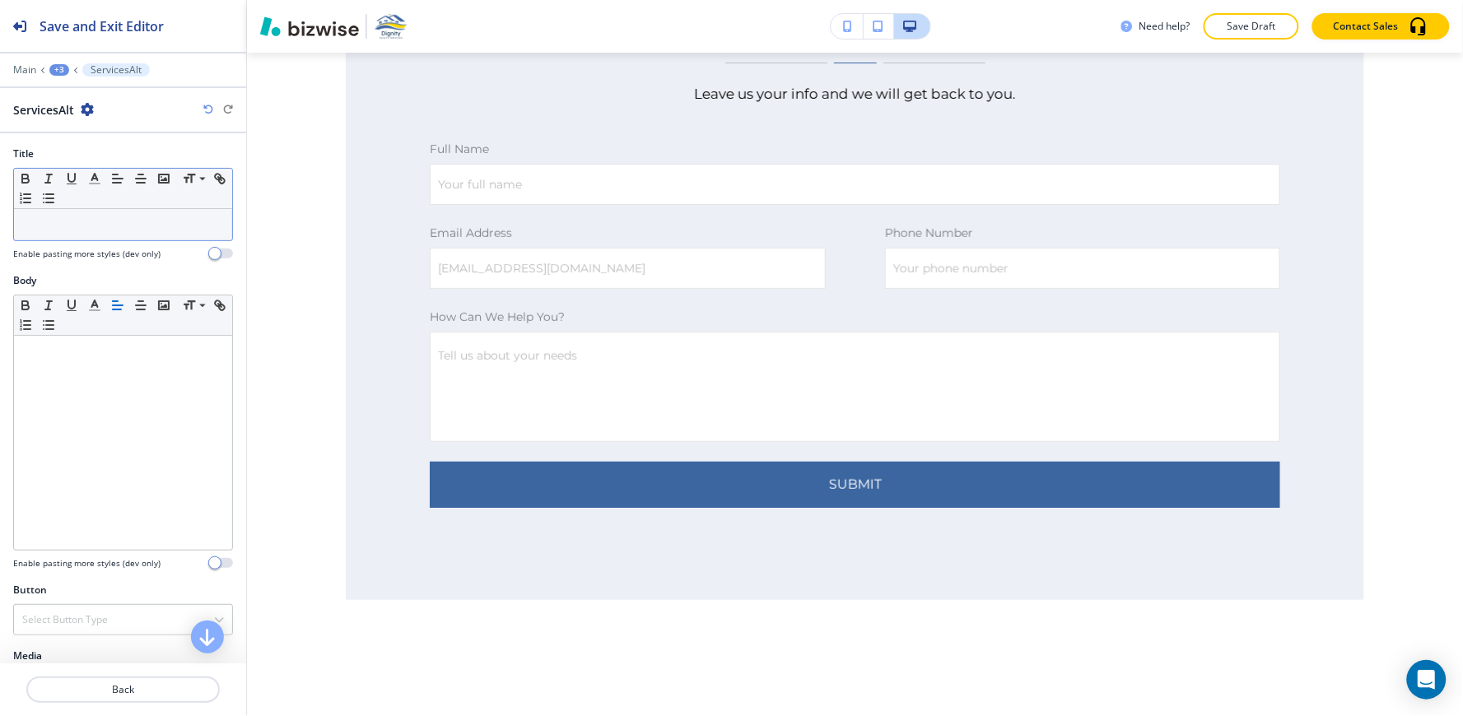
click at [102, 235] on div at bounding box center [123, 224] width 218 height 31
drag, startPoint x: 94, startPoint y: 232, endPoint x: 0, endPoint y: 227, distance: 94.0
click at [0, 227] on div "Title Small Normal Large Huge Buyouts Enable pasting more styles (dev only)" at bounding box center [123, 210] width 246 height 127
click at [87, 179] on icon "button" at bounding box center [94, 178] width 15 height 15
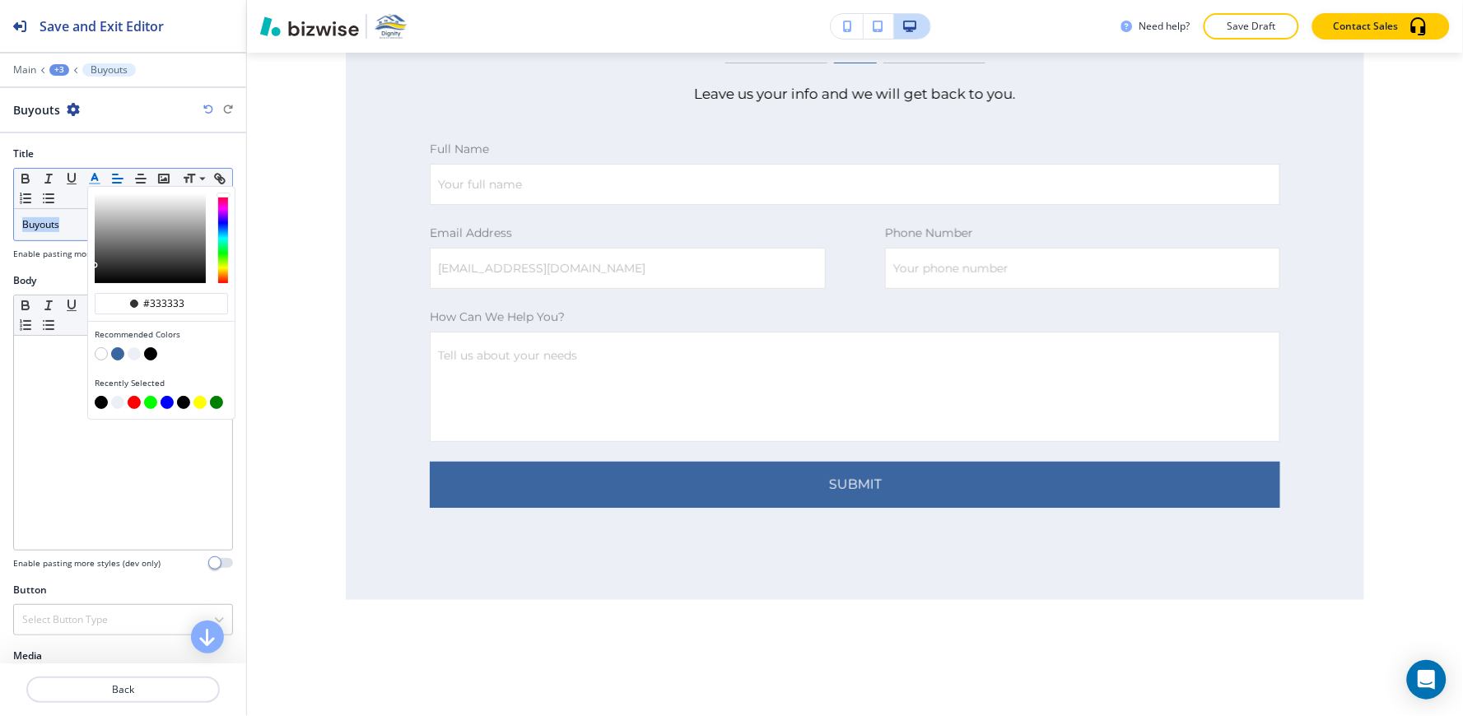
drag, startPoint x: 101, startPoint y: 398, endPoint x: 66, endPoint y: 415, distance: 39.4
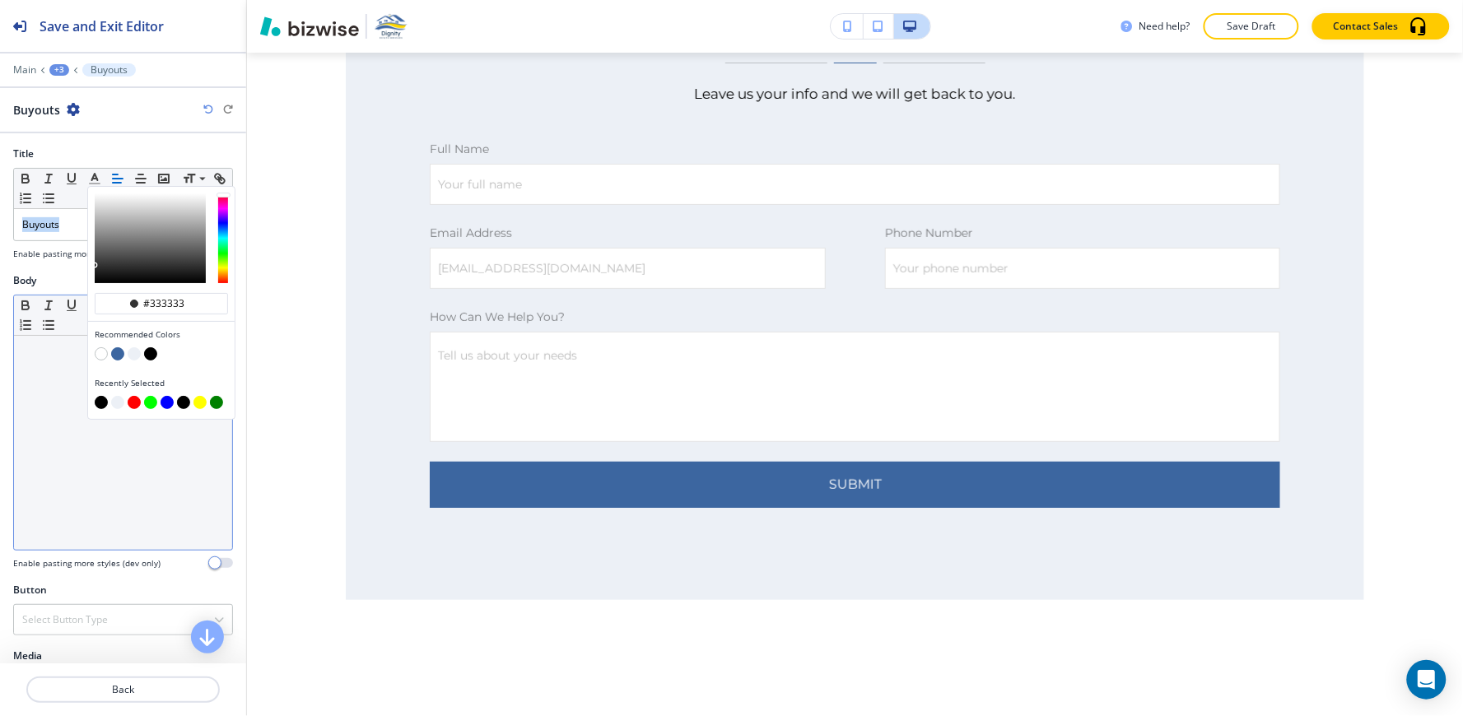
click at [100, 398] on button "button" at bounding box center [101, 402] width 13 height 13
type input "#000000"
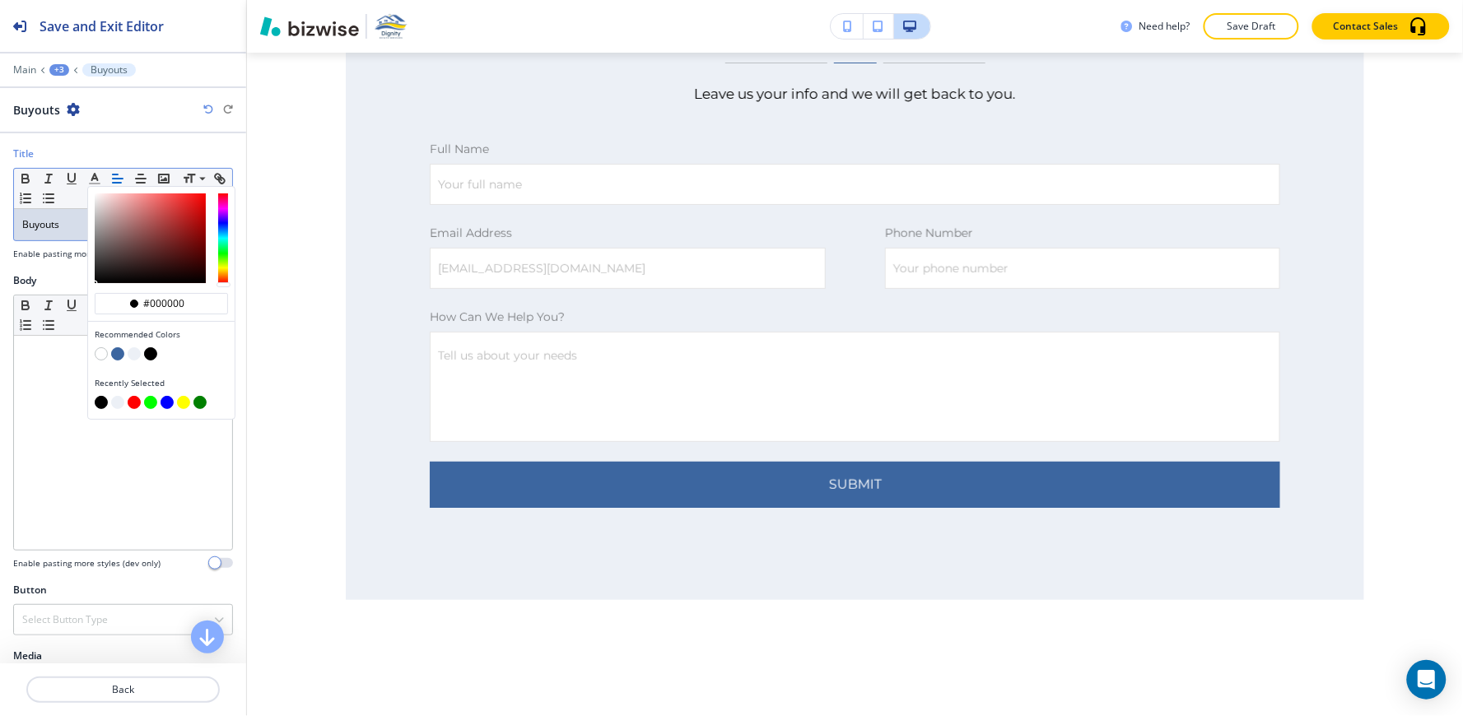
drag, startPoint x: 23, startPoint y: 430, endPoint x: 76, endPoint y: 146, distance: 288.8
click at [23, 426] on div at bounding box center [123, 443] width 218 height 214
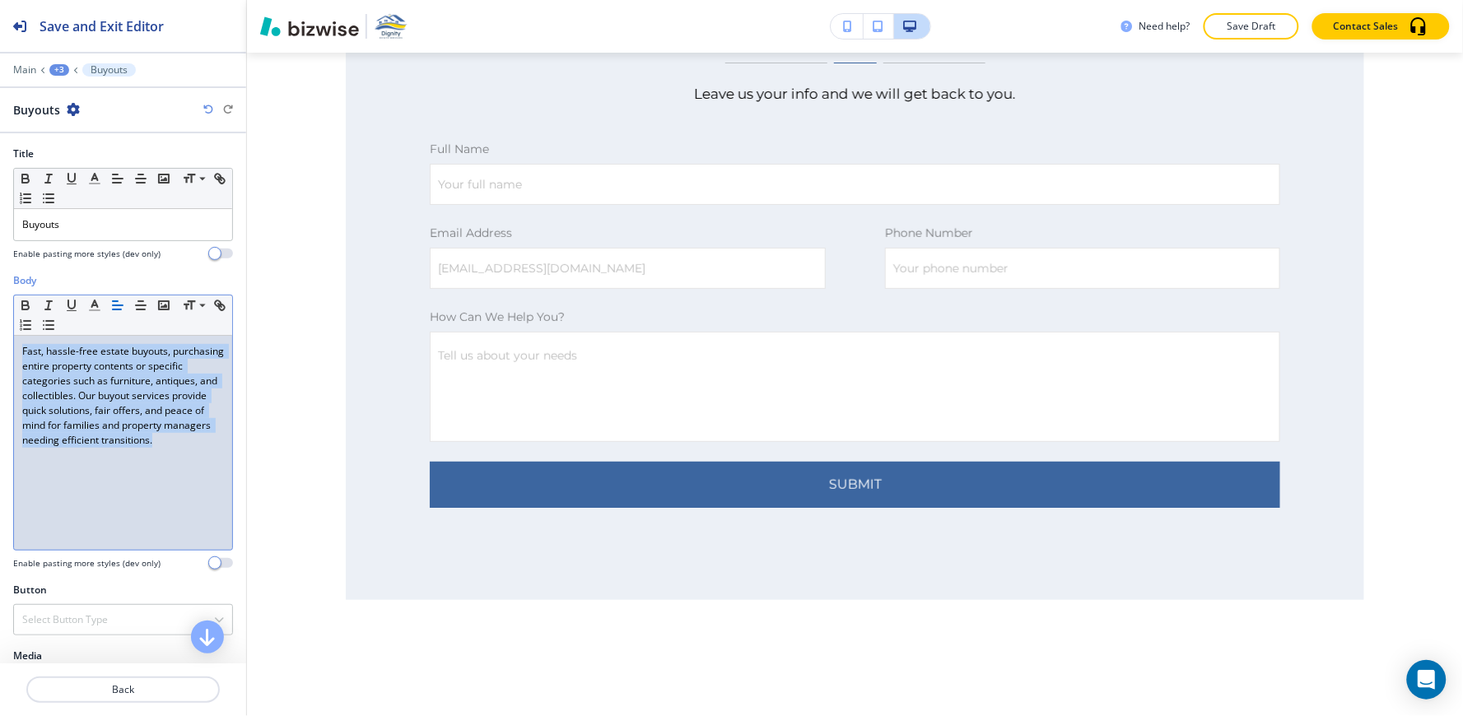
drag, startPoint x: 121, startPoint y: 456, endPoint x: 0, endPoint y: 310, distance: 189.4
click at [0, 308] on div "Body Small Normal Large Huge Fast, hassle-free estate buyouts, purchasing entir…" at bounding box center [123, 427] width 246 height 309
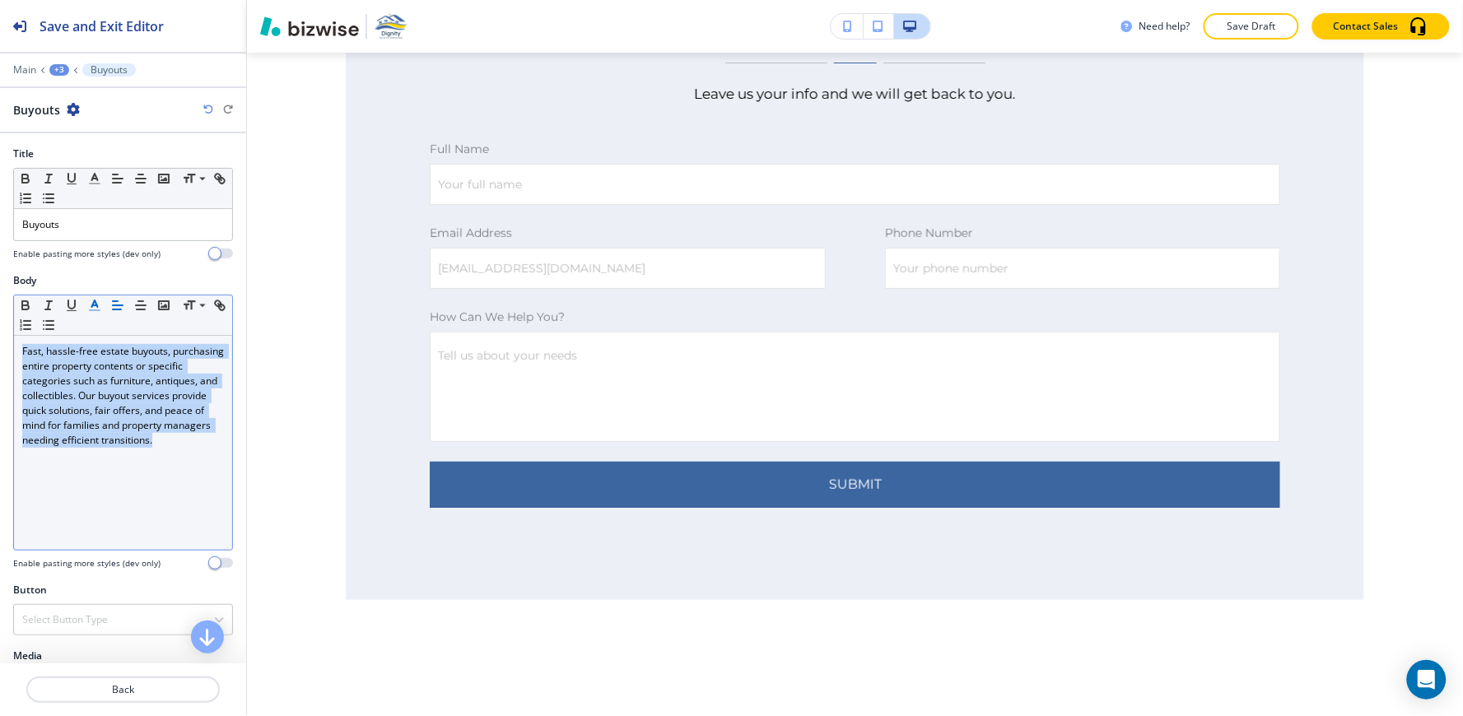
click at [99, 309] on icon "button" at bounding box center [94, 305] width 15 height 15
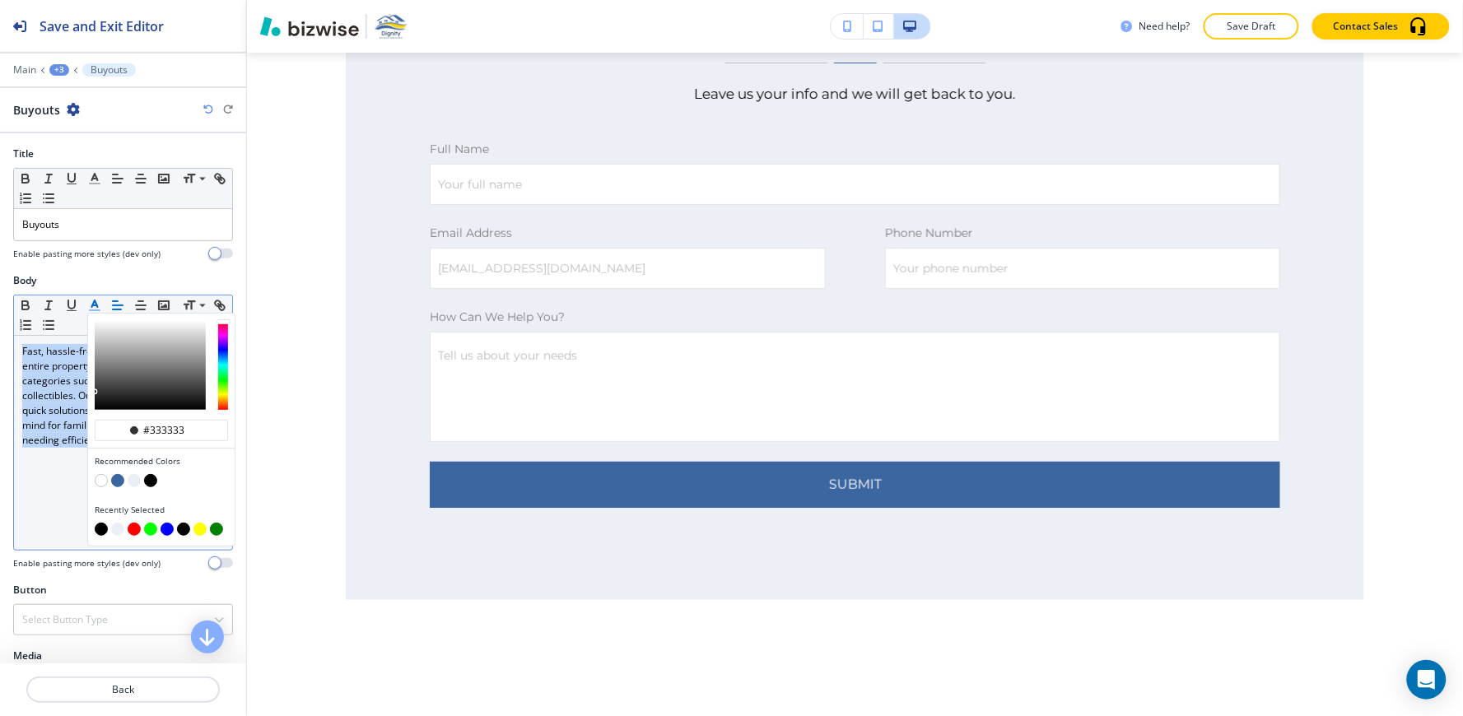
click at [100, 523] on button "button" at bounding box center [101, 529] width 13 height 13
type input "#000000"
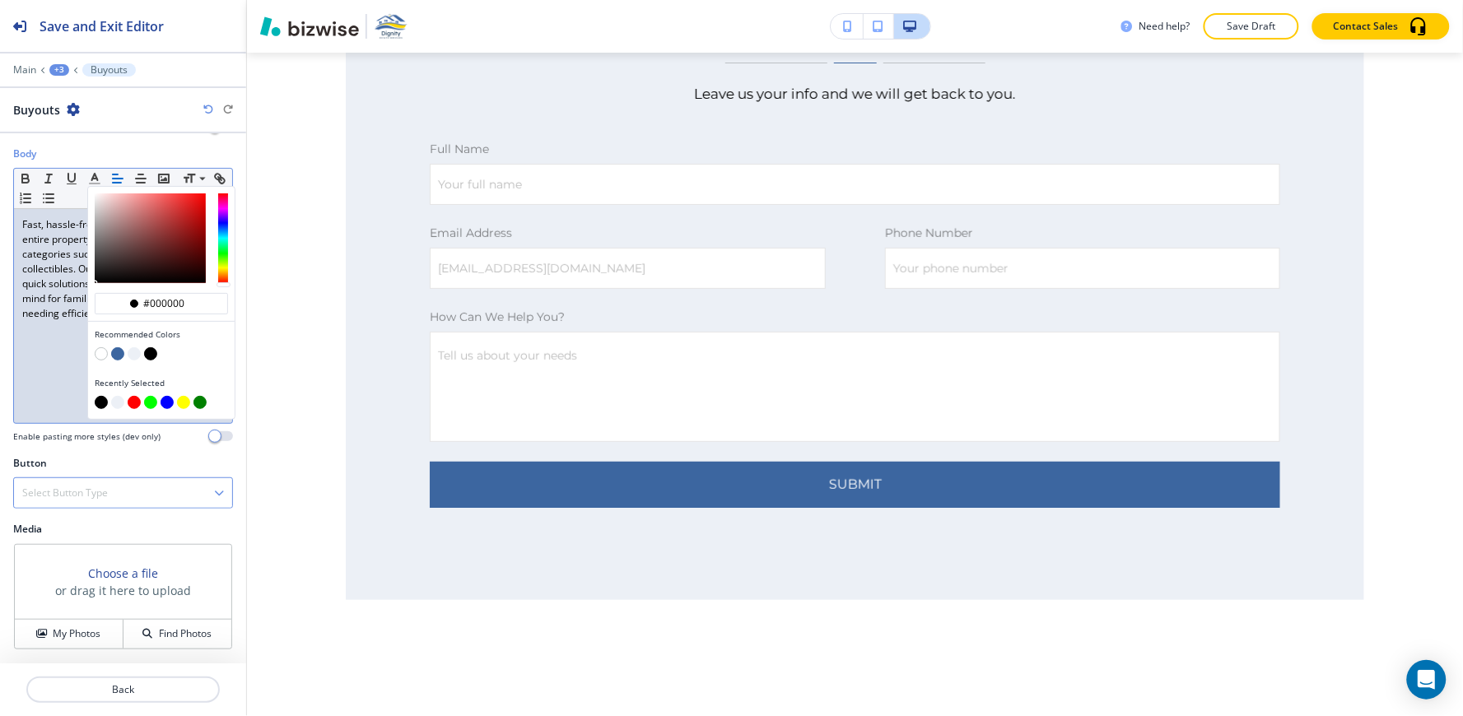
click at [63, 473] on div "Button Select Button Type Telephone External Link Social Media Email File Shari…" at bounding box center [123, 482] width 220 height 53
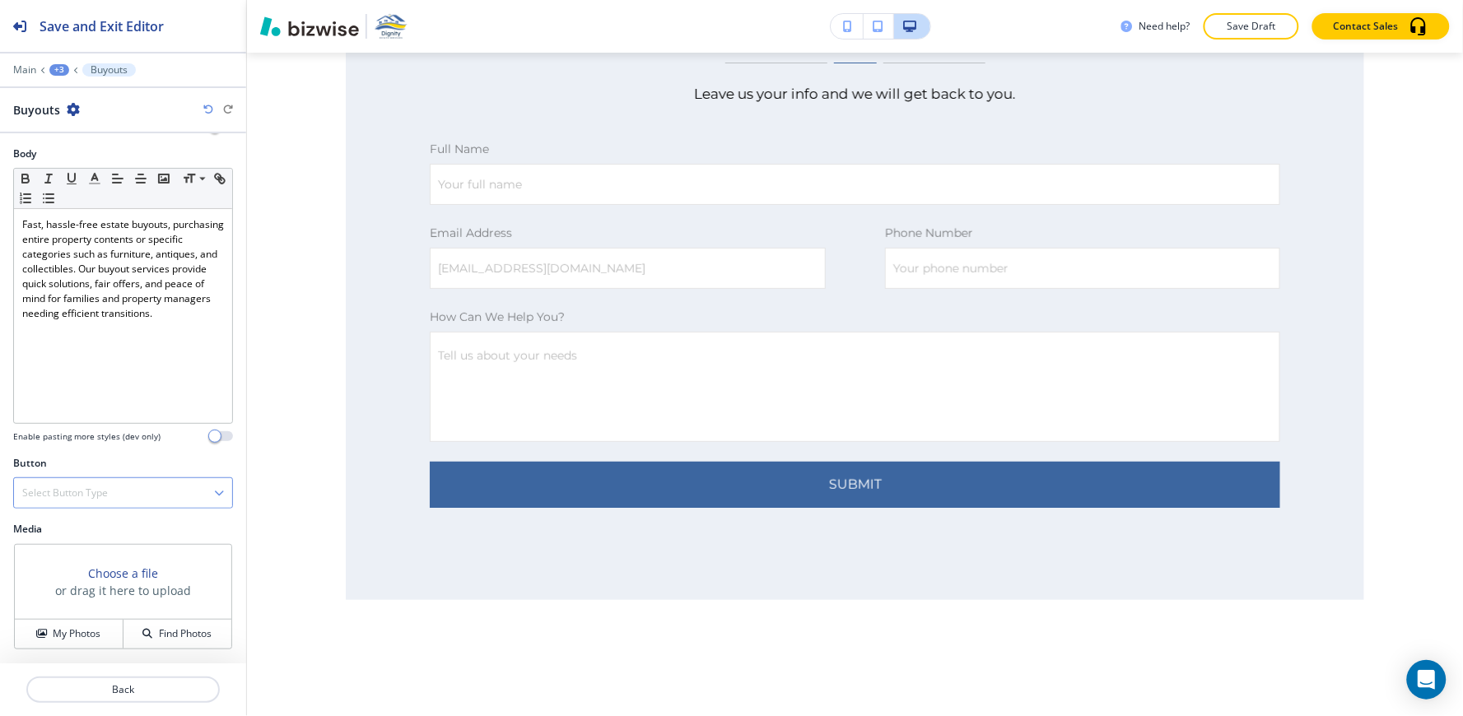
click at [110, 492] on div "Select Button Type" at bounding box center [123, 493] width 218 height 30
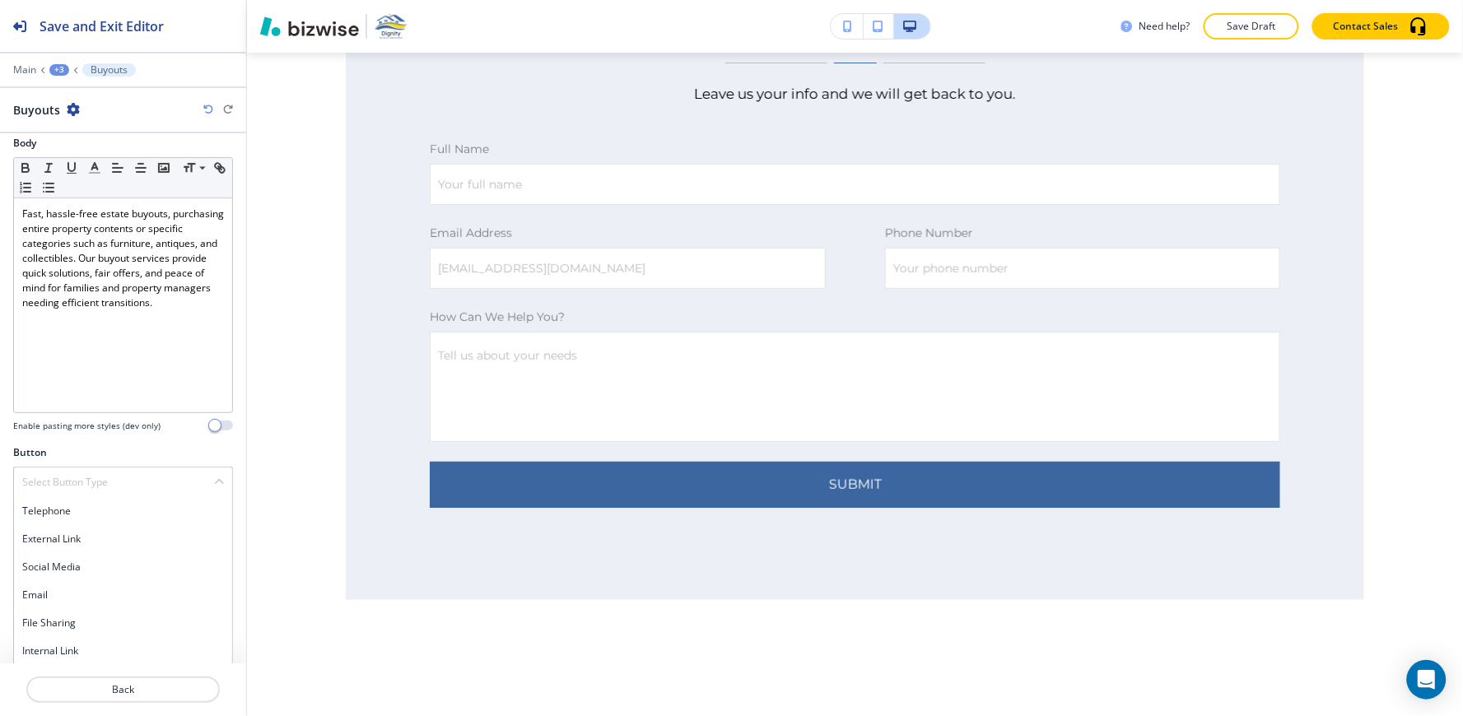
scroll to position [141, 0]
click at [84, 651] on h4 "Internal Link" at bounding box center [123, 648] width 202 height 15
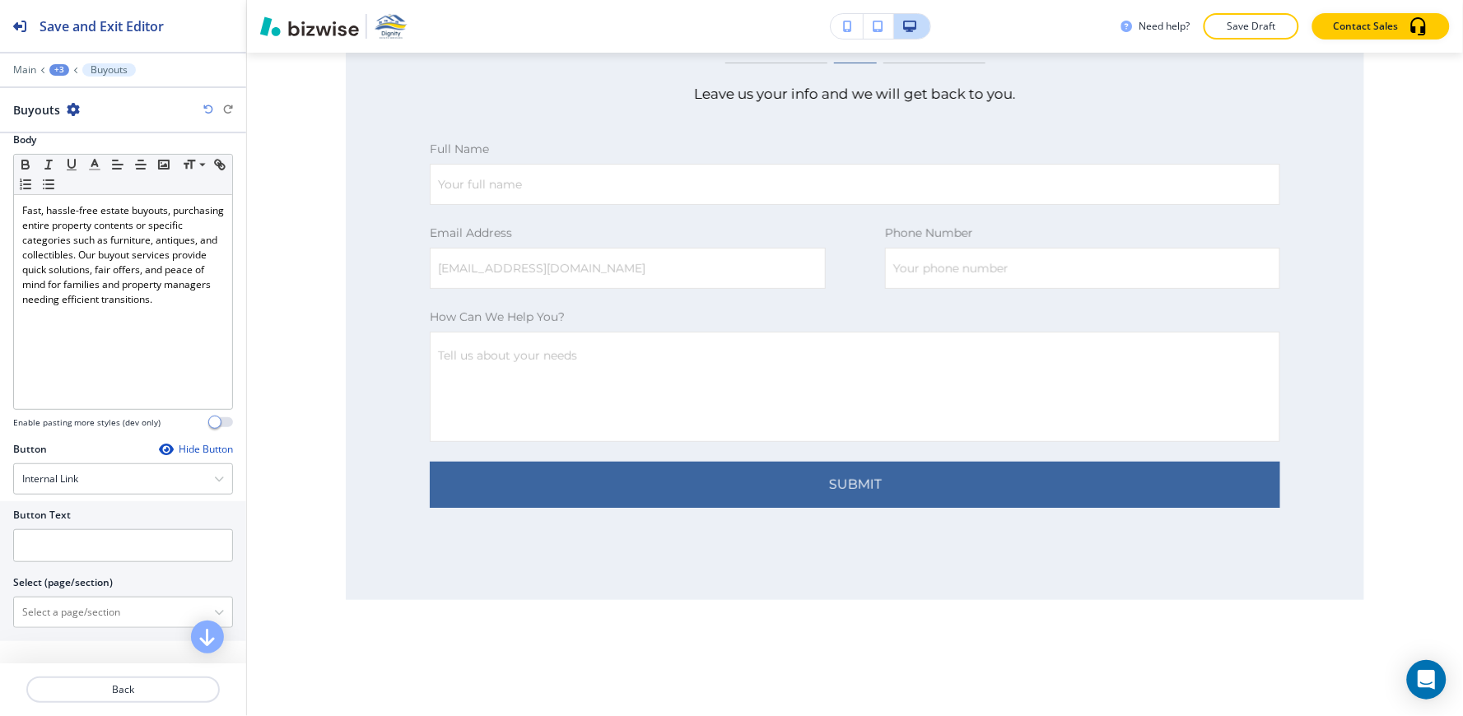
click at [76, 528] on div at bounding box center [123, 526] width 220 height 7
click at [64, 538] on input "text" at bounding box center [123, 545] width 220 height 33
type input "read more"
click at [77, 613] on \(page\/section\) "Manual Input" at bounding box center [114, 612] width 200 height 28
type \(page\/section\) "b"
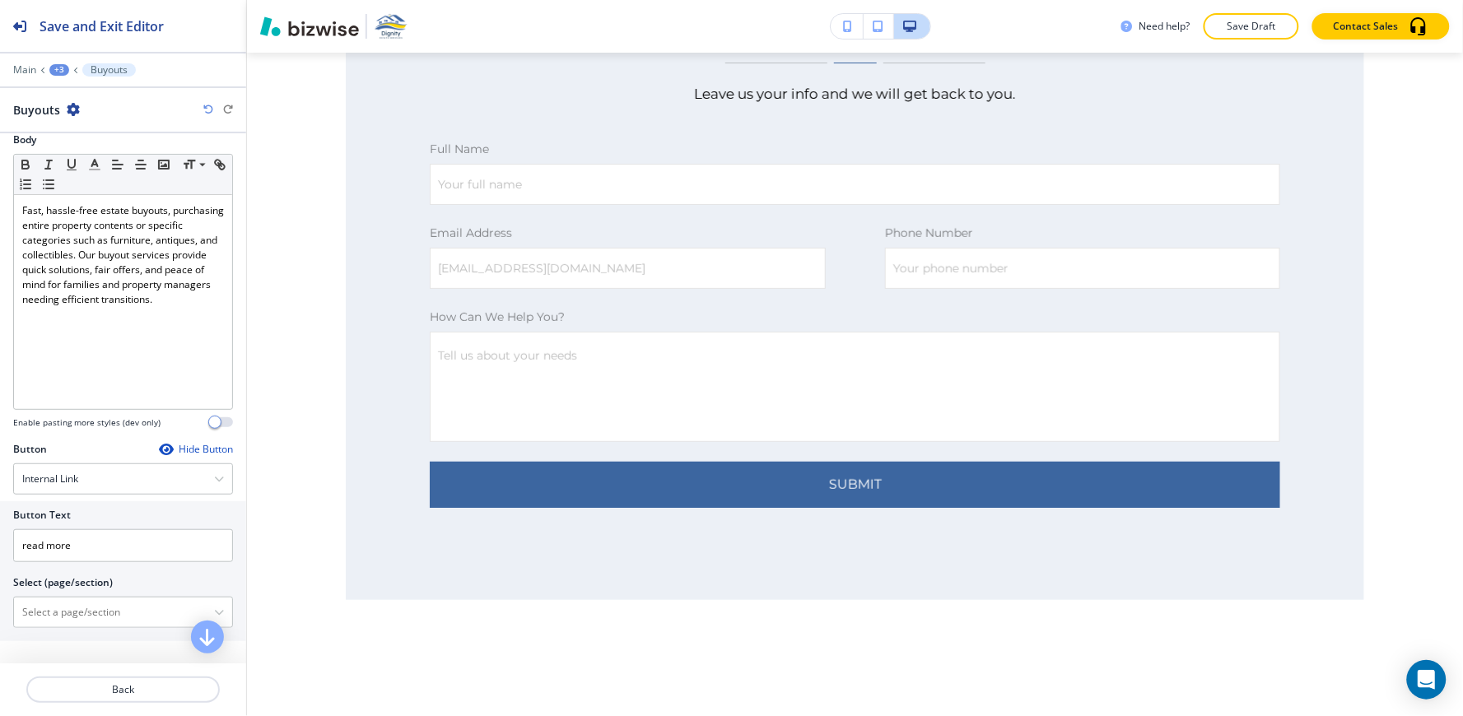
click at [161, 579] on div "Select (page/section)" at bounding box center [123, 582] width 220 height 15
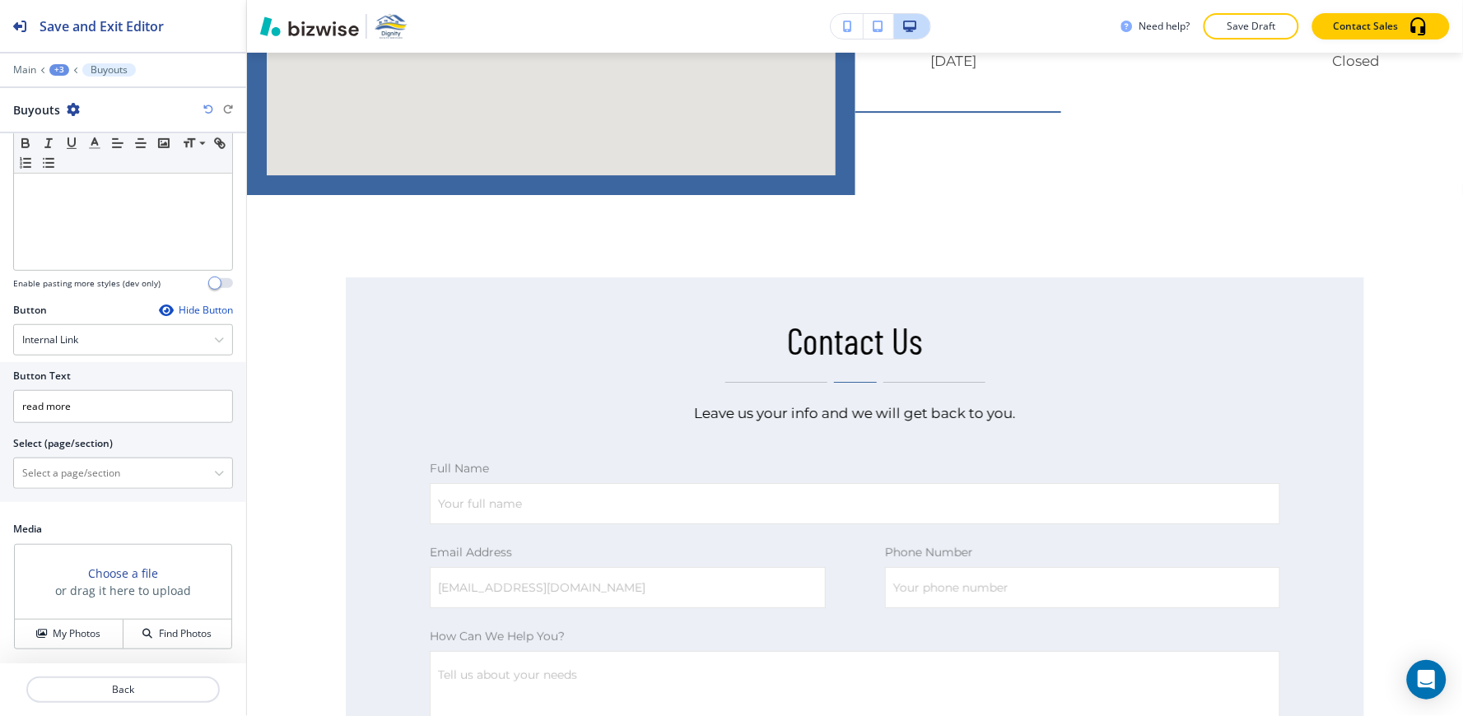
scroll to position [5532, 0]
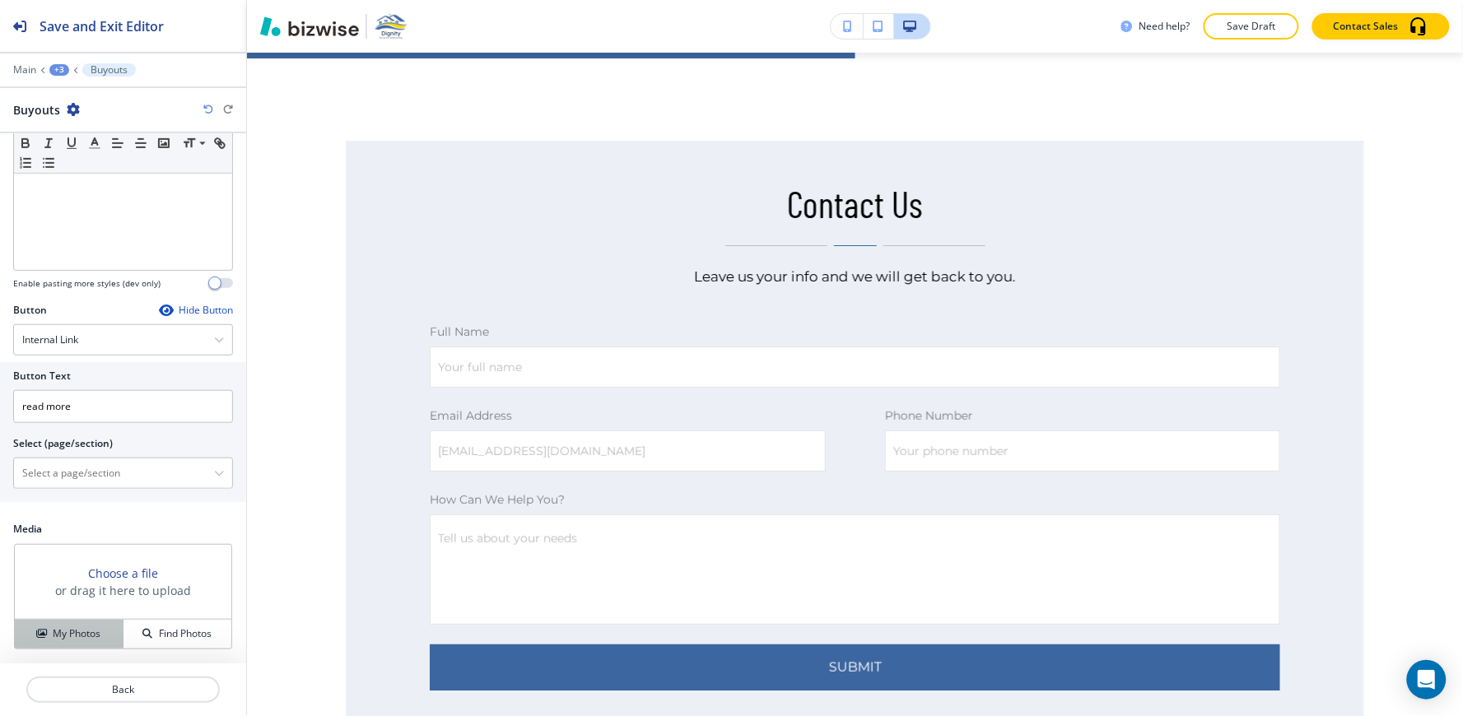
click at [80, 630] on h4 "My Photos" at bounding box center [77, 633] width 48 height 15
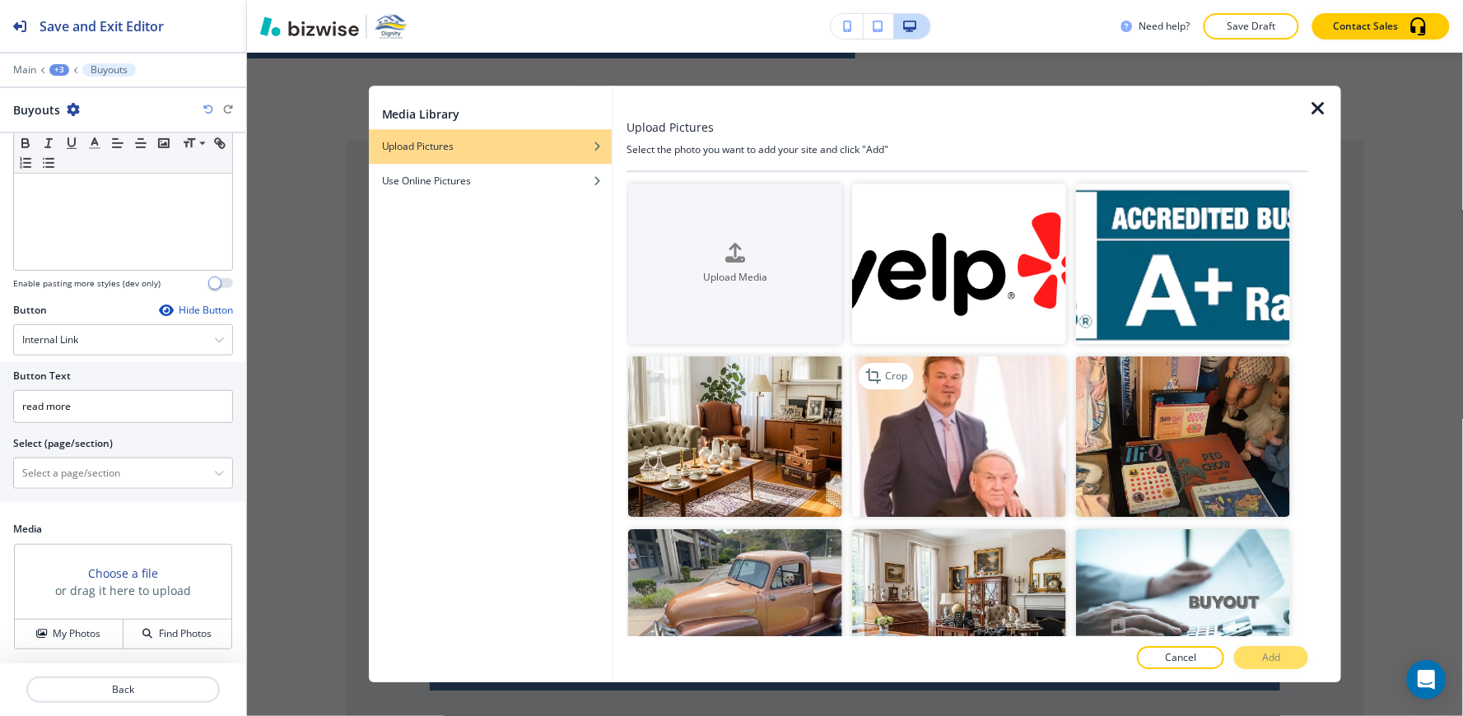
drag, startPoint x: 938, startPoint y: 422, endPoint x: 942, endPoint y: 457, distance: 34.8
click at [936, 422] on img "button" at bounding box center [959, 436] width 214 height 161
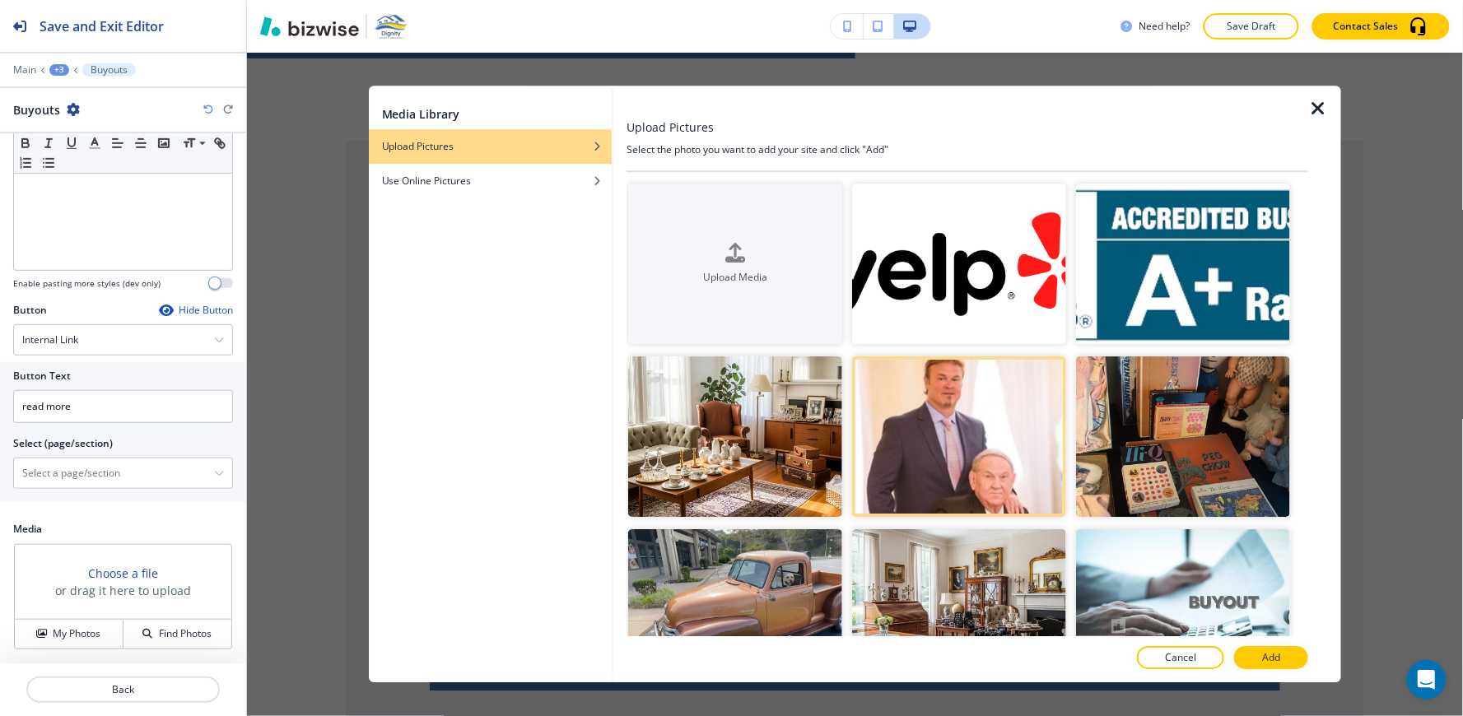
click at [1272, 662] on p "Add" at bounding box center [1271, 658] width 18 height 15
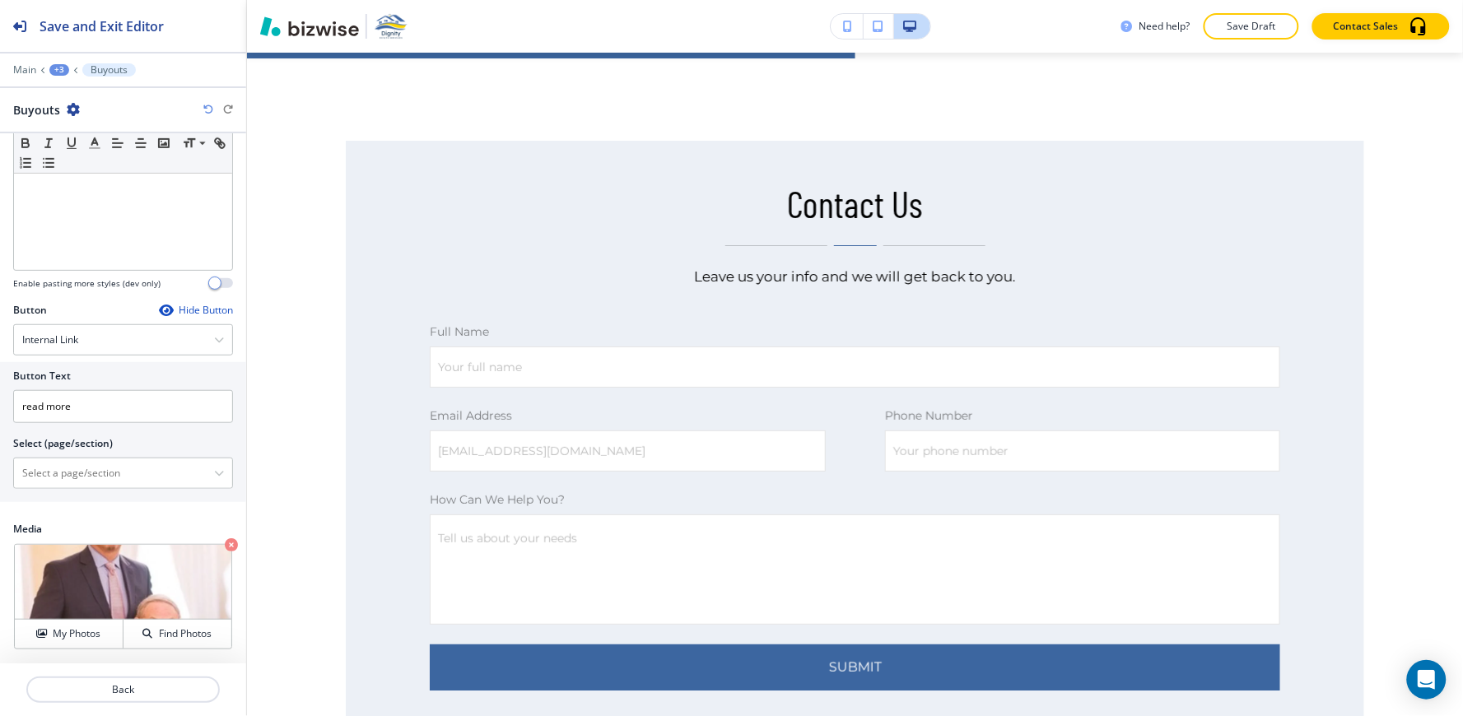
click at [51, 70] on div "+3" at bounding box center [59, 70] width 20 height 12
click at [94, 133] on p "HOME" at bounding box center [102, 126] width 84 height 15
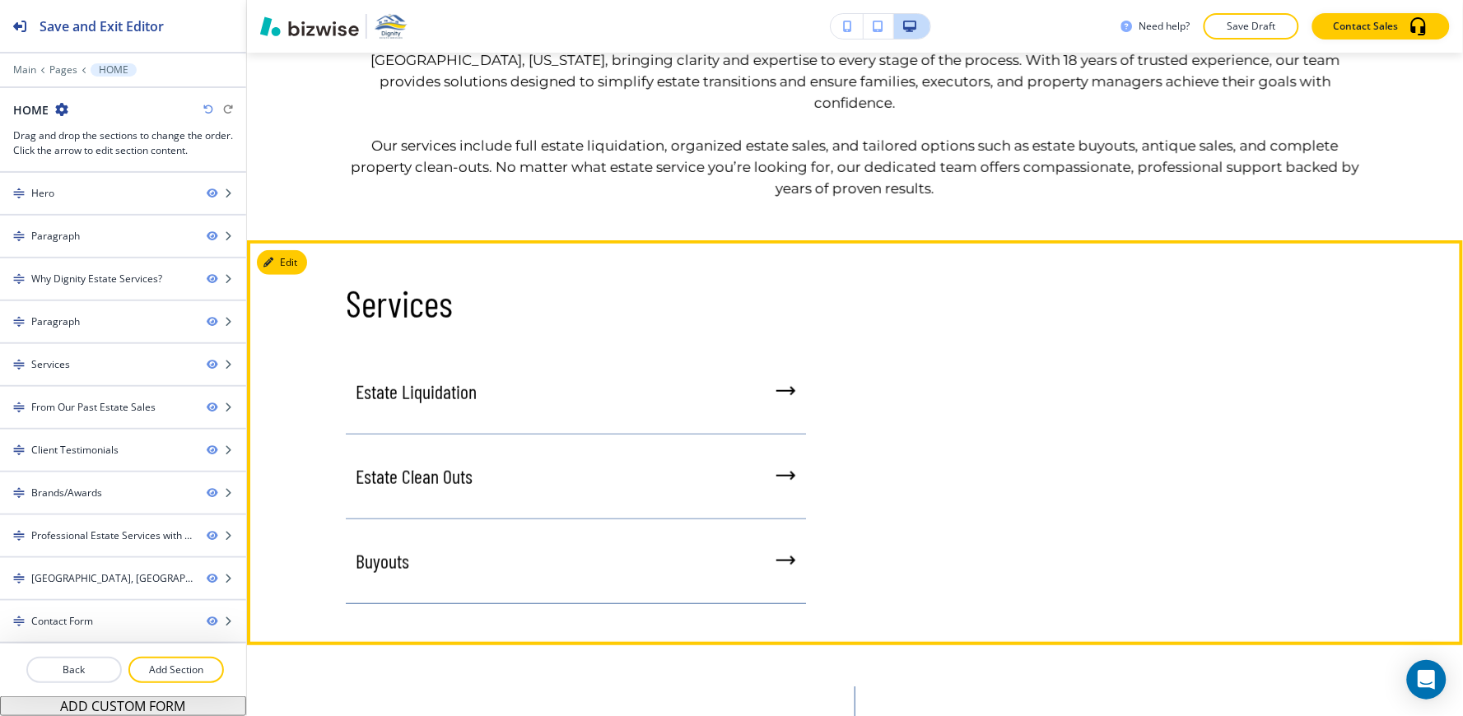
scroll to position [1940, 0]
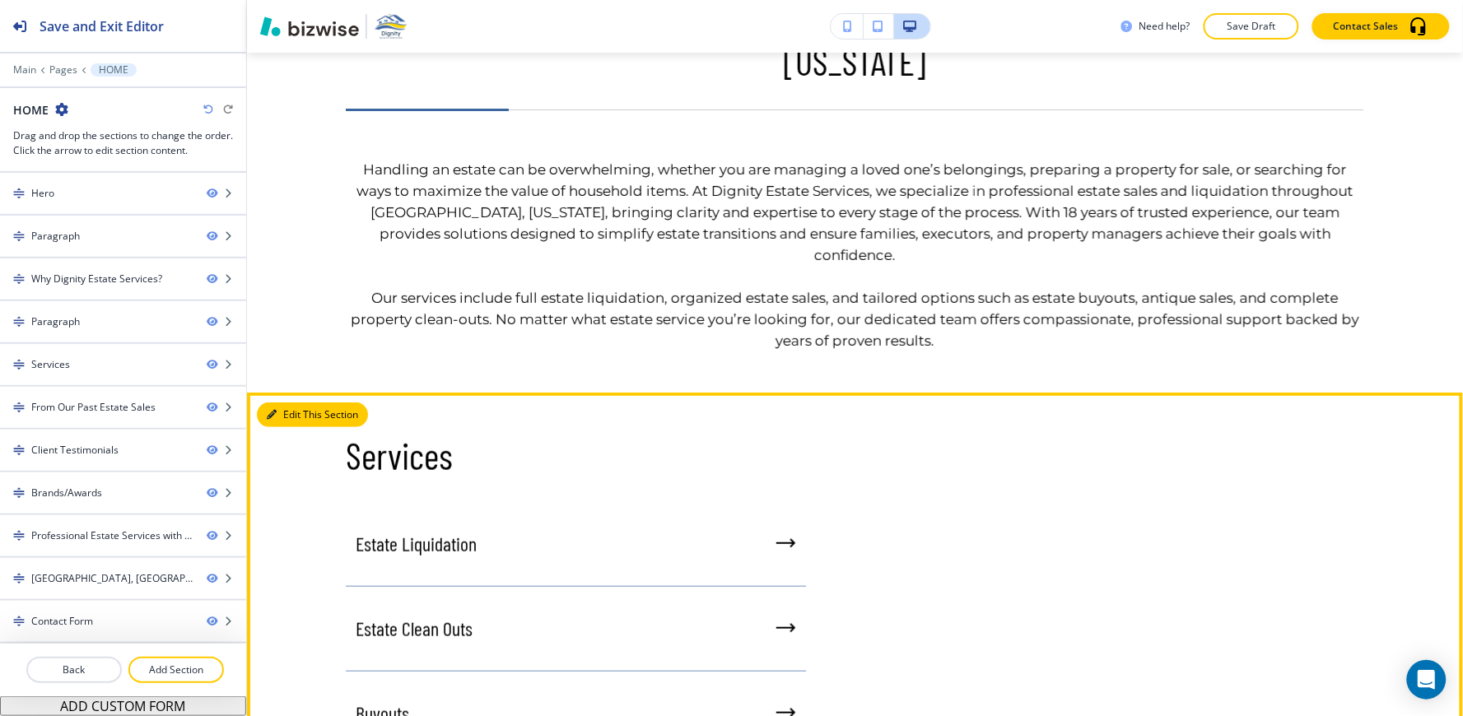
click at [278, 402] on button "Edit This Section" at bounding box center [312, 414] width 111 height 25
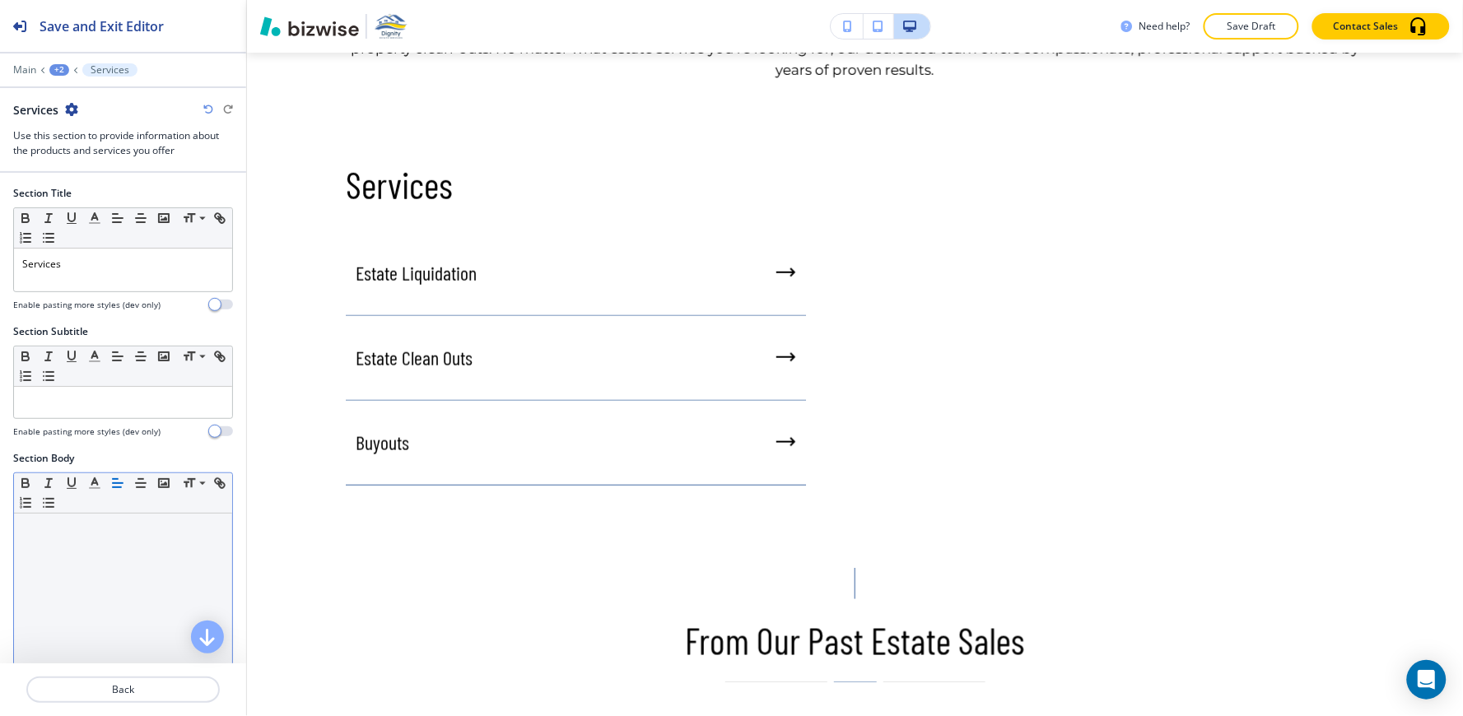
scroll to position [2215, 0]
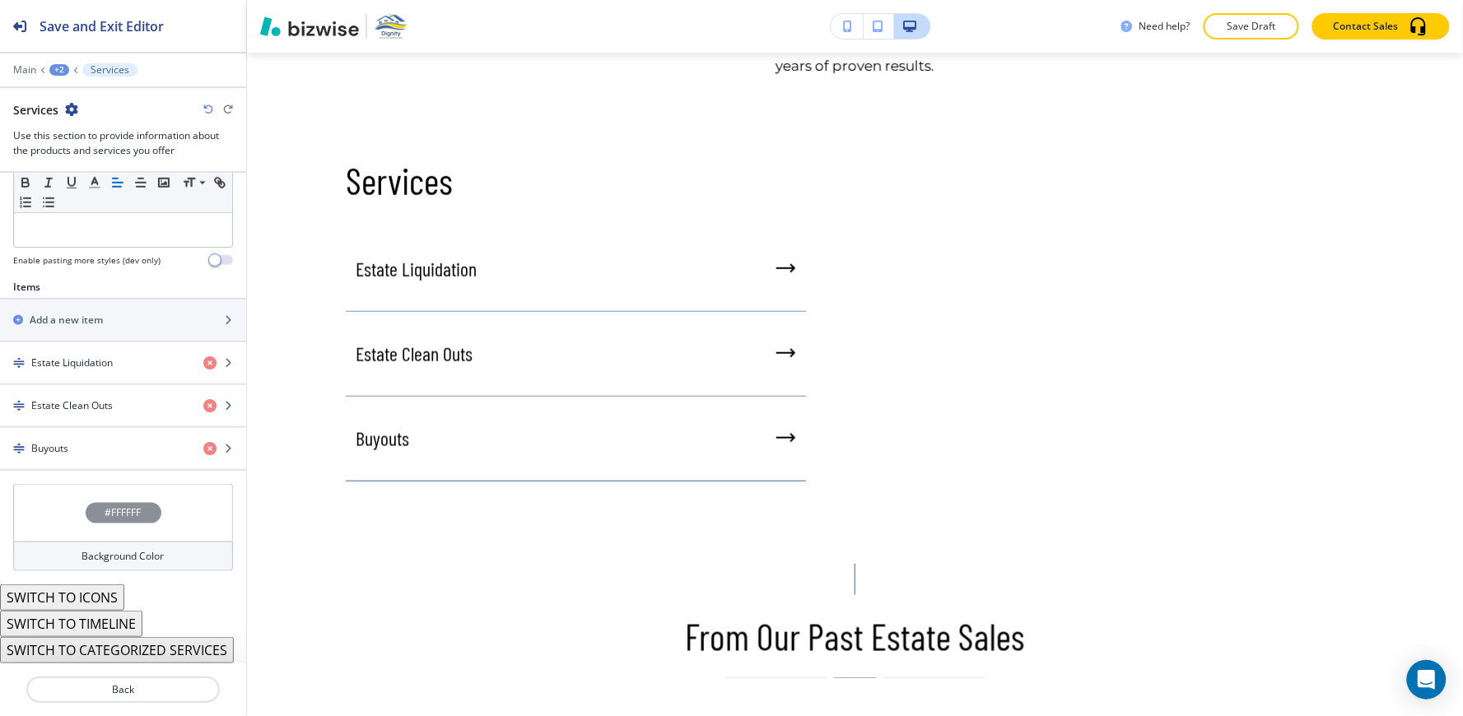
click at [161, 552] on div "Background Color" at bounding box center [123, 557] width 220 height 30
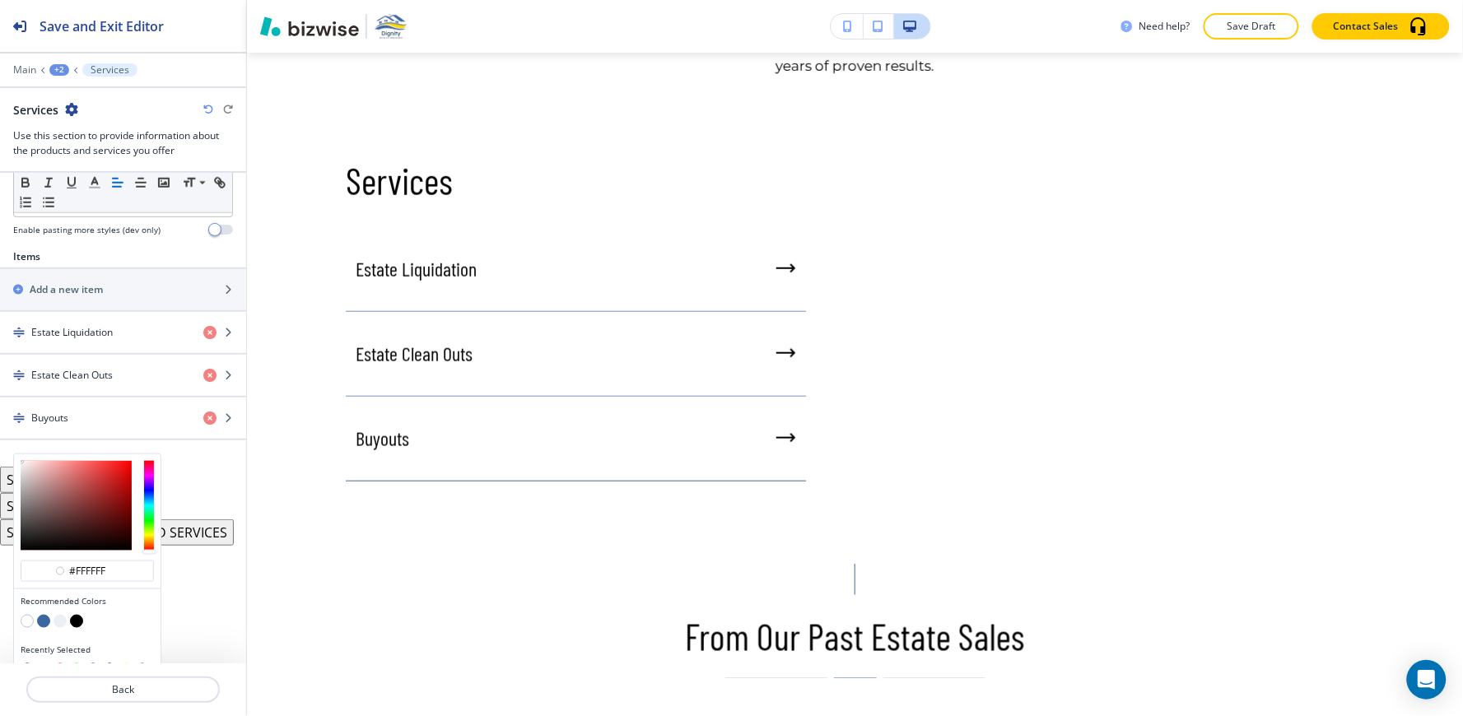
scroll to position [537, 0]
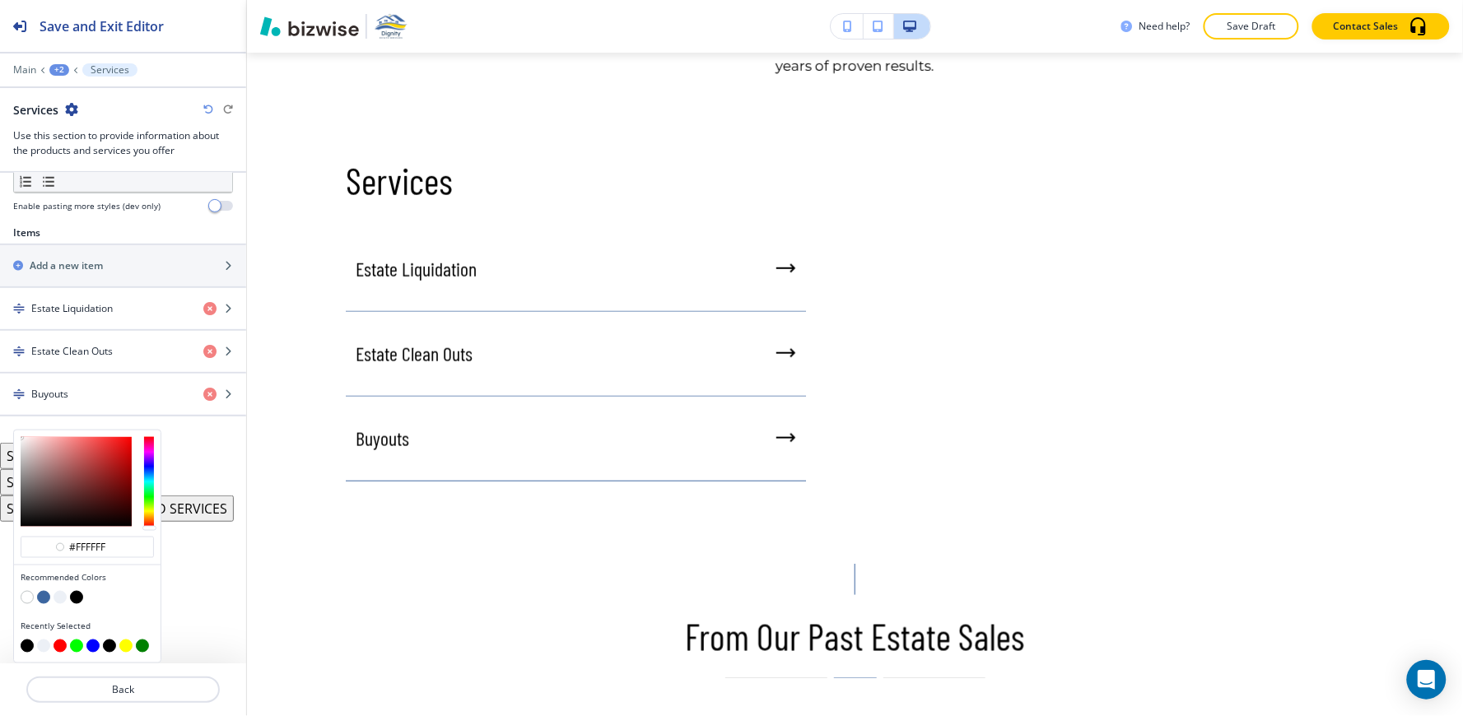
click at [41, 593] on button "button" at bounding box center [43, 597] width 13 height 13
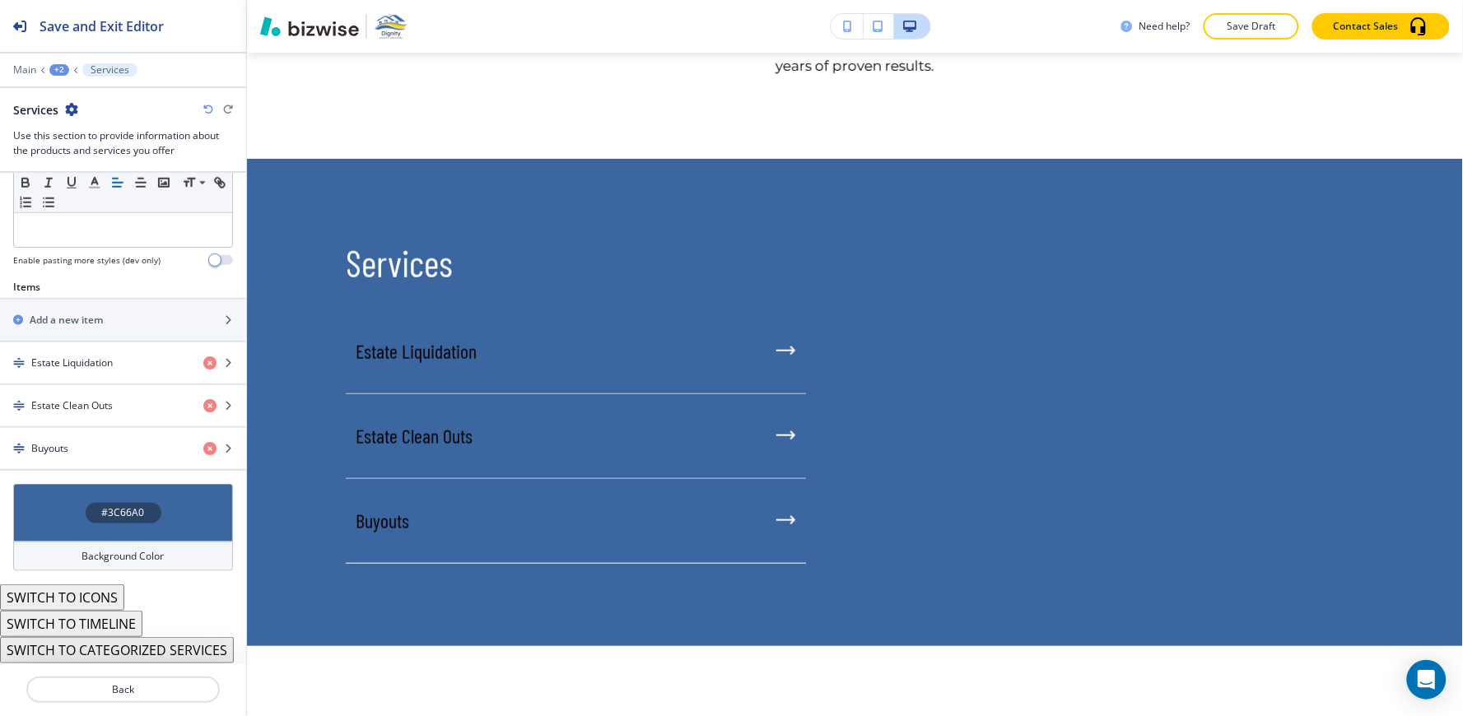
scroll to position [482, 0]
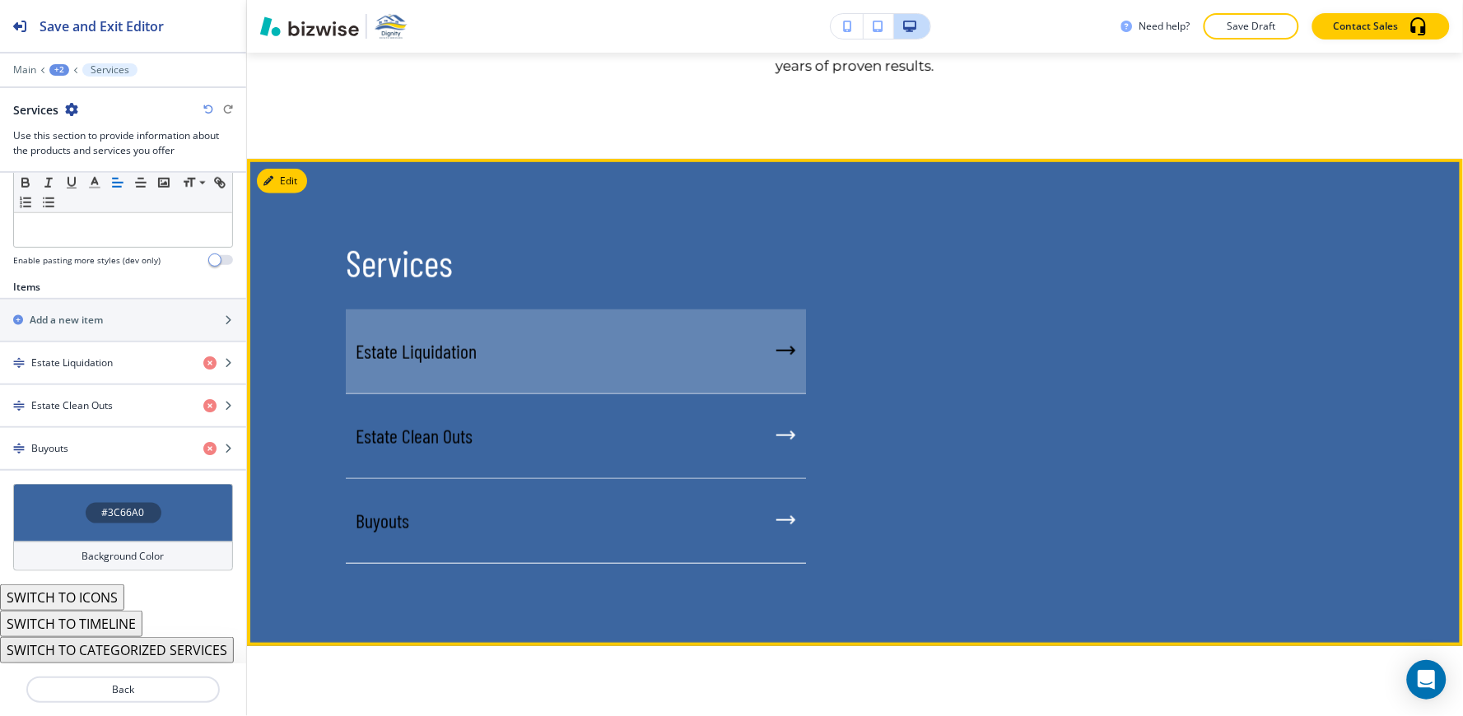
click at [527, 309] on div "Estate Liquidation" at bounding box center [576, 351] width 460 height 85
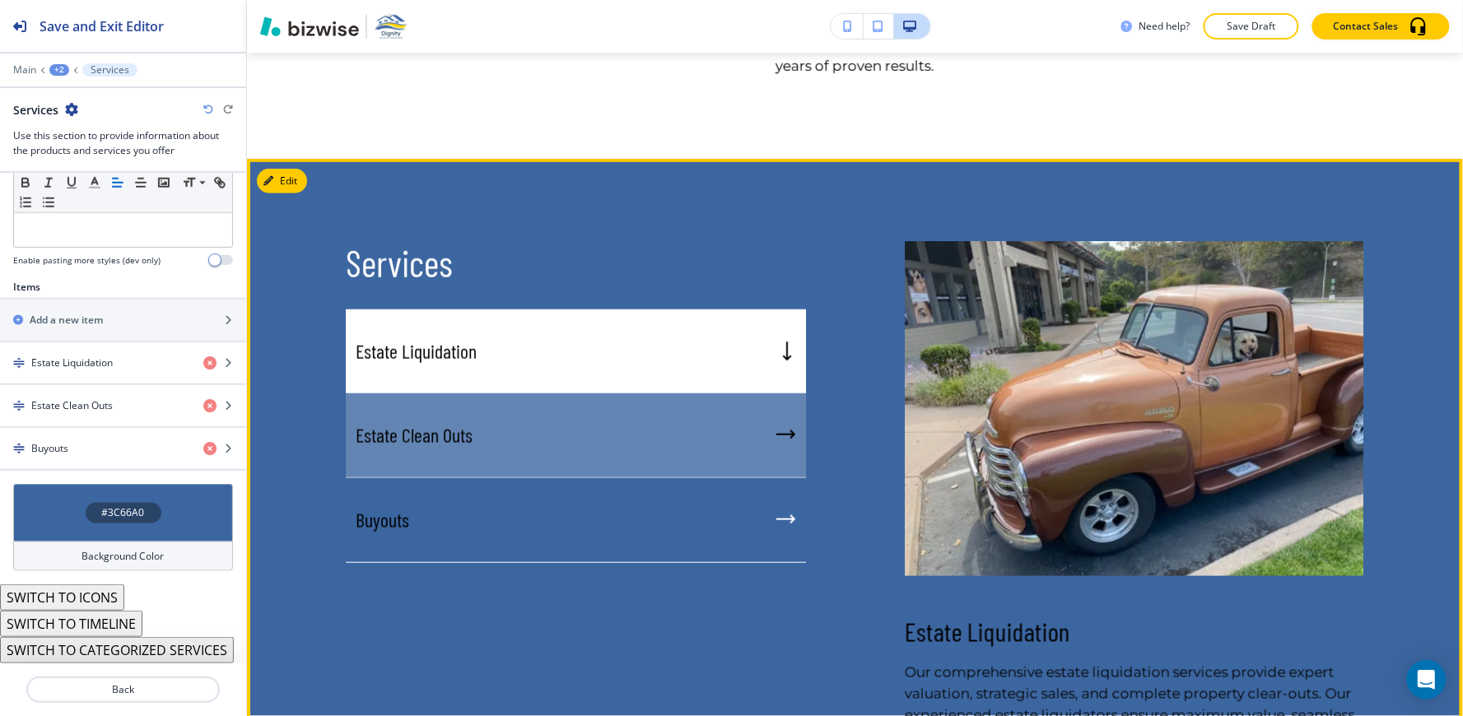
click at [523, 393] on div "Estate Clean Outs" at bounding box center [576, 435] width 460 height 85
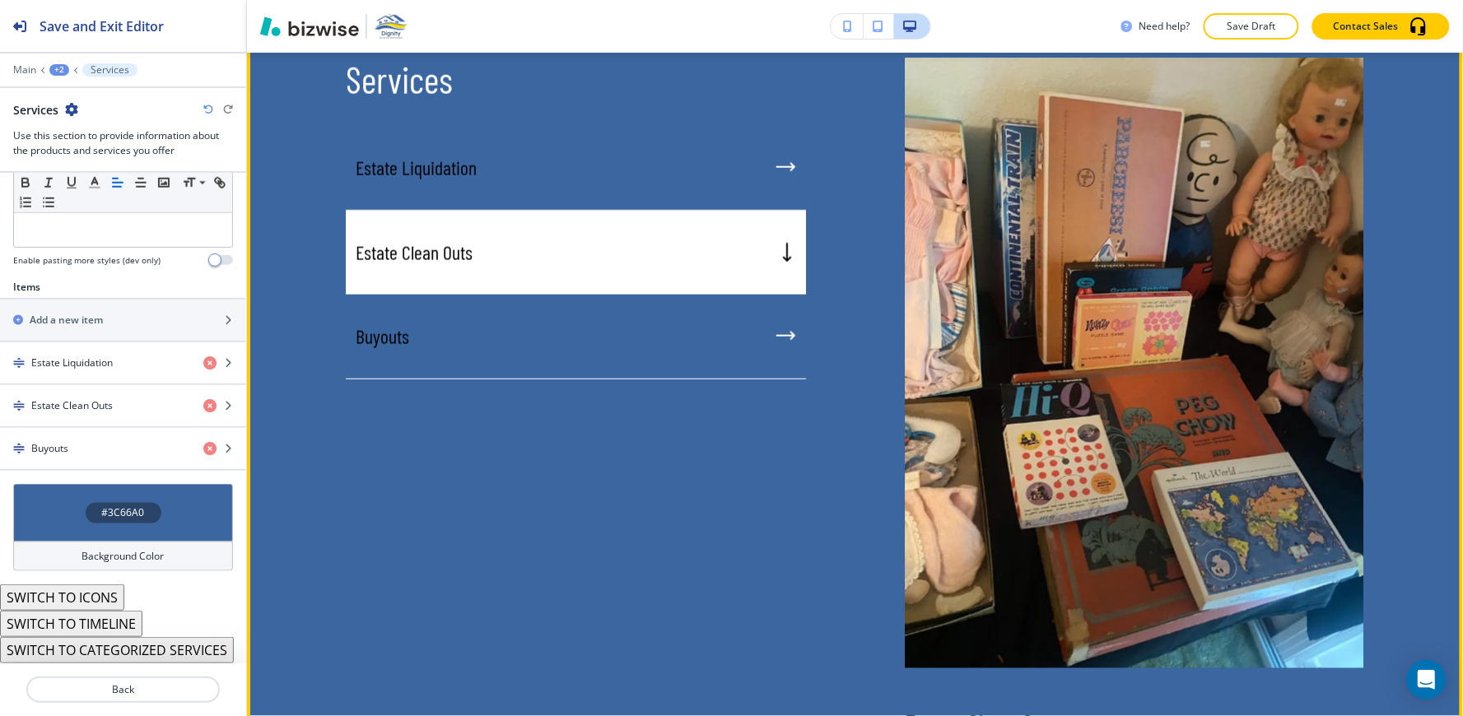
scroll to position [2398, 0]
click at [550, 230] on div "Estate Liquidation Estate Clean Outs Buyouts" at bounding box center [576, 254] width 460 height 254
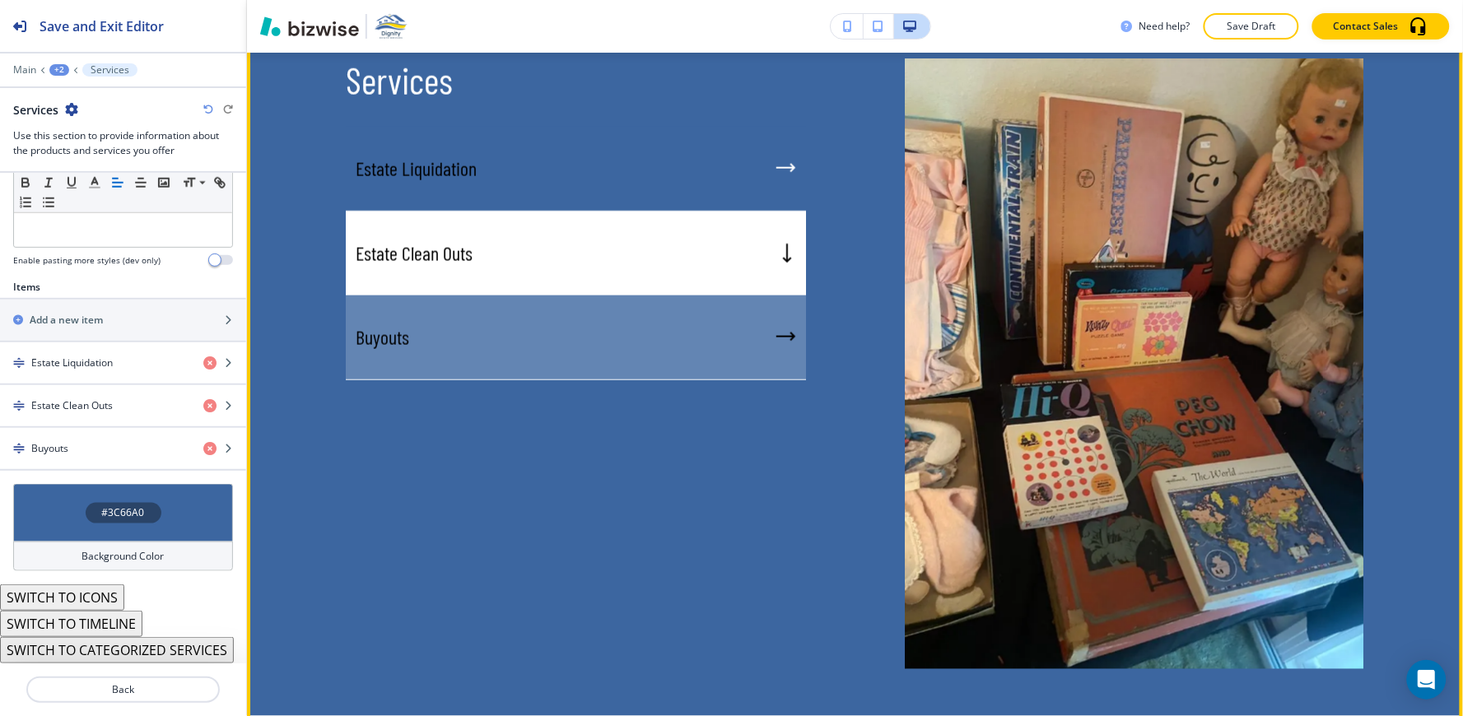
click at [549, 295] on div "Buyouts" at bounding box center [576, 337] width 460 height 85
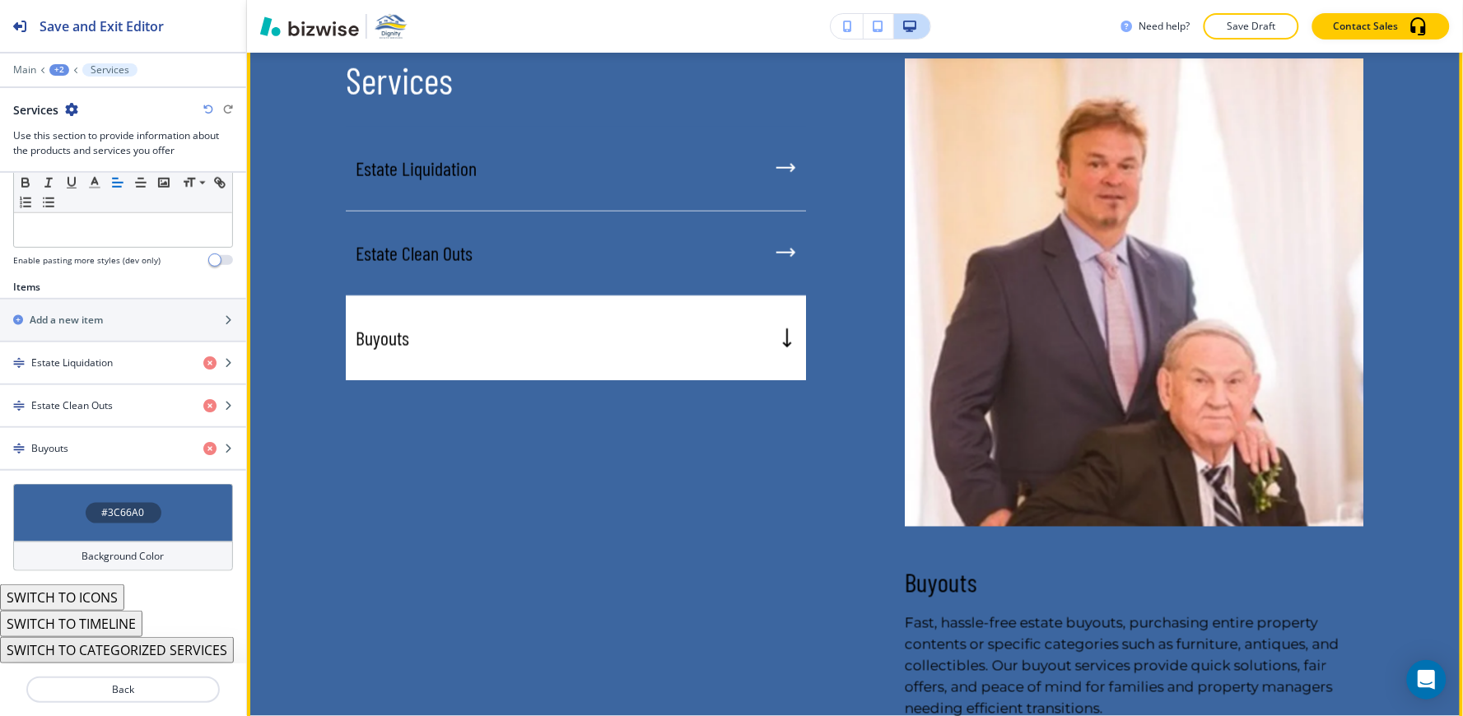
scroll to position [2306, 0]
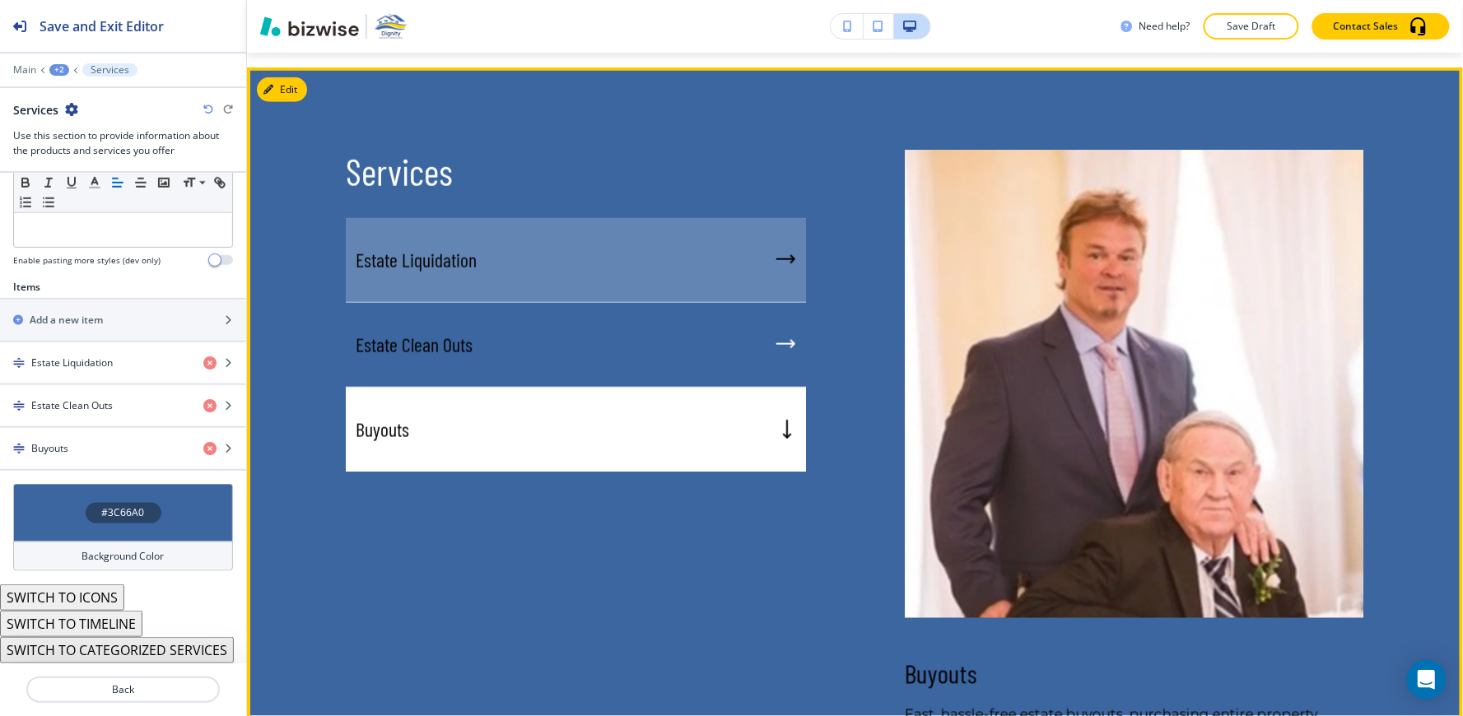
click at [463, 218] on div "Estate Liquidation" at bounding box center [576, 260] width 460 height 85
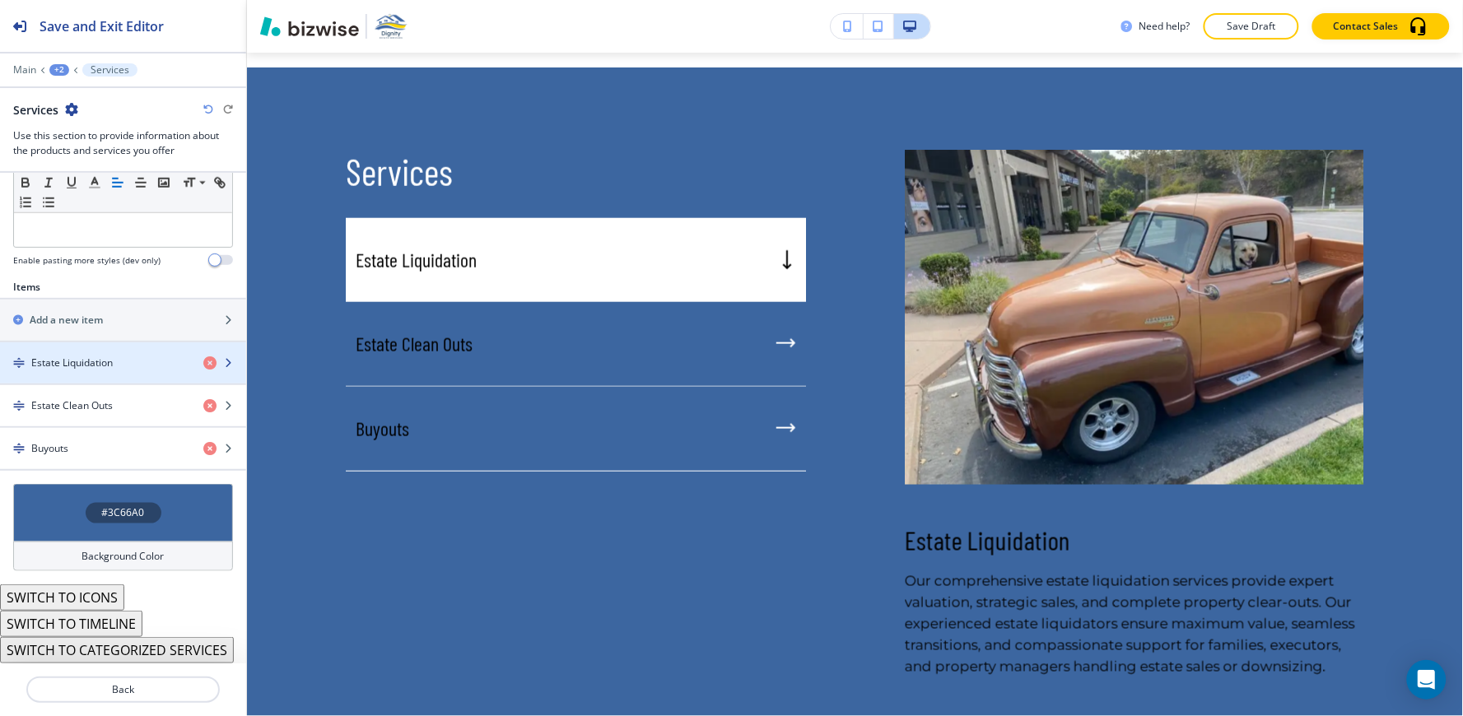
click at [63, 360] on h4 "Estate Liquidation" at bounding box center [71, 363] width 81 height 15
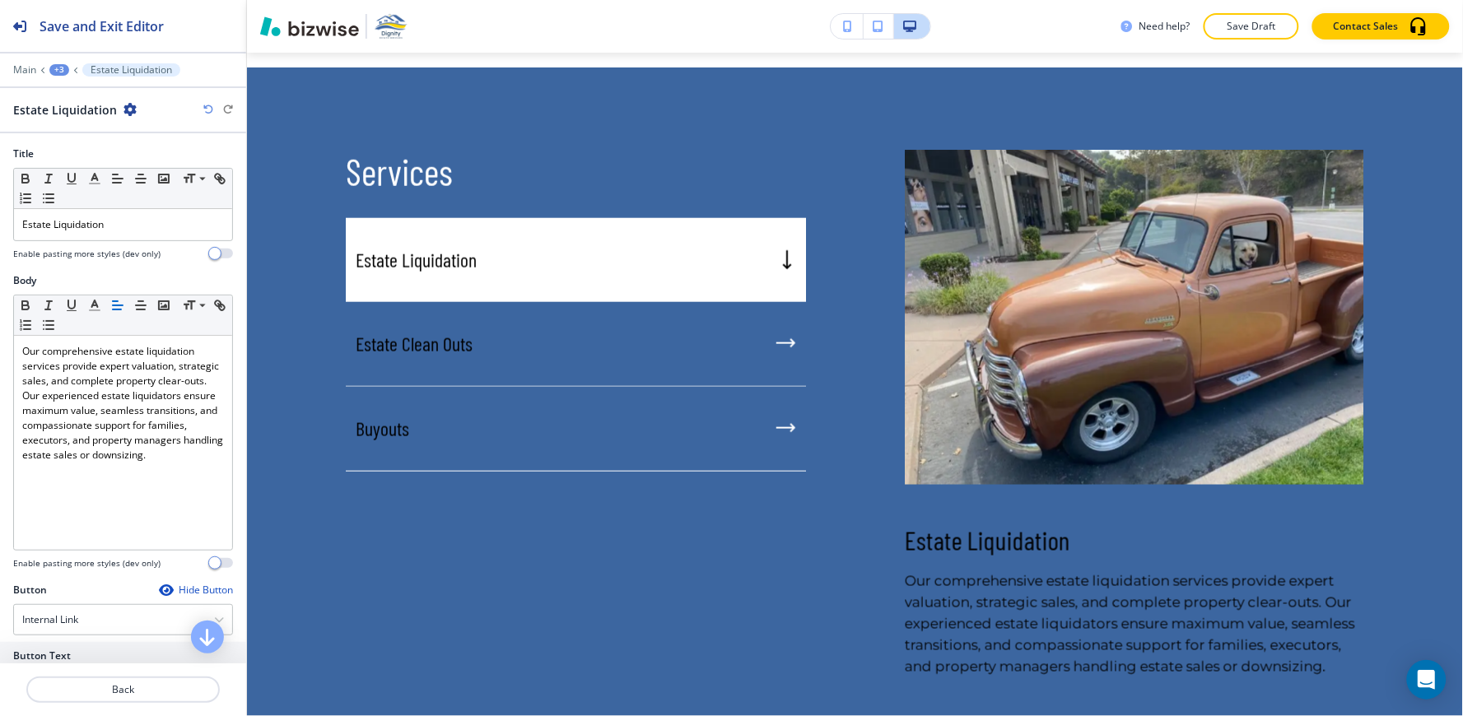
scroll to position [2338, 0]
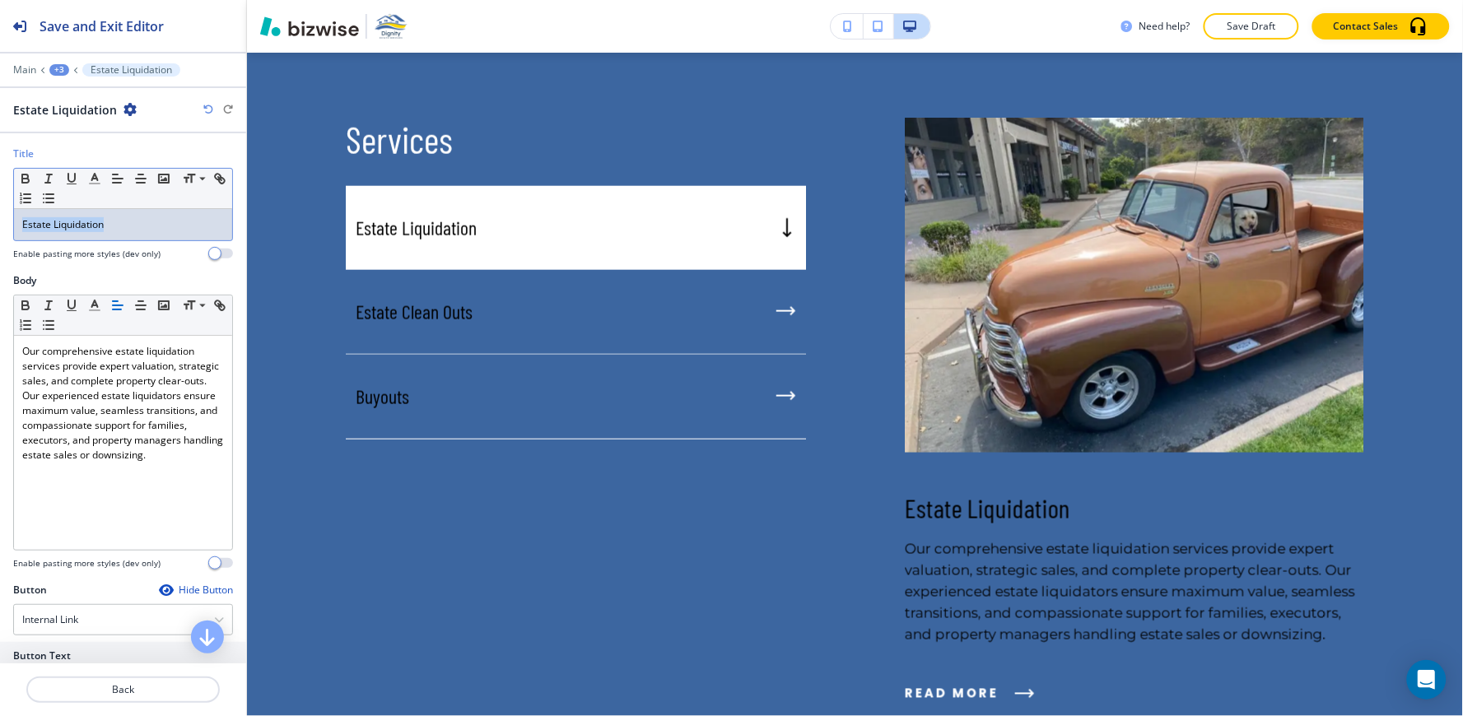
drag, startPoint x: 110, startPoint y: 217, endPoint x: 0, endPoint y: 237, distance: 112.0
click at [0, 237] on div "Title Small Normal Large Huge Estate Liquidation Enable pasting more styles (de…" at bounding box center [123, 210] width 246 height 127
copy span "Estate Liquidation"
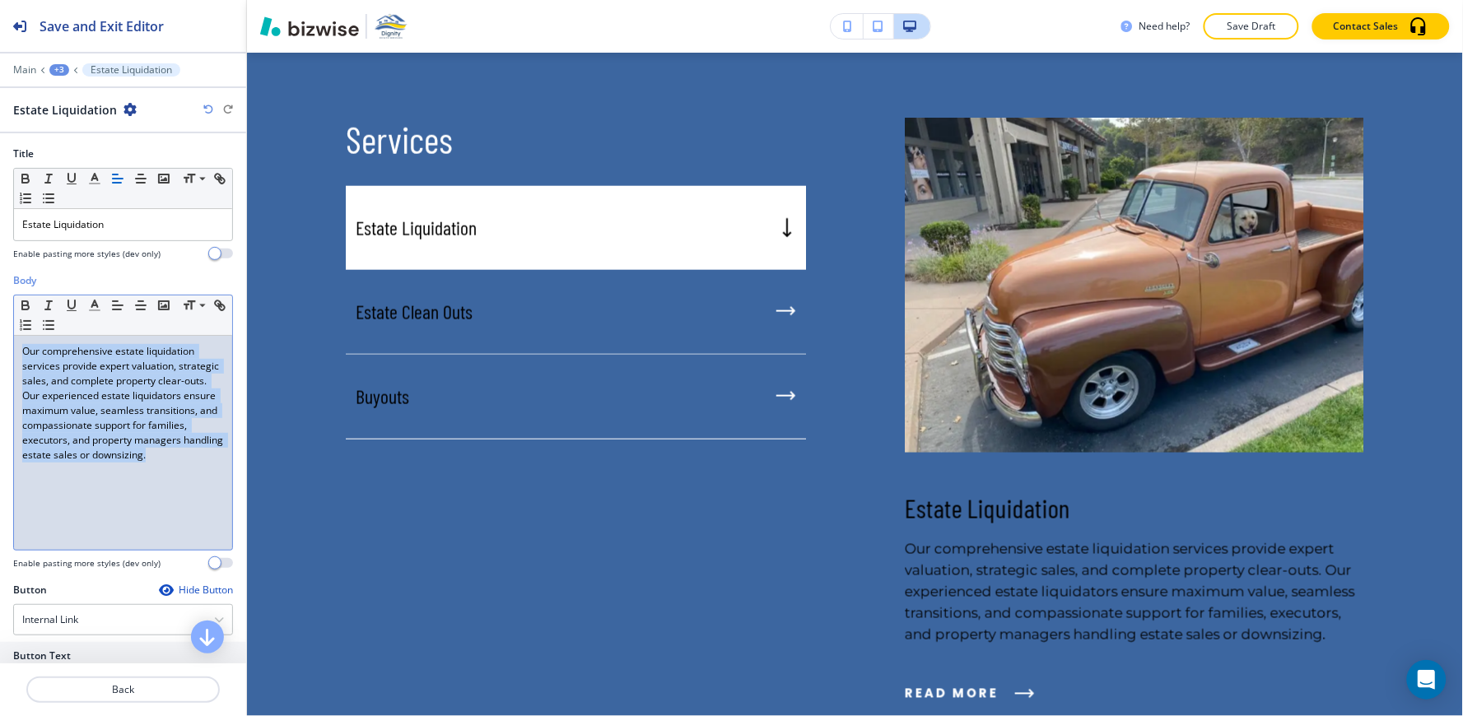
drag, startPoint x: 204, startPoint y: 470, endPoint x: 0, endPoint y: 323, distance: 251.3
click at [0, 323] on div "Body Small Normal Large Huge Our comprehensive estate liquidation services prov…" at bounding box center [123, 427] width 246 height 309
copy span "Our comprehensive estate liquidation services provide expert valuation, strateg…"
drag, startPoint x: 216, startPoint y: 475, endPoint x: 0, endPoint y: 323, distance: 264.2
click at [0, 323] on div "Body Small Normal Large Huge Our comprehensive estate liquidation services prov…" at bounding box center [123, 427] width 246 height 309
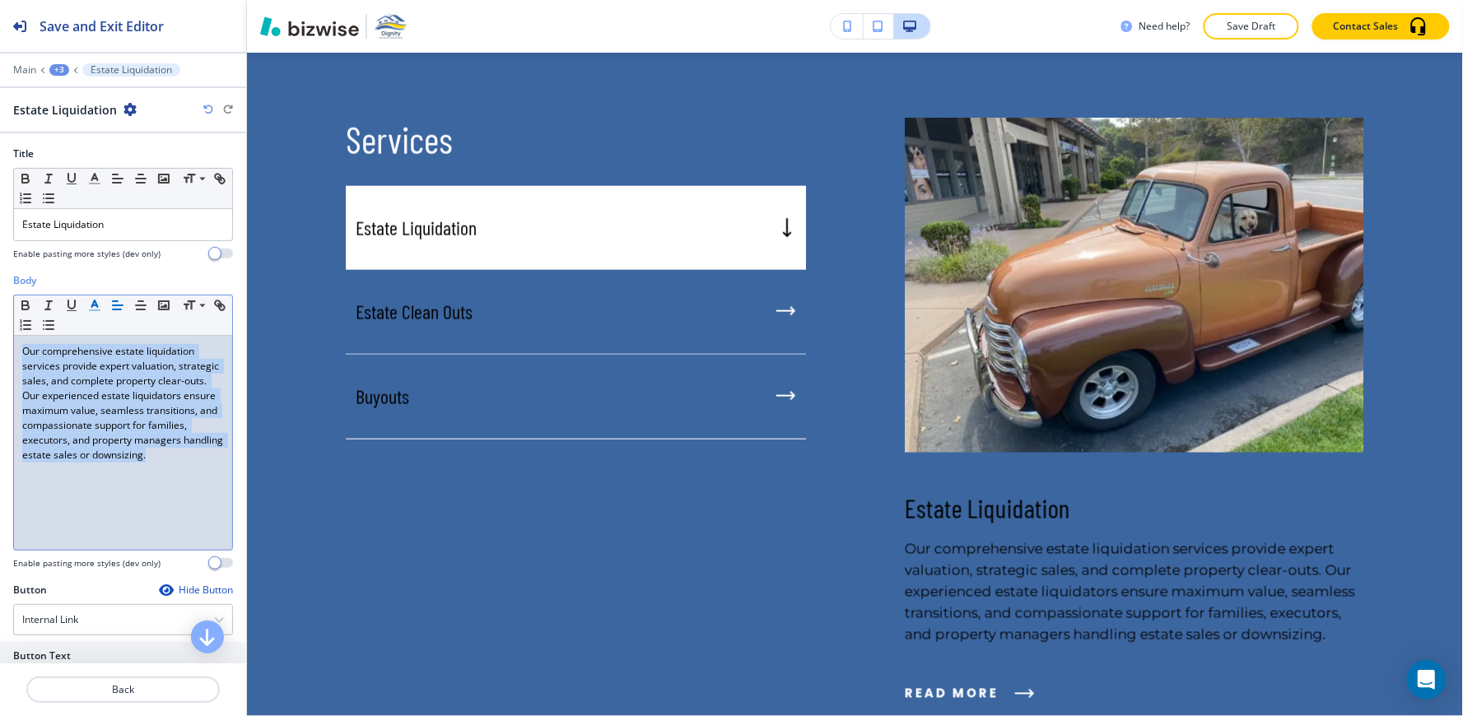
click at [91, 301] on icon "button" at bounding box center [94, 305] width 15 height 15
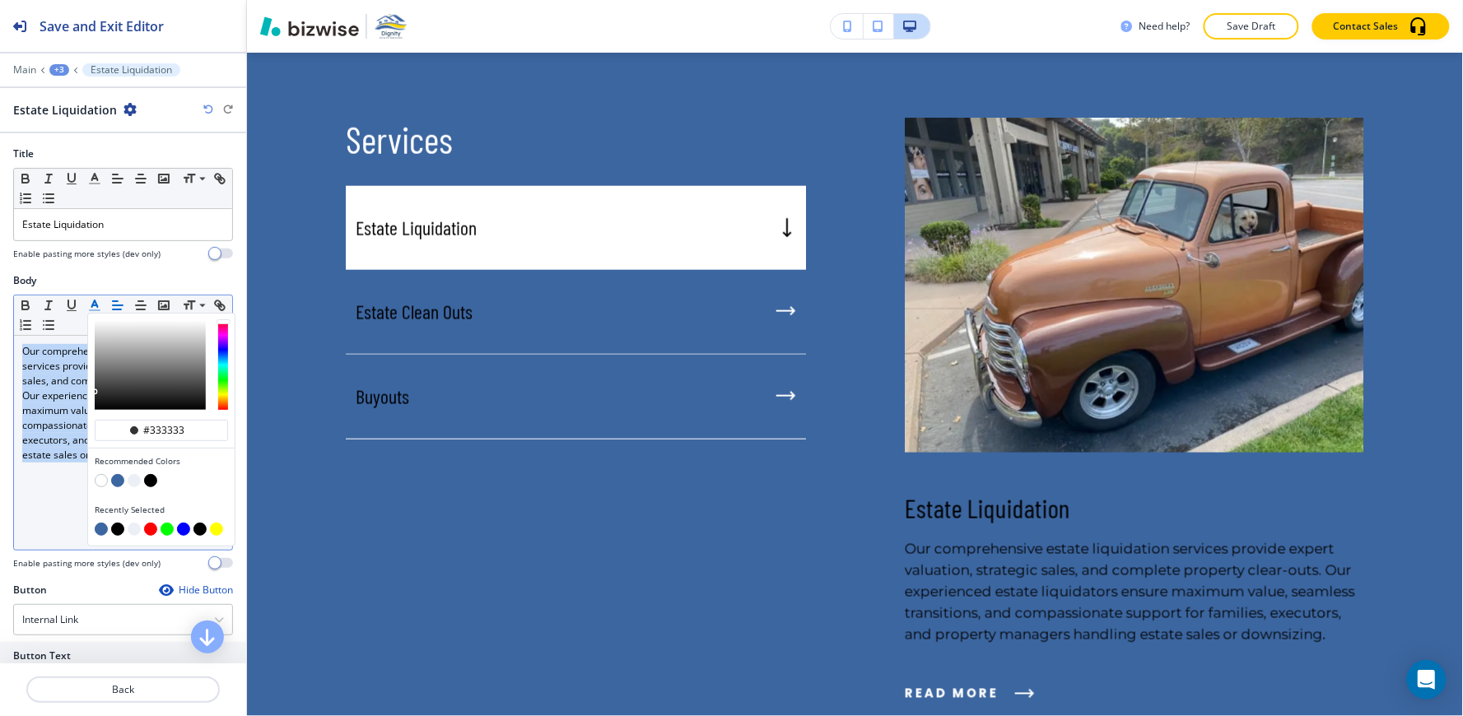
click at [119, 528] on button "button" at bounding box center [117, 529] width 13 height 13
type input "#000000"
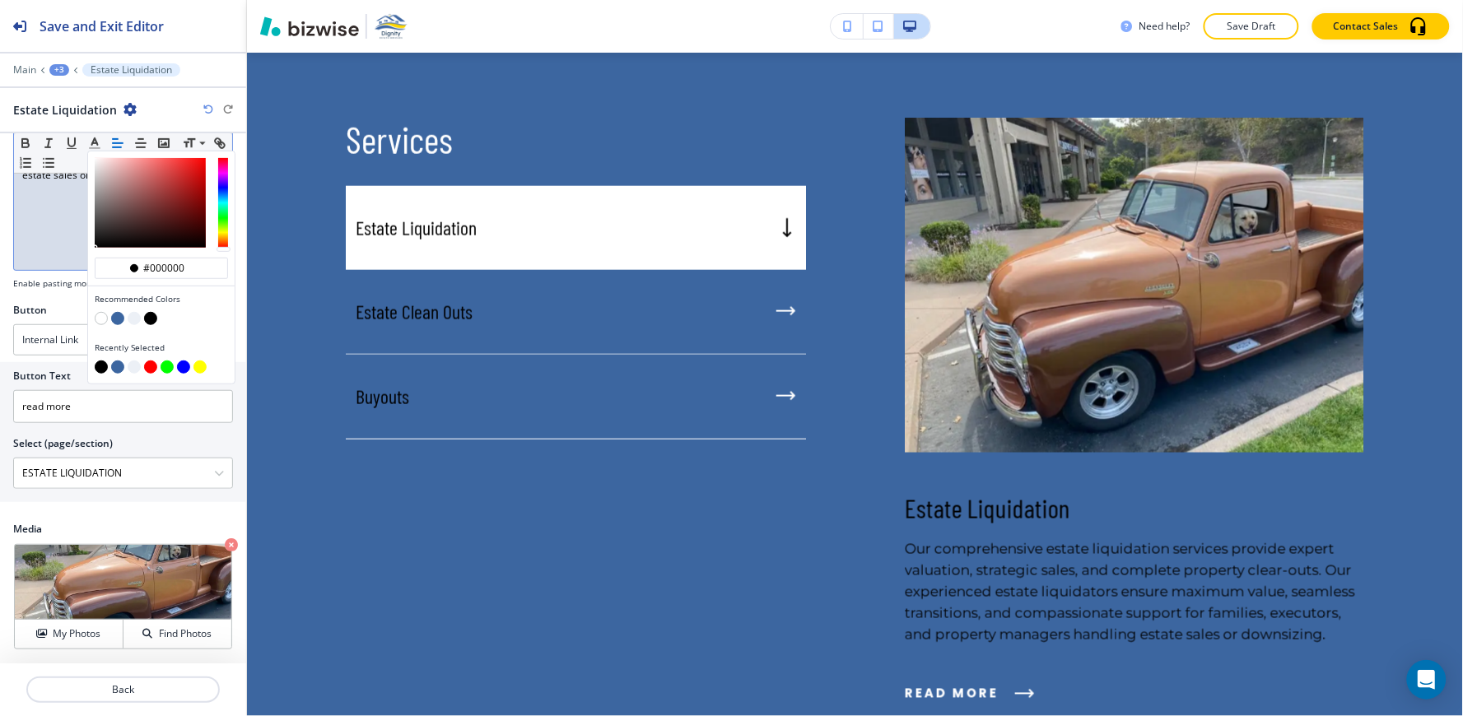
scroll to position [281, 0]
click at [63, 72] on div "+3" at bounding box center [59, 70] width 20 height 12
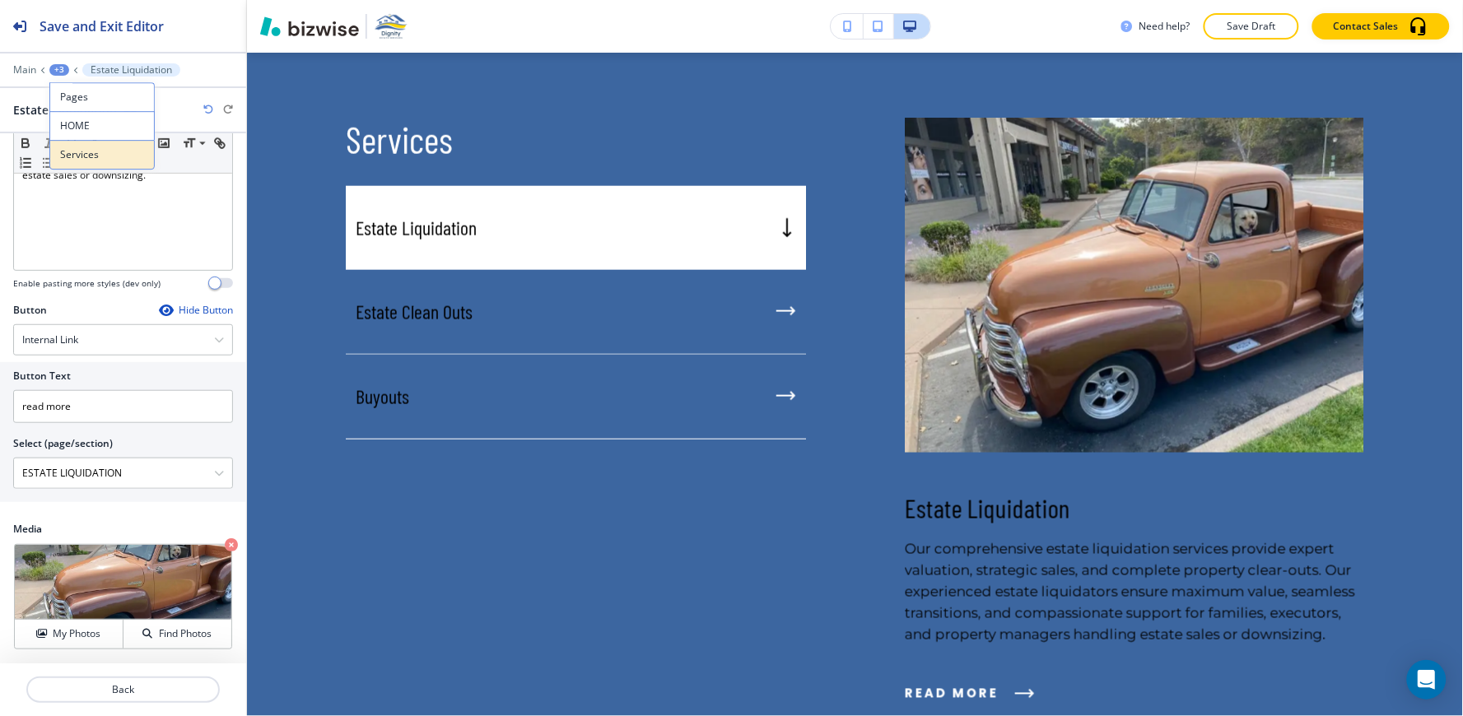
click at [94, 154] on p "Services" at bounding box center [102, 154] width 84 height 15
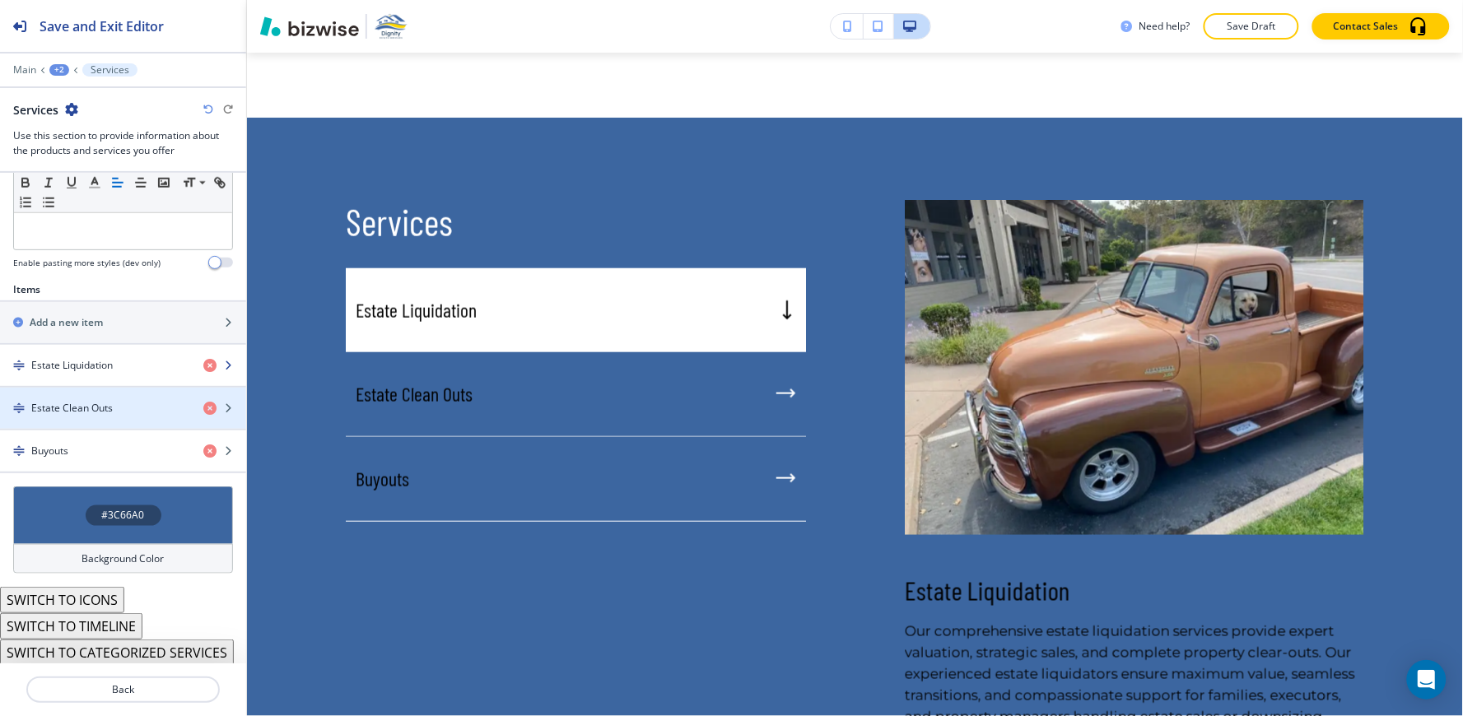
scroll to position [482, 0]
click at [82, 406] on h4 "Estate Clean Outs" at bounding box center [71, 405] width 81 height 15
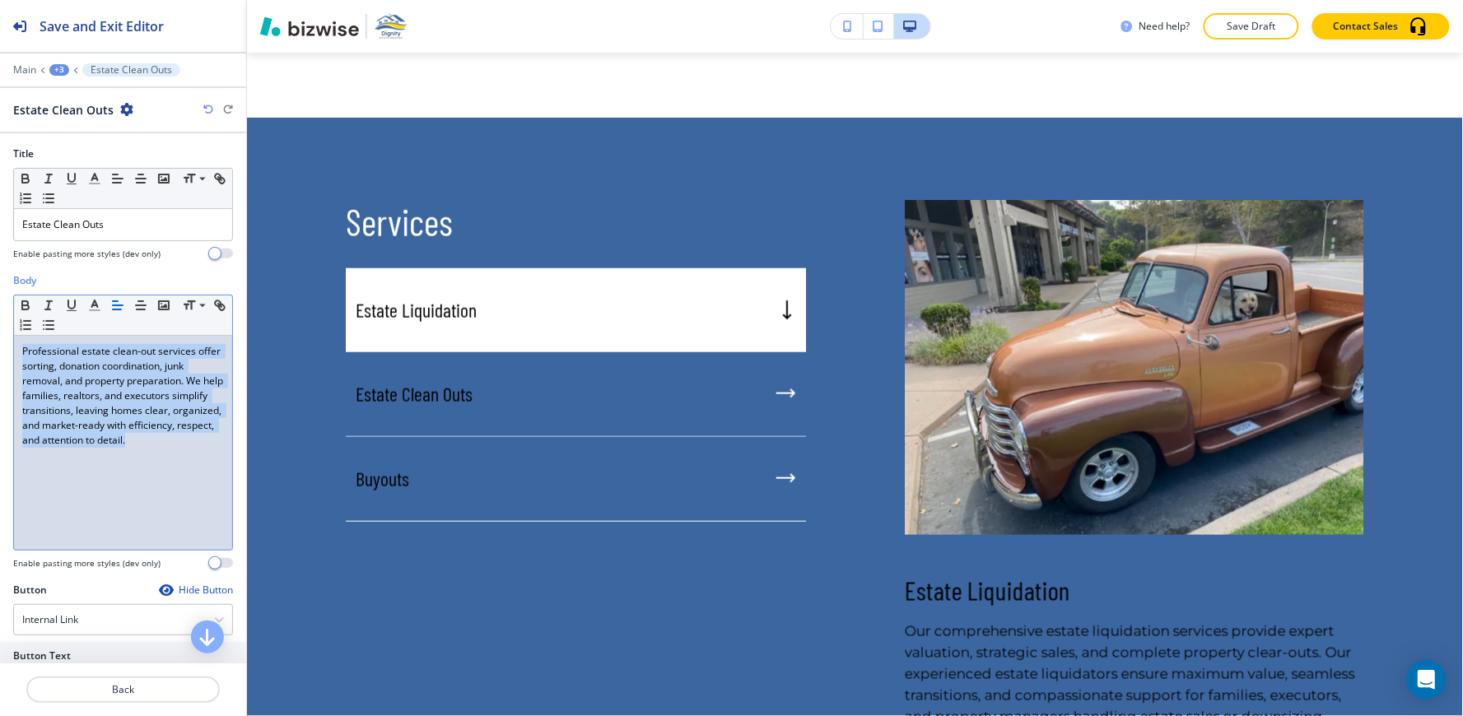
drag, startPoint x: 21, startPoint y: 458, endPoint x: 0, endPoint y: 347, distance: 113.2
click at [0, 347] on div "Body Small Normal Large Huge Professional estate clean-out services offer sorti…" at bounding box center [123, 427] width 246 height 309
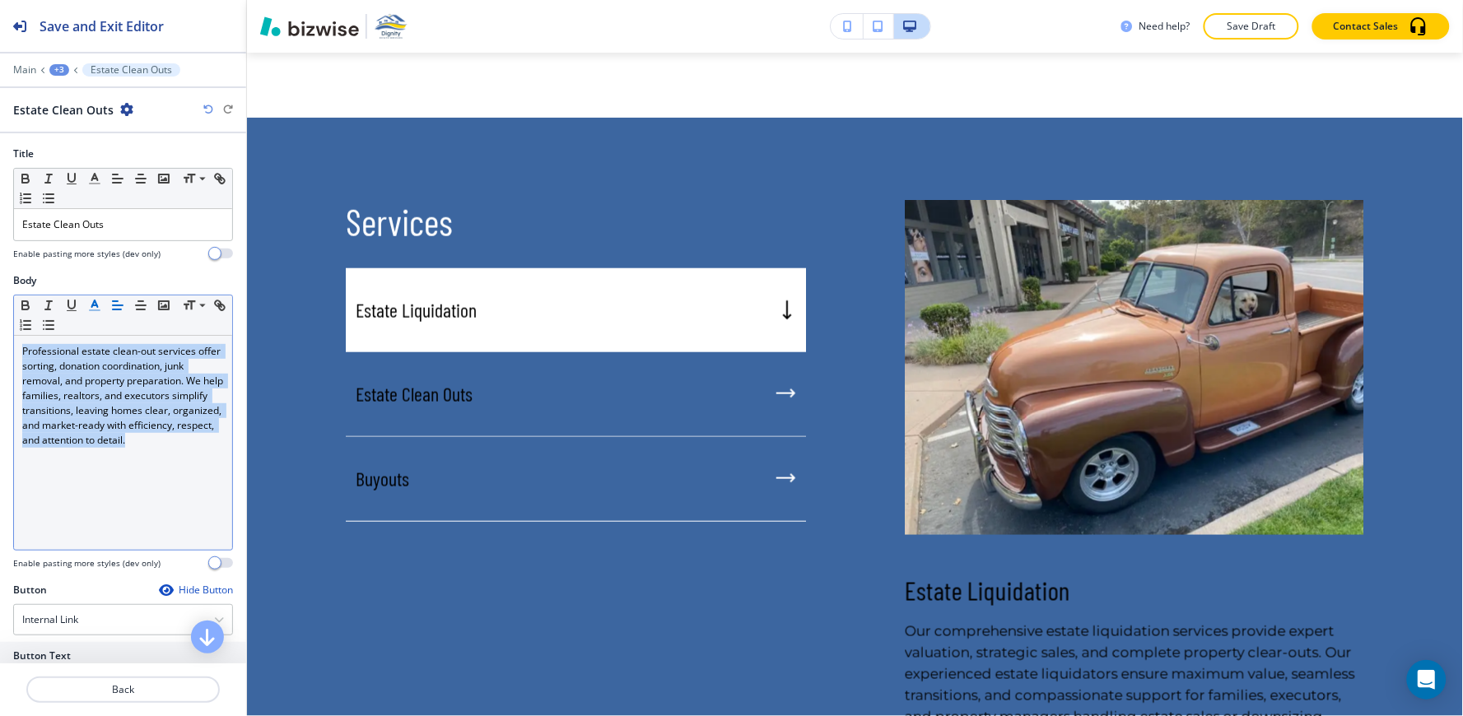
click at [94, 305] on line "button" at bounding box center [94, 305] width 4 height 0
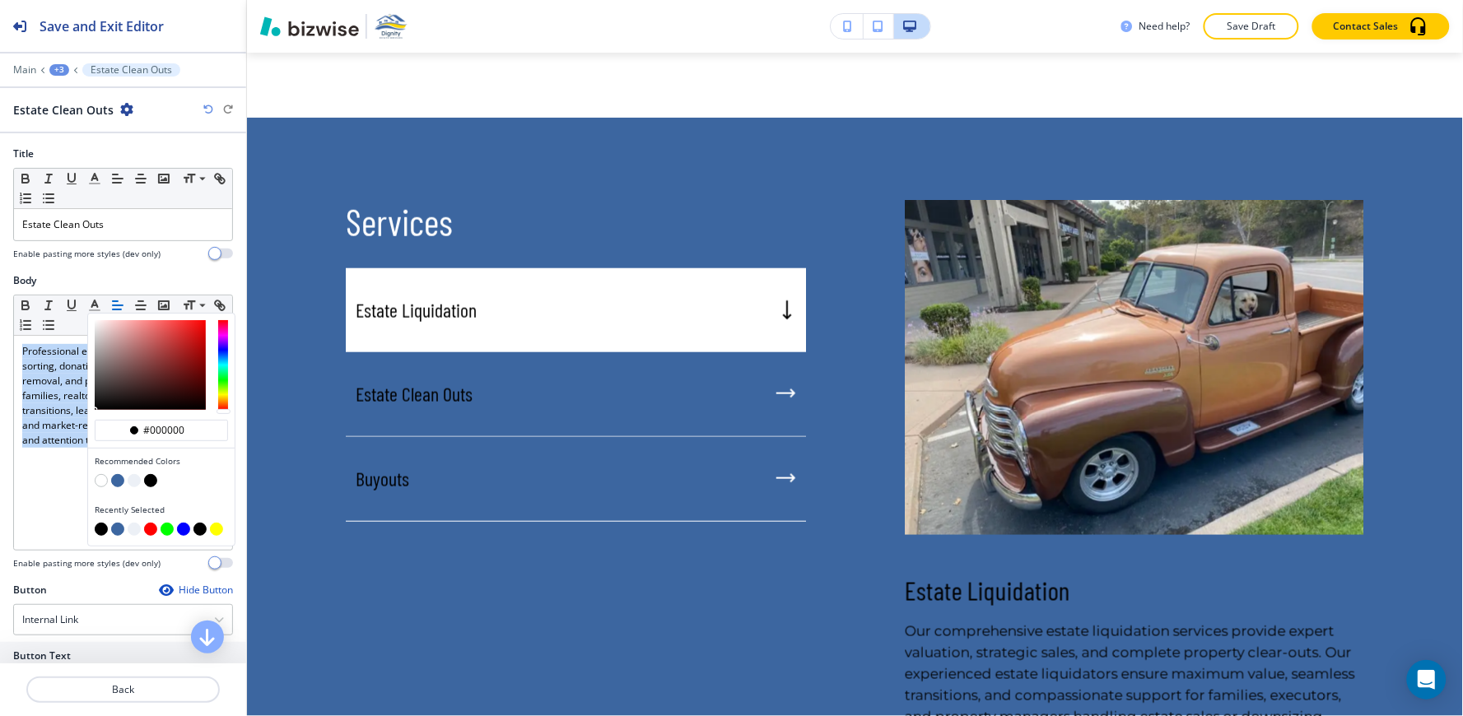
click at [60, 72] on div "+3" at bounding box center [59, 70] width 20 height 12
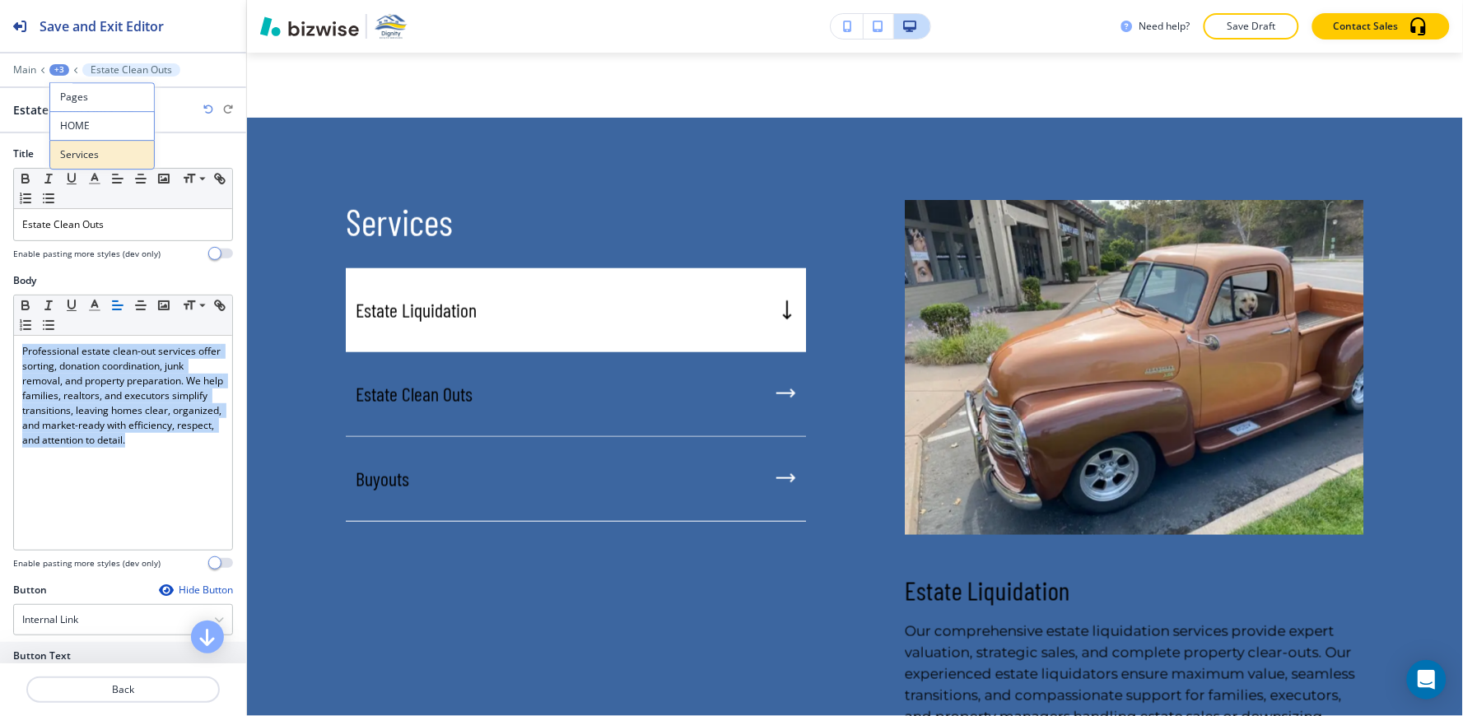
click at [88, 155] on p "Services" at bounding box center [102, 154] width 84 height 15
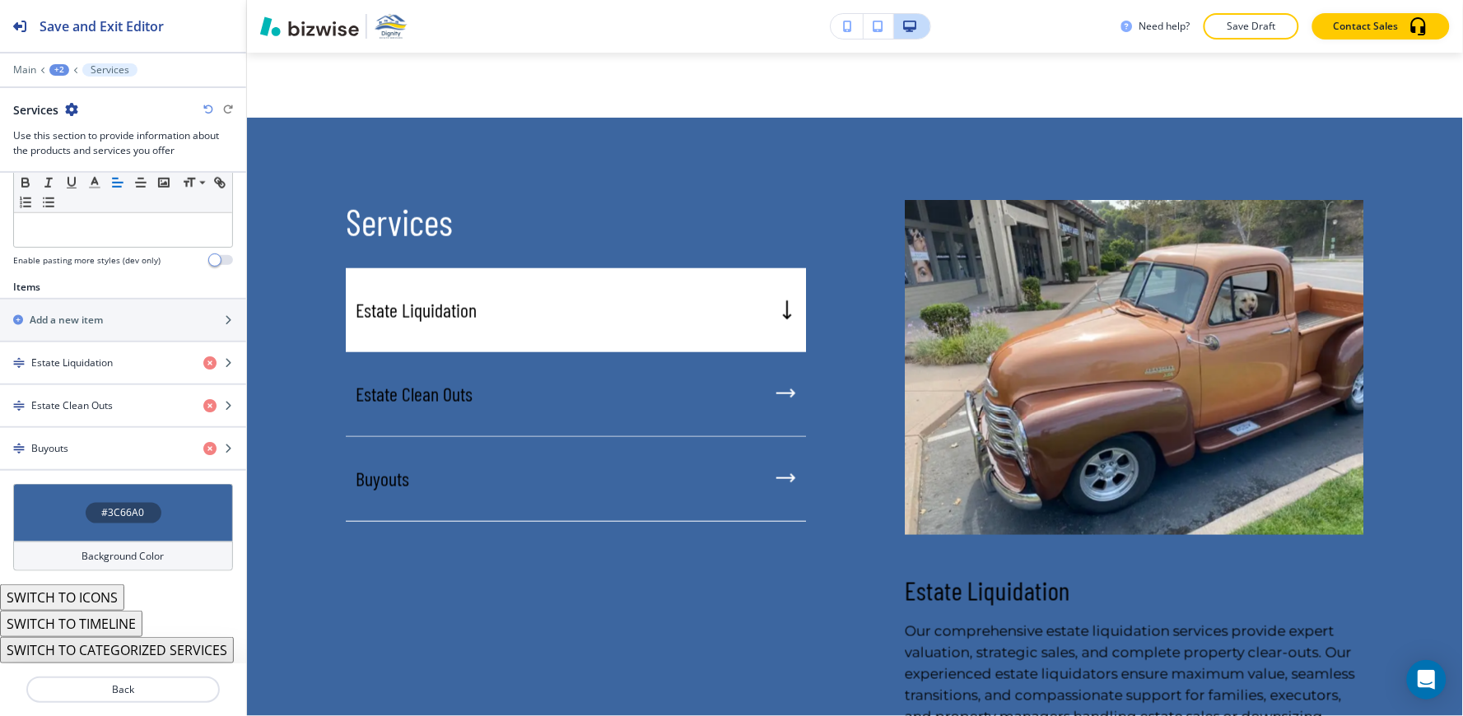
click at [63, 556] on div "Background Color" at bounding box center [123, 557] width 220 height 30
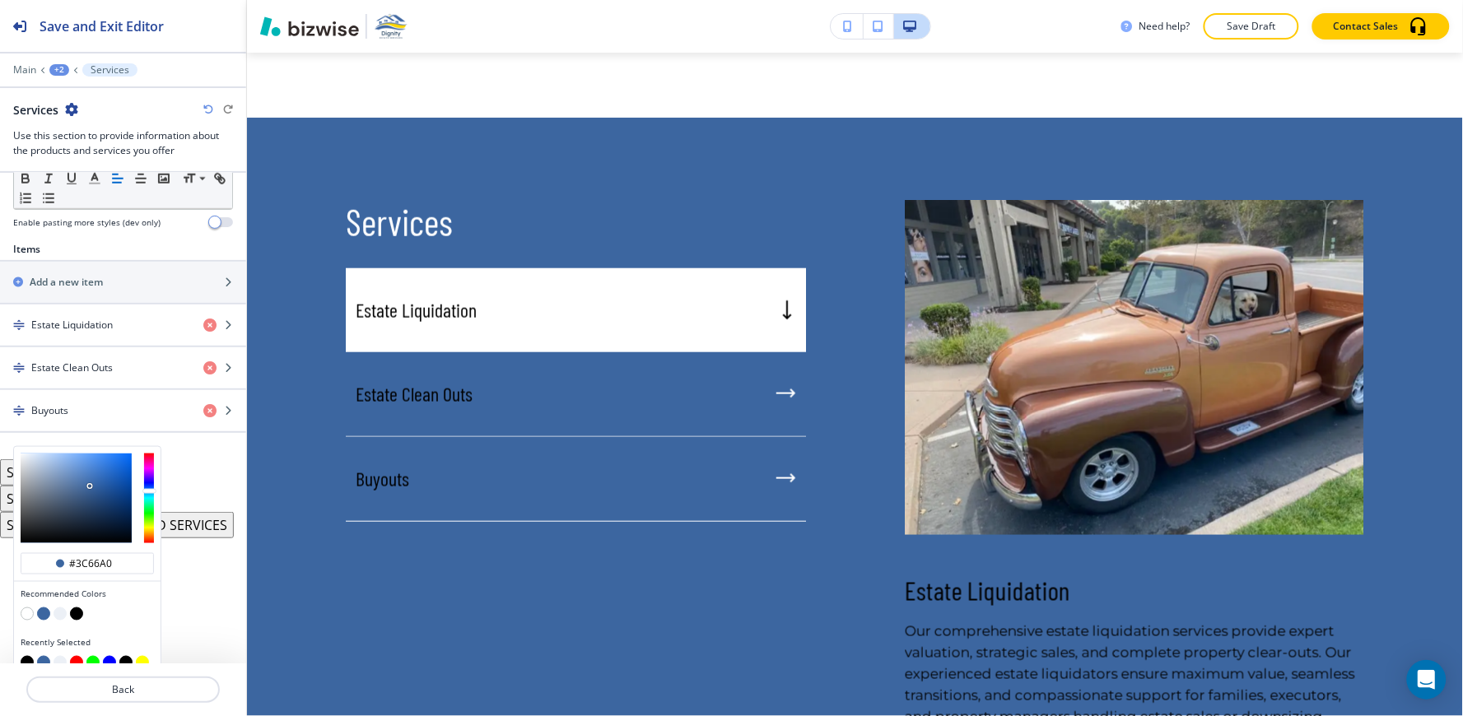
scroll to position [537, 0]
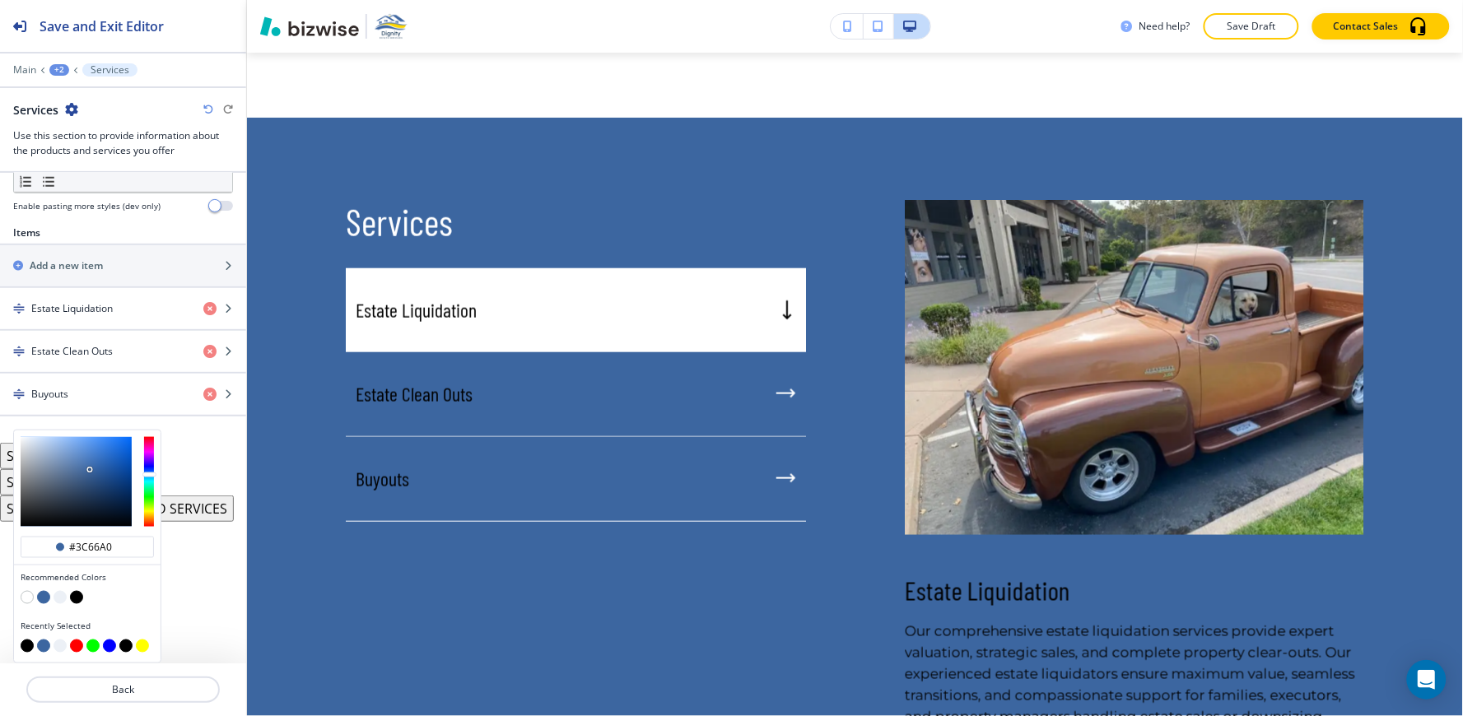
click at [60, 595] on button "button" at bounding box center [60, 597] width 13 height 13
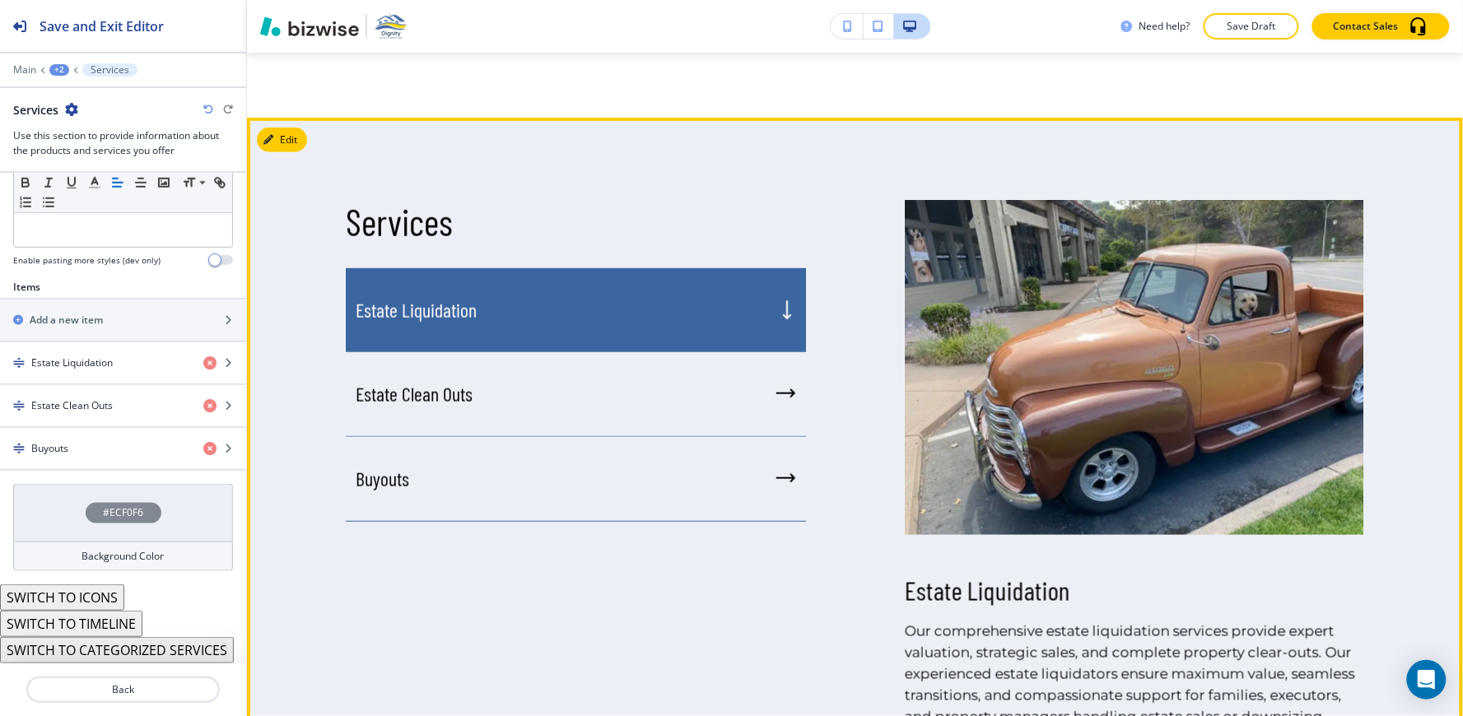
scroll to position [1890, 0]
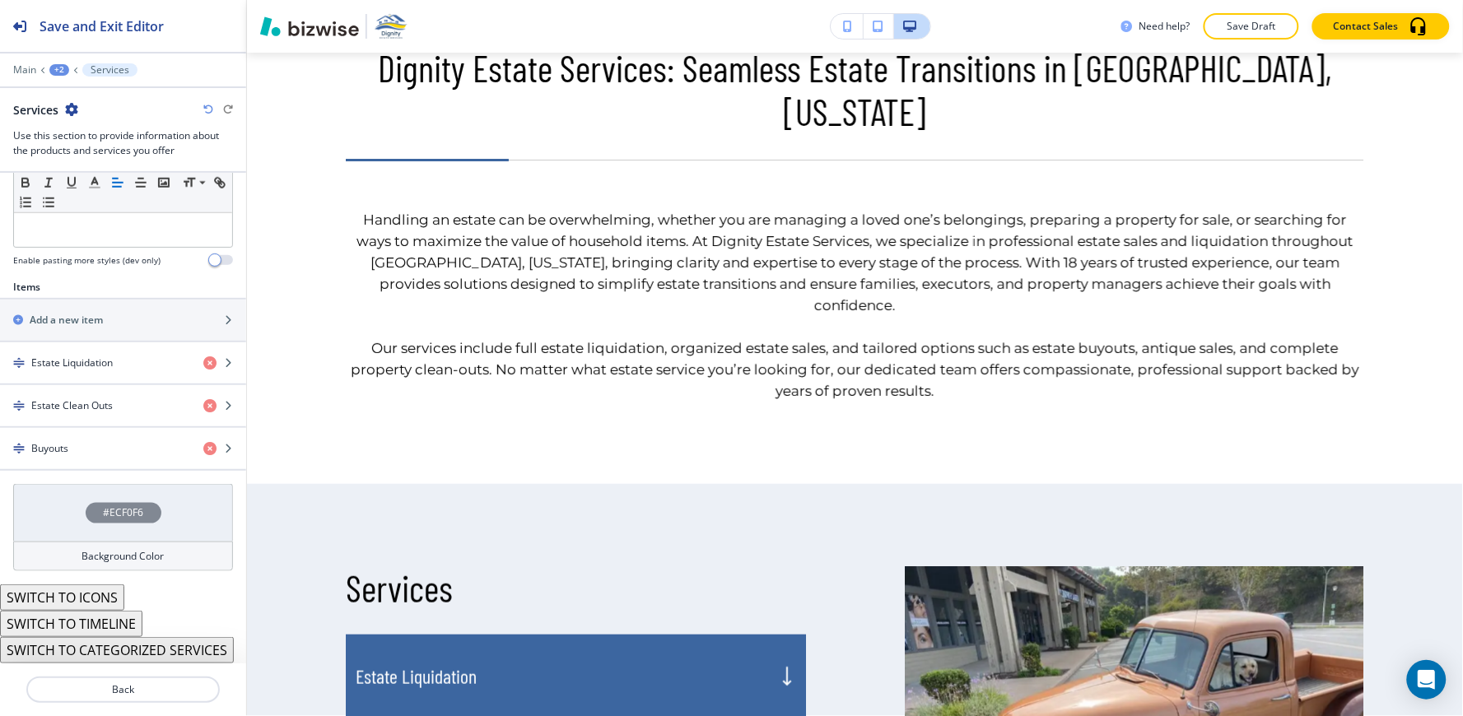
click at [1272, 17] on button "Save Draft" at bounding box center [1250, 26] width 95 height 26
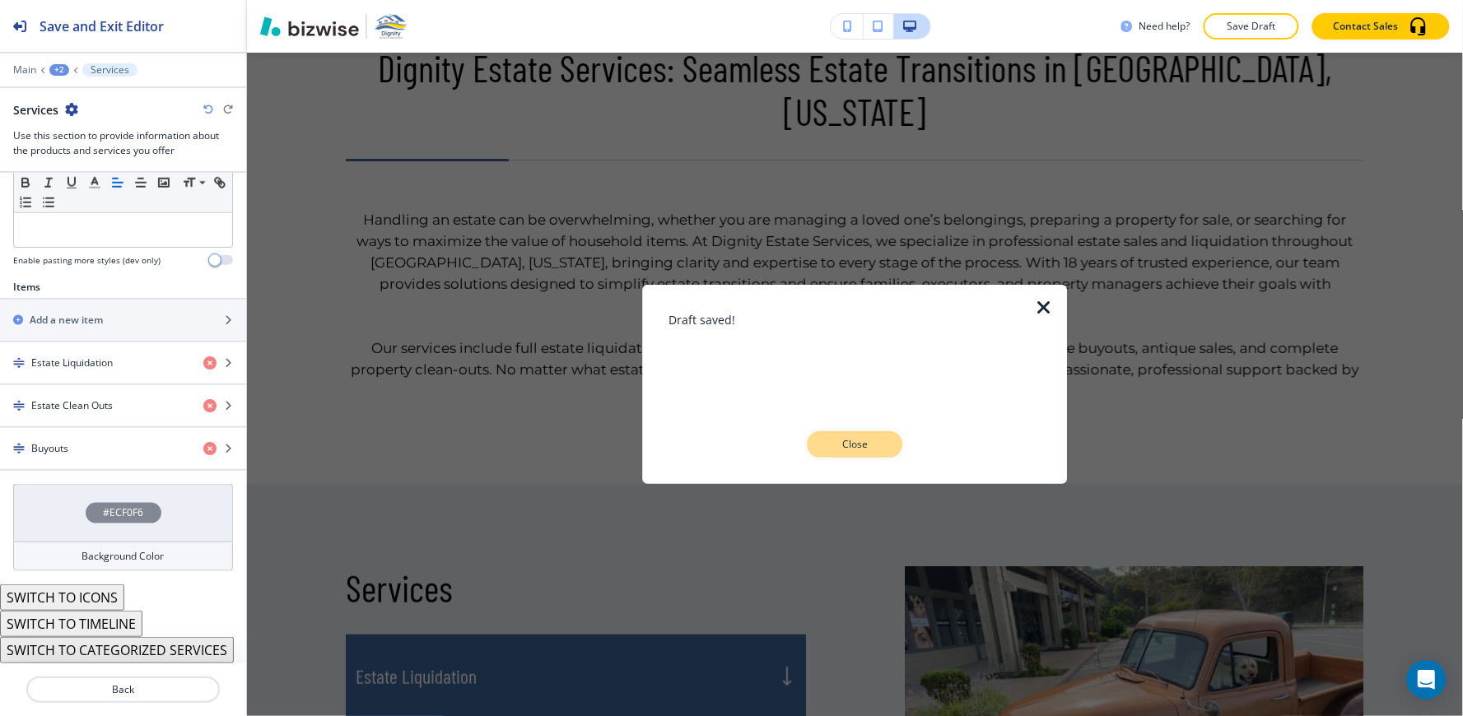
click at [872, 440] on p "Close" at bounding box center [855, 444] width 53 height 15
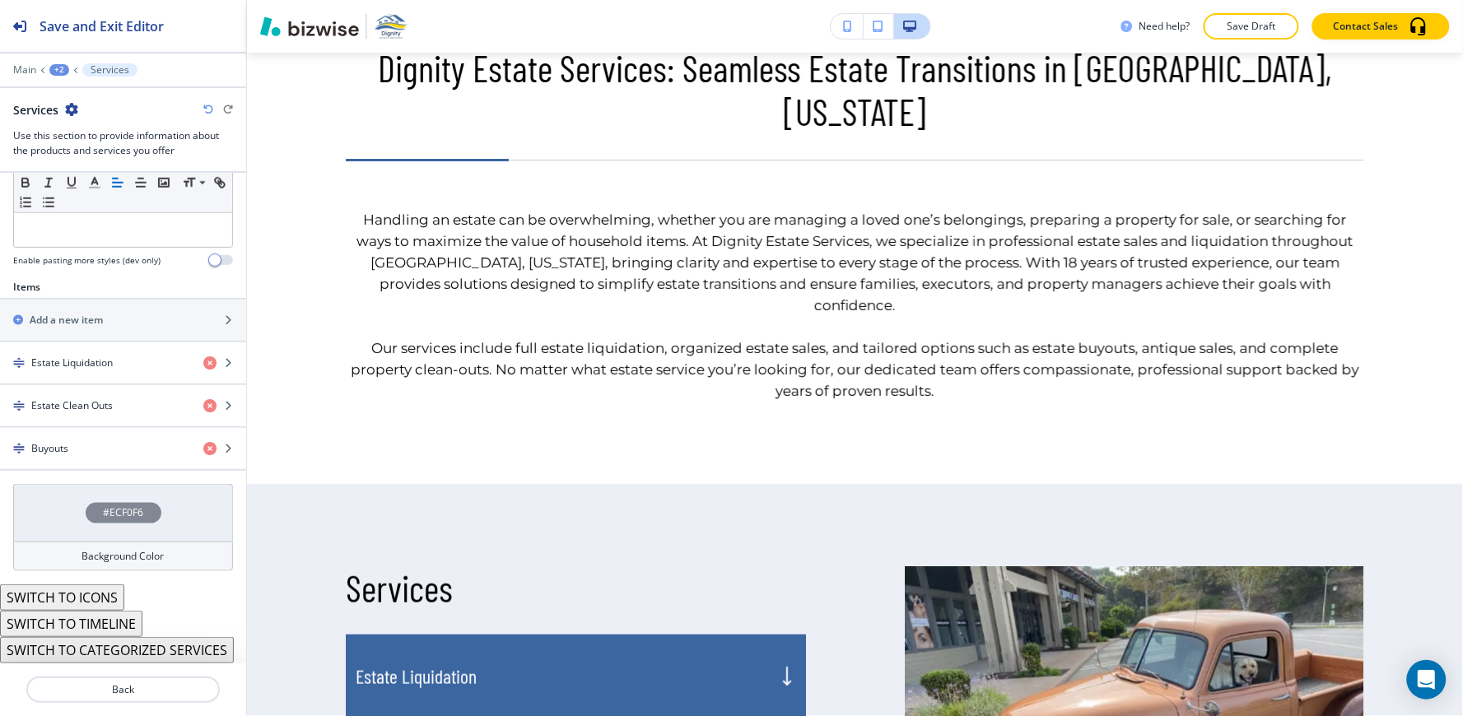
click at [1262, 21] on p "Save Draft" at bounding box center [1251, 26] width 53 height 15
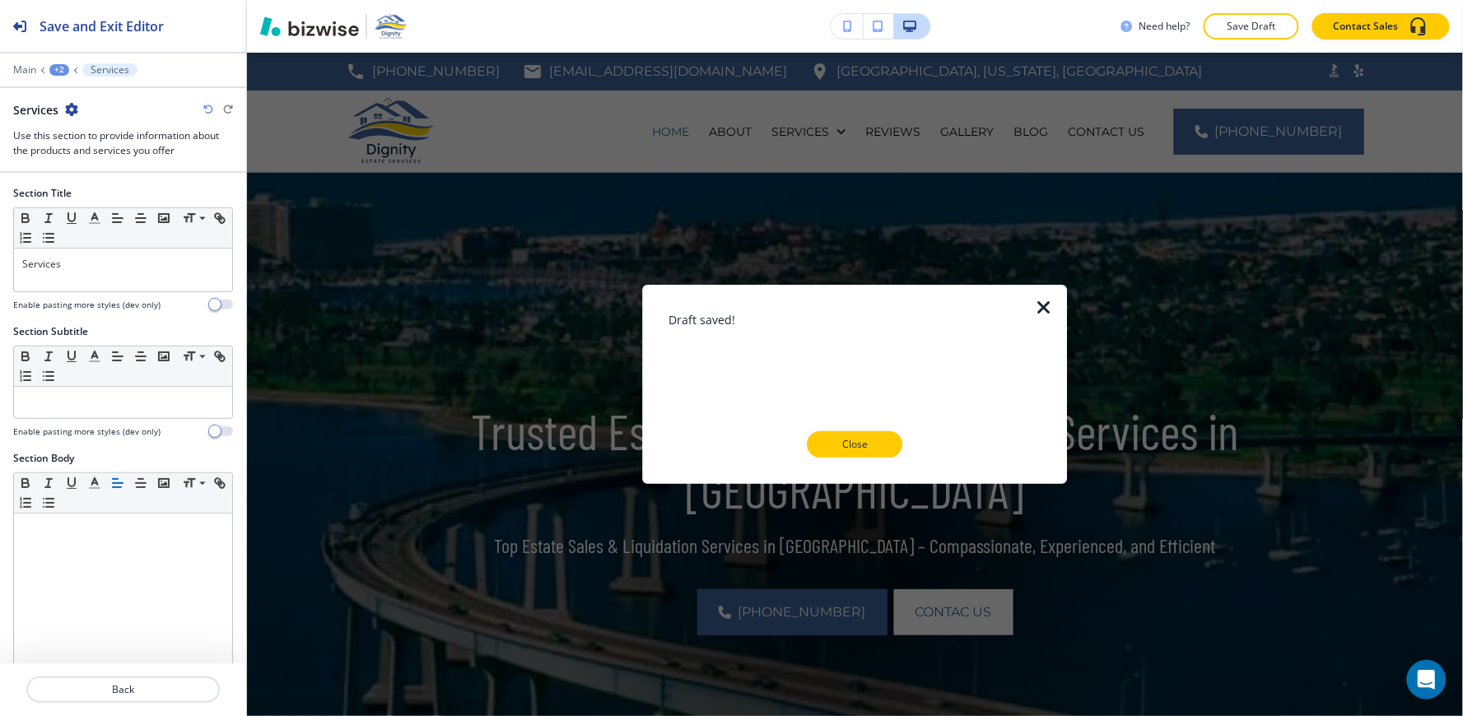
scroll to position [1890, 0]
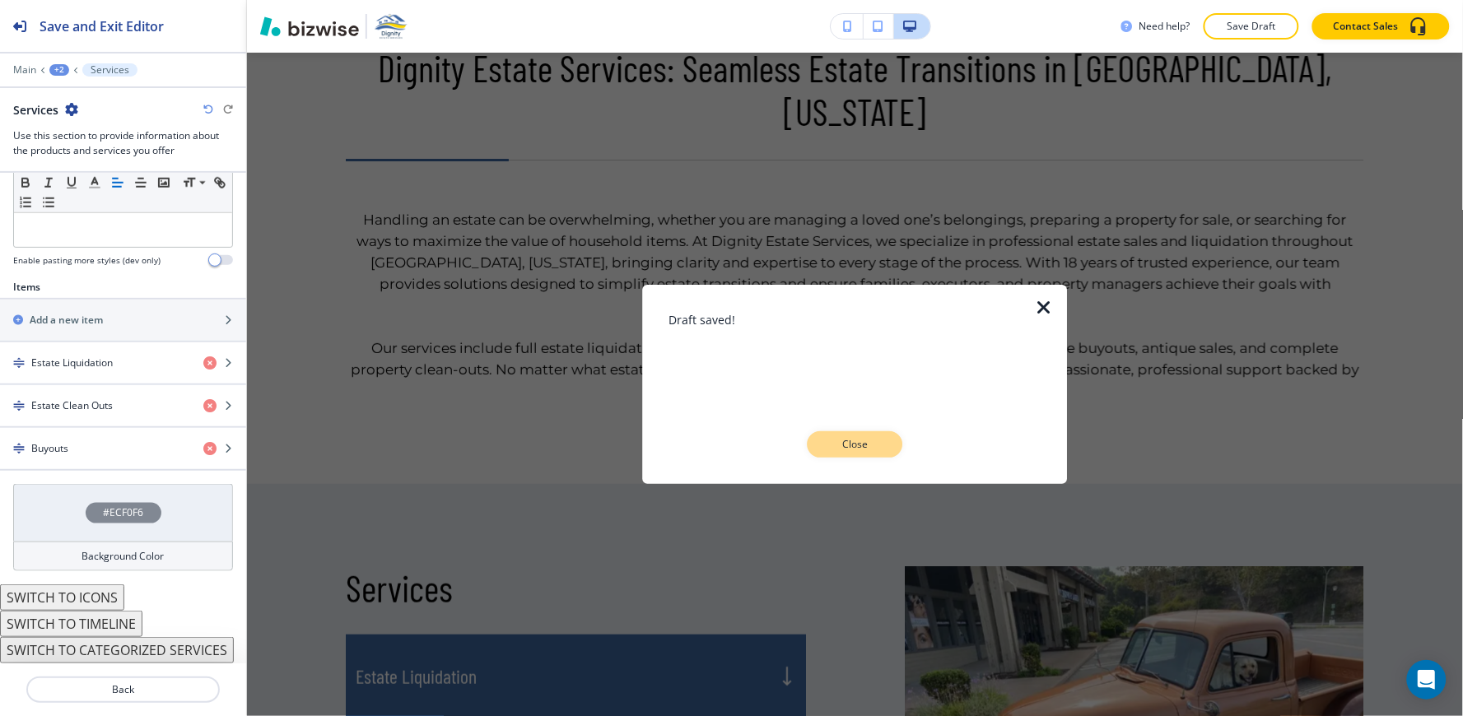
click at [863, 453] on button "Close" at bounding box center [854, 444] width 95 height 26
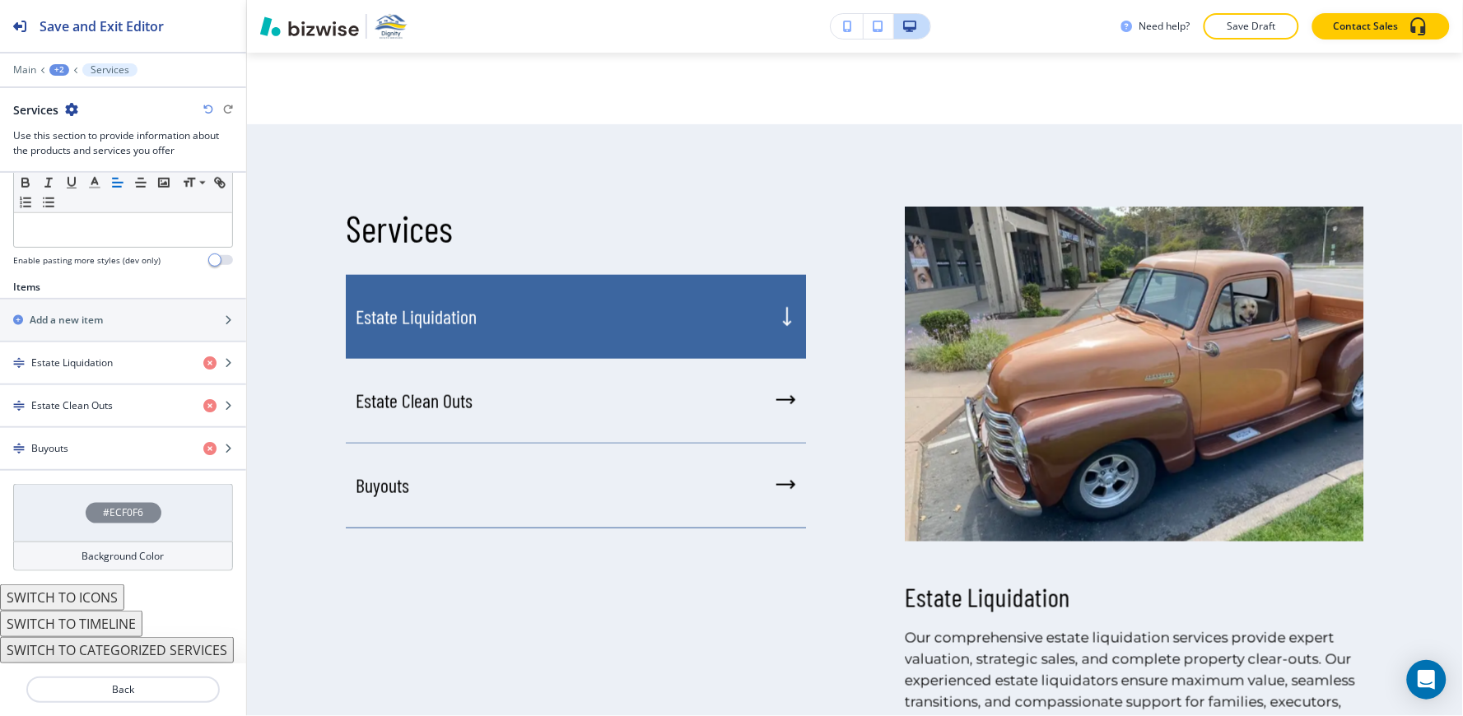
scroll to position [2256, 0]
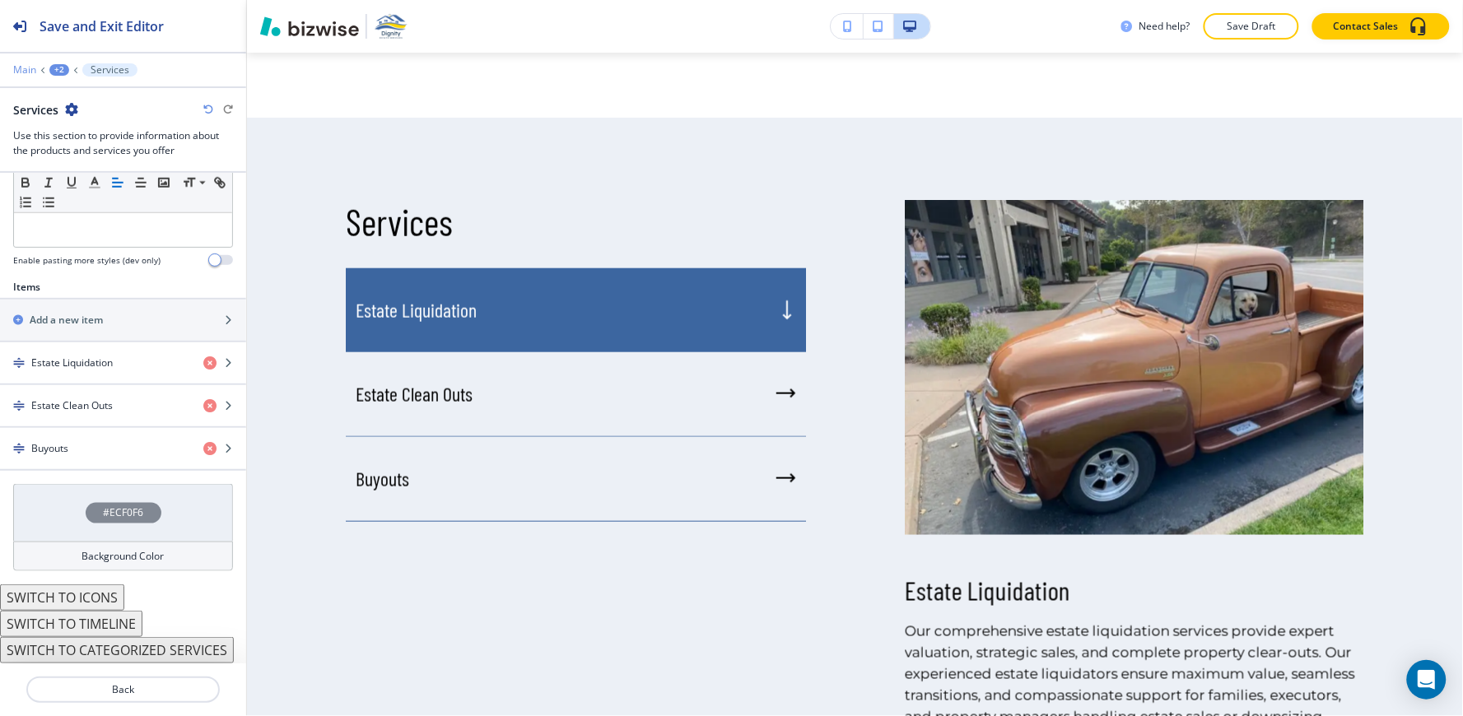
click at [21, 64] on p "Main" at bounding box center [24, 70] width 23 height 12
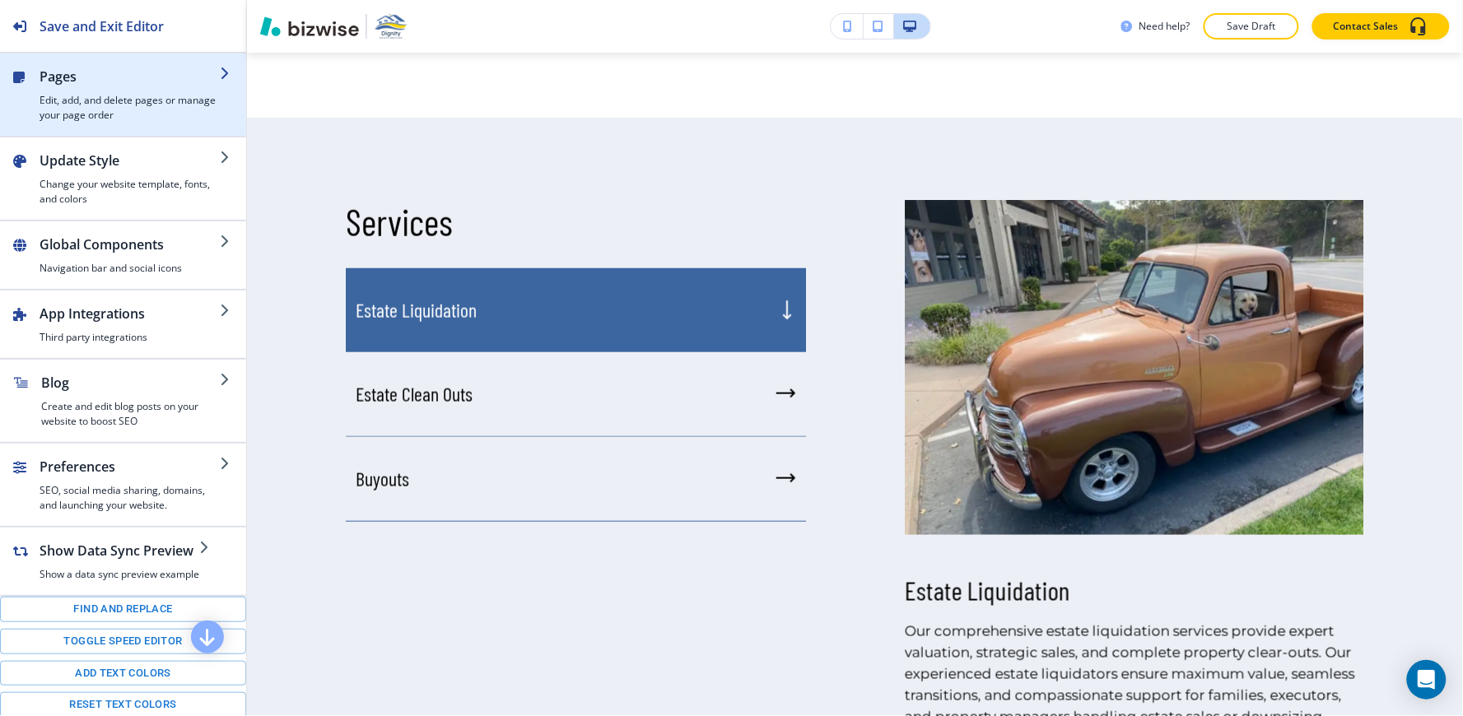
click at [125, 83] on h2 "Pages" at bounding box center [130, 77] width 180 height 20
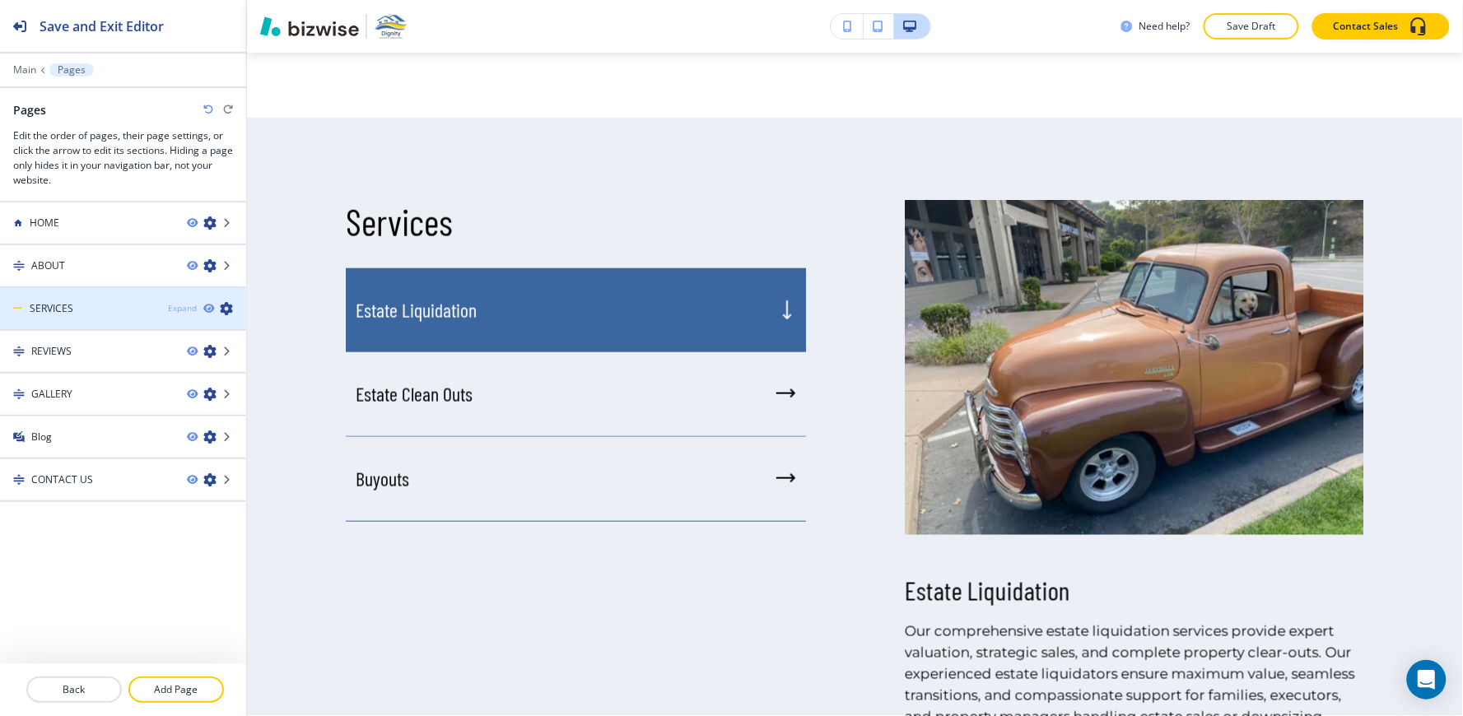
click at [175, 305] on div "Expand" at bounding box center [182, 308] width 29 height 12
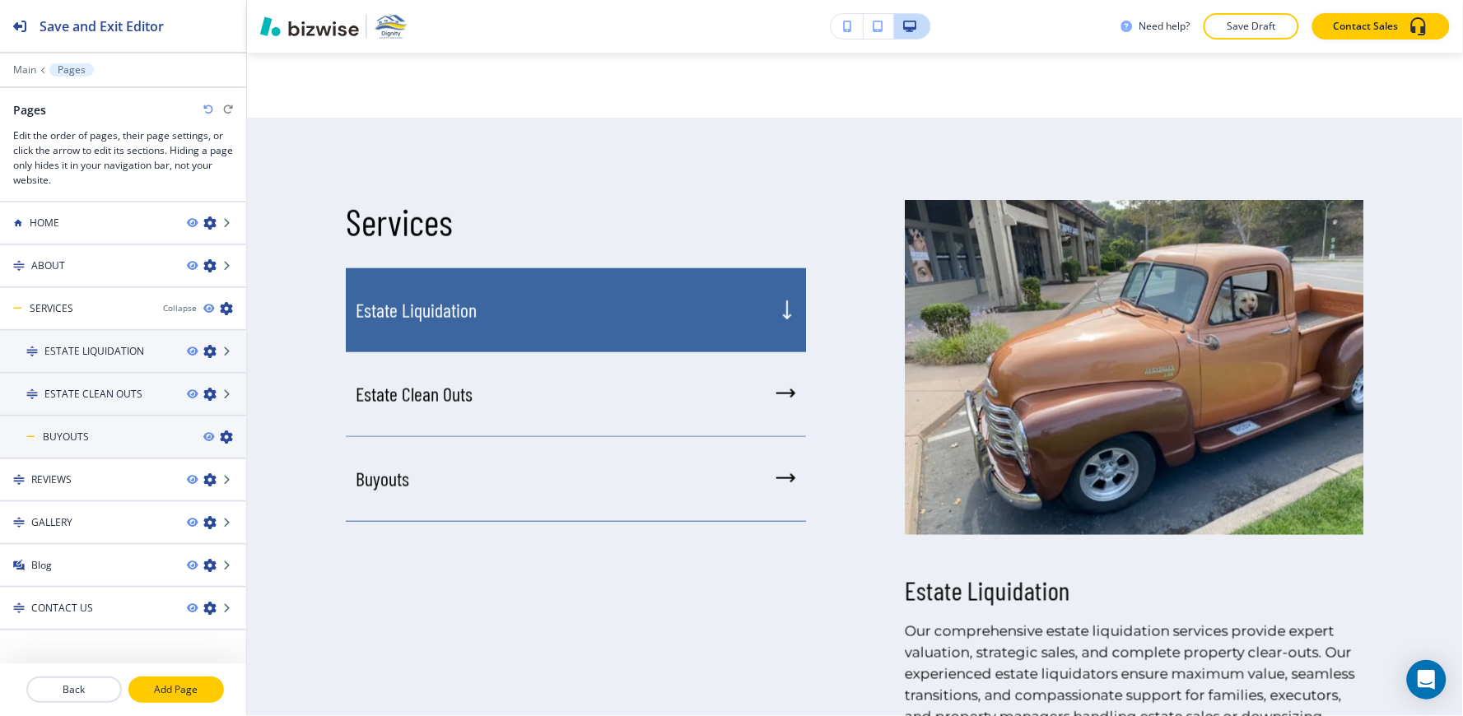
click at [186, 691] on p "Add Page" at bounding box center [176, 689] width 92 height 15
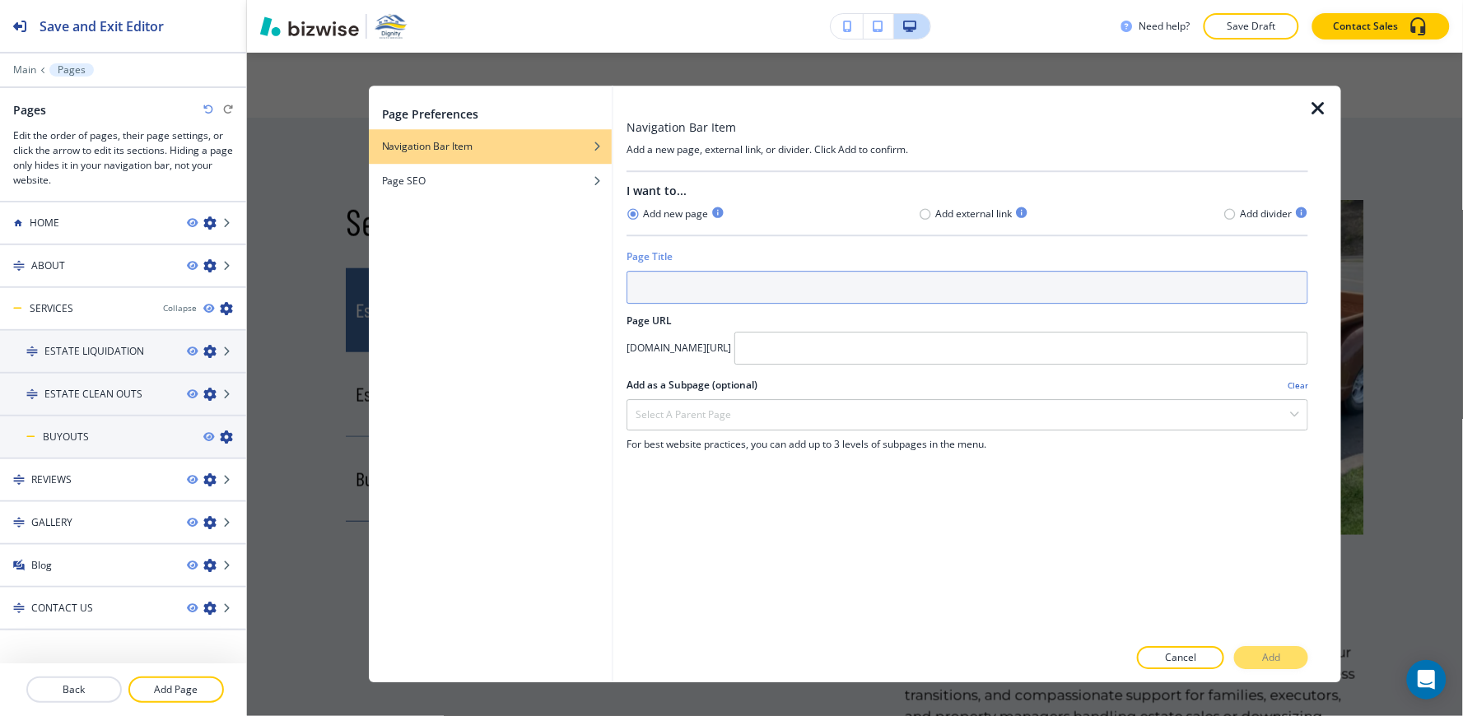
click at [719, 286] on input "text" at bounding box center [967, 287] width 682 height 33
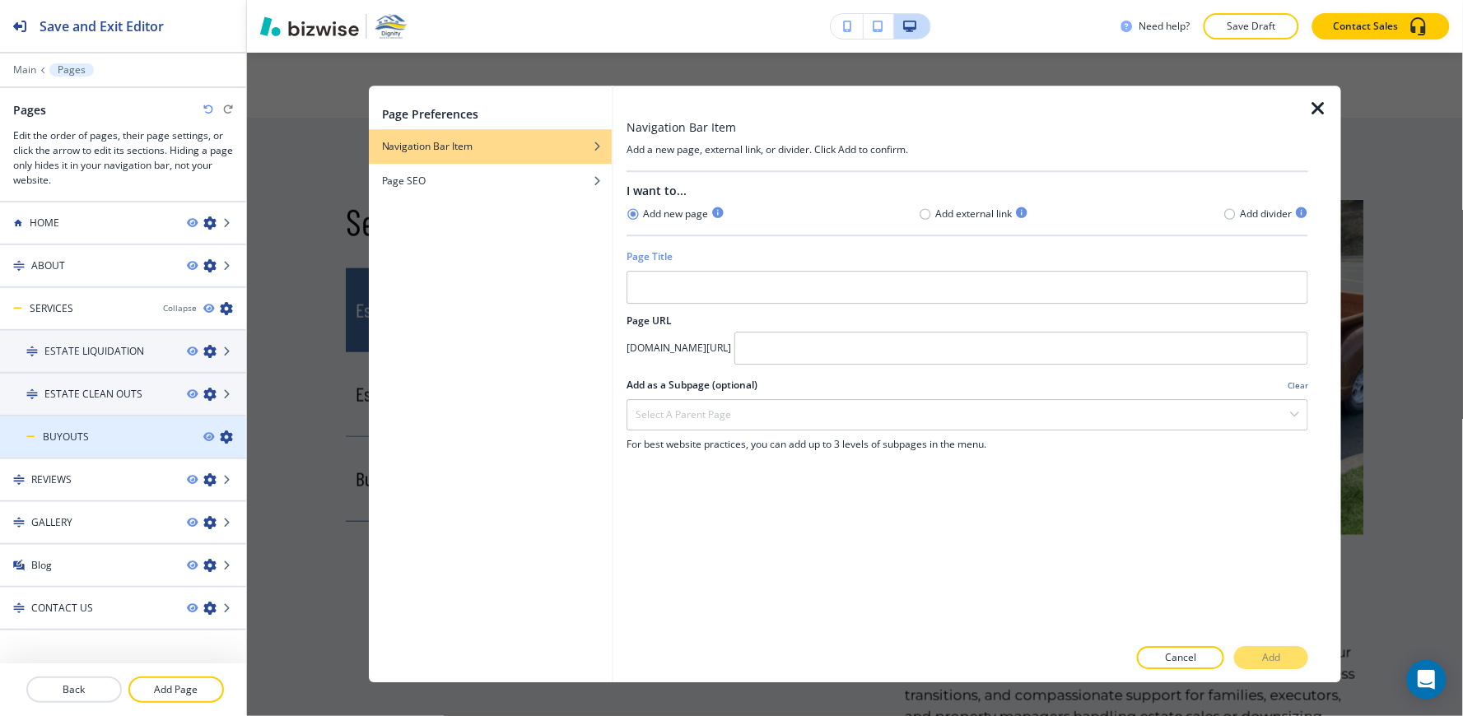
click at [220, 436] on icon "button" at bounding box center [226, 436] width 13 height 13
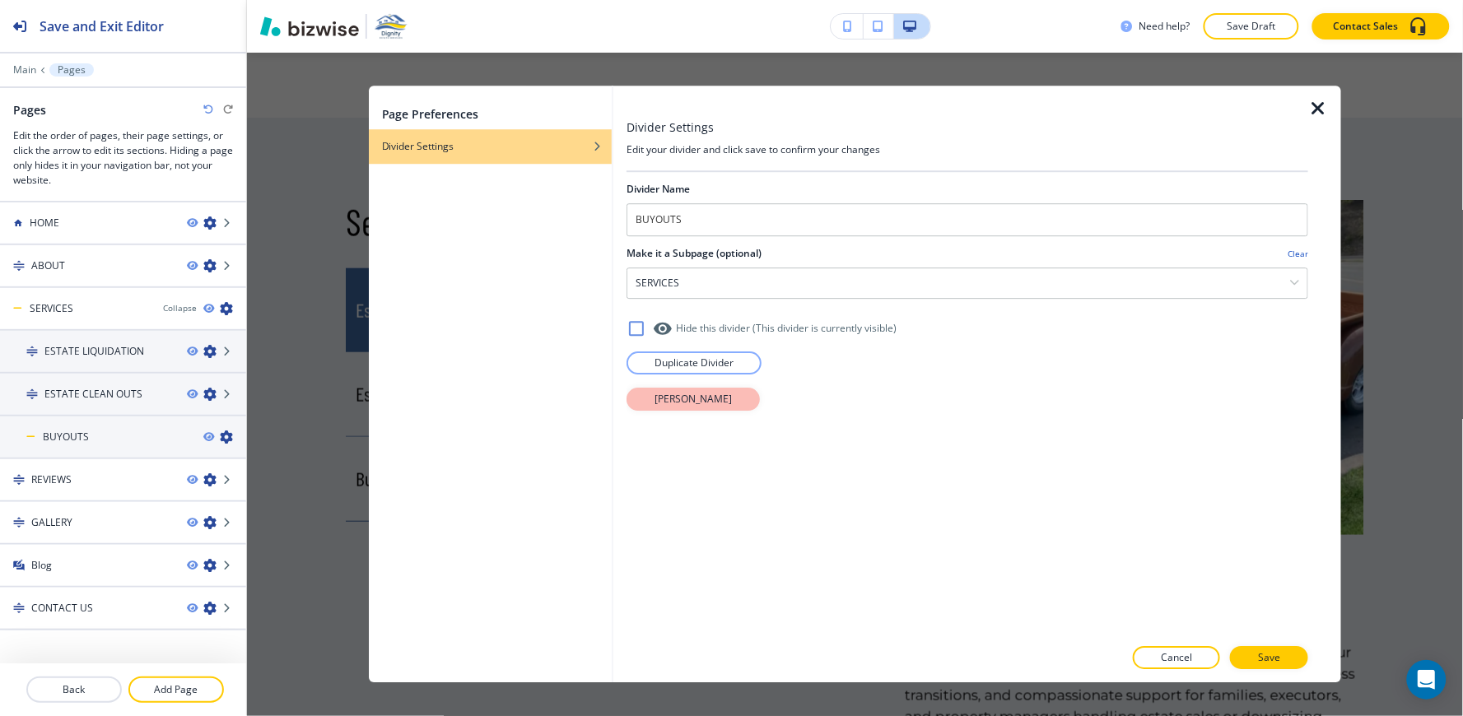
click at [637, 407] on button "Delete Divider" at bounding box center [692, 399] width 133 height 23
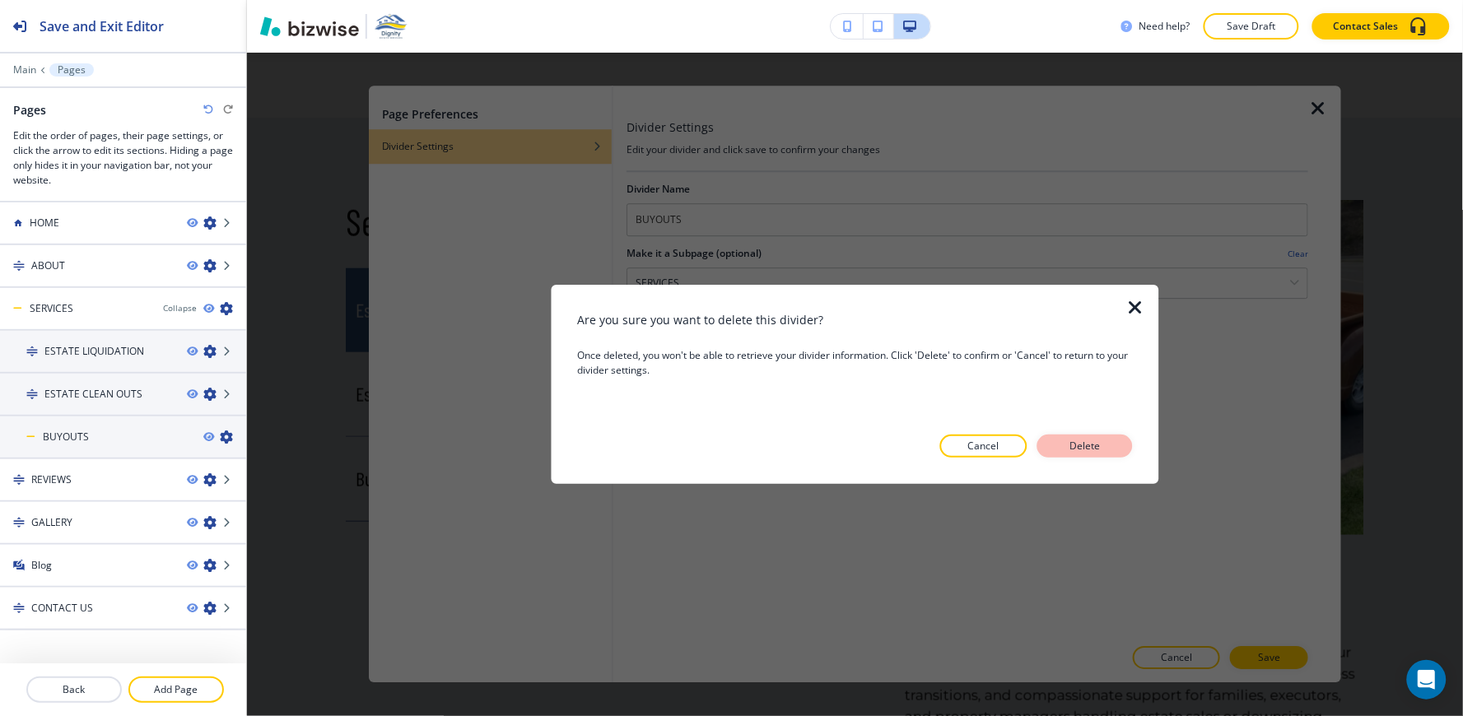
click at [1120, 446] on button "Delete" at bounding box center [1084, 446] width 95 height 23
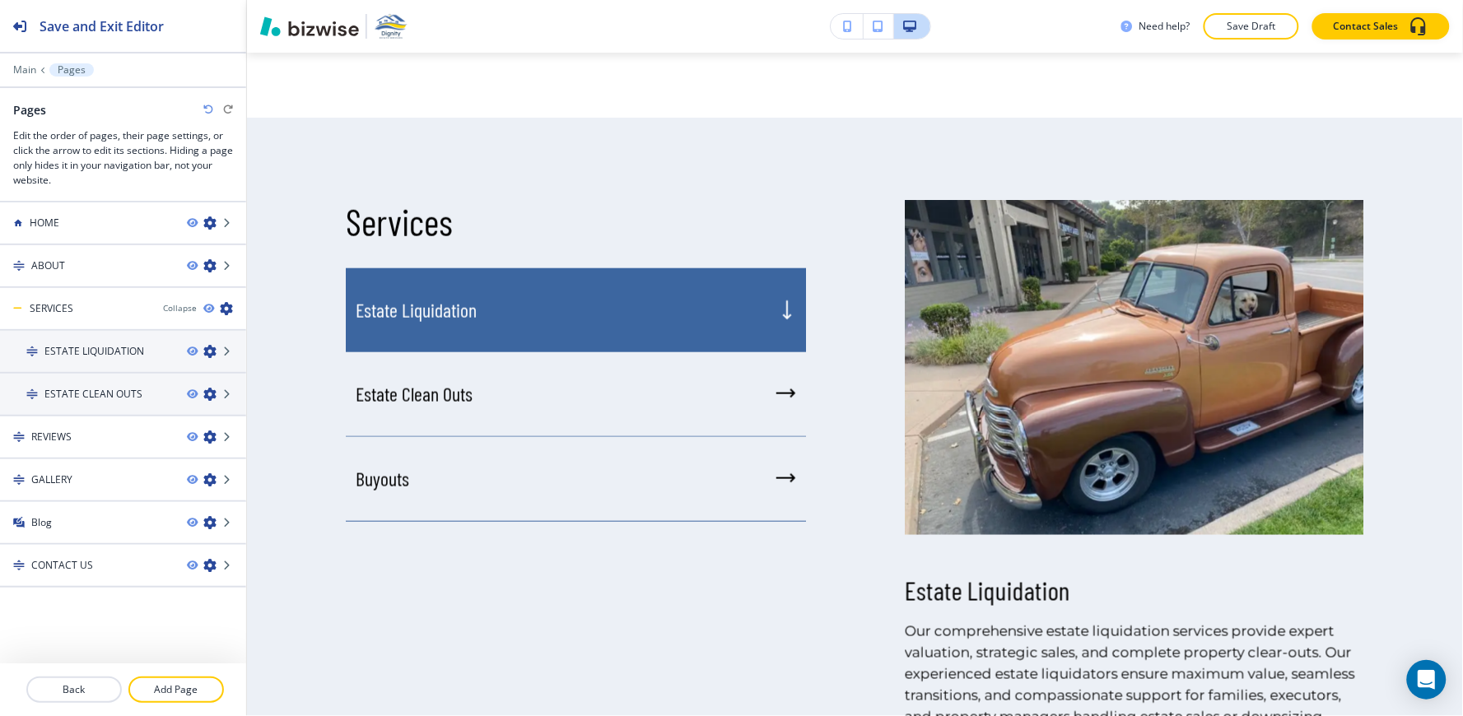
scroll to position [0, 0]
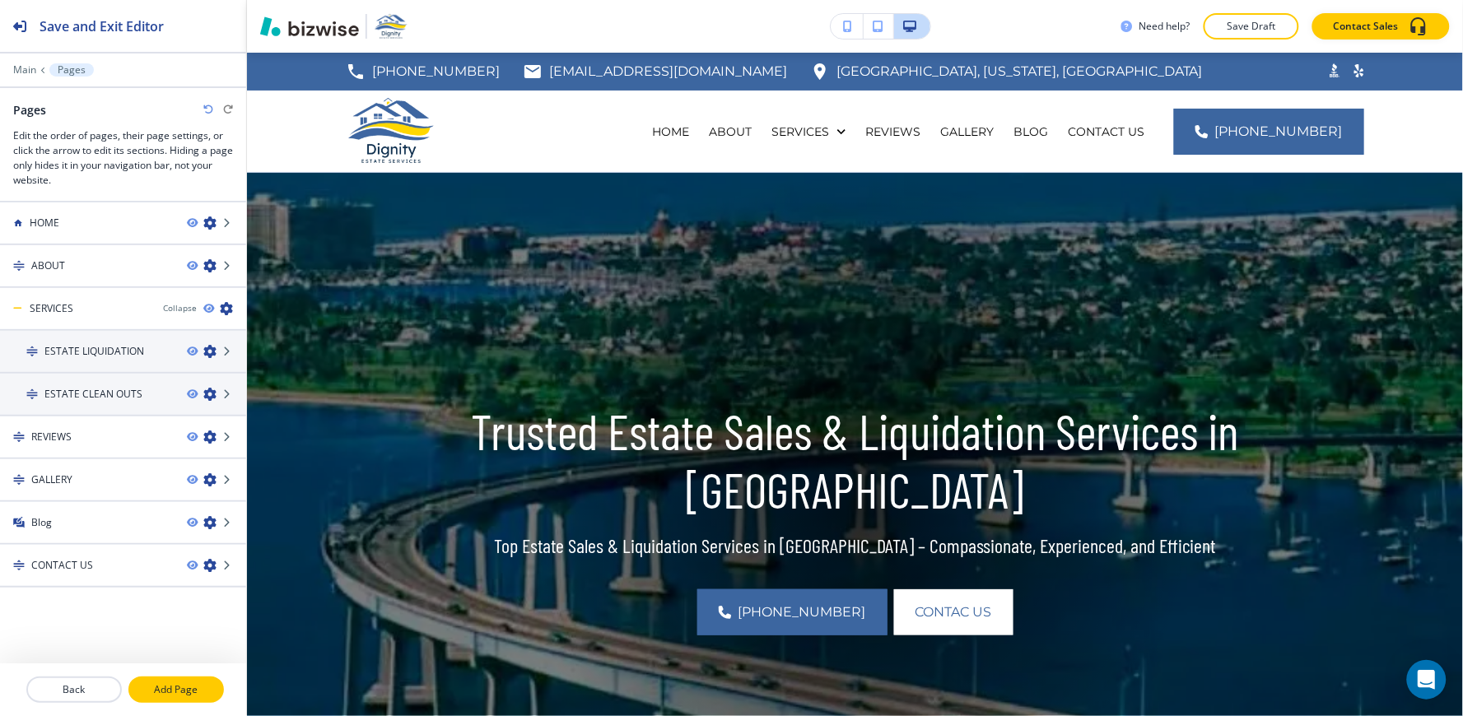
click at [176, 688] on p "Add Page" at bounding box center [176, 689] width 92 height 15
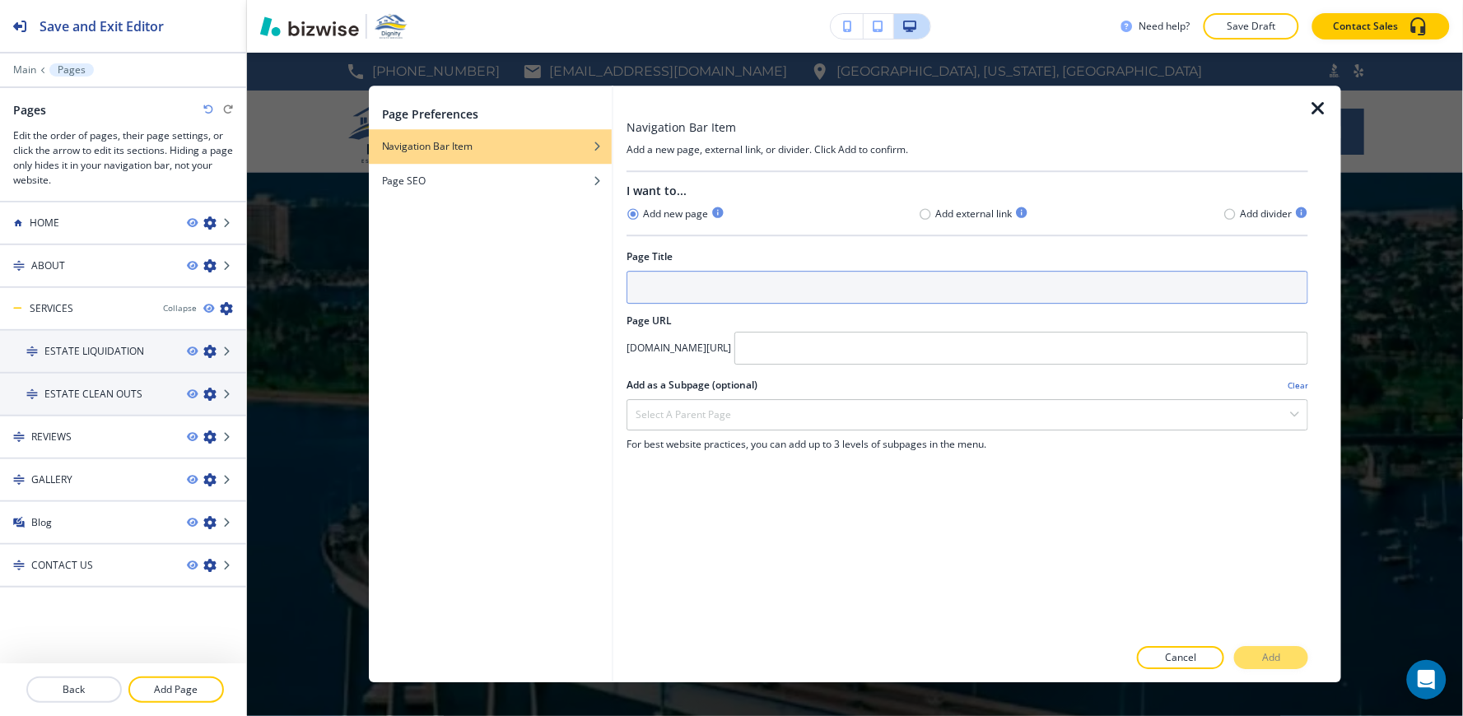
click at [672, 297] on input "text" at bounding box center [967, 287] width 682 height 33
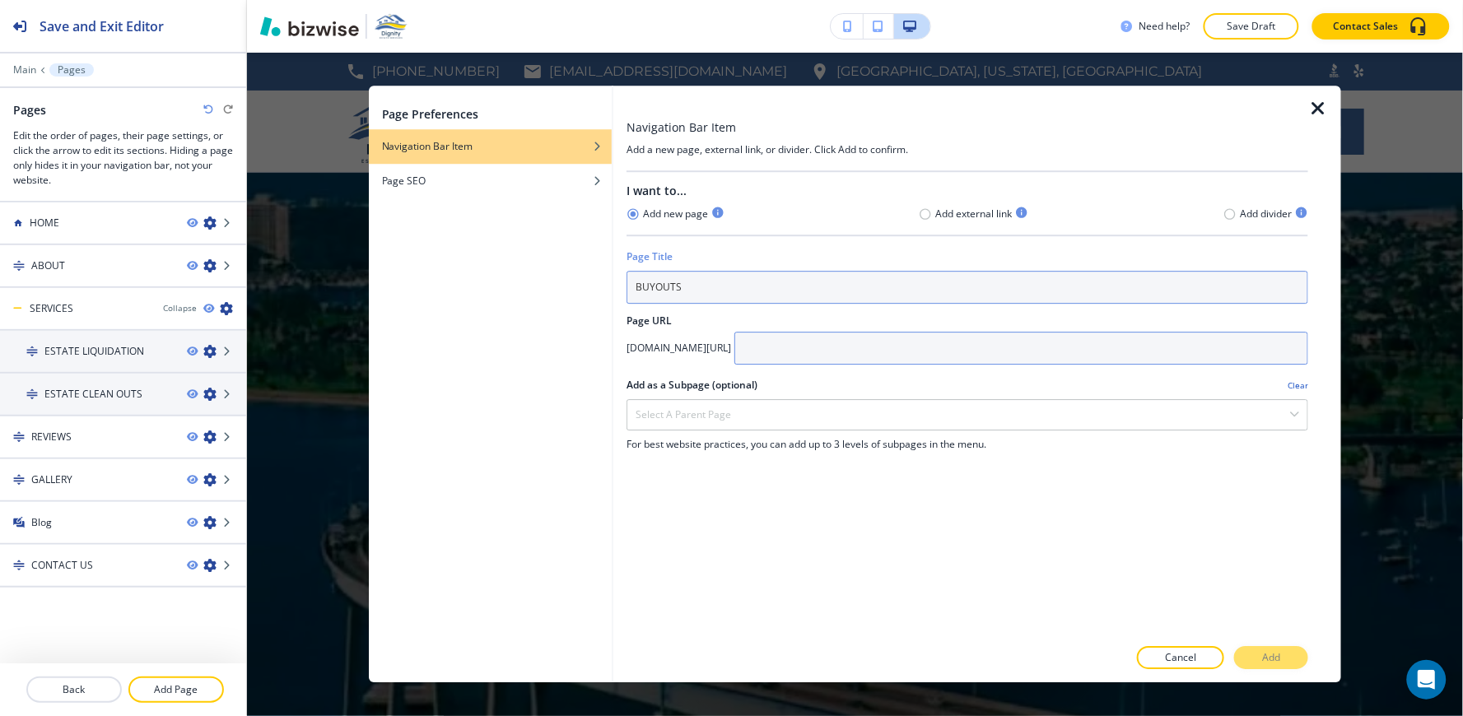
type input "BUYOUTS"
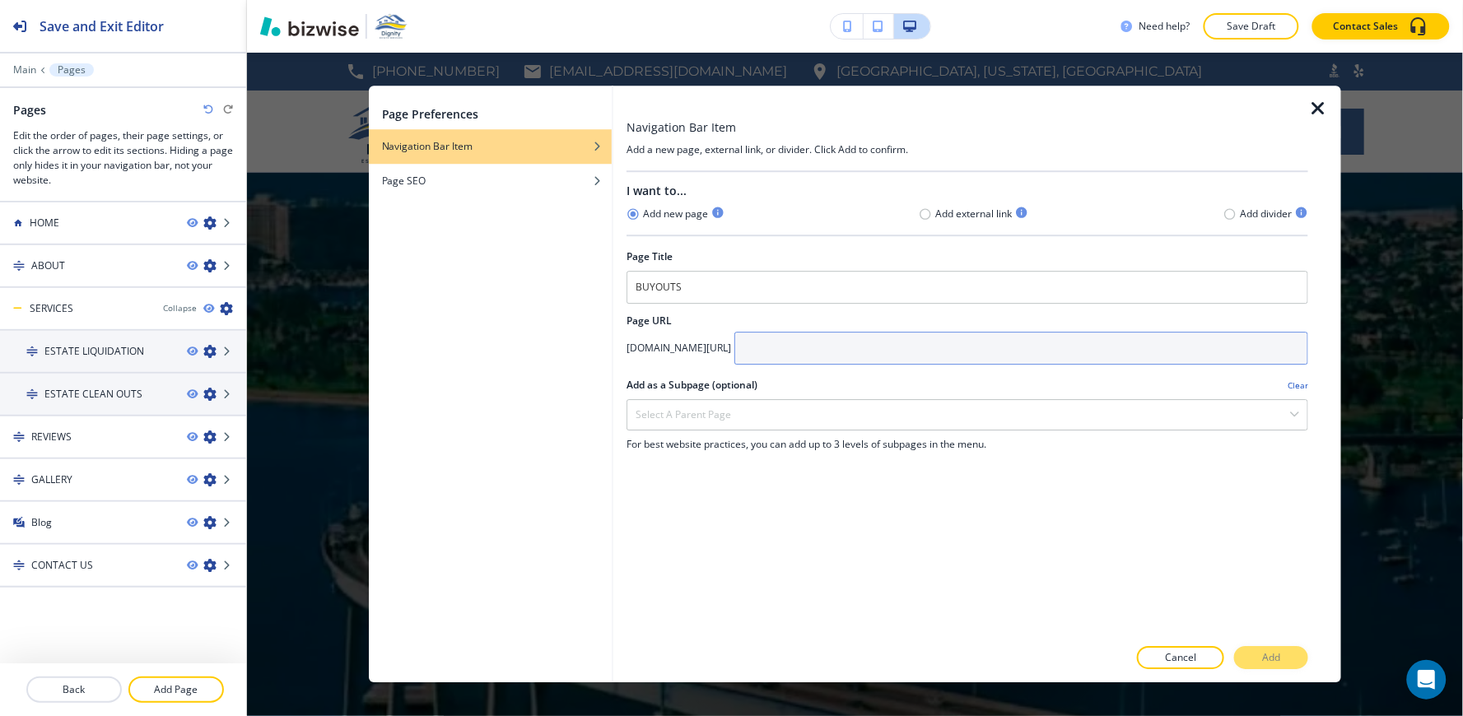
click at [908, 347] on input "text" at bounding box center [1021, 348] width 574 height 33
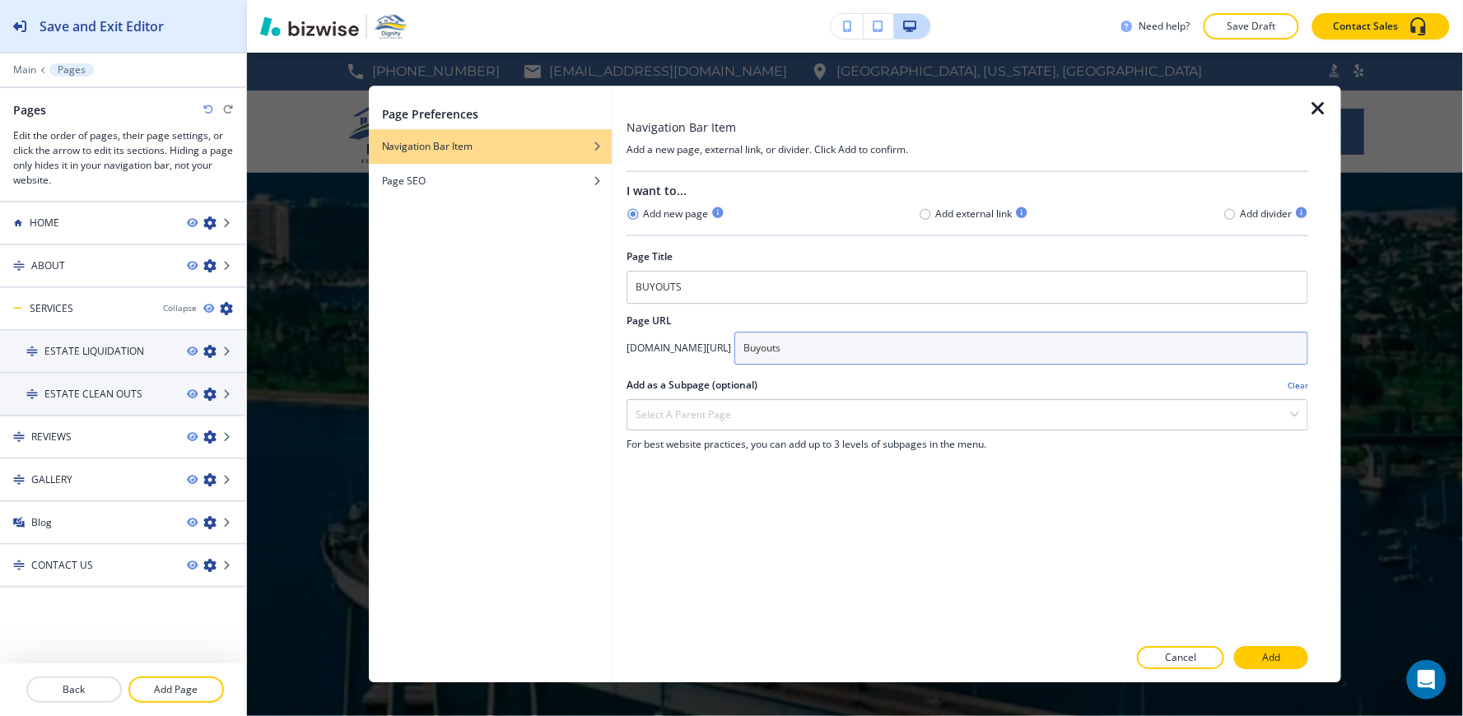
type input "Buyouts"
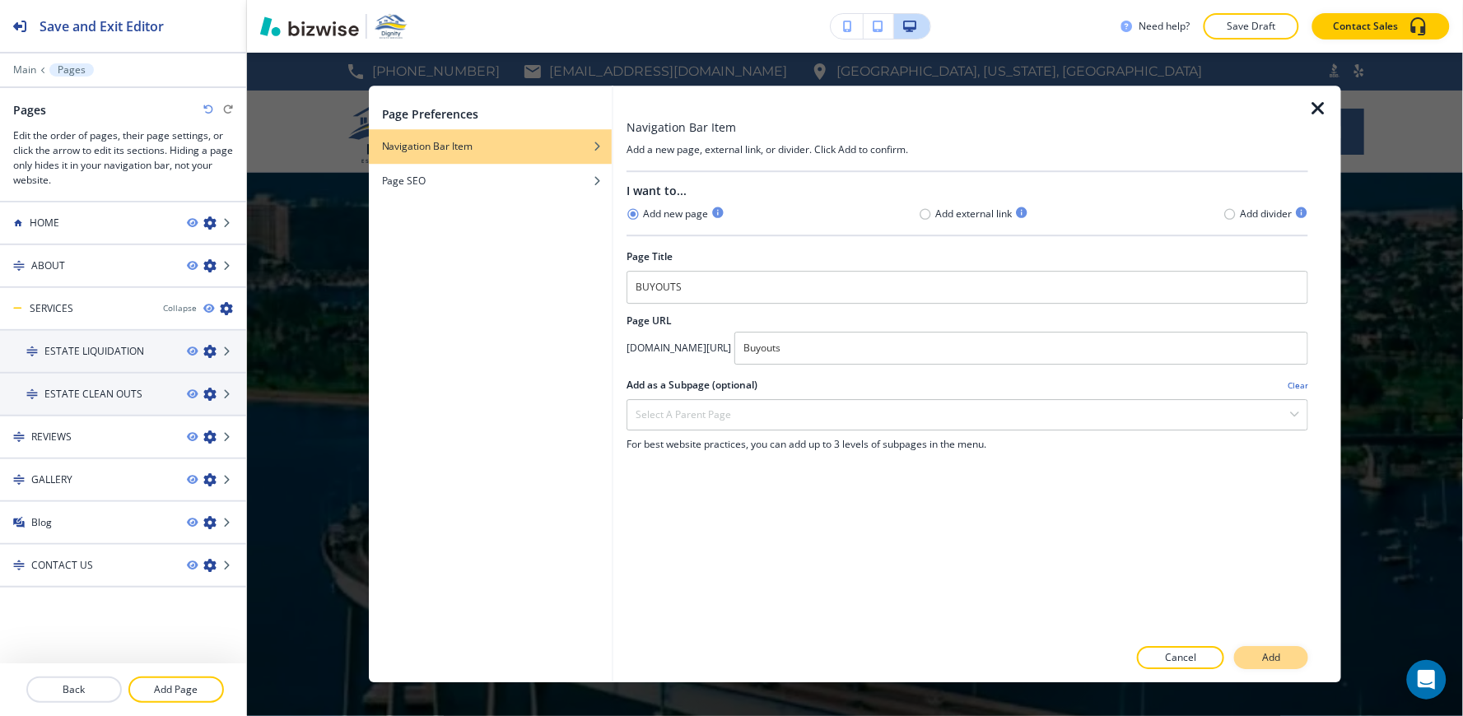
click at [1272, 661] on p "Add" at bounding box center [1271, 658] width 18 height 15
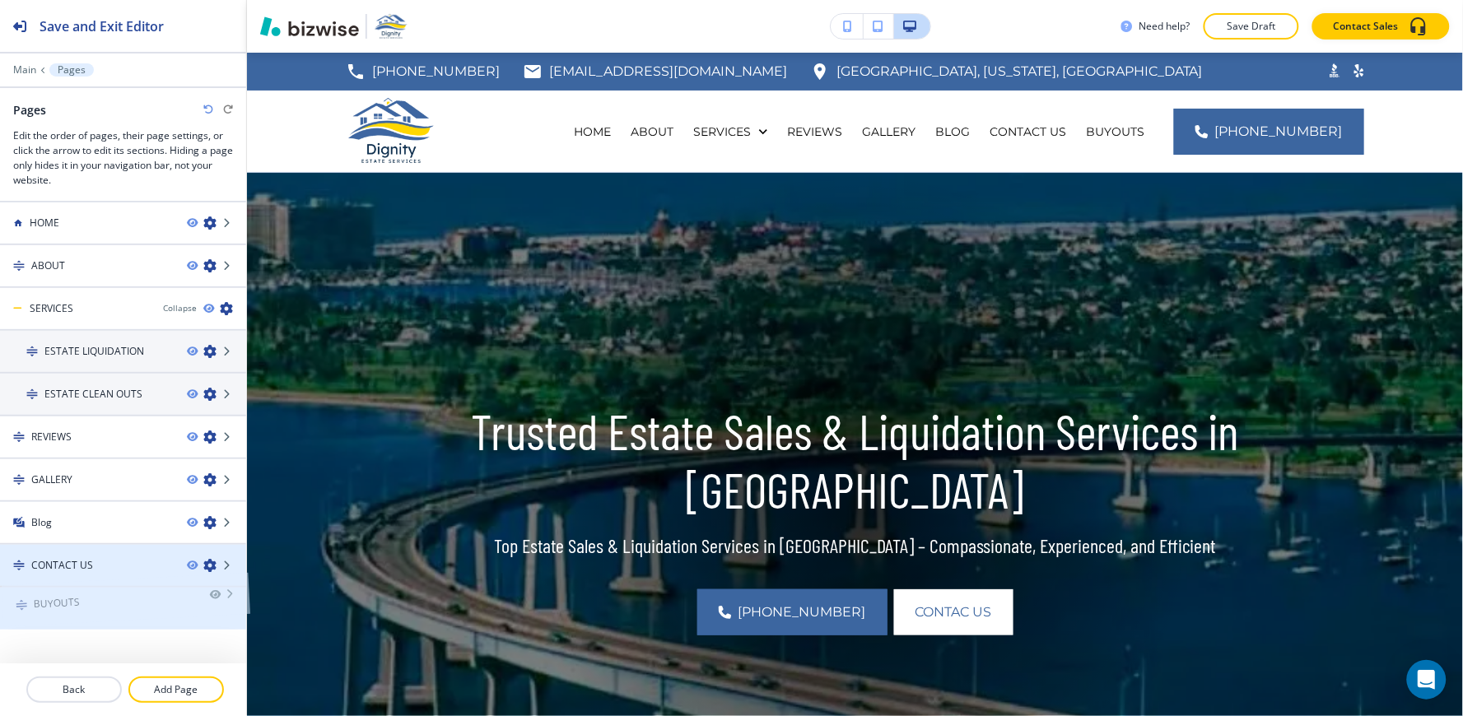
scroll to position [19, 0]
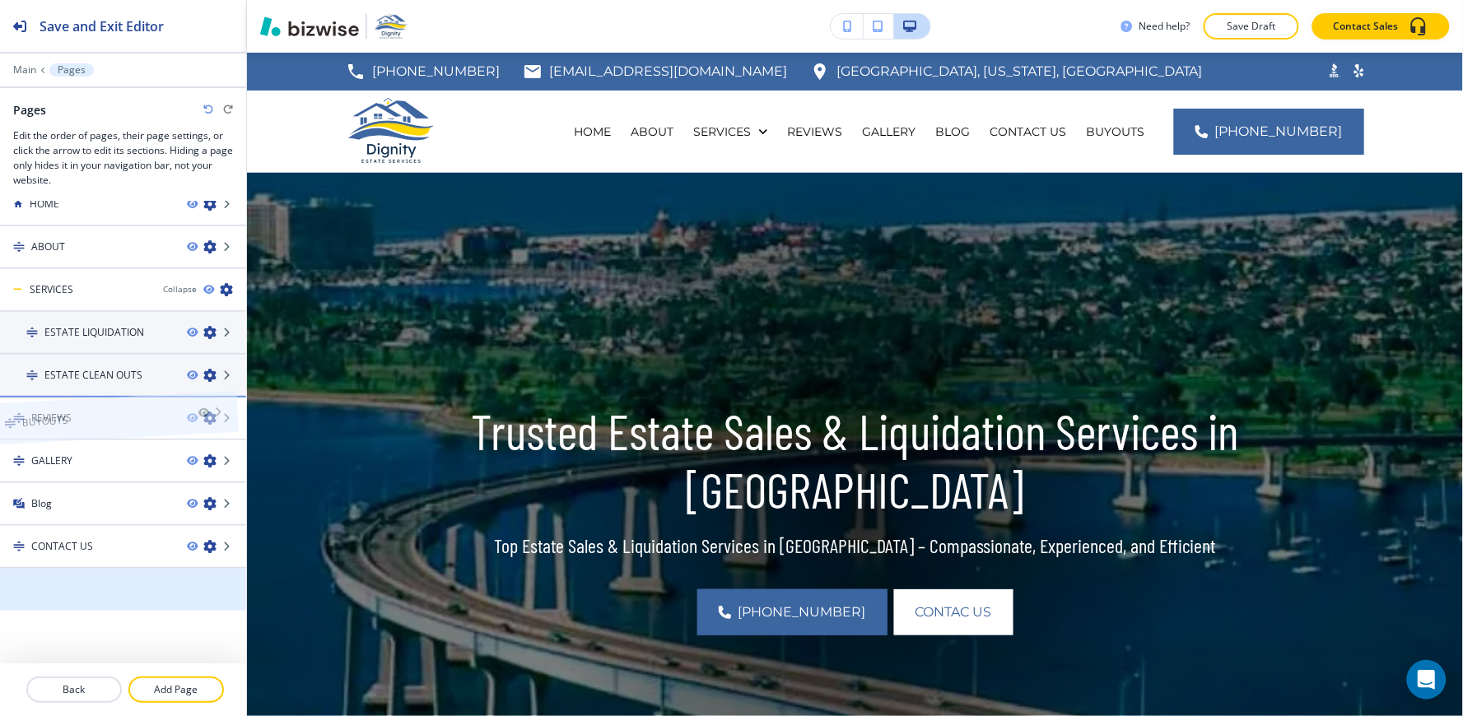
drag, startPoint x: 94, startPoint y: 614, endPoint x: 84, endPoint y: 400, distance: 214.2
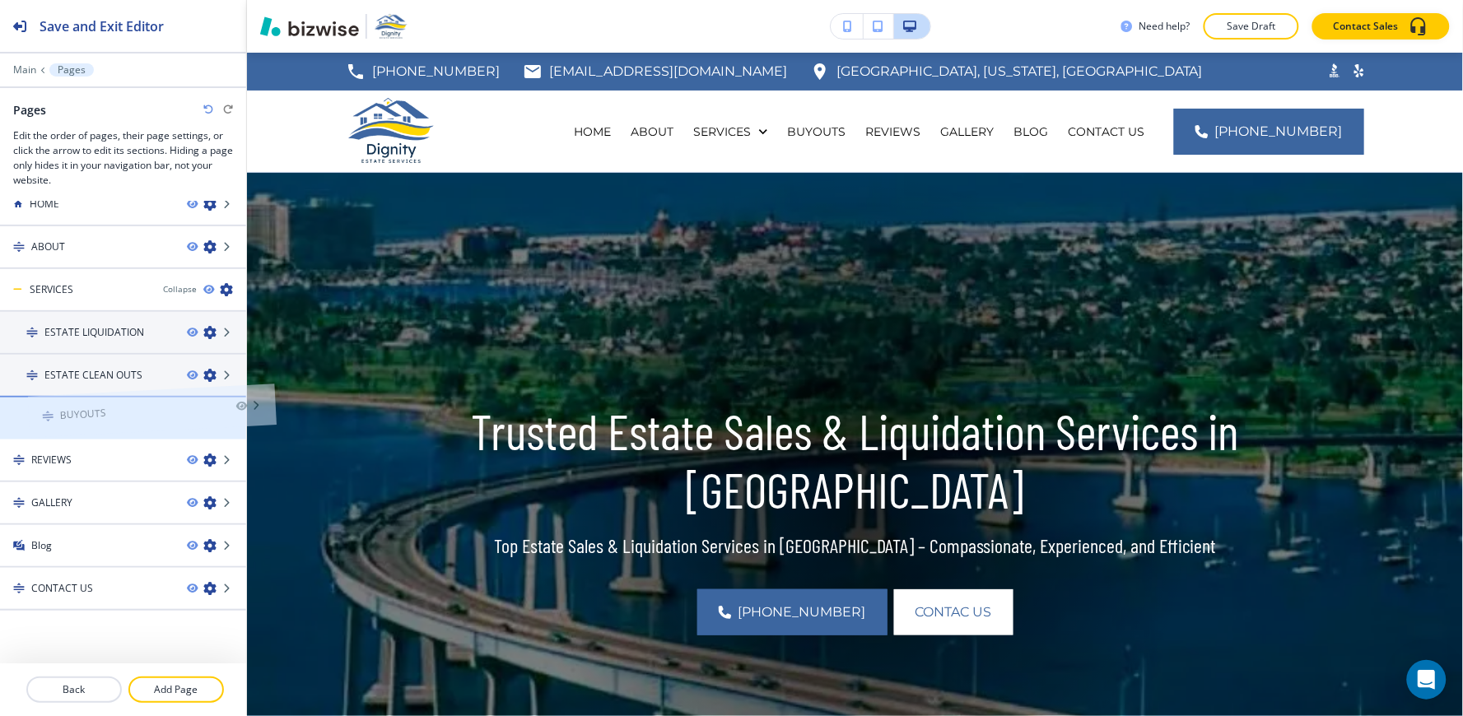
drag, startPoint x: 70, startPoint y: 415, endPoint x: 95, endPoint y: 379, distance: 43.6
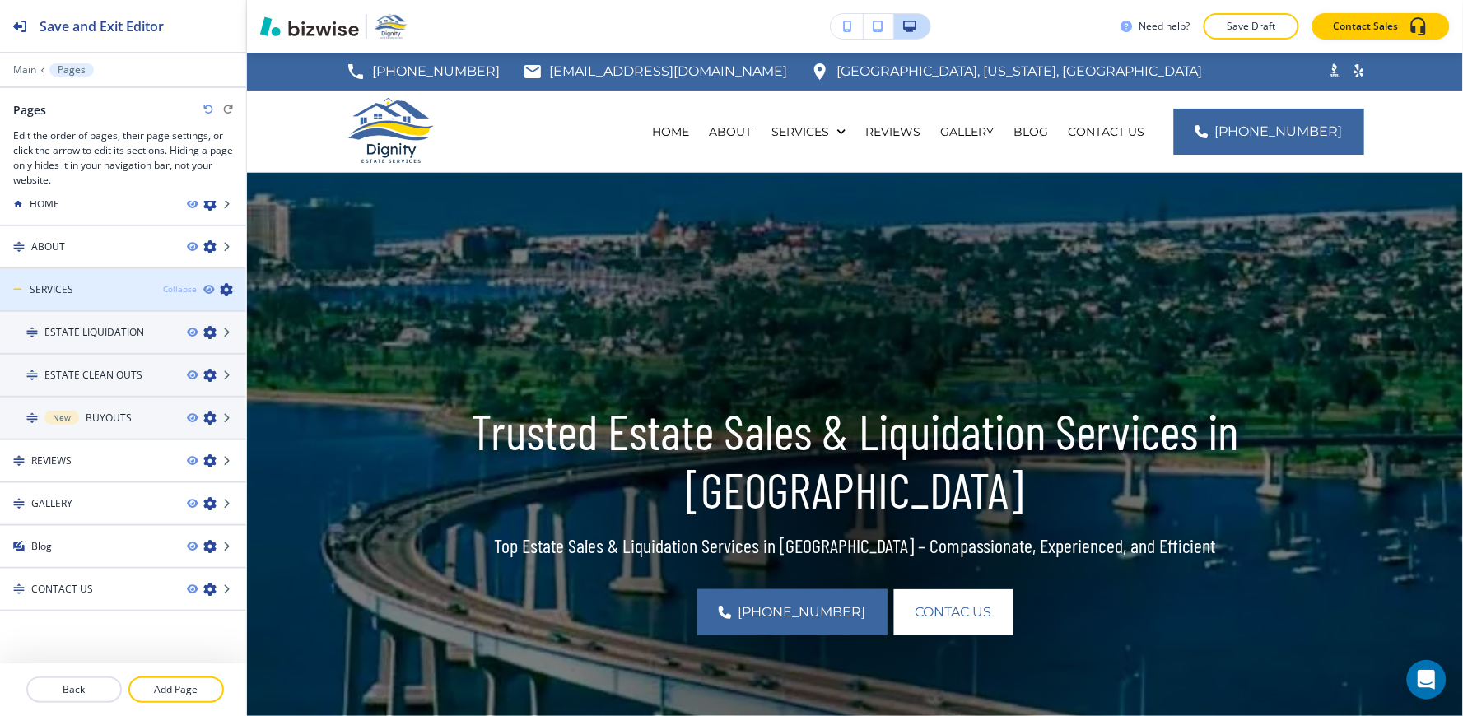
click at [163, 291] on div "Collapse" at bounding box center [180, 289] width 34 height 12
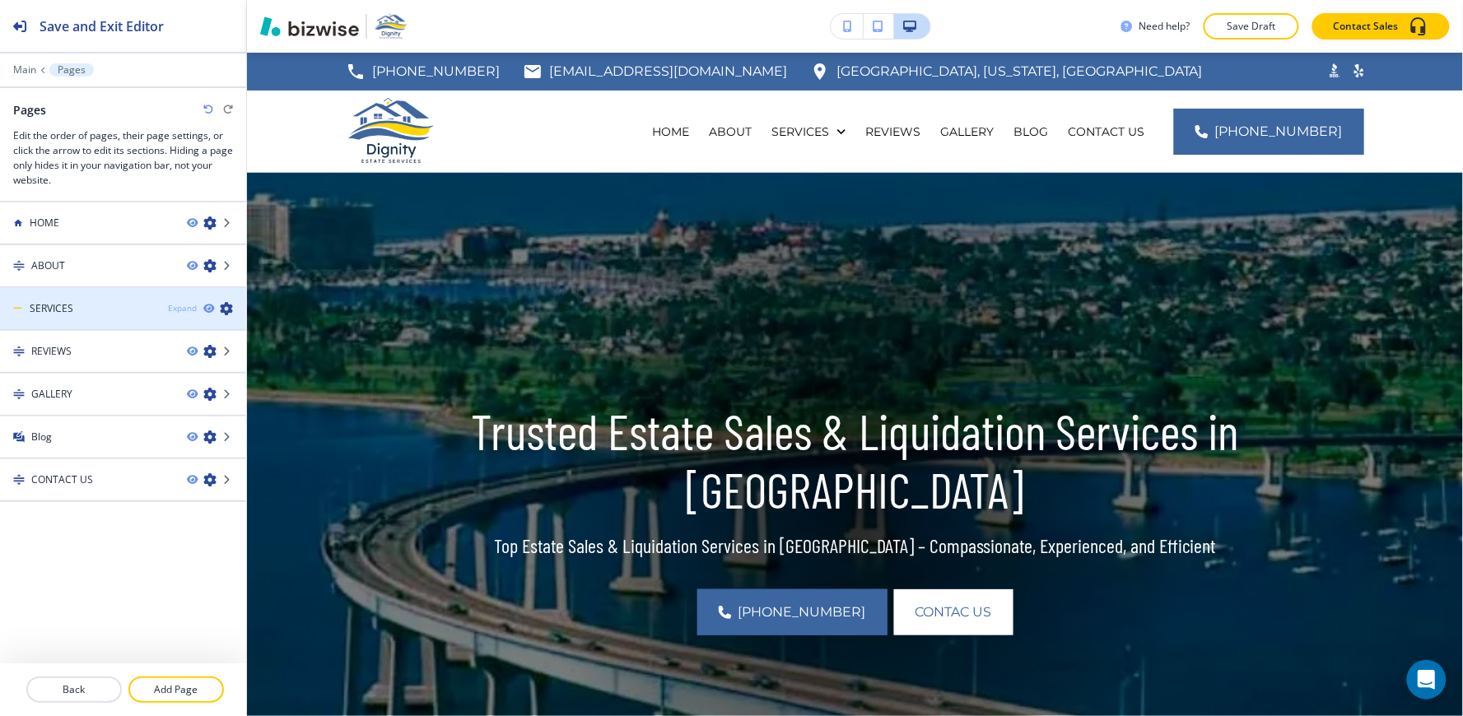
scroll to position [0, 0]
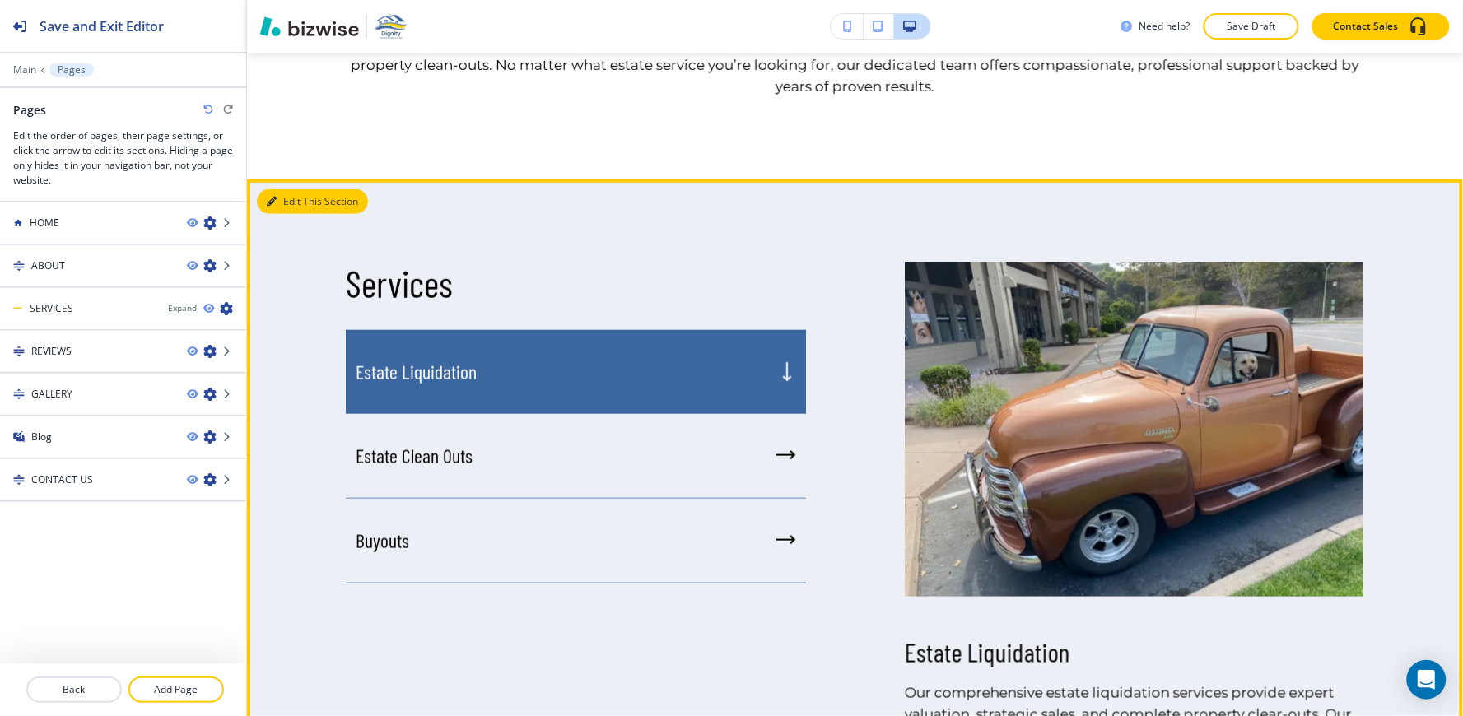
click at [284, 189] on button "Edit This Section" at bounding box center [312, 201] width 111 height 25
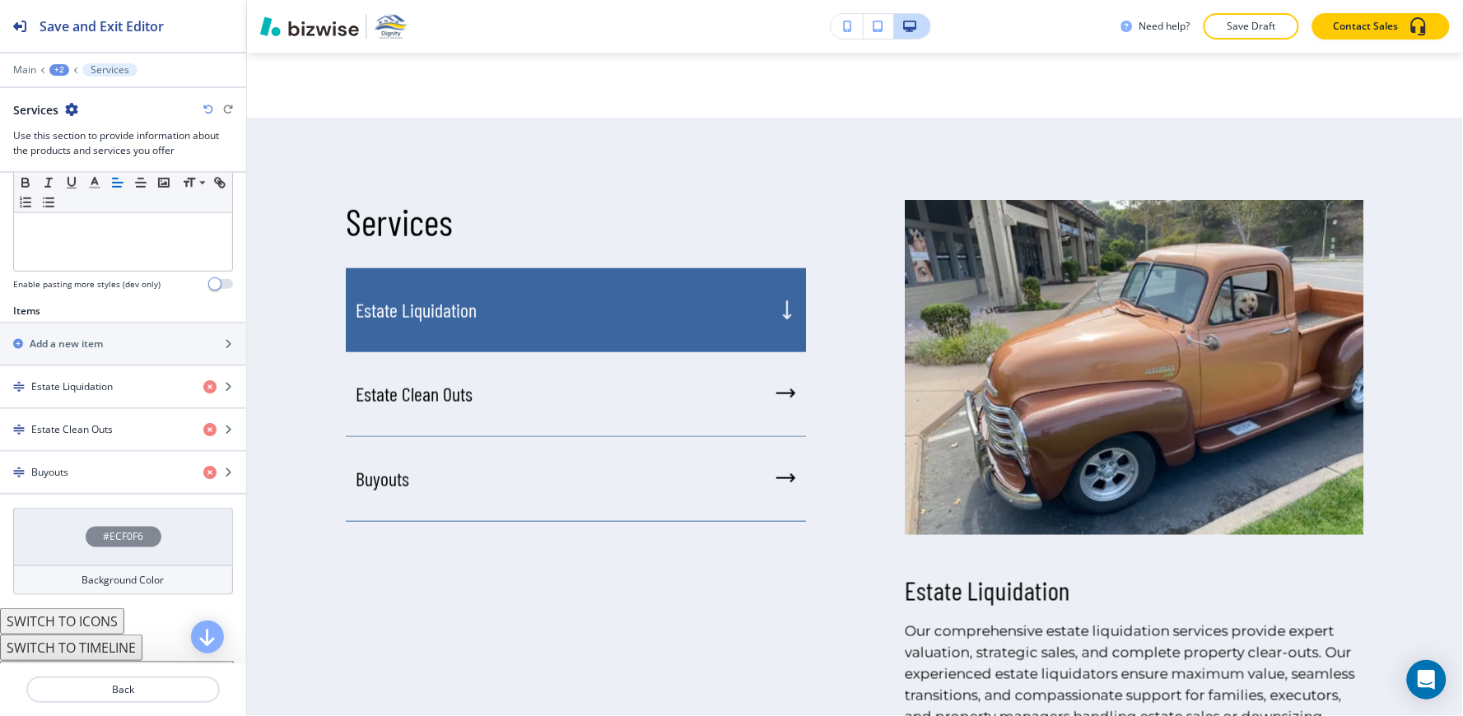
scroll to position [482, 0]
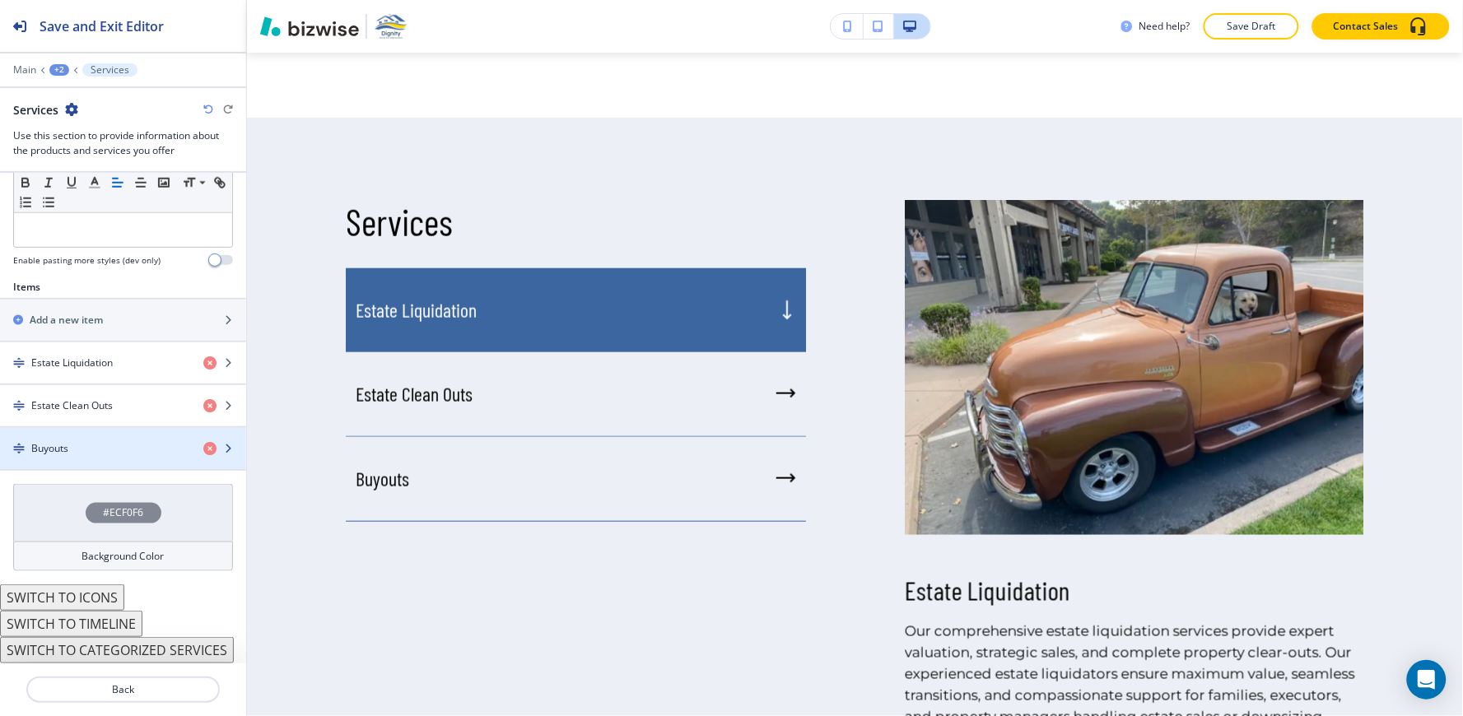
click at [77, 450] on div "Buyouts" at bounding box center [95, 448] width 190 height 15
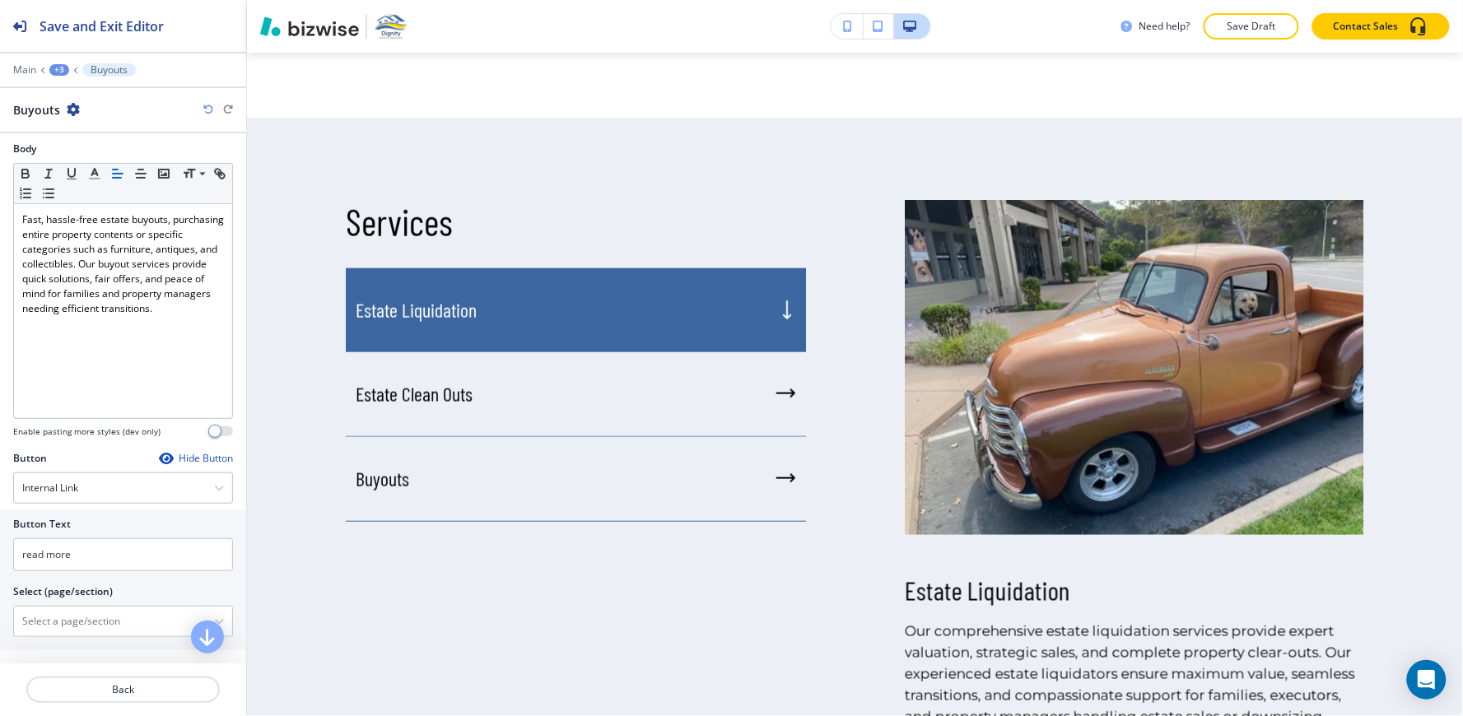
scroll to position [281, 0]
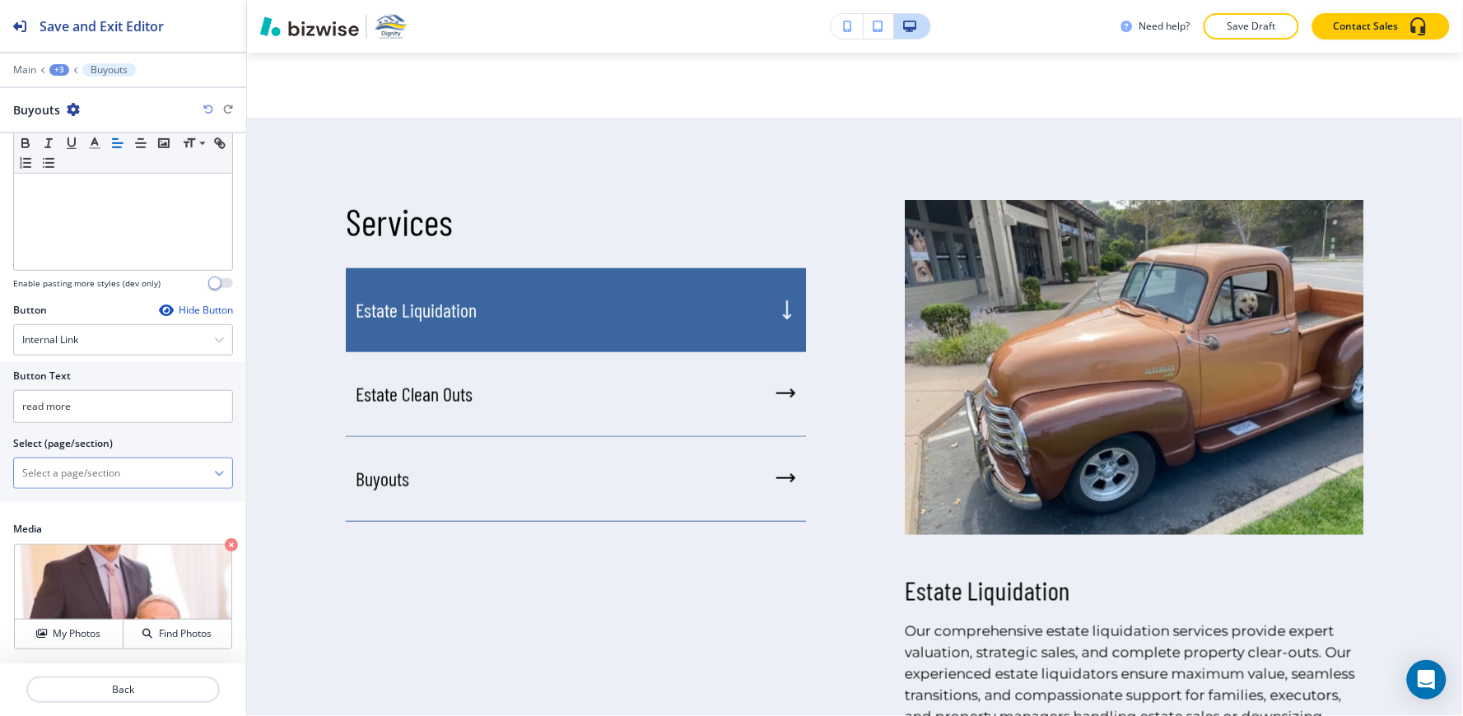
click at [84, 467] on \(page\/section\) "Manual Input" at bounding box center [114, 473] width 200 height 28
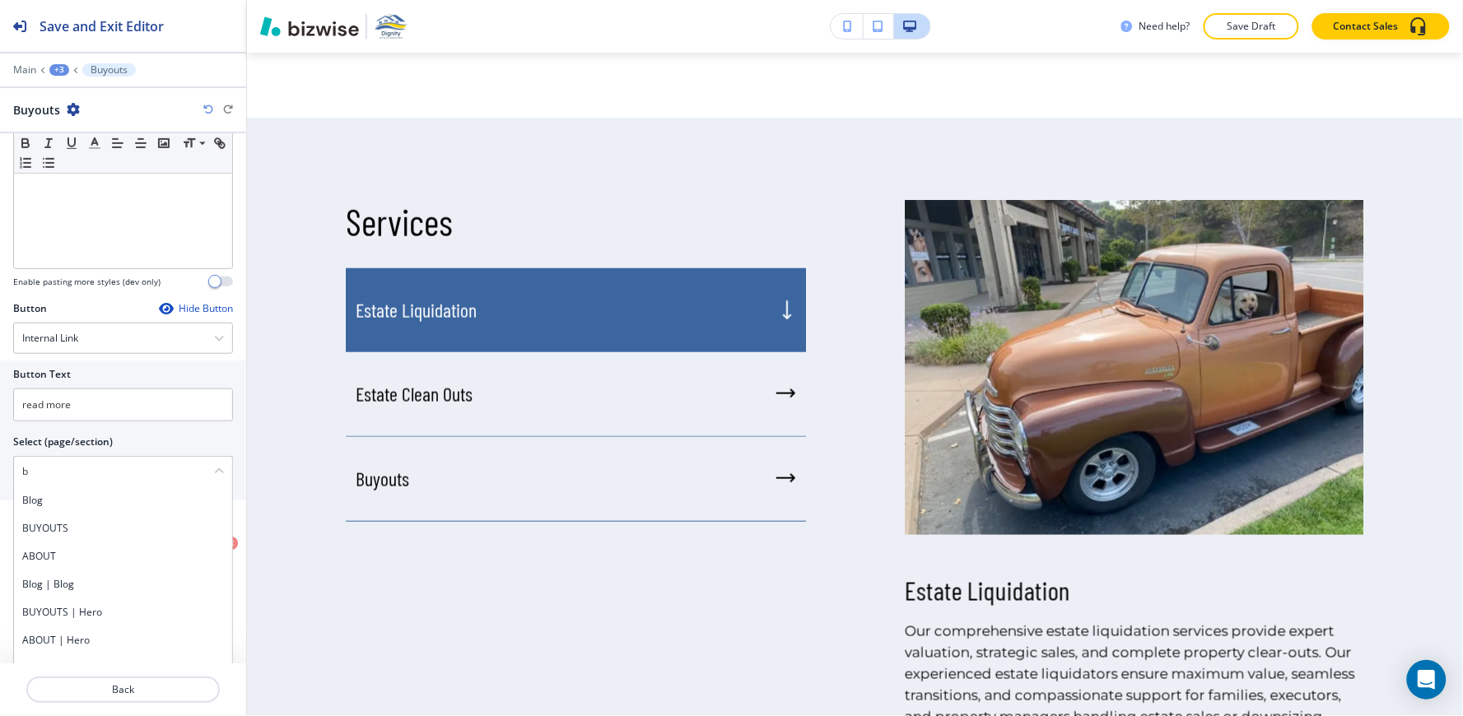
click at [50, 529] on h4 "BUYOUTS" at bounding box center [123, 528] width 202 height 15
type \(page\/section\) "BUYOUTS"
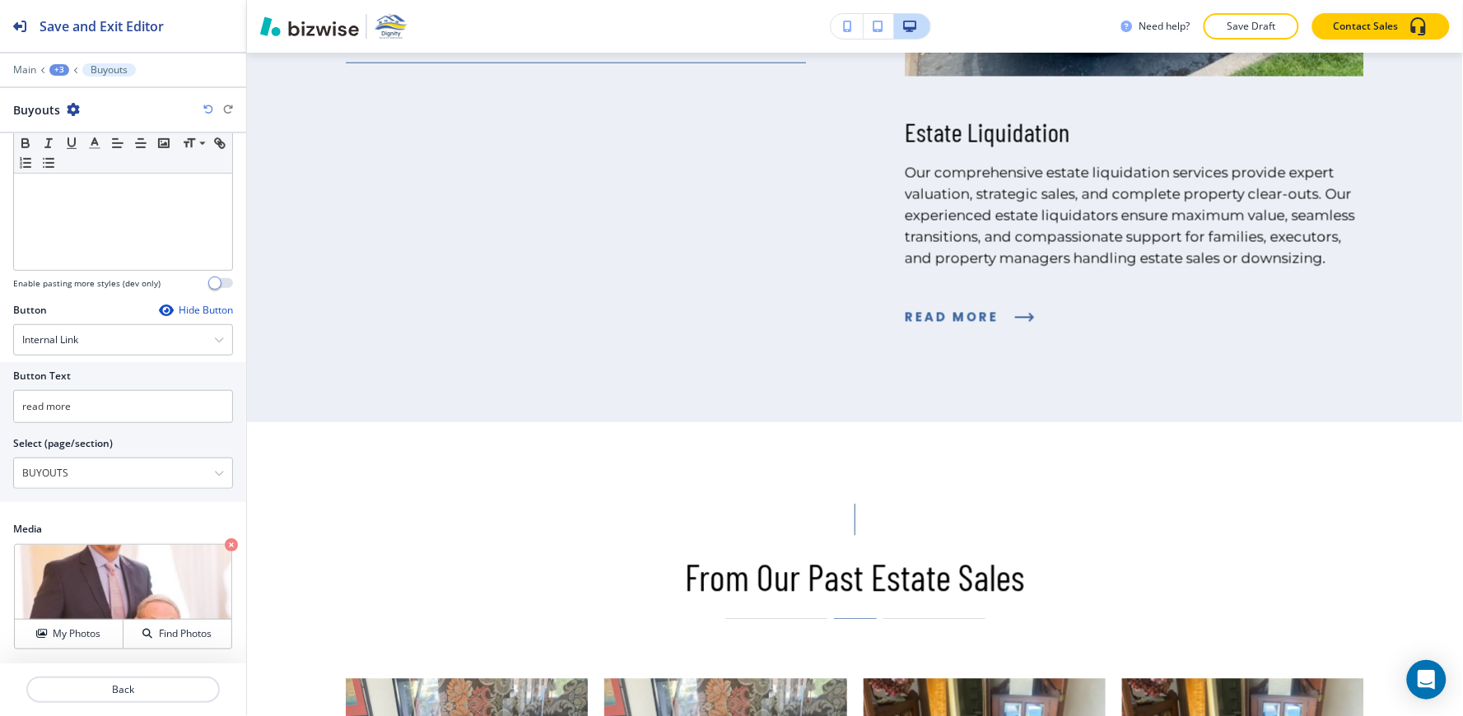
scroll to position [2713, 0]
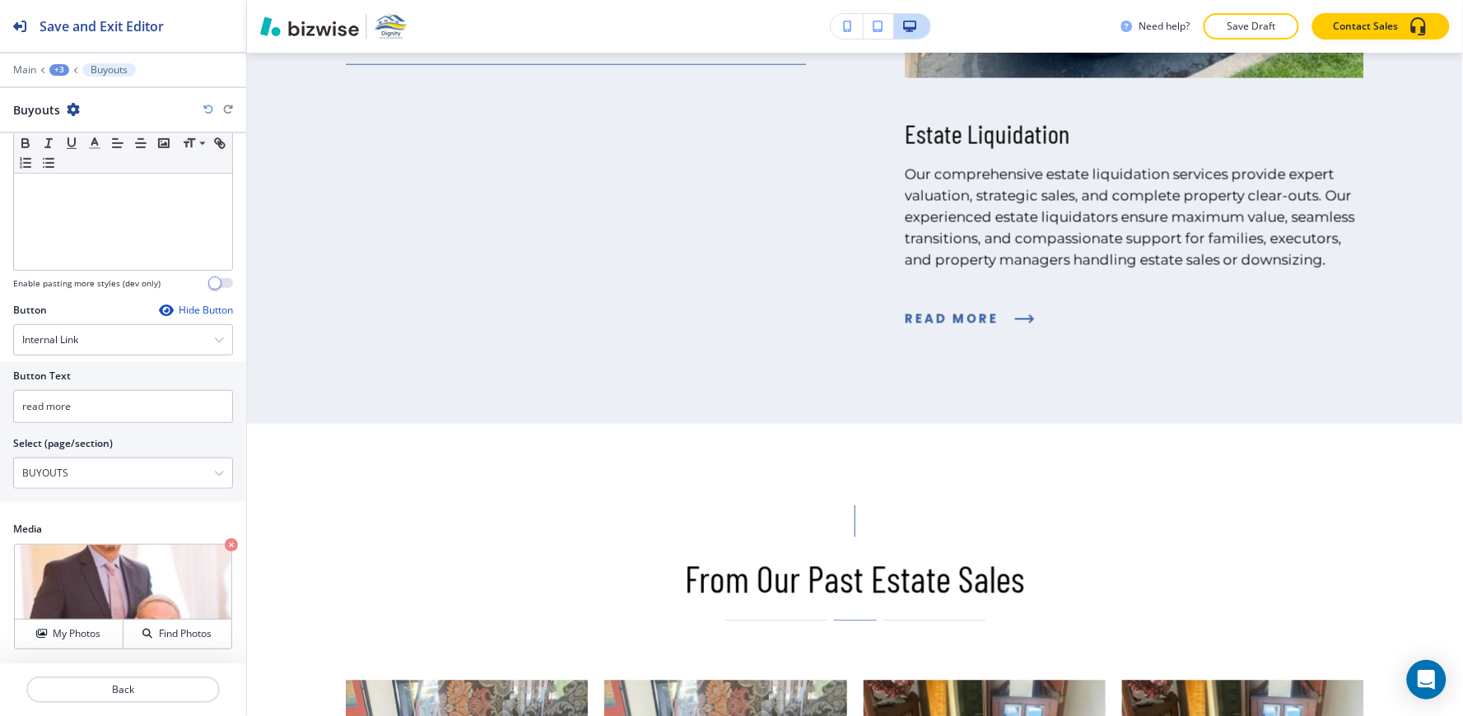
click at [63, 69] on div "+3" at bounding box center [59, 70] width 20 height 12
click at [95, 151] on p "Services" at bounding box center [102, 154] width 84 height 15
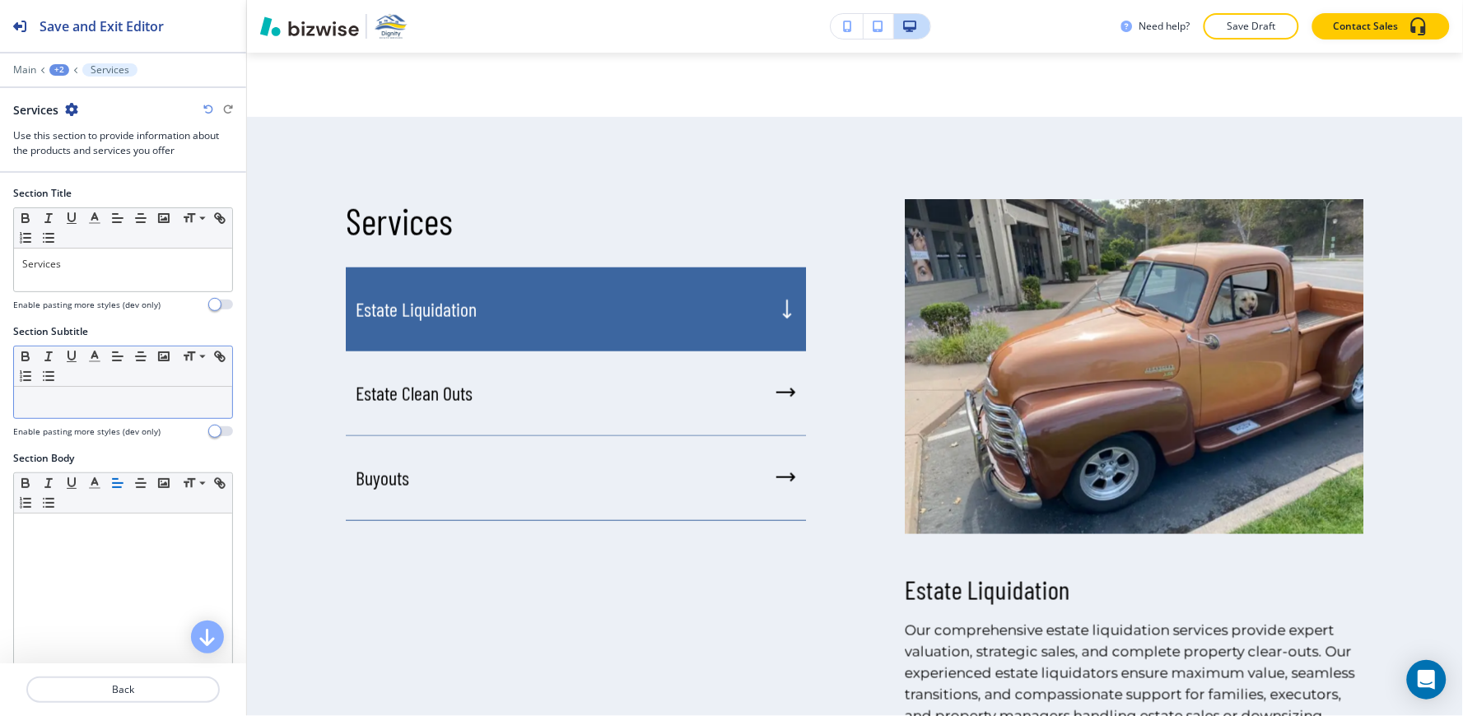
scroll to position [2256, 0]
click at [59, 72] on div "+2" at bounding box center [59, 70] width 20 height 12
click at [94, 129] on p "HOME" at bounding box center [102, 126] width 84 height 15
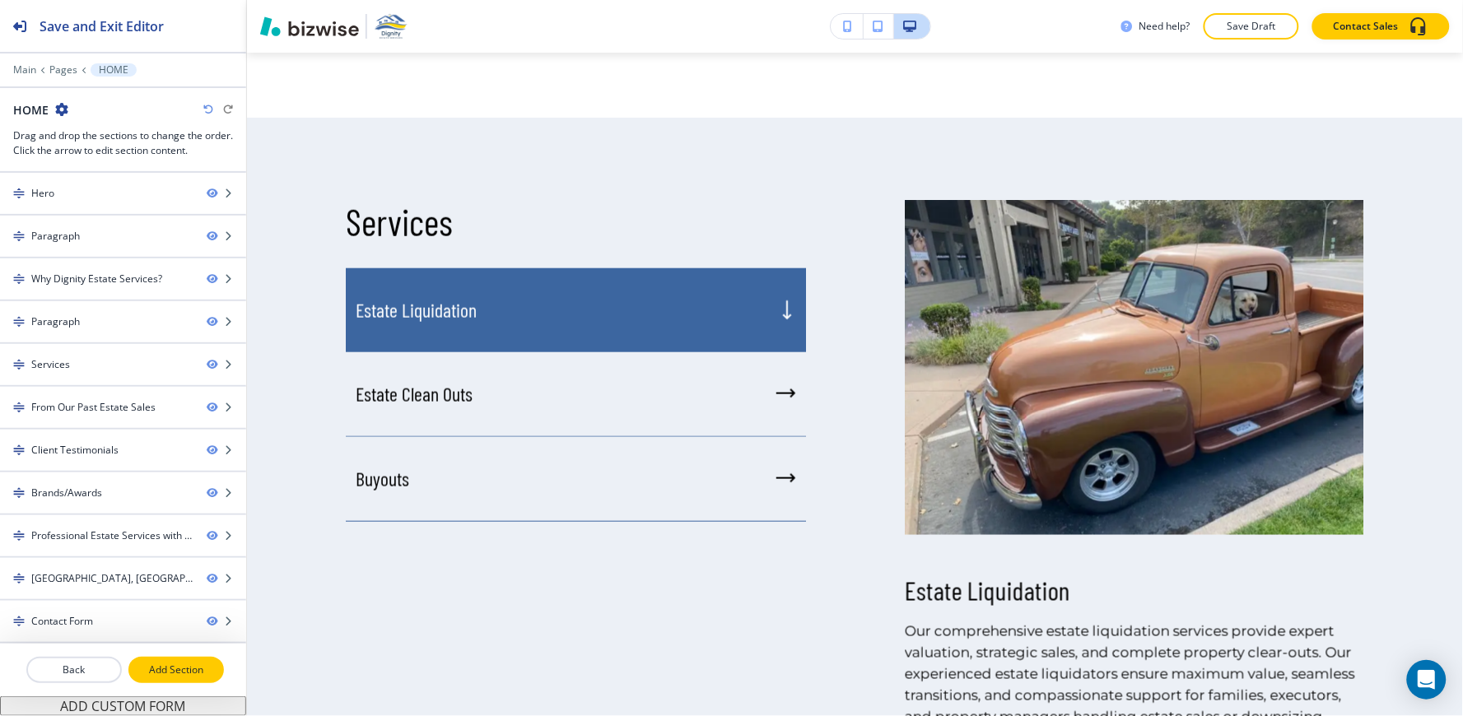
click at [193, 673] on p "Add Section" at bounding box center [176, 670] width 92 height 15
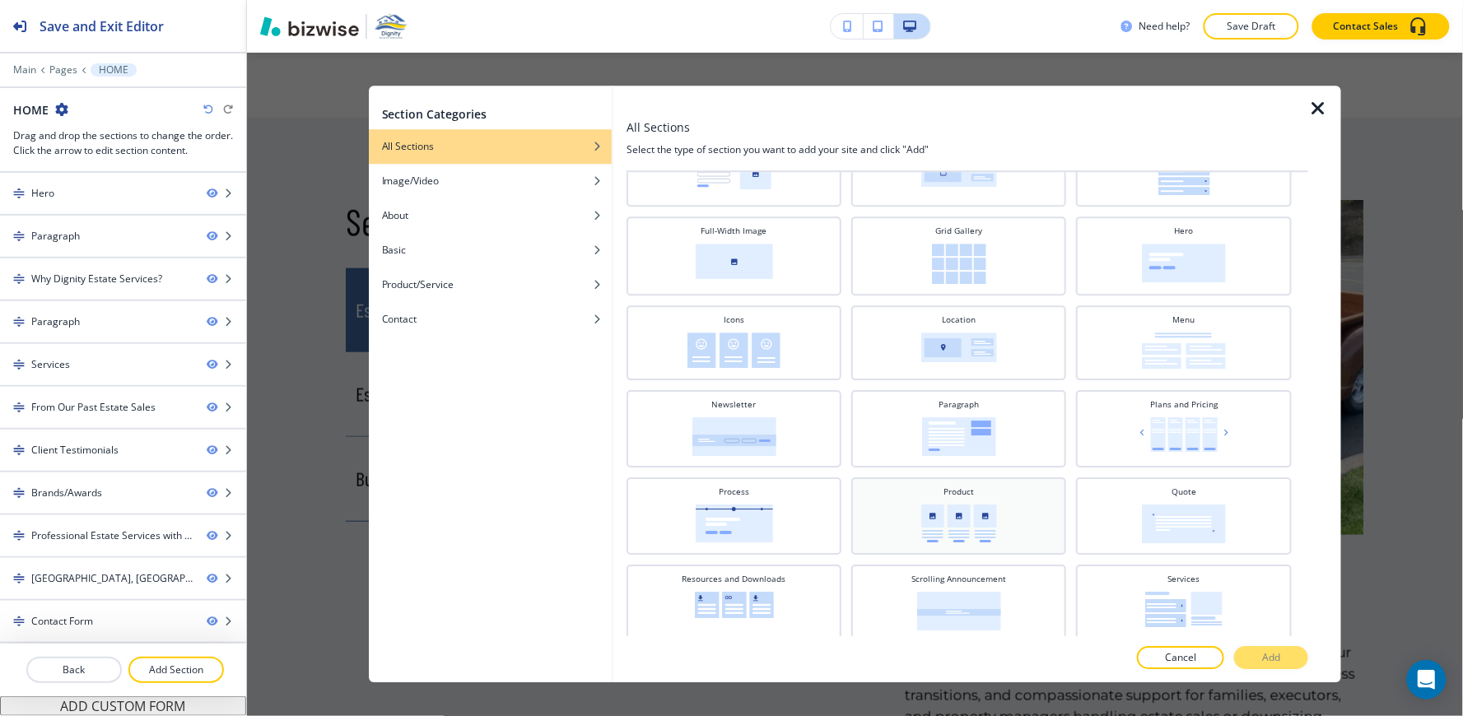
scroll to position [365, 0]
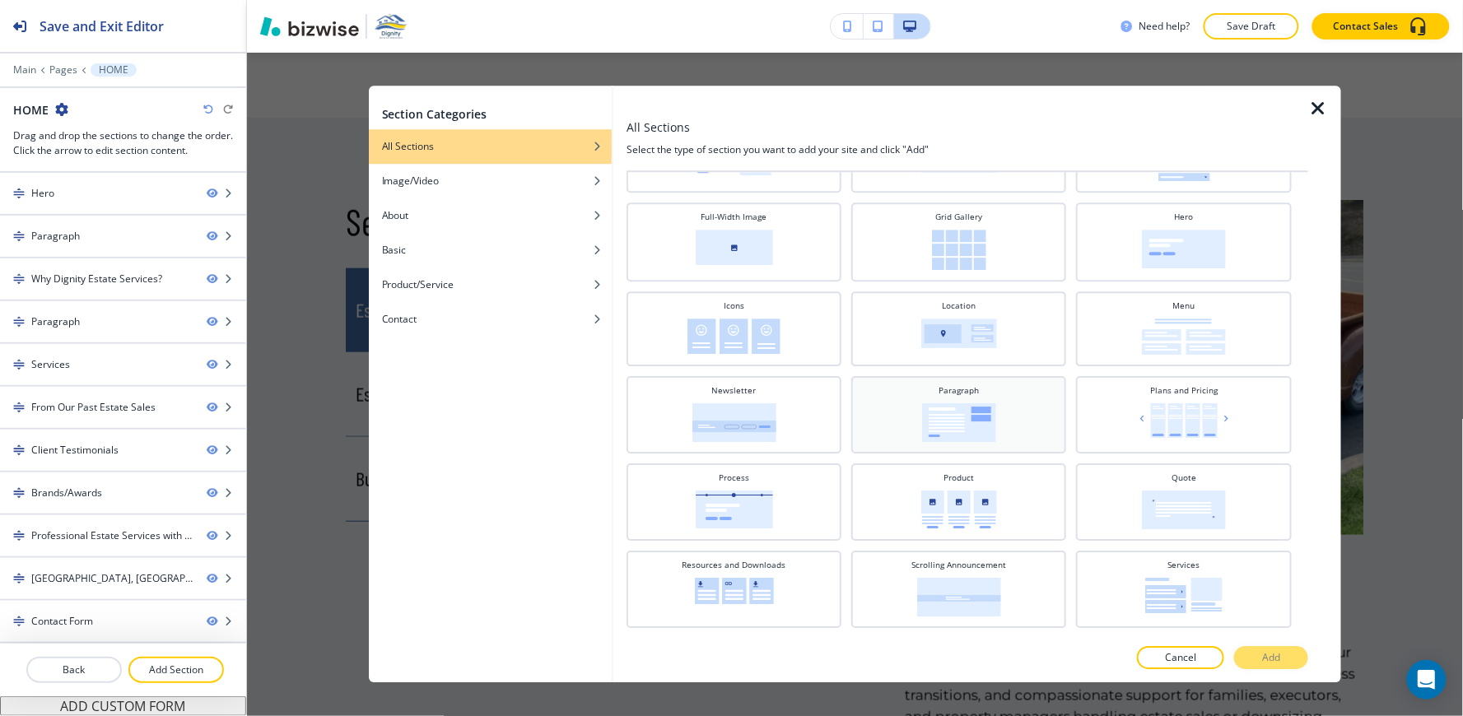
click at [942, 420] on img at bounding box center [959, 422] width 74 height 39
click at [1268, 651] on p "Add" at bounding box center [1271, 658] width 18 height 15
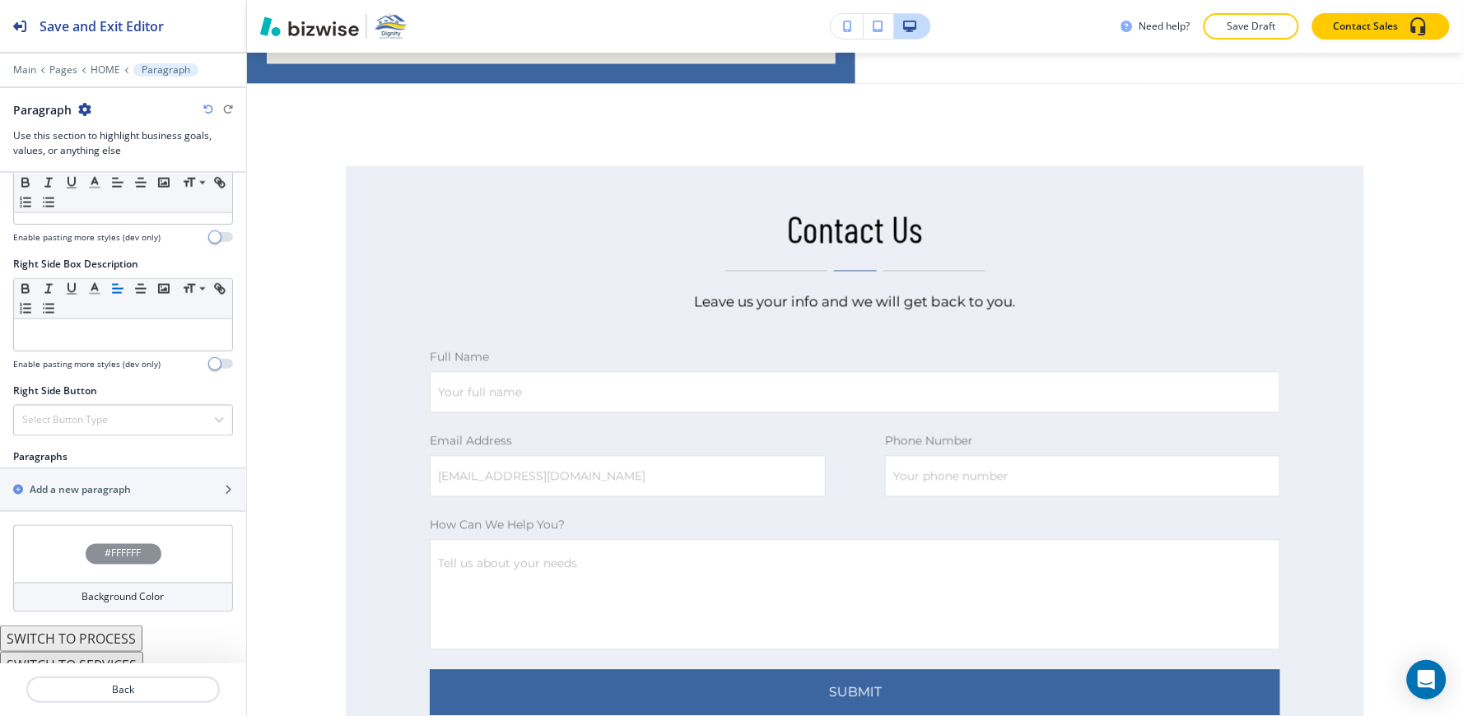
scroll to position [793, 0]
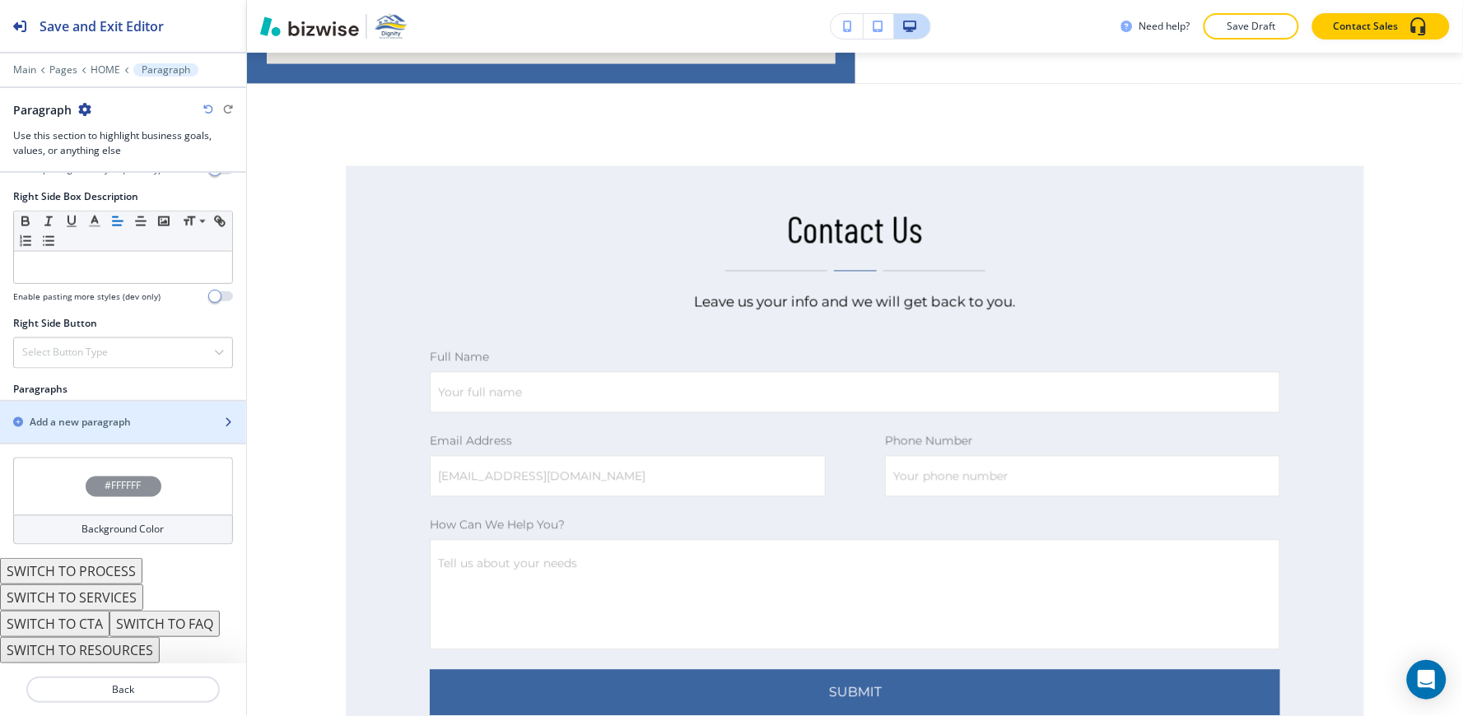
click at [87, 438] on div "button" at bounding box center [123, 436] width 246 height 13
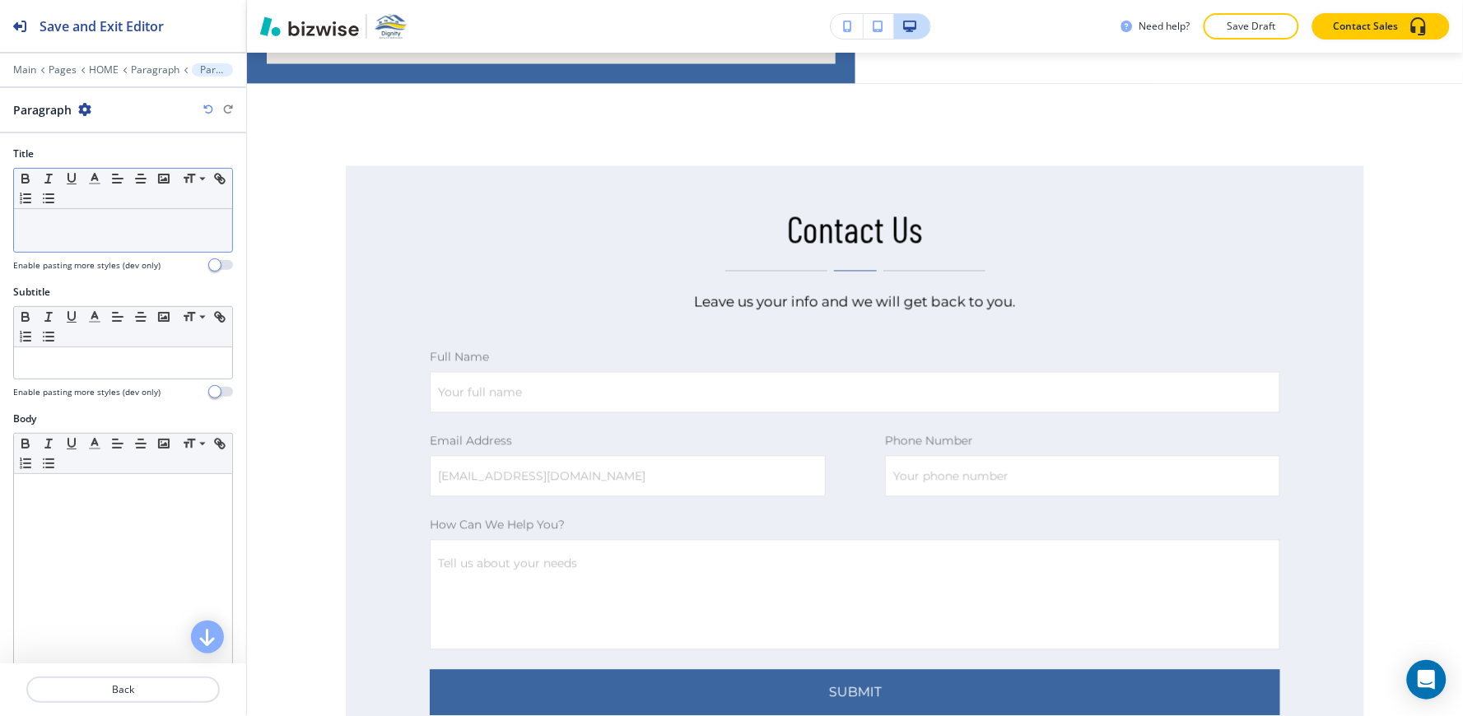
click at [97, 220] on p at bounding box center [123, 224] width 202 height 15
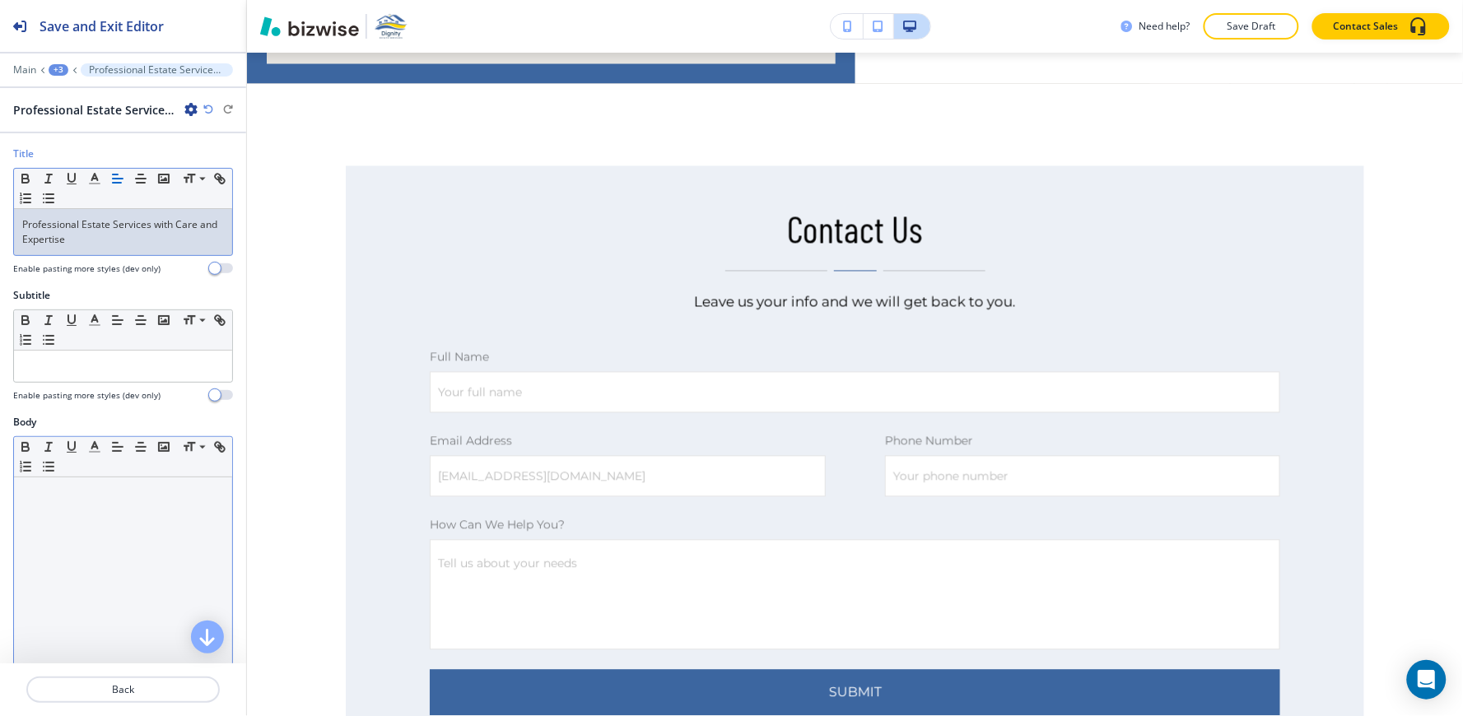
click at [125, 532] on div at bounding box center [123, 584] width 218 height 214
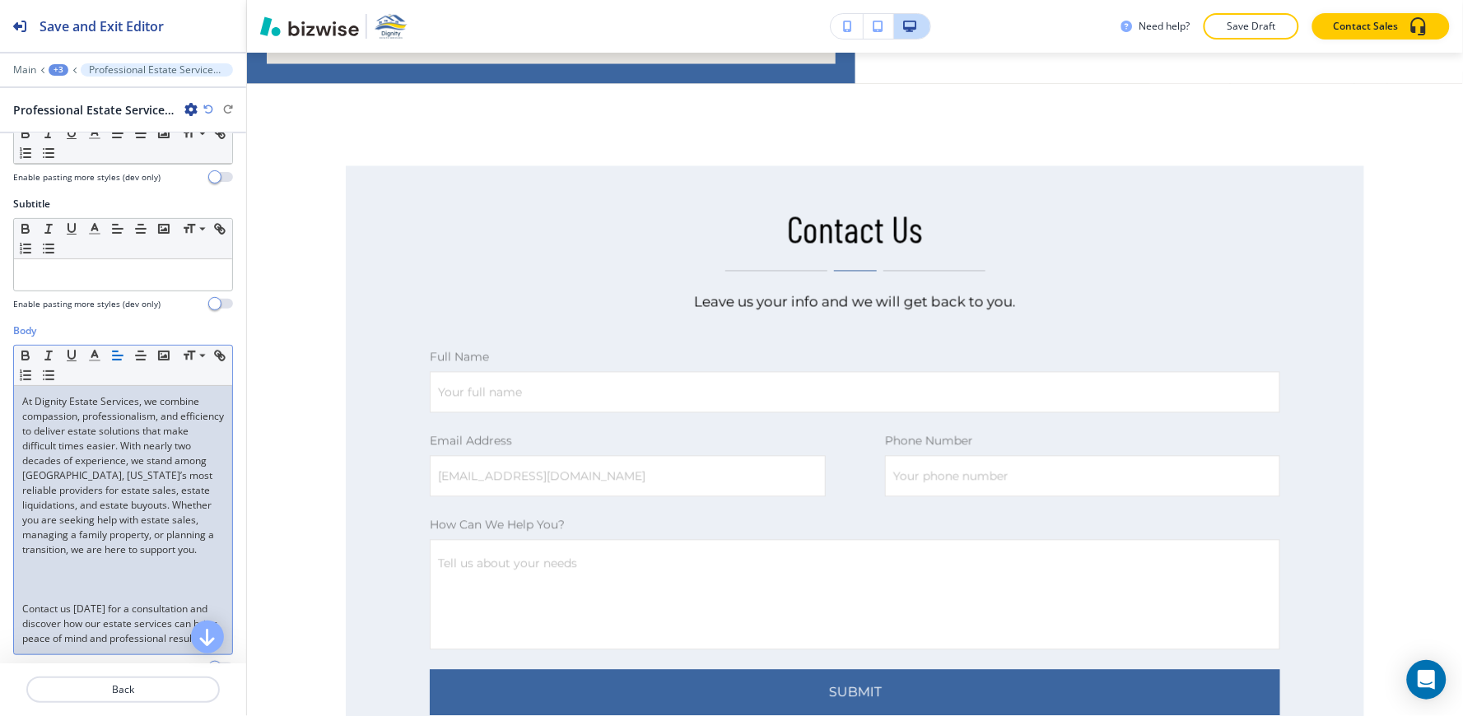
scroll to position [183, 0]
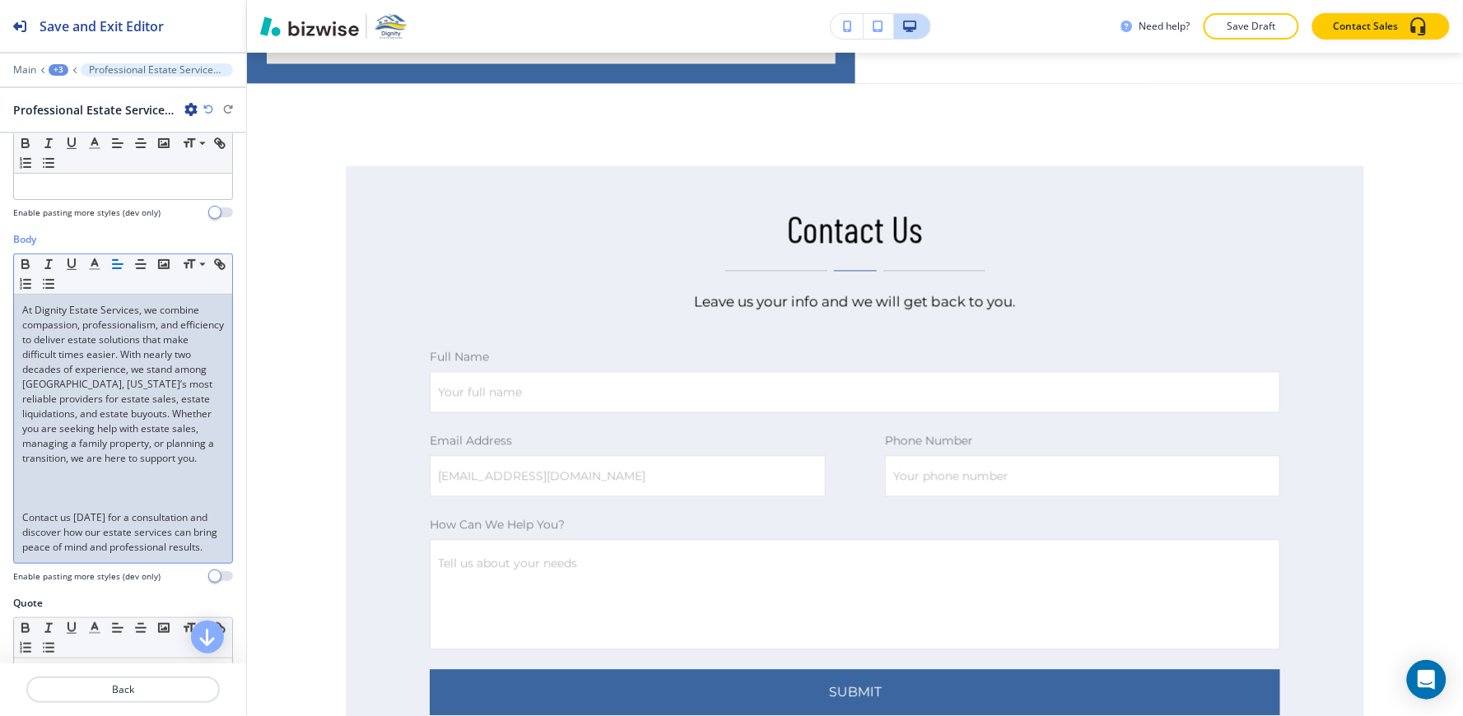
click at [17, 533] on div "At Dignity Estate Services, we combine compassion, professionalism, and efficie…" at bounding box center [123, 429] width 218 height 268
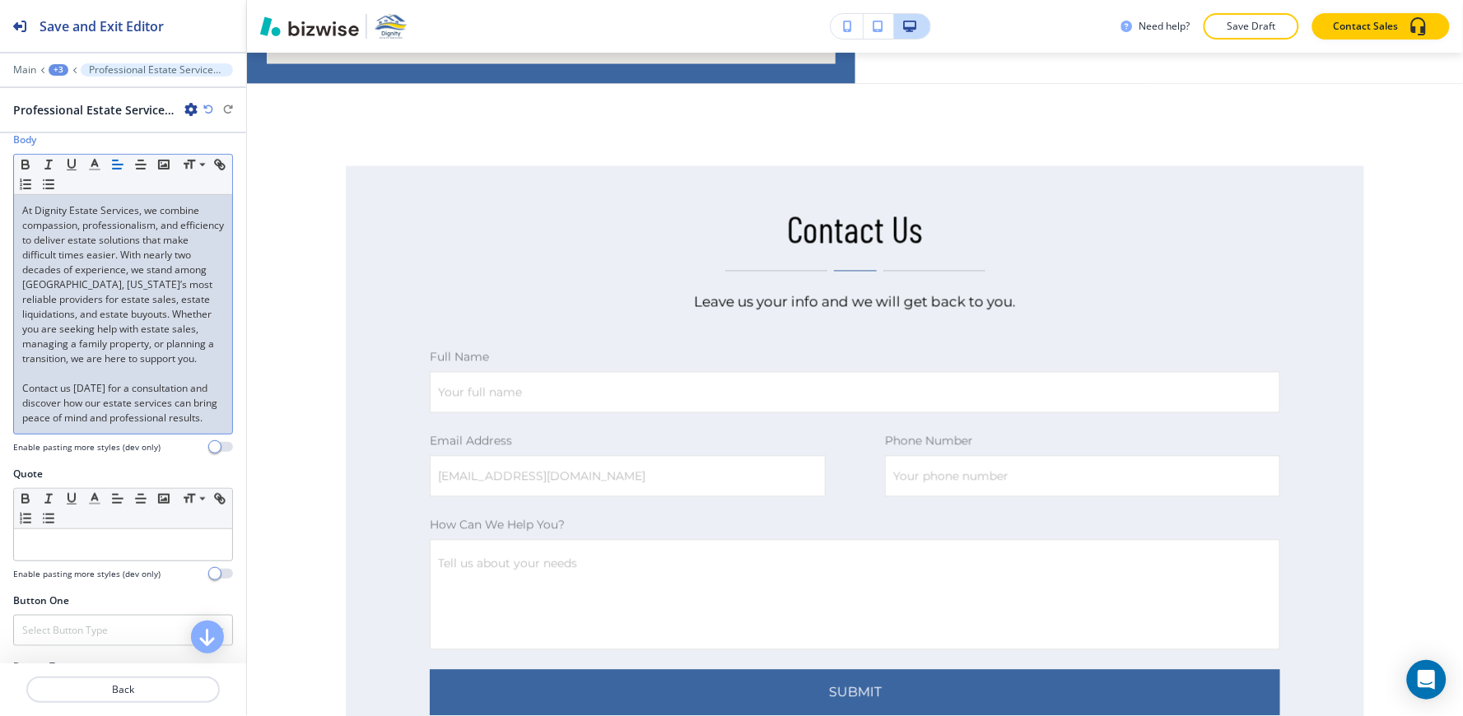
scroll to position [457, 0]
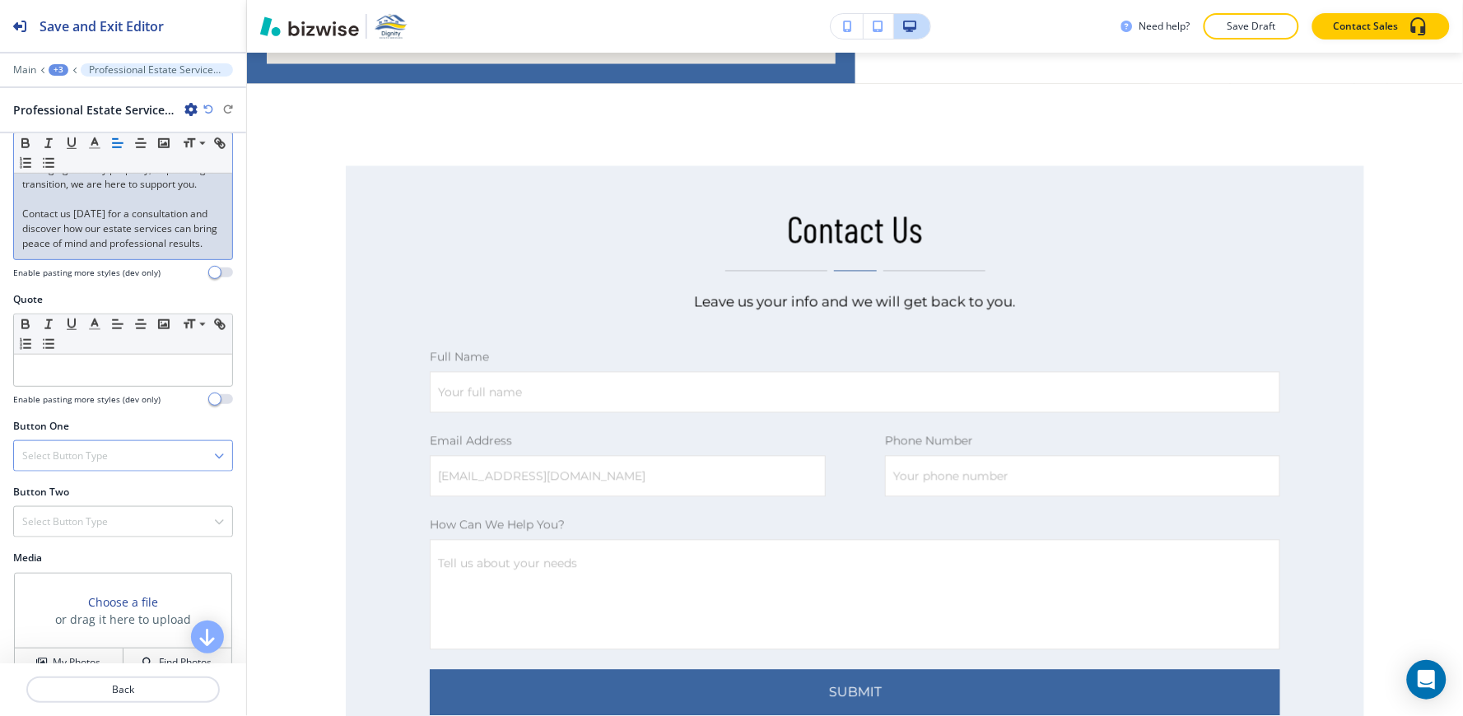
click at [77, 471] on div "Select Button Type" at bounding box center [123, 456] width 218 height 30
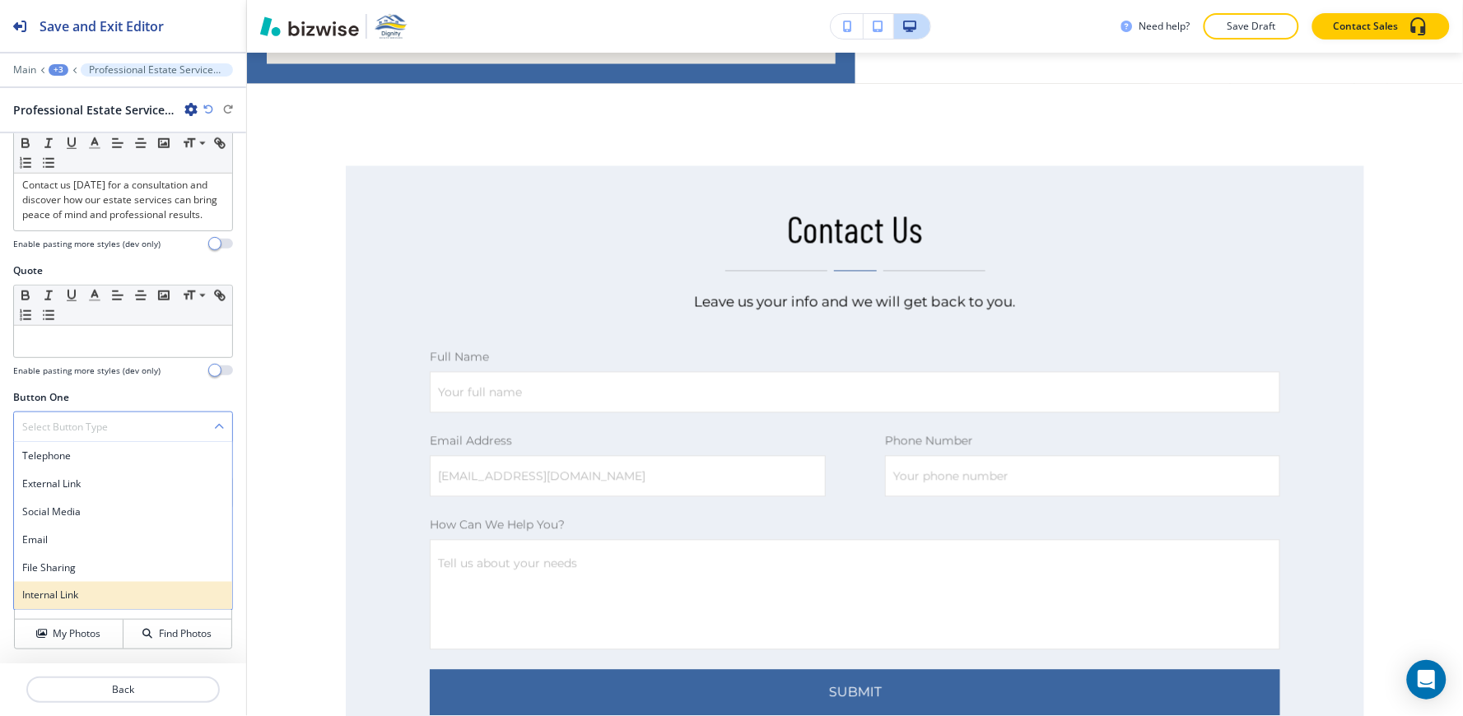
scroll to position [516, 0]
drag, startPoint x: 80, startPoint y: 605, endPoint x: 91, endPoint y: 603, distance: 10.8
click at [82, 603] on div "Internal Link" at bounding box center [123, 596] width 218 height 28
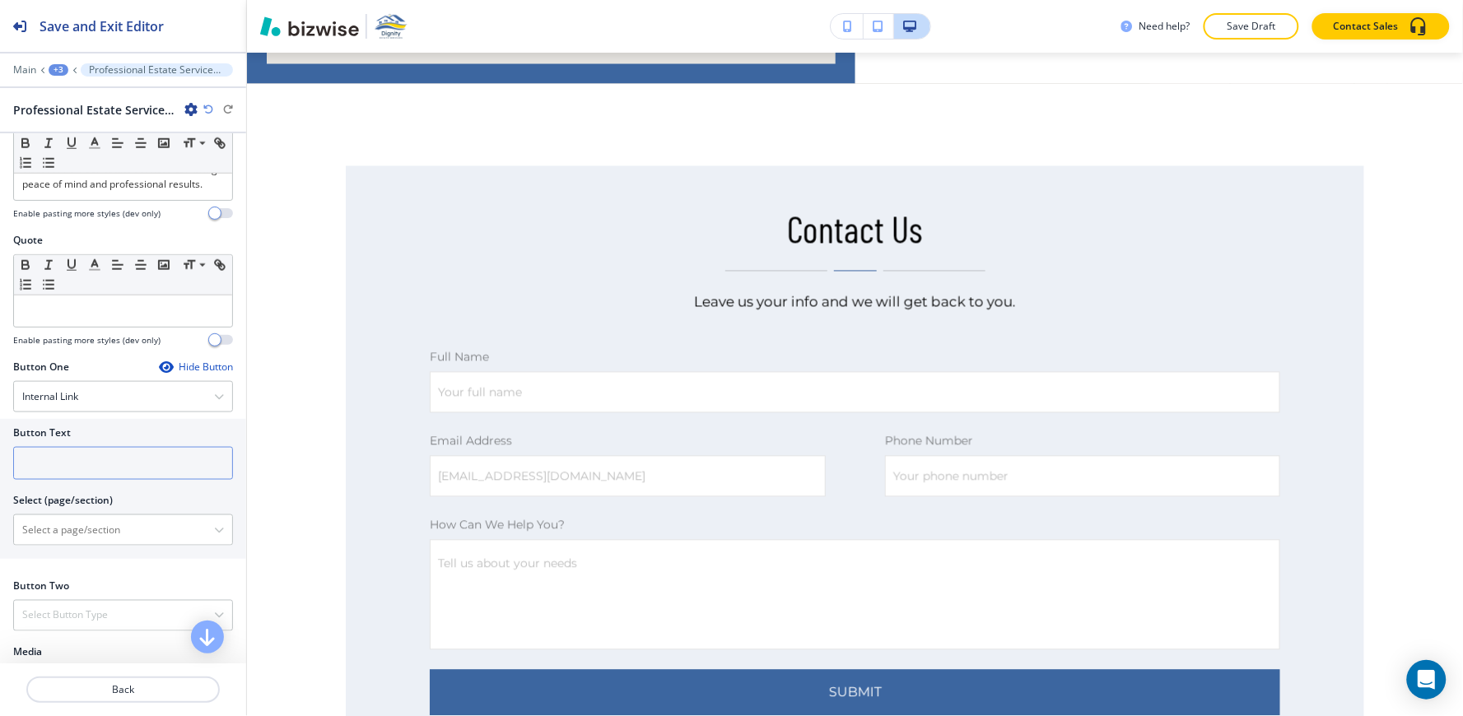
click at [30, 480] on input "text" at bounding box center [123, 463] width 220 height 33
type input "contact us"
click at [92, 544] on \(page\/section\) "Manual Input" at bounding box center [114, 530] width 200 height 28
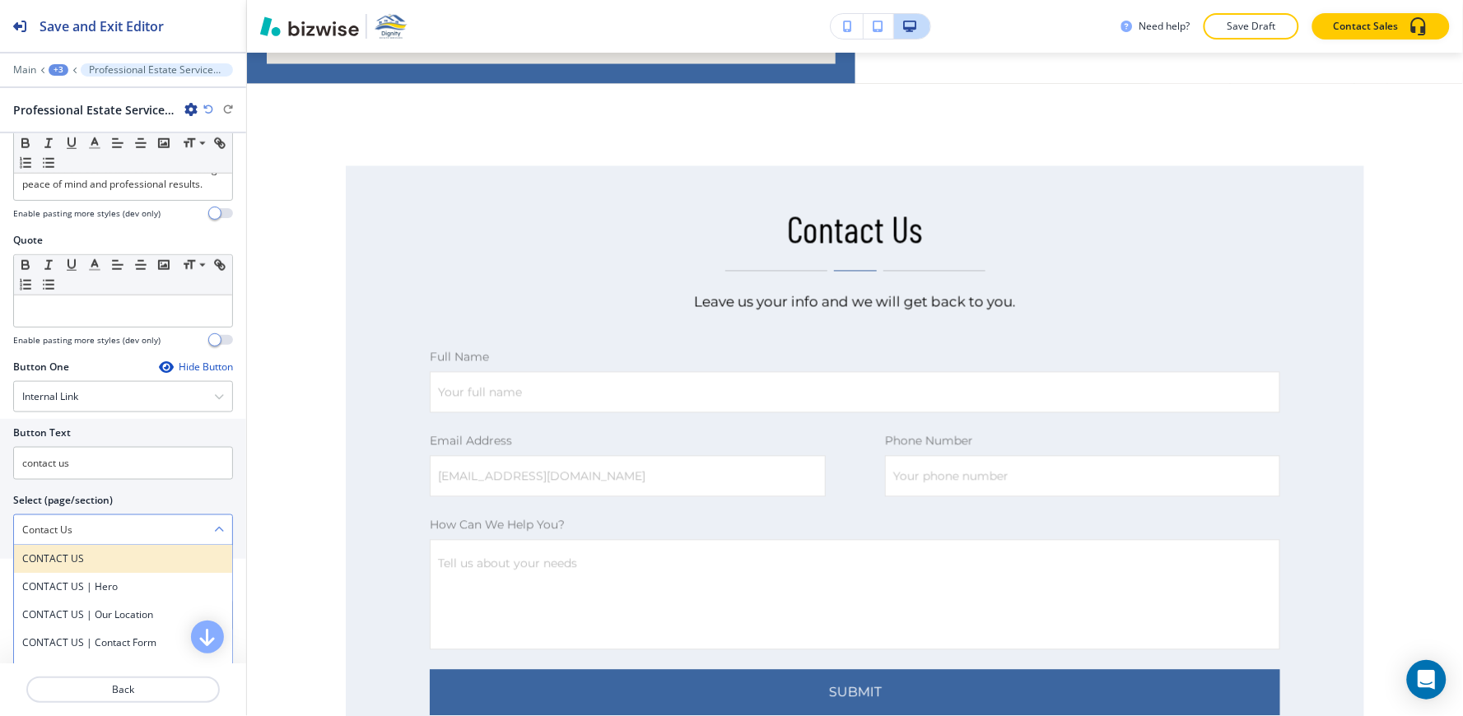
click at [79, 566] on h4 "CONTACT US" at bounding box center [123, 558] width 202 height 15
type \(page\/section\) "CONTACT US"
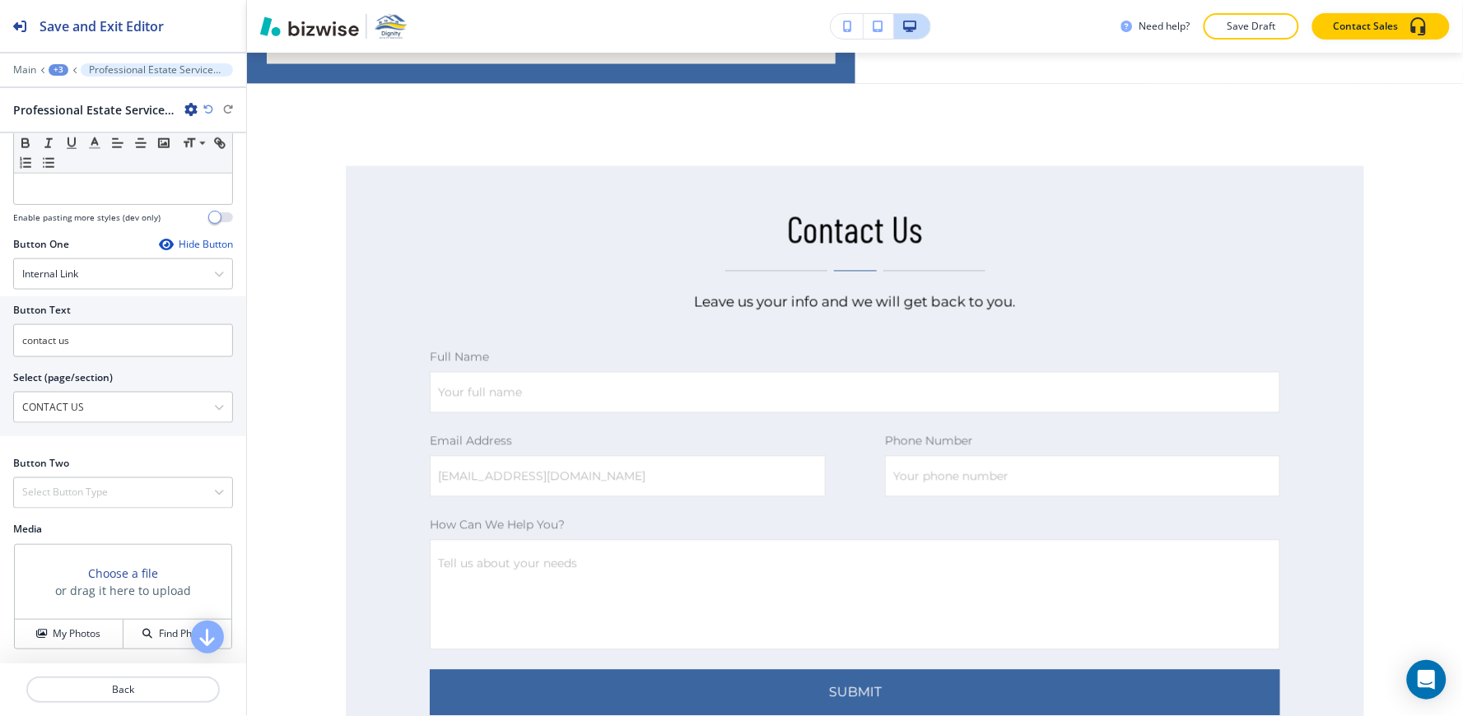
scroll to position [670, 0]
click at [88, 486] on h4 "Select Button Type" at bounding box center [65, 493] width 86 height 15
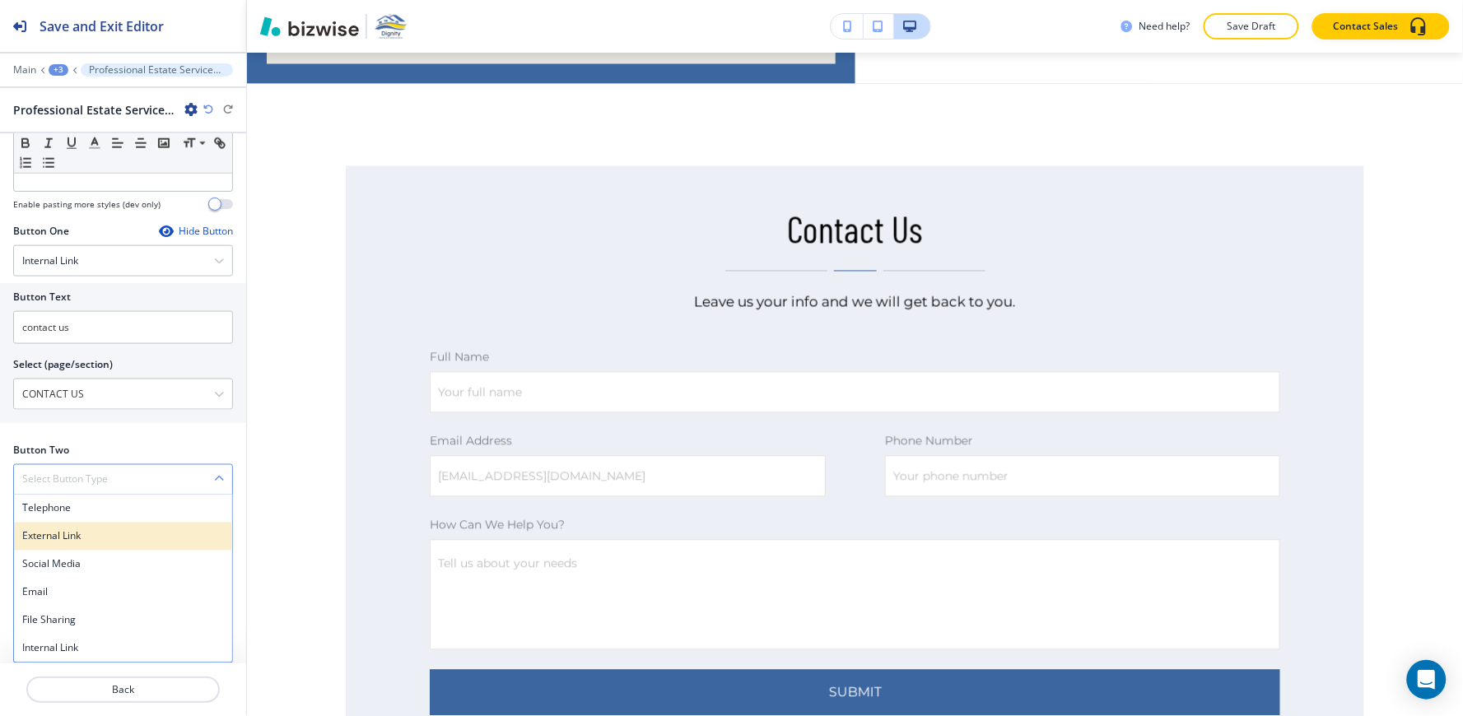
click at [100, 538] on div "External Link" at bounding box center [123, 537] width 218 height 28
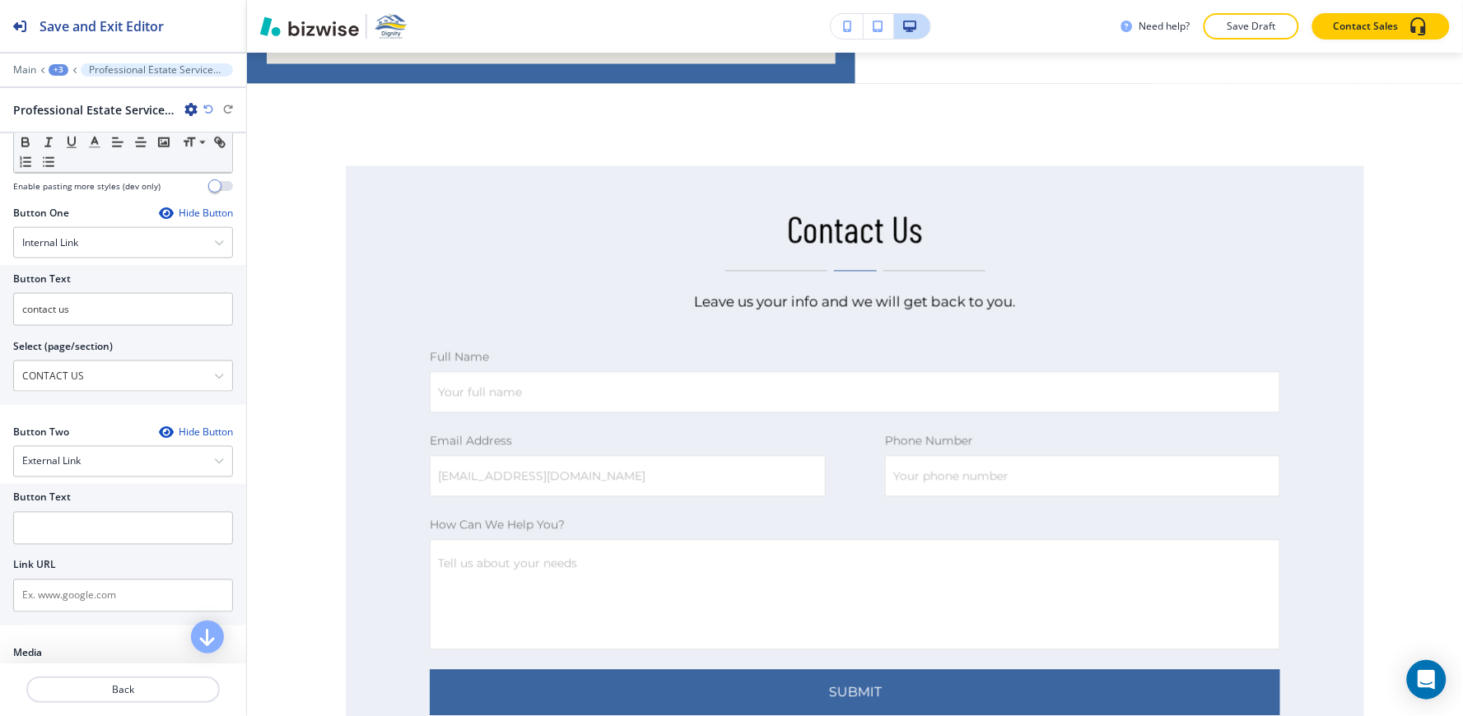
click at [93, 558] on div at bounding box center [123, 551] width 220 height 13
click at [93, 545] on input "text" at bounding box center [123, 528] width 220 height 33
click at [92, 545] on input "text" at bounding box center [123, 528] width 220 height 33
click at [92, 545] on input "f" at bounding box center [123, 528] width 220 height 33
type input "rgtfdg"
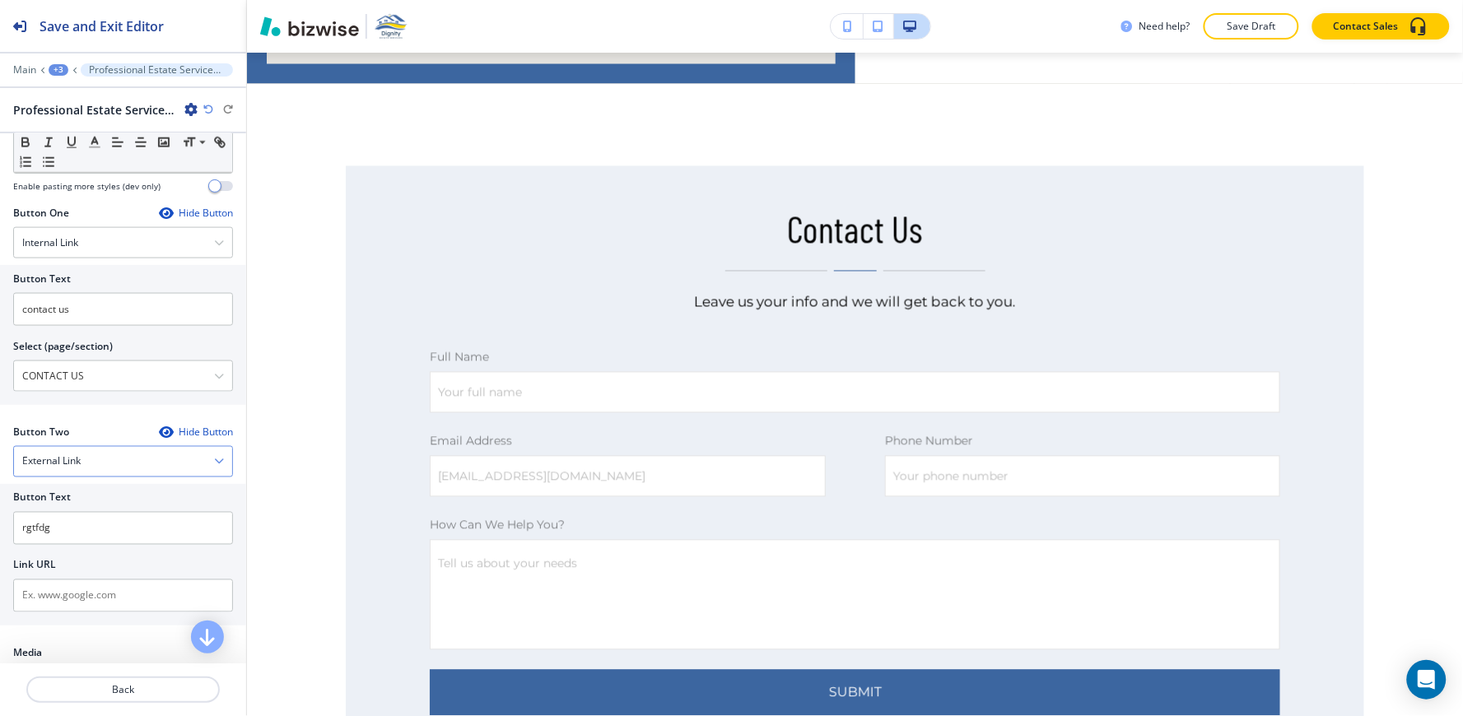
click at [141, 477] on div "External Link" at bounding box center [123, 462] width 218 height 30
drag, startPoint x: 137, startPoint y: 515, endPoint x: 130, endPoint y: 487, distance: 28.7
click at [136, 498] on h4 "Telephone" at bounding box center [123, 490] width 202 height 15
click at [159, 439] on icon "button" at bounding box center [165, 432] width 13 height 13
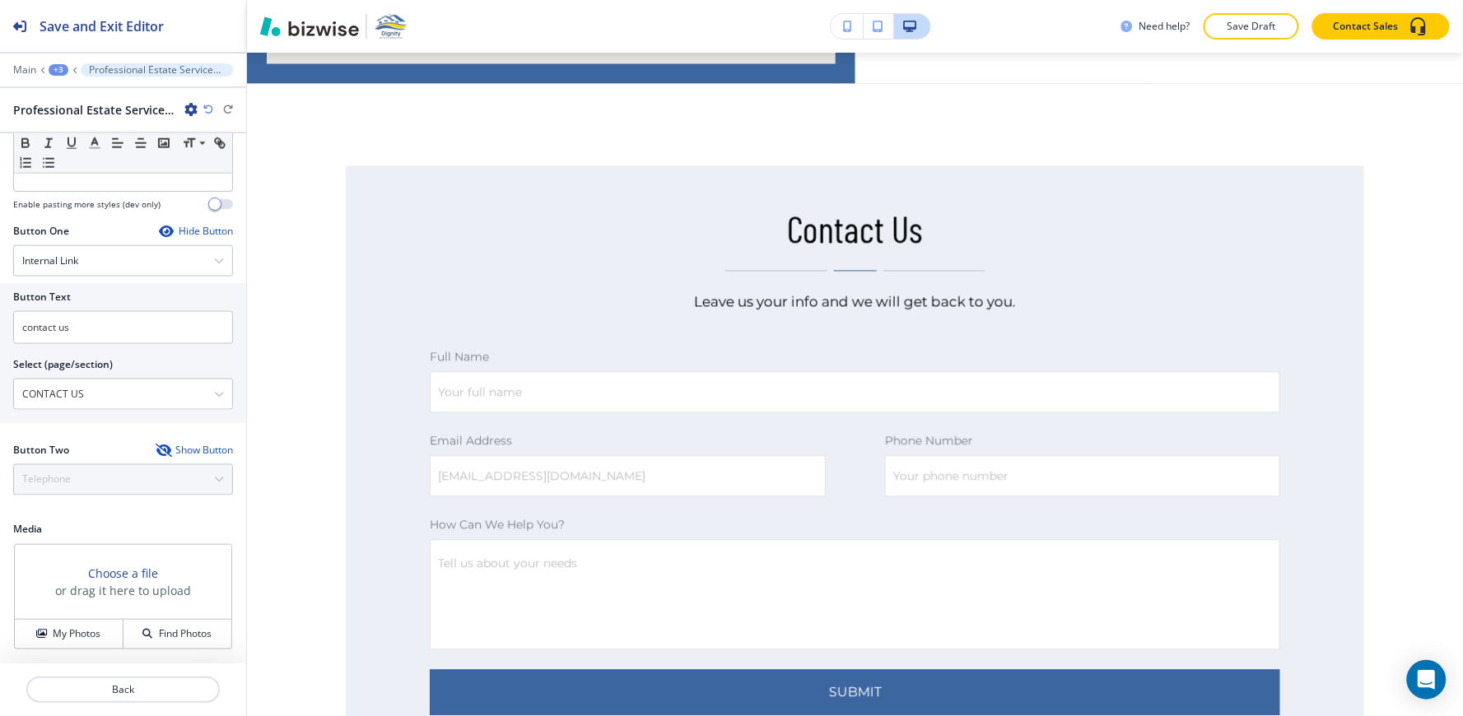
click at [52, 72] on div "+3" at bounding box center [59, 70] width 20 height 12
click at [89, 144] on button "Paragraph" at bounding box center [101, 155] width 105 height 30
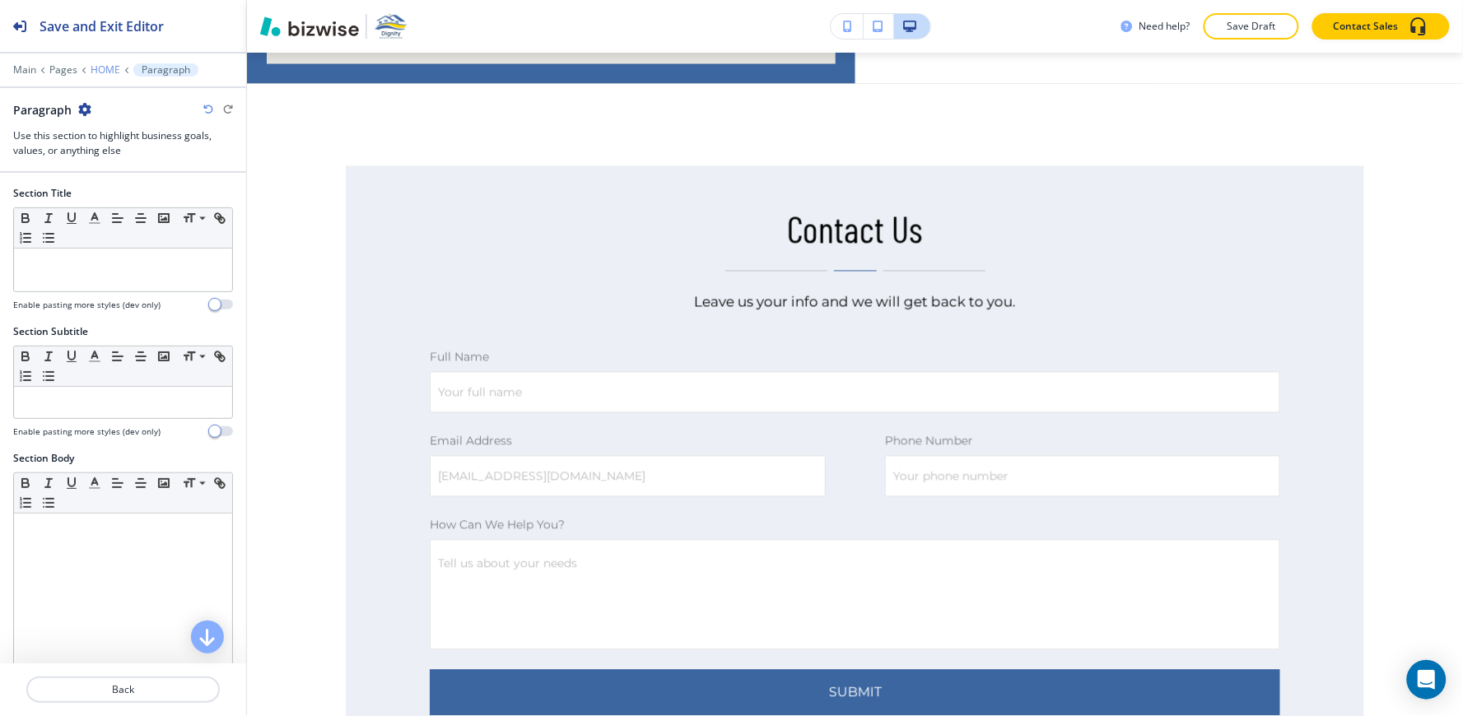
click at [105, 70] on p "HOME" at bounding box center [106, 70] width 30 height 12
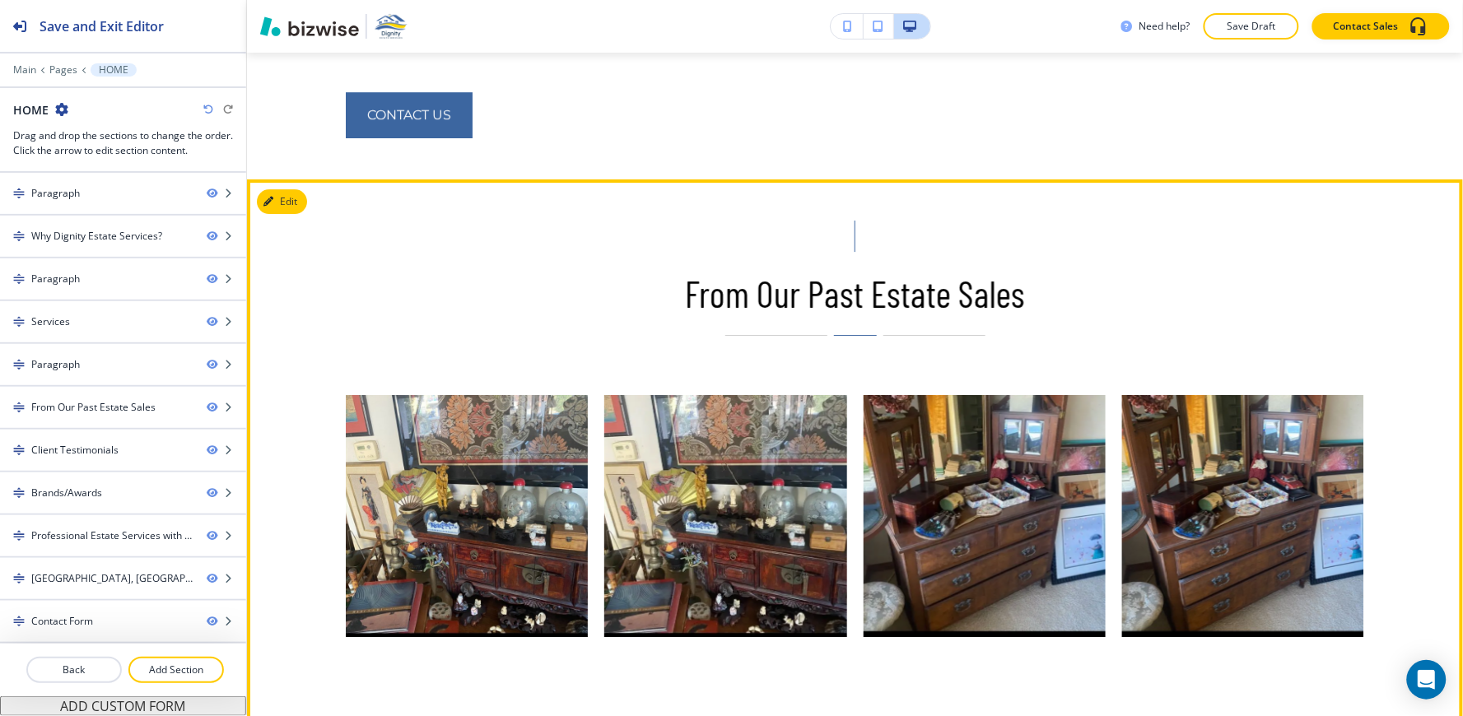
scroll to position [3472, 0]
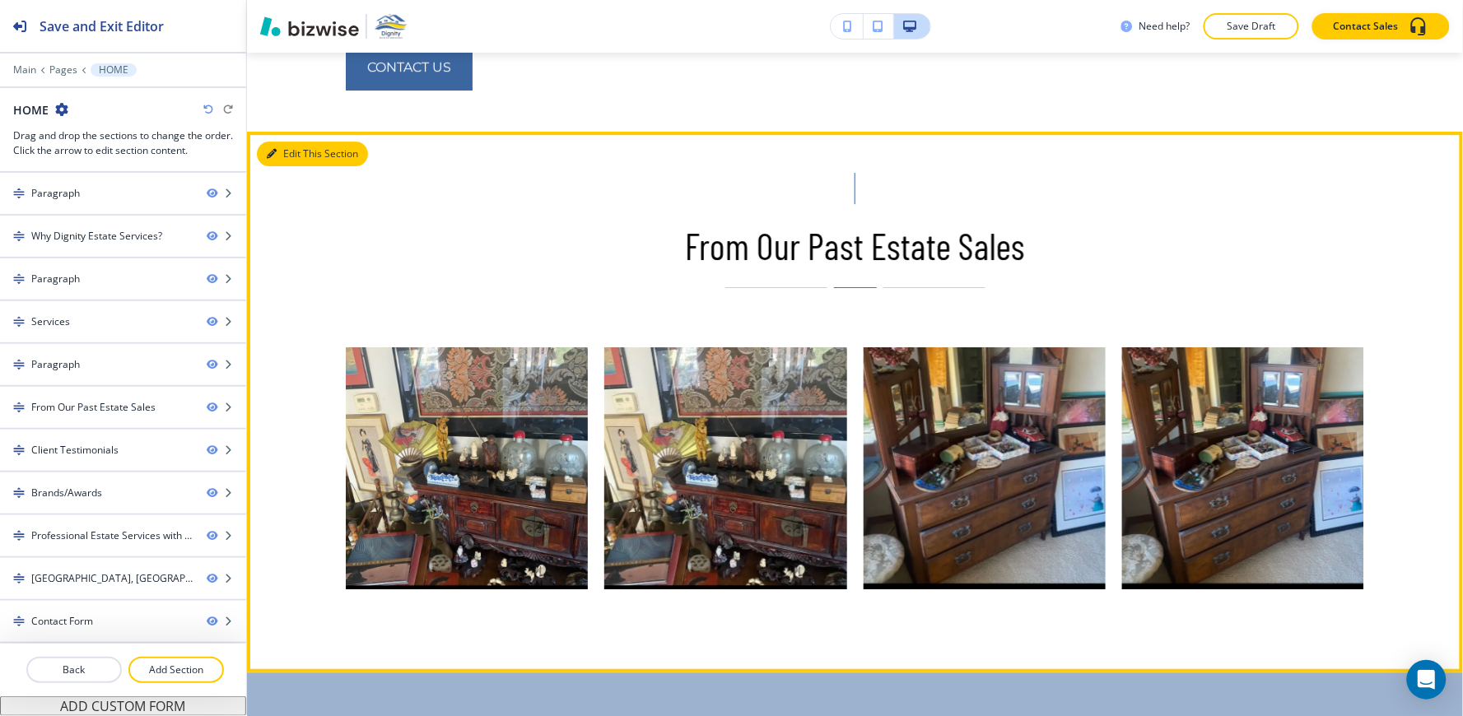
click at [300, 142] on button "Edit This Section" at bounding box center [312, 154] width 111 height 25
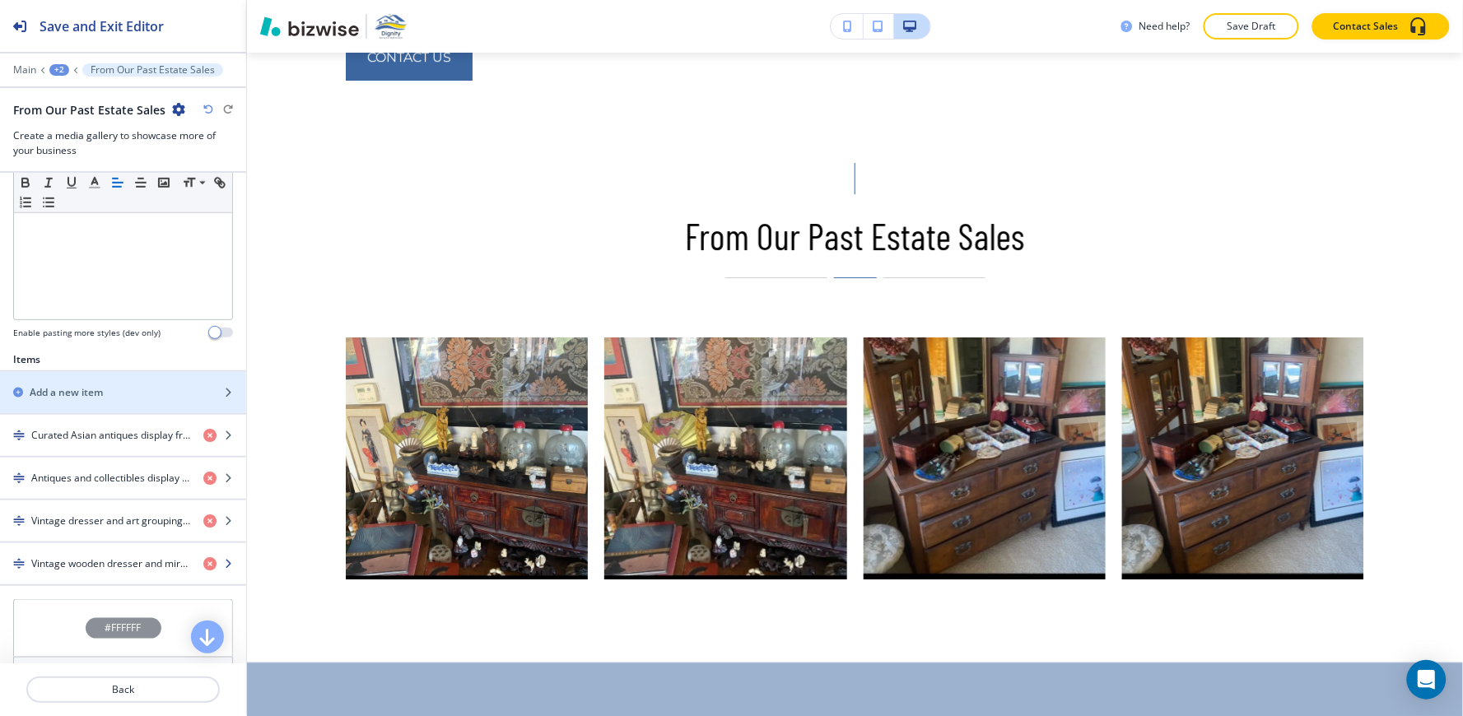
scroll to position [640, 0]
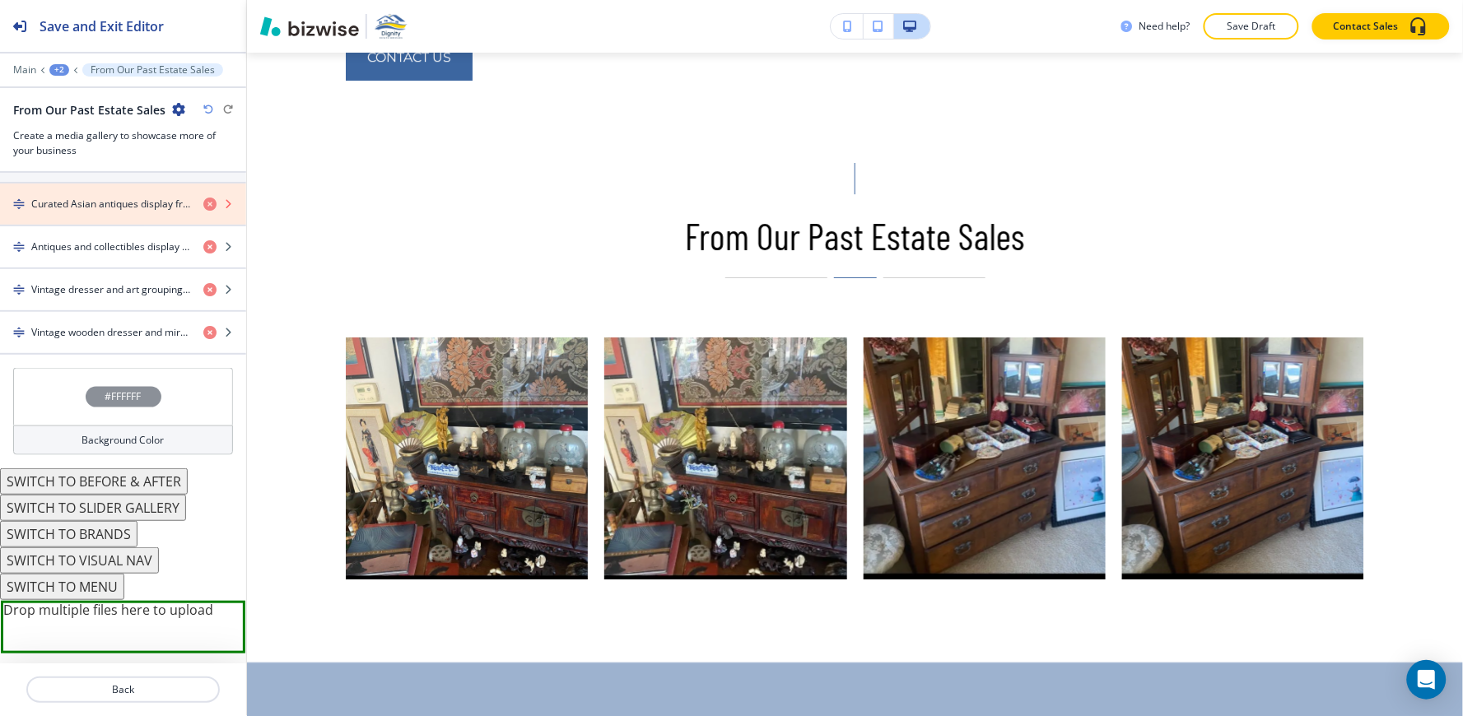
click at [203, 206] on icon "button" at bounding box center [209, 204] width 13 height 13
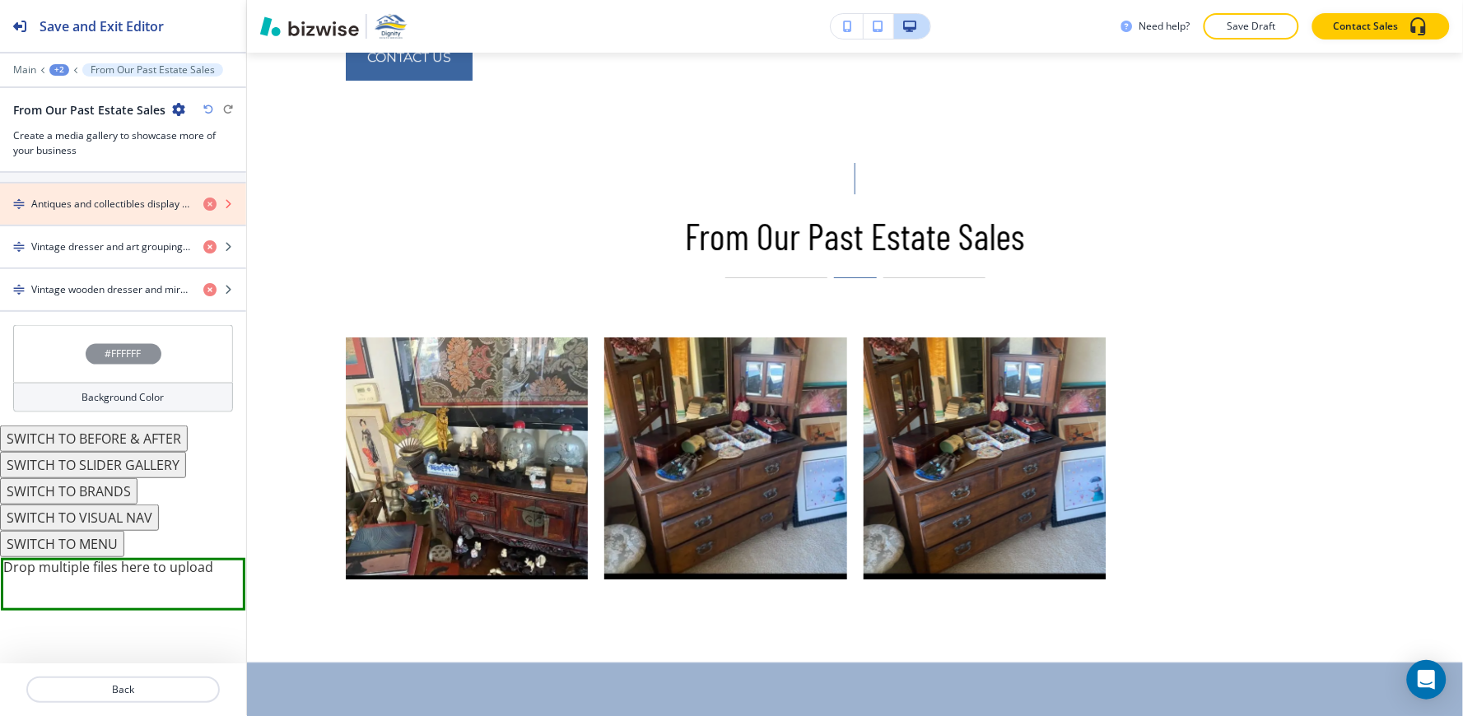
click at [203, 206] on icon "button" at bounding box center [209, 204] width 13 height 13
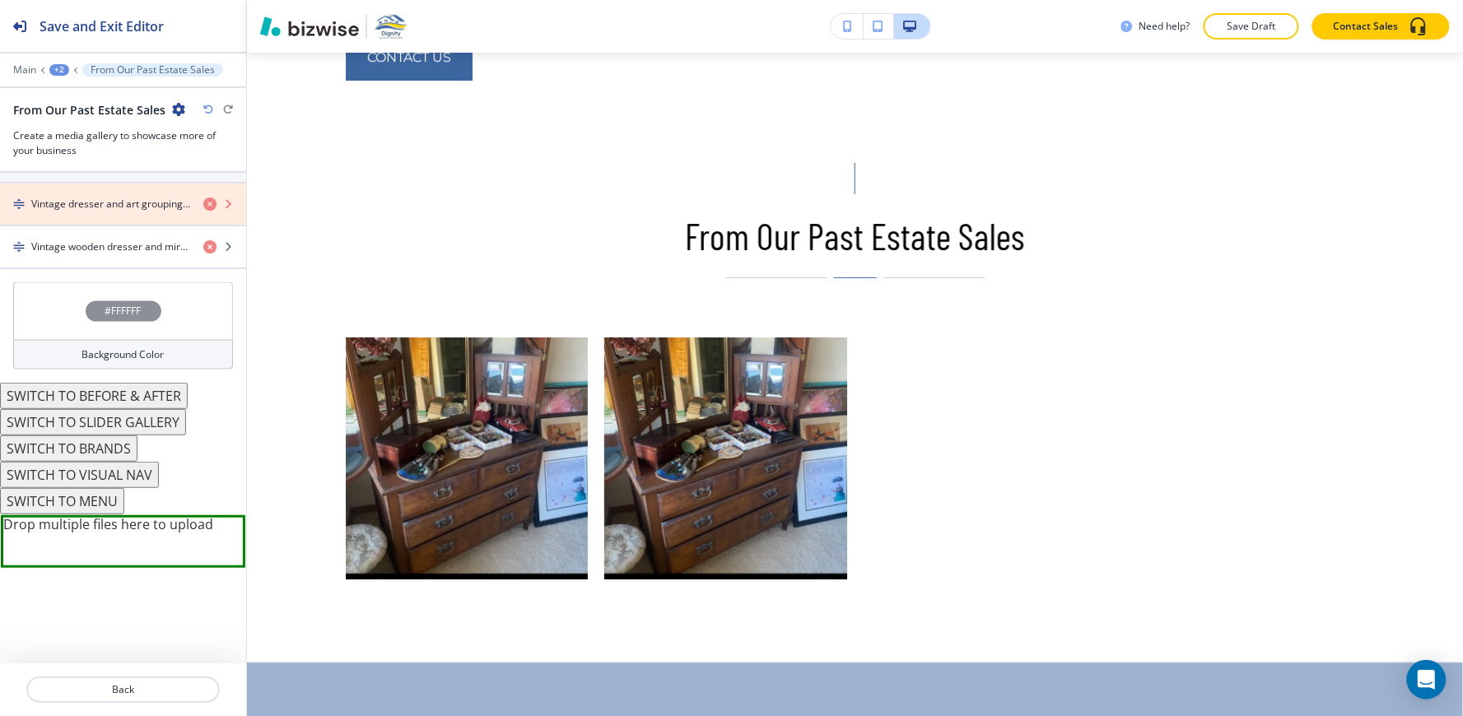
click at [203, 206] on icon "button" at bounding box center [209, 204] width 13 height 13
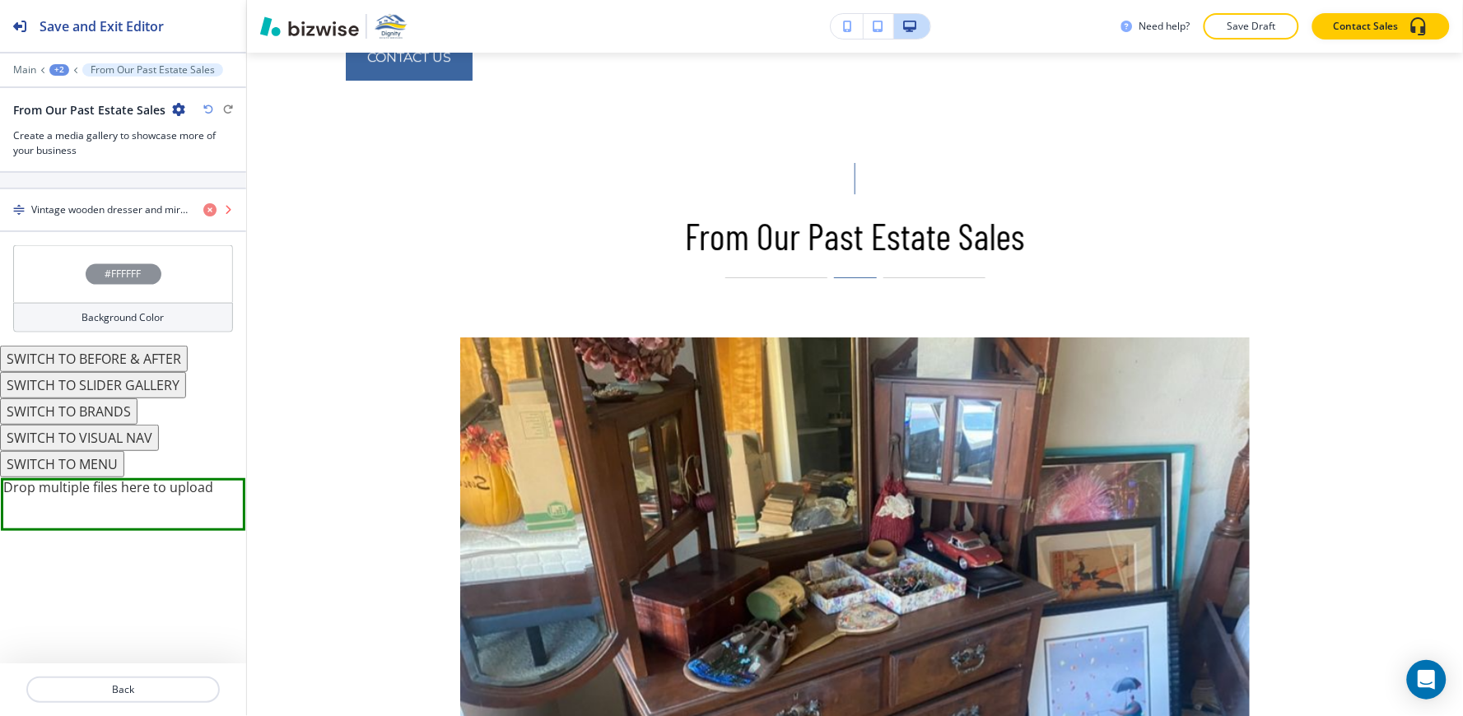
click at [203, 206] on icon "button" at bounding box center [209, 209] width 13 height 13
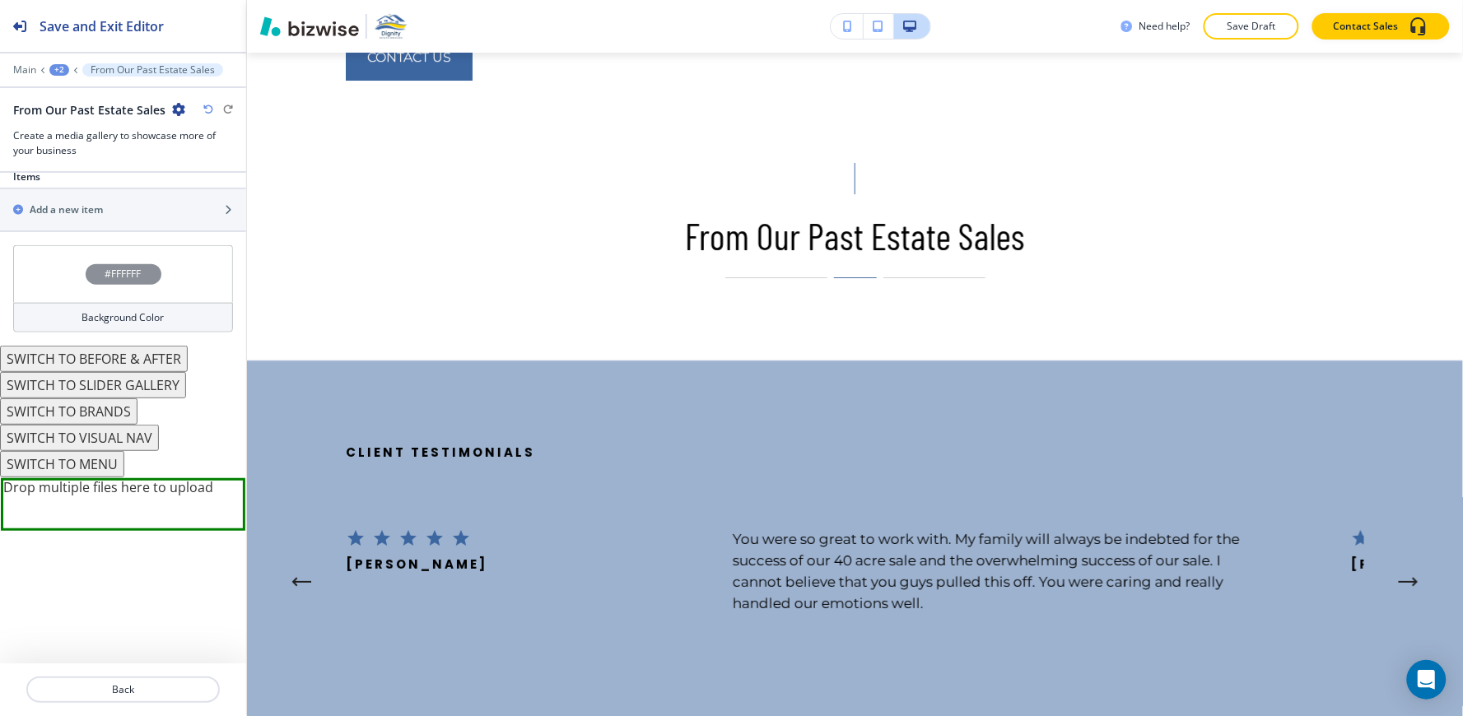
scroll to position [593, 0]
click at [89, 211] on h2 "Add a new item" at bounding box center [66, 209] width 73 height 15
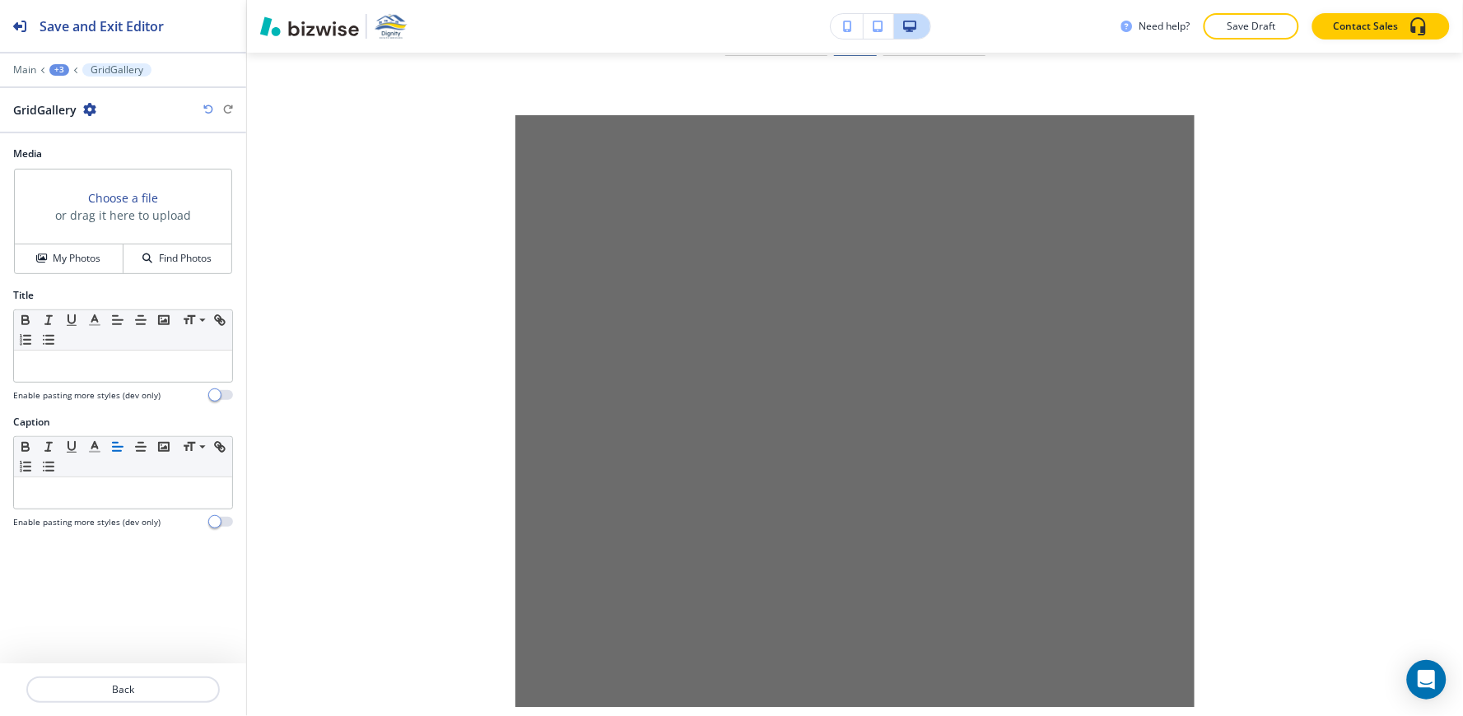
scroll to position [3780, 0]
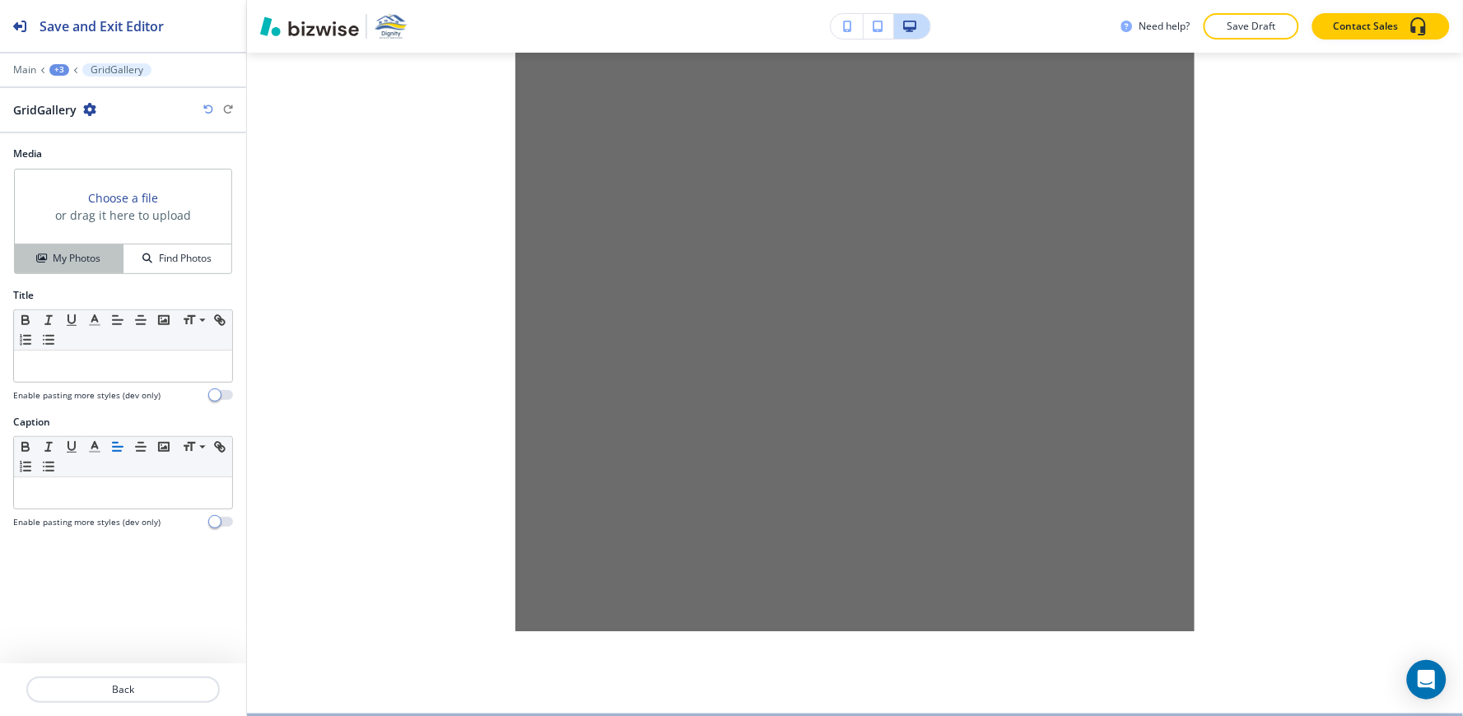
click at [68, 253] on h4 "My Photos" at bounding box center [77, 258] width 48 height 15
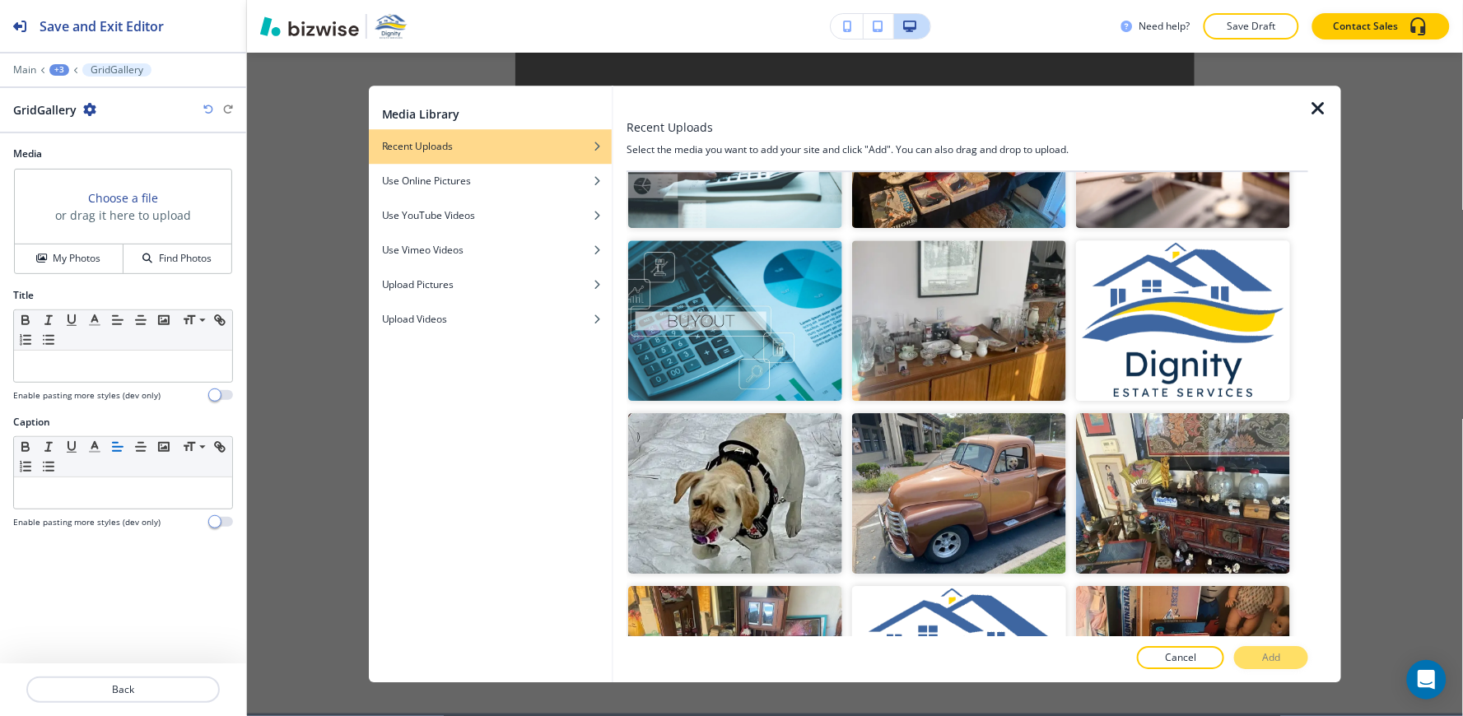
scroll to position [10112, 0]
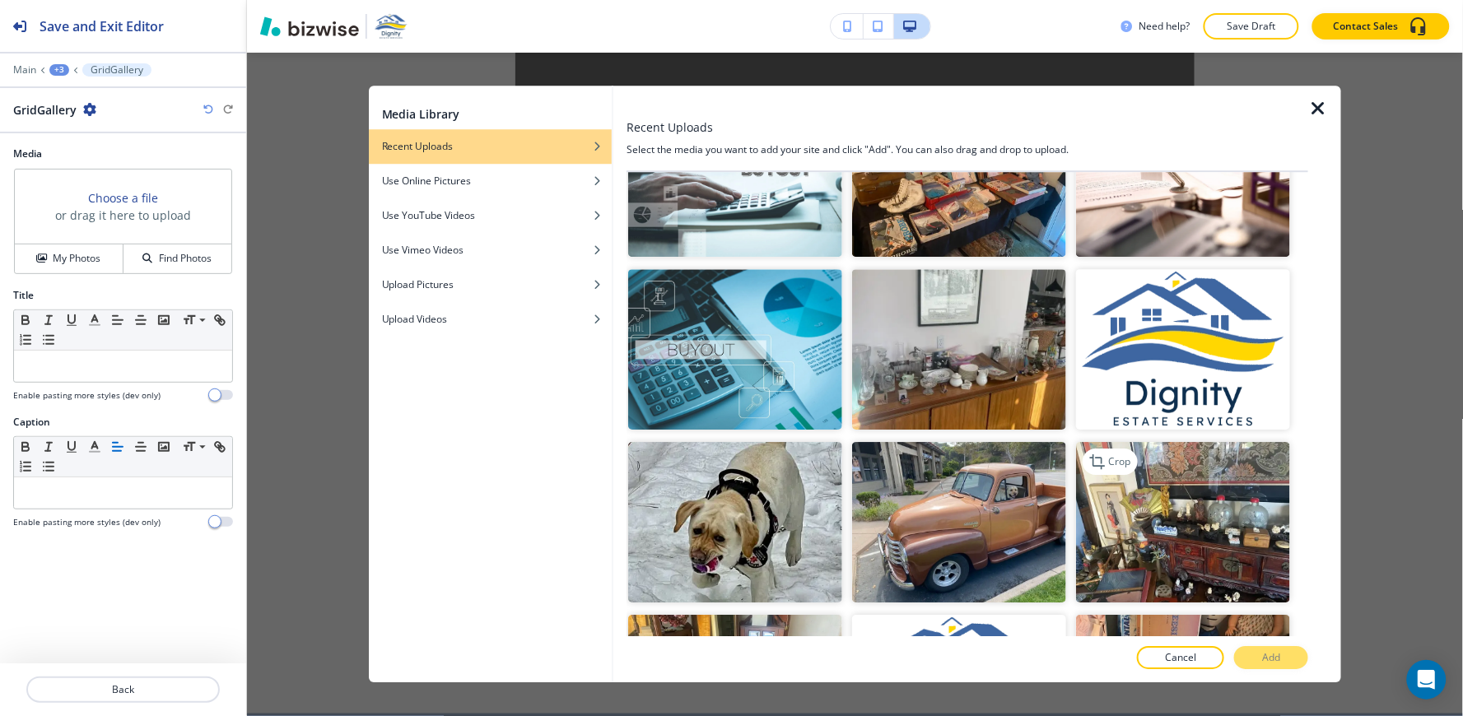
click at [1109, 442] on img "button" at bounding box center [1183, 522] width 214 height 161
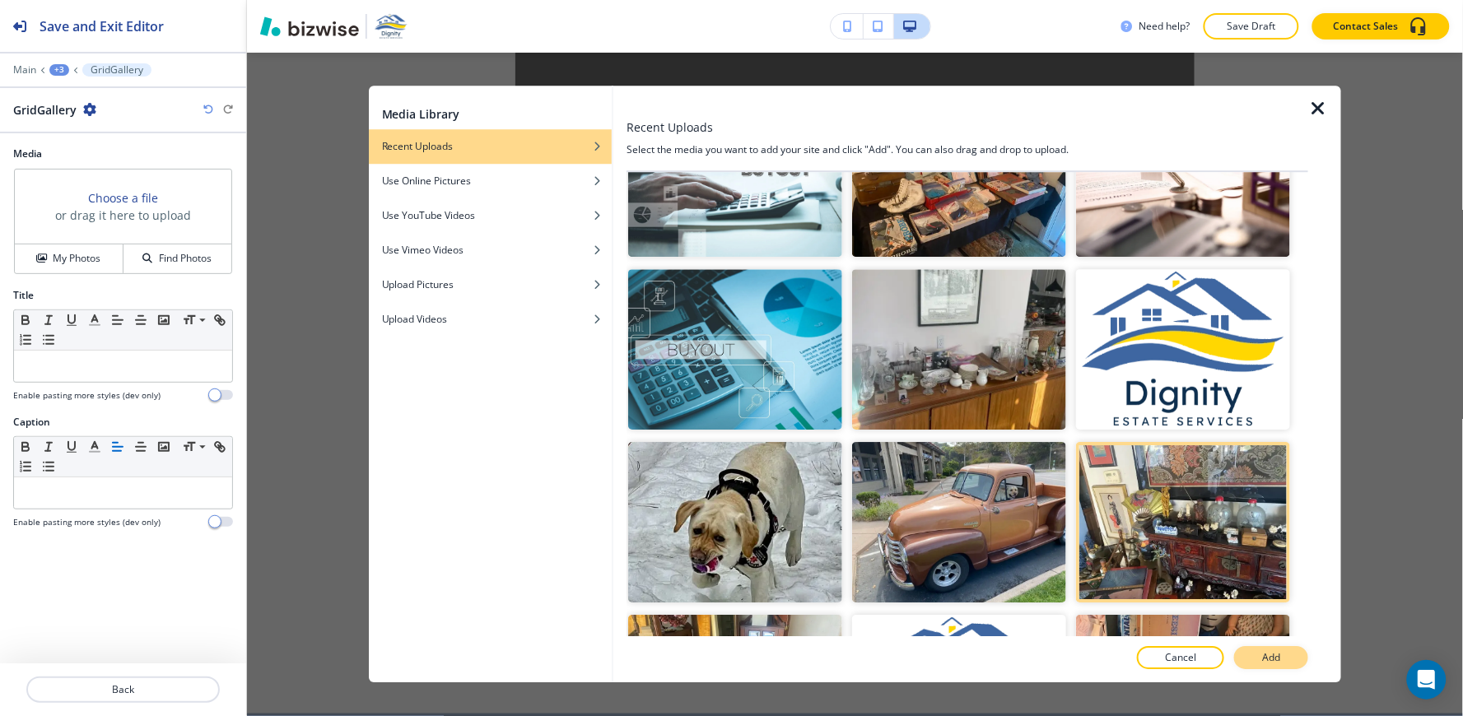
click at [1291, 663] on button "Add" at bounding box center [1271, 658] width 74 height 23
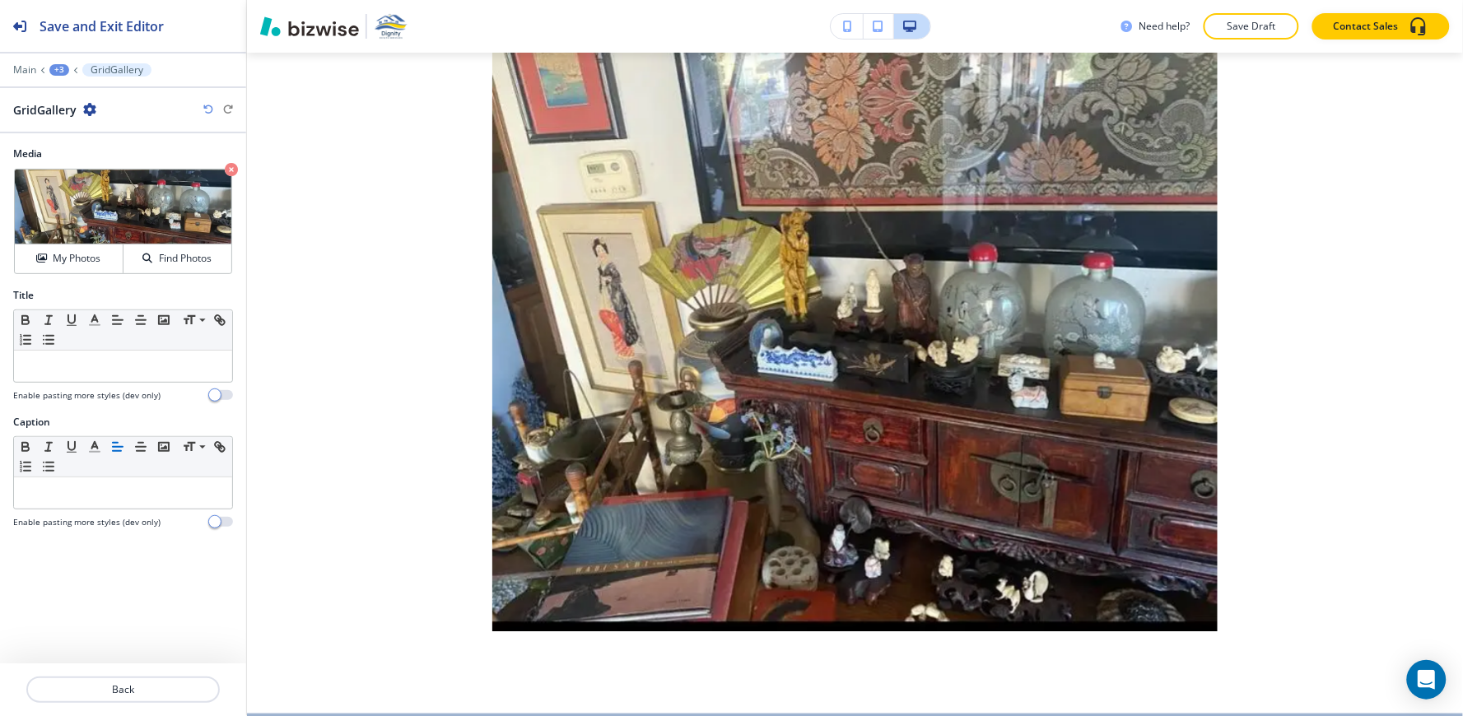
click at [60, 71] on div "+3" at bounding box center [59, 70] width 20 height 12
click at [102, 155] on p "From Our Past Estate Sales" at bounding box center [102, 154] width 84 height 15
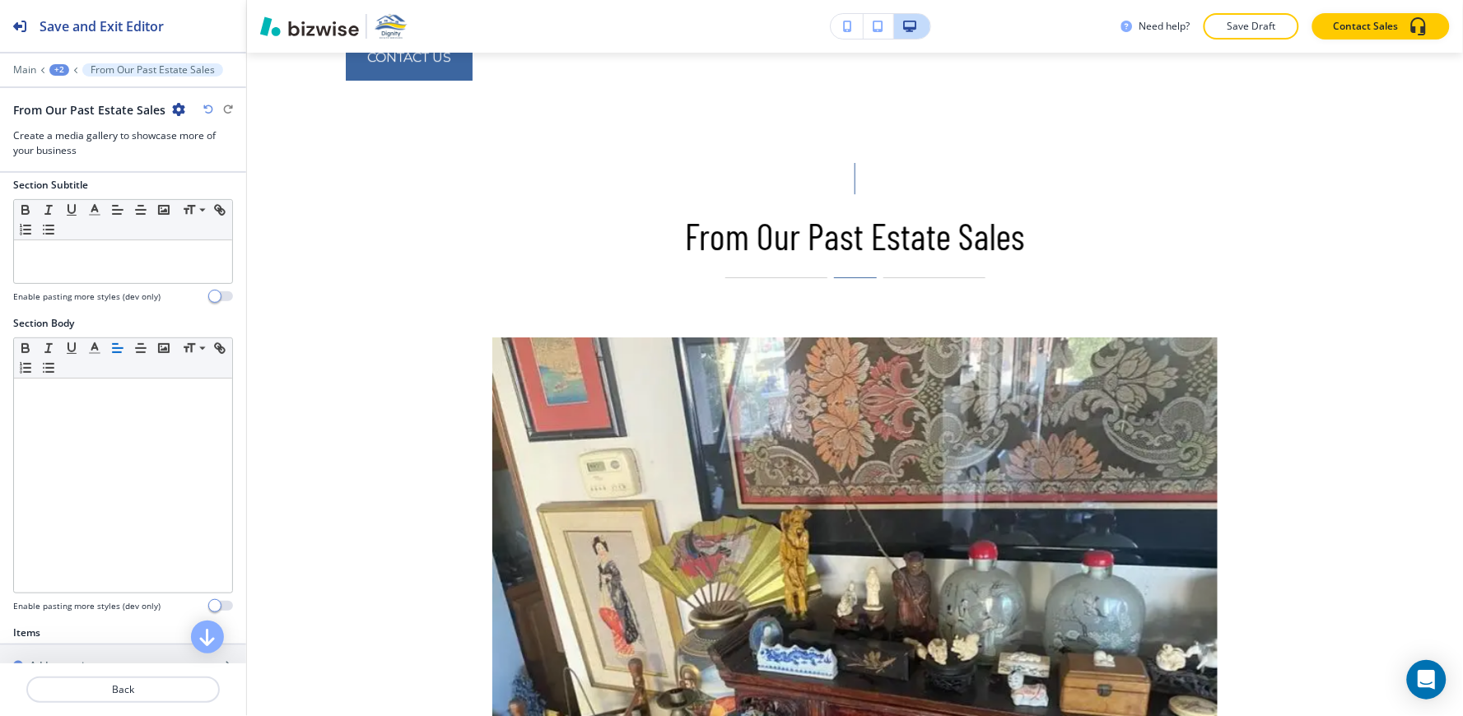
scroll to position [365, 0]
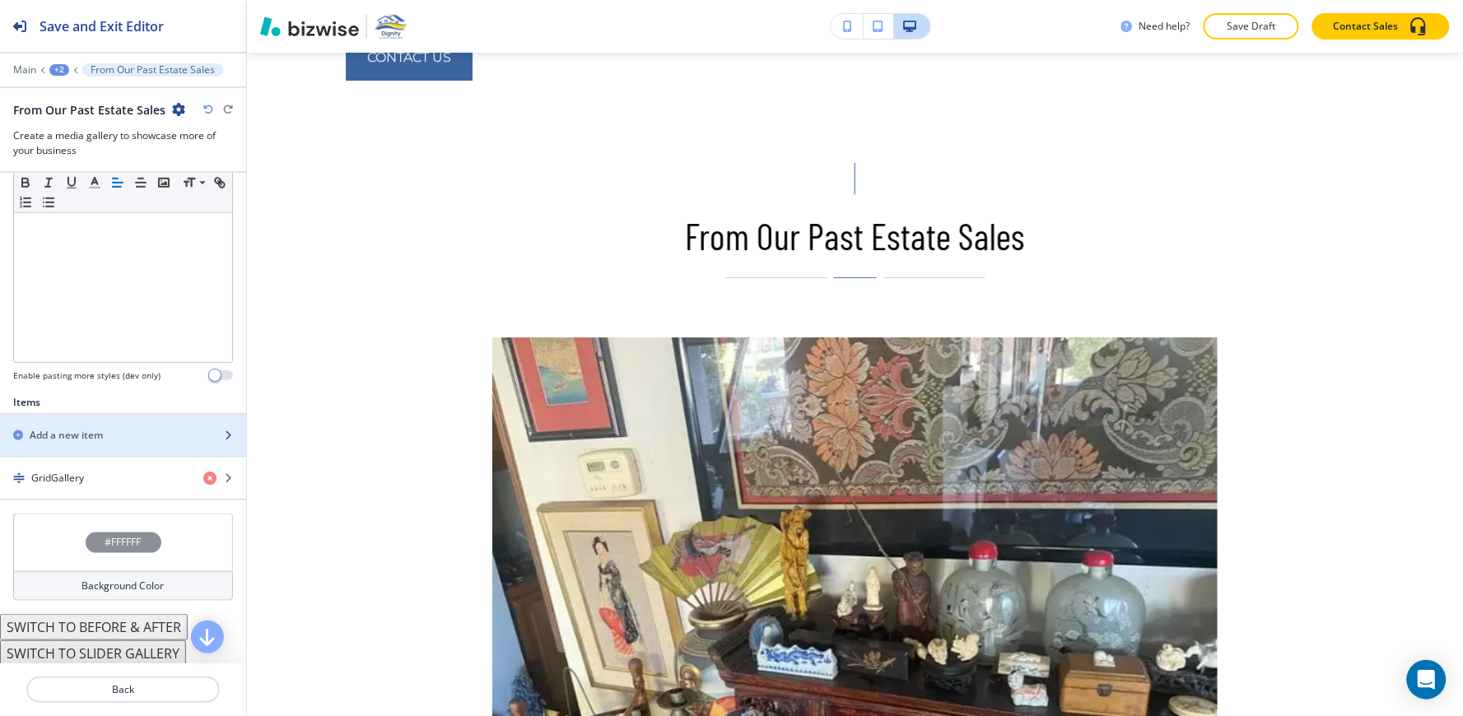
click at [81, 442] on h2 "Add a new item" at bounding box center [66, 435] width 73 height 15
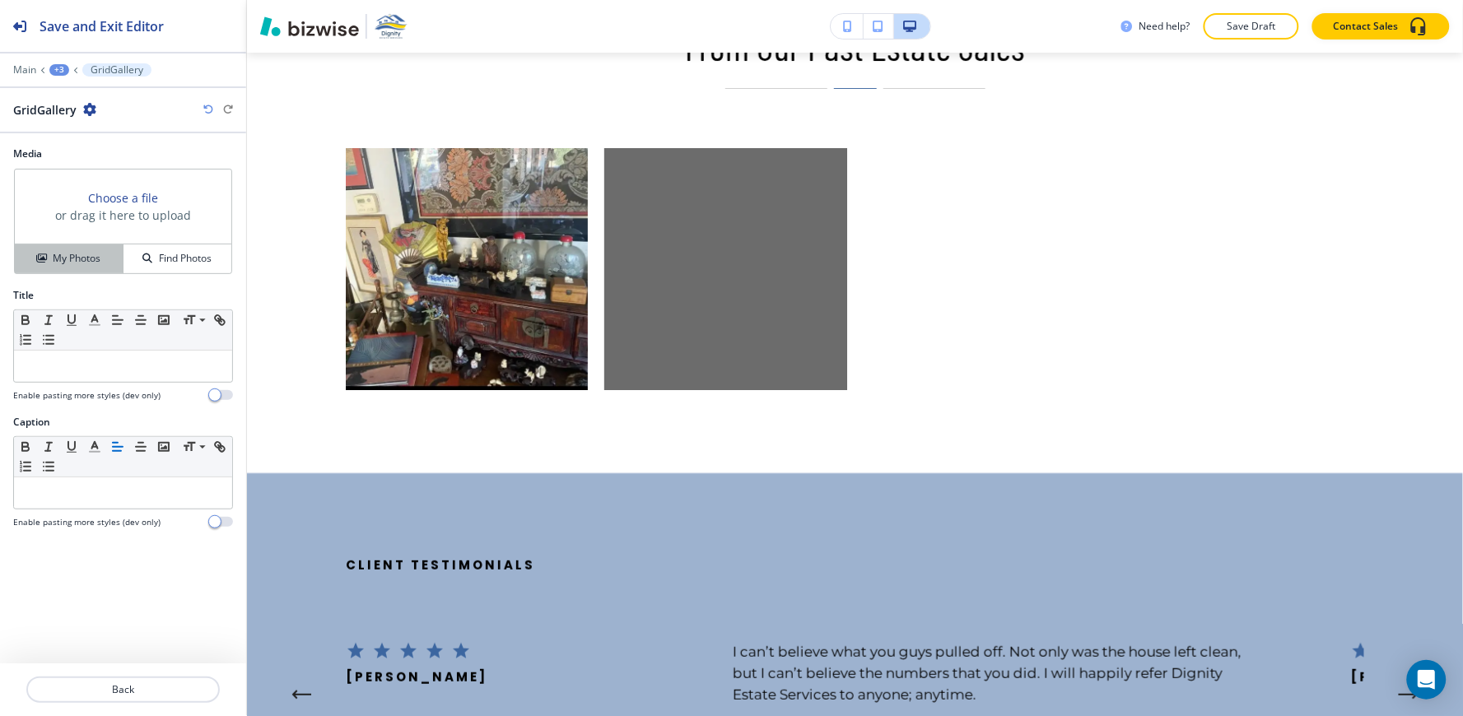
scroll to position [3697, 0]
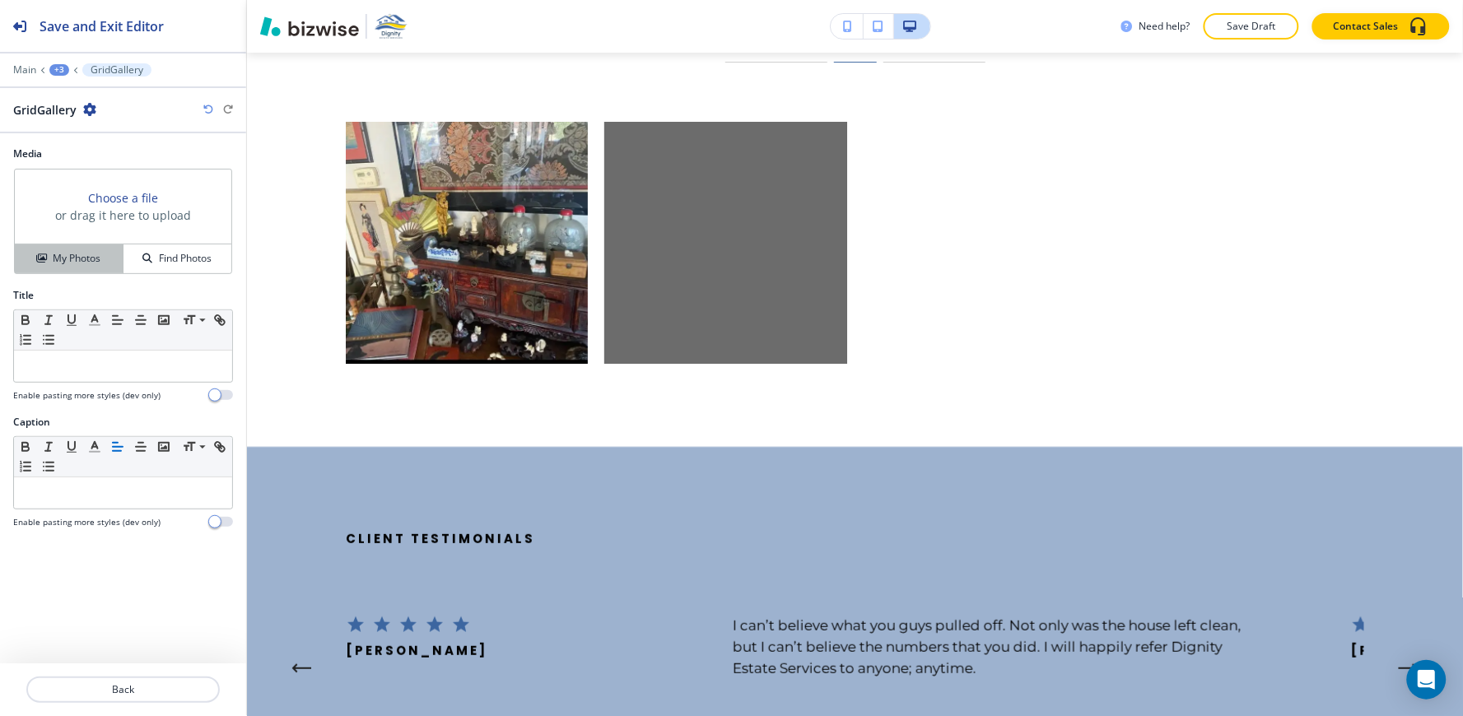
click at [74, 262] on h4 "My Photos" at bounding box center [77, 258] width 48 height 15
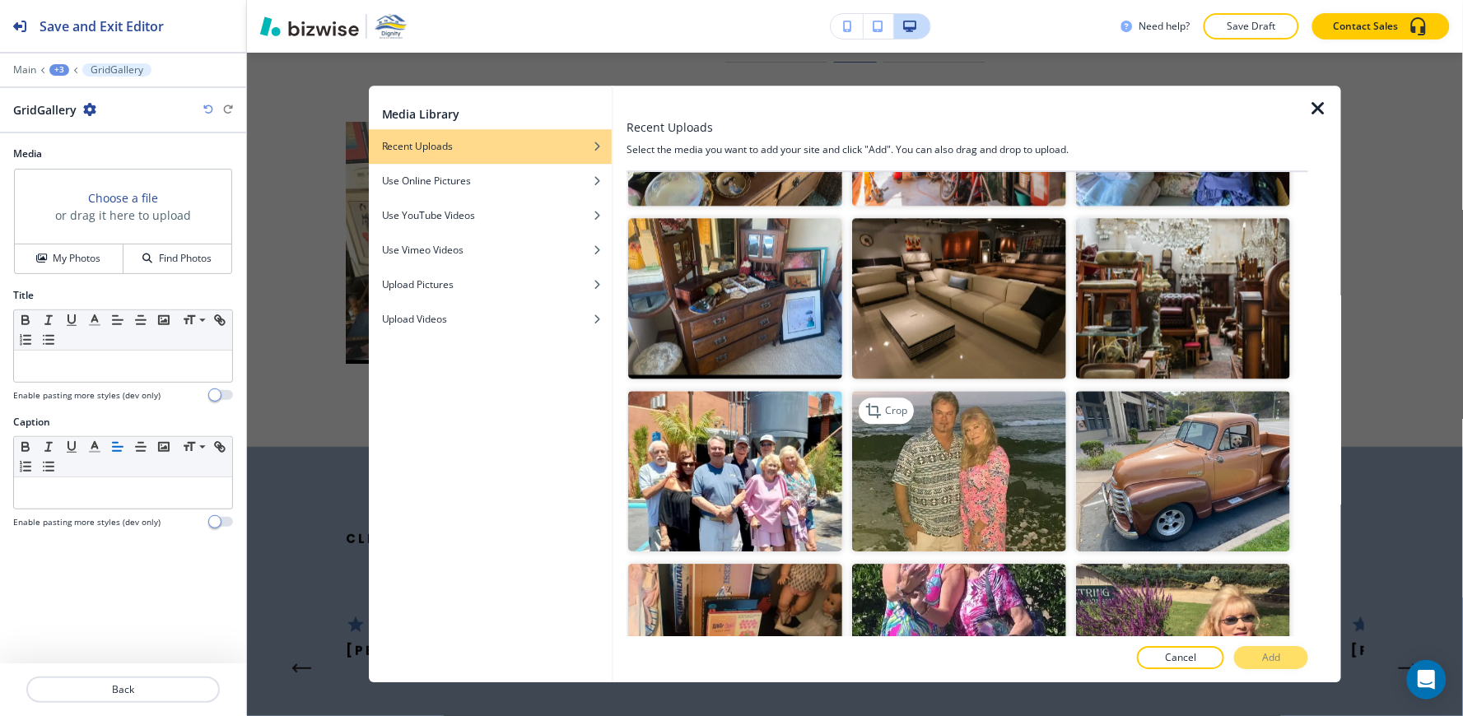
scroll to position [3292, 0]
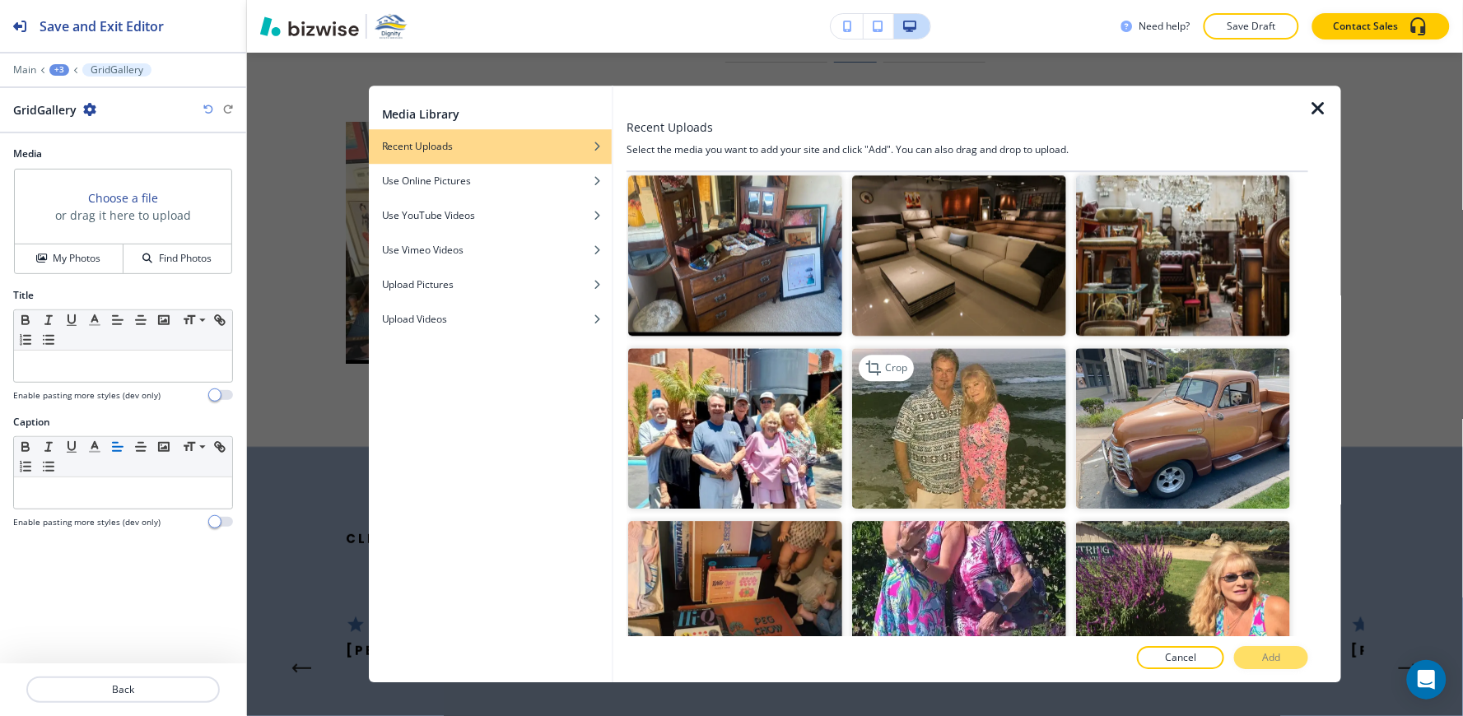
click at [914, 348] on img "button" at bounding box center [959, 428] width 214 height 161
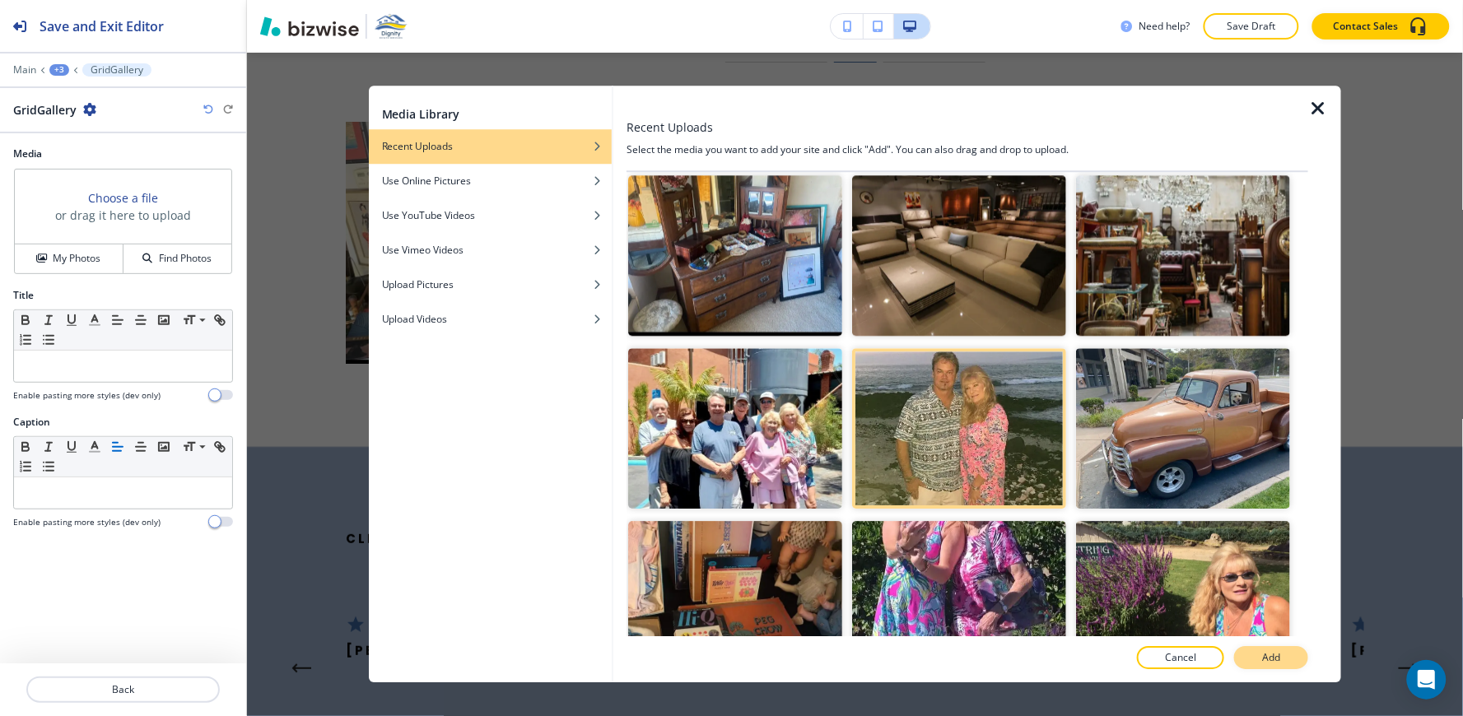
click at [1279, 662] on p "Add" at bounding box center [1271, 658] width 18 height 15
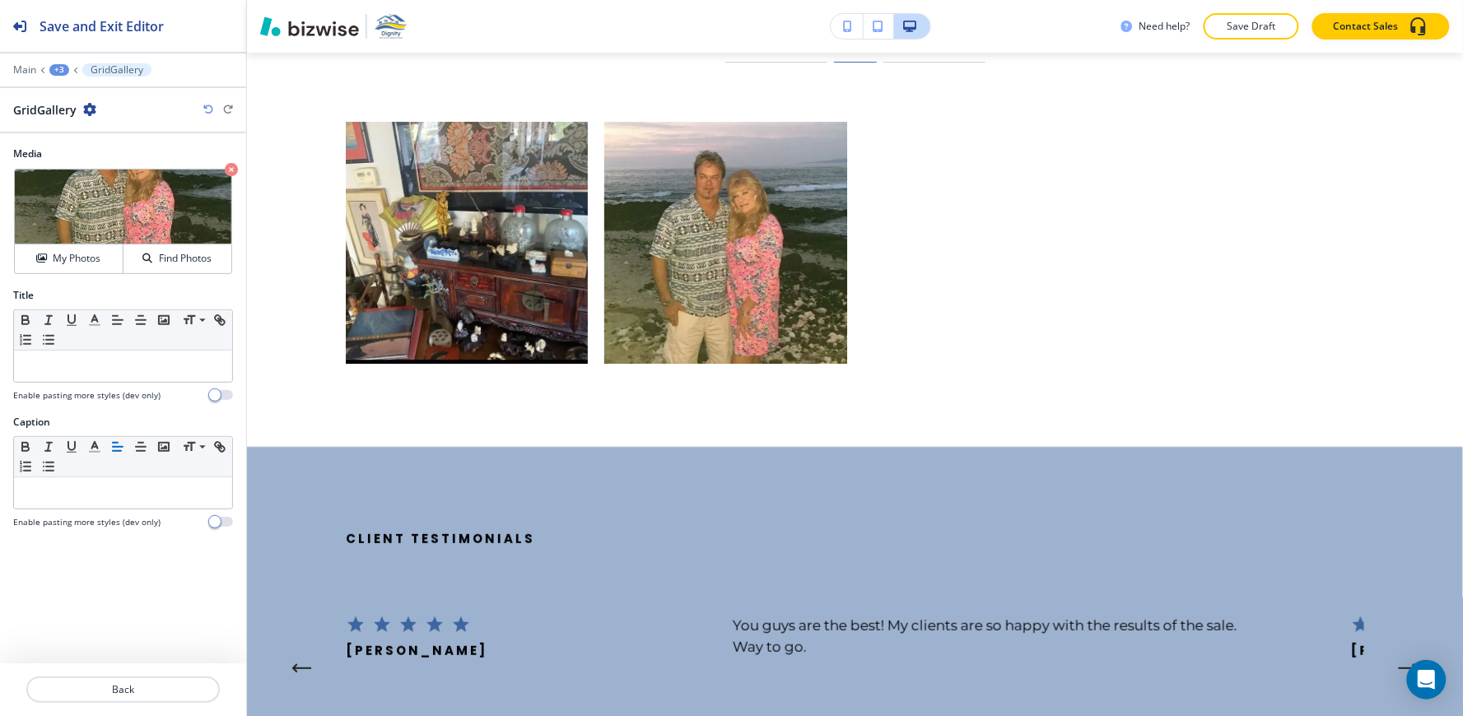
click at [59, 72] on div "+3" at bounding box center [59, 70] width 20 height 12
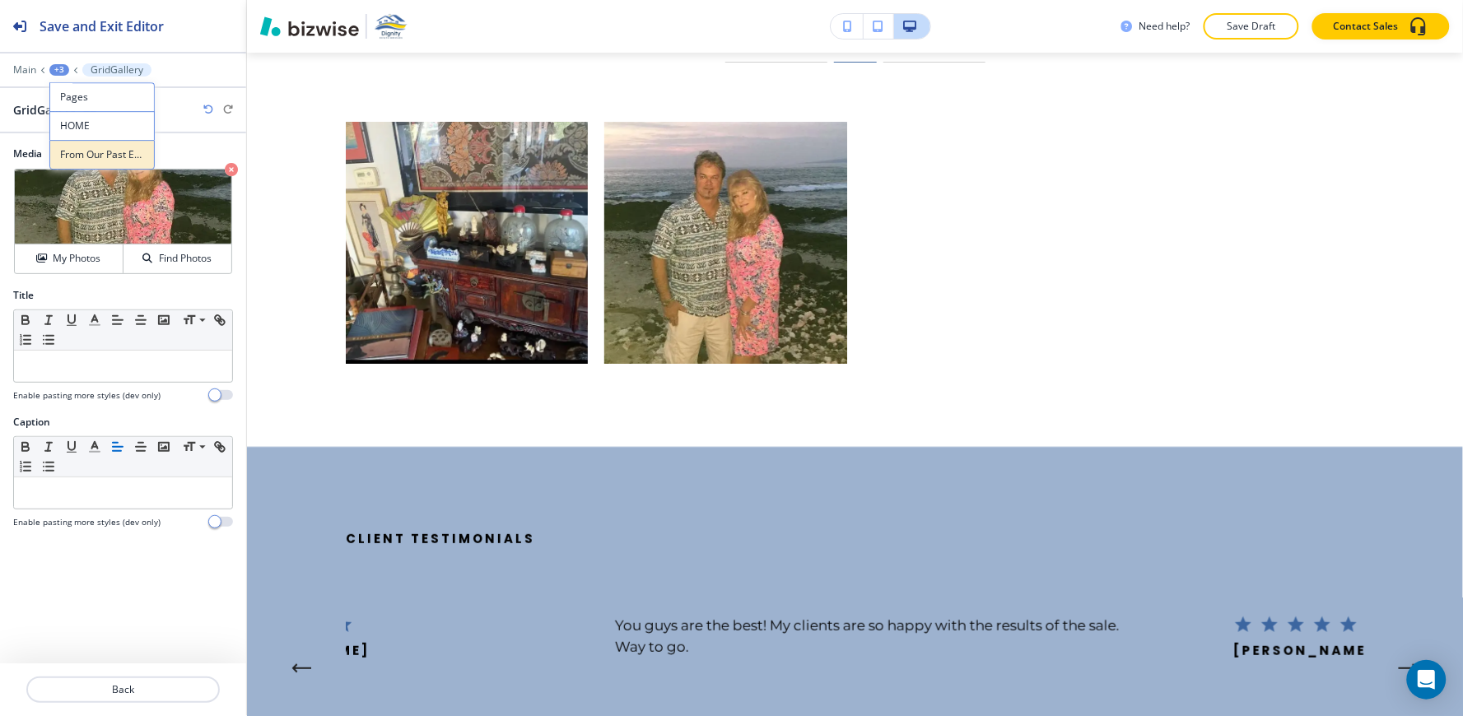
click at [103, 161] on p "From Our Past Estate Sales" at bounding box center [102, 154] width 84 height 15
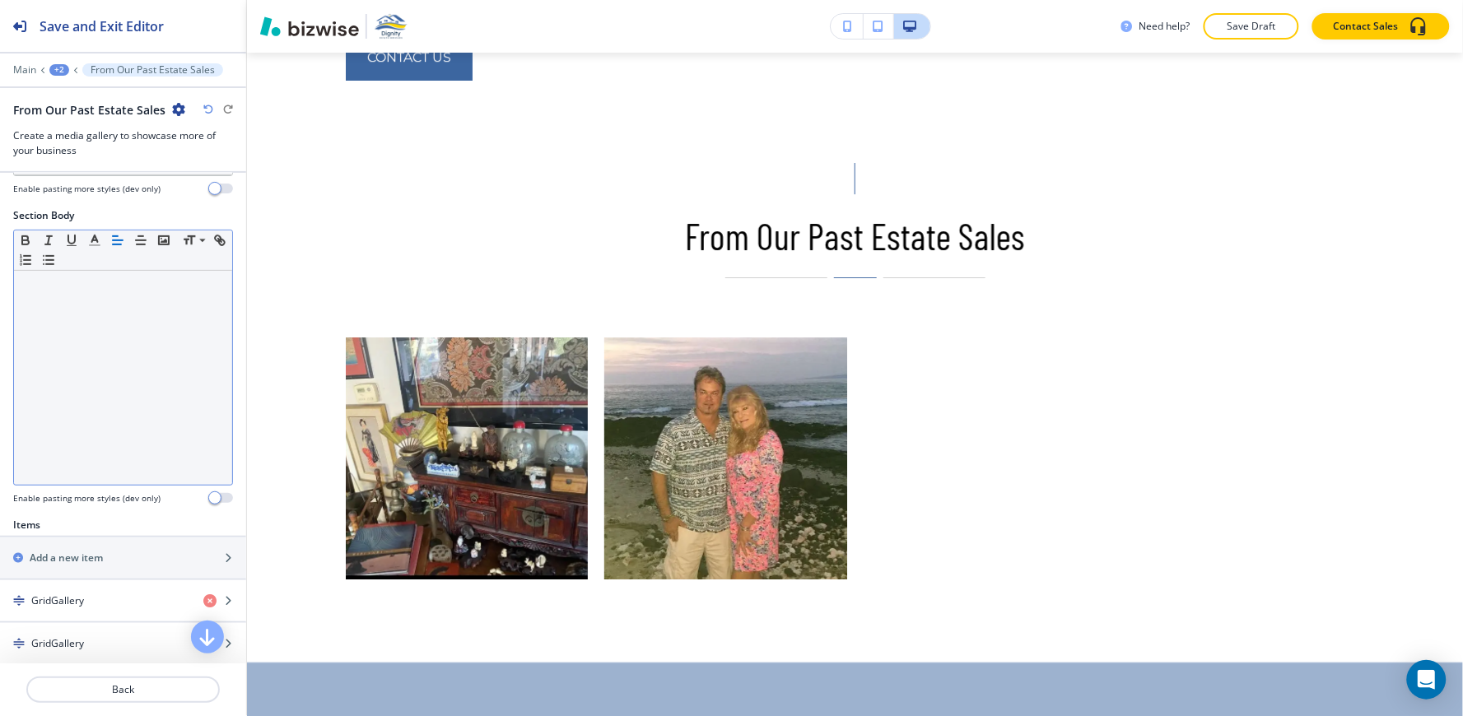
scroll to position [457, 0]
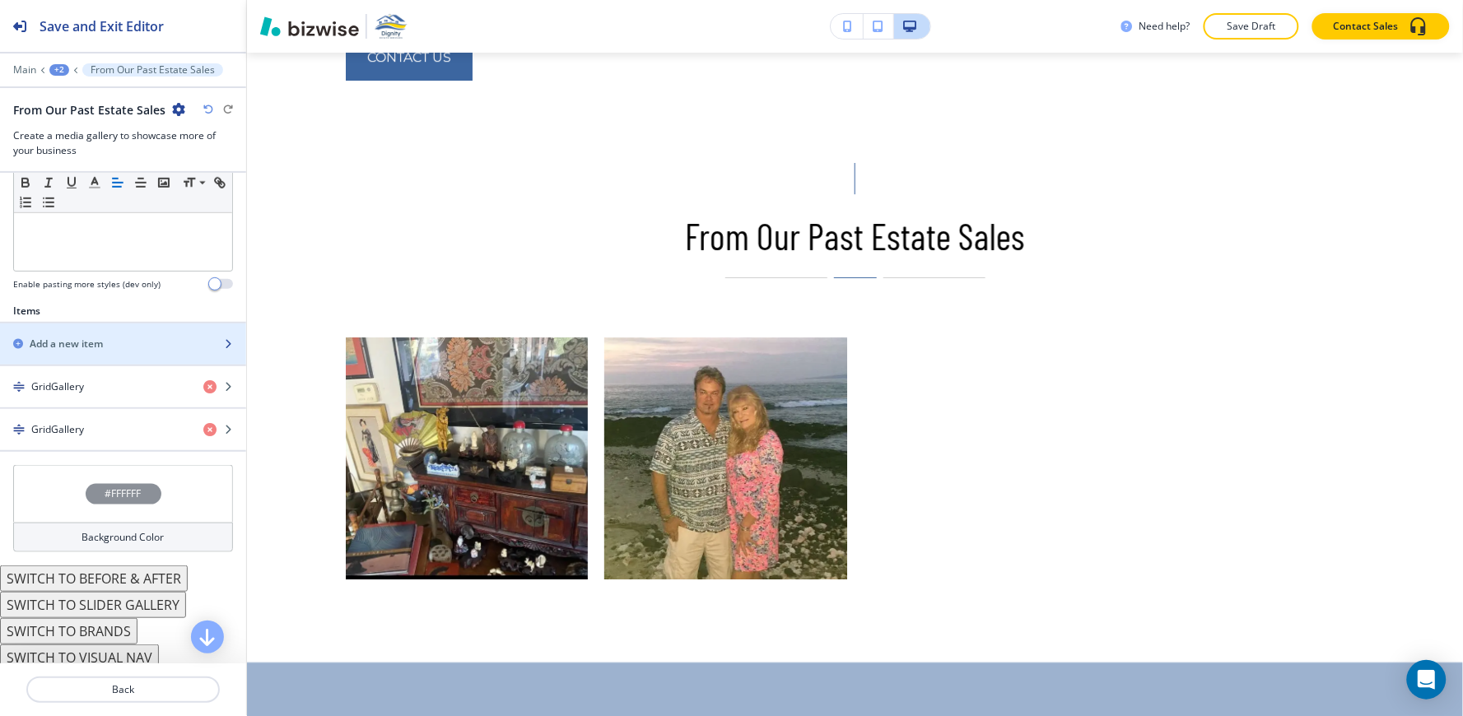
click at [89, 334] on div "button" at bounding box center [123, 329] width 246 height 13
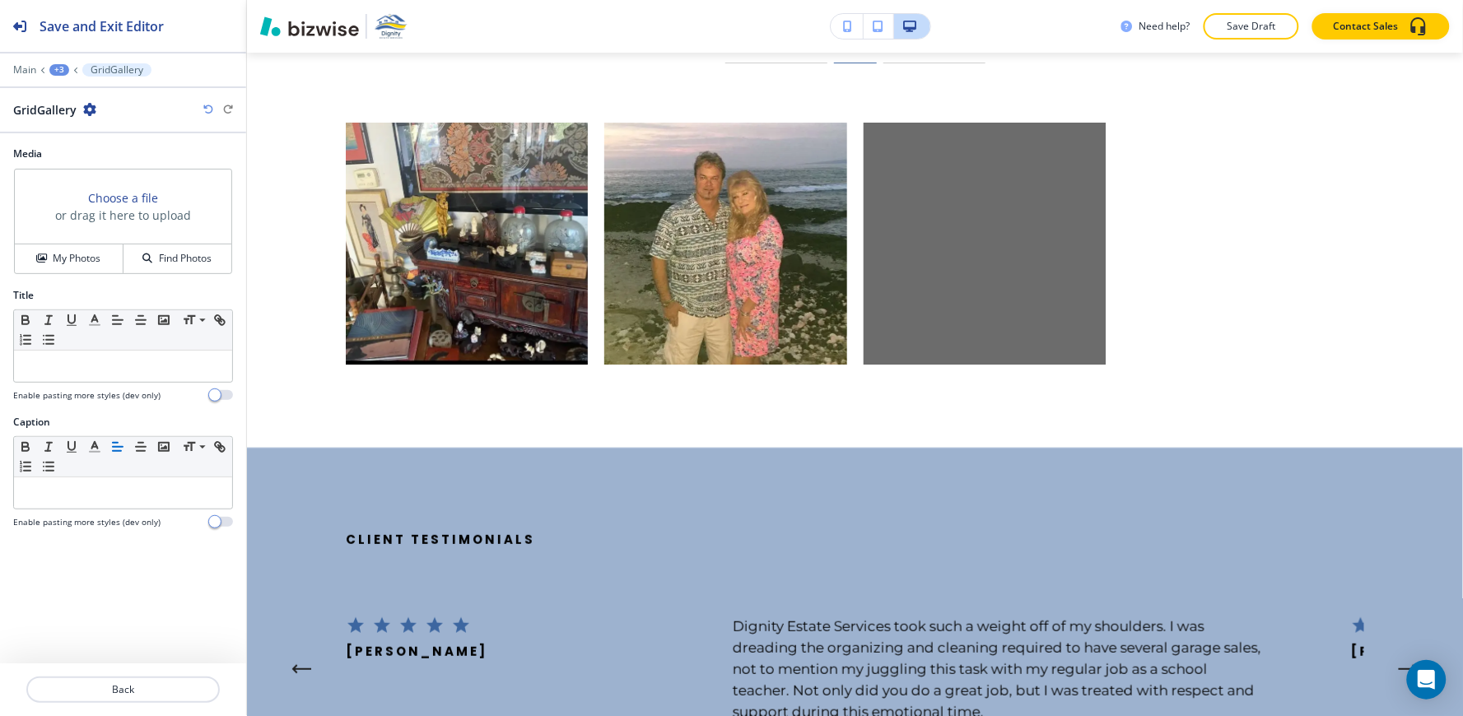
scroll to position [3697, 0]
click at [43, 267] on button "My Photos" at bounding box center [69, 258] width 109 height 29
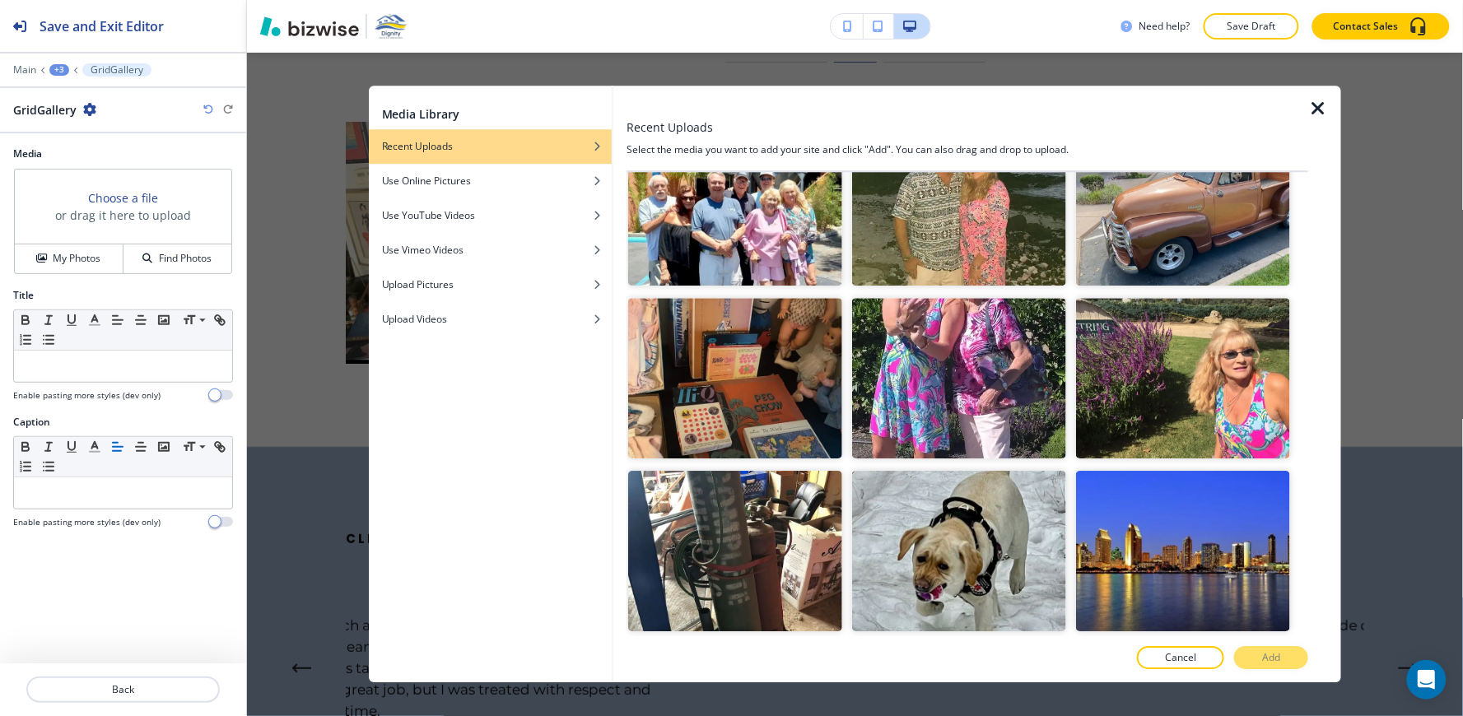
scroll to position [3658, 0]
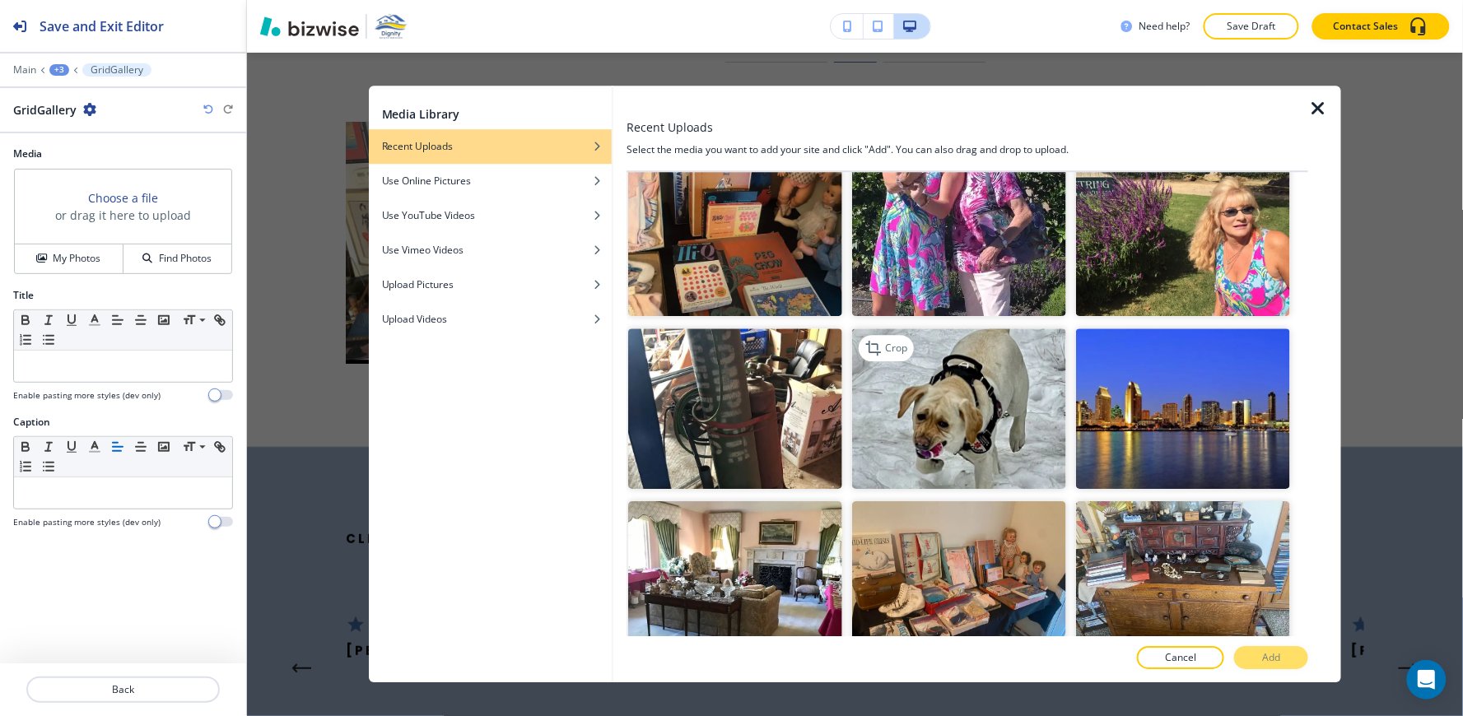
click at [982, 381] on img "button" at bounding box center [959, 408] width 214 height 161
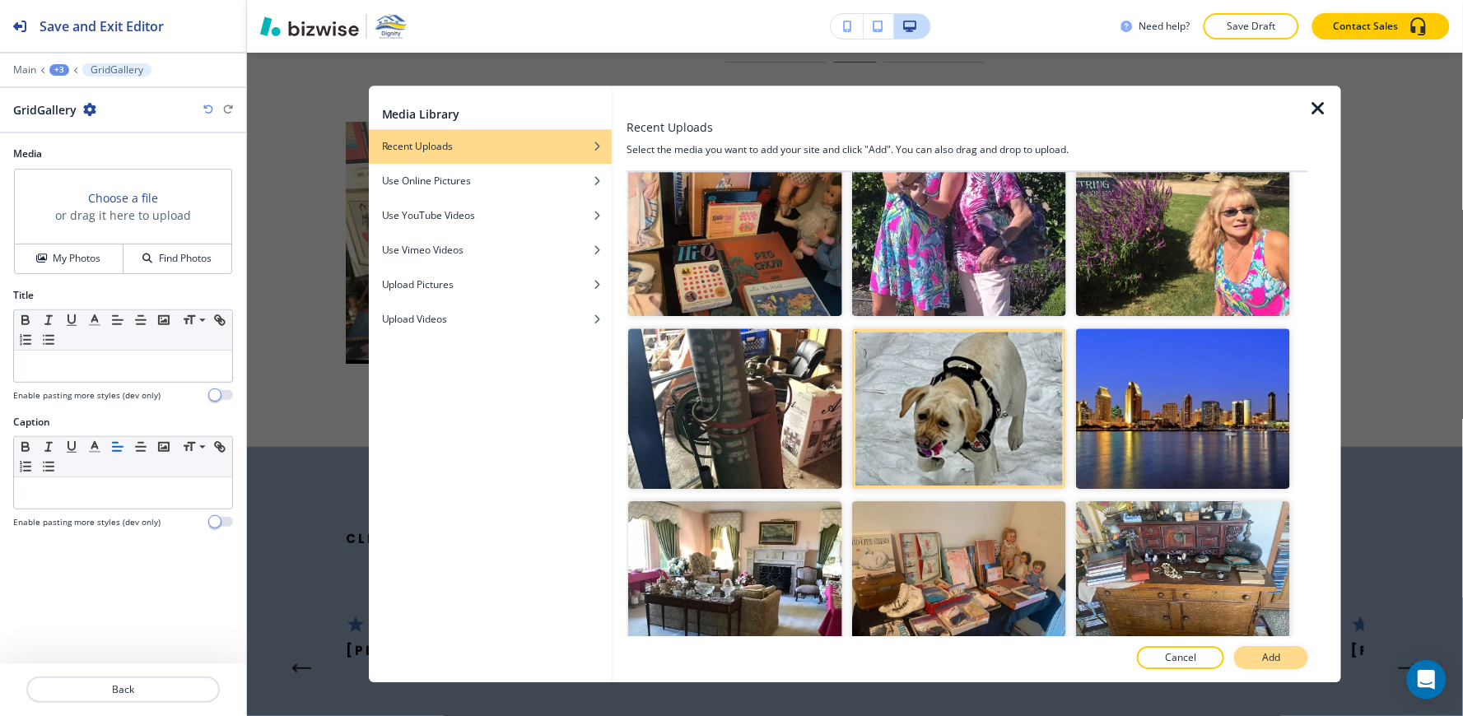
click at [1273, 664] on button "Add" at bounding box center [1271, 658] width 74 height 23
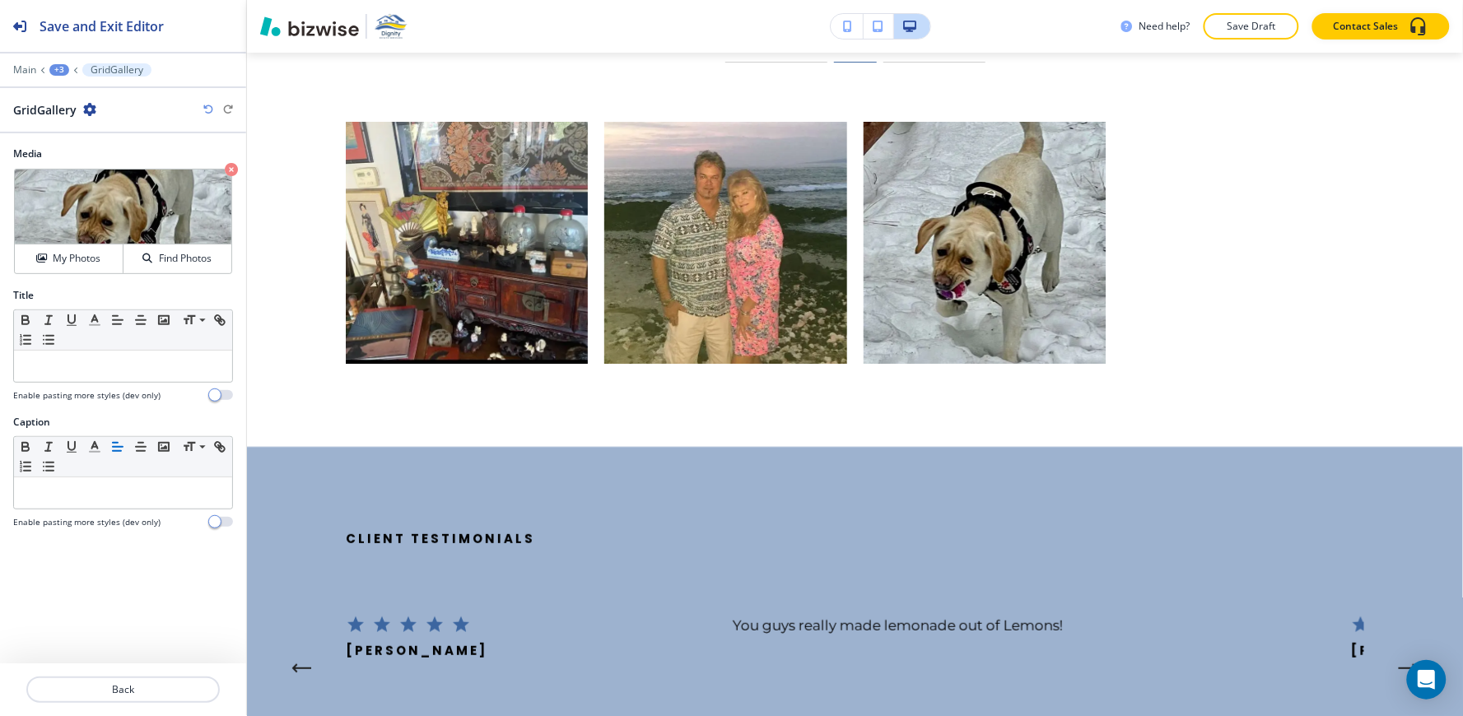
click at [62, 69] on div "+3" at bounding box center [59, 70] width 20 height 12
click at [100, 152] on p "From Our Past Estate Sales" at bounding box center [102, 154] width 84 height 15
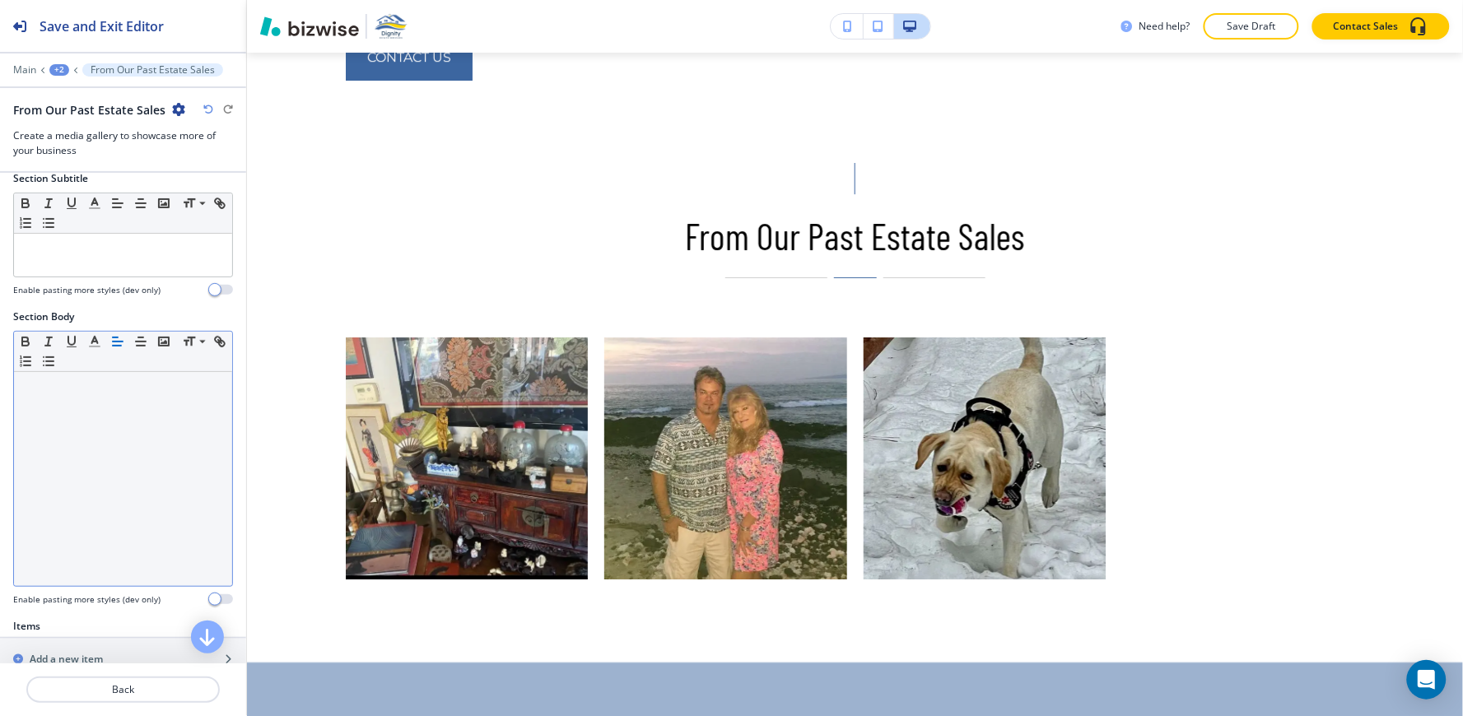
scroll to position [365, 0]
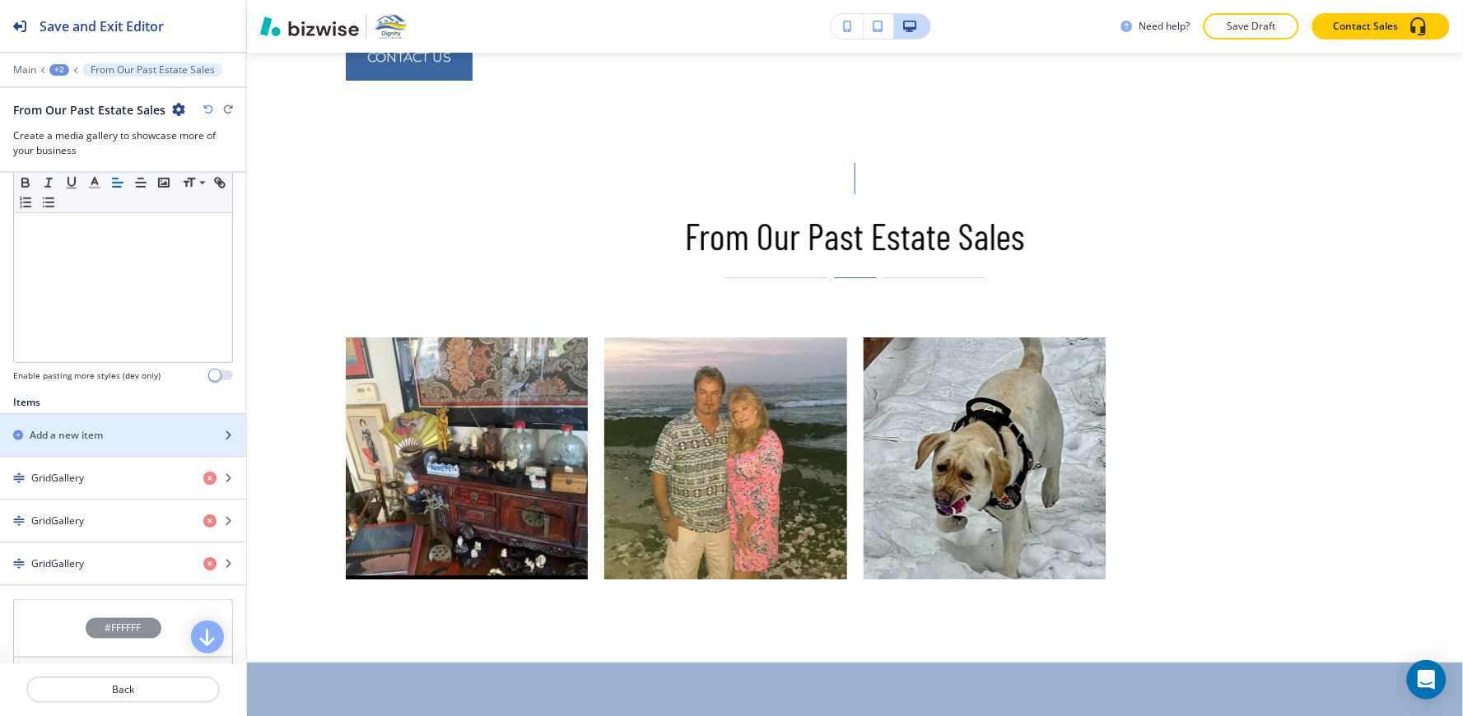
click at [83, 444] on div "button" at bounding box center [123, 449] width 246 height 13
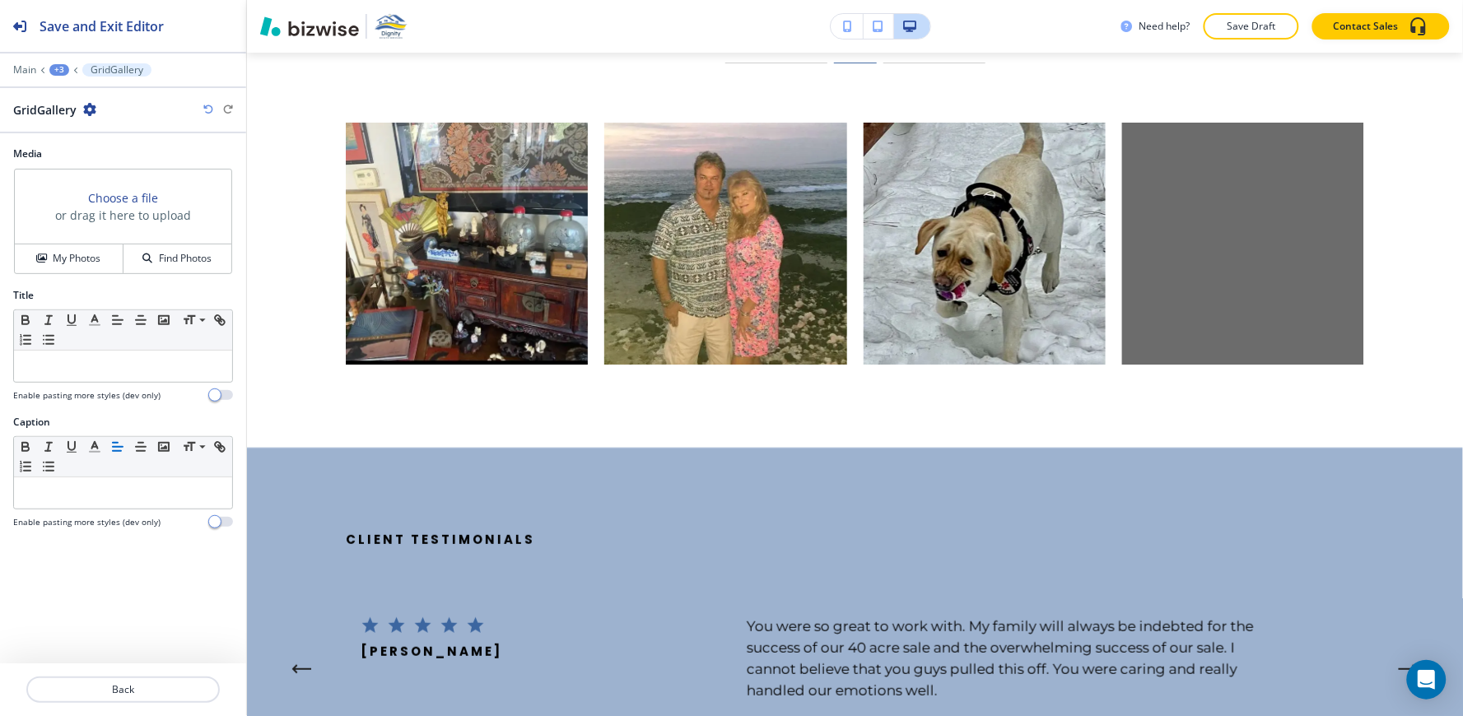
scroll to position [3697, 0]
click at [64, 265] on h4 "My Photos" at bounding box center [77, 258] width 48 height 15
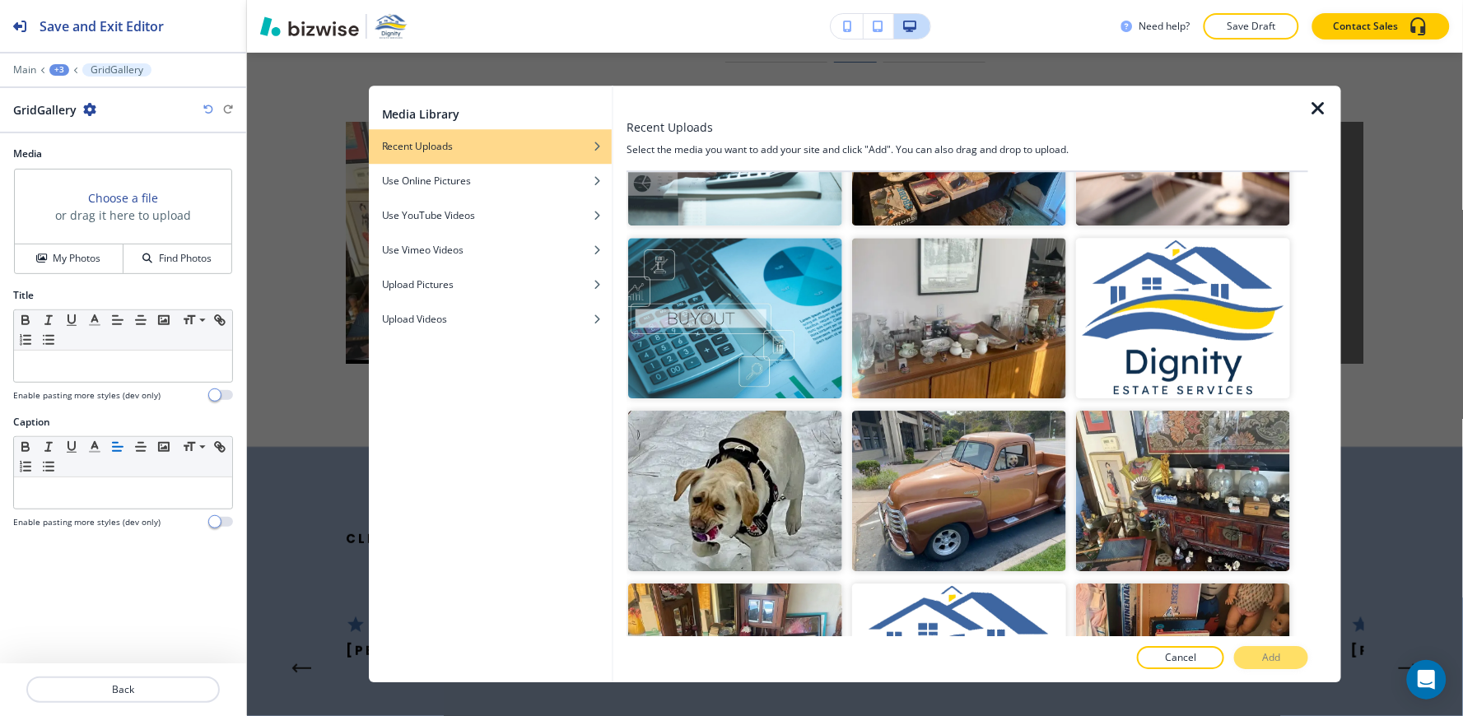
scroll to position [10151, 0]
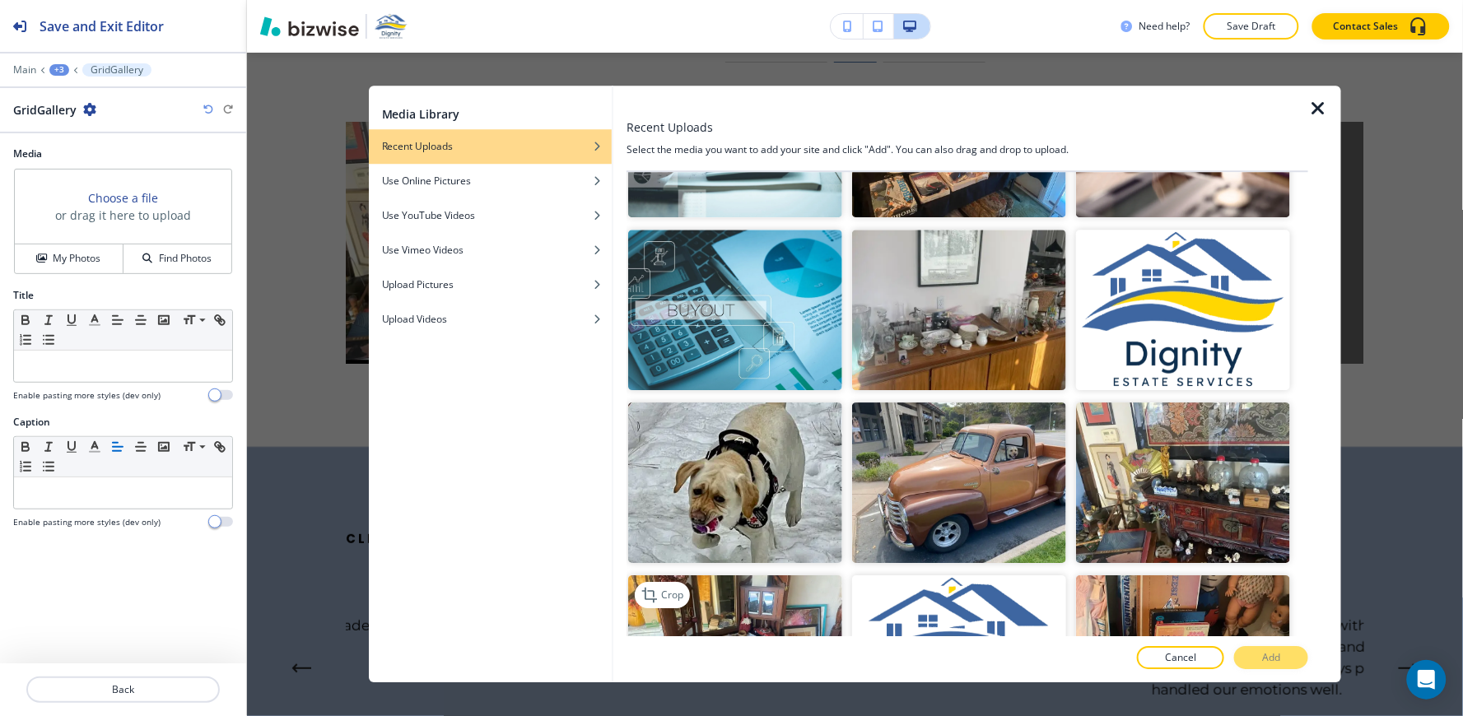
click at [735, 575] on img "button" at bounding box center [735, 655] width 214 height 161
click at [1256, 661] on button "Add" at bounding box center [1271, 658] width 74 height 23
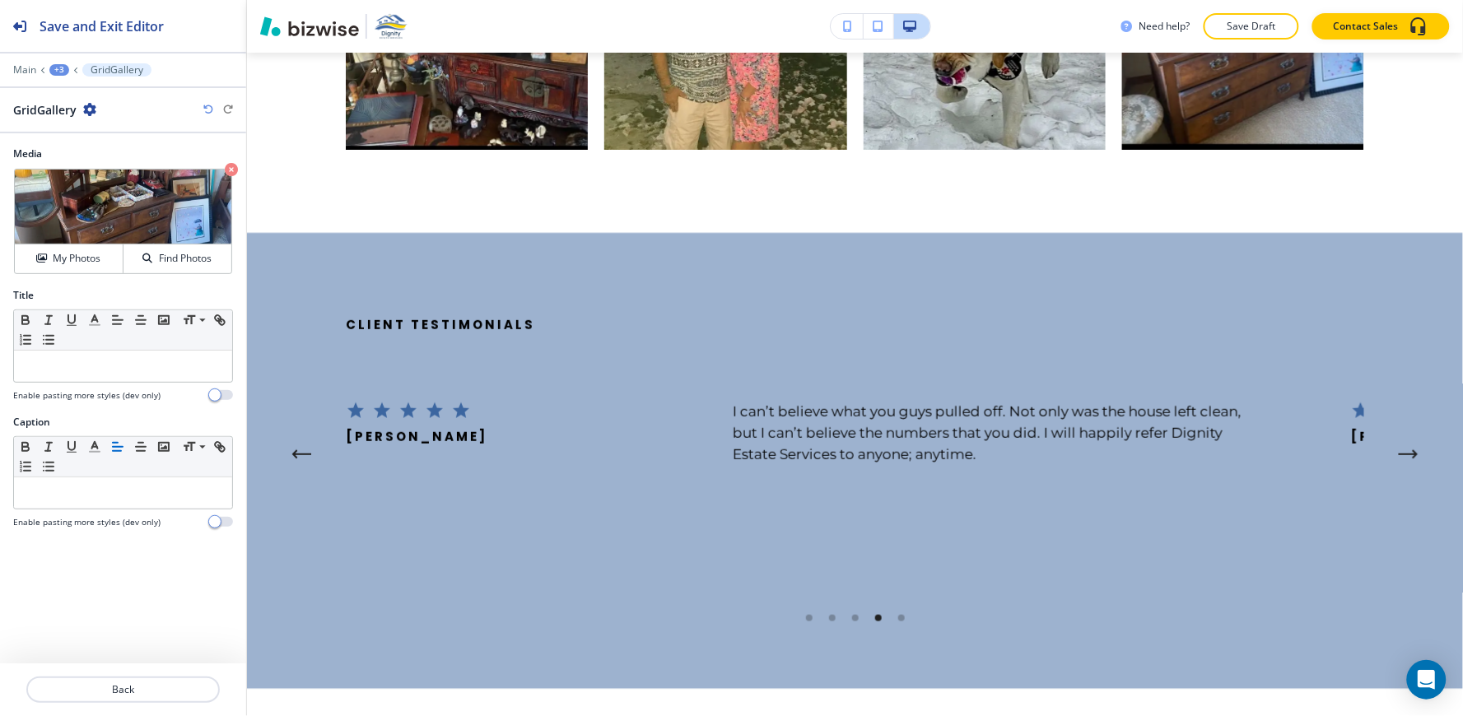
scroll to position [3880, 0]
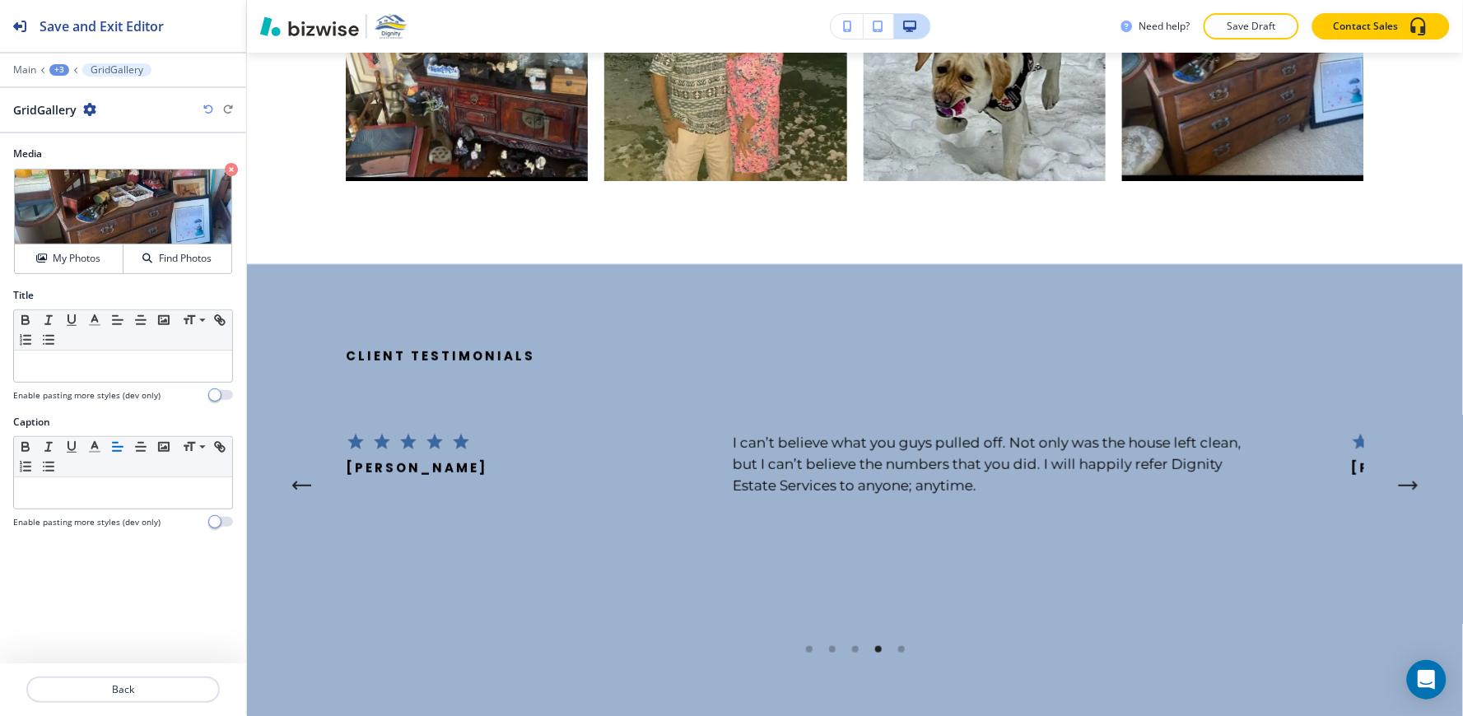
click at [58, 69] on div "+3" at bounding box center [59, 70] width 20 height 12
click at [103, 147] on p "From Our Past Estate Sales" at bounding box center [102, 154] width 84 height 15
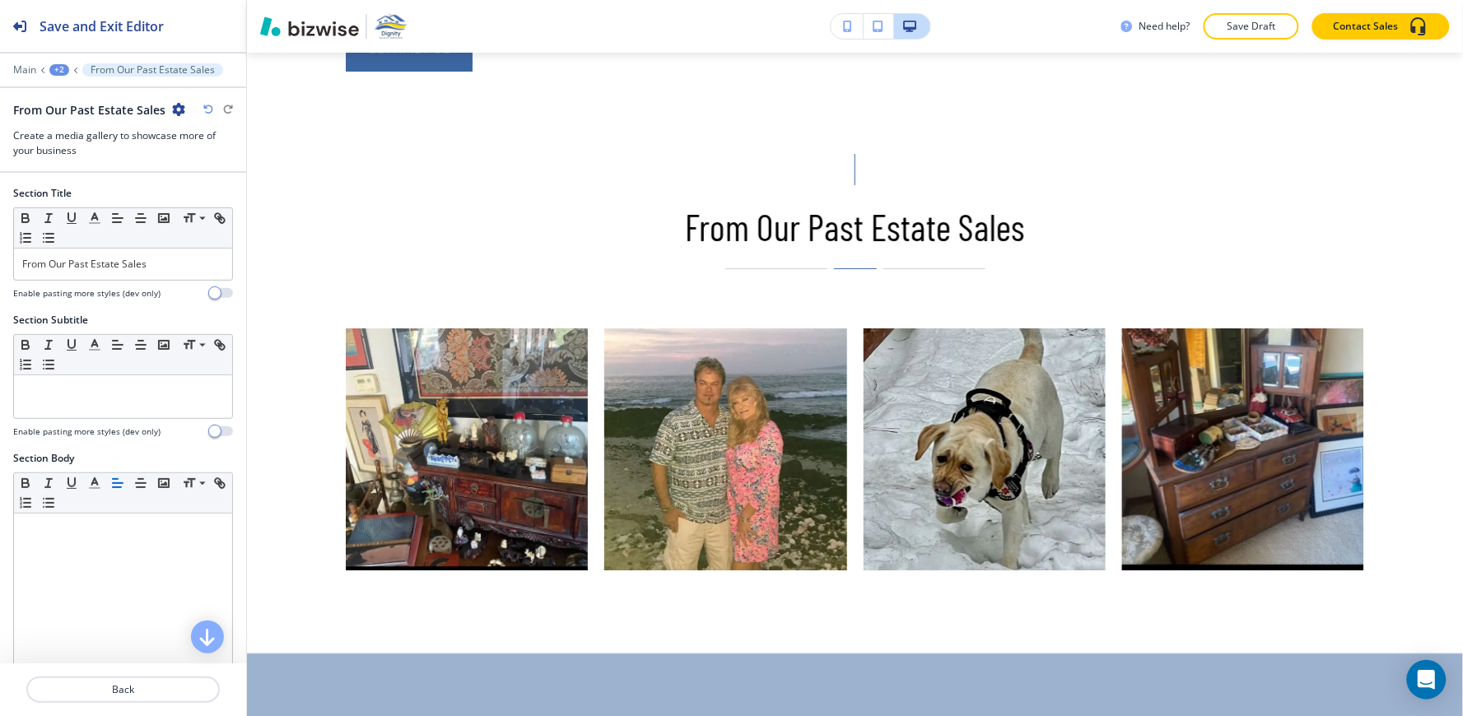
scroll to position [3482, 0]
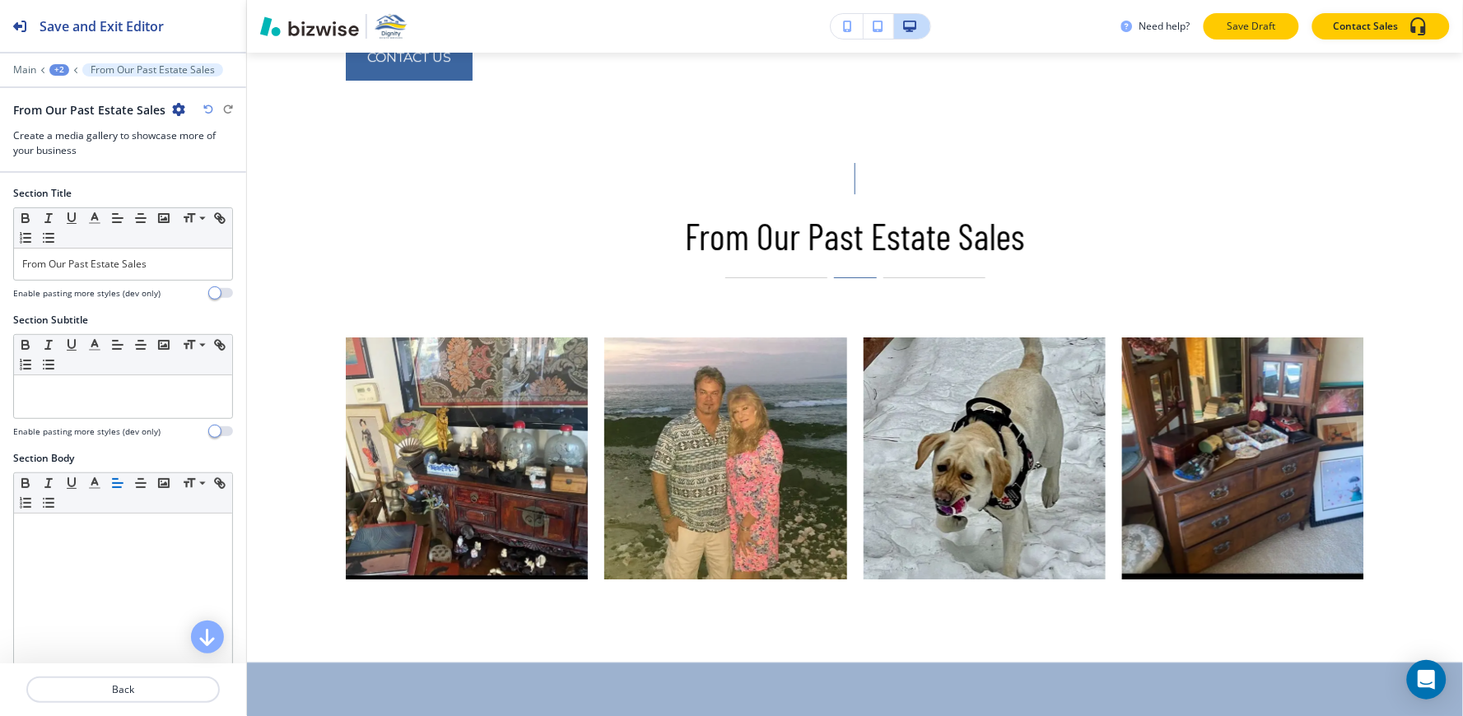
click at [1247, 26] on p "Save Draft" at bounding box center [1251, 26] width 53 height 15
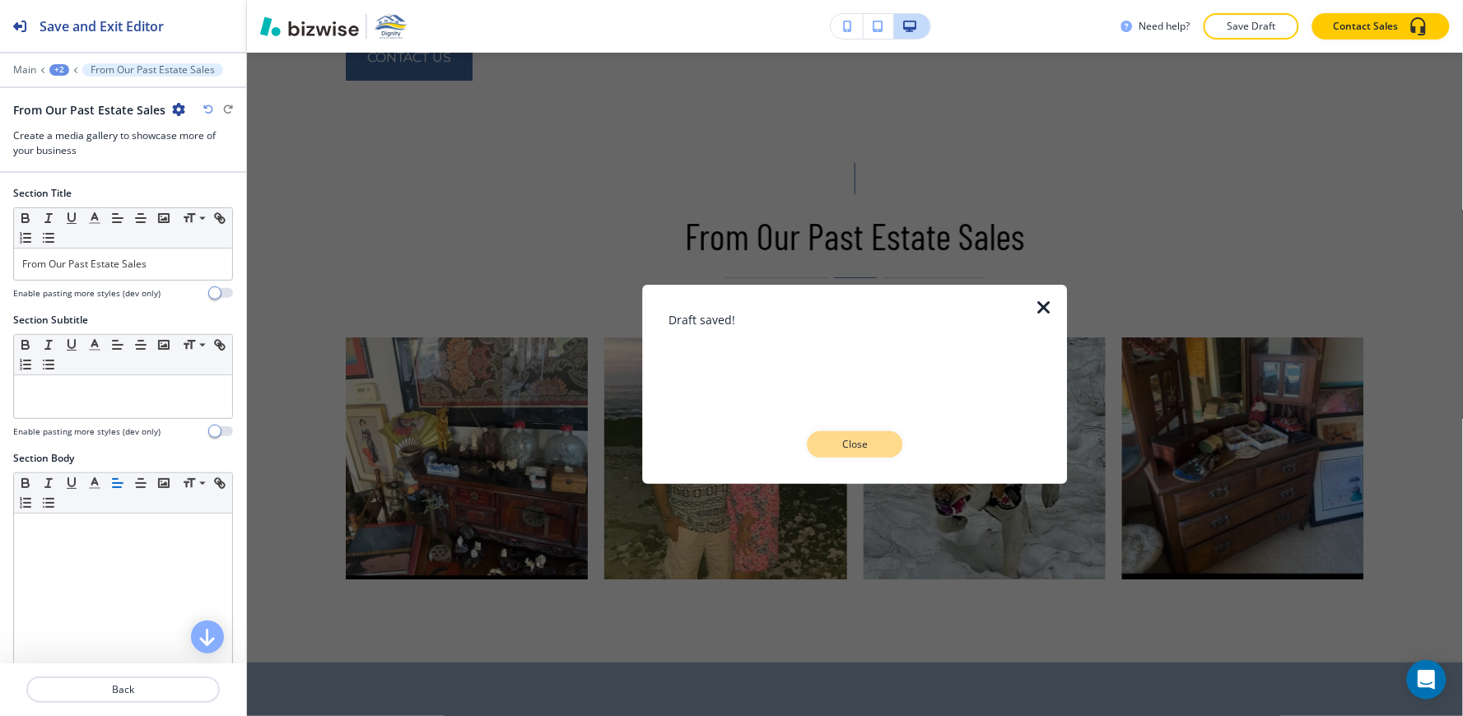
click at [864, 440] on p "Close" at bounding box center [855, 444] width 53 height 15
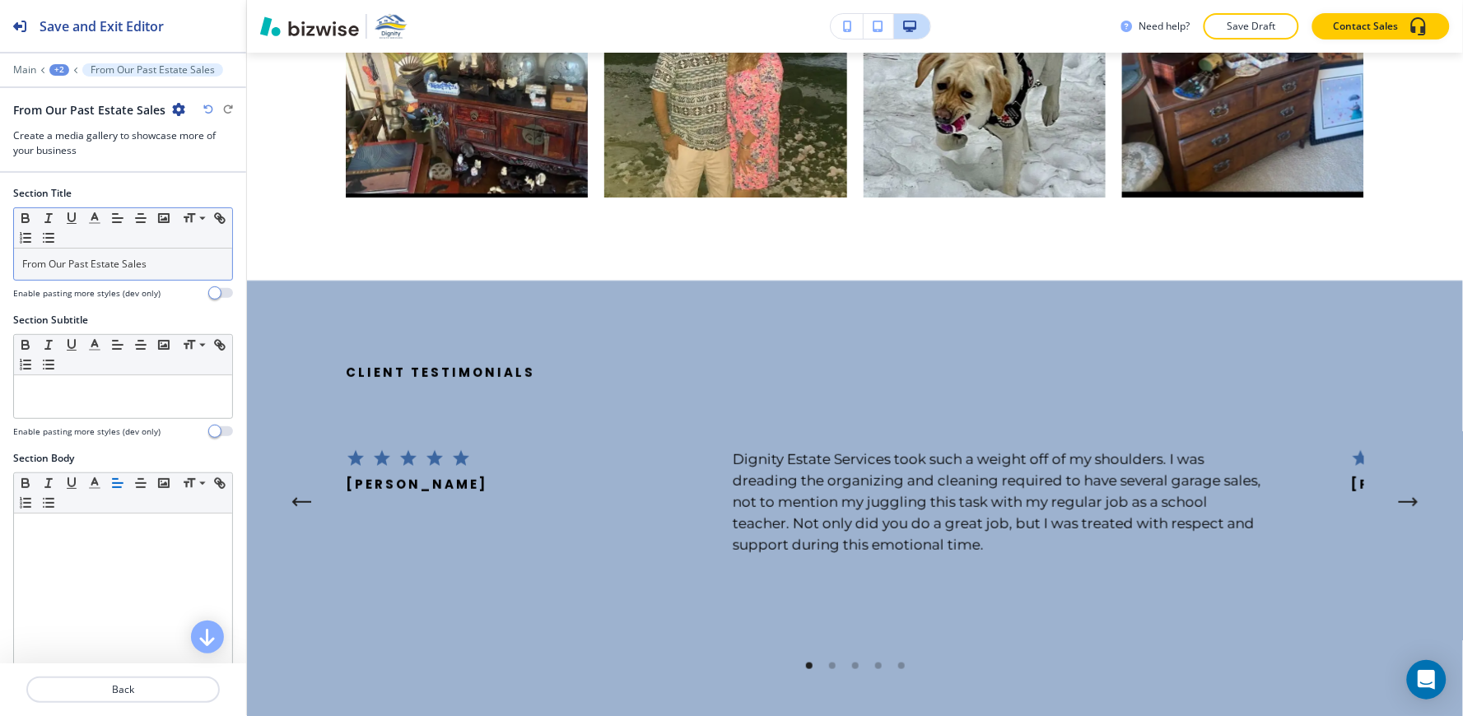
scroll to position [3847, 0]
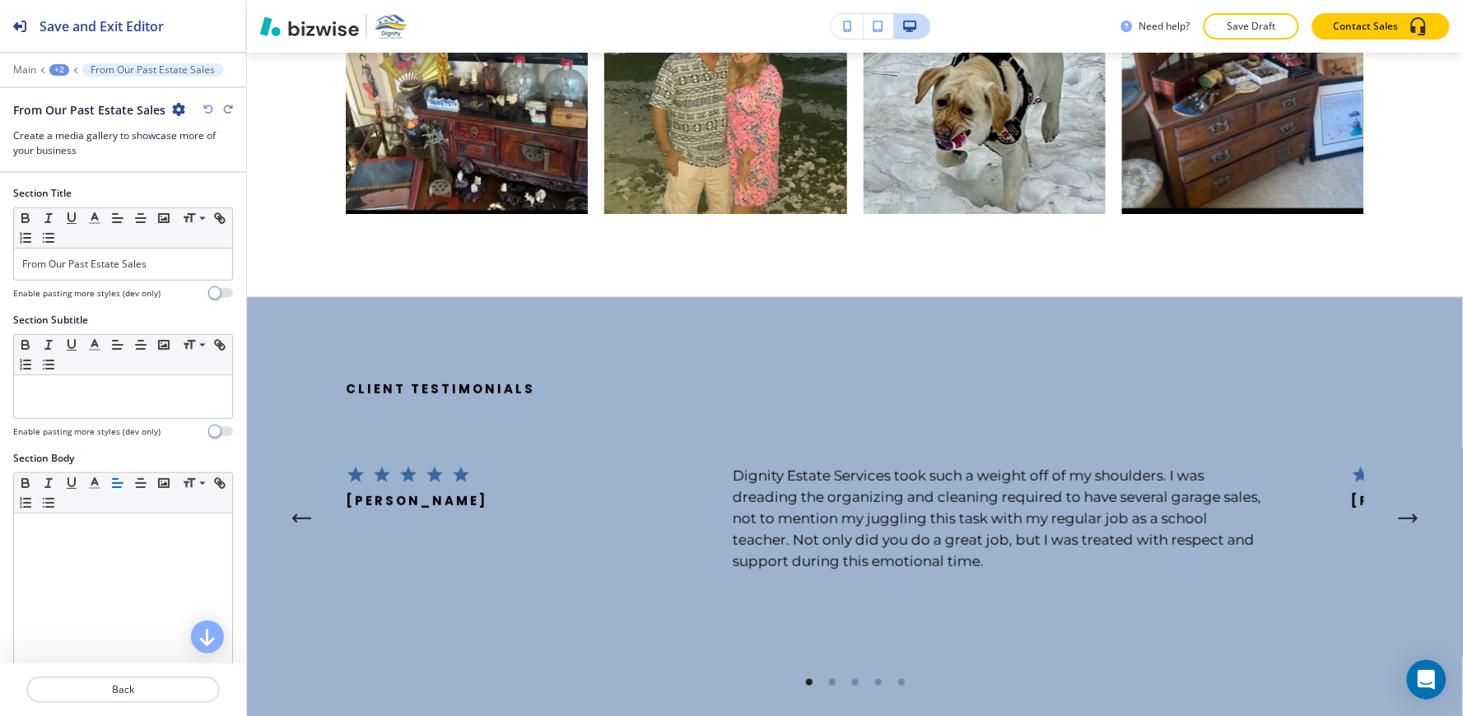
click at [56, 67] on div "+2" at bounding box center [59, 70] width 20 height 12
click at [75, 120] on p "HOME" at bounding box center [102, 126] width 84 height 15
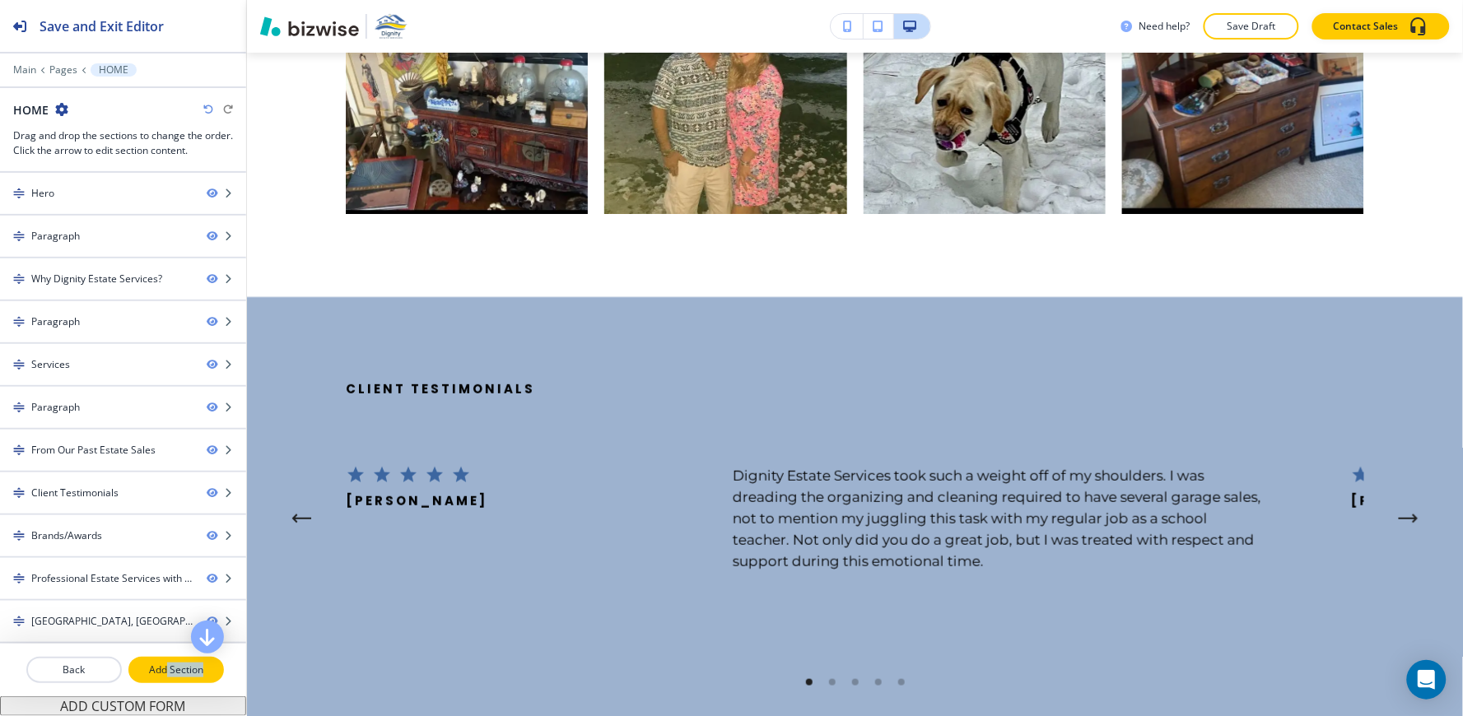
click at [166, 679] on div "Back Add Section" at bounding box center [123, 670] width 246 height 53
click at [188, 673] on p "Add Section" at bounding box center [176, 670] width 92 height 15
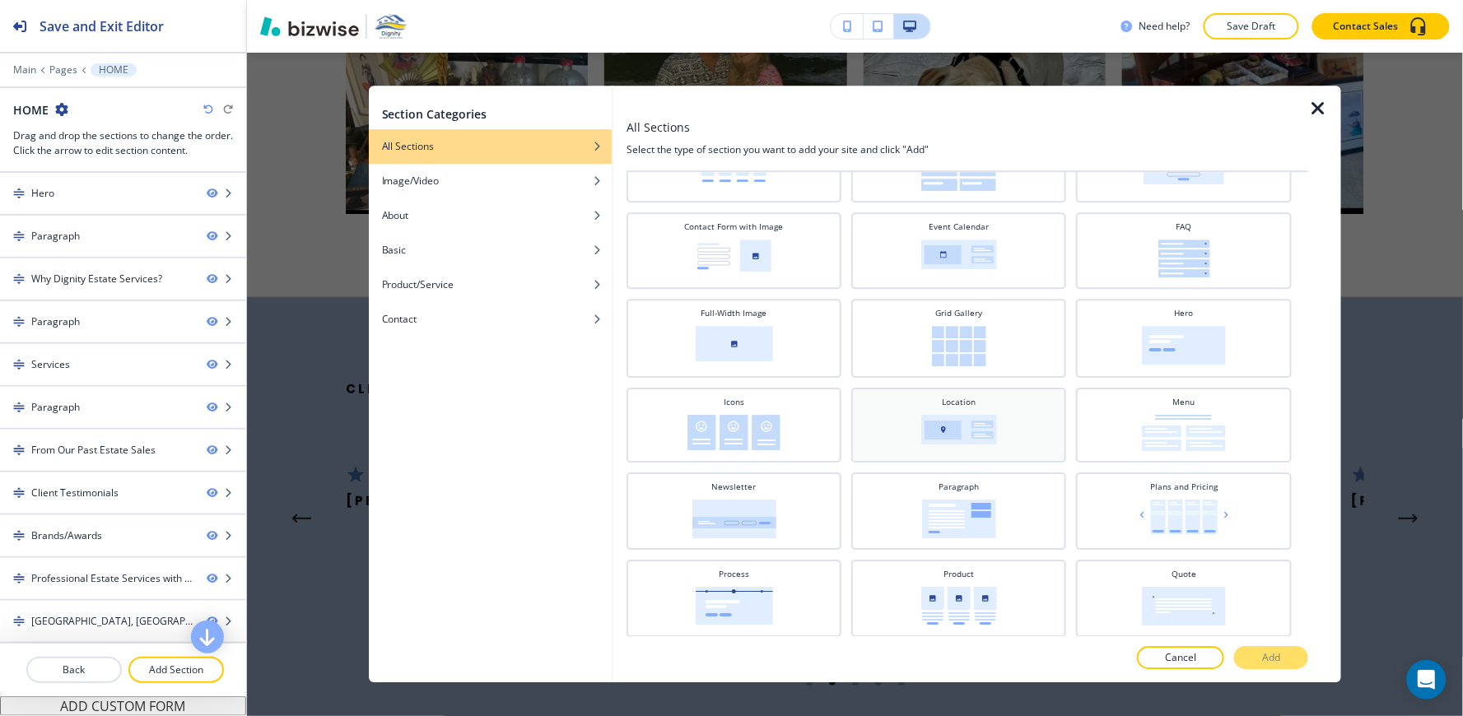
scroll to position [274, 0]
click at [974, 495] on img at bounding box center [959, 514] width 74 height 39
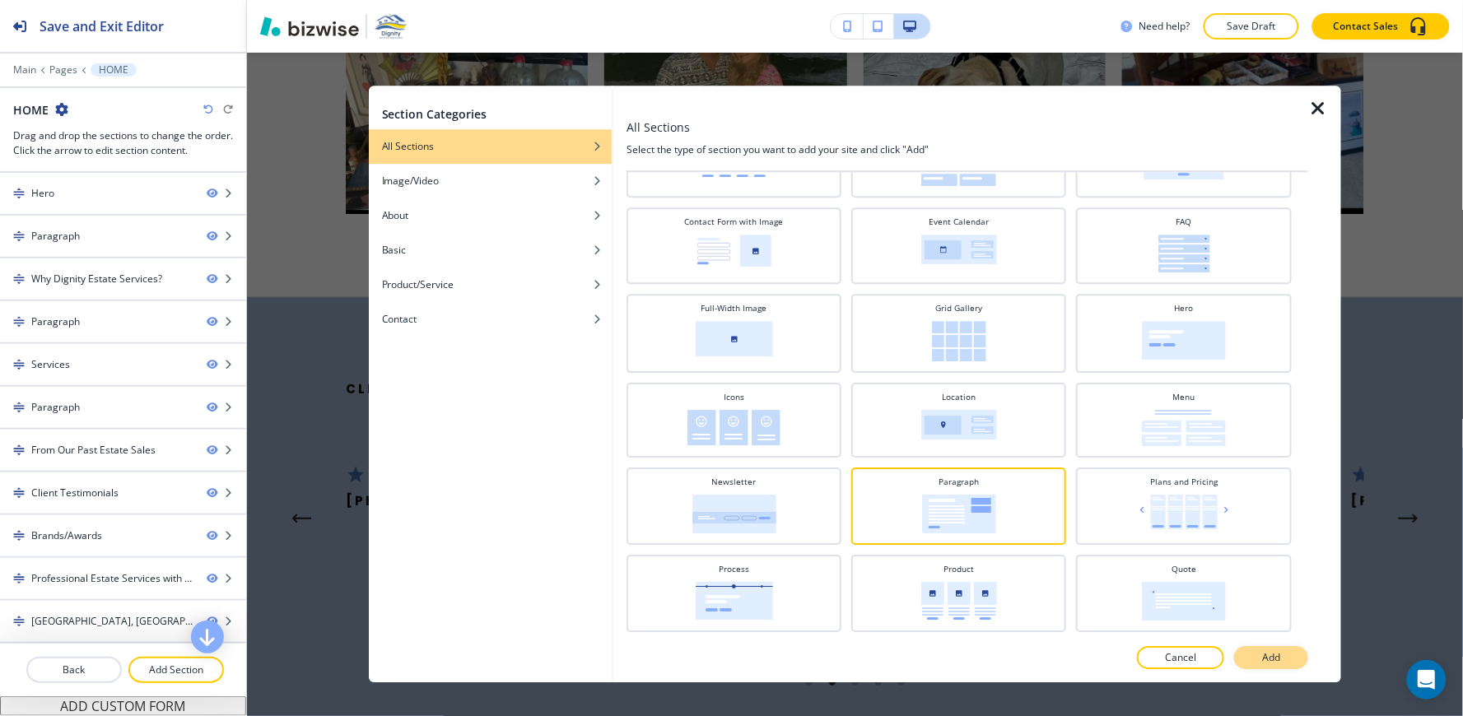
click at [1282, 663] on button "Add" at bounding box center [1271, 658] width 74 height 23
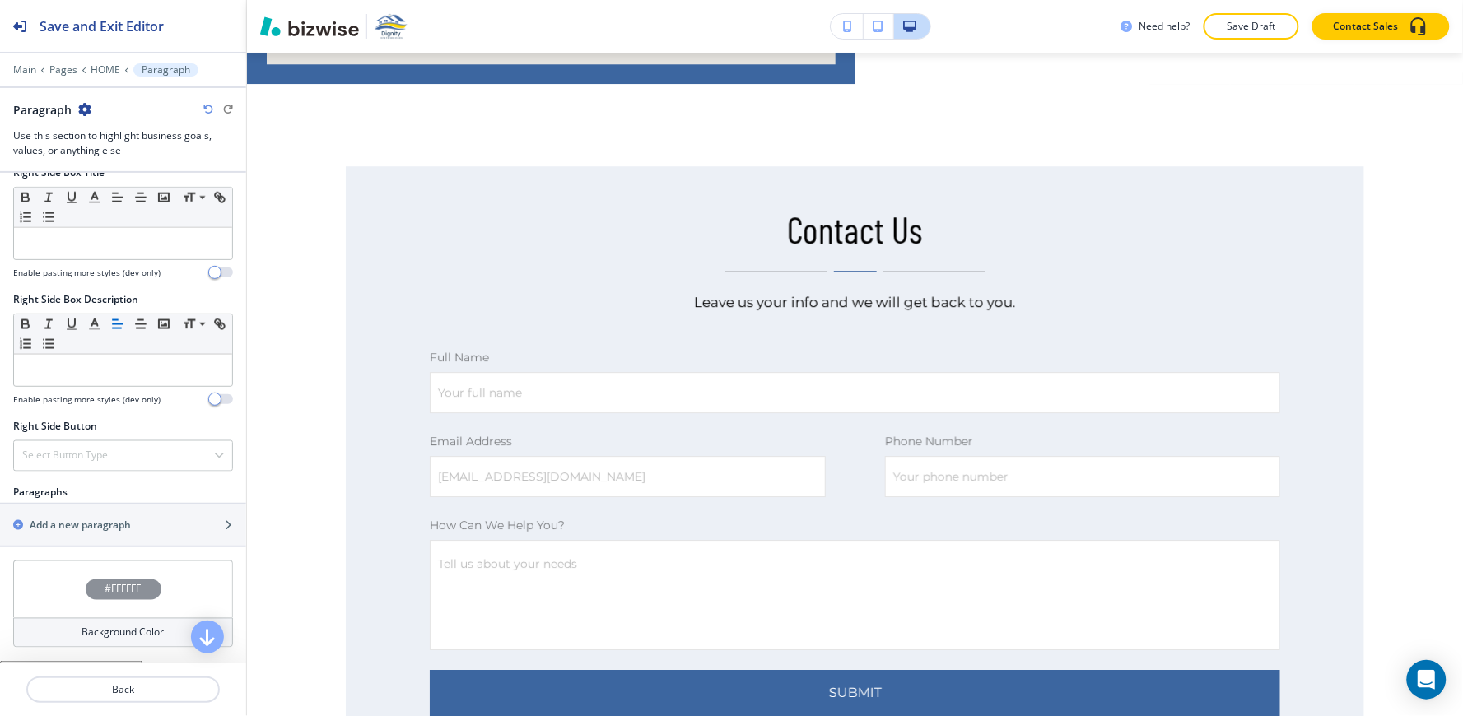
scroll to position [793, 0]
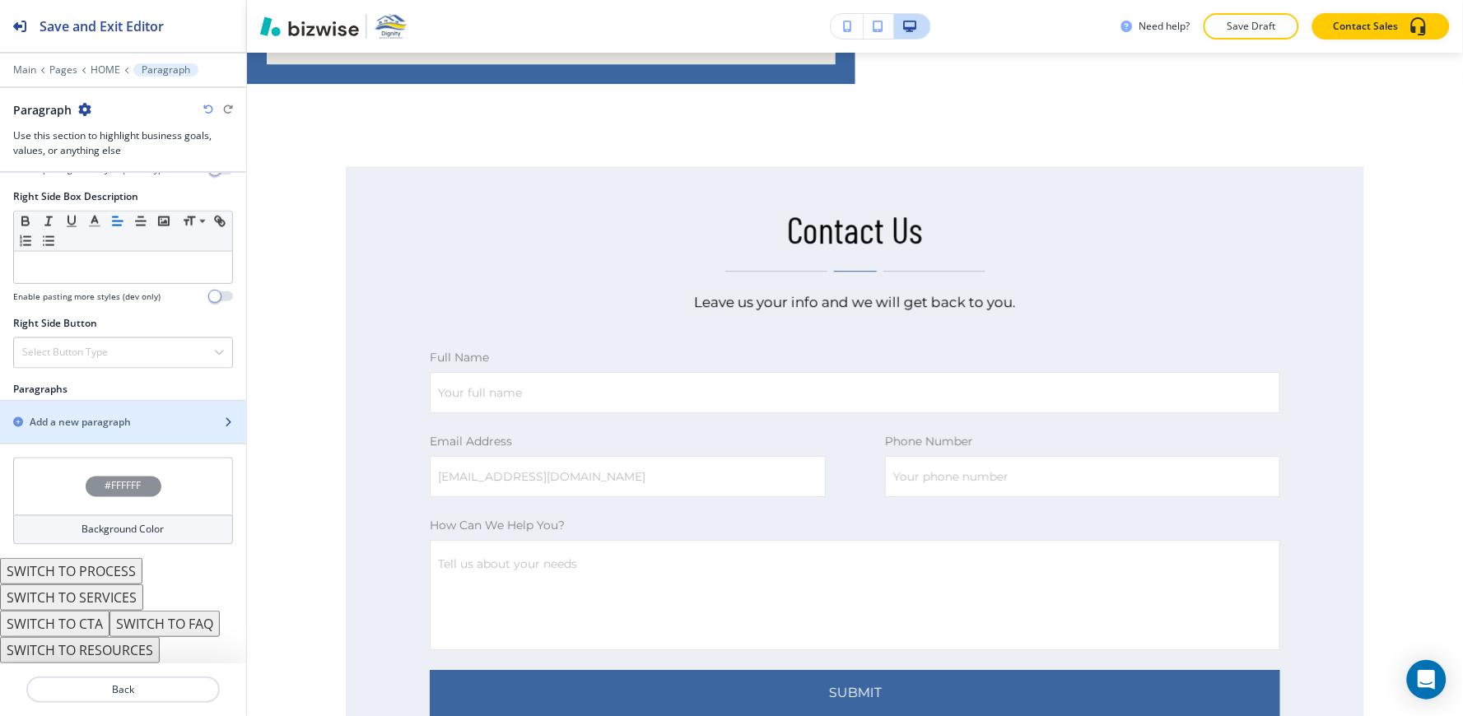
click at [92, 438] on div "button" at bounding box center [123, 436] width 246 height 13
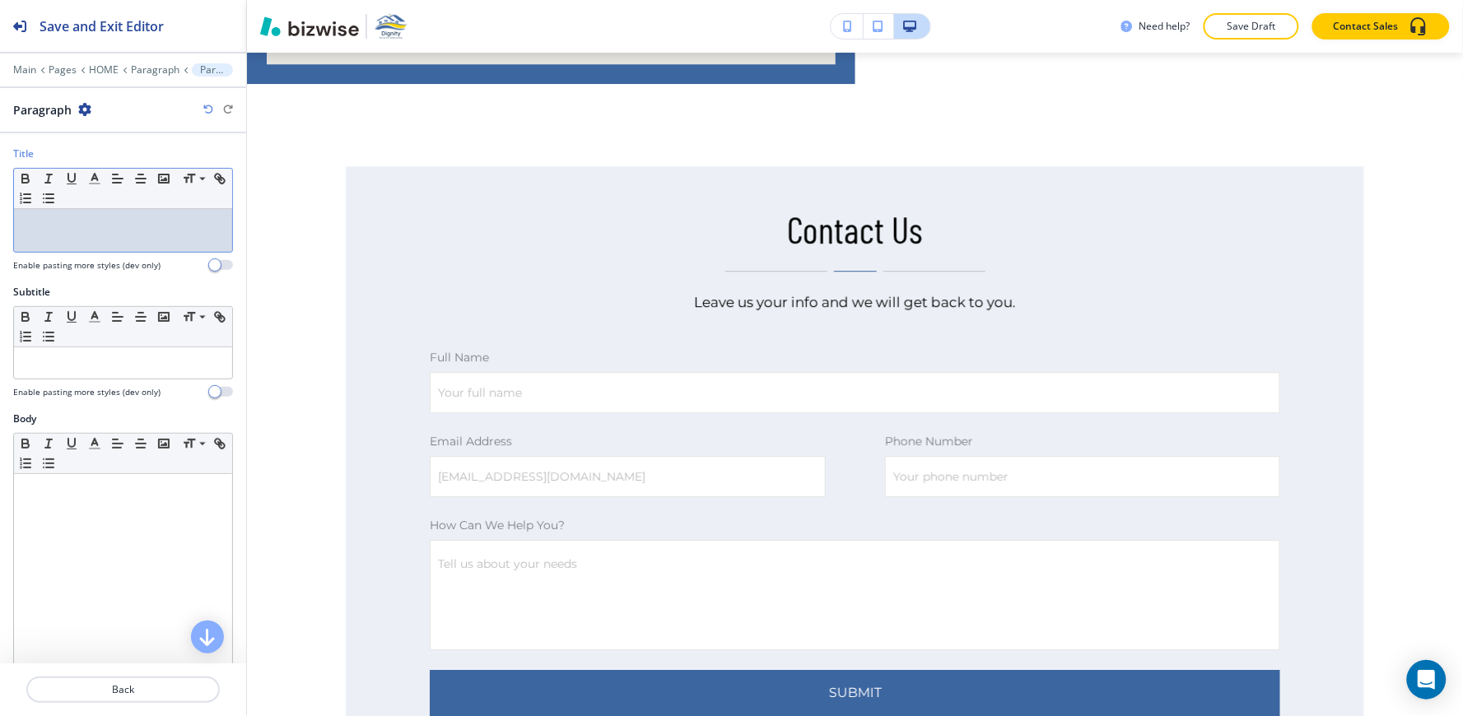
click at [107, 235] on div at bounding box center [123, 230] width 218 height 43
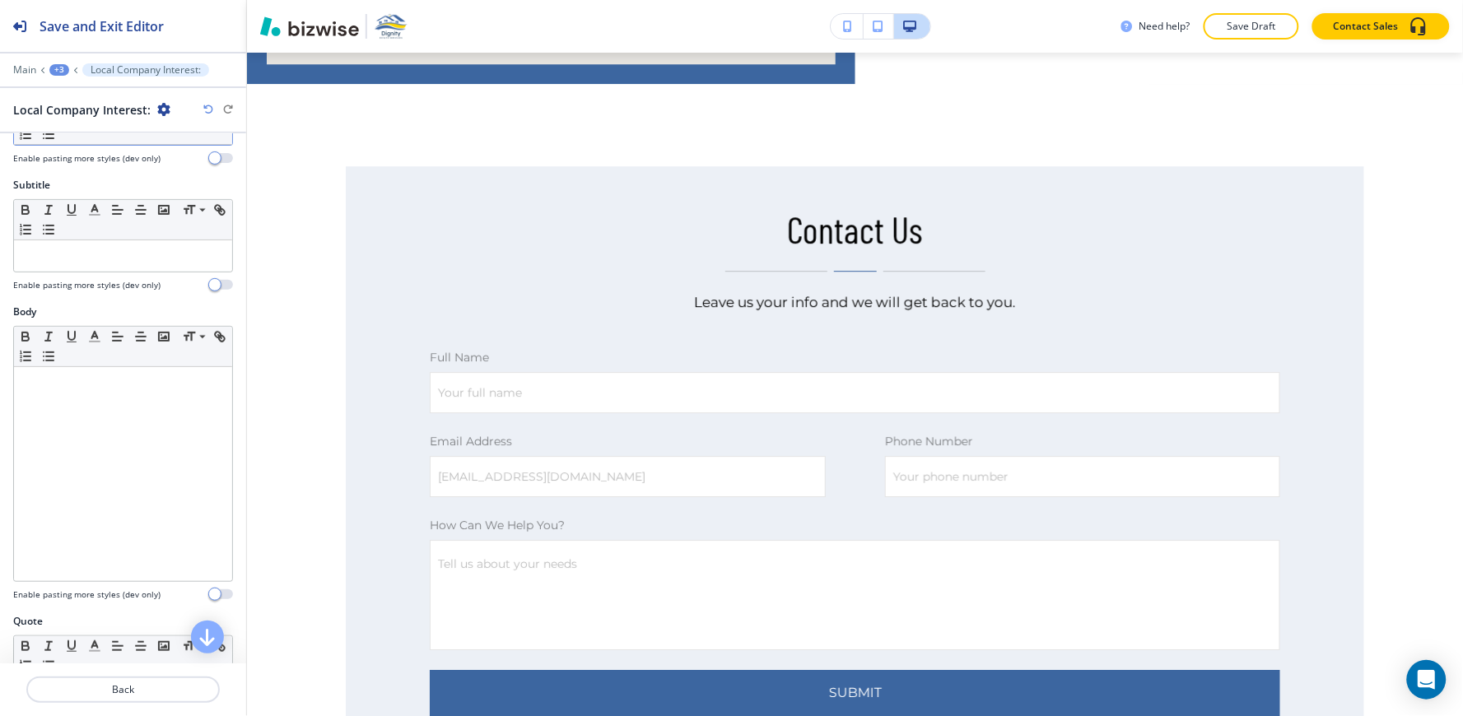
scroll to position [274, 0]
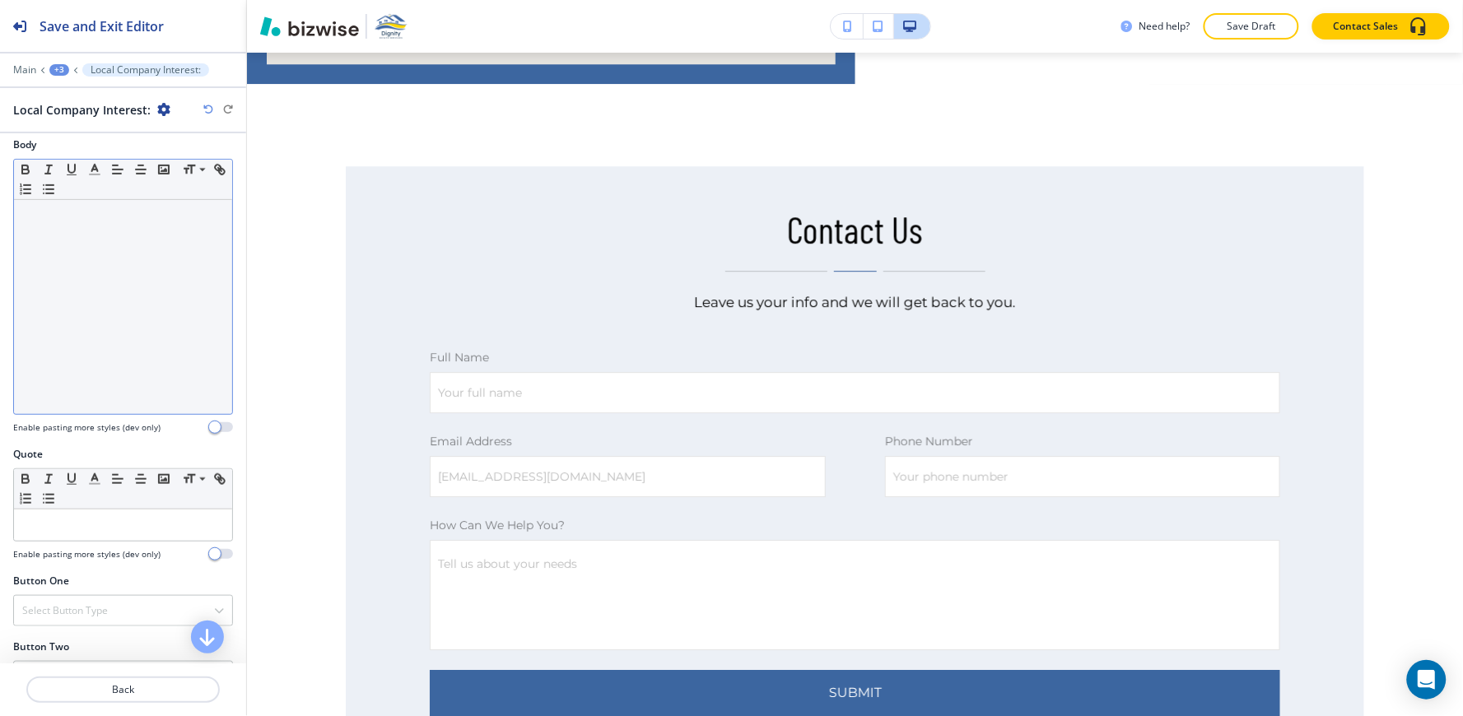
drag, startPoint x: 147, startPoint y: 379, endPoint x: 169, endPoint y: 329, distance: 54.9
click at [148, 379] on div at bounding box center [123, 307] width 218 height 214
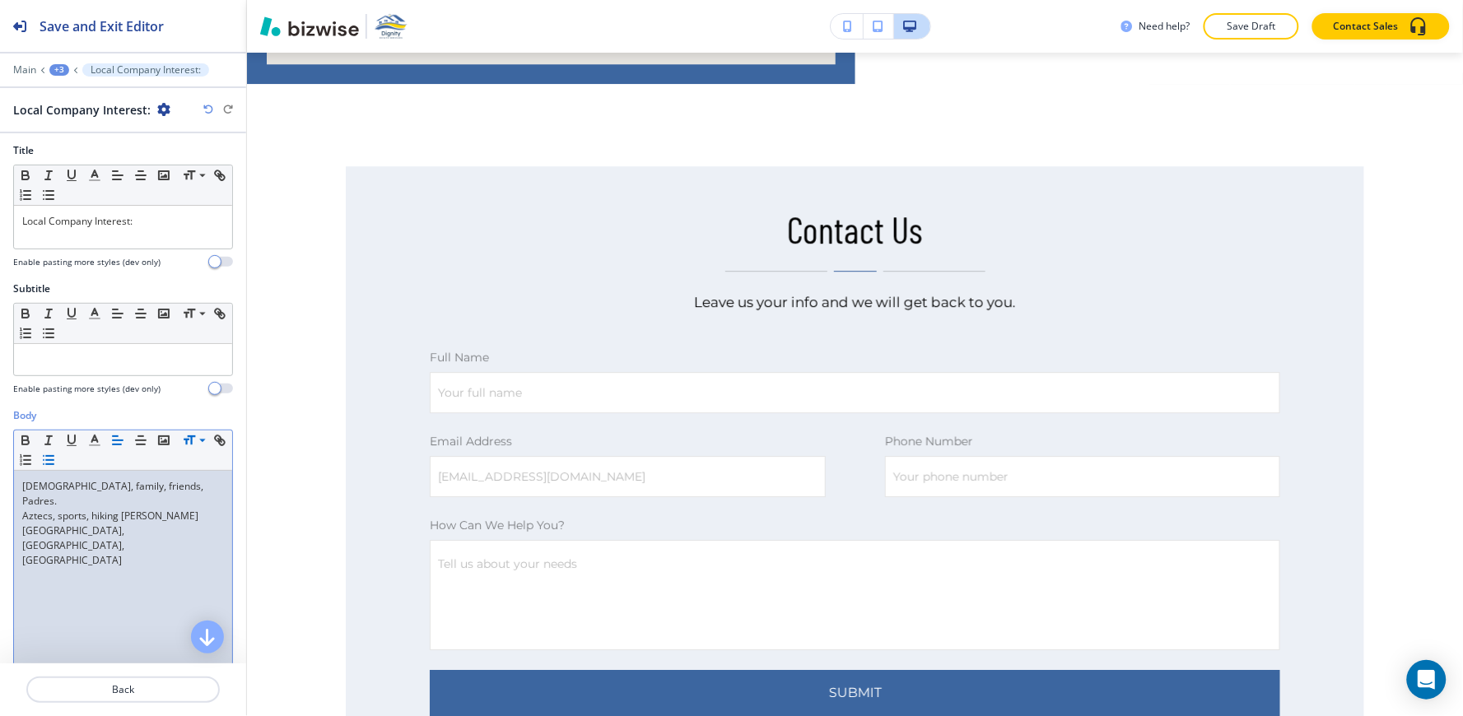
scroll to position [0, 0]
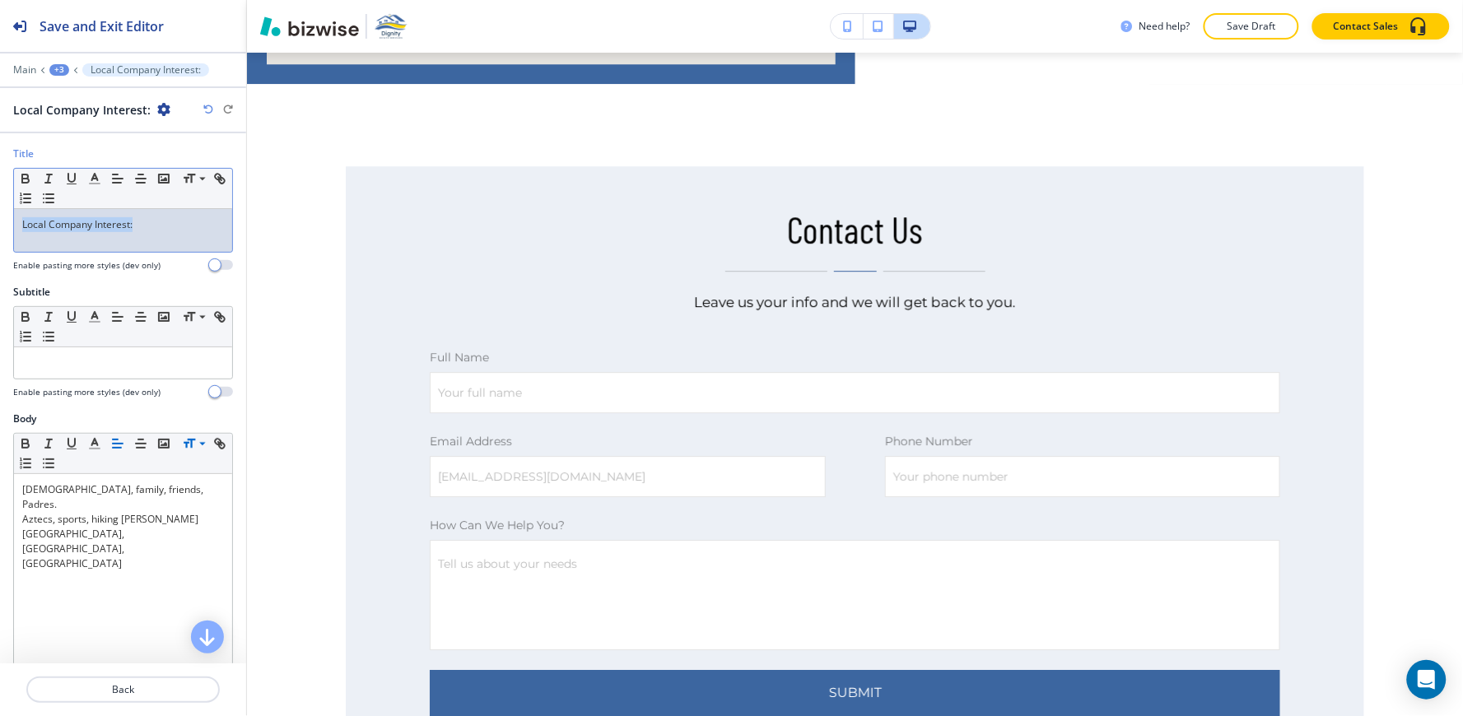
drag, startPoint x: 150, startPoint y: 212, endPoint x: 0, endPoint y: 248, distance: 153.9
click at [0, 248] on div "Title Small Normal Large Huge Local Company Interest: Enable pasting more style…" at bounding box center [123, 216] width 246 height 138
click at [143, 179] on line "button" at bounding box center [141, 179] width 10 height 0
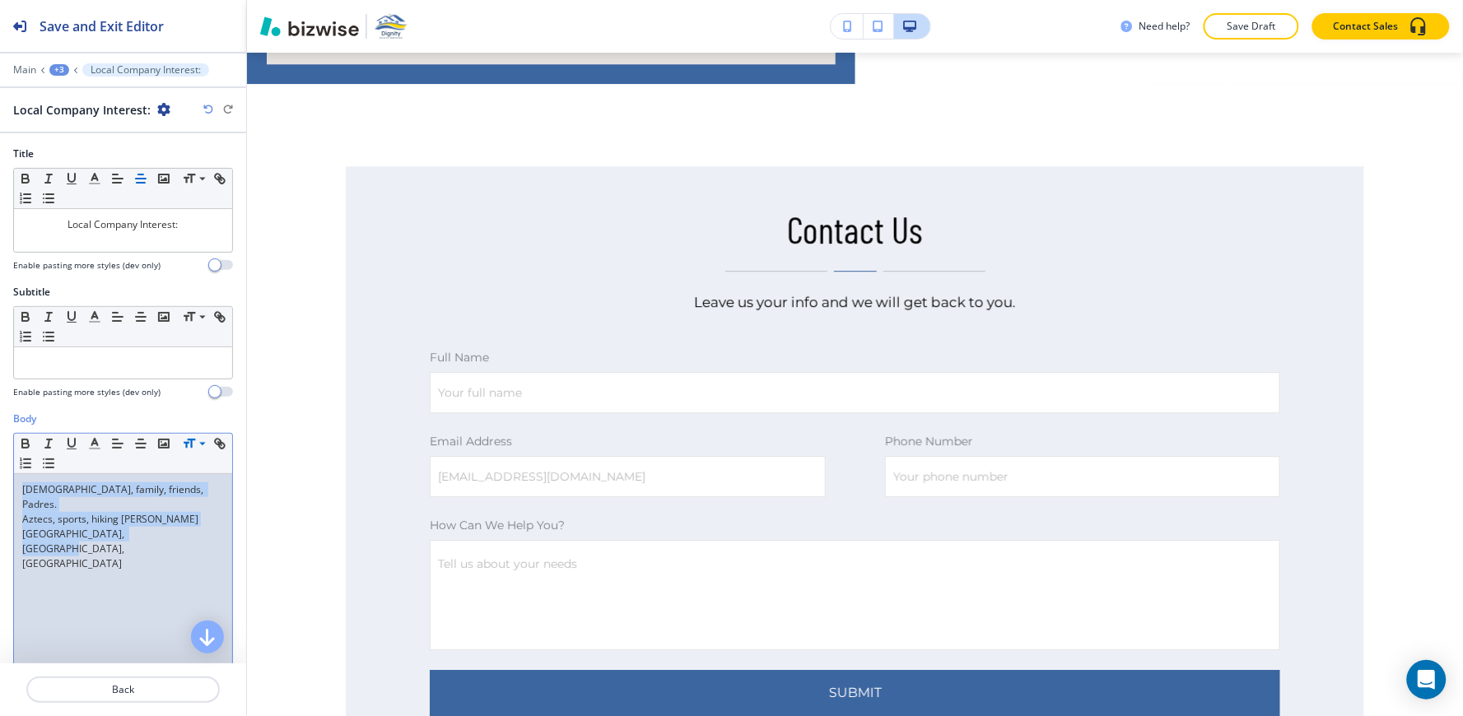
drag, startPoint x: 163, startPoint y: 527, endPoint x: 0, endPoint y: 464, distance: 174.6
click at [0, 464] on div "Body Small Normal Large Huge God, family, friends, Padres. Aztecs, sports, hiki…" at bounding box center [123, 566] width 246 height 309
click at [89, 447] on icon "button" at bounding box center [94, 443] width 15 height 15
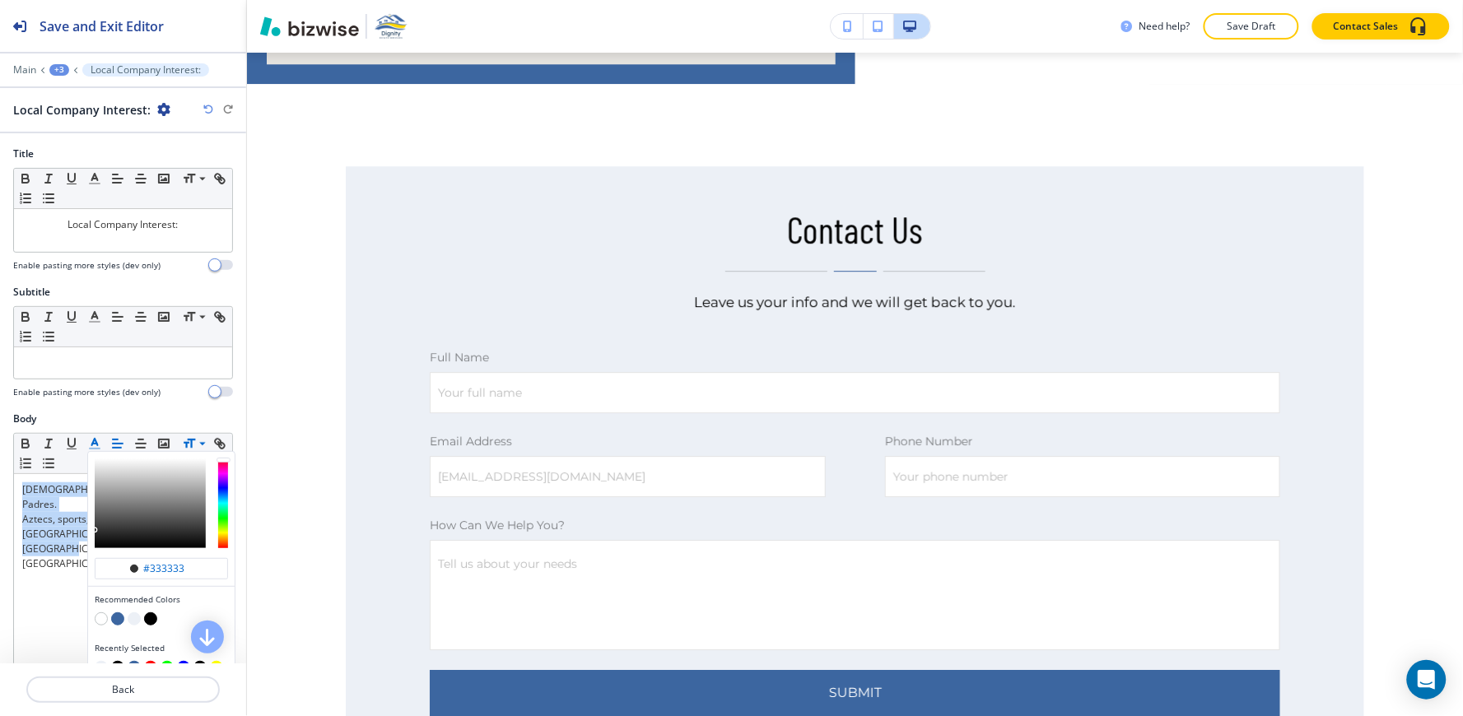
scroll to position [91, 0]
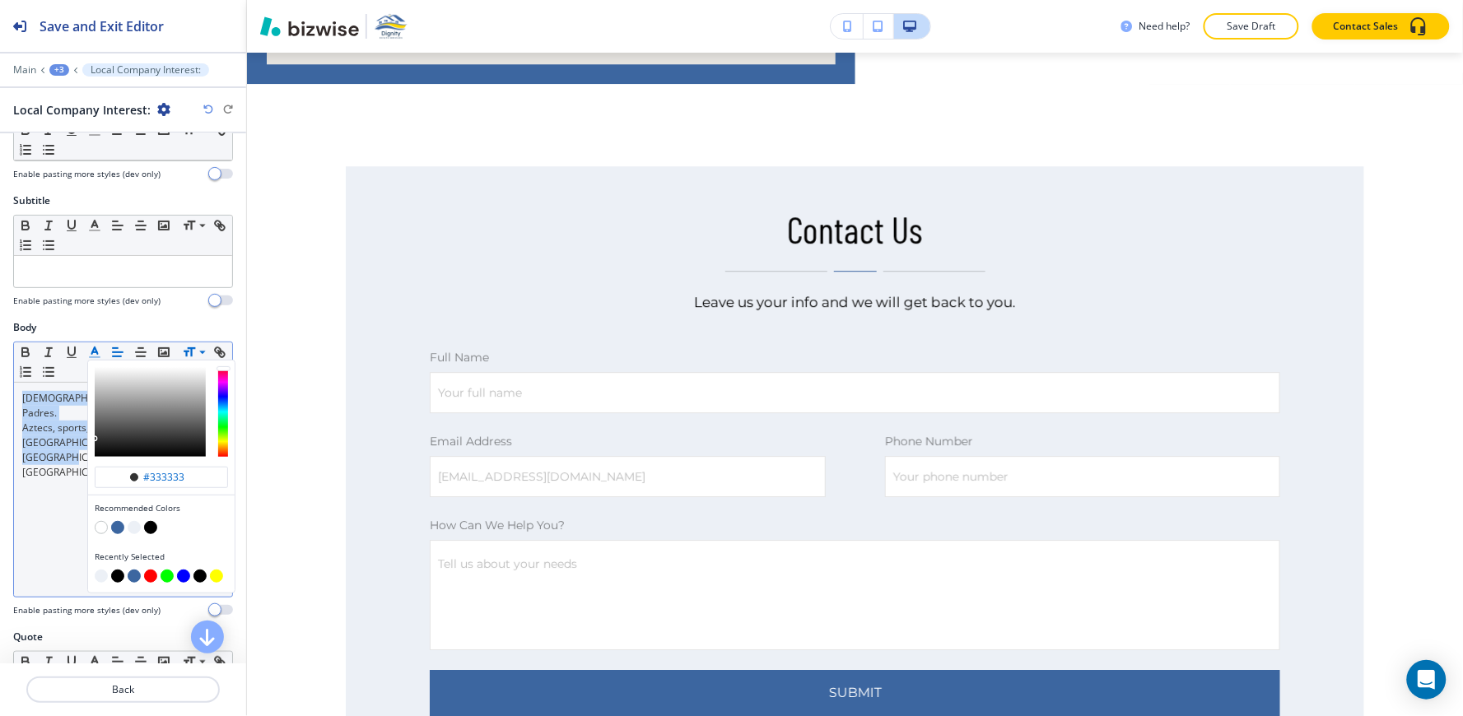
click at [118, 579] on button "button" at bounding box center [117, 576] width 13 height 13
type input "#000000"
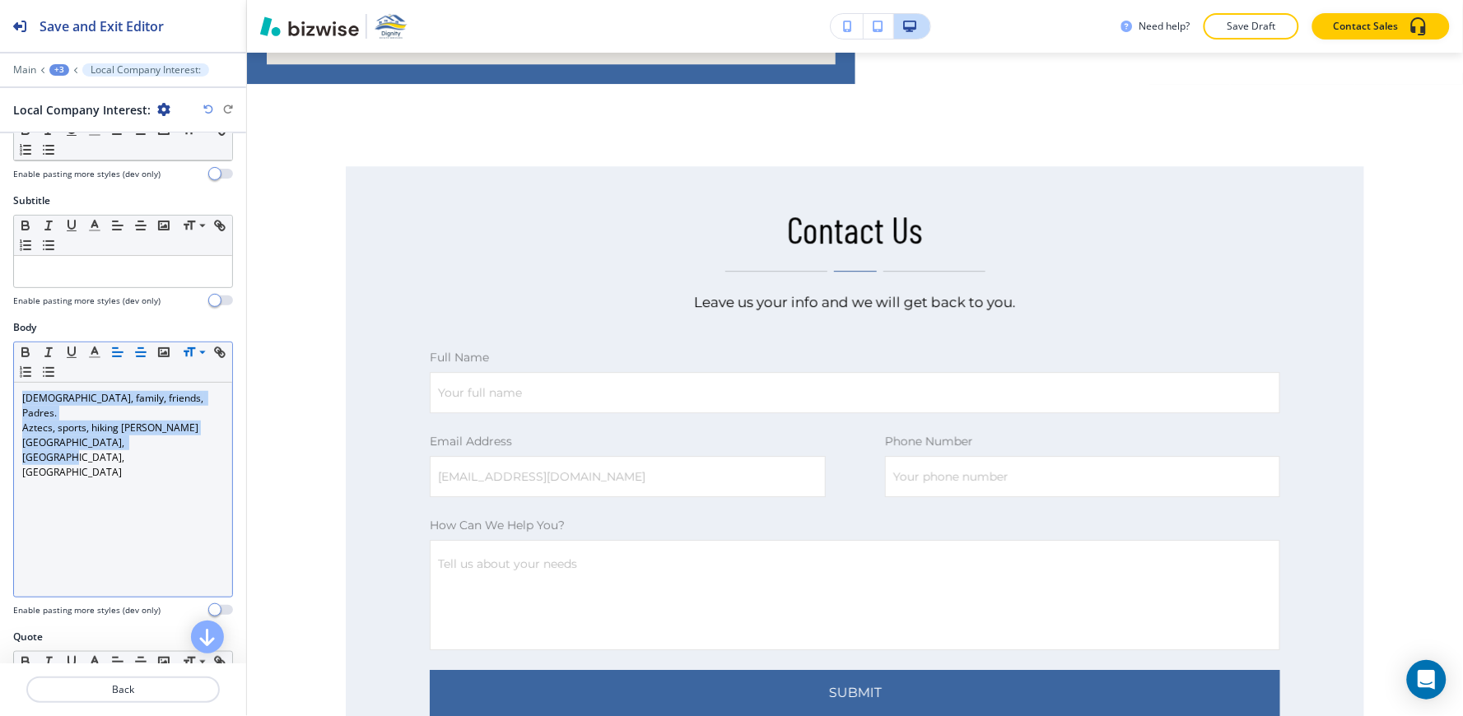
click at [141, 356] on line "button" at bounding box center [141, 356] width 8 height 0
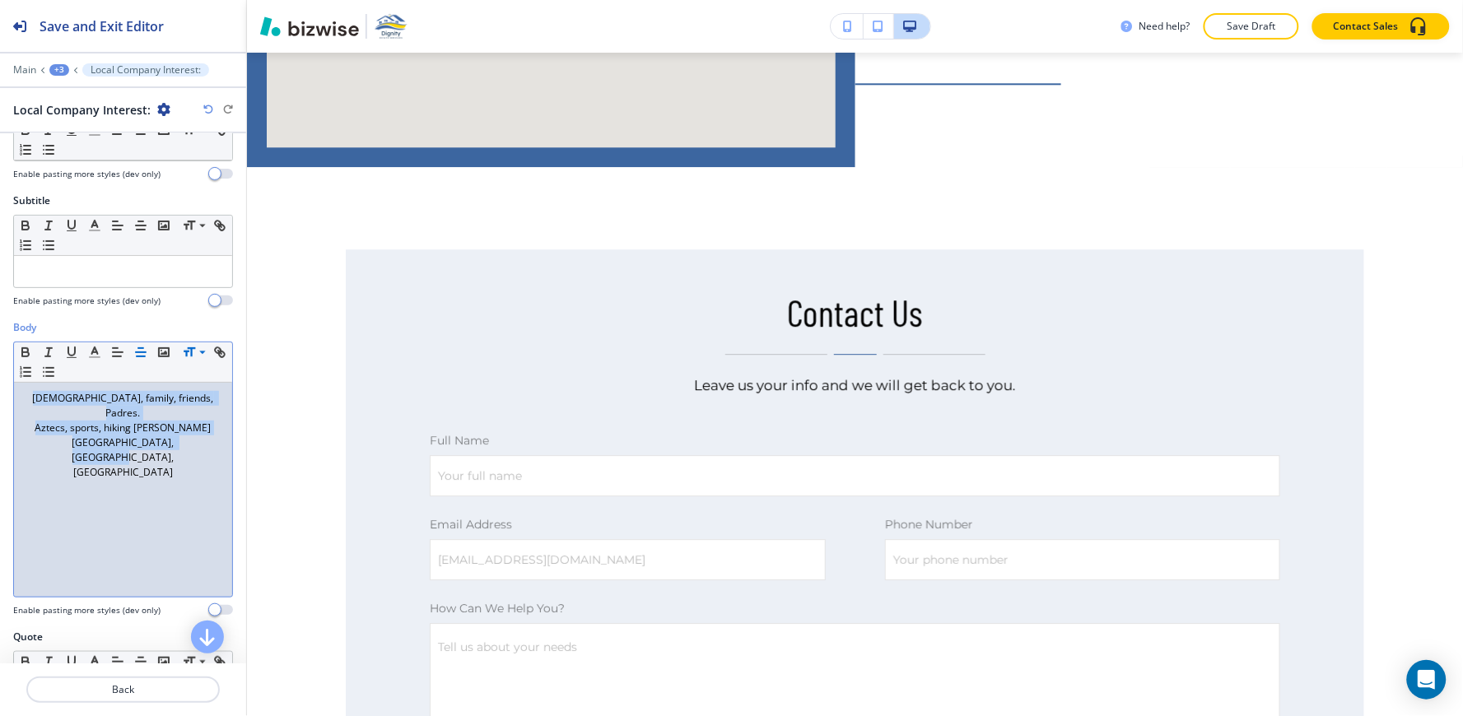
scroll to position [6799, 0]
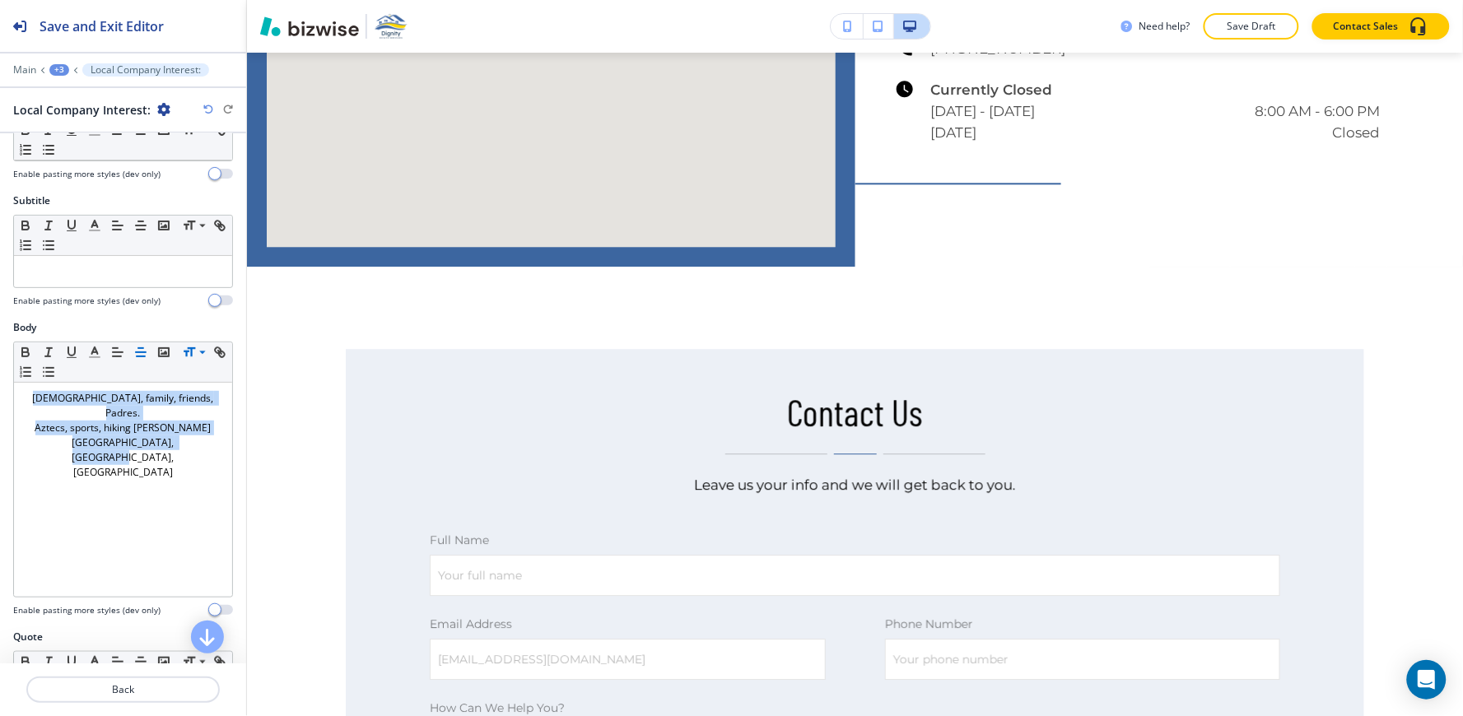
click at [54, 72] on div "+3" at bounding box center [59, 70] width 20 height 12
click at [89, 132] on p "HOME" at bounding box center [102, 126] width 84 height 15
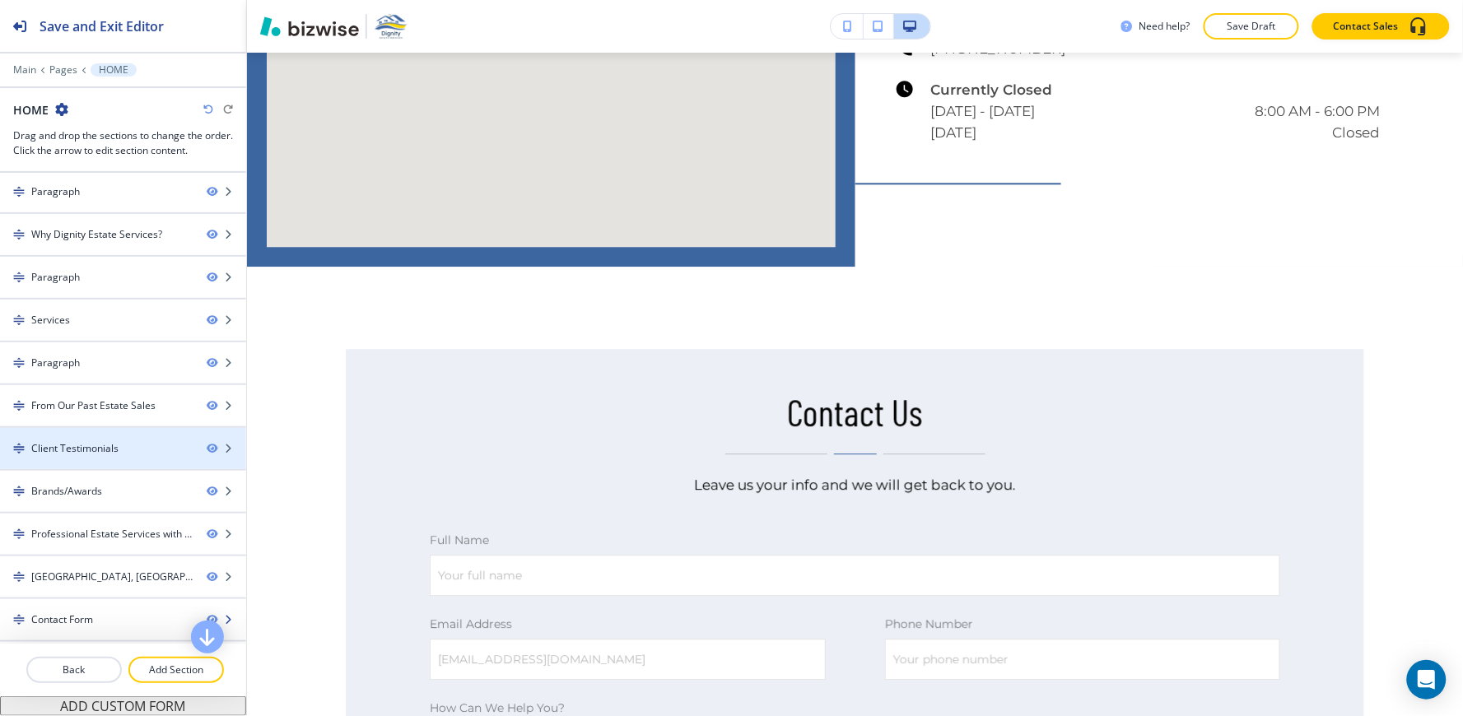
scroll to position [86, 0]
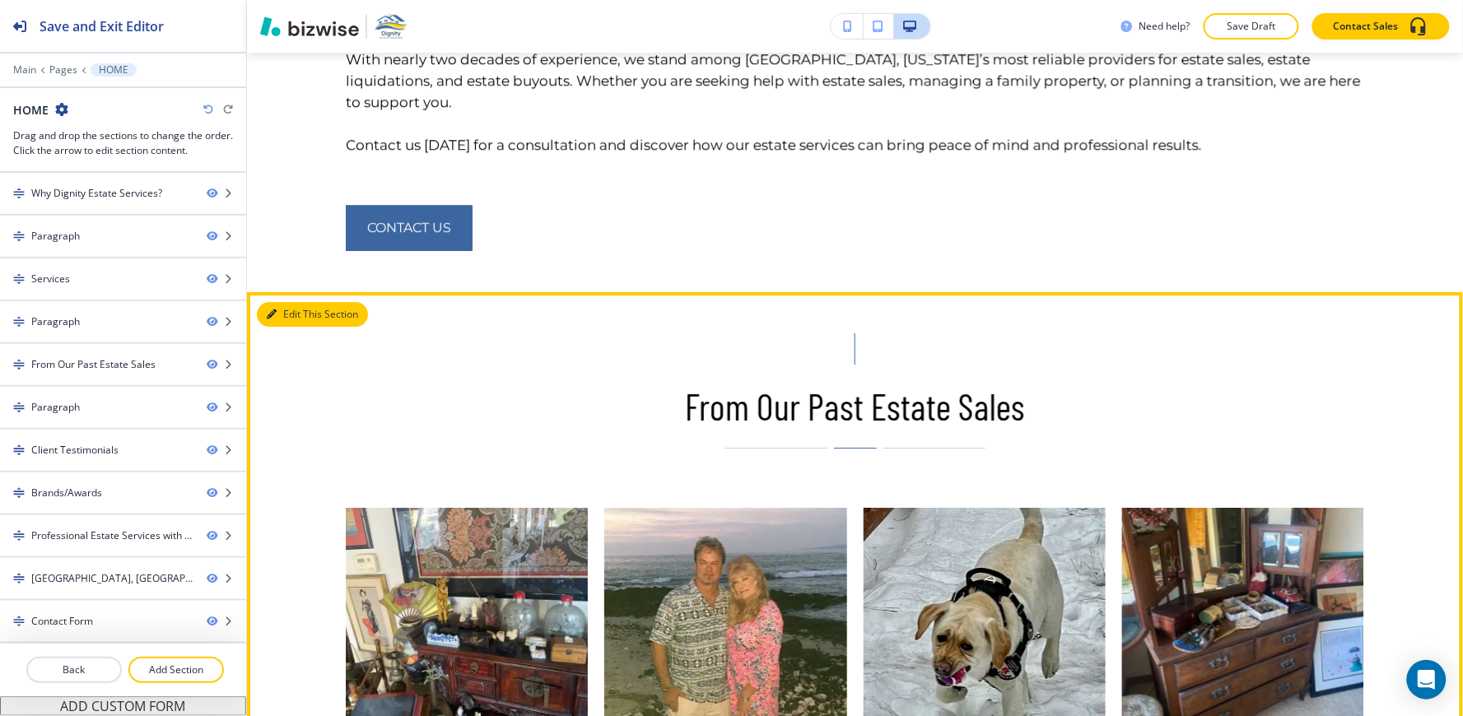
click at [285, 302] on button "Edit This Section" at bounding box center [312, 314] width 111 height 25
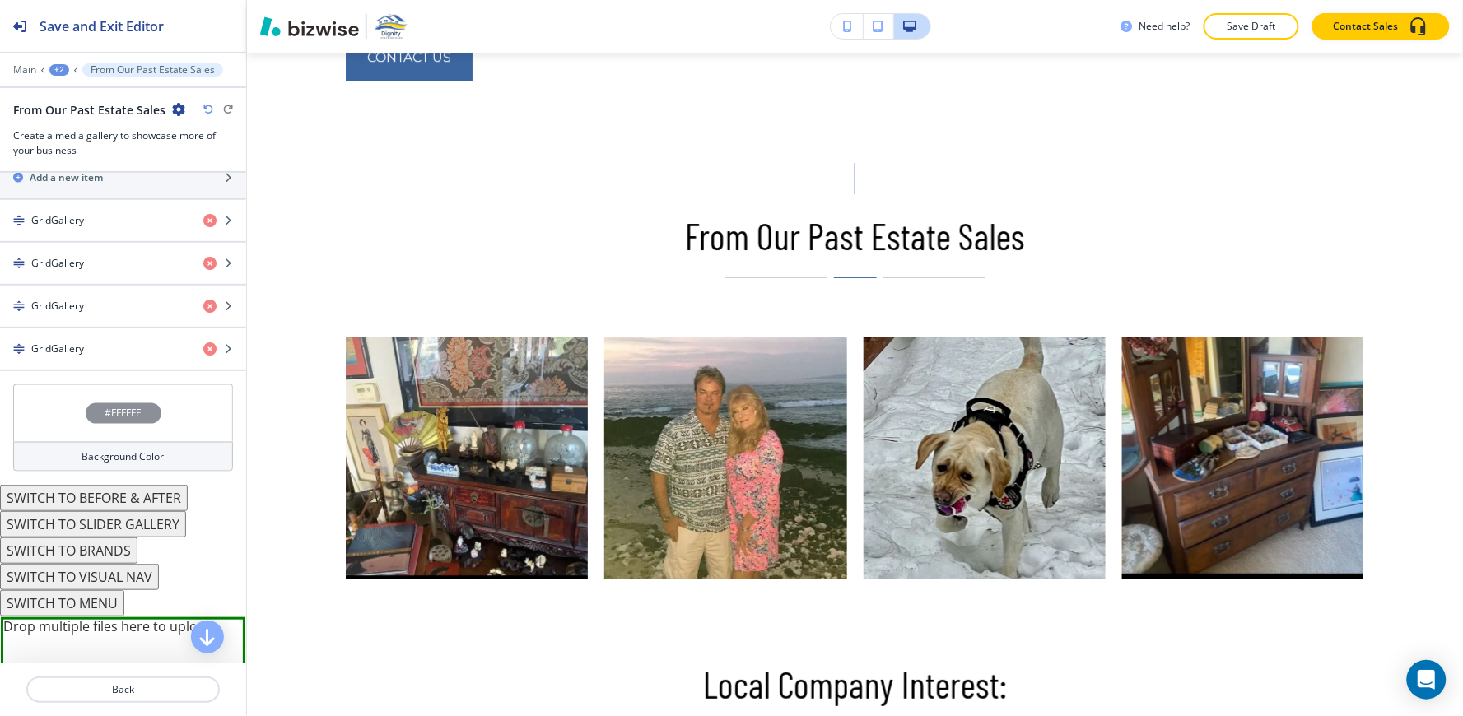
scroll to position [764, 0]
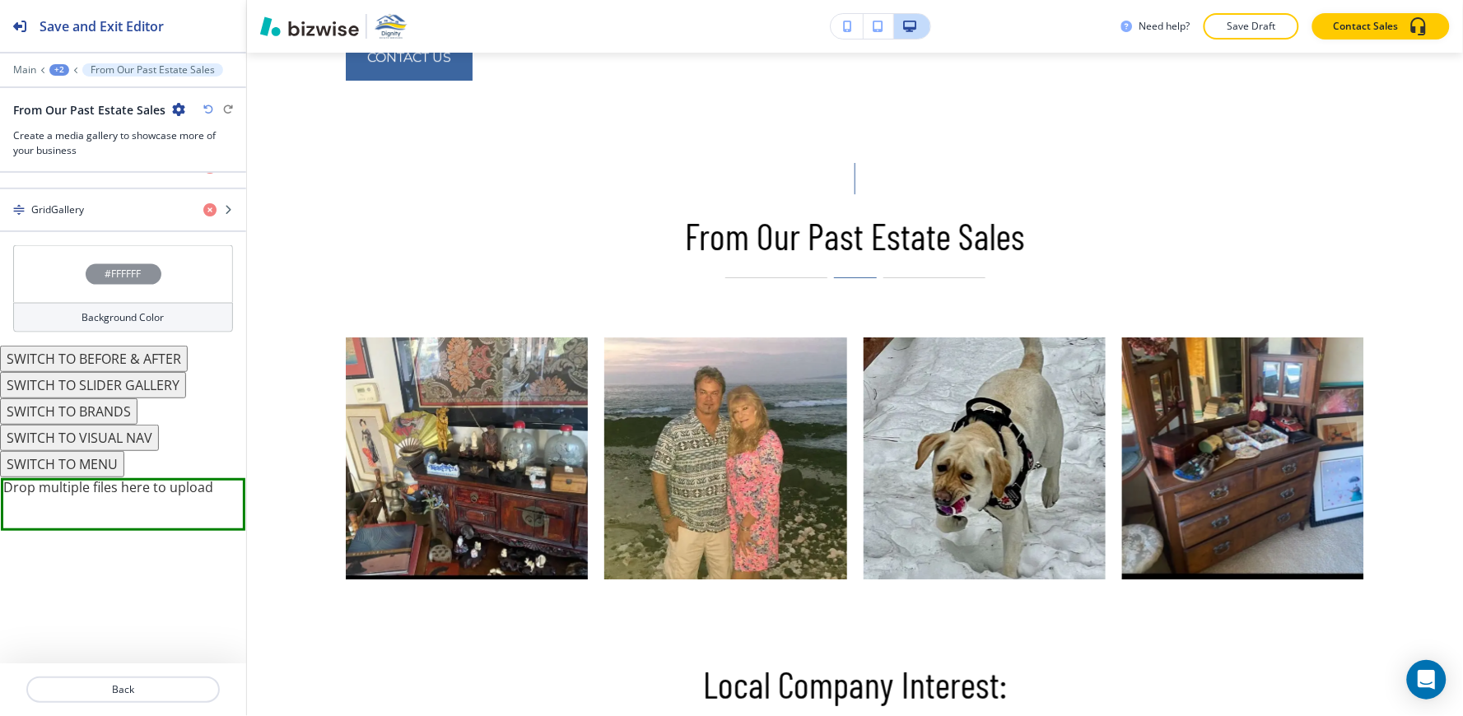
click at [97, 326] on div "Background Color" at bounding box center [123, 318] width 220 height 30
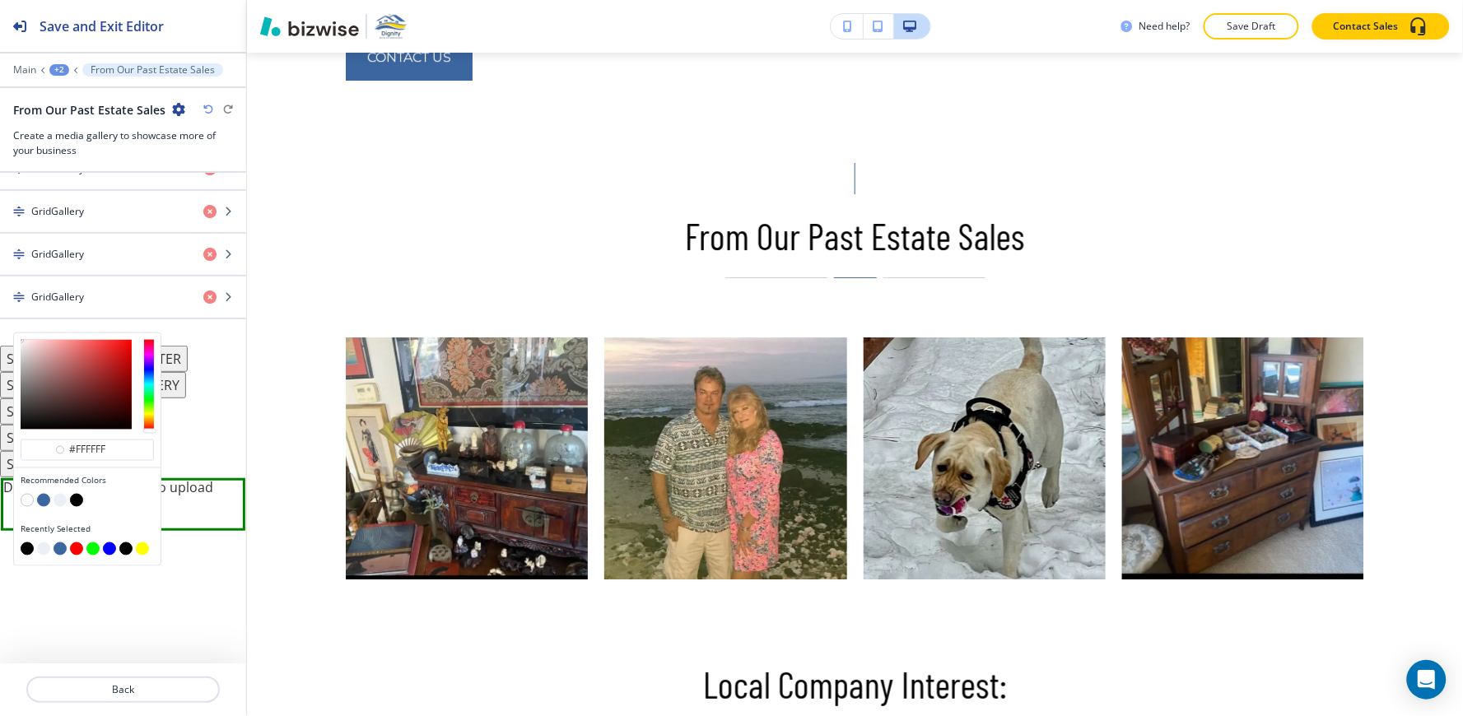
scroll to position [677, 0]
click at [44, 502] on button "button" at bounding box center [43, 500] width 13 height 13
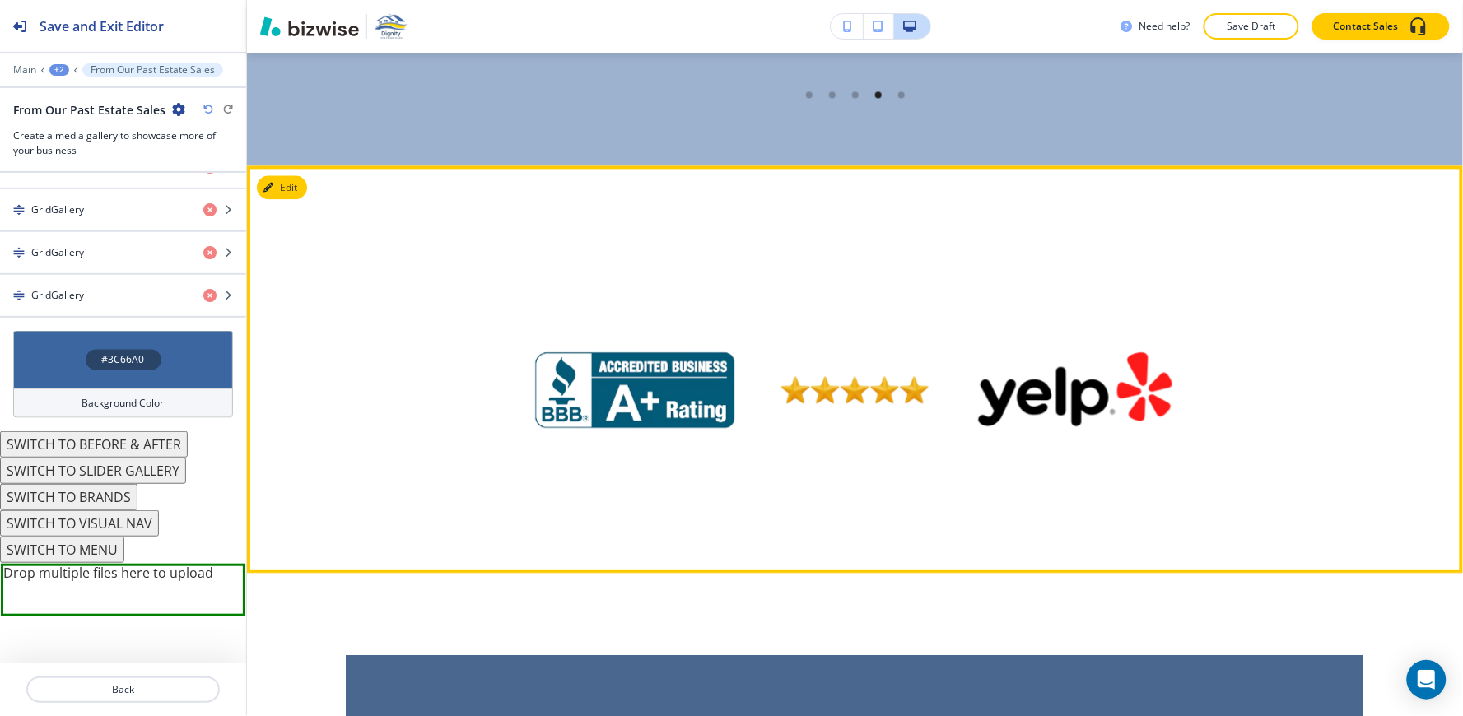
scroll to position [4853, 0]
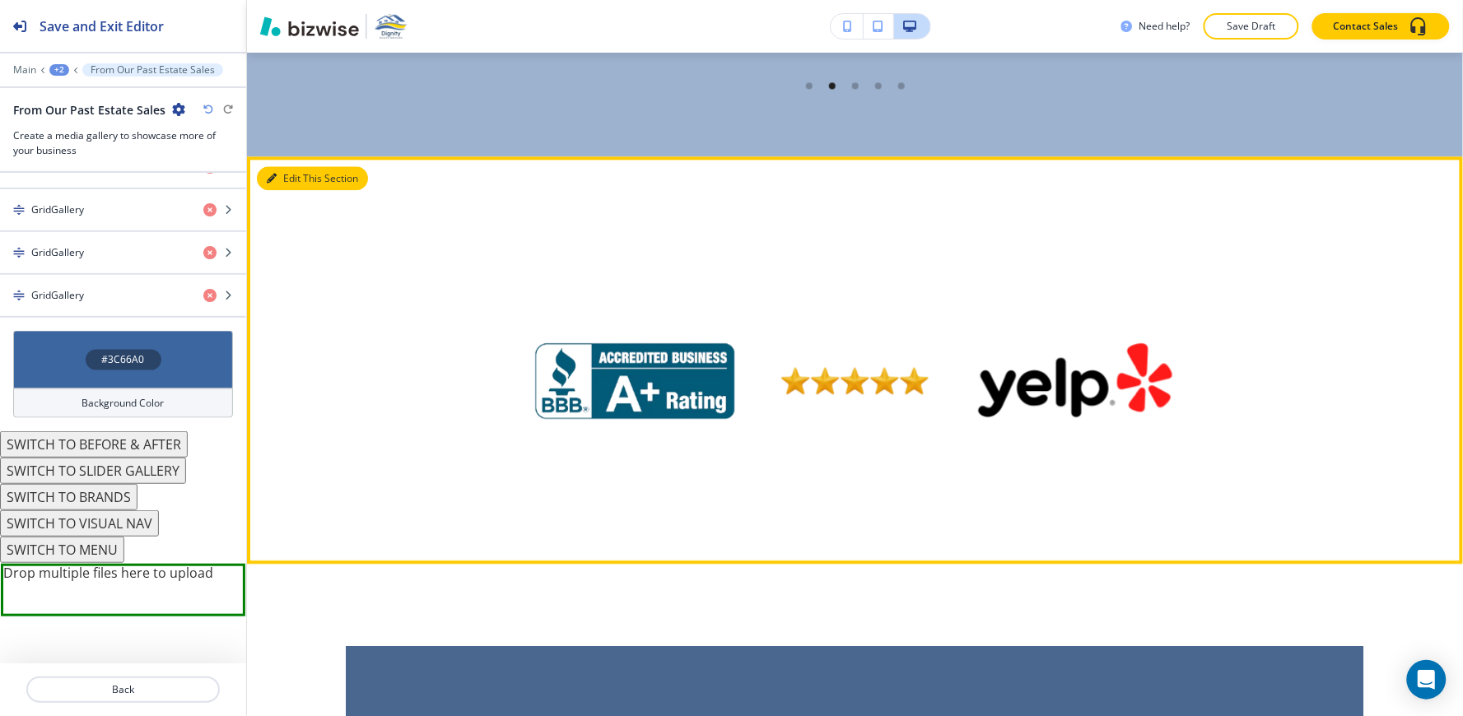
click at [282, 166] on button "Edit This Section" at bounding box center [312, 178] width 111 height 25
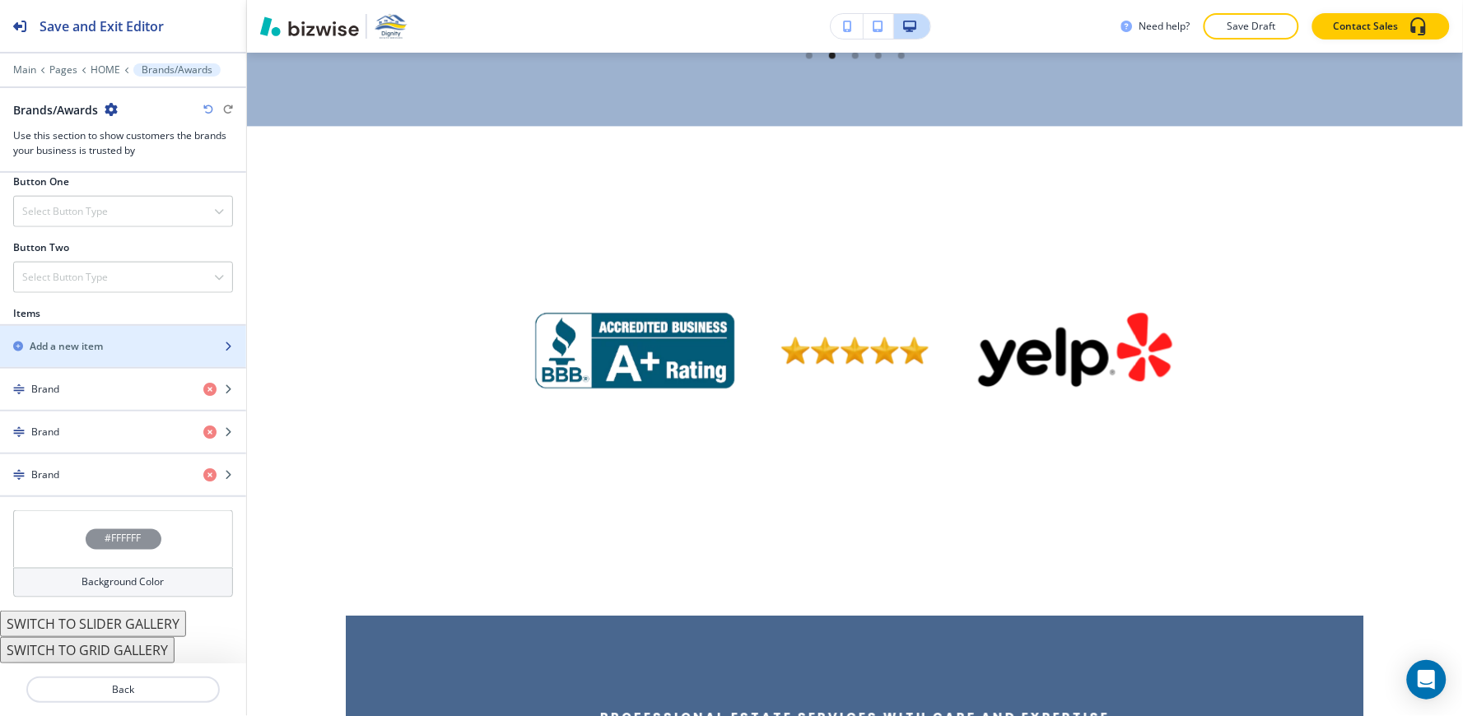
scroll to position [588, 0]
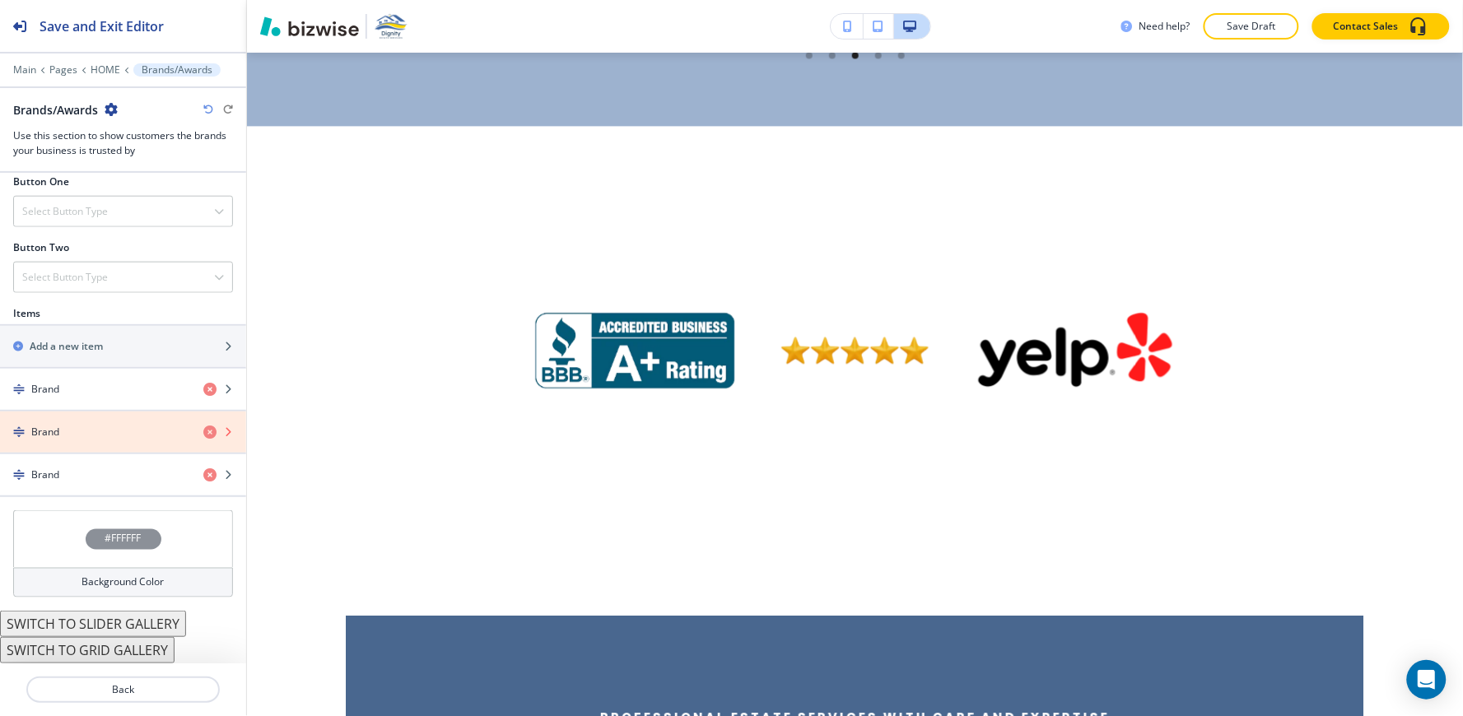
click at [203, 435] on icon "button" at bounding box center [209, 432] width 13 height 13
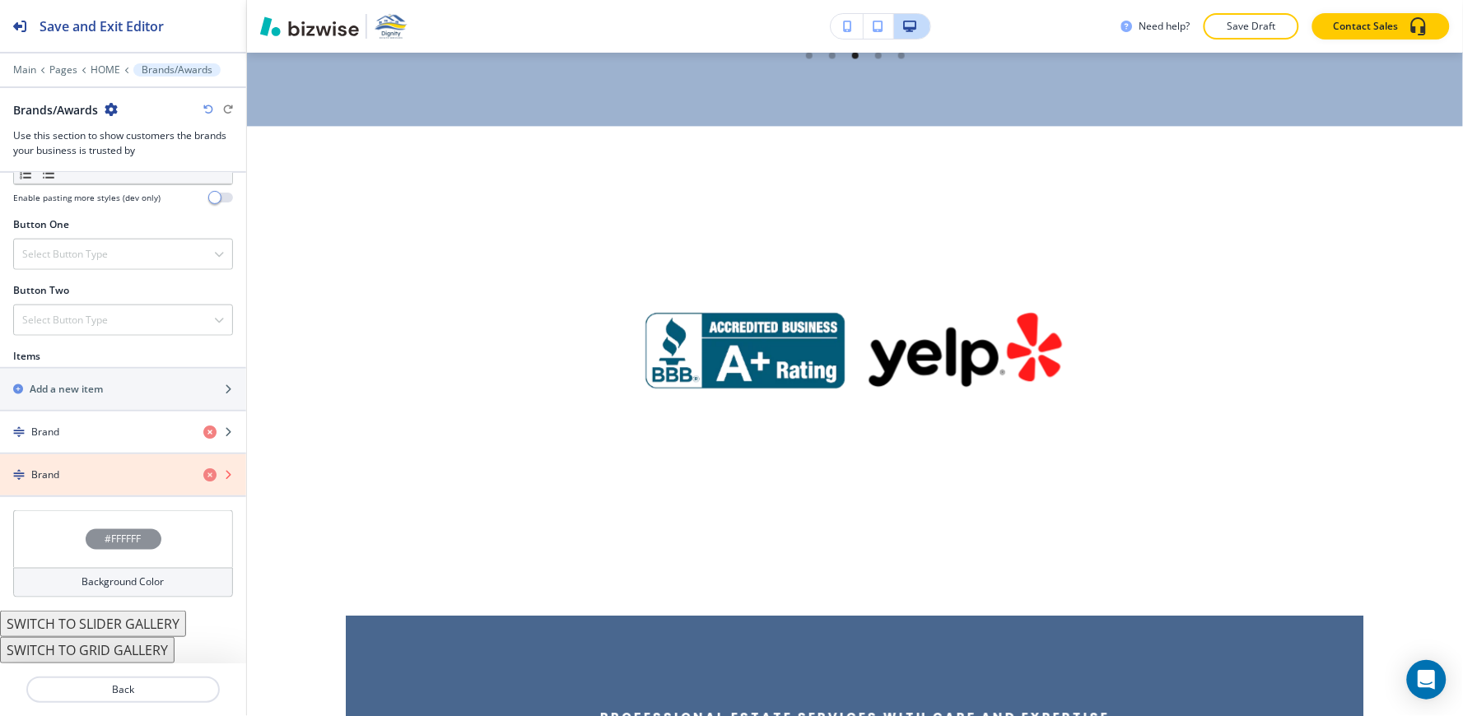
click at [203, 480] on icon "button" at bounding box center [209, 474] width 13 height 13
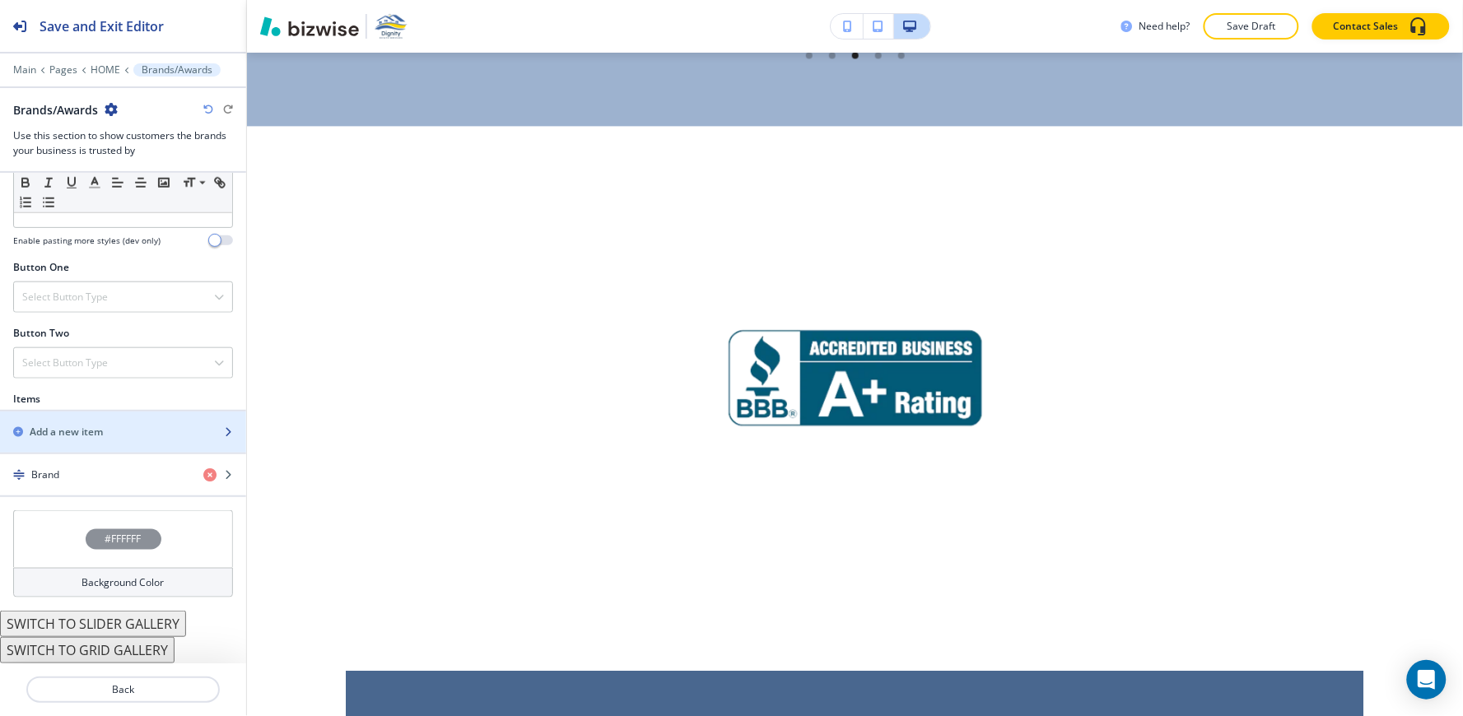
click at [85, 425] on h2 "Add a new item" at bounding box center [66, 432] width 73 height 15
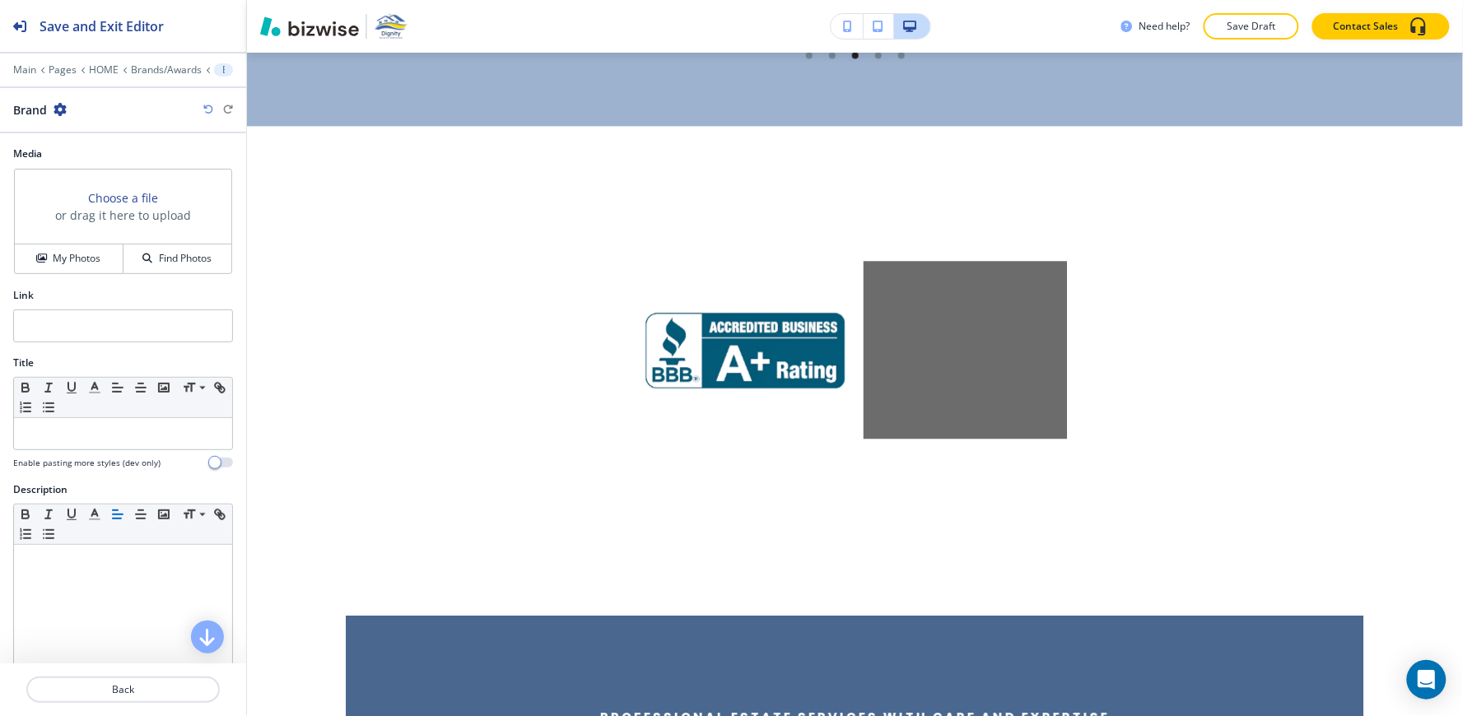
scroll to position [5005, 0]
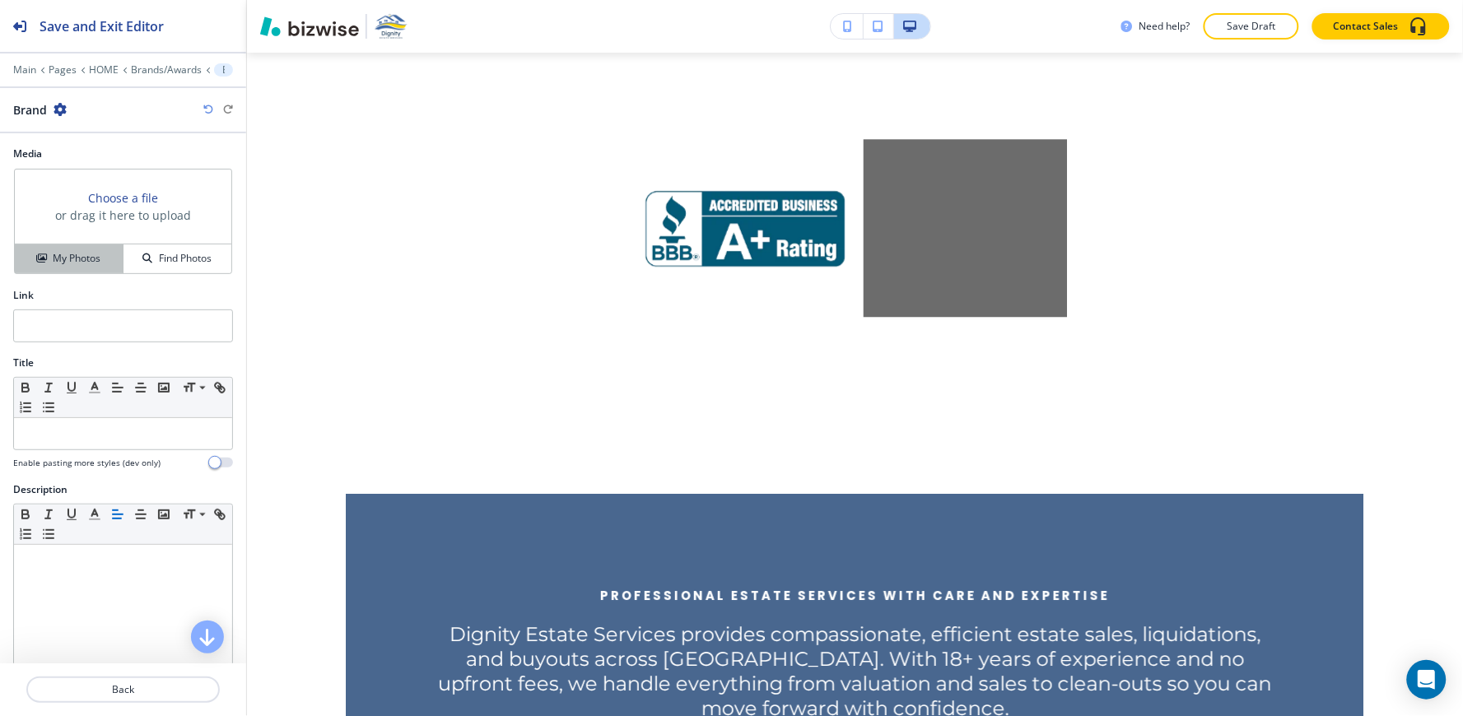
click at [68, 261] on h4 "My Photos" at bounding box center [77, 258] width 48 height 15
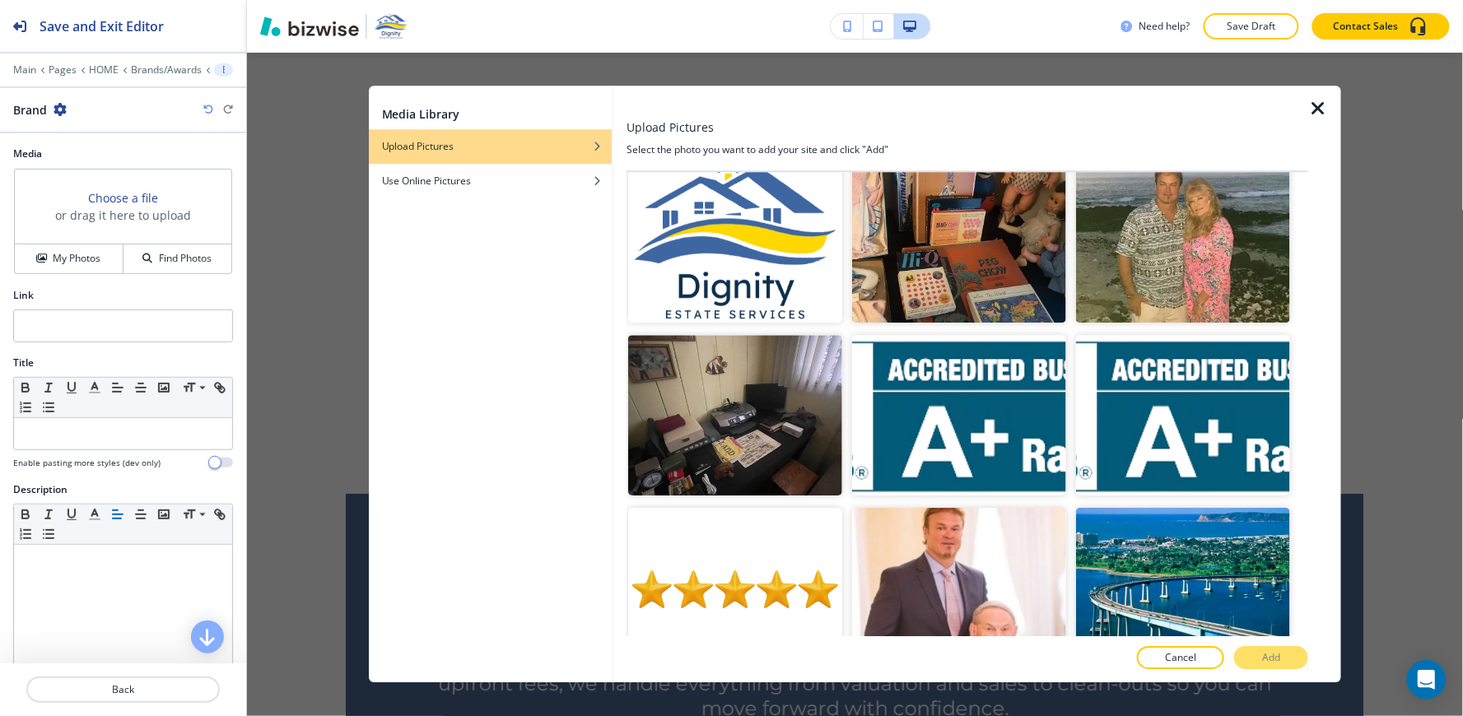
scroll to position [10400, 0]
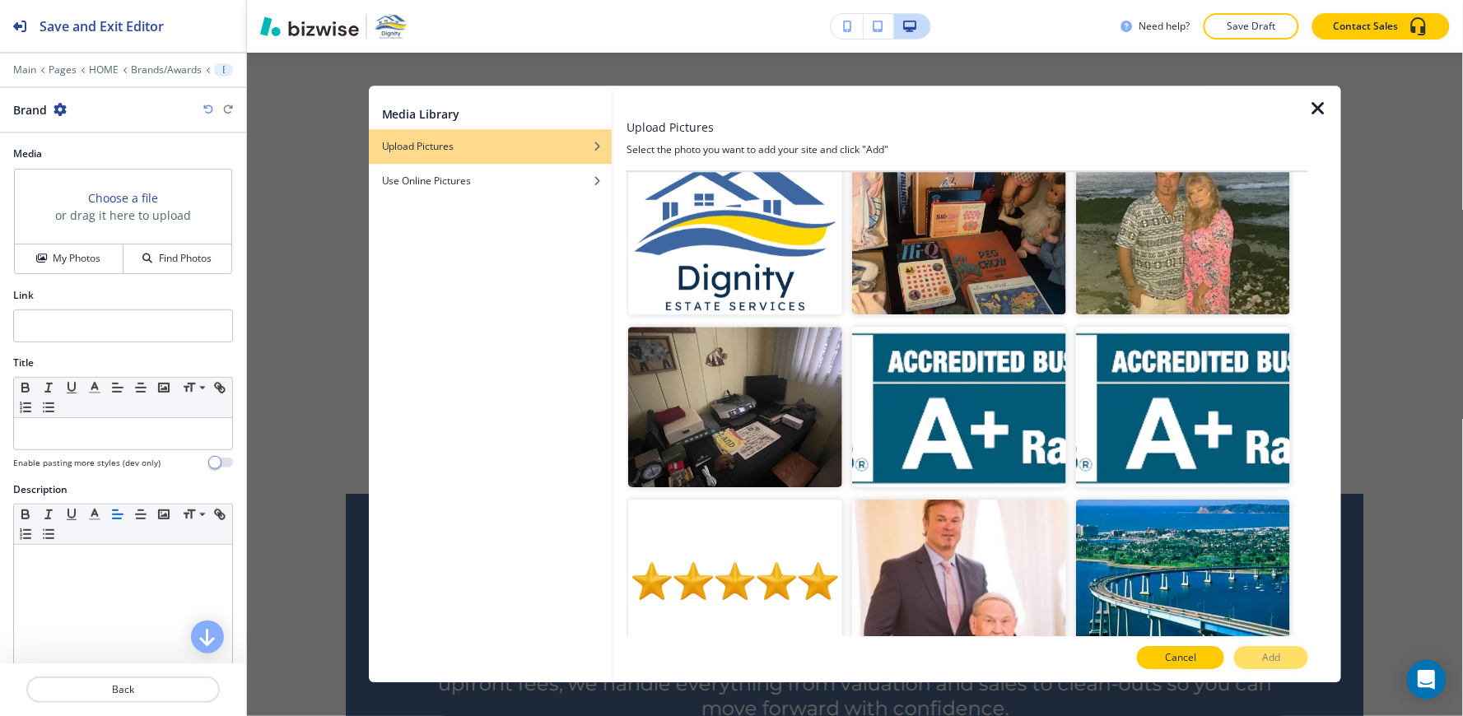
click at [1196, 659] on p "Cancel" at bounding box center [1180, 658] width 31 height 15
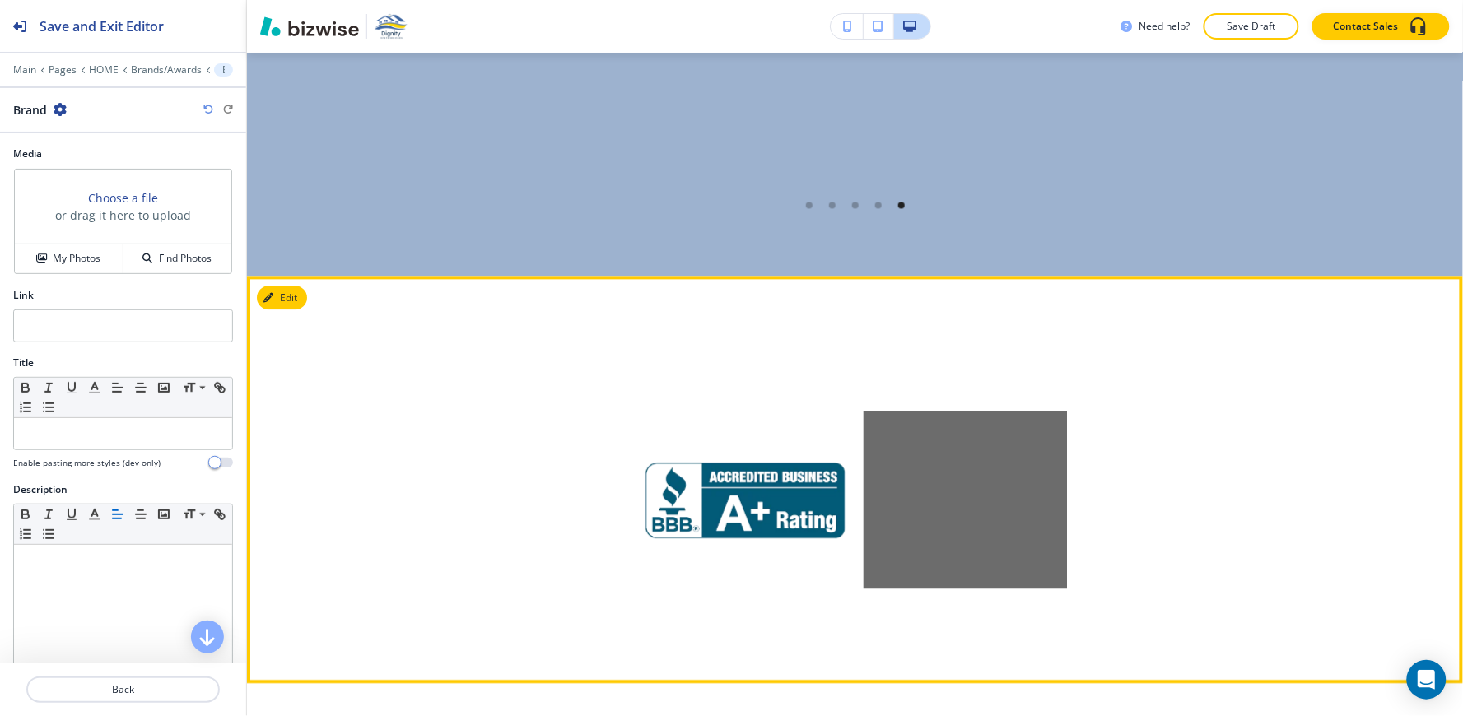
scroll to position [4730, 0]
